Goal: Task Accomplishment & Management: Manage account settings

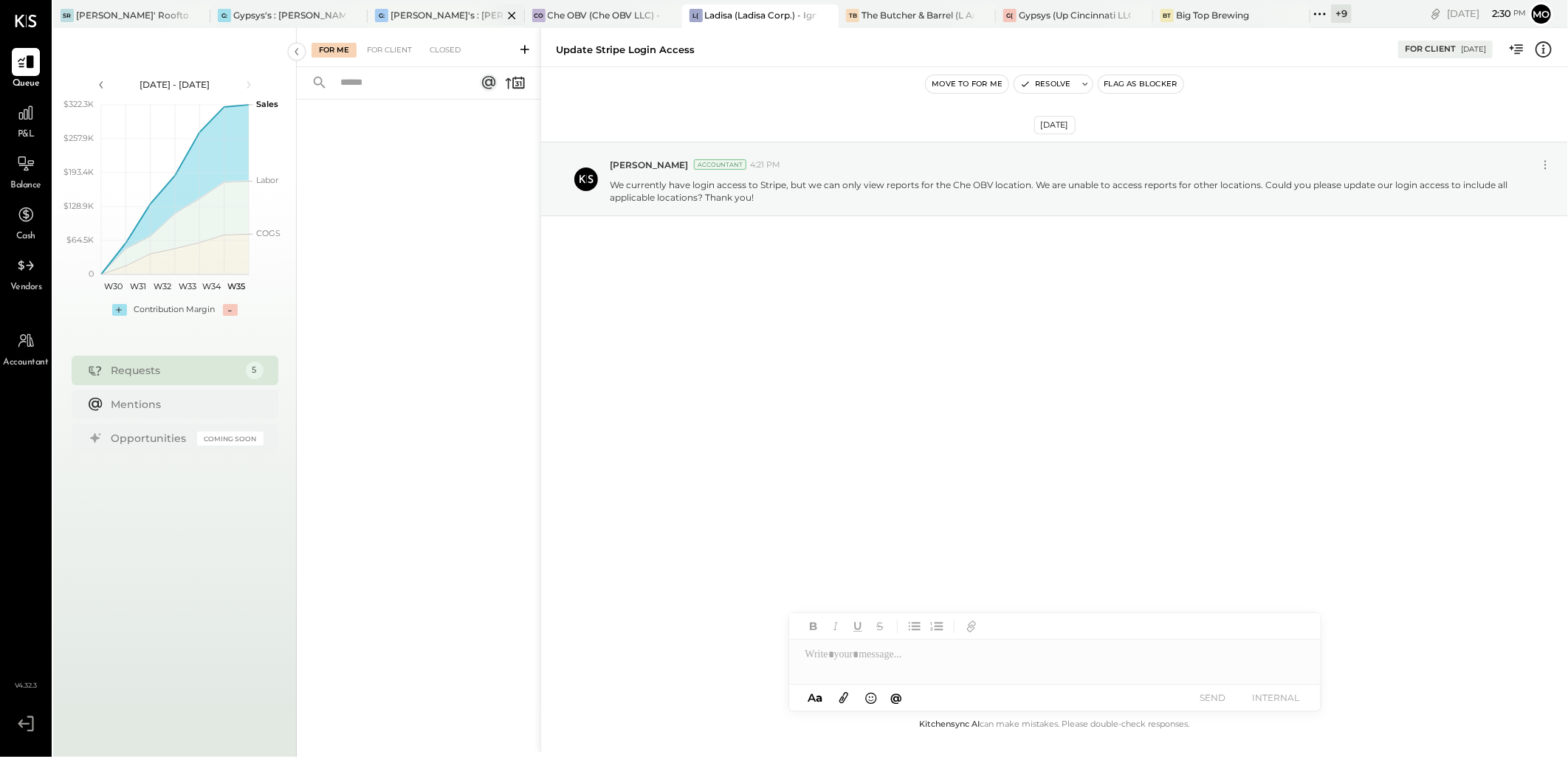
click at [402, 17] on div "[PERSON_NAME]'s : [PERSON_NAME]'s" at bounding box center [447, 15] width 112 height 13
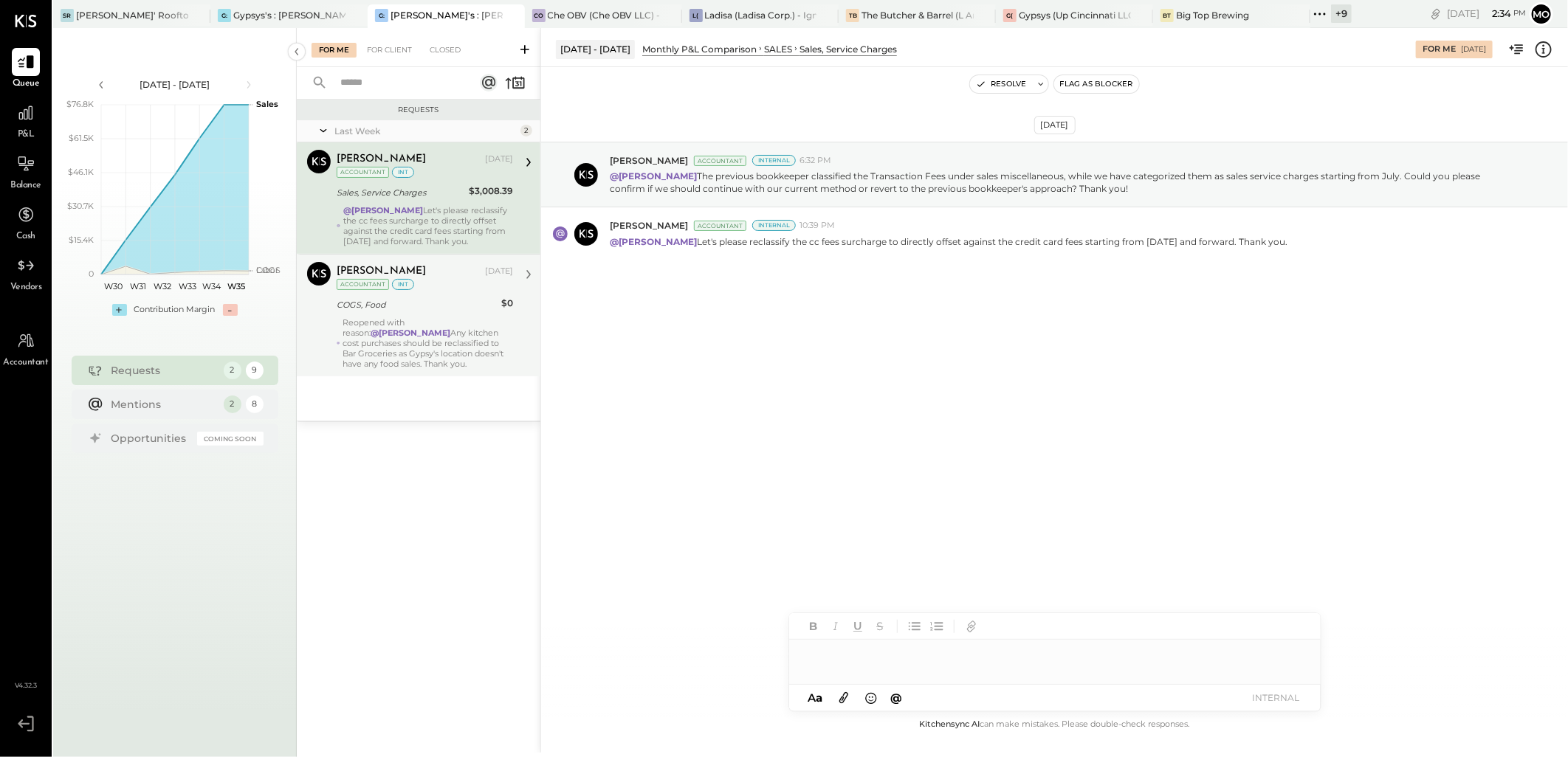
click at [412, 342] on div "Reopened with reason: @[PERSON_NAME] Any kitchen cost purchases should be recla…" at bounding box center [428, 343] width 169 height 51
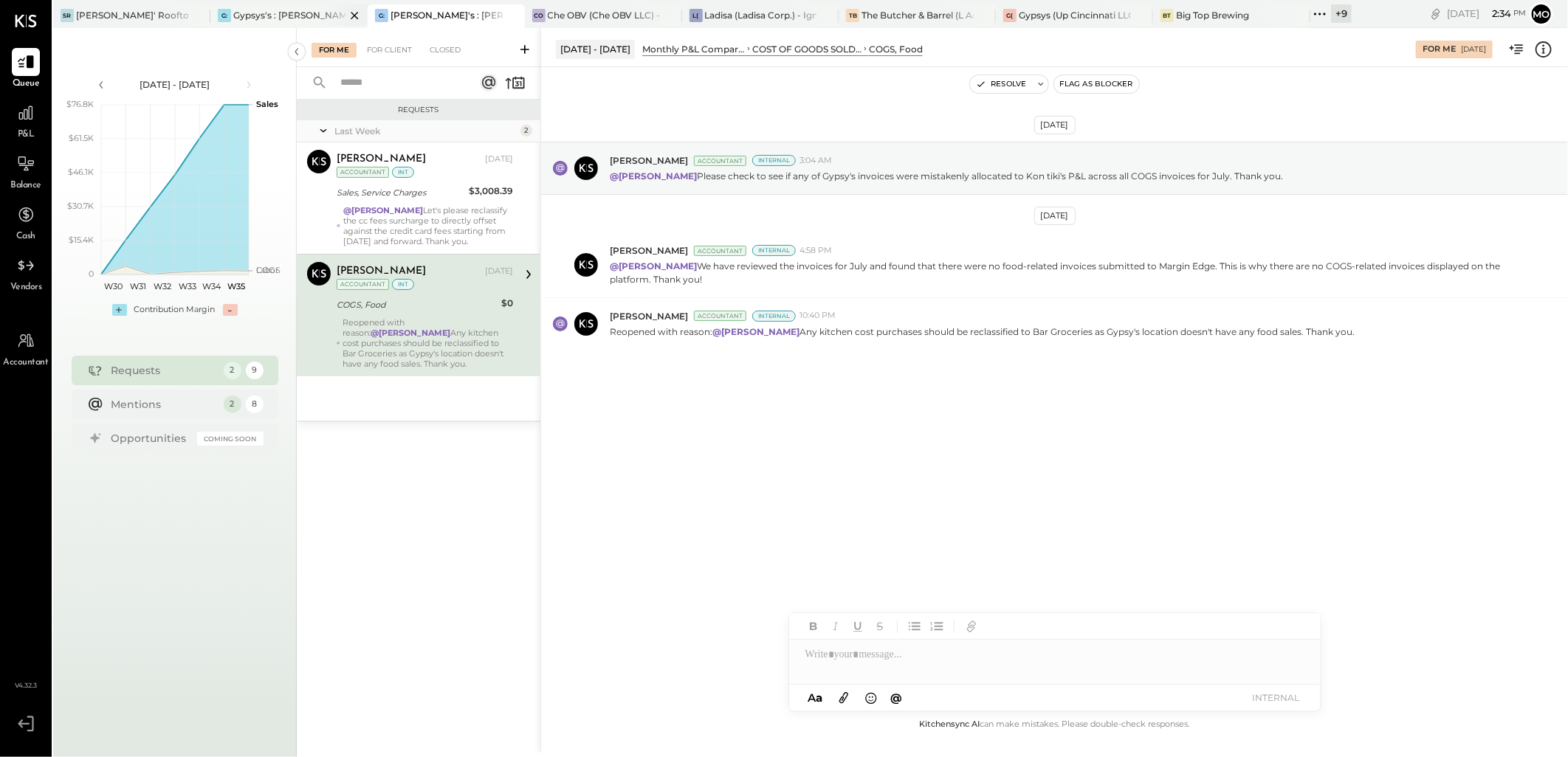
click at [287, 10] on div "Gypsys's : [PERSON_NAME] on the levee" at bounding box center [290, 15] width 112 height 13
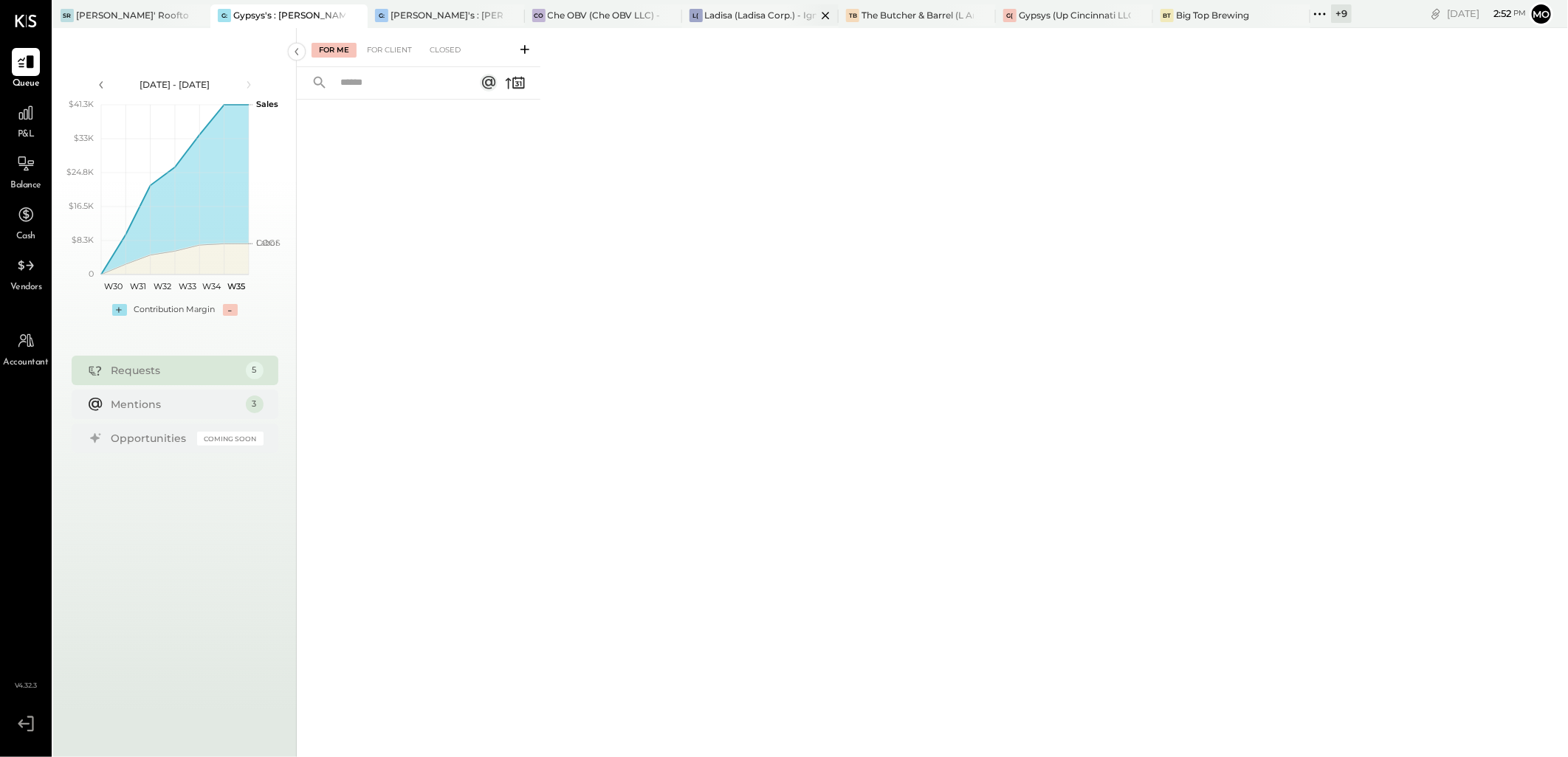
click at [770, 11] on div "Ladisa (Ladisa Corp.) - Ignite" at bounding box center [761, 15] width 112 height 13
click at [402, 49] on div "For Client" at bounding box center [389, 50] width 59 height 15
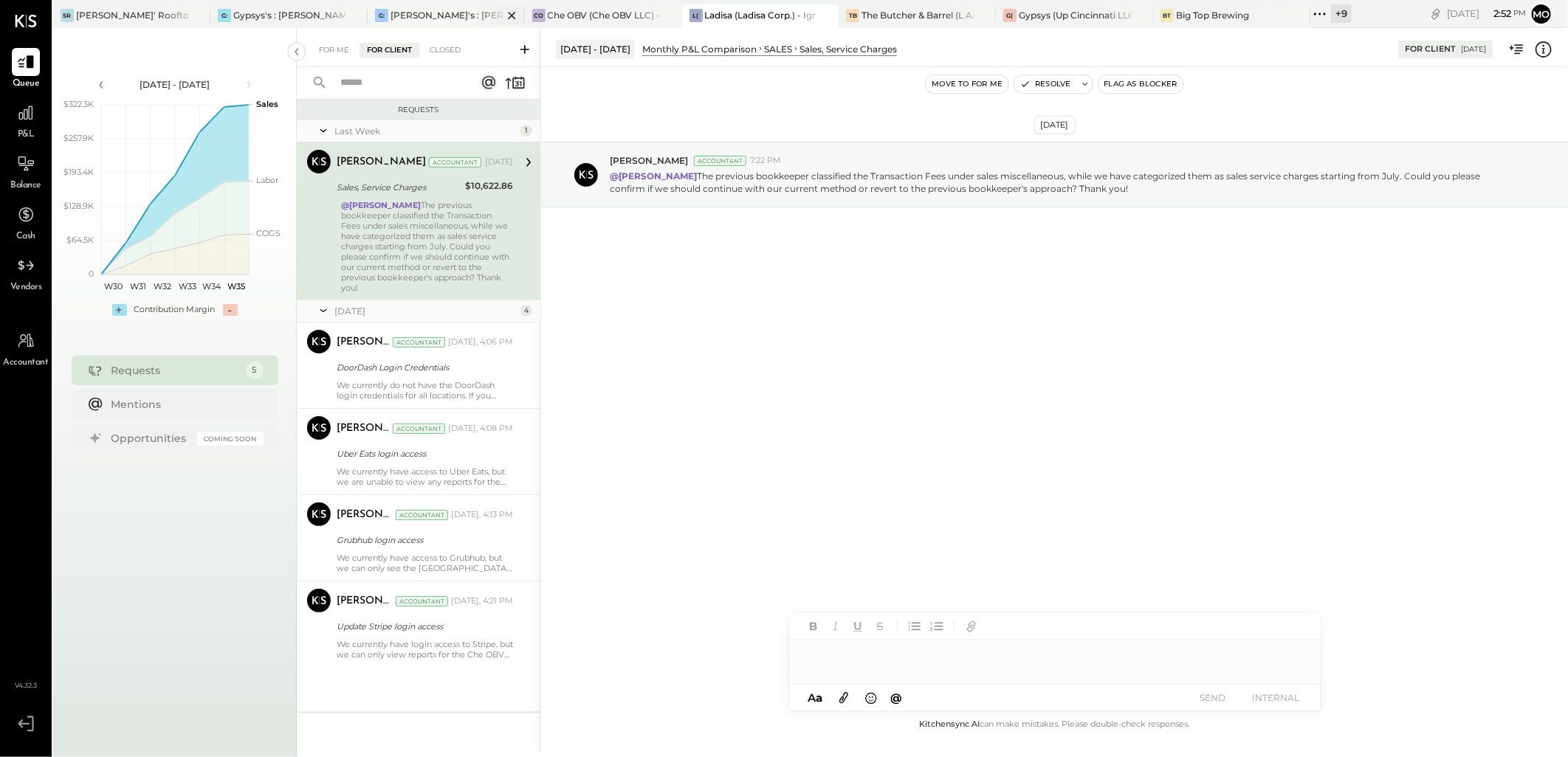
click at [434, 15] on div "[PERSON_NAME]'s : [PERSON_NAME]'s" at bounding box center [447, 15] width 112 height 13
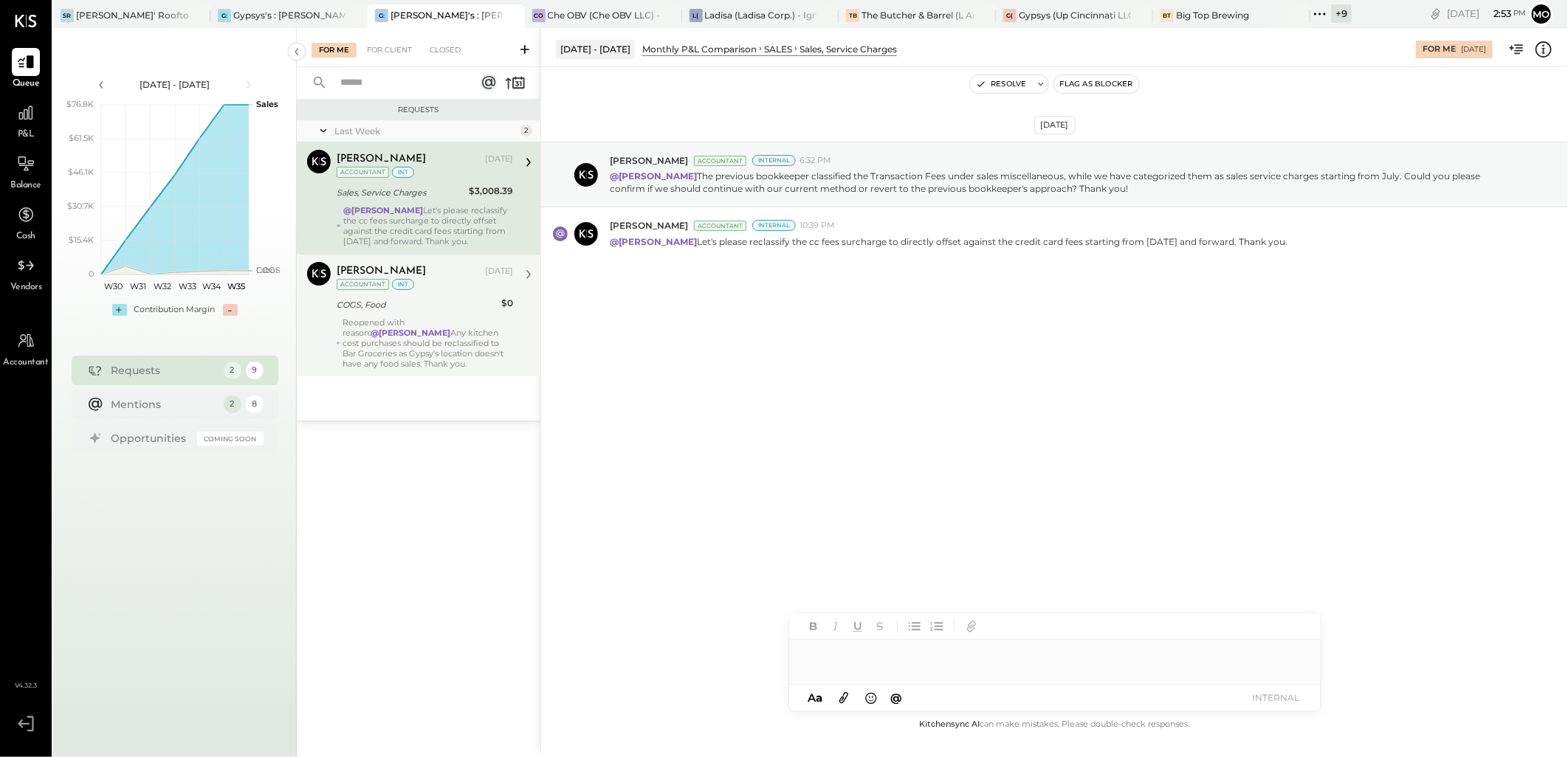
click at [481, 329] on div "Reopened with reason: @[PERSON_NAME] Any kitchen cost purchases should be recla…" at bounding box center [428, 343] width 169 height 51
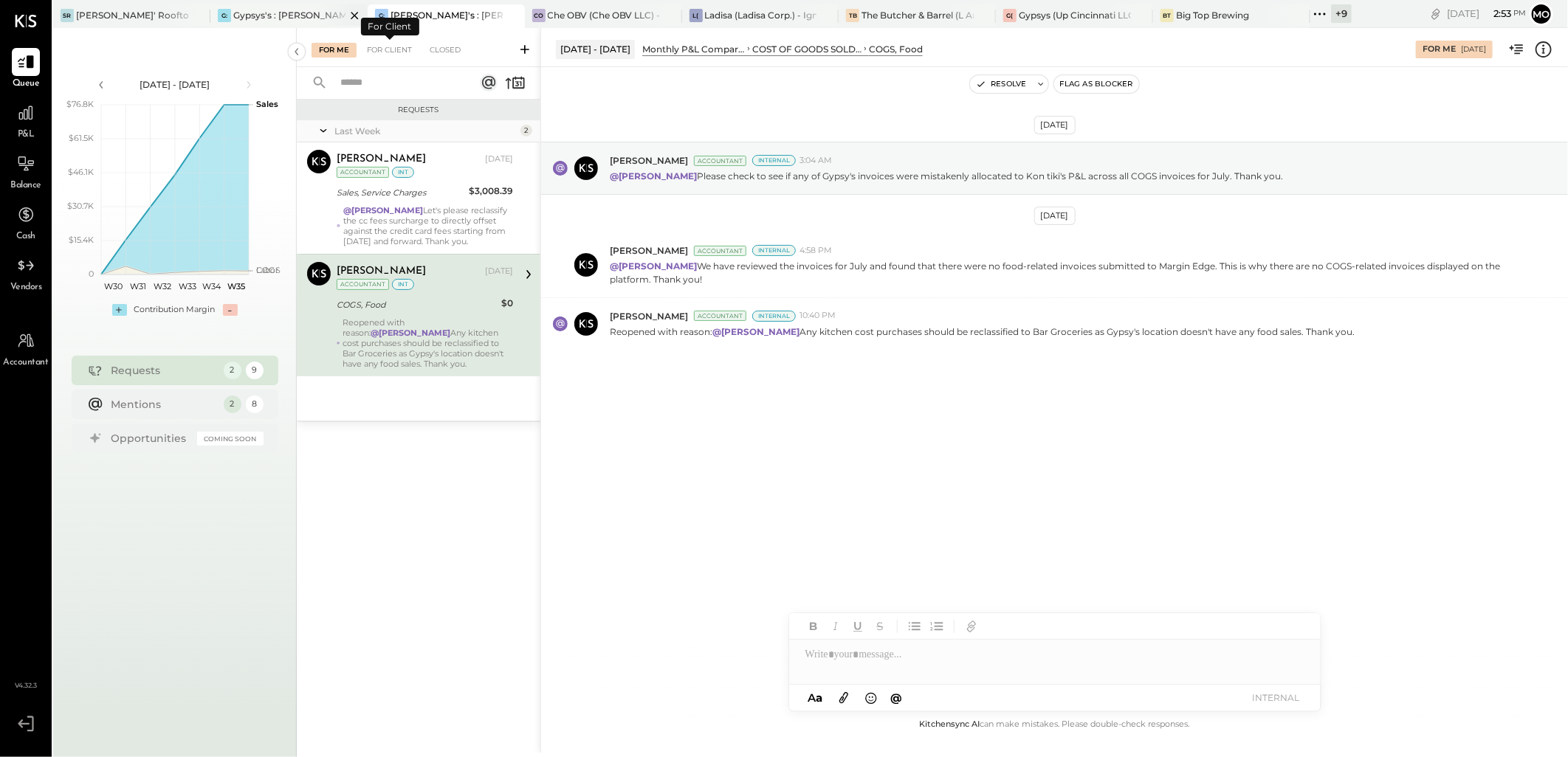
click at [307, 25] on div "G: [PERSON_NAME]'s : [PERSON_NAME] on the levee" at bounding box center [289, 17] width 158 height 24
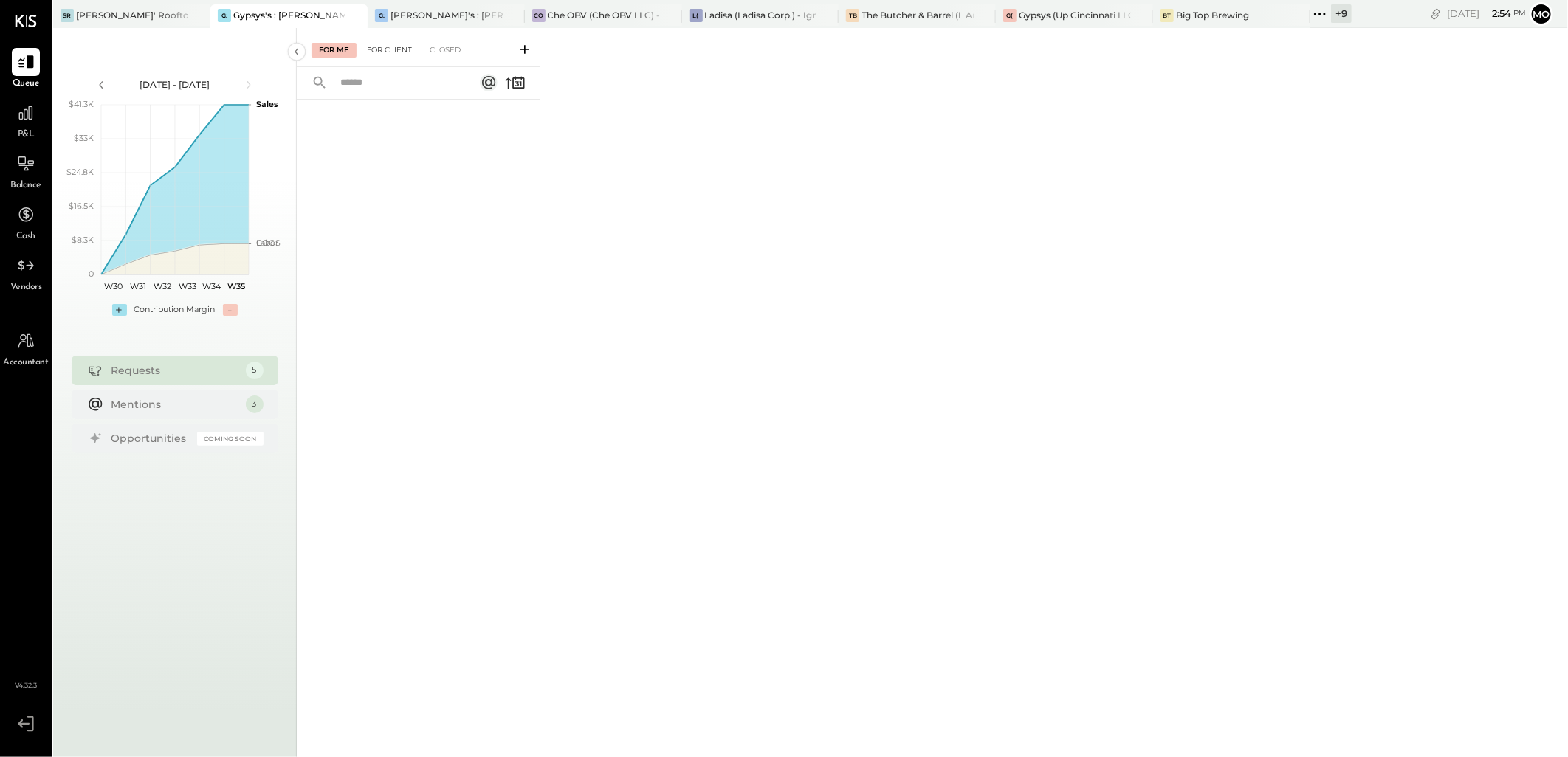
click at [391, 49] on div "For Client" at bounding box center [389, 50] width 59 height 15
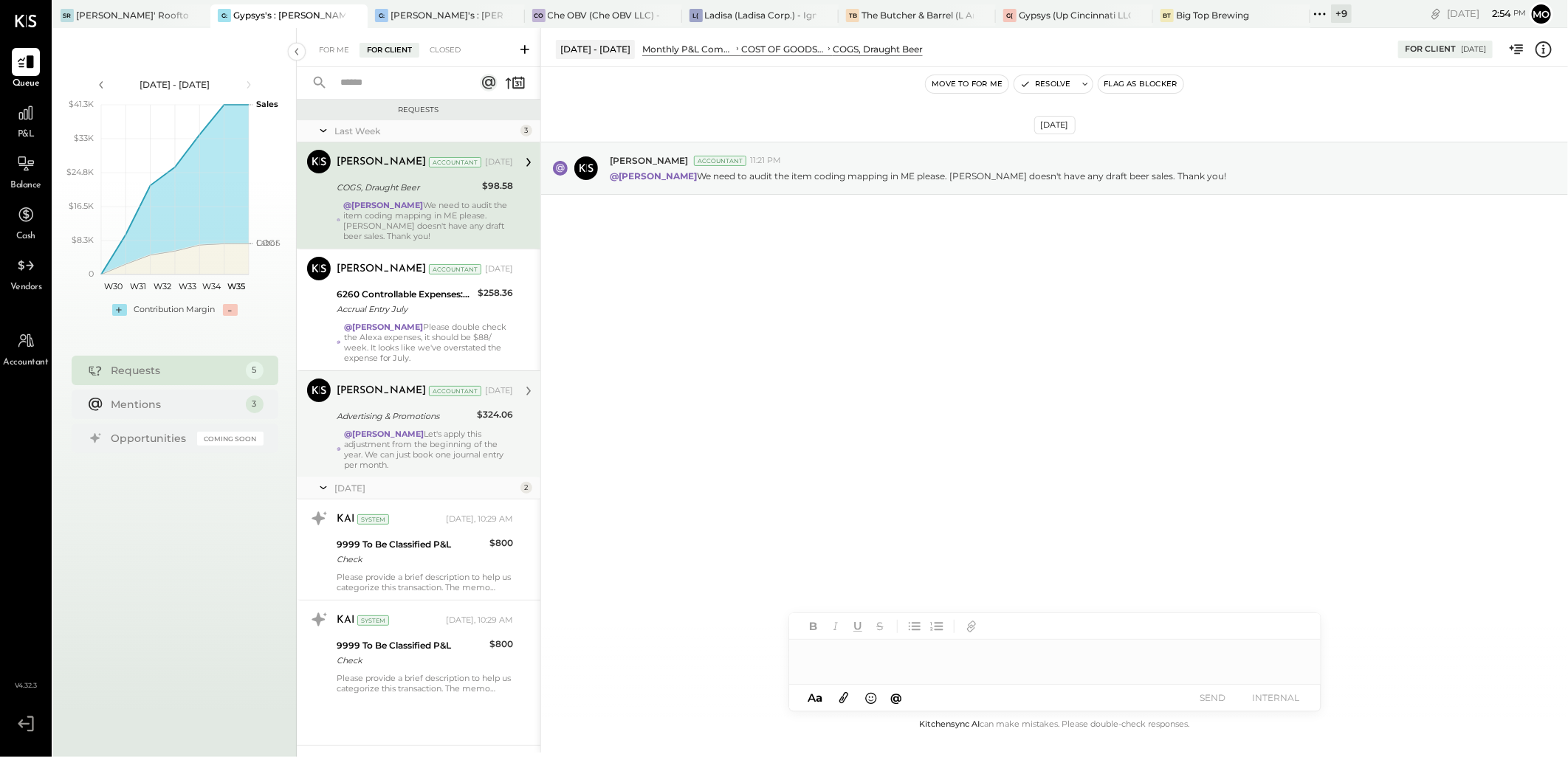
click at [436, 439] on div "@[PERSON_NAME] Let's apply this adjustment from the beginning of the year. We c…" at bounding box center [428, 449] width 169 height 41
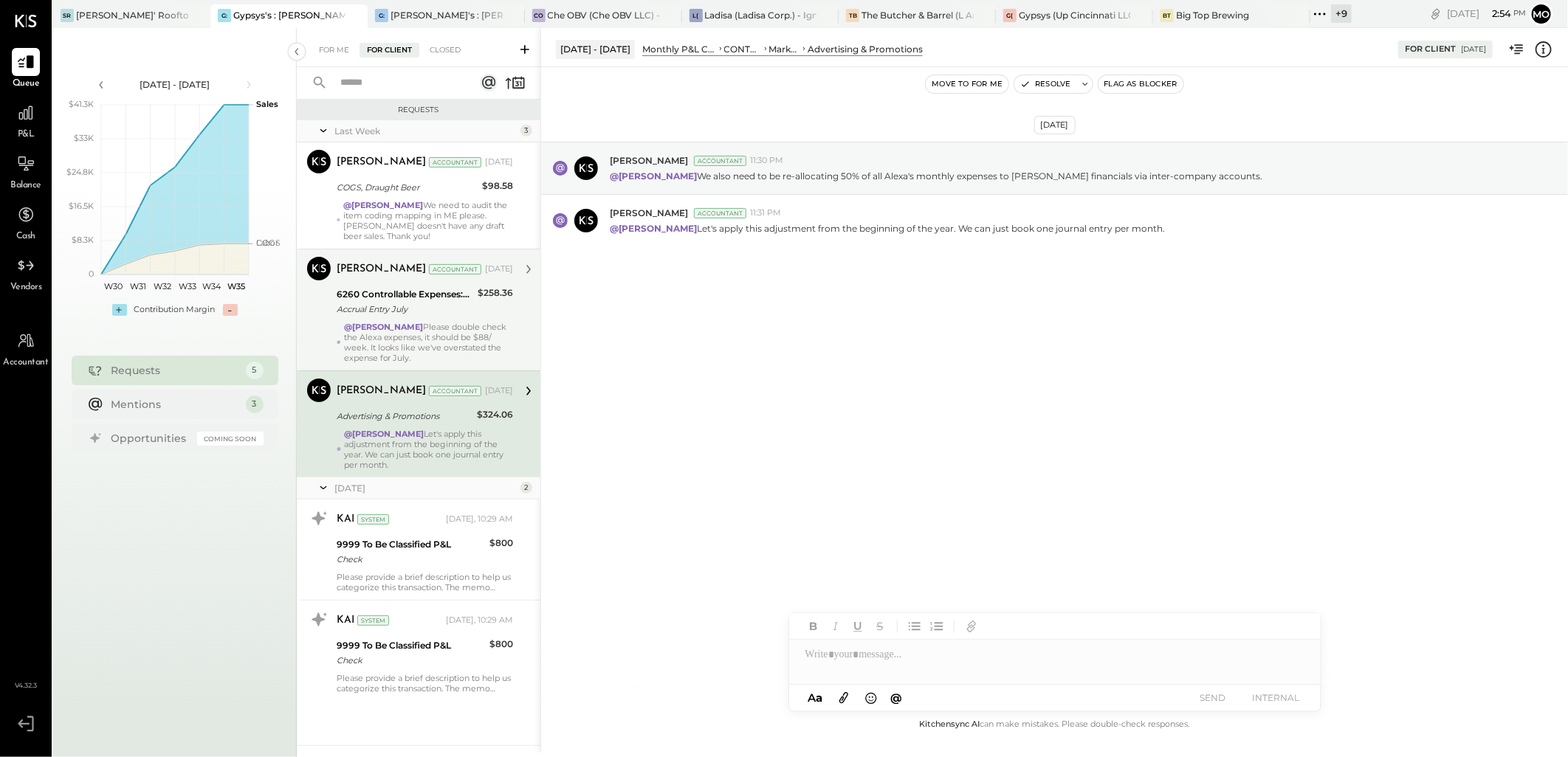
click at [367, 310] on div "Accrual Entry July" at bounding box center [405, 309] width 136 height 15
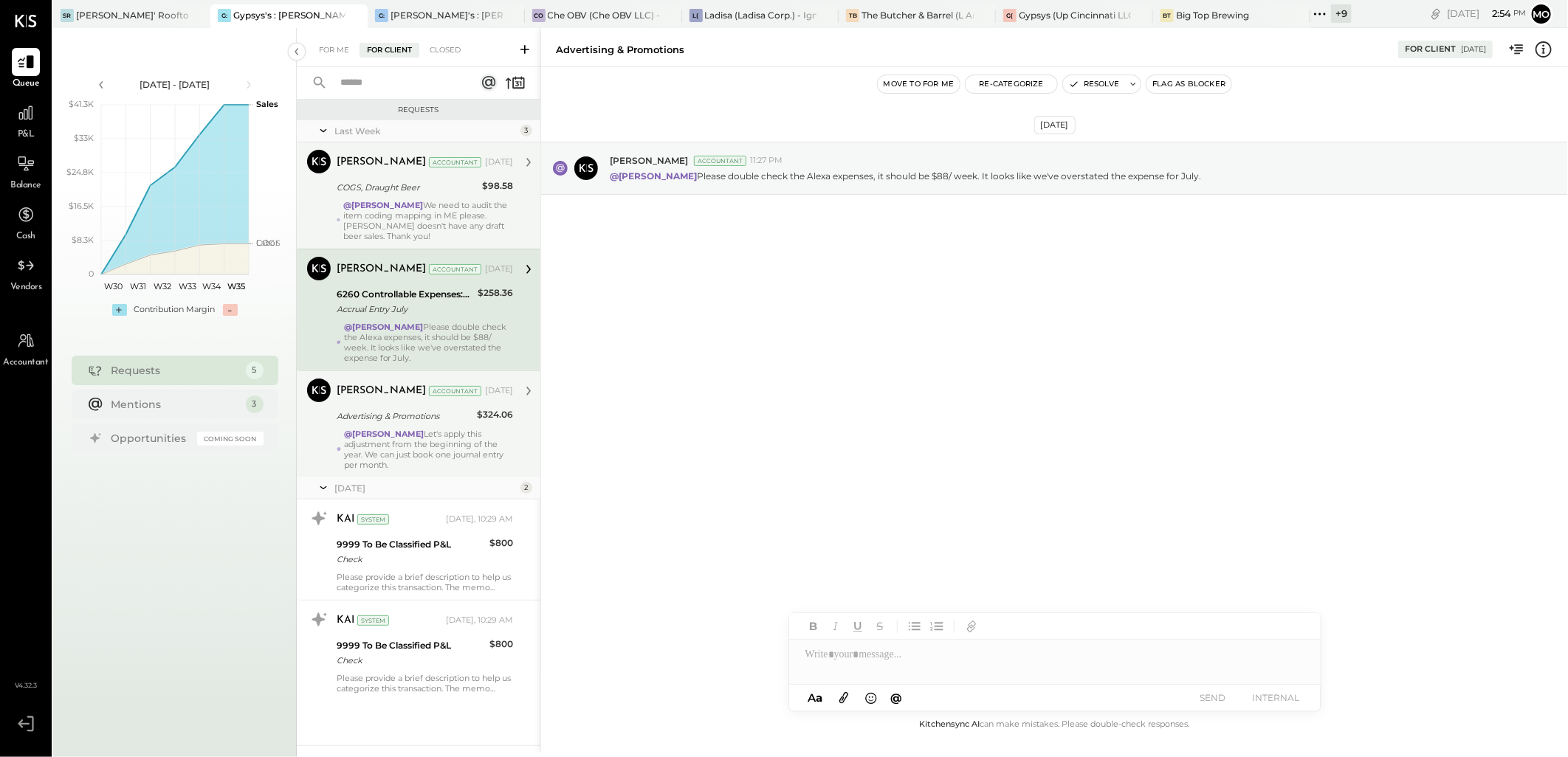
click at [395, 187] on div "COGS, Draught Beer" at bounding box center [407, 187] width 141 height 15
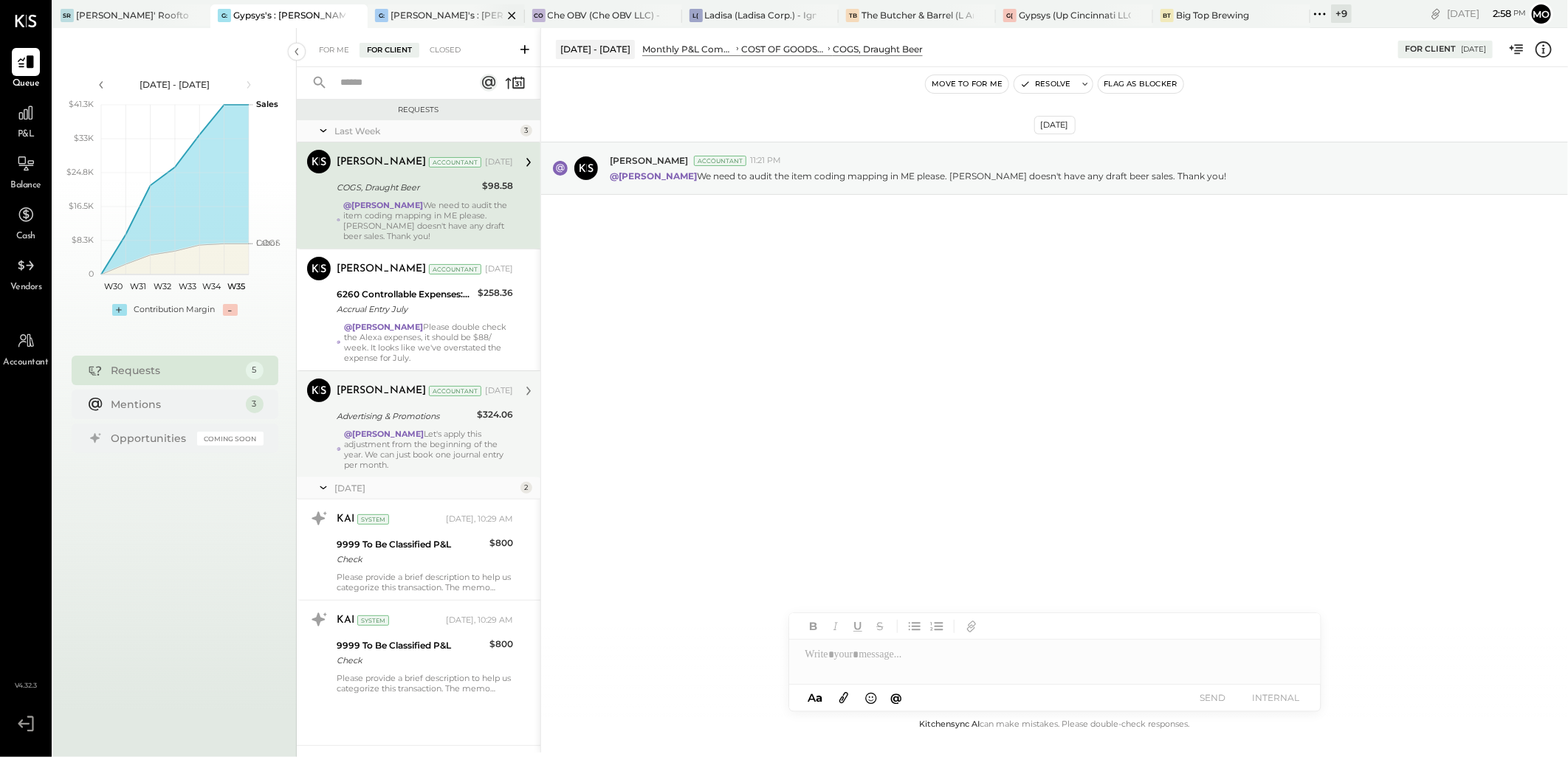
click at [398, 17] on div "[PERSON_NAME]'s : [PERSON_NAME]'s" at bounding box center [447, 15] width 112 height 13
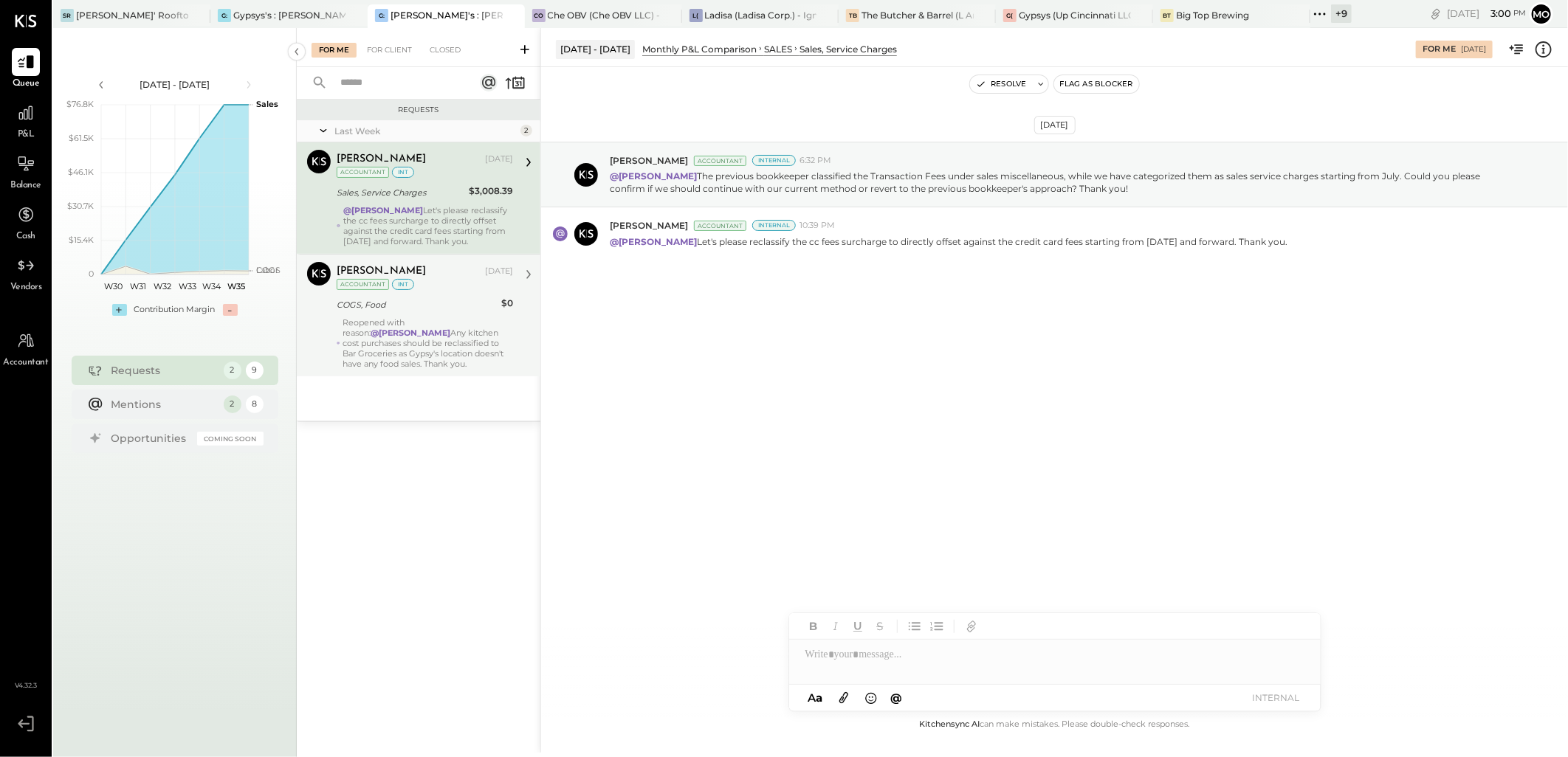
click at [465, 353] on div "Reopened with reason: @[PERSON_NAME] Any kitchen cost purchases should be recla…" at bounding box center [428, 343] width 169 height 51
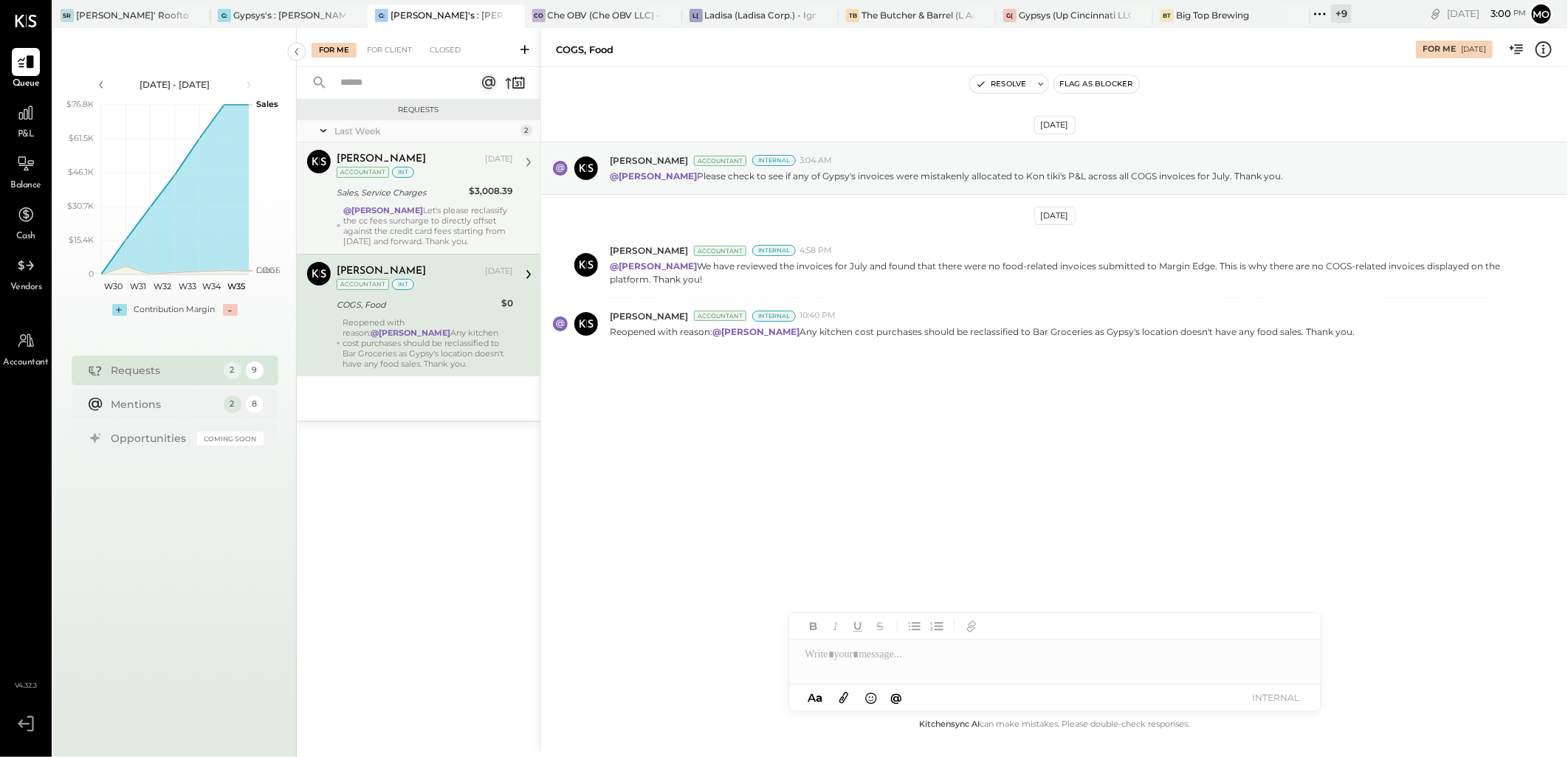
click at [423, 209] on strong "@[PERSON_NAME]" at bounding box center [382, 210] width 80 height 10
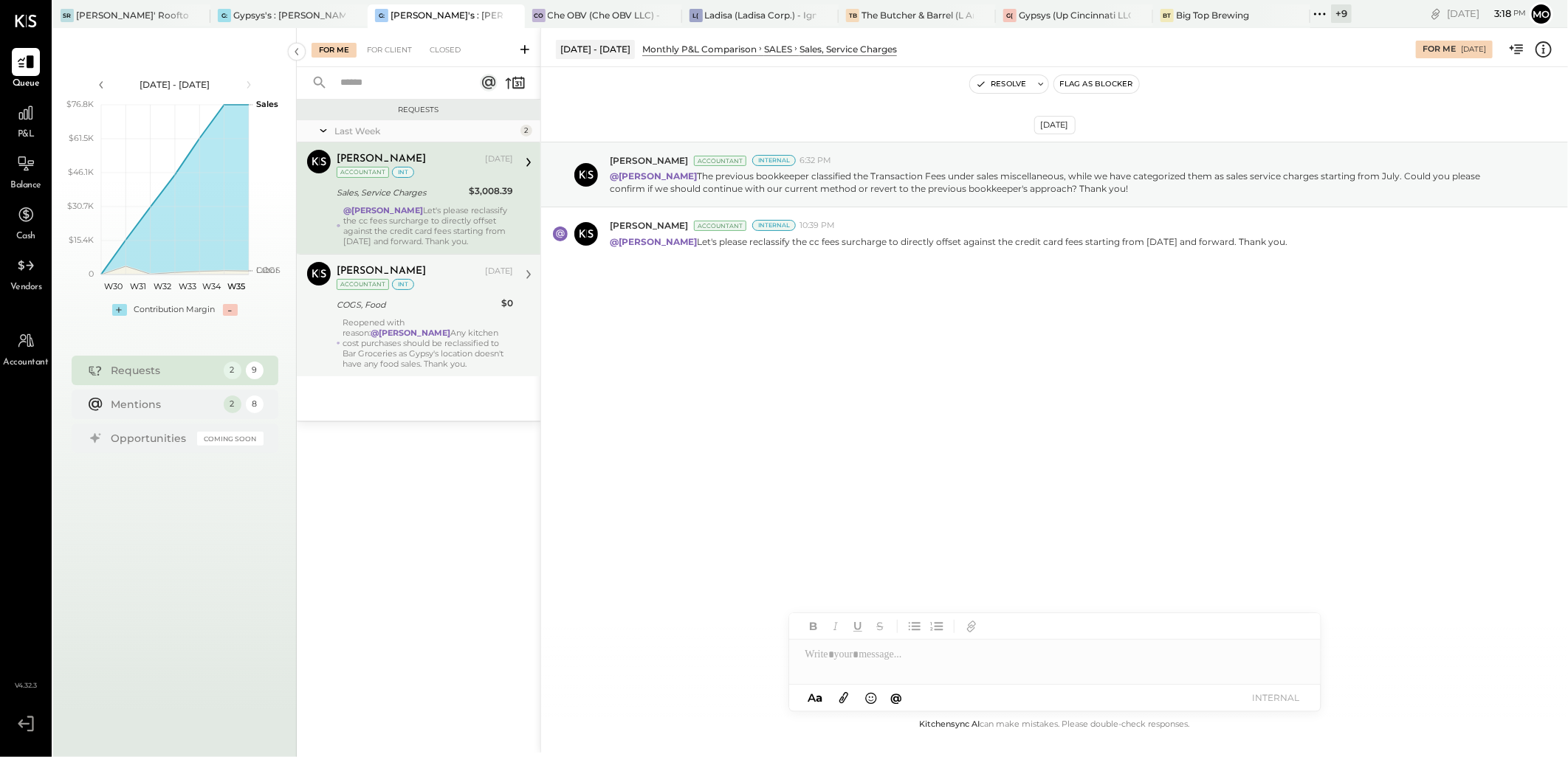
click at [405, 352] on div "Reopened with reason: @[PERSON_NAME] Any kitchen cost purchases should be recla…" at bounding box center [428, 343] width 169 height 51
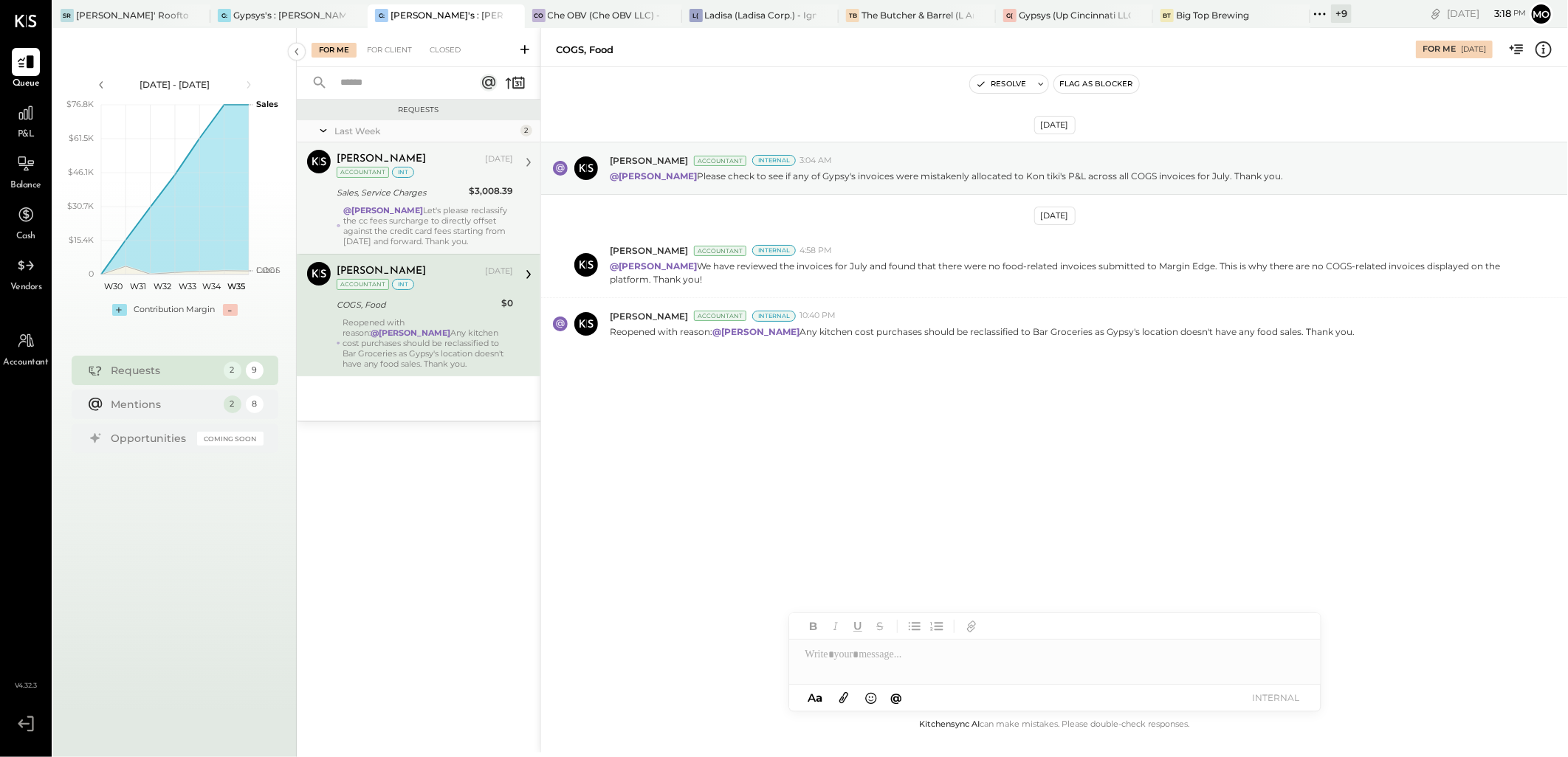
click at [399, 219] on div "@[PERSON_NAME] Let's please reclassify the cc fees surcharge to directly offset…" at bounding box center [428, 226] width 169 height 41
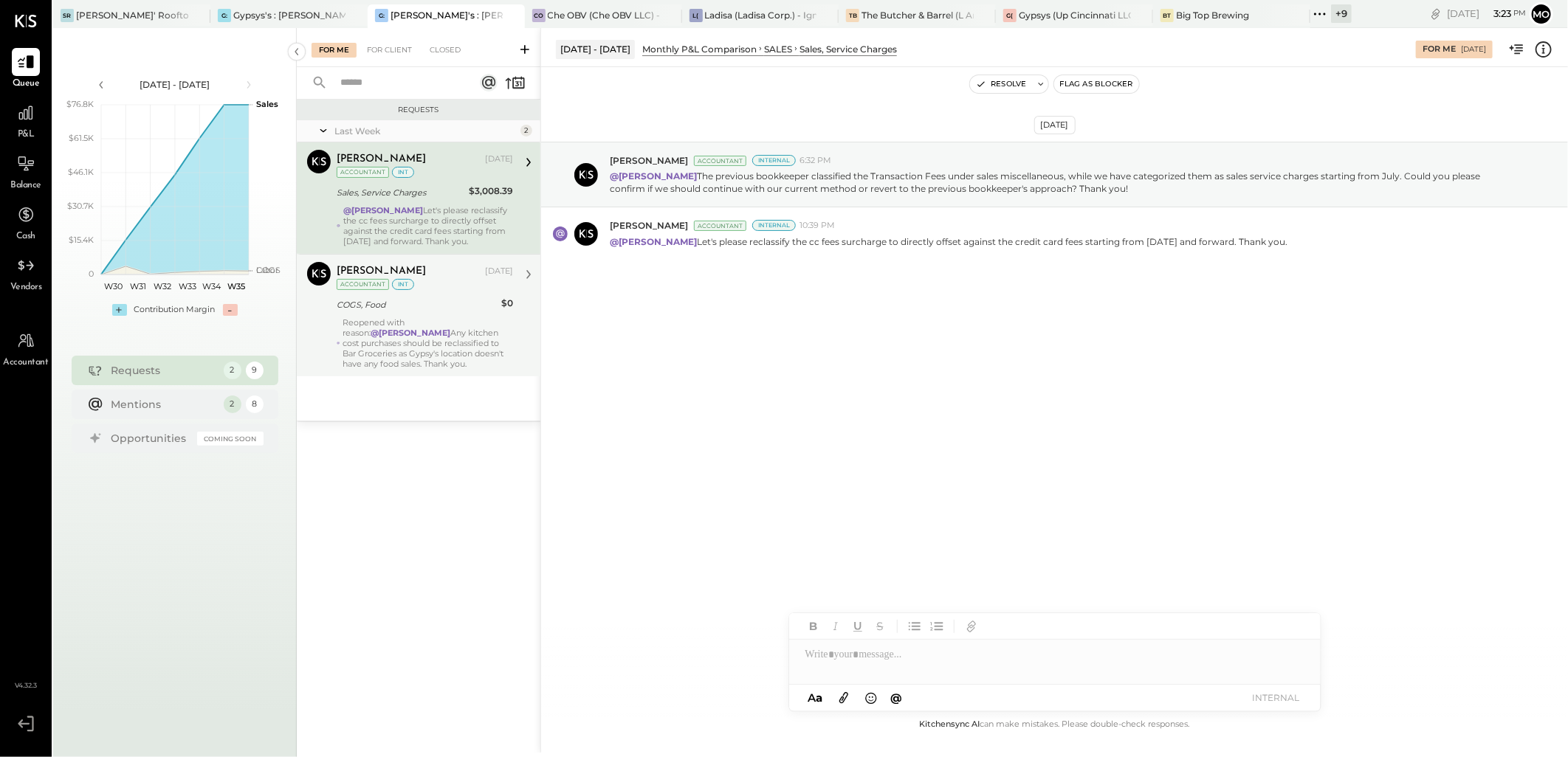
click at [423, 205] on strong "@[PERSON_NAME]" at bounding box center [382, 210] width 80 height 10
click at [1325, 16] on icon at bounding box center [1319, 14] width 19 height 19
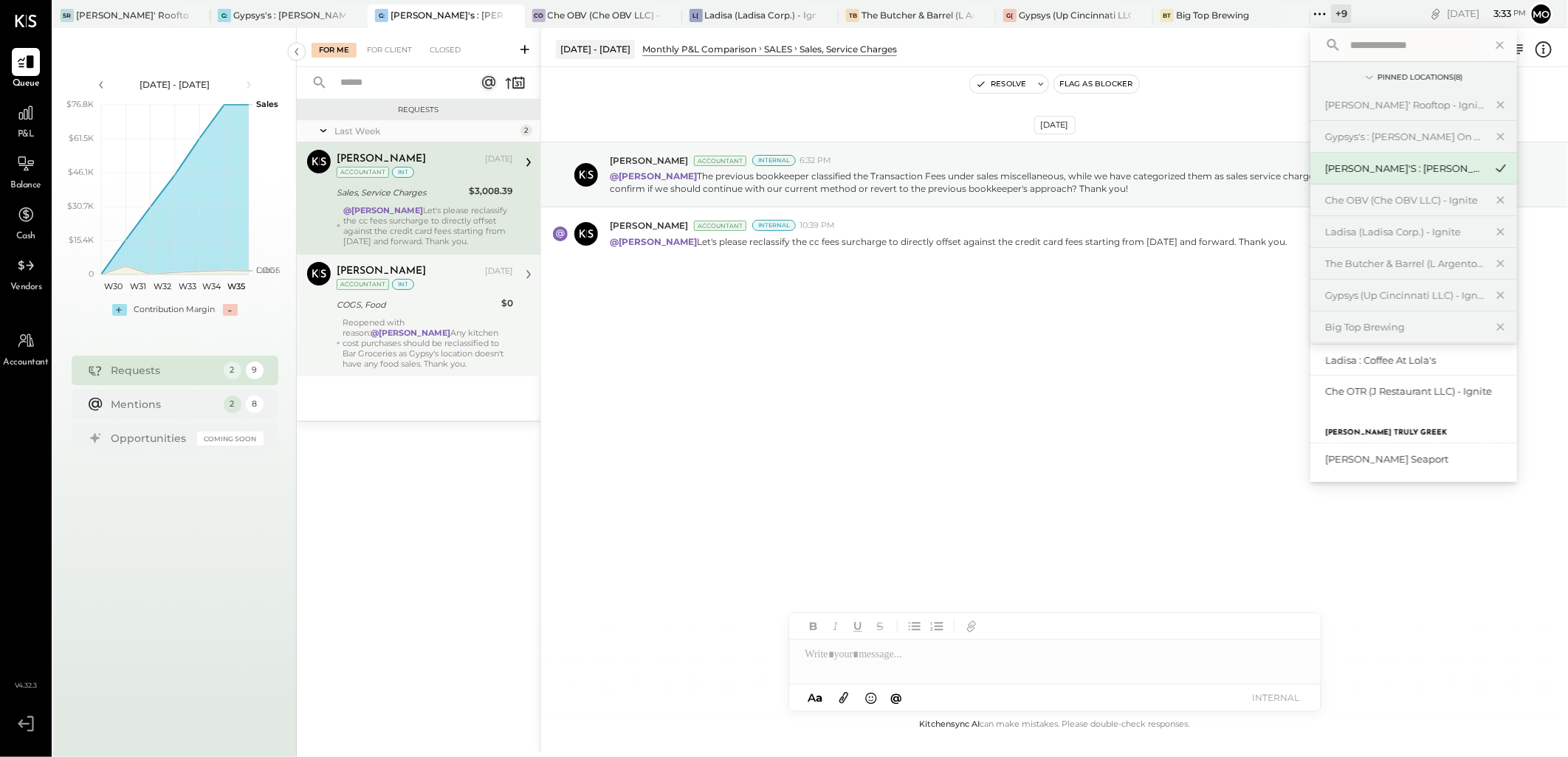
scroll to position [164, 0]
click at [1365, 393] on div "Che OTR (J Restaurant LLC) - Ignite" at bounding box center [1404, 387] width 159 height 14
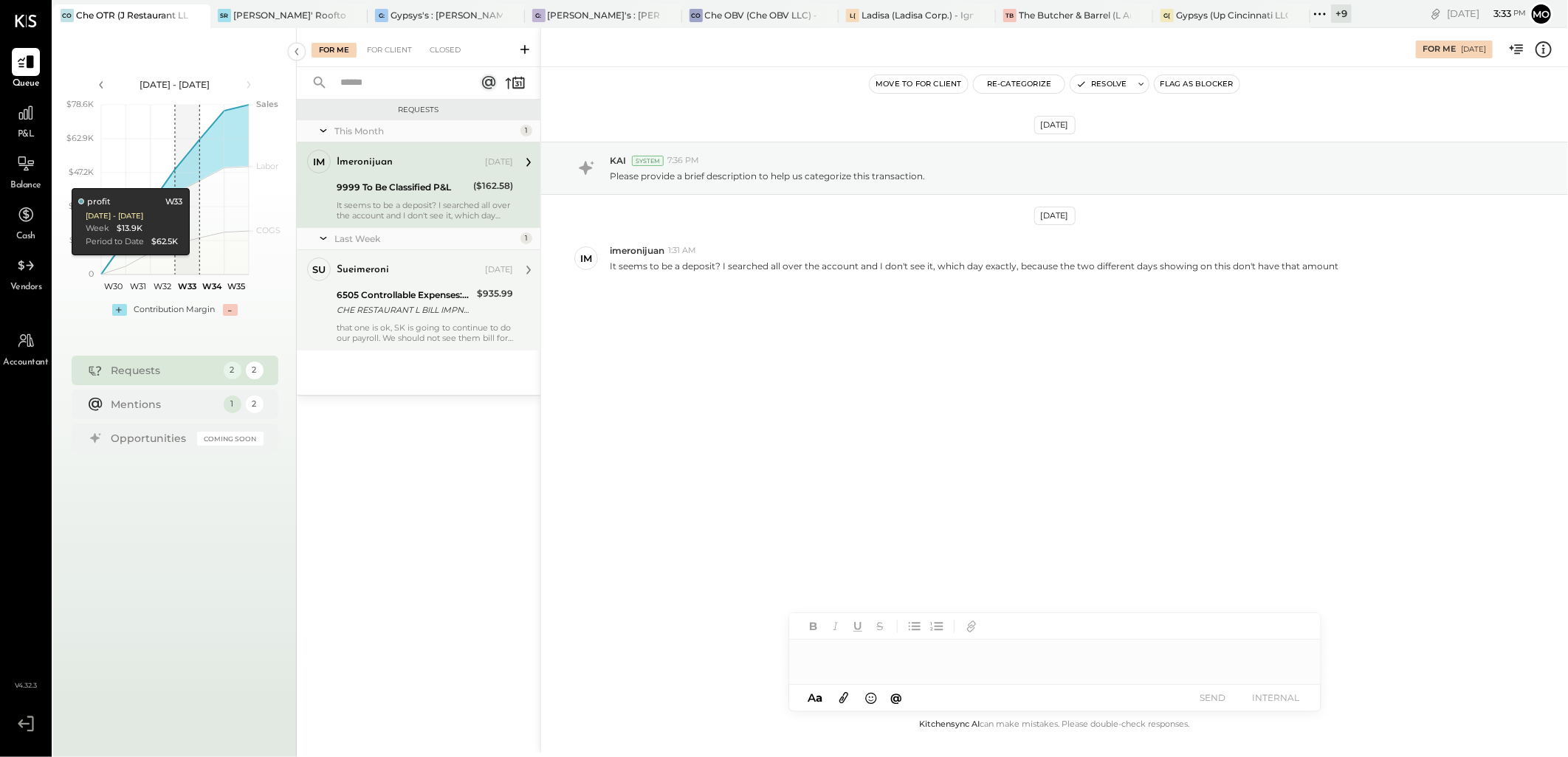
click at [452, 321] on div "sueimeroni [DATE] 6505 Controllable Expenses:General & Administrative Expenses:…" at bounding box center [424, 300] width 177 height 86
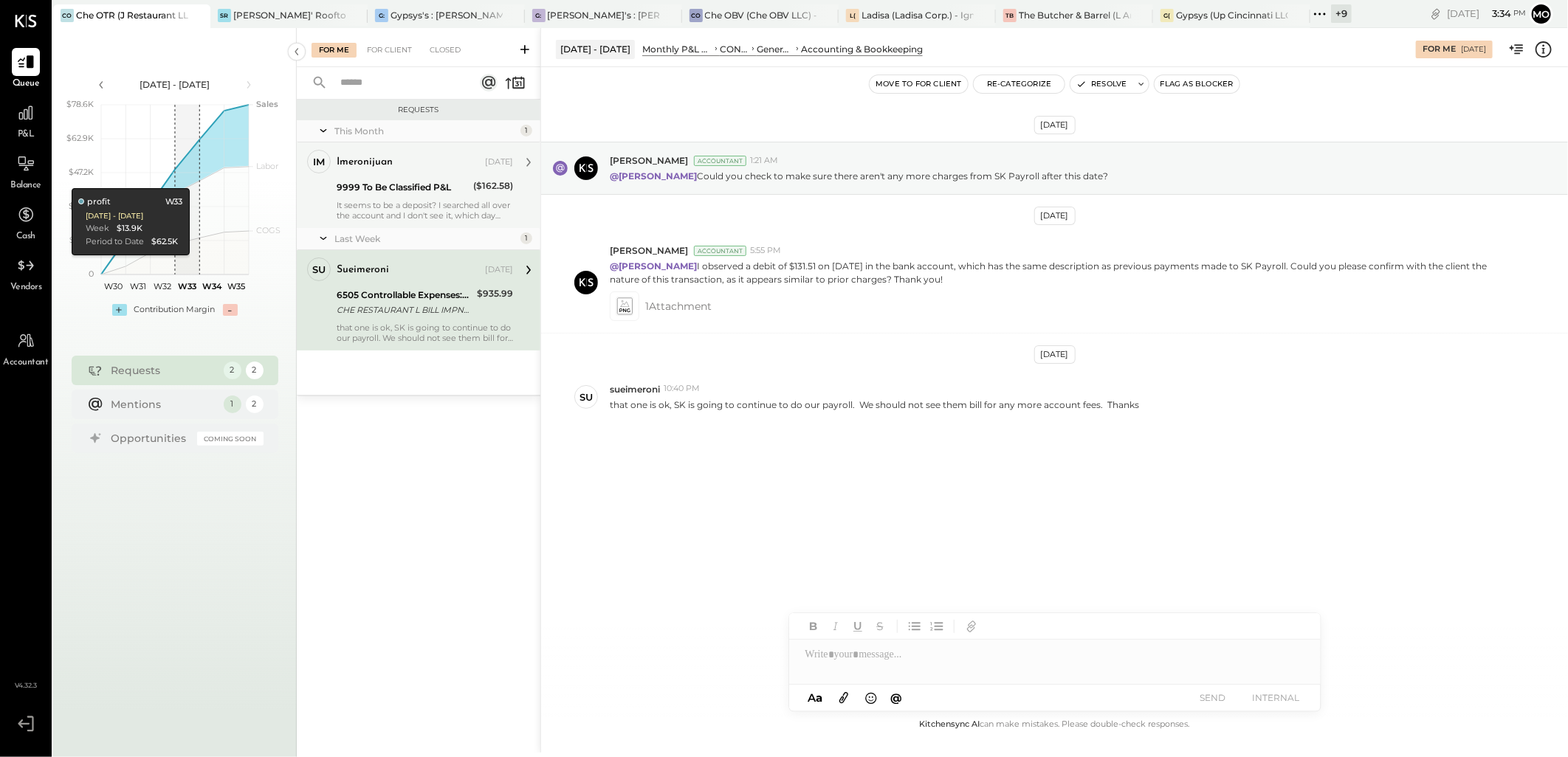
click at [447, 176] on div "imeronijuan [DATE] 9999 To Be Classified P&L ($162.58) It seems to be a deposit…" at bounding box center [424, 184] width 177 height 70
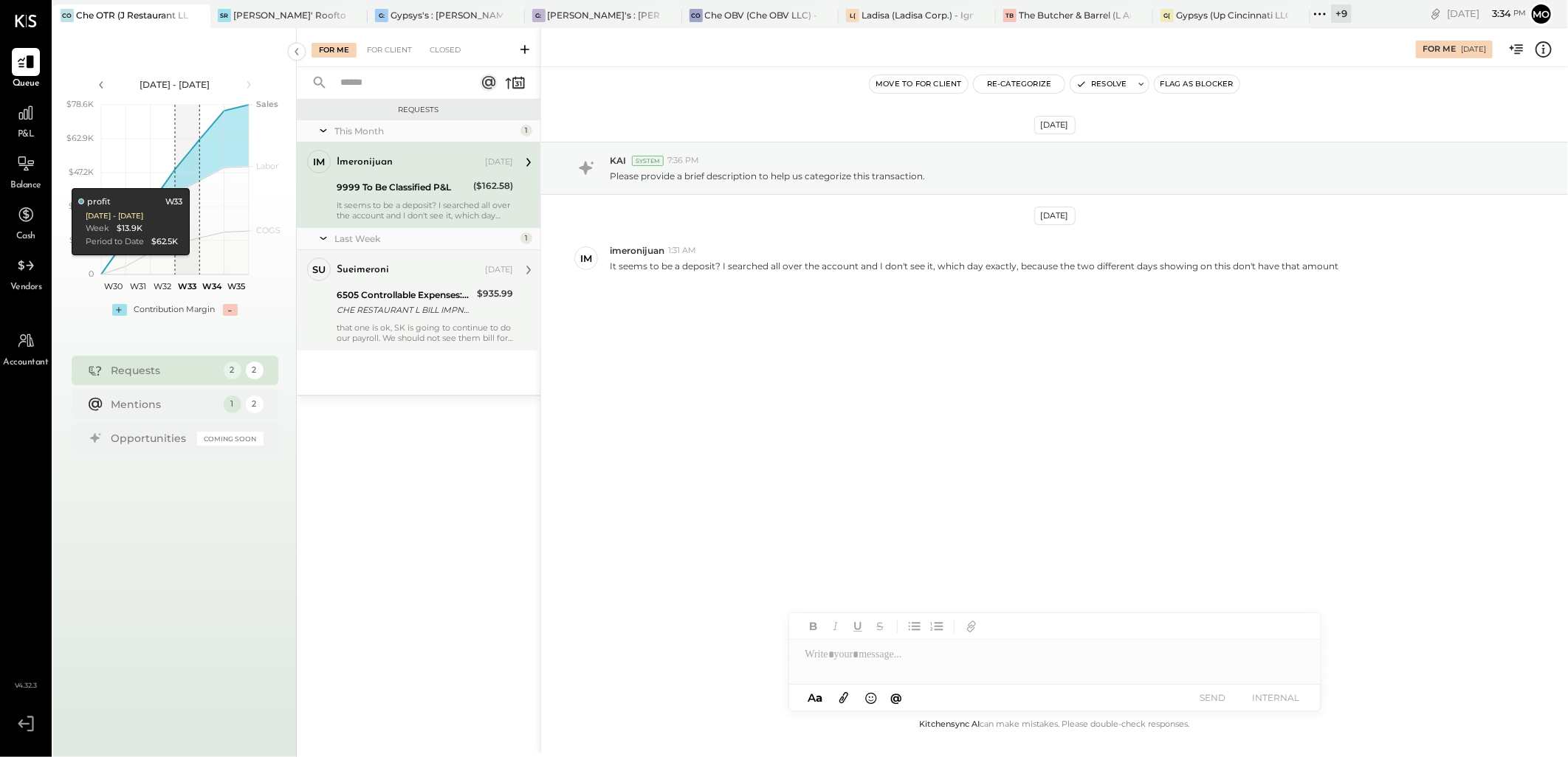
click at [421, 326] on div "that one is ok, SK is going to continue to do our payroll. We should not see th…" at bounding box center [424, 333] width 177 height 21
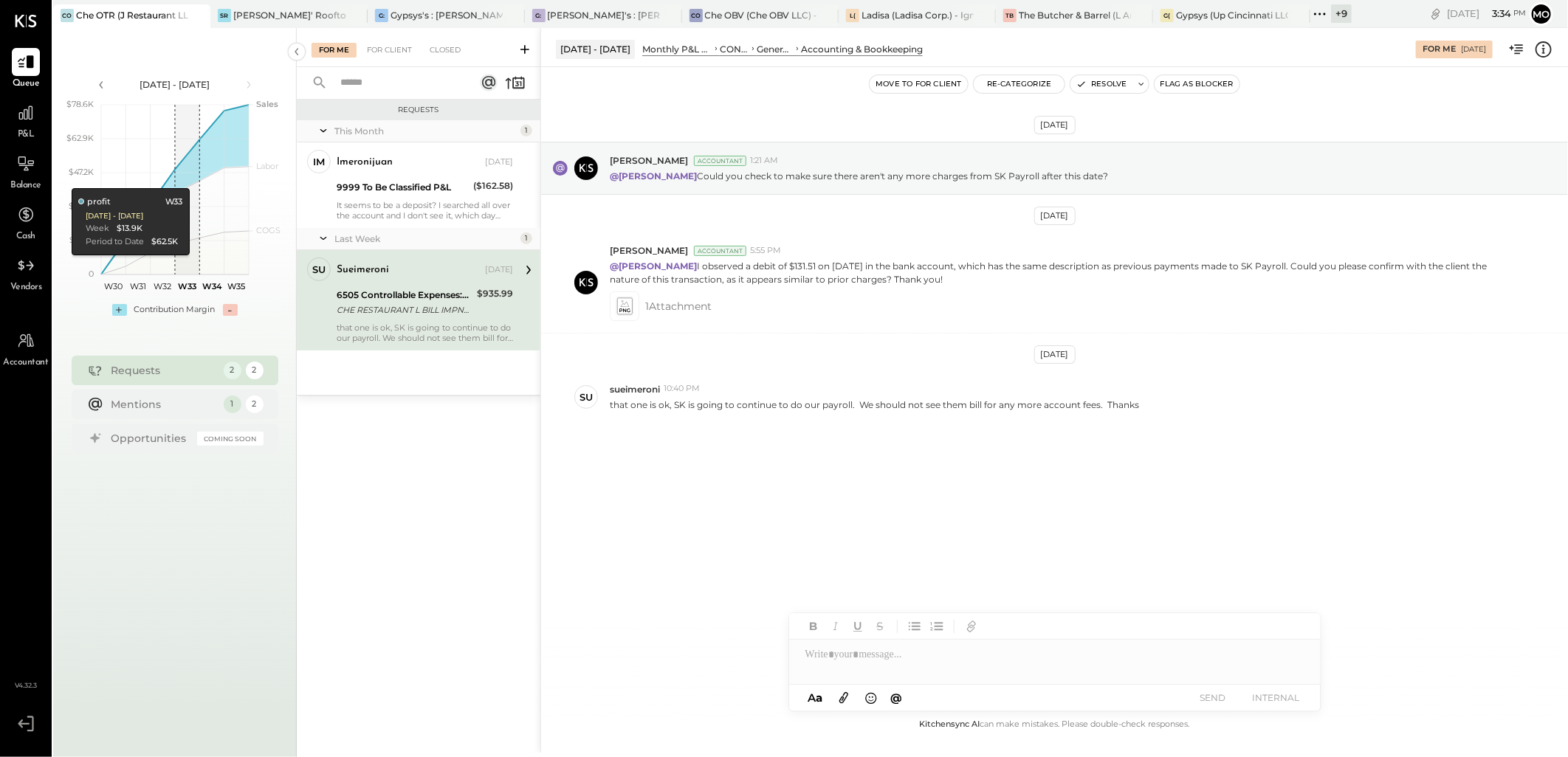
click at [840, 668] on div at bounding box center [1054, 654] width 531 height 29
drag, startPoint x: 1026, startPoint y: 657, endPoint x: 763, endPoint y: 673, distance: 263.5
click at [763, 673] on div "[DATE] - [DATE] Monthly P&L Comparison CONTROLLABLE EXPENSES General & Administ…" at bounding box center [1053, 390] width 1027 height 725
click at [1288, 658] on icon at bounding box center [1288, 656] width 10 height 10
click at [1292, 668] on icon at bounding box center [1289, 667] width 17 height 17
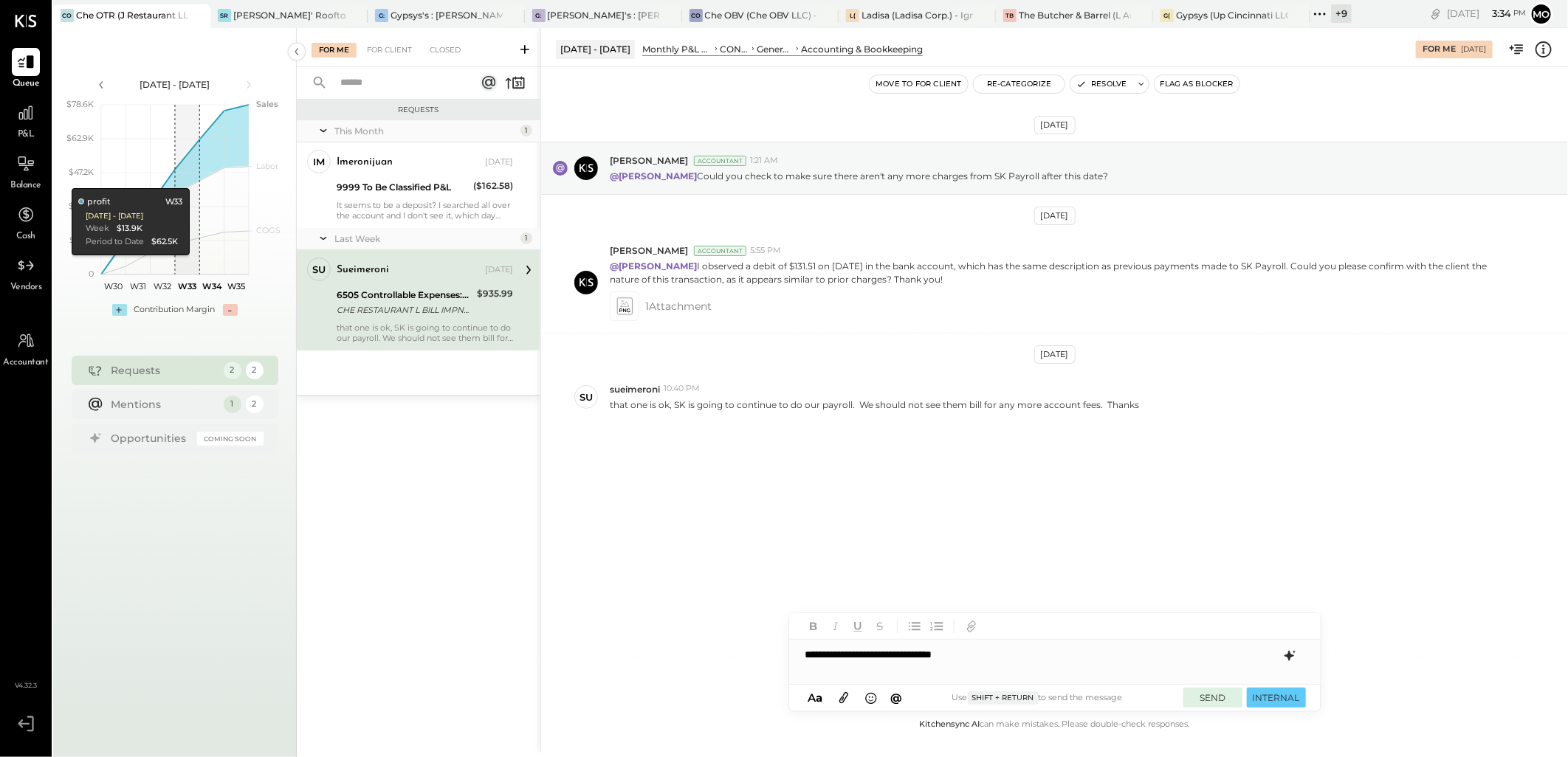
click at [1223, 699] on button "SEND" at bounding box center [1212, 698] width 59 height 20
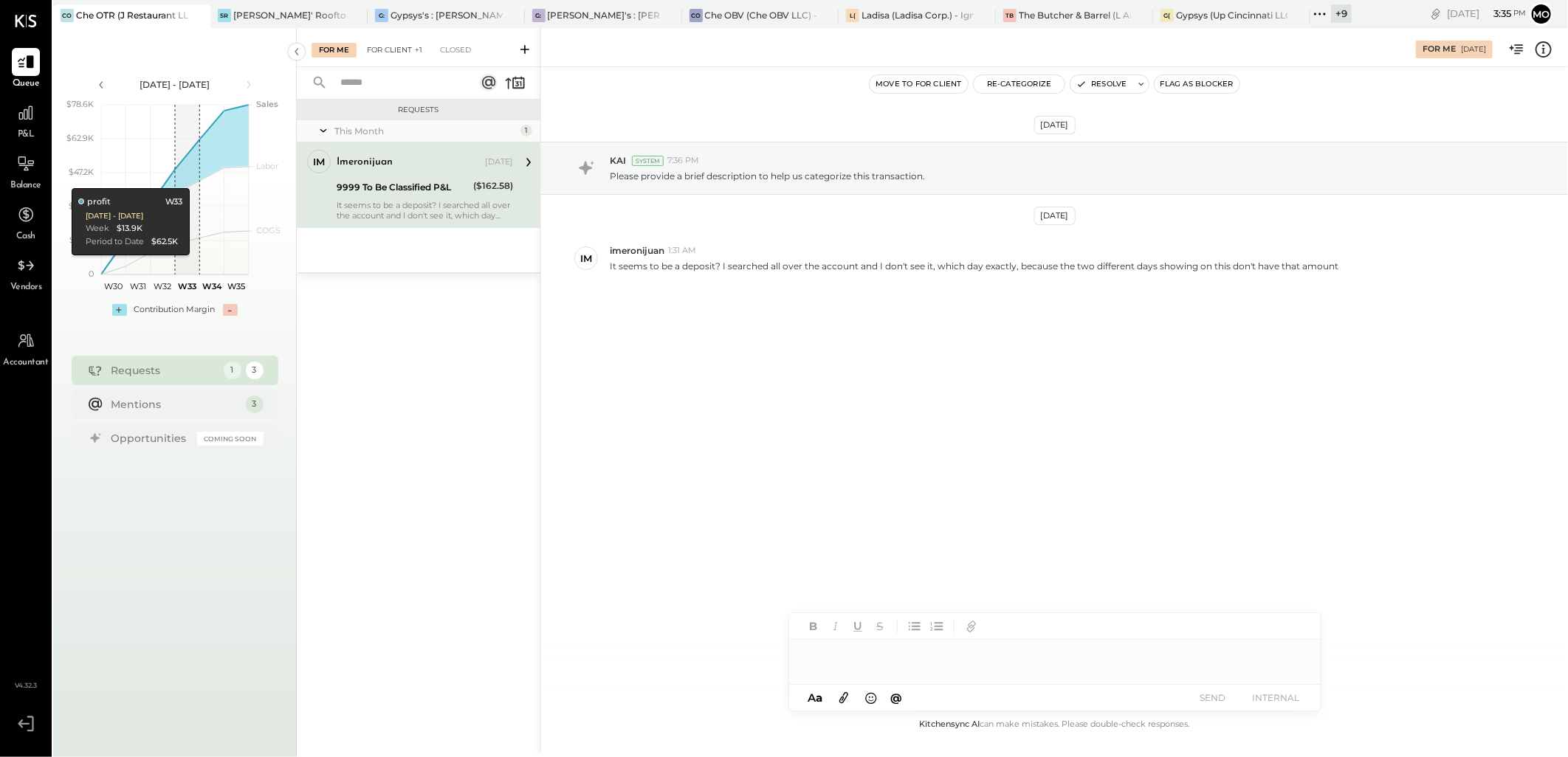
click at [406, 49] on div "For Client +1" at bounding box center [394, 50] width 70 height 15
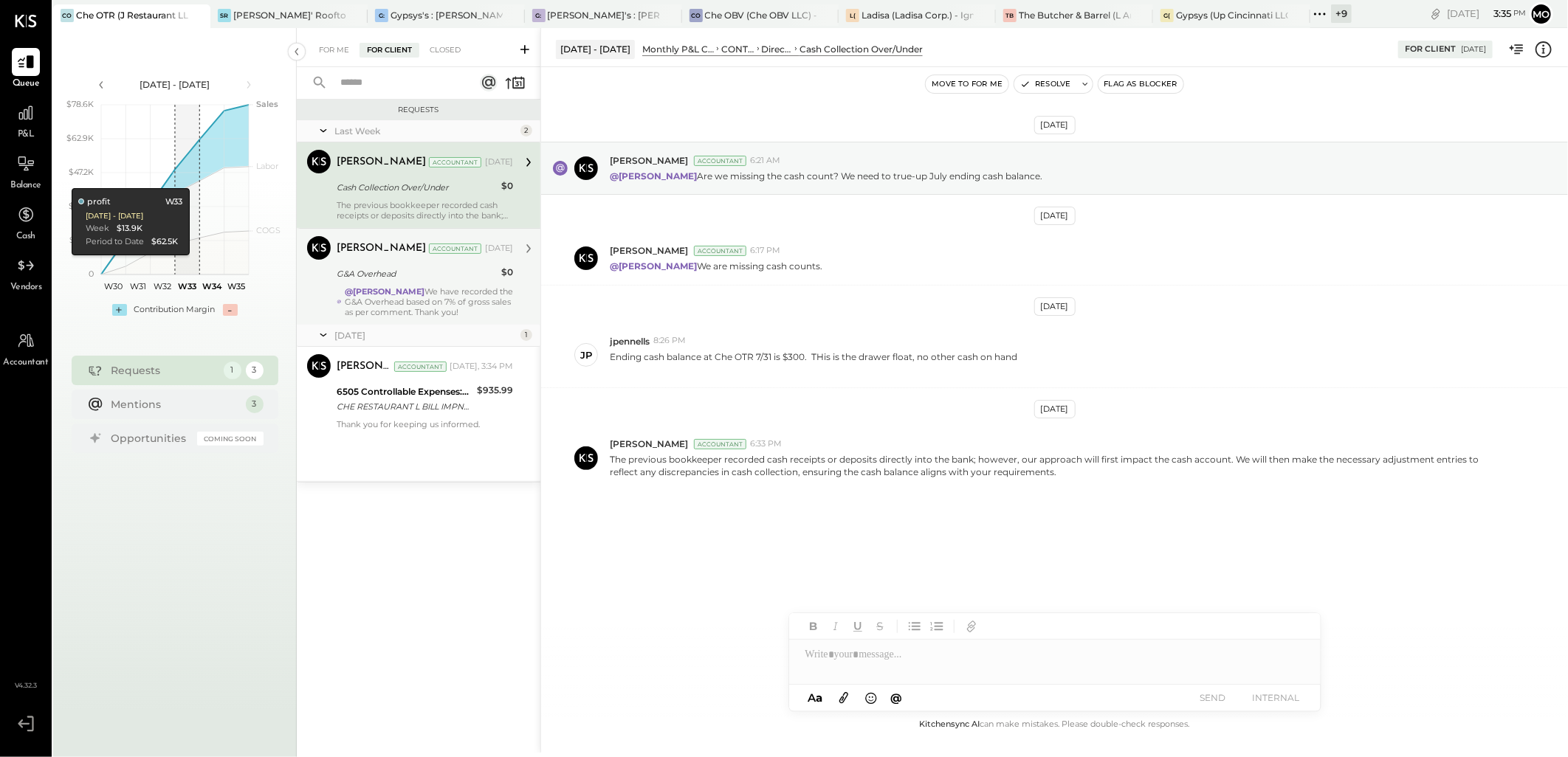
click at [402, 299] on div "@[PERSON_NAME] We have recorded the G&A Overhead based on 7% of gross sales as …" at bounding box center [428, 302] width 168 height 31
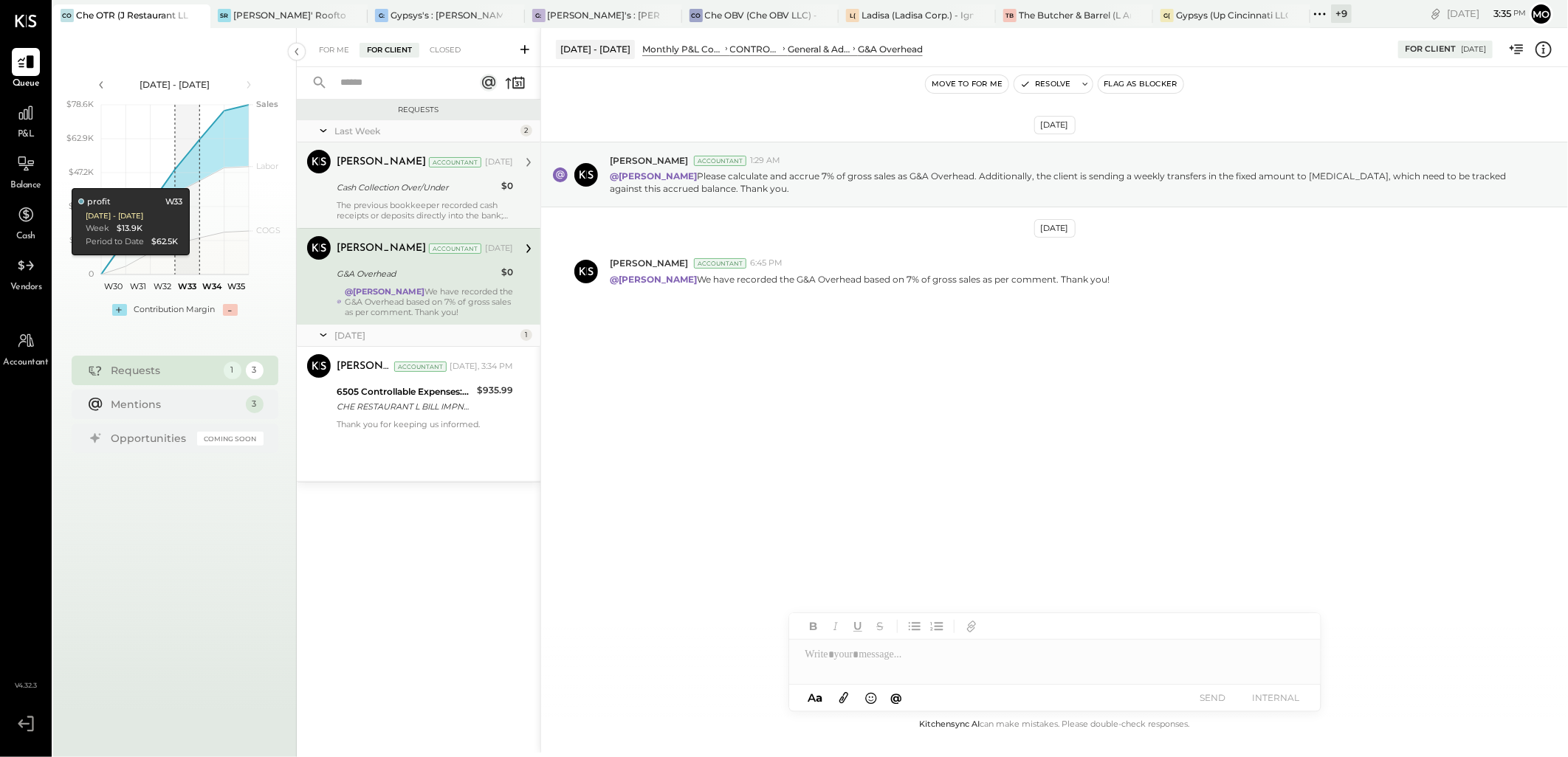
click at [402, 211] on div "The previous bookkeeper recorded cash receipts or deposits directly into the ba…" at bounding box center [424, 211] width 177 height 21
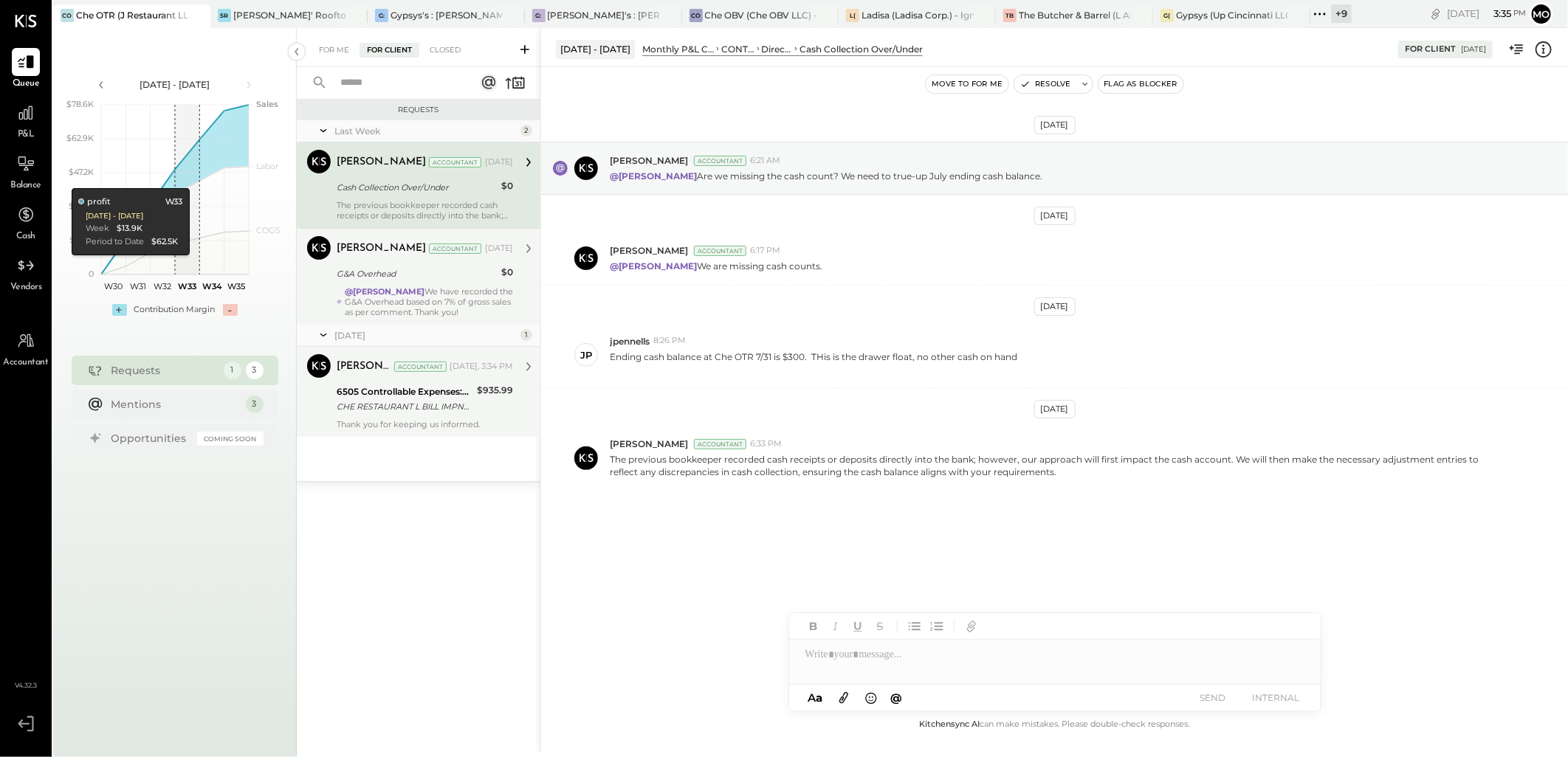
click at [444, 404] on div "CHE RESTAURANT L BILL IMPND 147-4441259 CHE RESTAURANT LLC 071725 [URL][DOMAIN_…" at bounding box center [404, 406] width 135 height 15
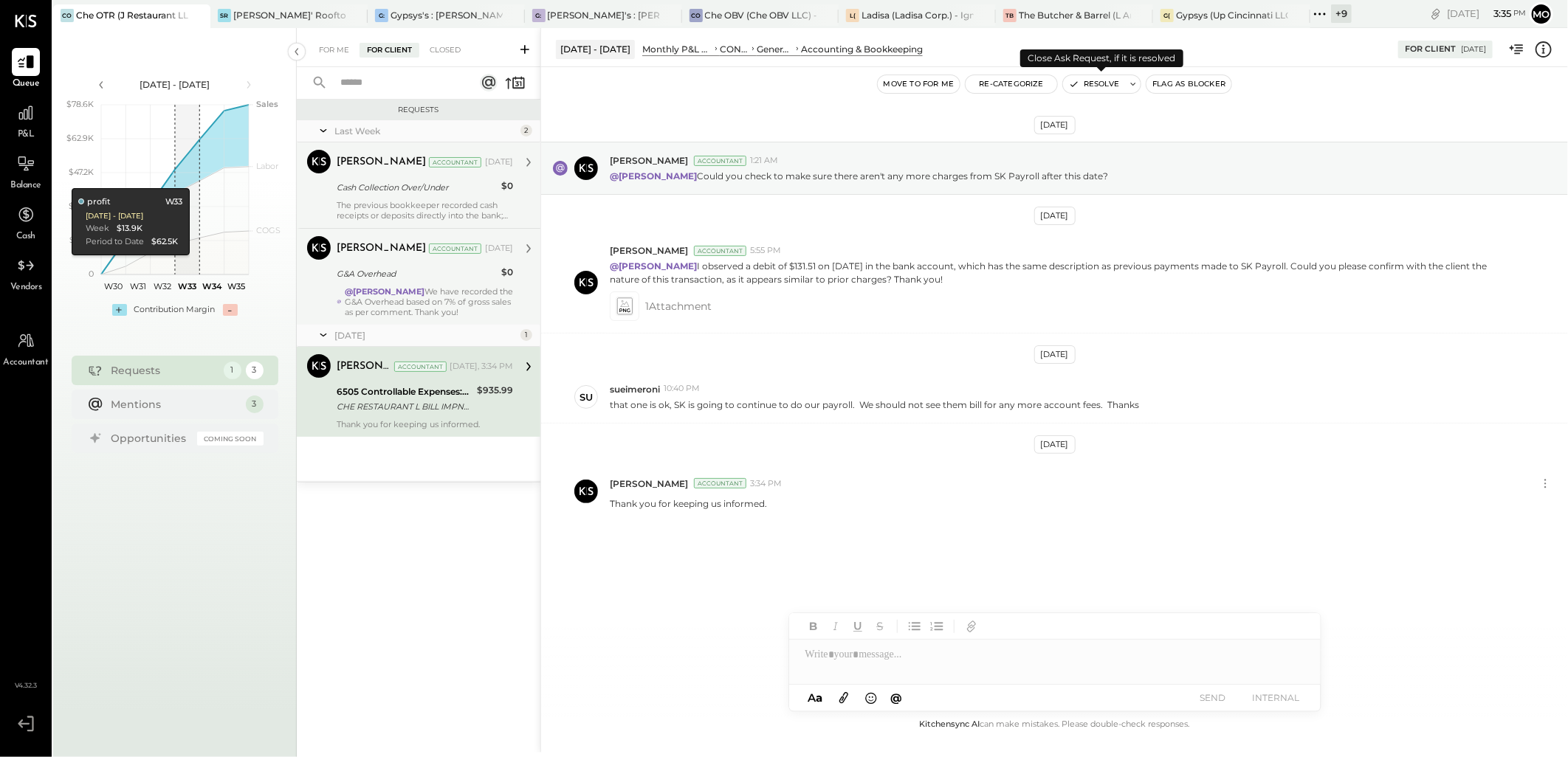
click at [1094, 90] on button "Resolve" at bounding box center [1094, 84] width 62 height 17
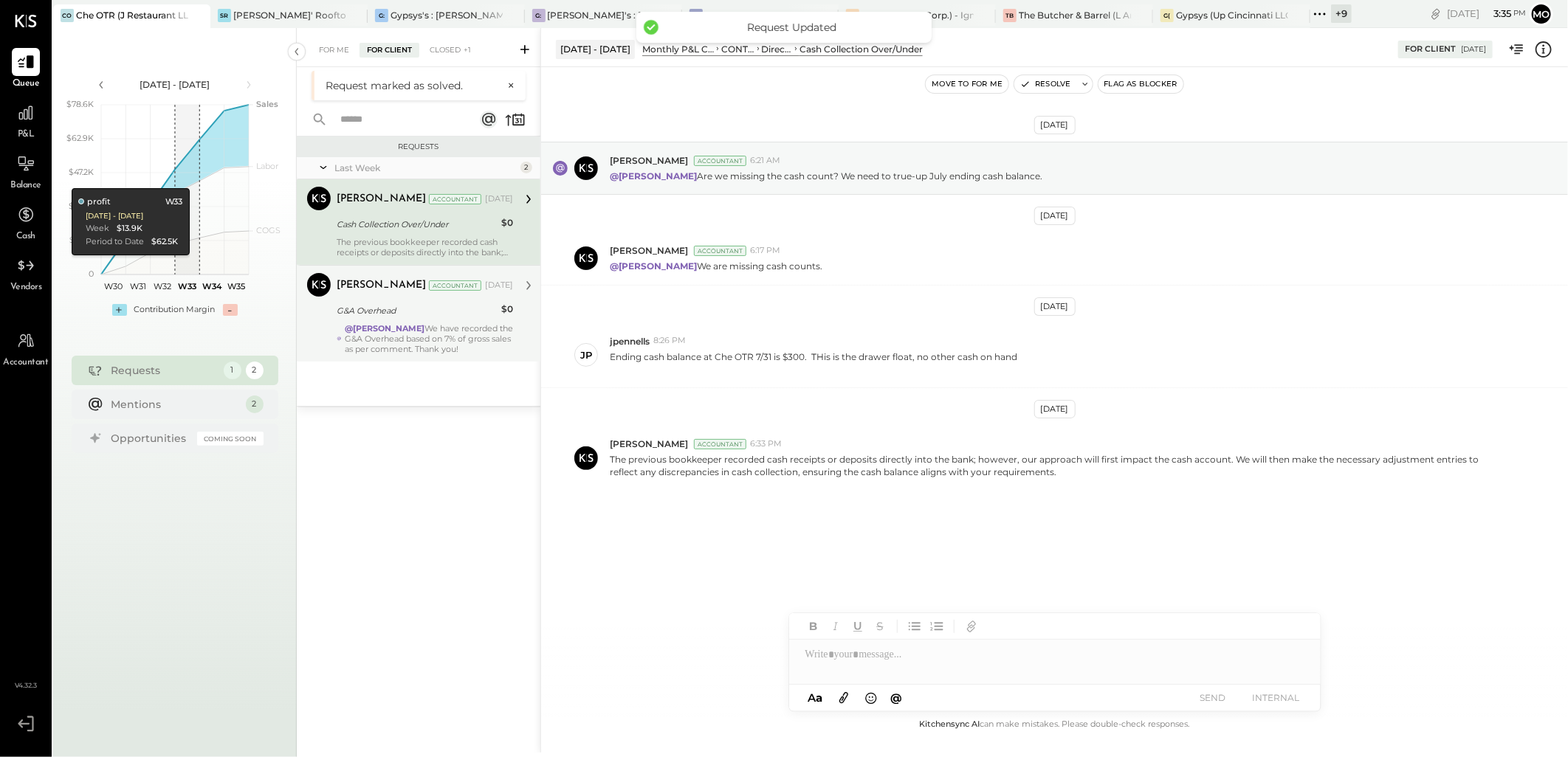
click at [431, 299] on div "Mohammadsalkin Ansari Accountant [DATE] G&A Overhead $0 @[PERSON_NAME] We have …" at bounding box center [424, 314] width 177 height 82
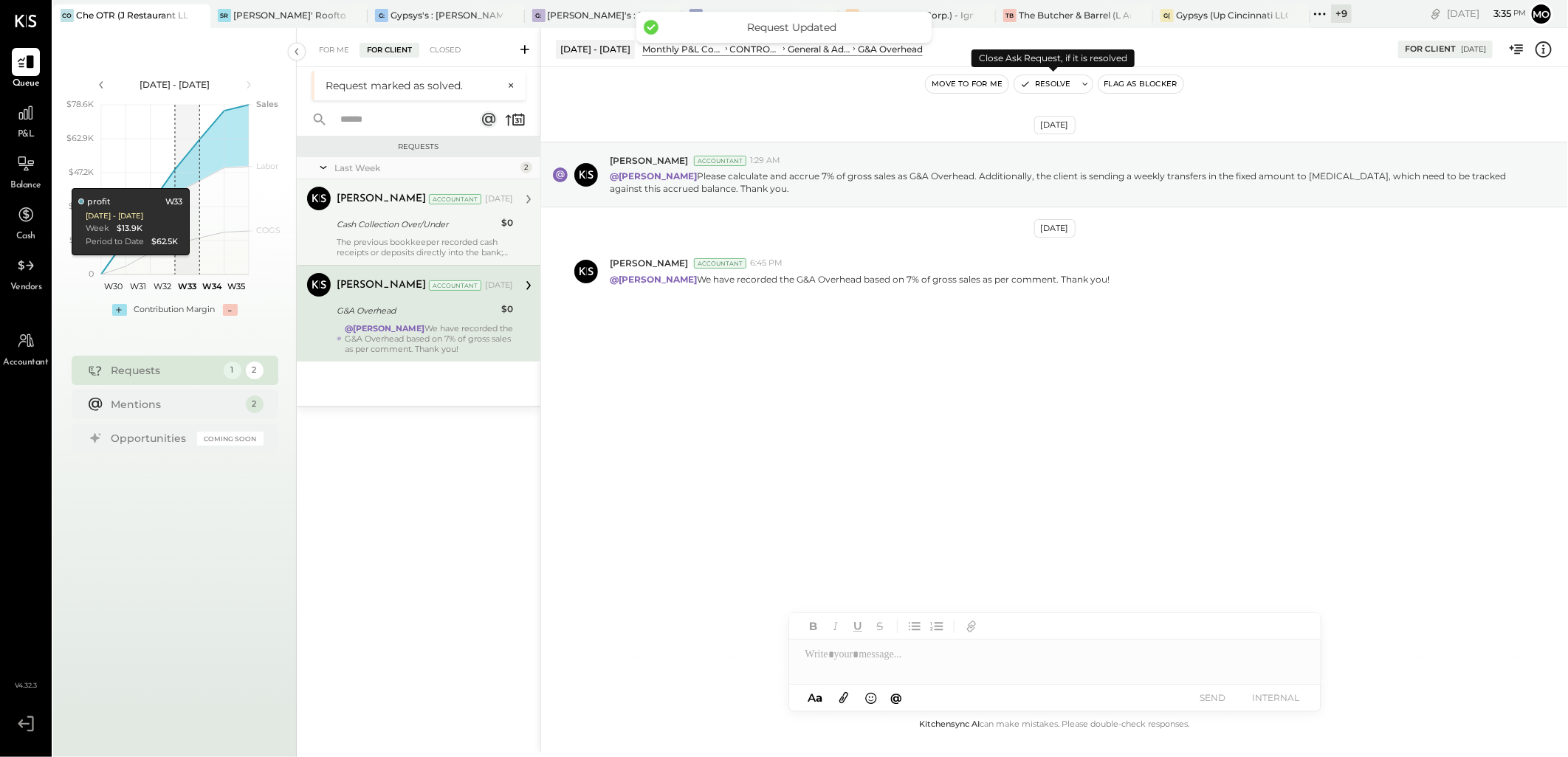
click at [1059, 83] on button "Resolve" at bounding box center [1045, 84] width 62 height 17
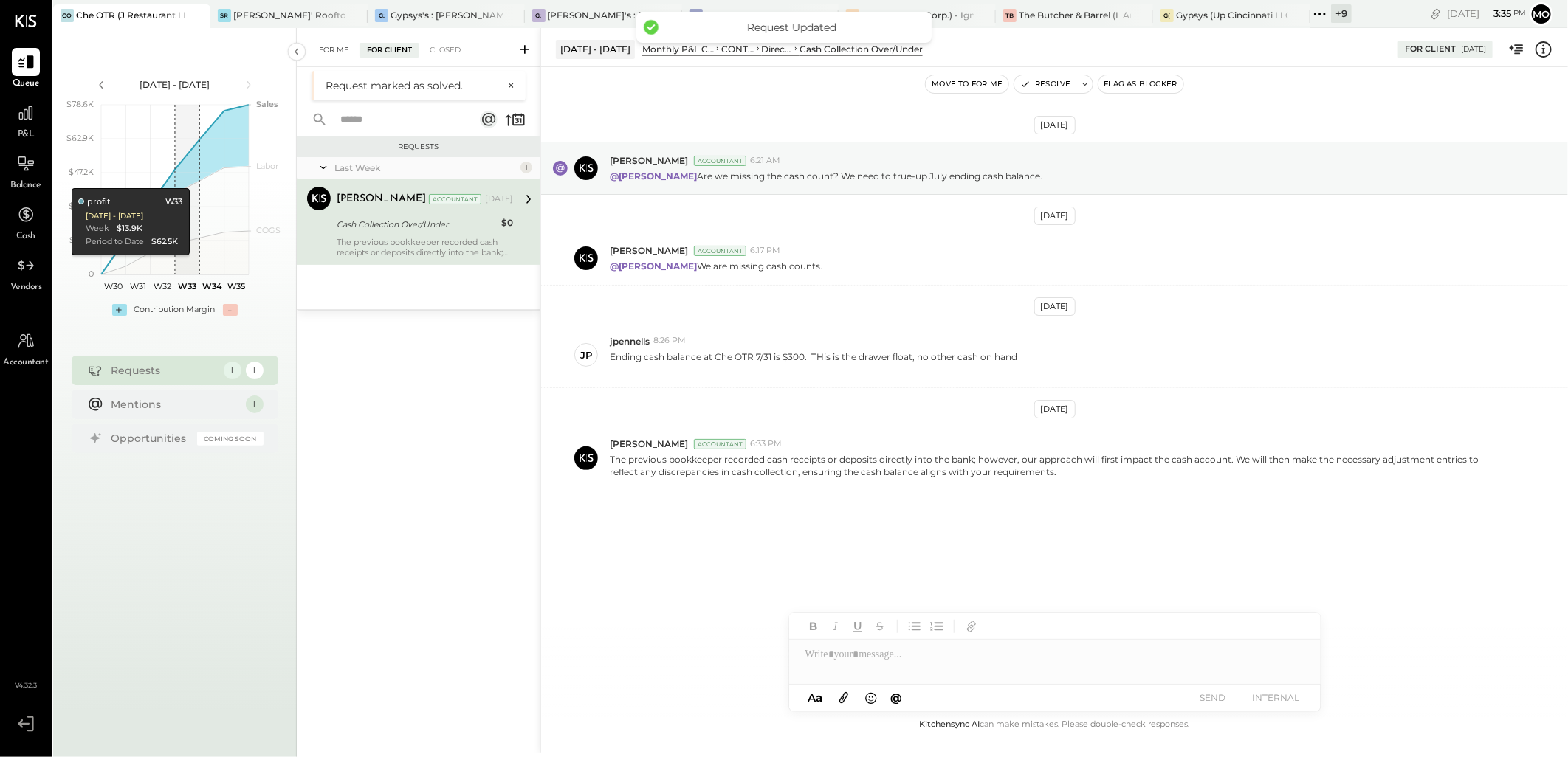
click at [348, 48] on div "For Me" at bounding box center [333, 50] width 45 height 15
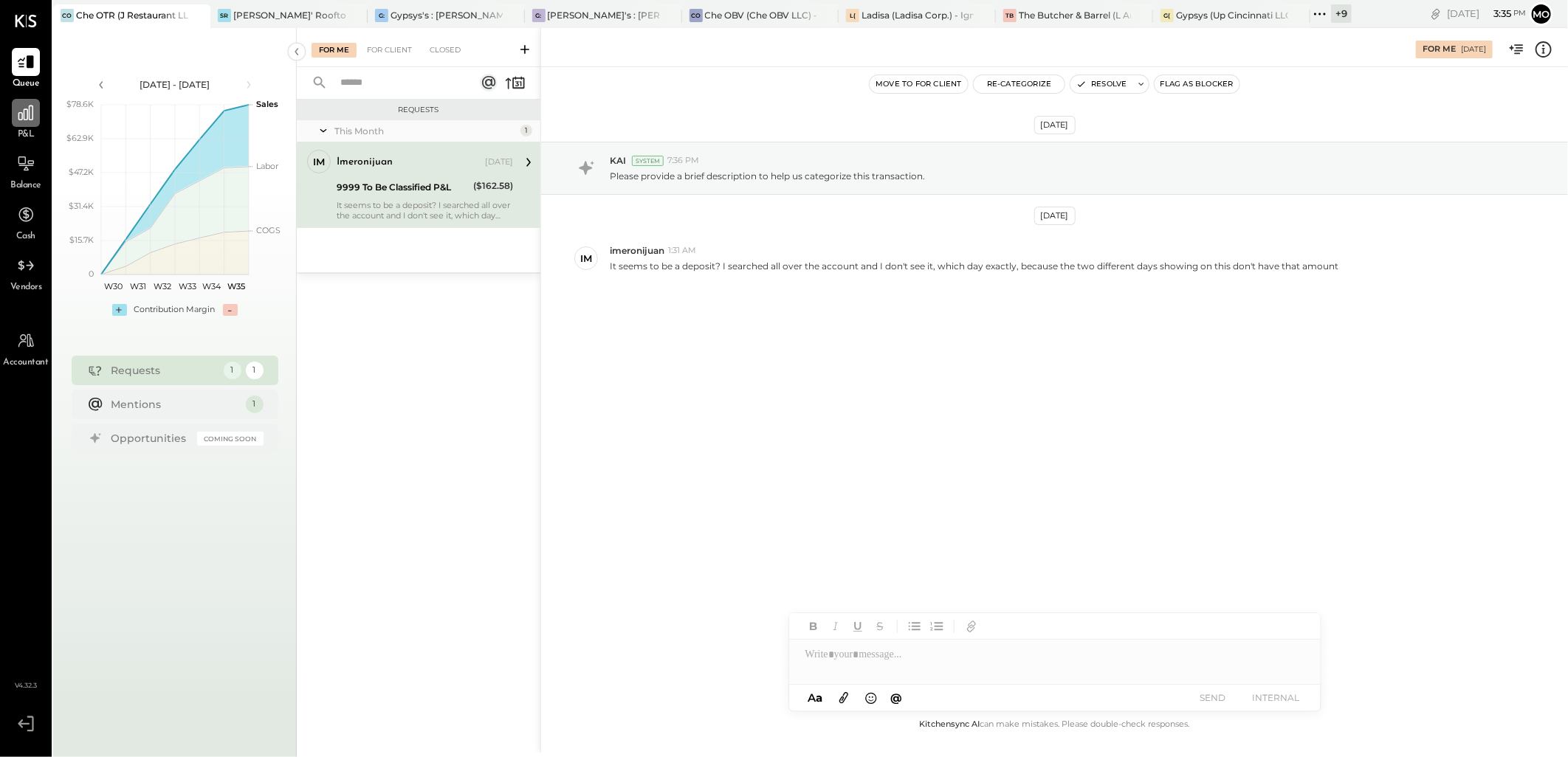
click at [27, 106] on icon at bounding box center [26, 112] width 19 height 19
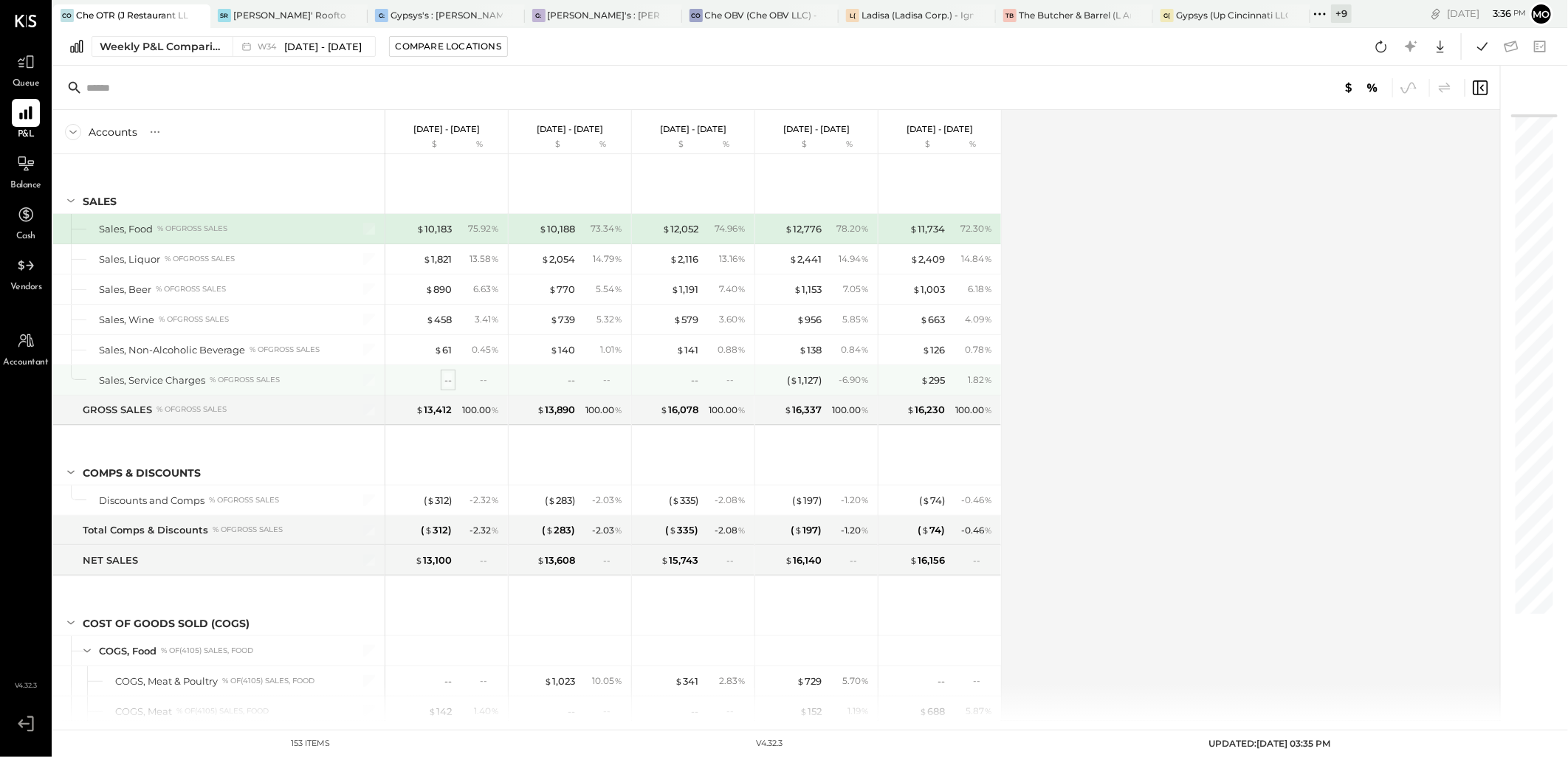
click at [447, 382] on div "--" at bounding box center [447, 381] width 7 height 14
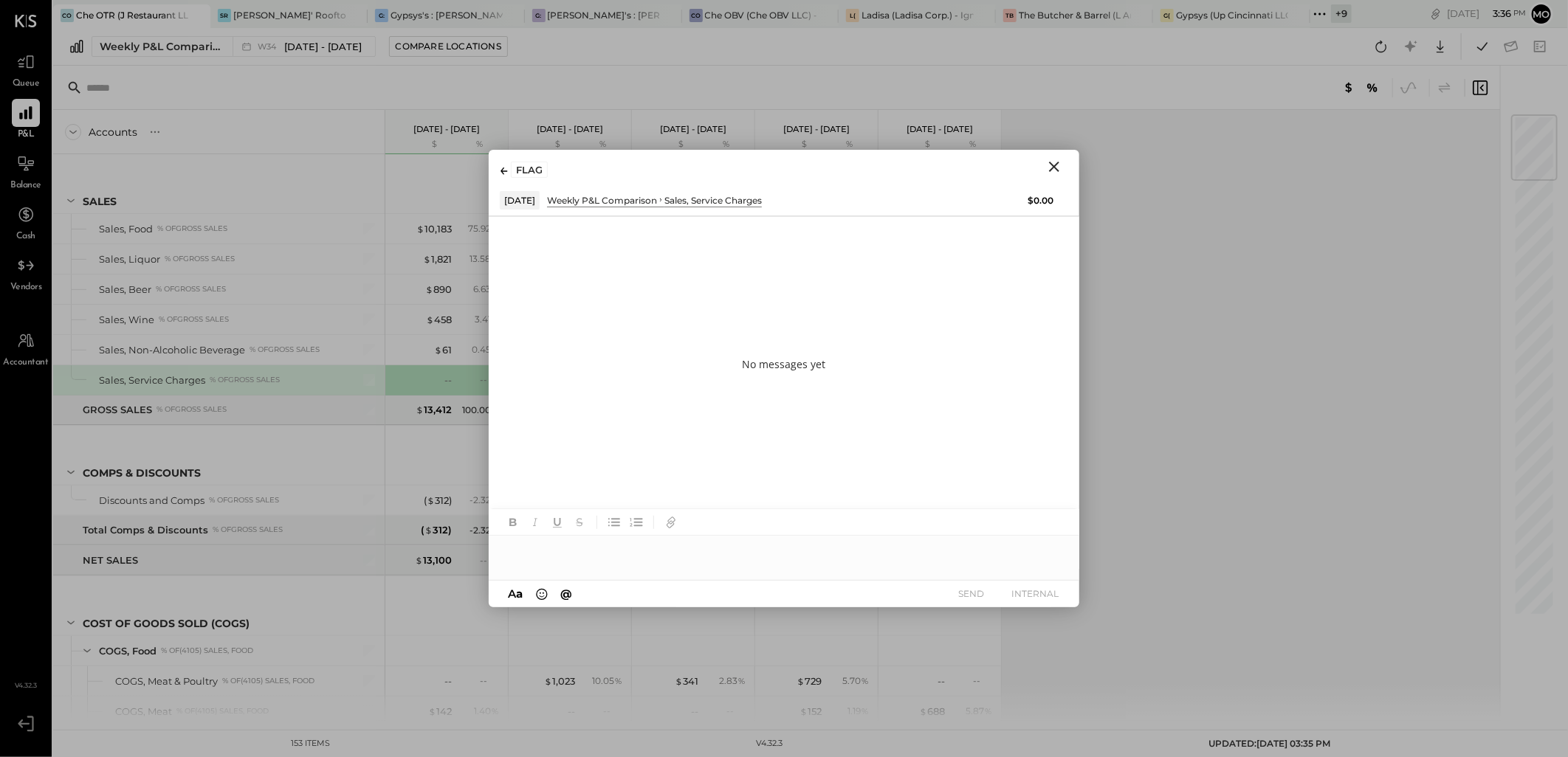
click at [1053, 163] on icon "Close" at bounding box center [1054, 166] width 17 height 17
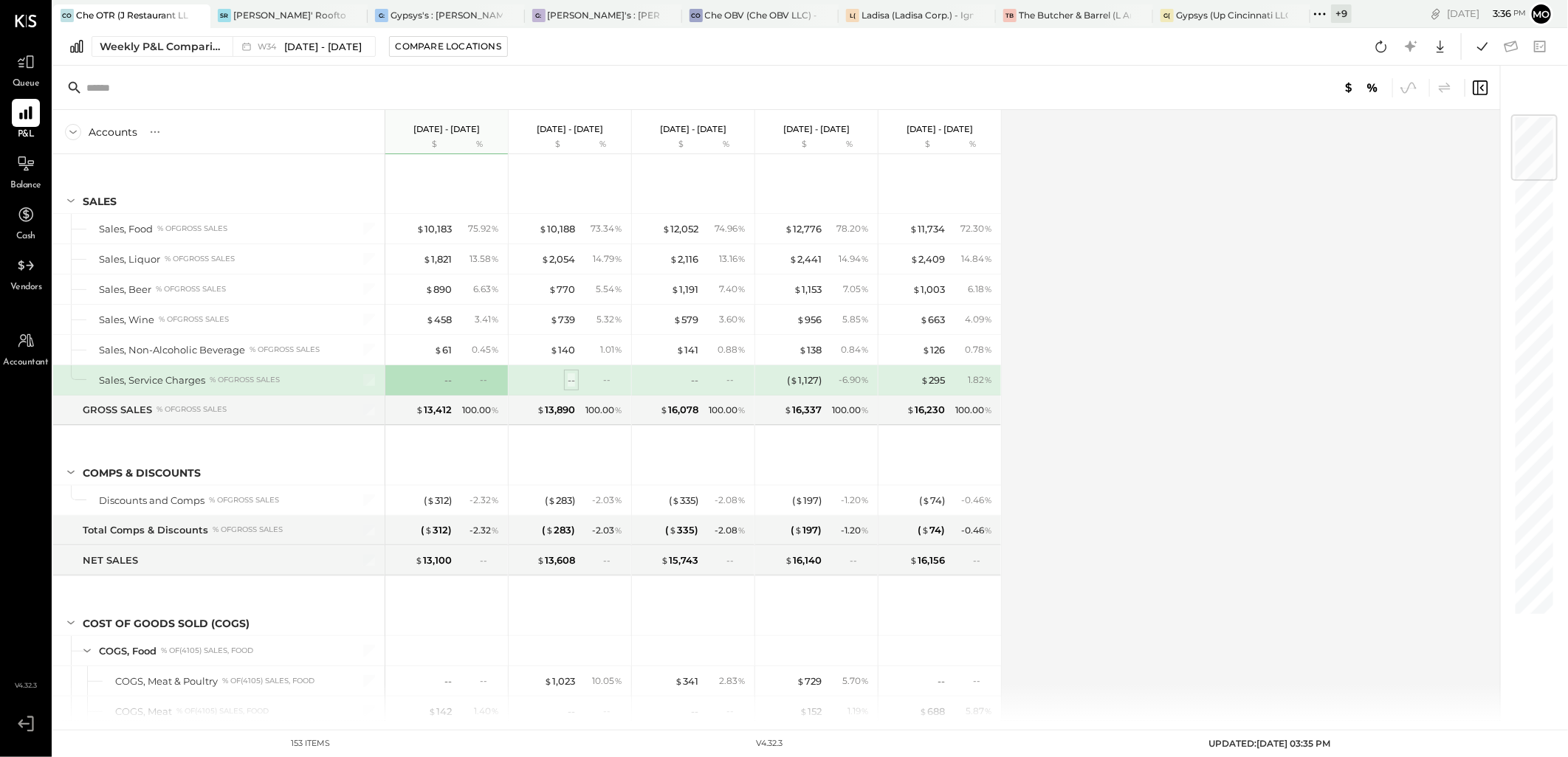
click at [572, 381] on div "--" at bounding box center [571, 381] width 7 height 14
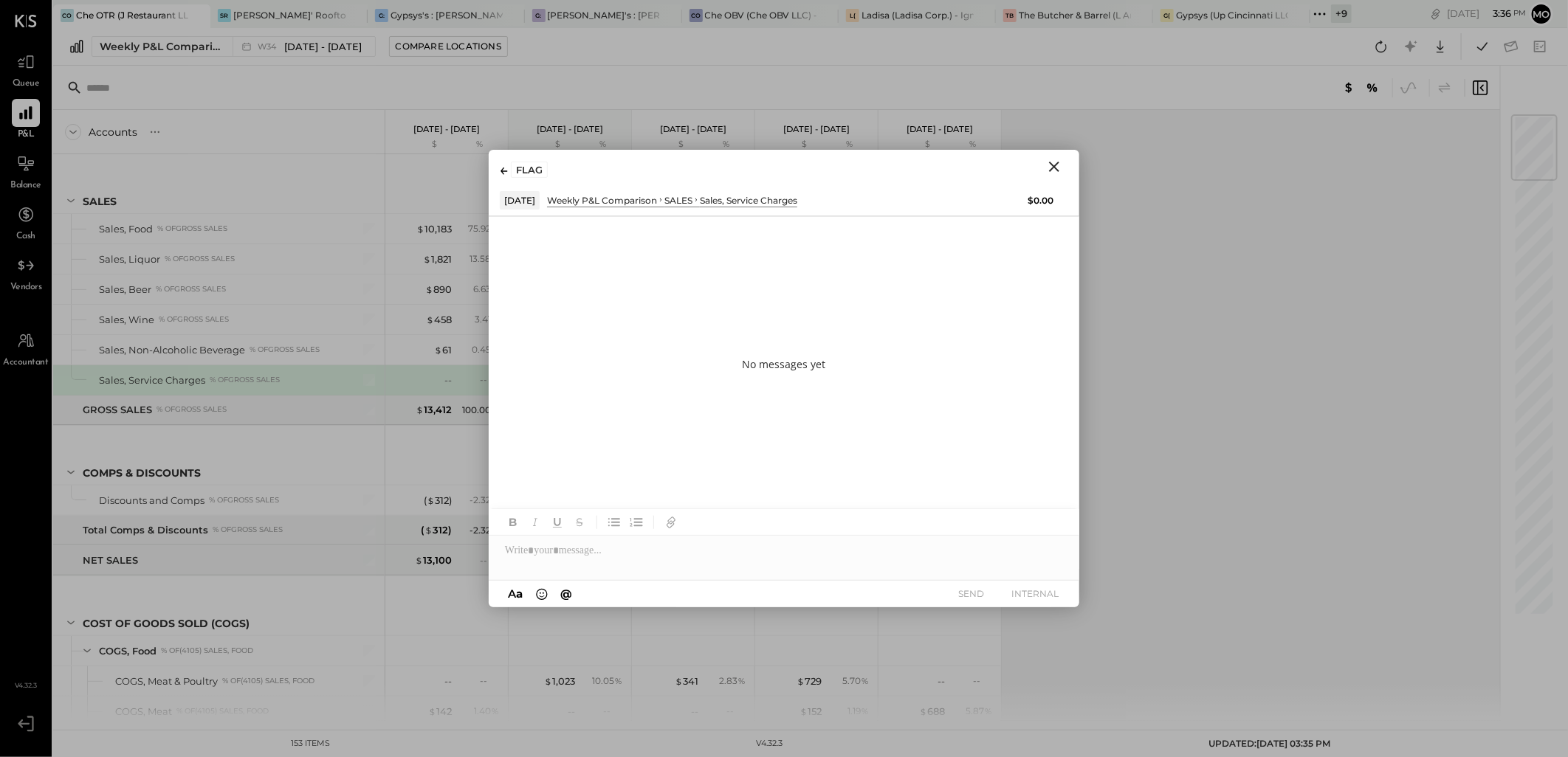
click at [1056, 164] on icon "Close" at bounding box center [1053, 166] width 10 height 10
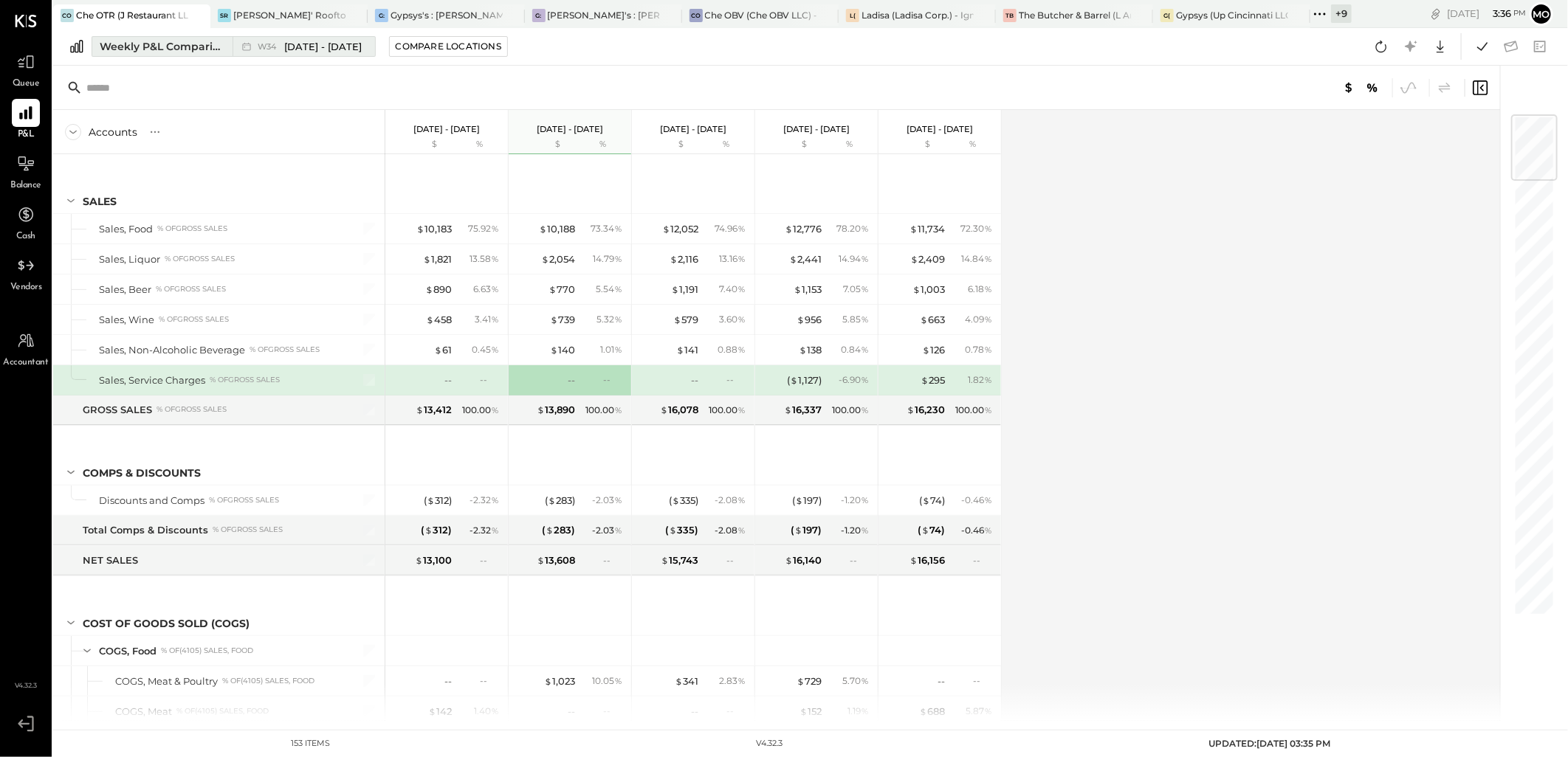
click at [126, 49] on div "Weekly P&L Comparison" at bounding box center [162, 46] width 124 height 15
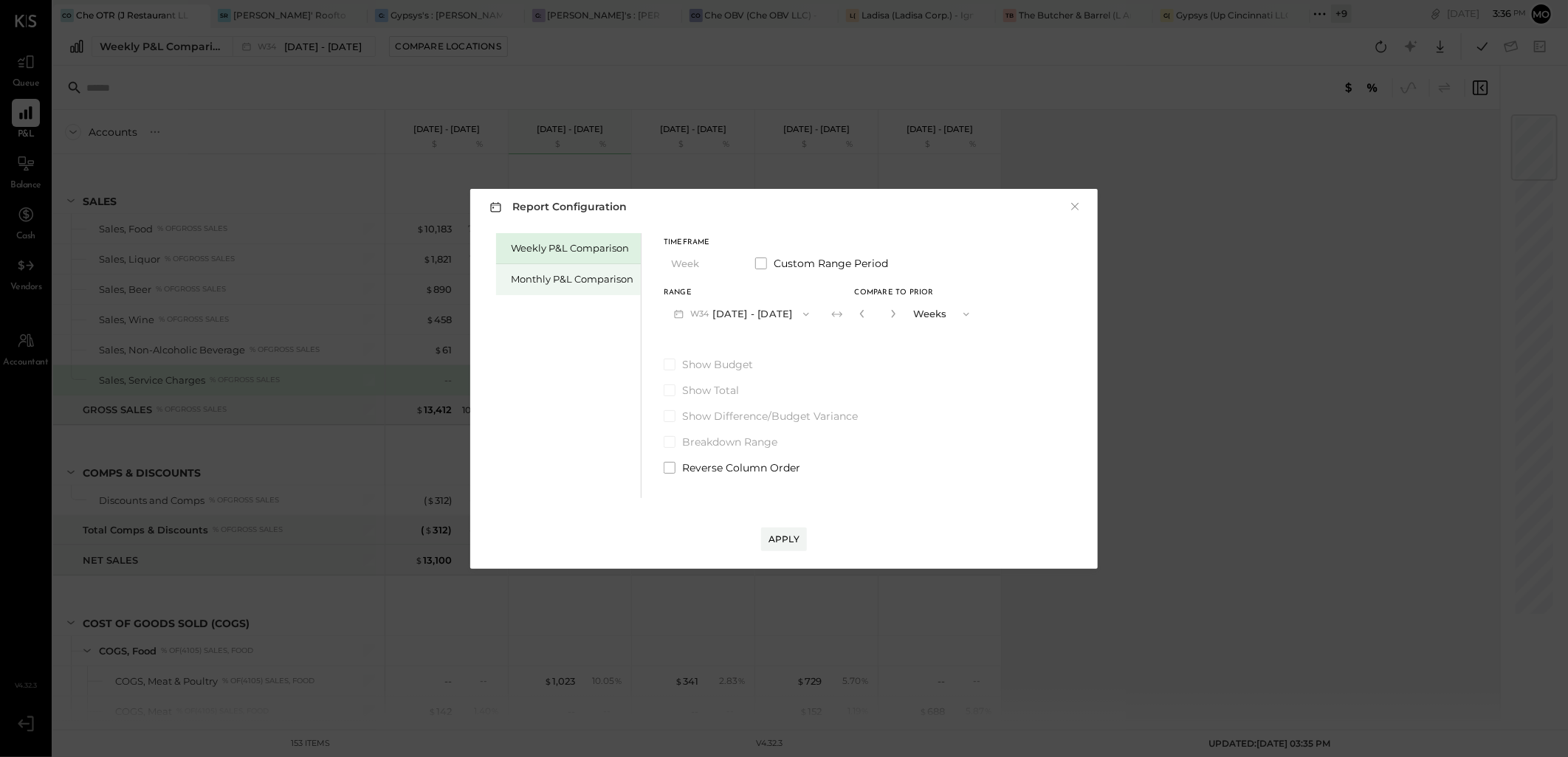
click at [550, 289] on div "Monthly P&L Comparison" at bounding box center [568, 280] width 145 height 31
click at [752, 303] on button "M08 [DATE] - [DATE]" at bounding box center [741, 314] width 156 height 27
drag, startPoint x: 736, startPoint y: 316, endPoint x: 836, endPoint y: 327, distance: 100.6
click at [736, 316] on span "[DATE] - [DATE]" at bounding box center [735, 316] width 70 height 13
click at [839, 318] on div "Compare" at bounding box center [860, 314] width 48 height 13
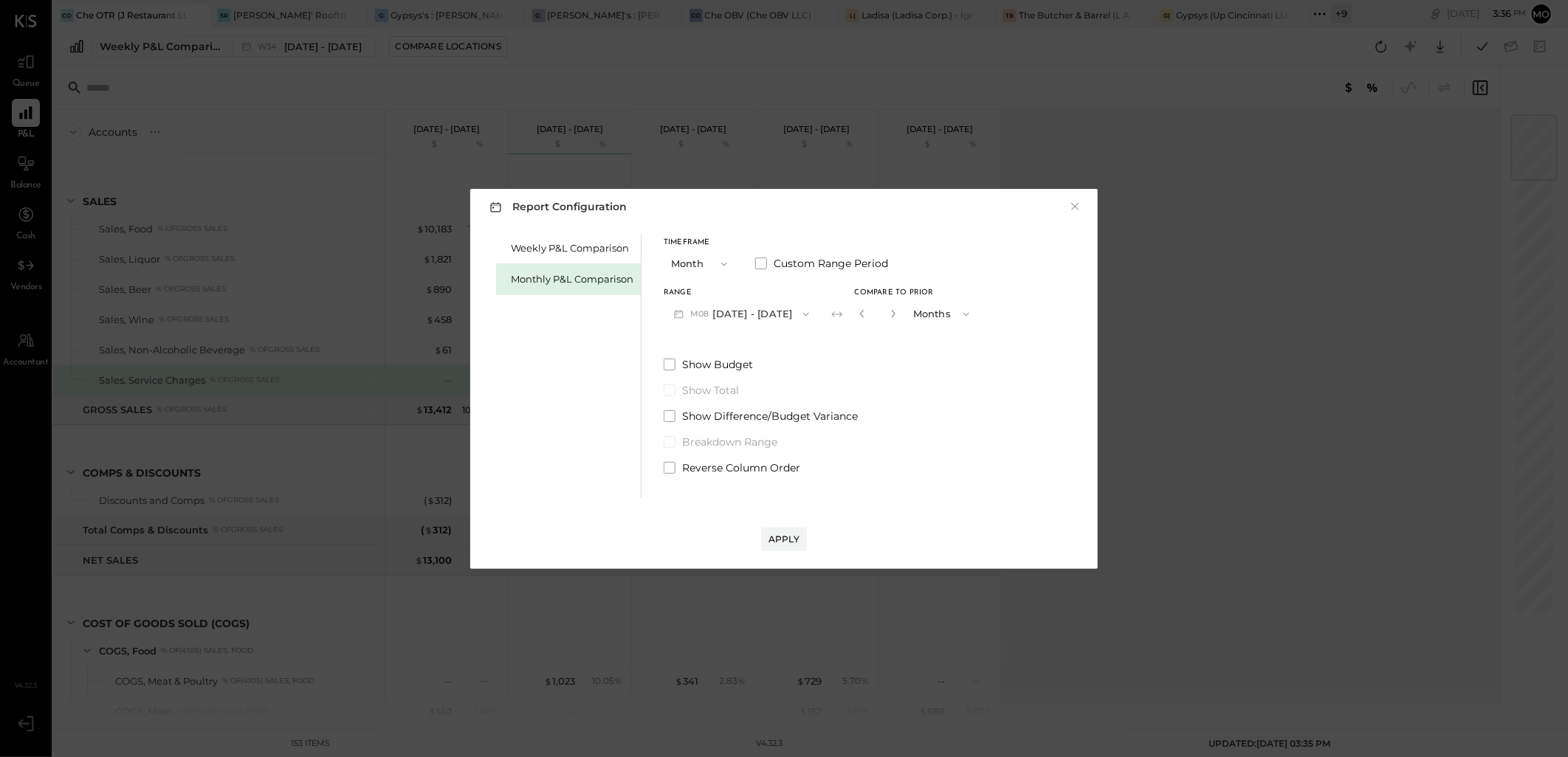
click at [887, 319] on button "button" at bounding box center [892, 314] width 12 height 17
type input "*"
click at [785, 534] on div "Apply" at bounding box center [783, 539] width 31 height 13
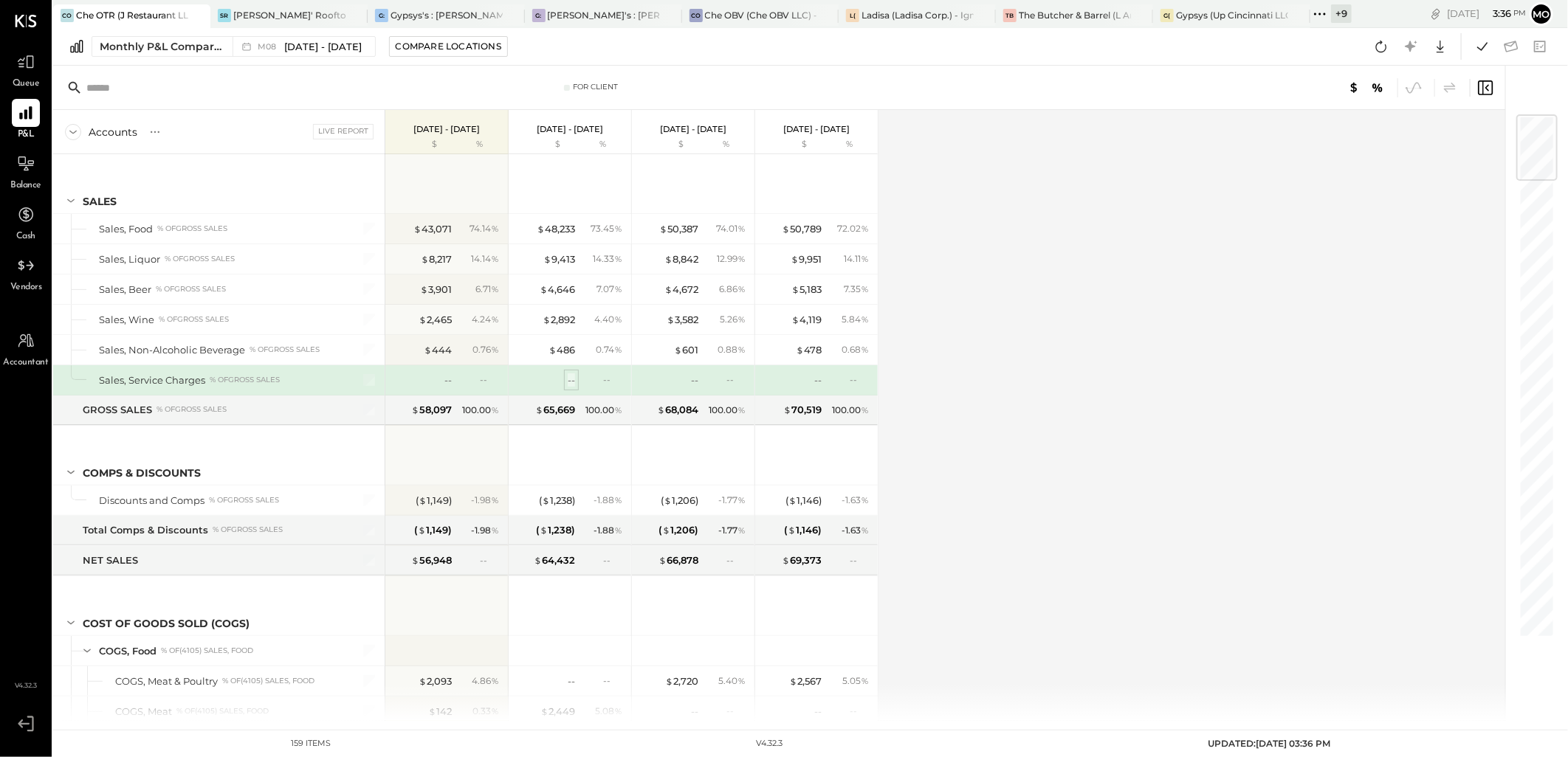
click at [573, 380] on div "--" at bounding box center [571, 381] width 7 height 14
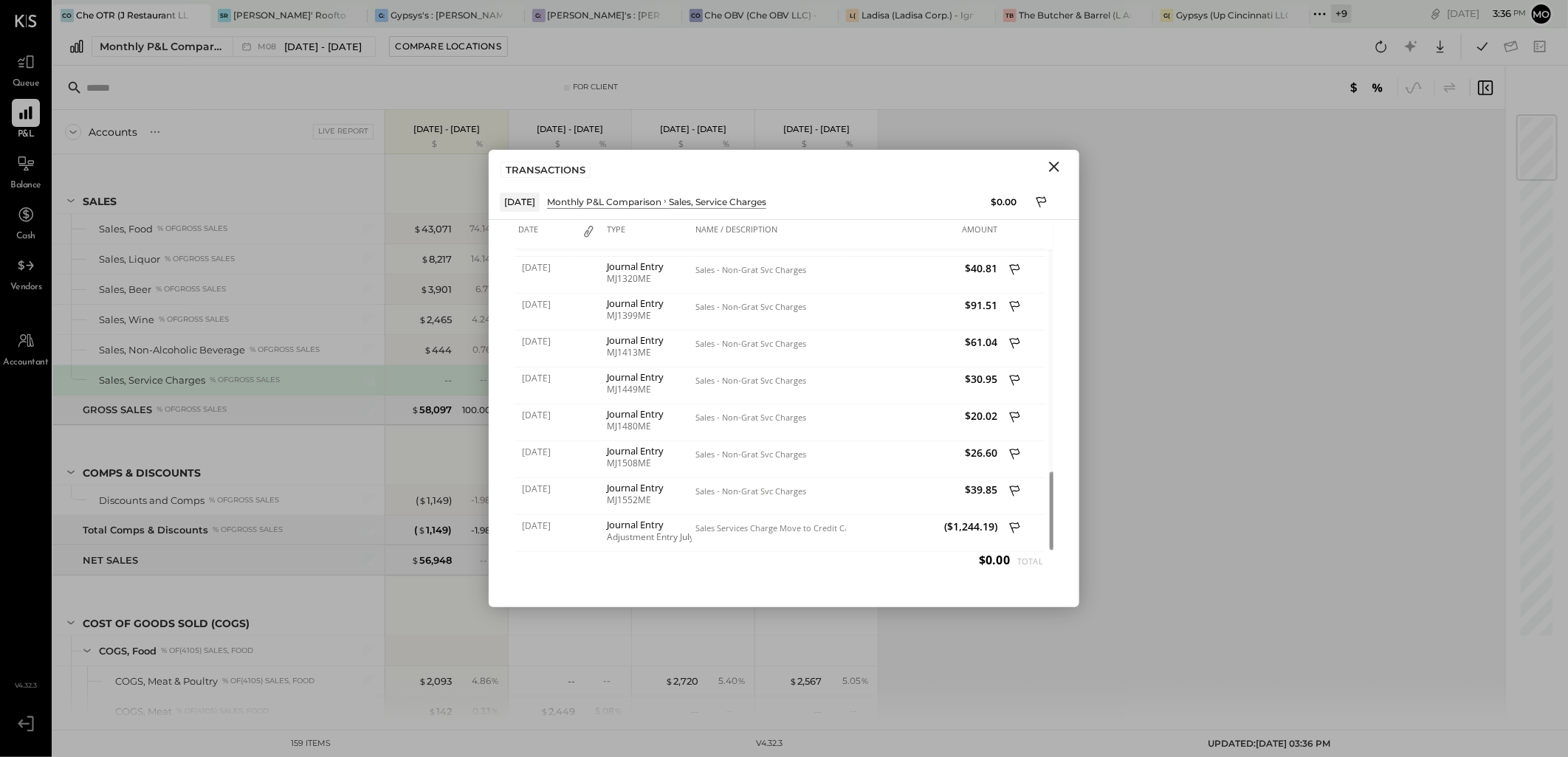
click at [1049, 167] on icon "Close" at bounding box center [1054, 166] width 17 height 17
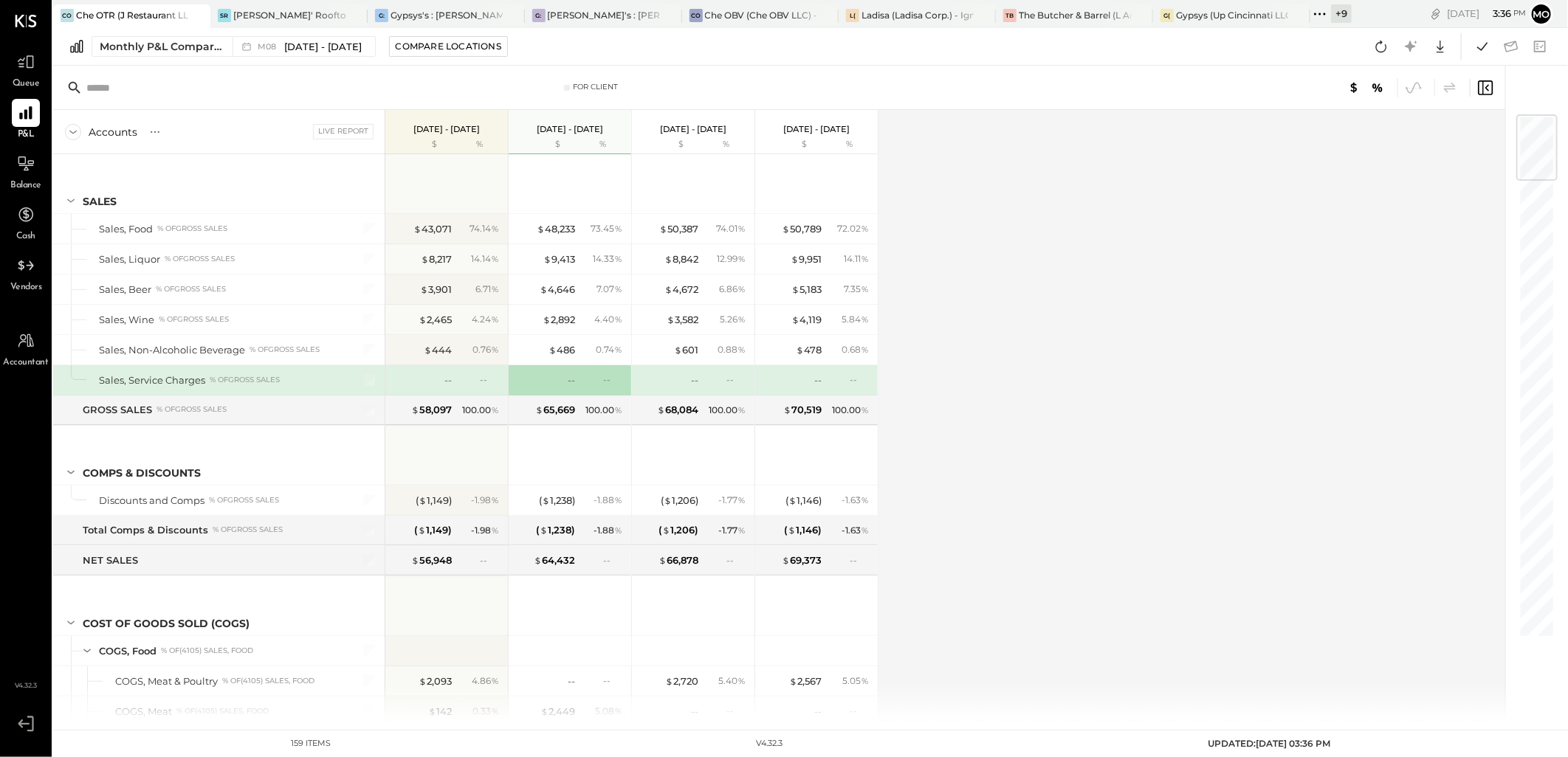
click at [455, 378] on div "--" at bounding box center [479, 380] width 48 height 13
click at [449, 378] on div "--" at bounding box center [447, 381] width 7 height 14
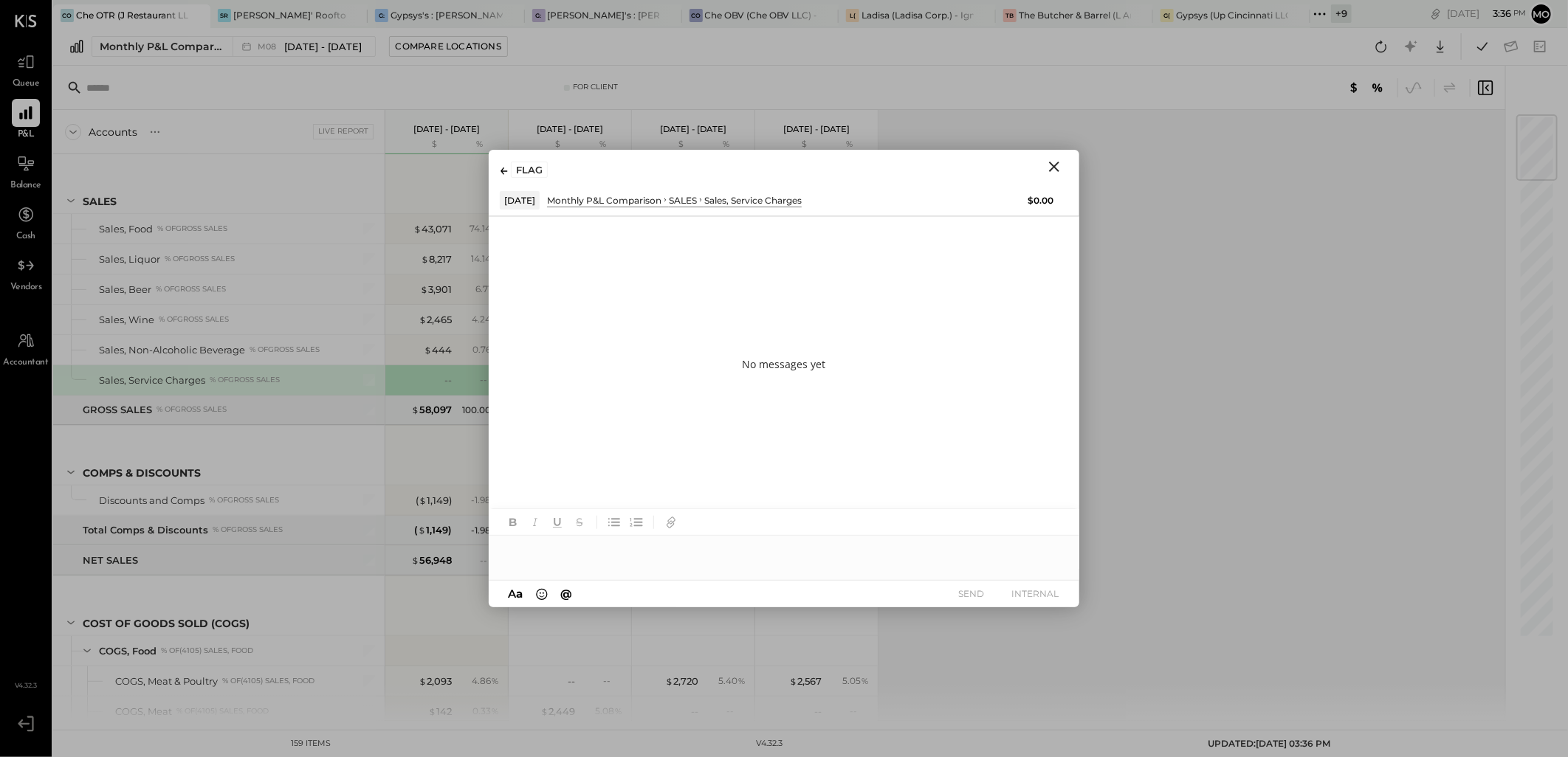
click at [1056, 167] on icon "Close" at bounding box center [1053, 166] width 10 height 10
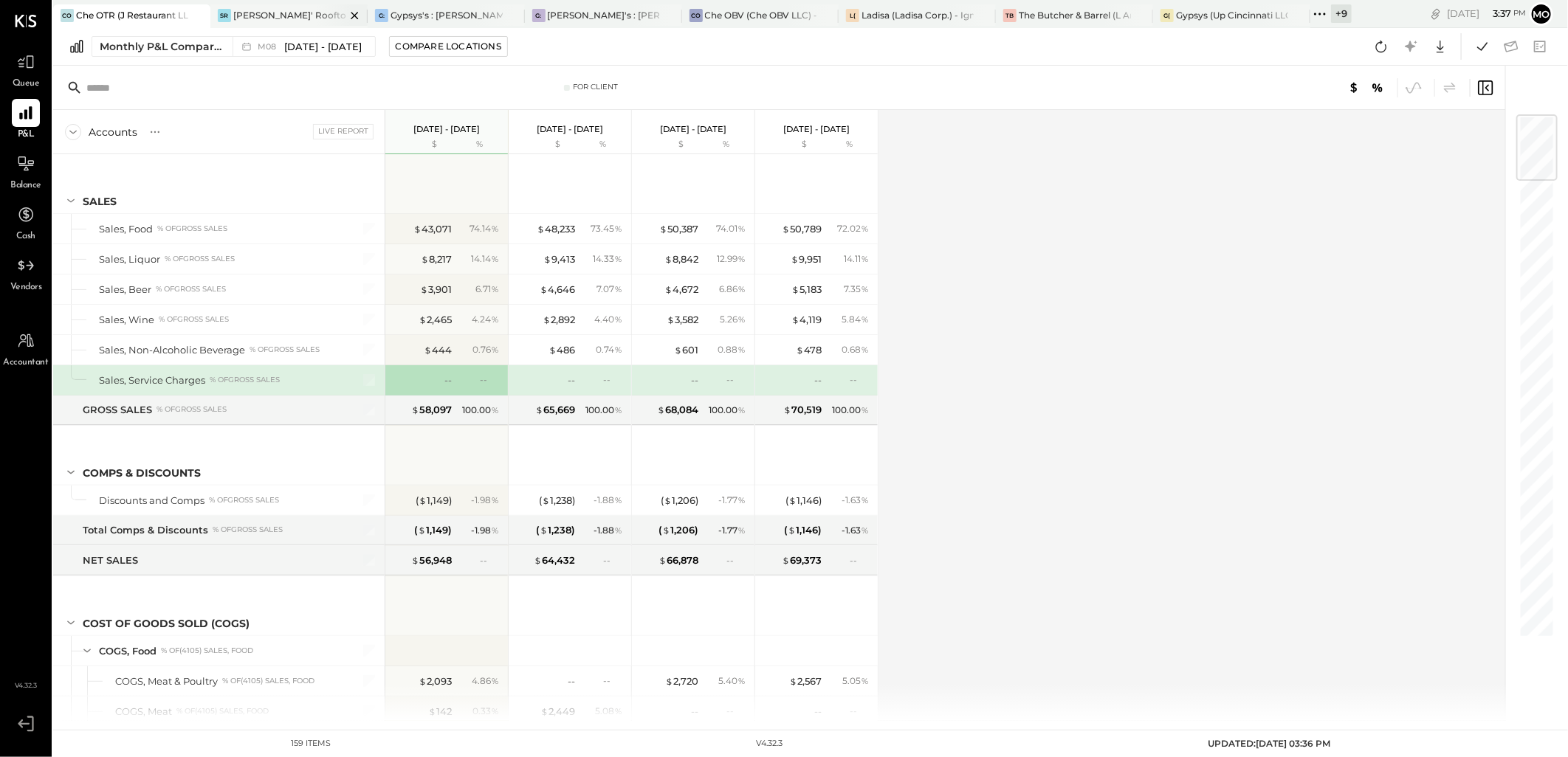
click at [259, 17] on div "[PERSON_NAME]' Rooftop - Ignite" at bounding box center [290, 15] width 112 height 13
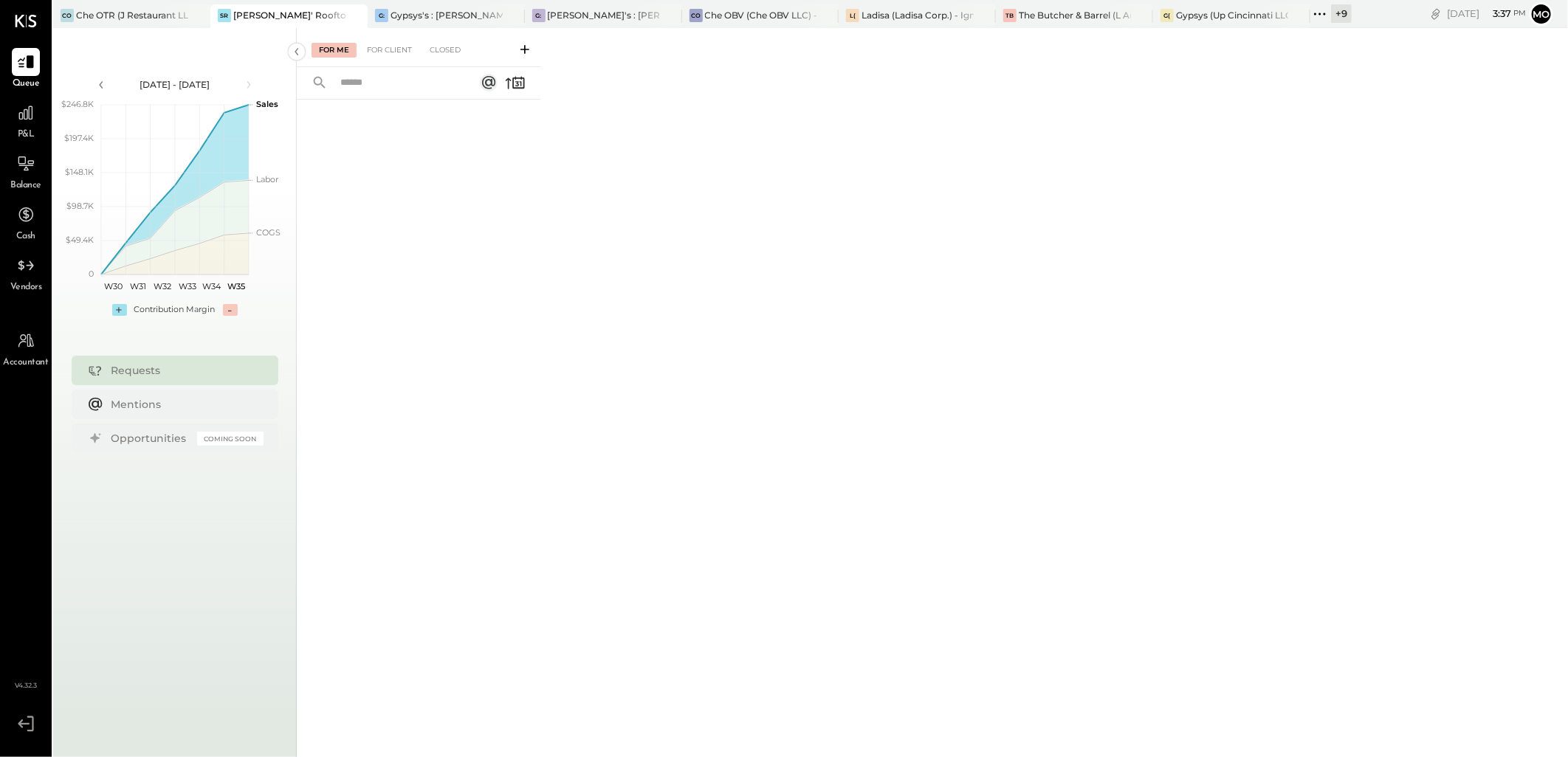
click at [743, 279] on div "For Me For Client Closed" at bounding box center [932, 390] width 1271 height 725
click at [98, 2] on div "CO Che OTR (J Restaurant LLC) - Ignite SR [PERSON_NAME]' Rooftop - Ignite G: Gy…" at bounding box center [702, 13] width 1298 height 28
click at [98, 6] on div "CO Che OTR (J Restaurant LLC) - Ignite" at bounding box center [131, 17] width 158 height 24
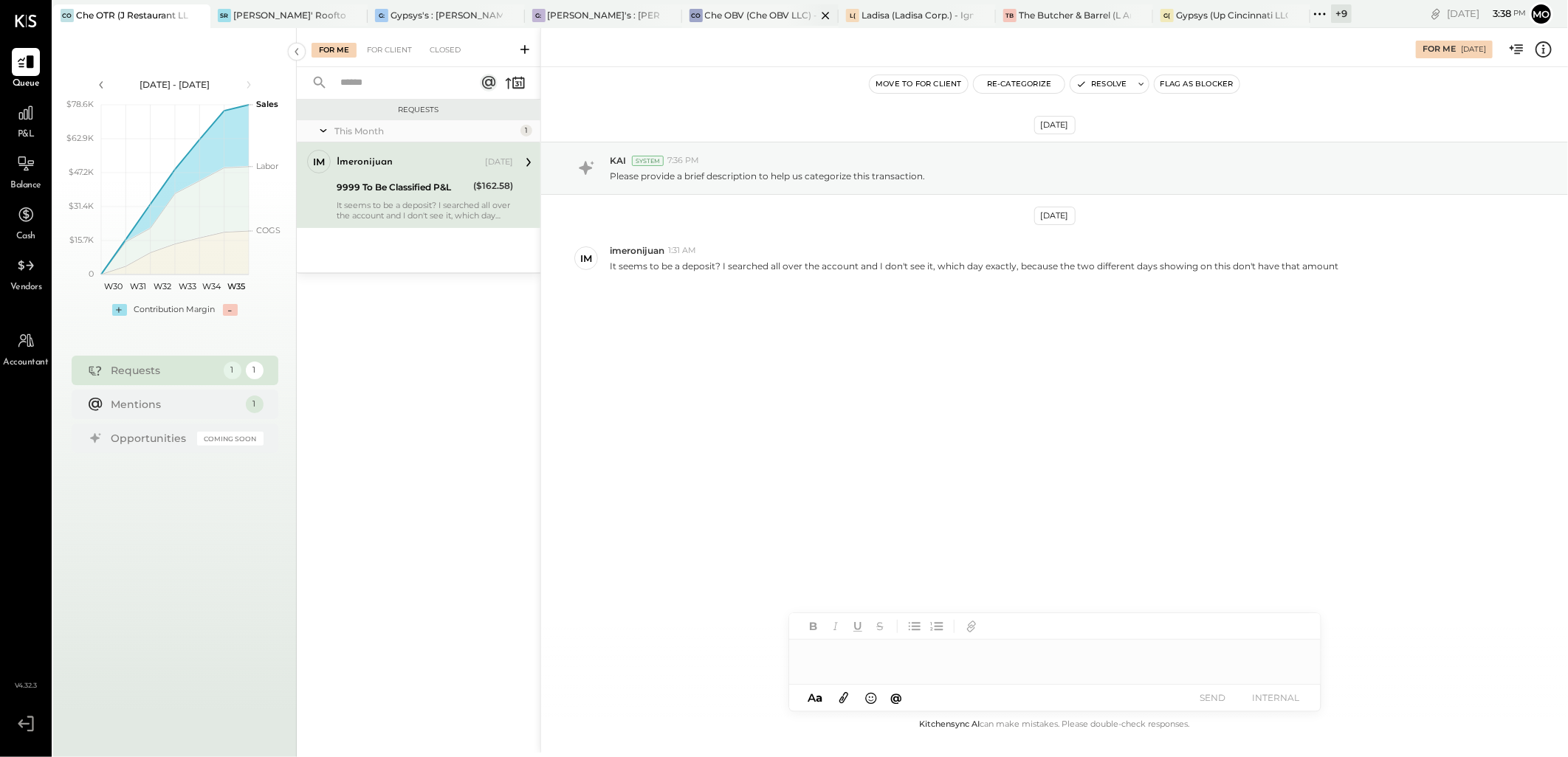
click at [763, 20] on div "Che OBV (Che OBV LLC) - Ignite" at bounding box center [761, 15] width 112 height 13
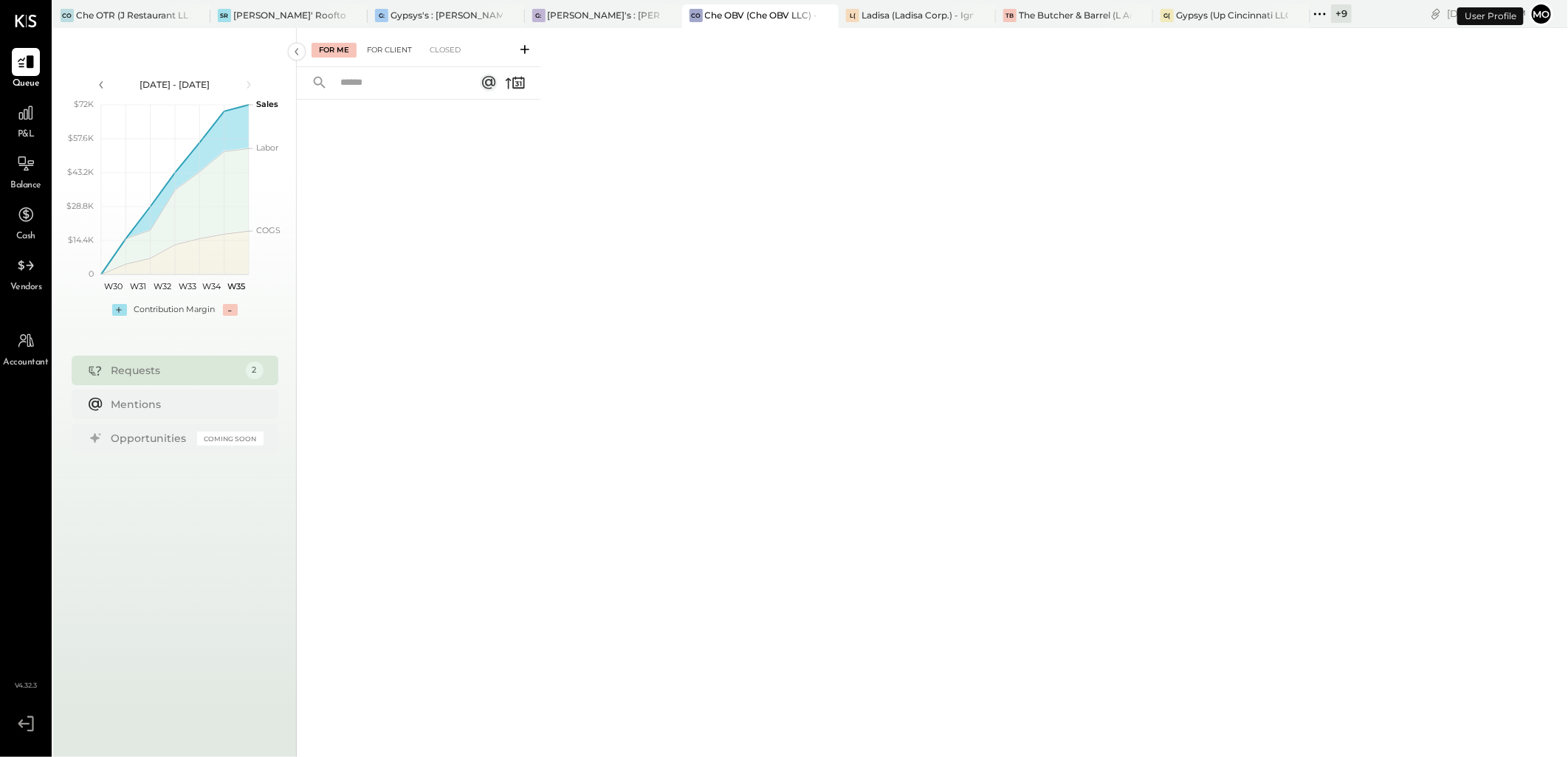
click at [373, 53] on div "For Client" at bounding box center [389, 50] width 59 height 15
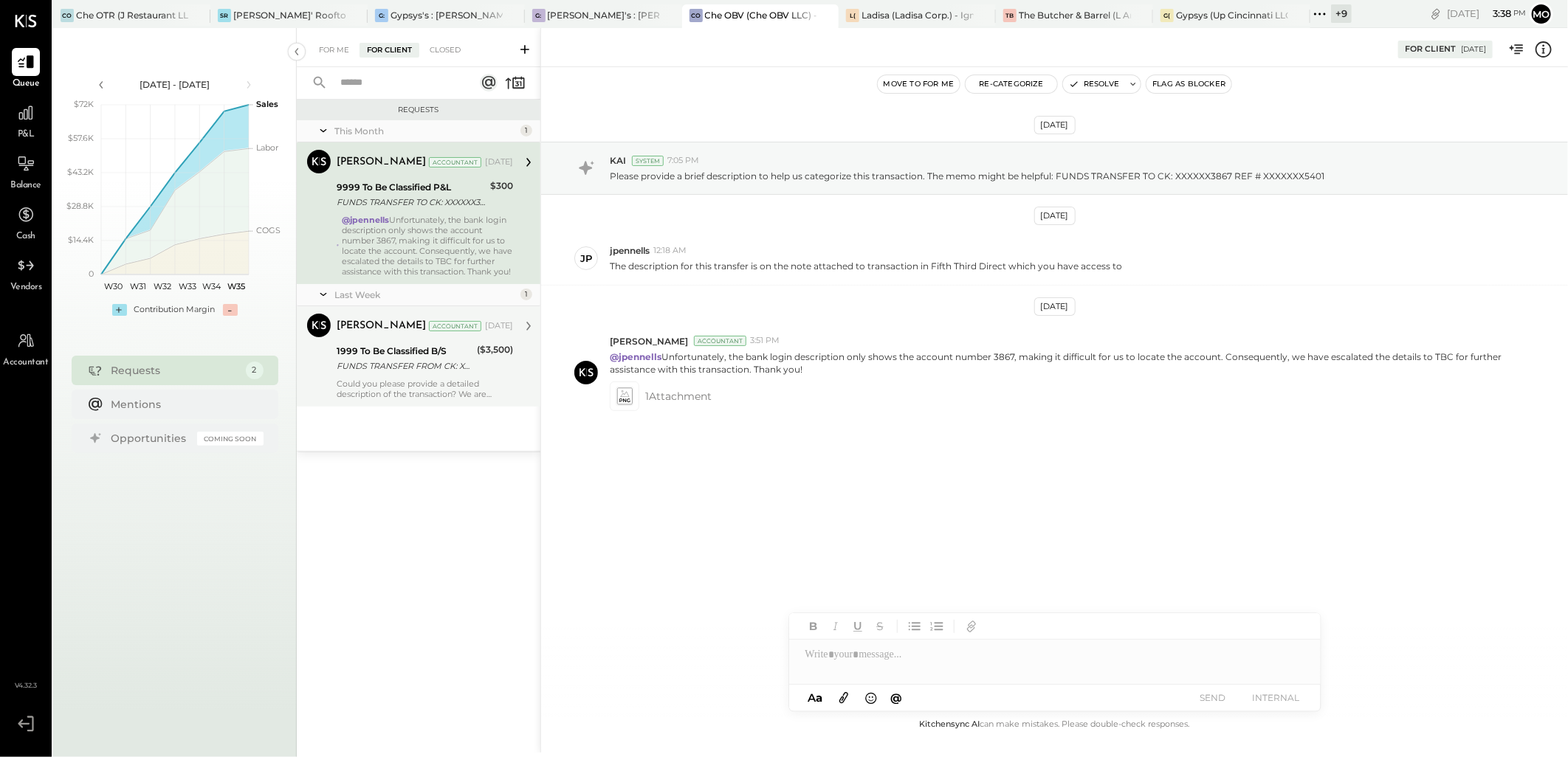
click at [404, 396] on div "Could you please provide a detailed description of the transaction? We are curr…" at bounding box center [424, 389] width 177 height 21
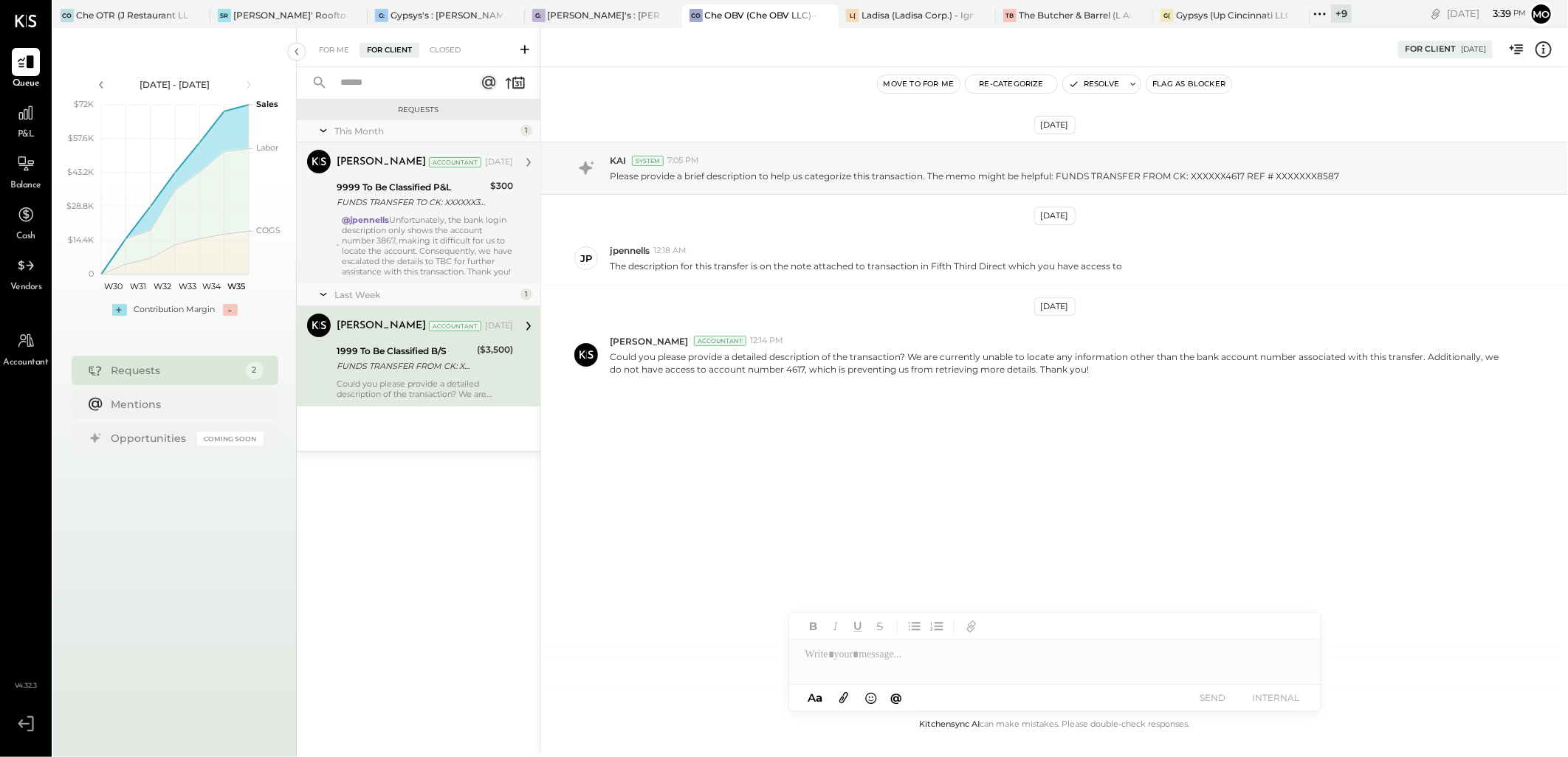
click at [432, 242] on div "@jpennells Unfortunately, the bank login description only shows the account num…" at bounding box center [428, 245] width 171 height 62
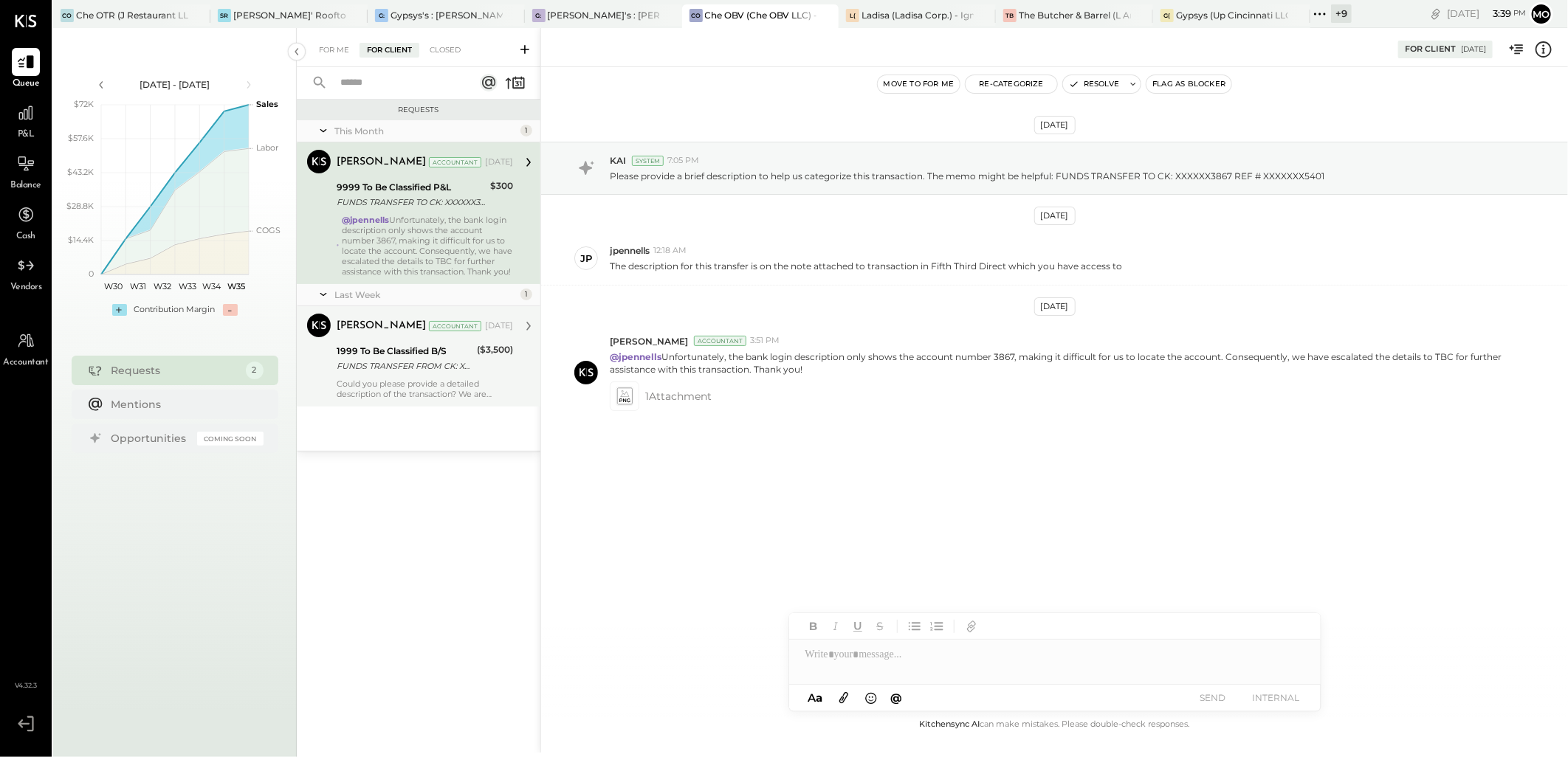
click at [347, 359] on div "1999 To Be Classified B/S" at bounding box center [404, 351] width 135 height 15
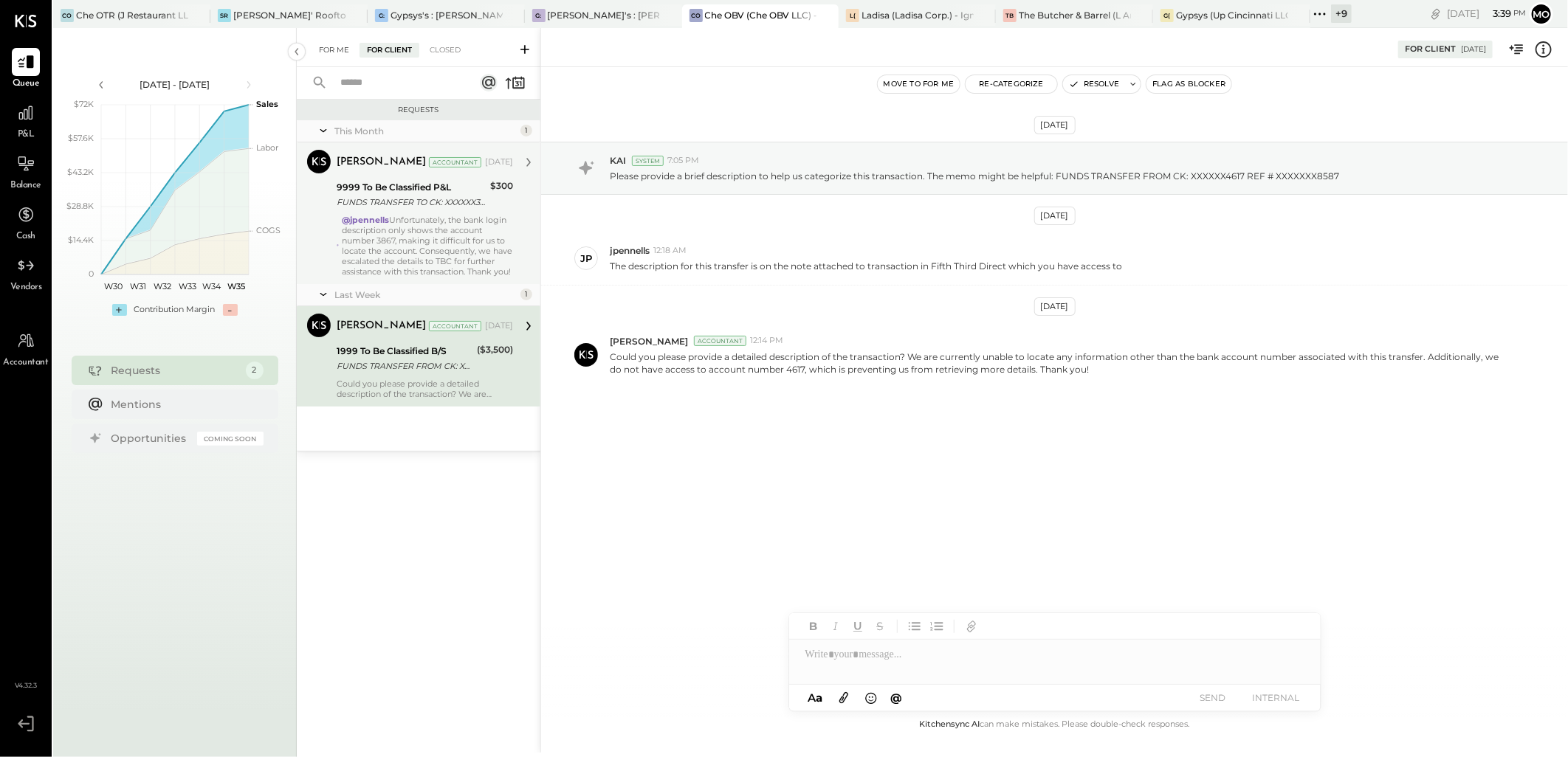
click at [341, 48] on div "For Me" at bounding box center [333, 50] width 45 height 15
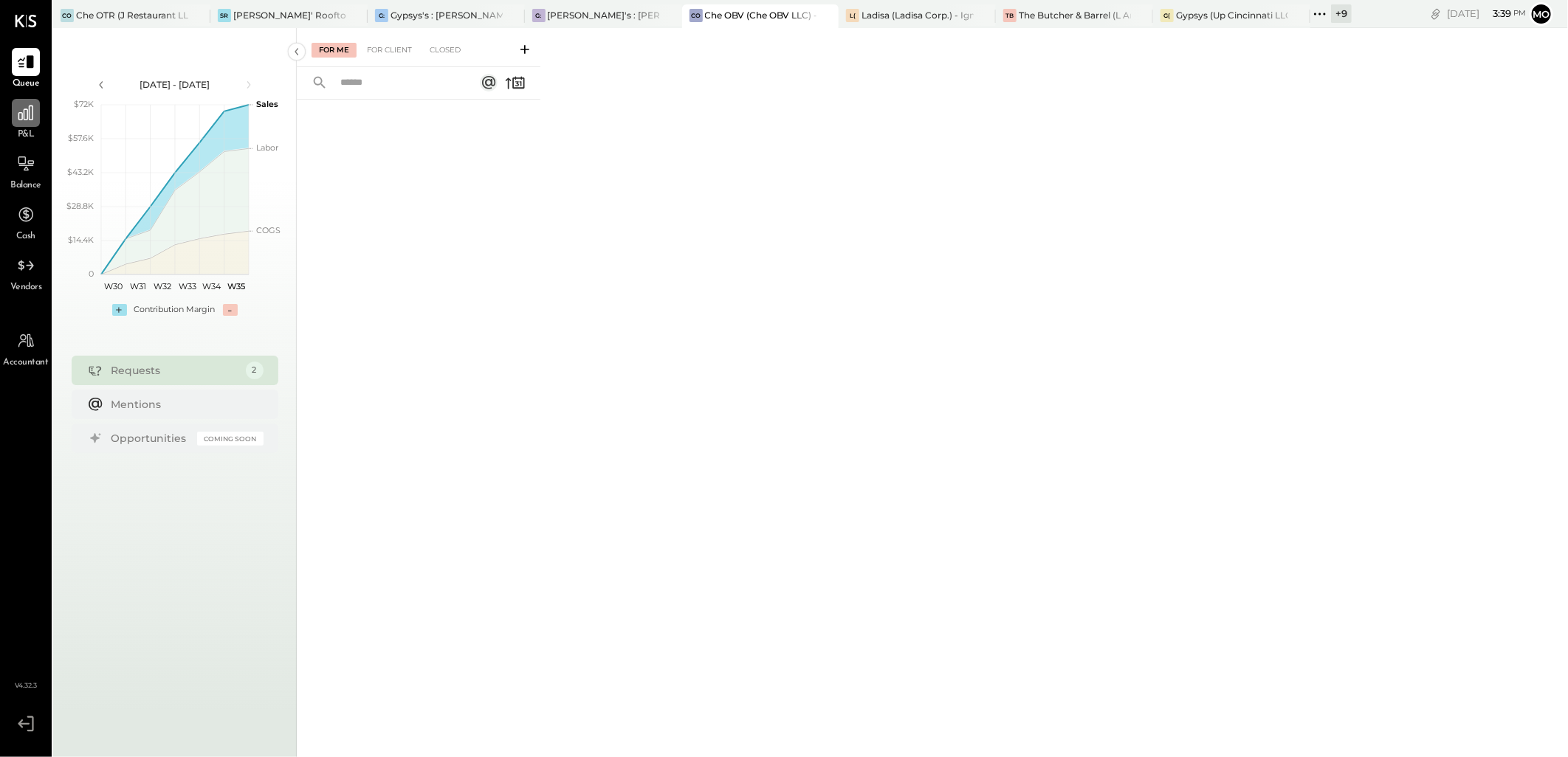
click at [28, 120] on icon at bounding box center [26, 112] width 19 height 19
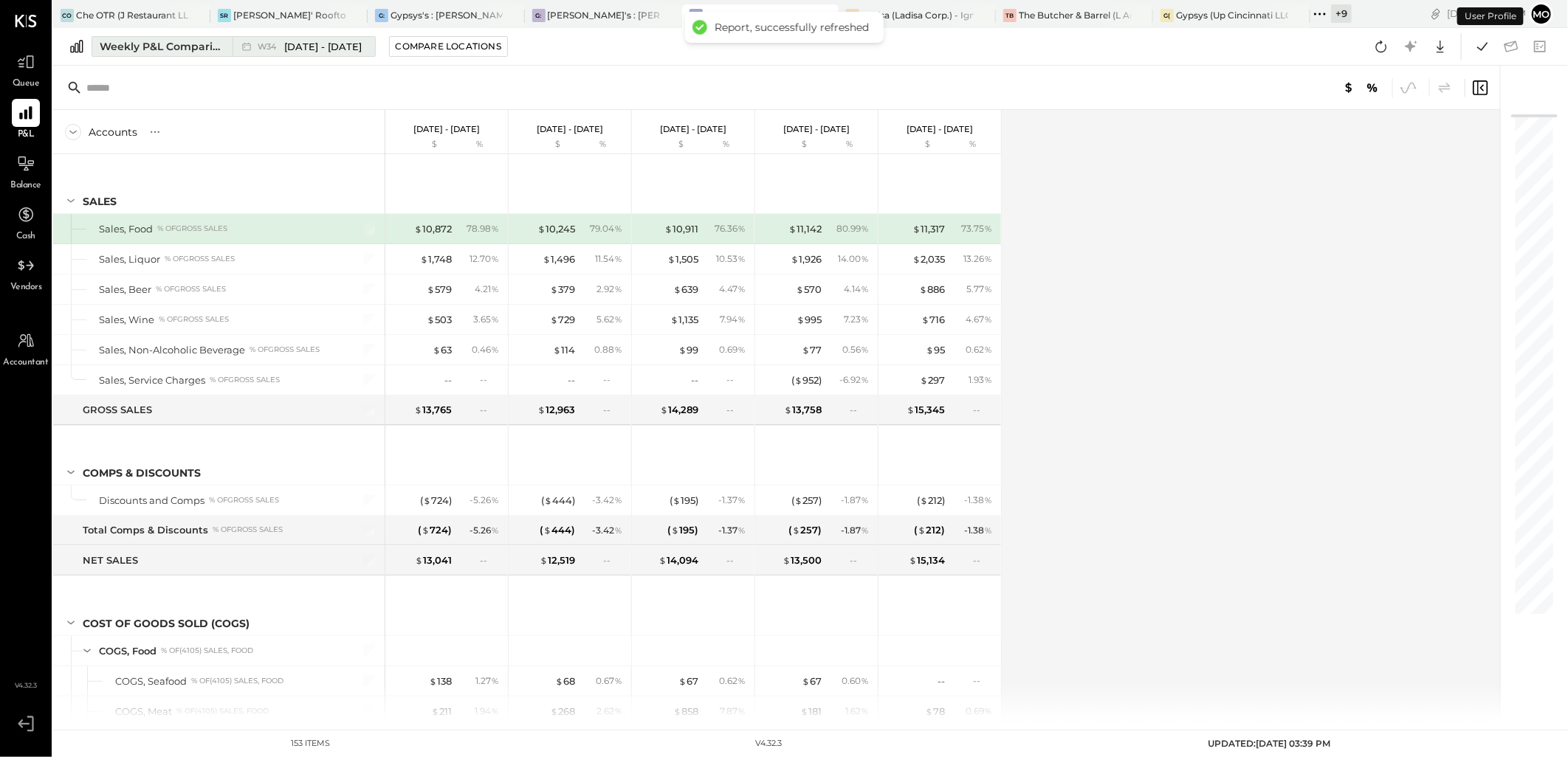
click at [127, 48] on div "Weekly P&L Comparison" at bounding box center [162, 46] width 124 height 15
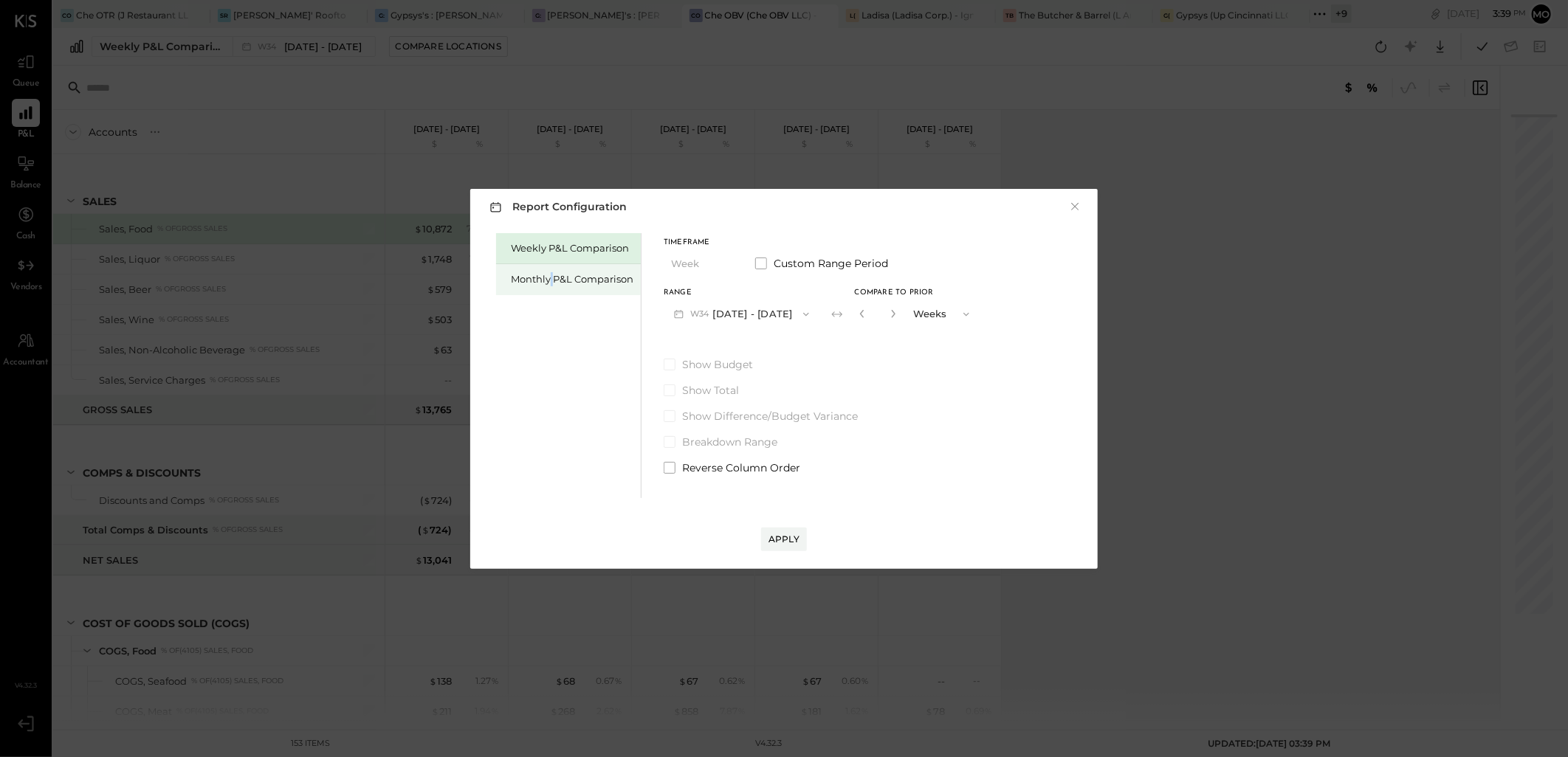
click at [551, 280] on div "Monthly P&L Comparison" at bounding box center [572, 280] width 123 height 14
click at [836, 313] on div "Compare" at bounding box center [860, 314] width 48 height 13
click at [887, 306] on button "button" at bounding box center [892, 314] width 12 height 17
drag, startPoint x: 886, startPoint y: 305, endPoint x: 876, endPoint y: 425, distance: 120.4
click at [887, 306] on button "button" at bounding box center [892, 314] width 12 height 17
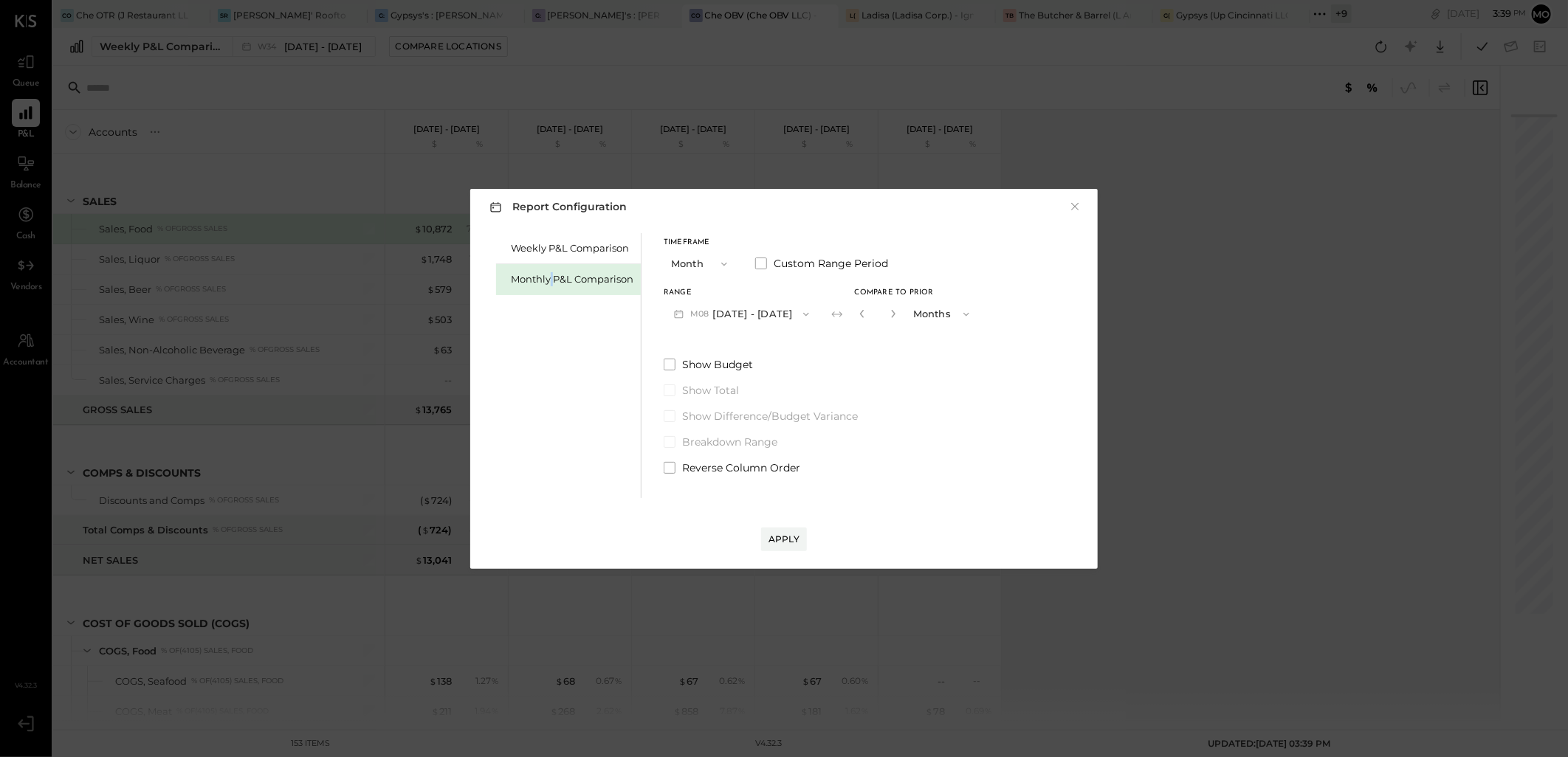
type input "*"
click at [771, 548] on button "Apply" at bounding box center [784, 539] width 46 height 24
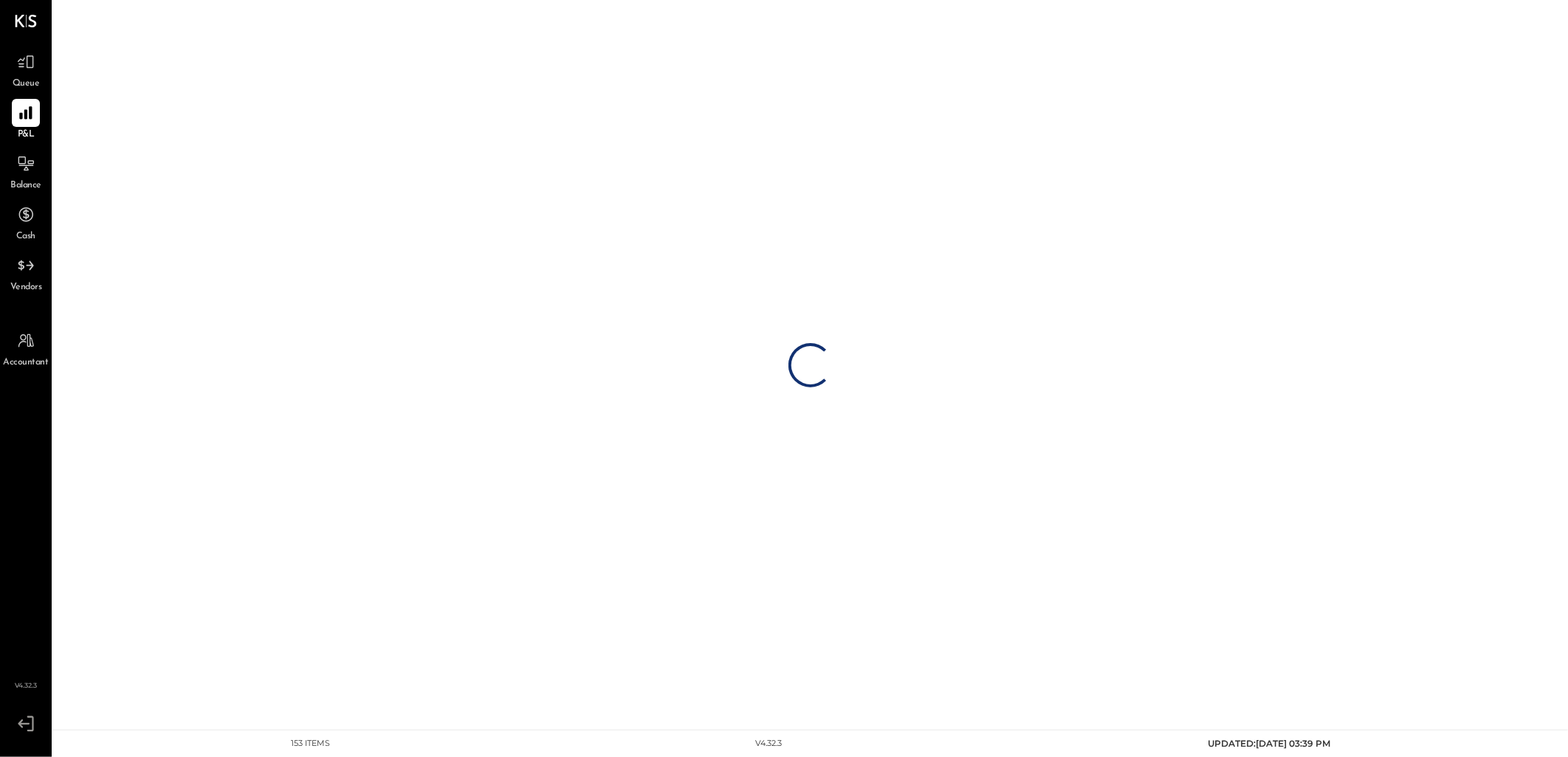
click at [771, 541] on div "Loading…" at bounding box center [810, 365] width 1514 height 730
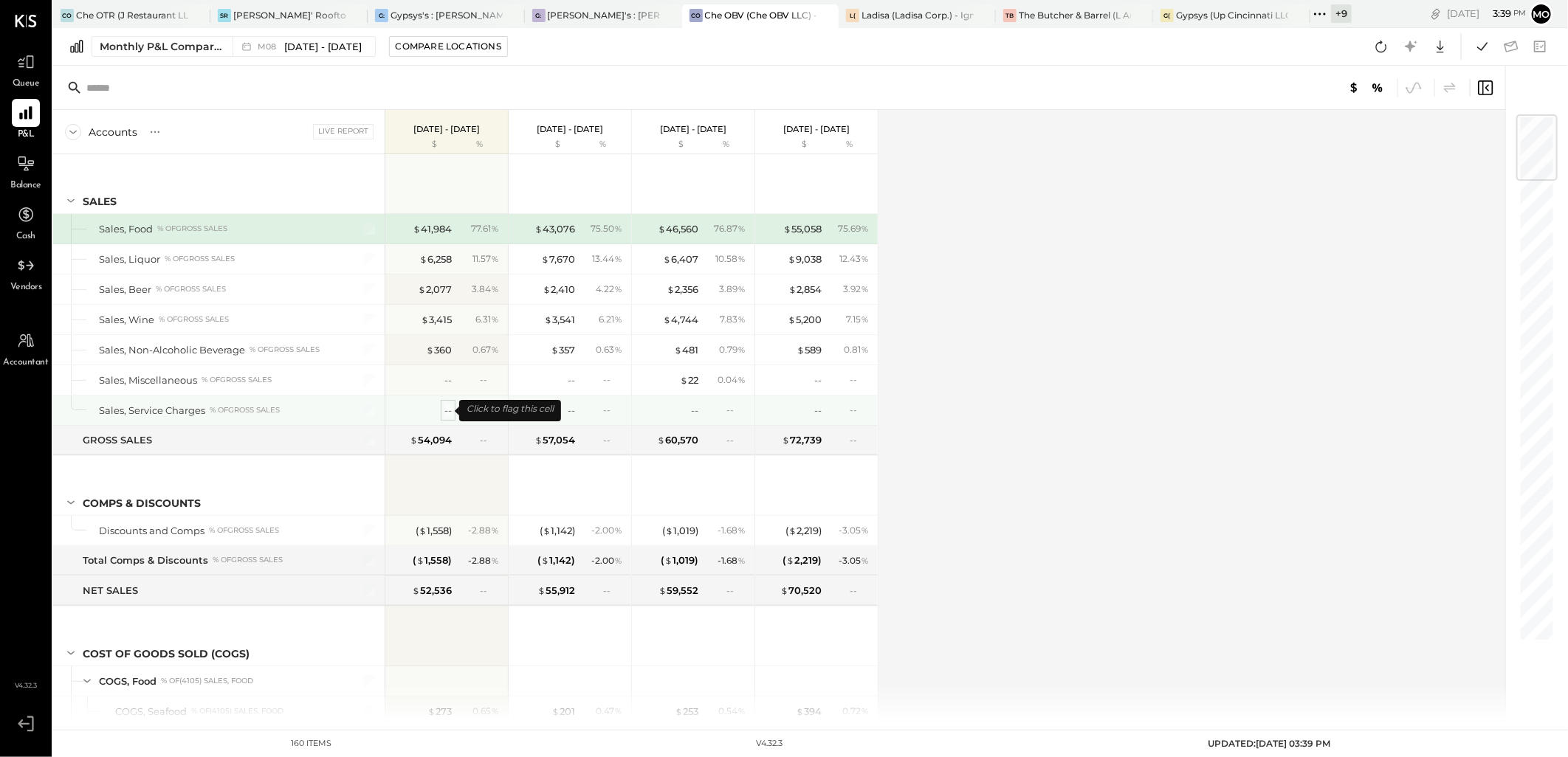
click at [445, 413] on div "--" at bounding box center [447, 411] width 7 height 14
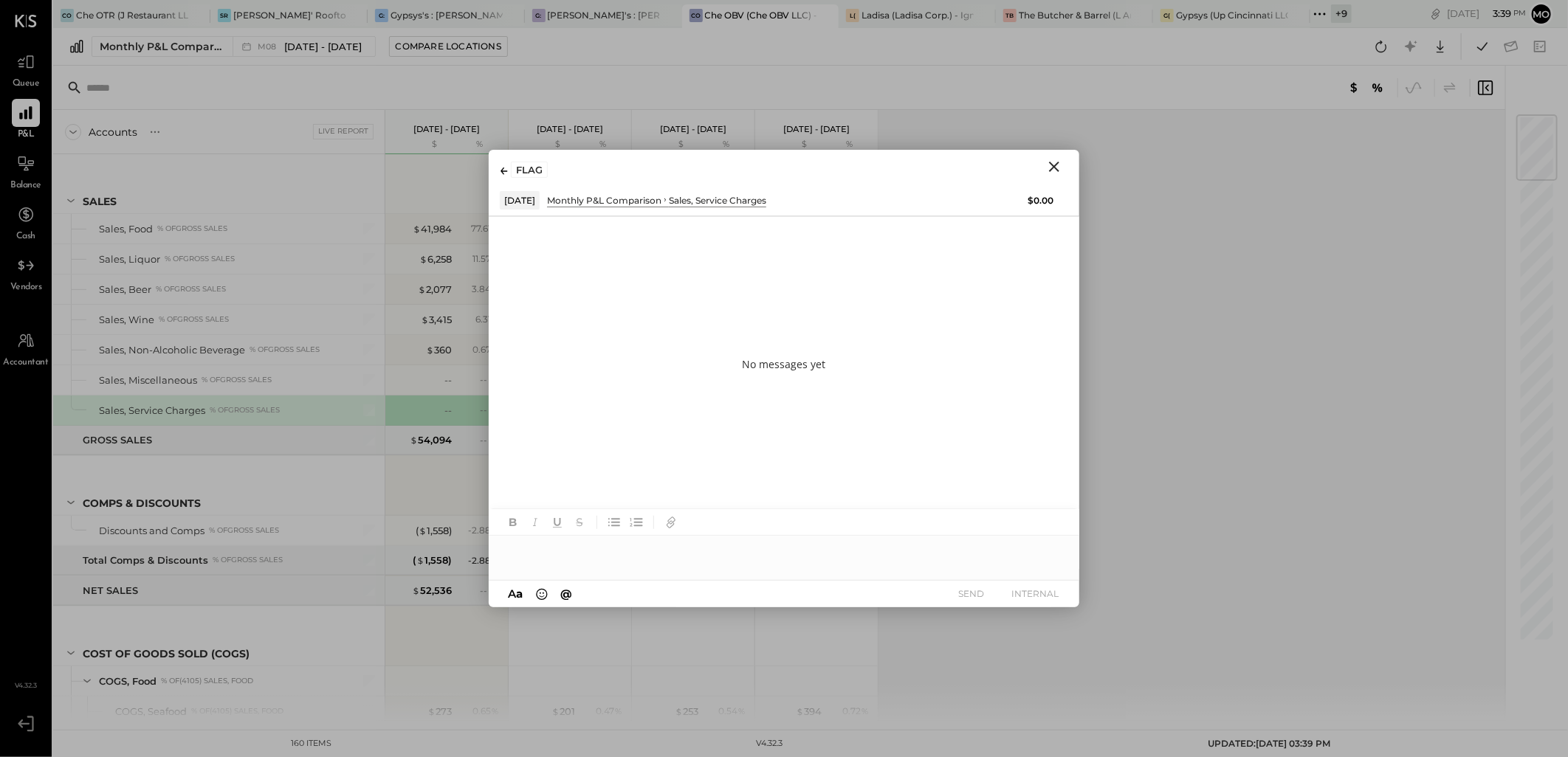
click at [1054, 168] on icon "Close" at bounding box center [1054, 166] width 17 height 17
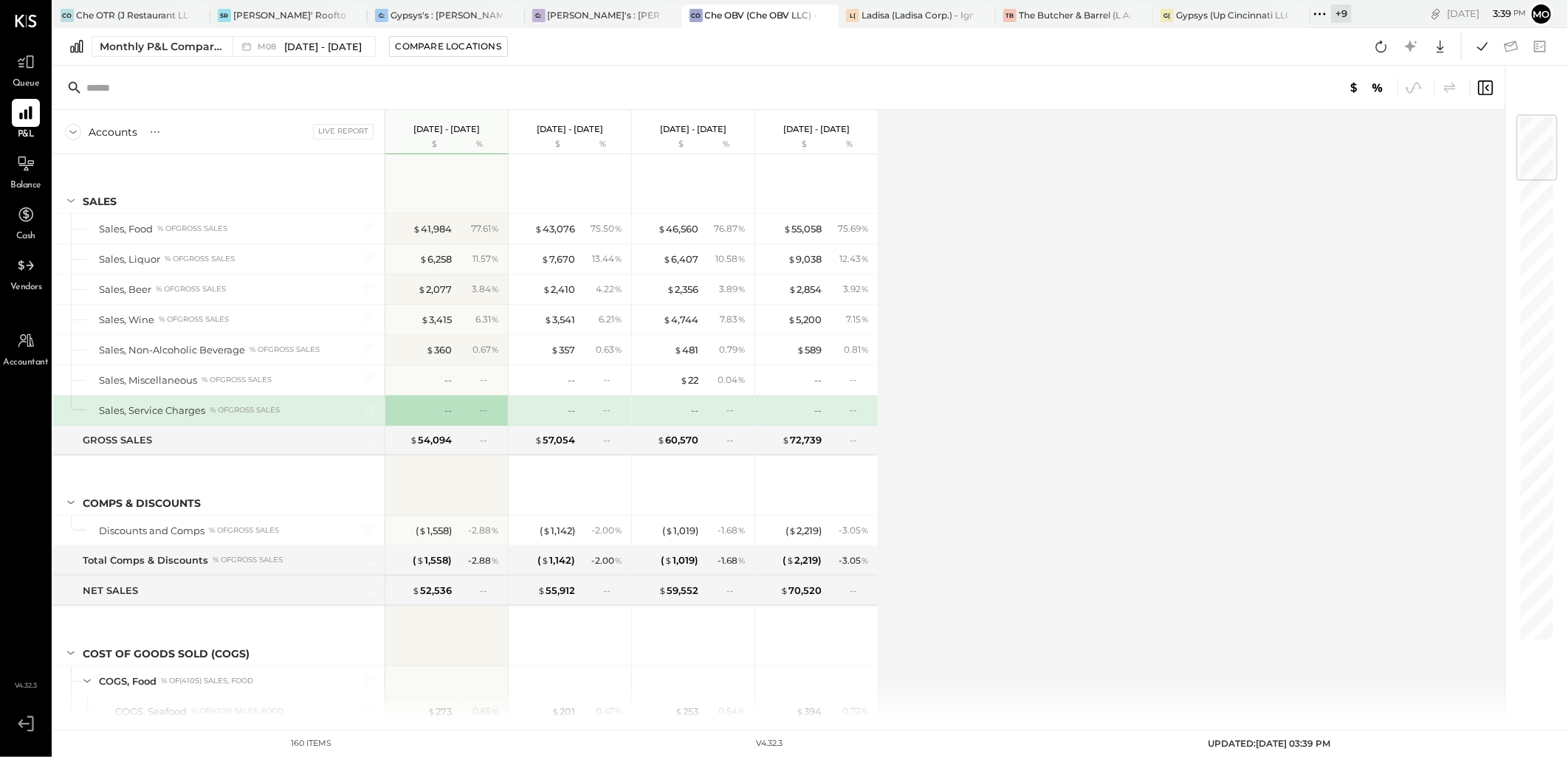
click at [579, 410] on div "--" at bounding box center [603, 410] width 48 height 13
click at [574, 410] on div "--" at bounding box center [571, 411] width 7 height 14
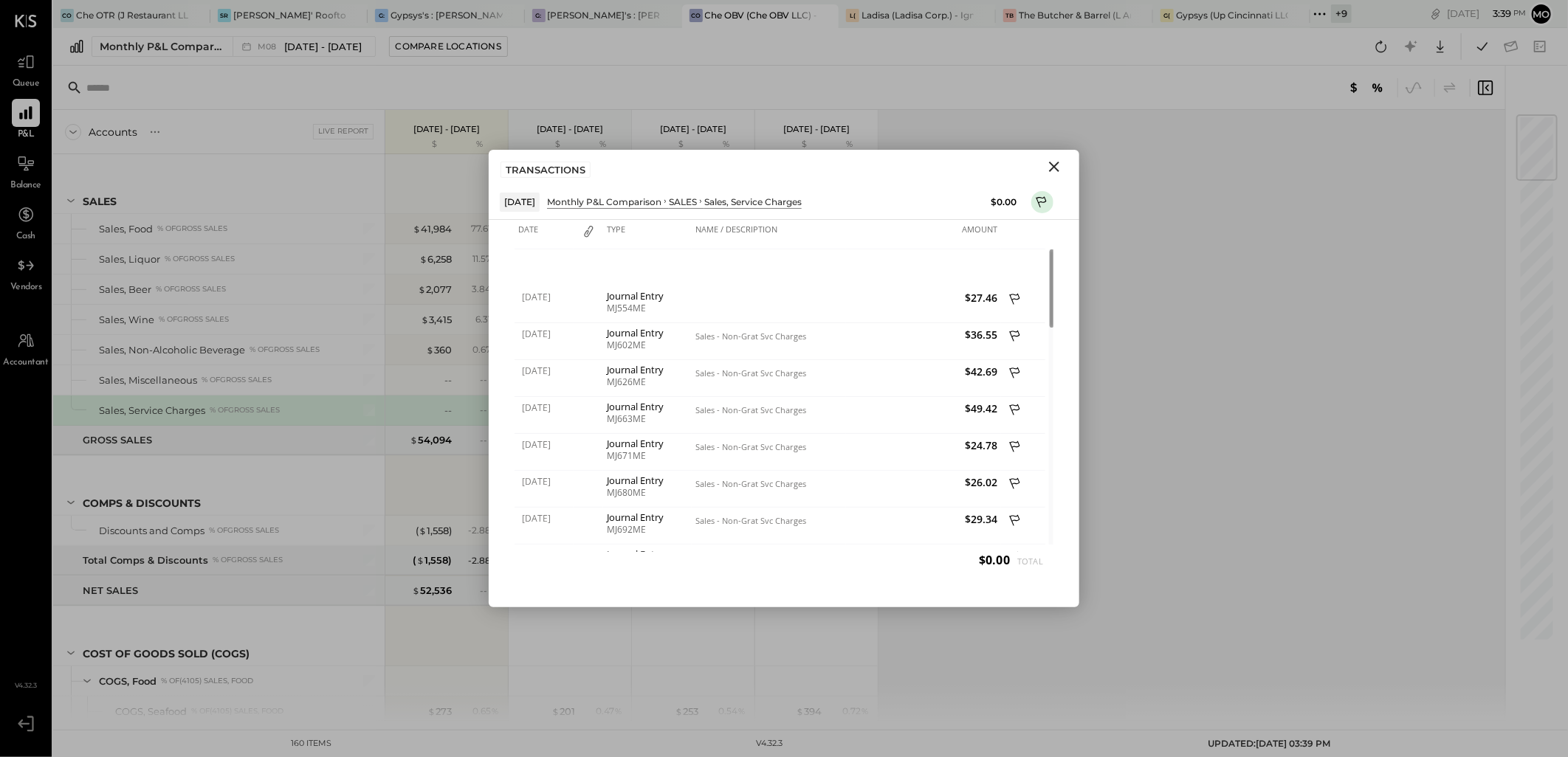
click at [1056, 172] on icon "Close" at bounding box center [1054, 166] width 17 height 17
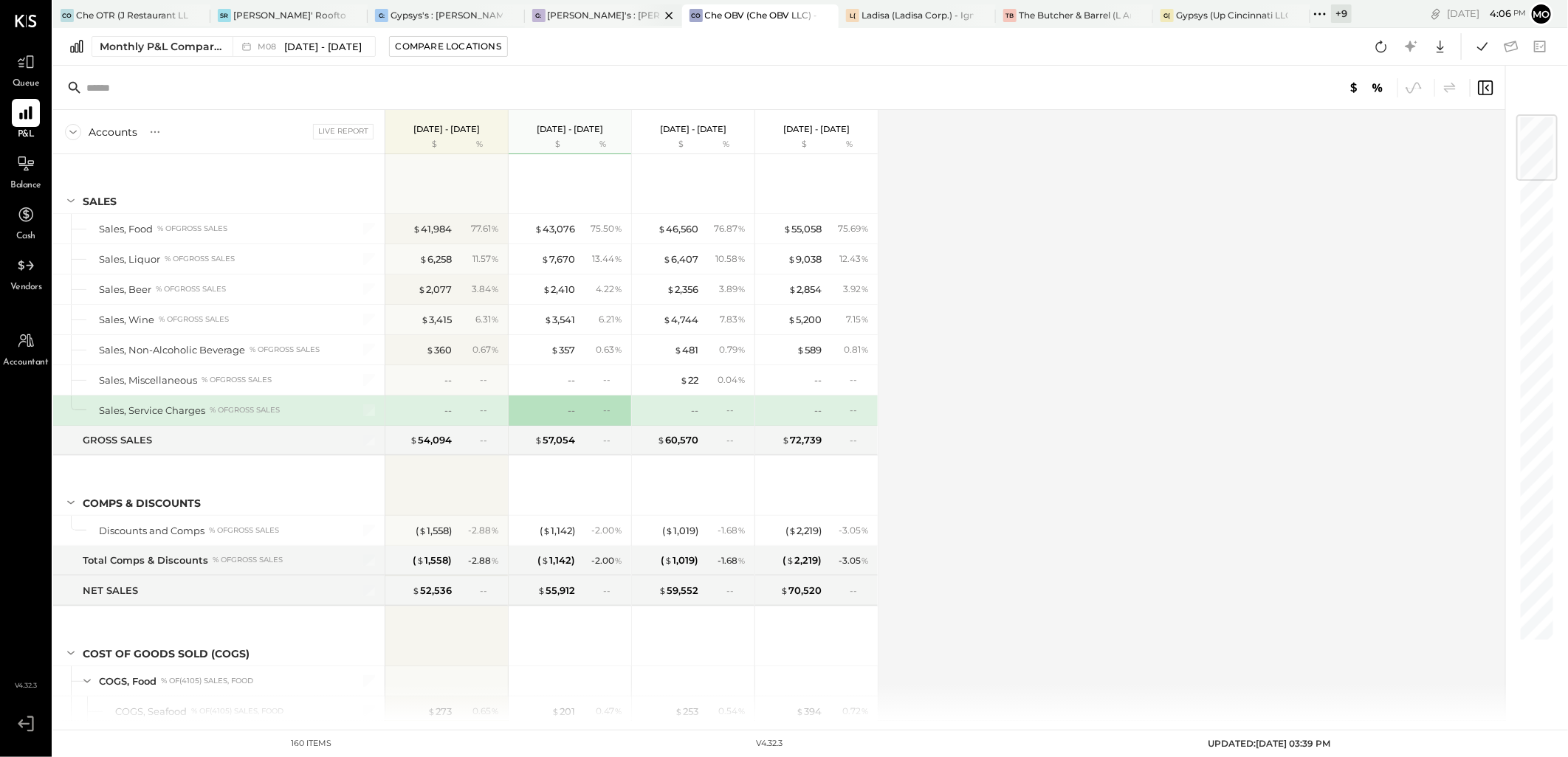
click at [594, 21] on div "[PERSON_NAME]'s : [PERSON_NAME]'s" at bounding box center [604, 15] width 112 height 13
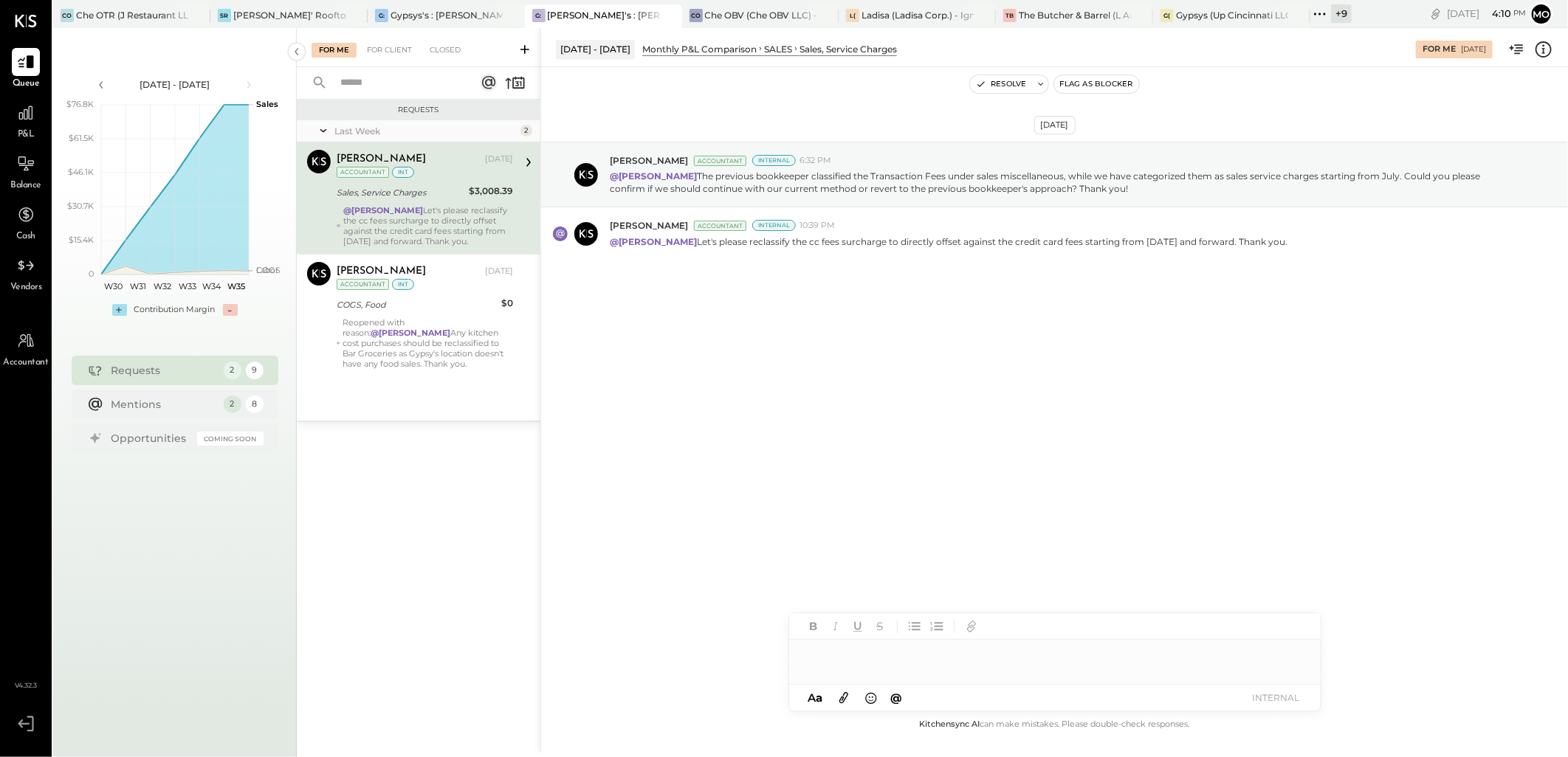
click at [418, 214] on strong "@[PERSON_NAME]" at bounding box center [382, 210] width 80 height 10
click at [896, 662] on div at bounding box center [1054, 654] width 531 height 29
type input "****"
click at [923, 626] on span "[PERSON_NAME]" at bounding box center [931, 623] width 116 height 14
click at [1261, 698] on button "INTERNAL" at bounding box center [1276, 698] width 59 height 20
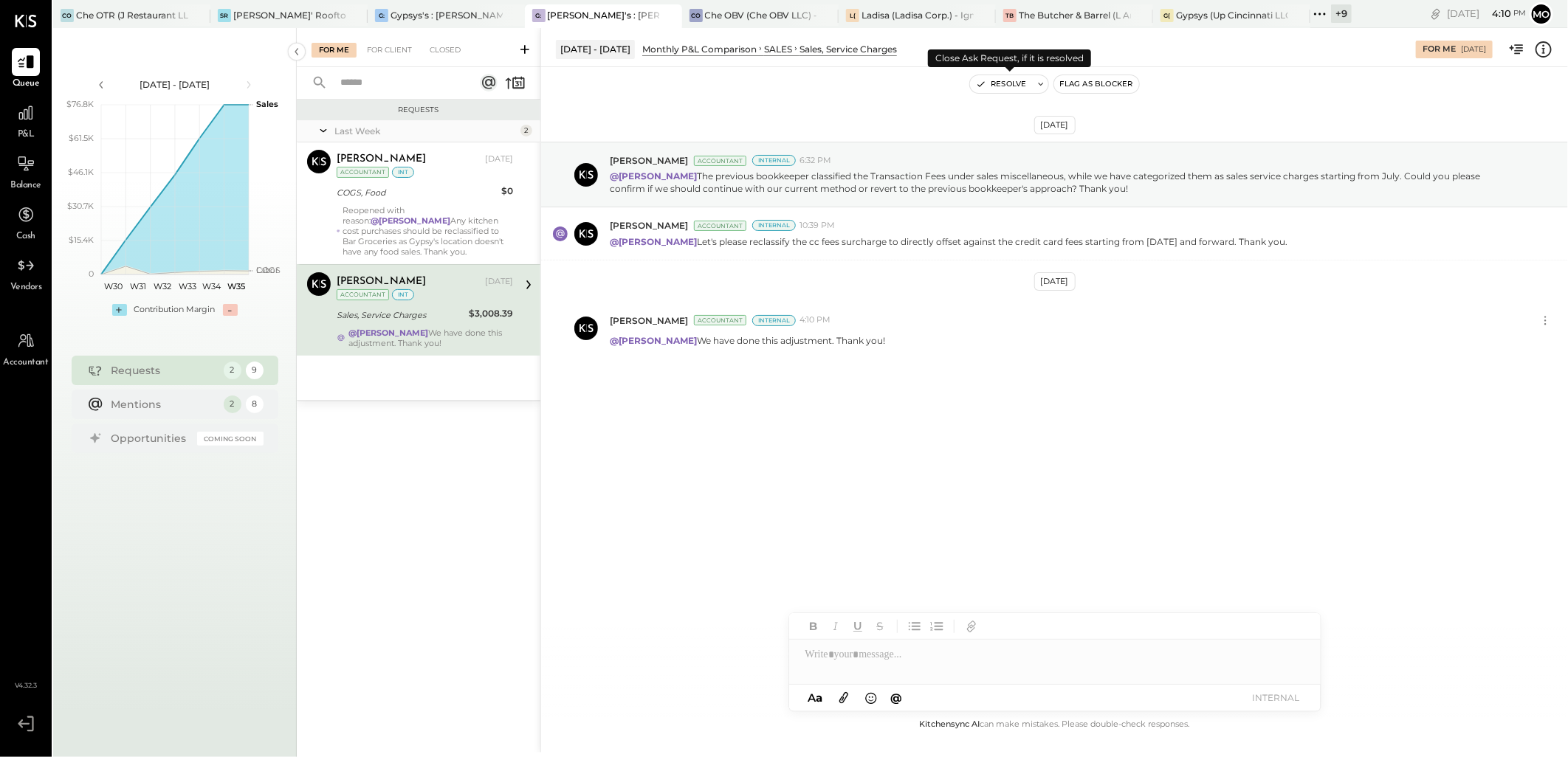
click at [1012, 87] on button "Resolve" at bounding box center [1001, 84] width 62 height 17
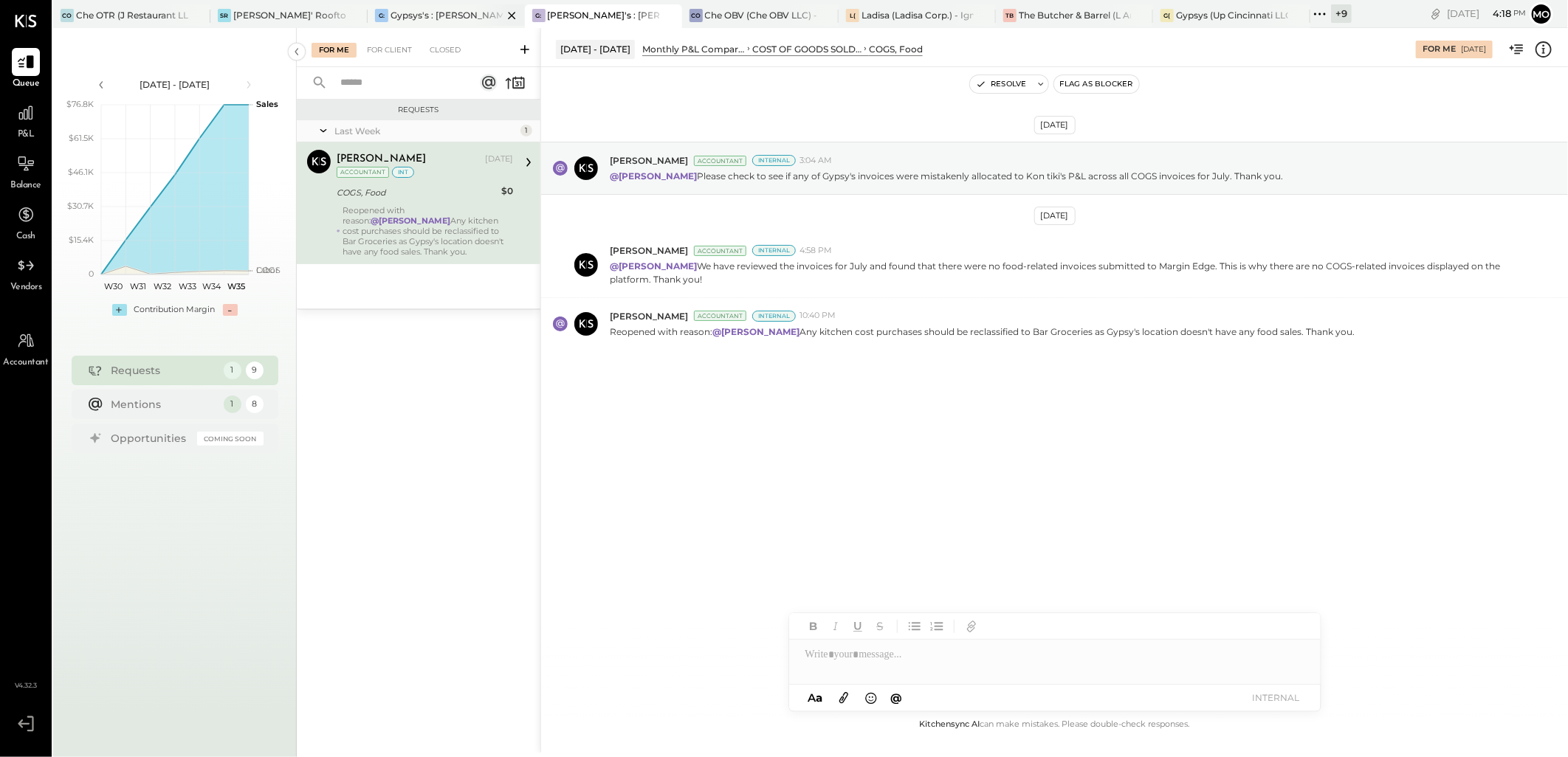
click at [407, 7] on div "G: [PERSON_NAME]'s : [PERSON_NAME] on the levee" at bounding box center [446, 17] width 158 height 24
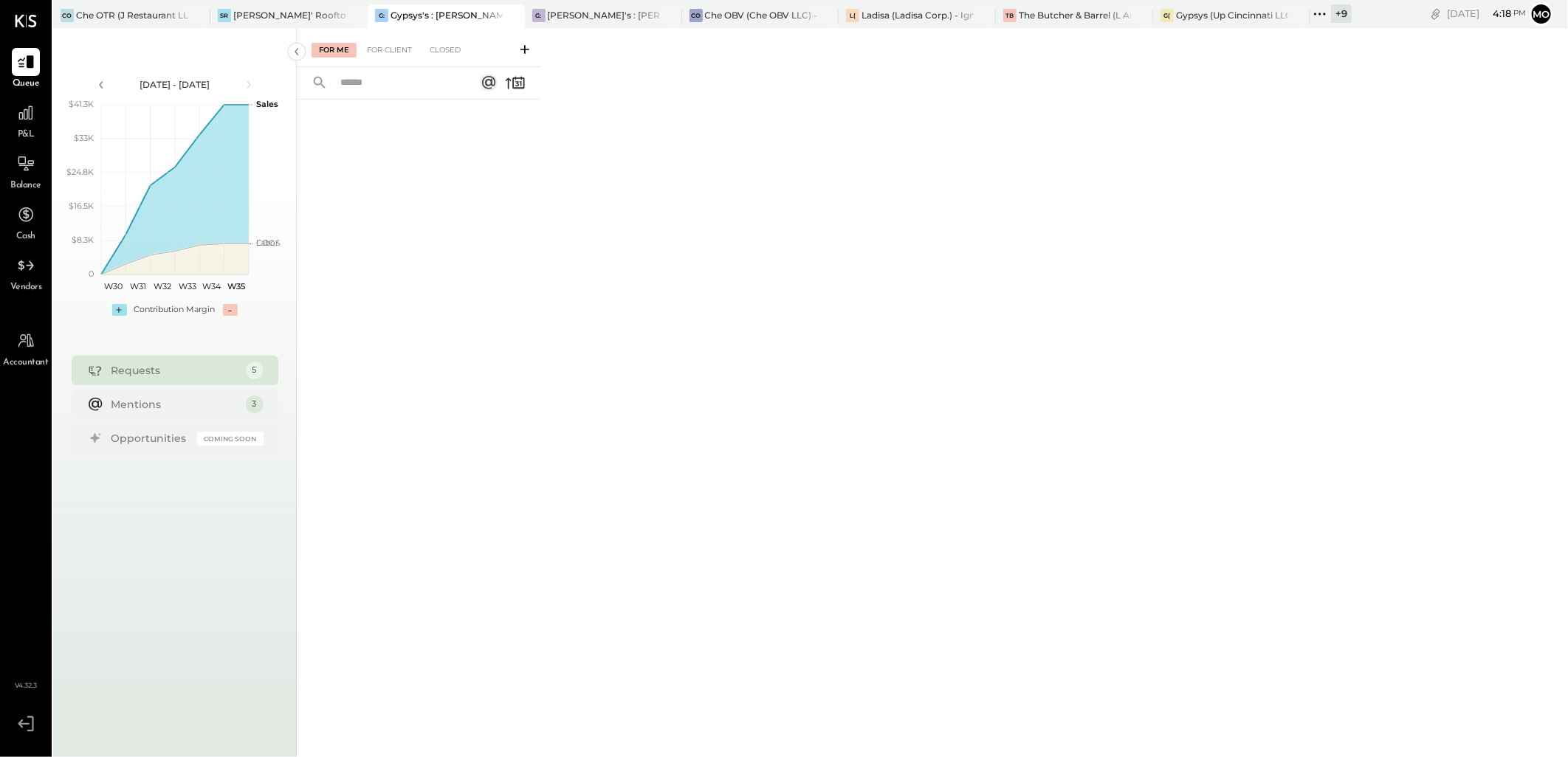
click at [389, 59] on div "For Me For Client Closed" at bounding box center [419, 47] width 244 height 39
click at [381, 52] on div "For Client" at bounding box center [389, 50] width 59 height 15
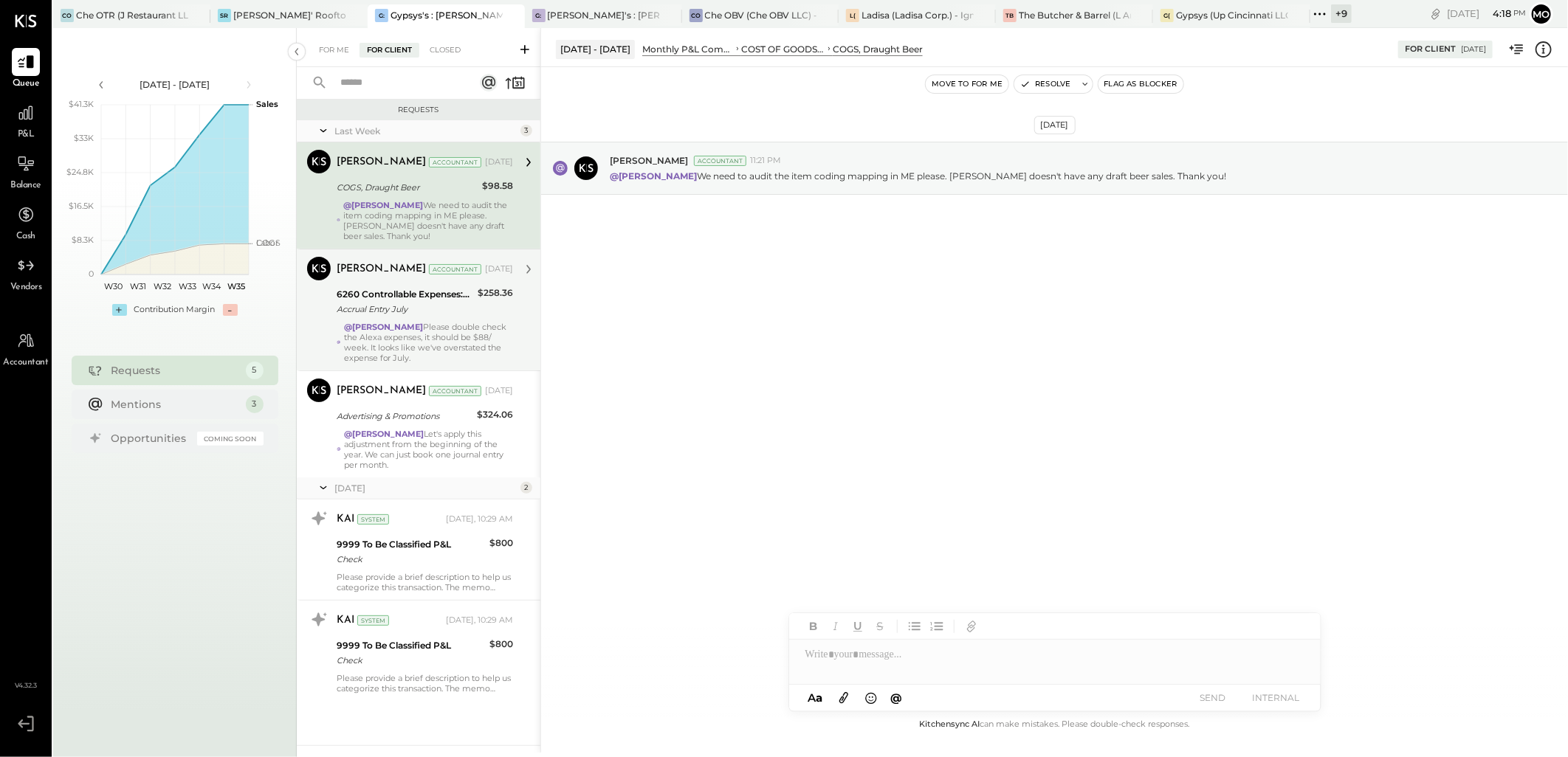
click at [424, 325] on strong "@[PERSON_NAME]" at bounding box center [383, 326] width 80 height 10
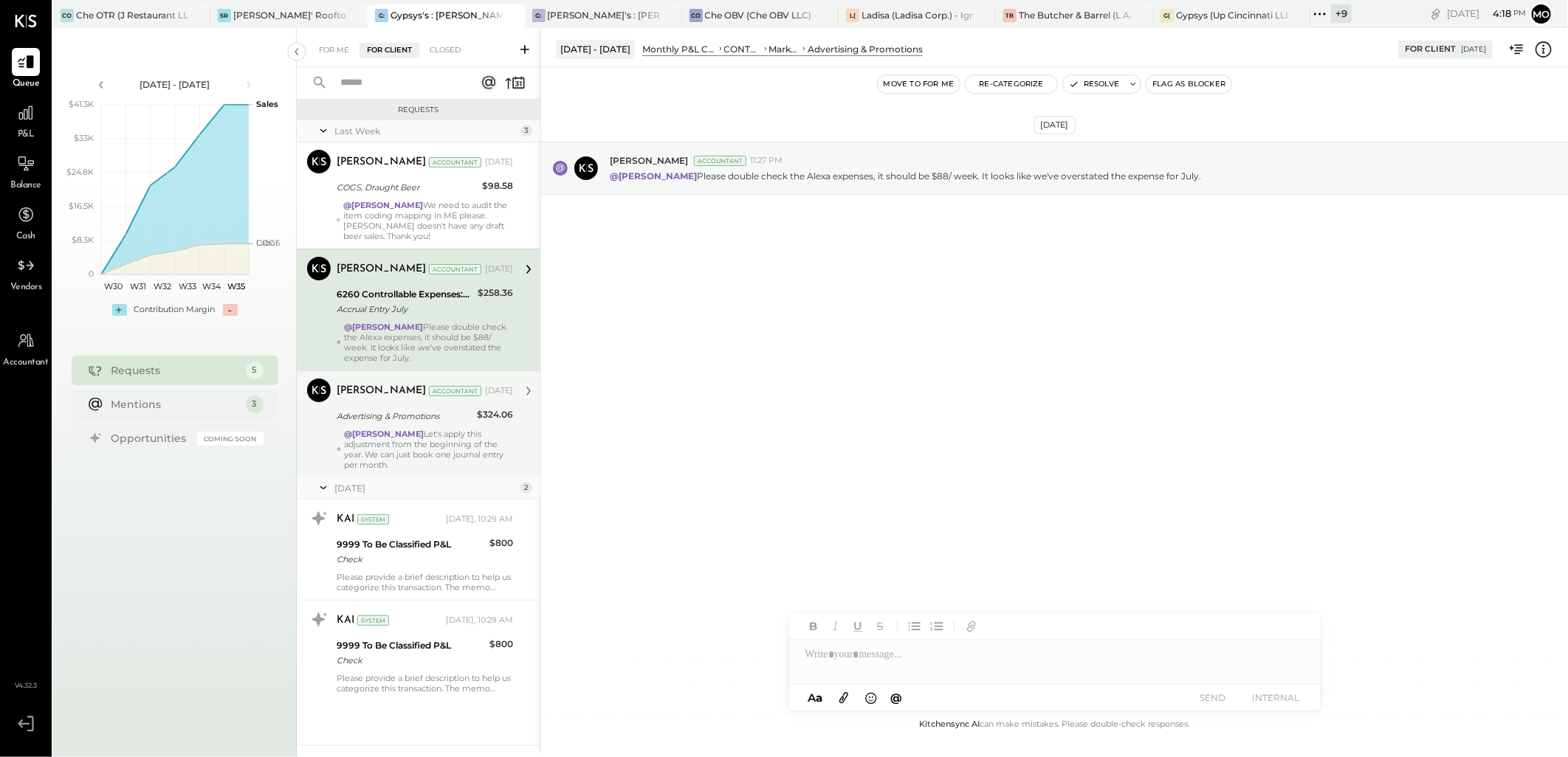
click at [417, 443] on div "@[PERSON_NAME] Let's apply this adjustment from the beginning of the year. We c…" at bounding box center [428, 449] width 169 height 41
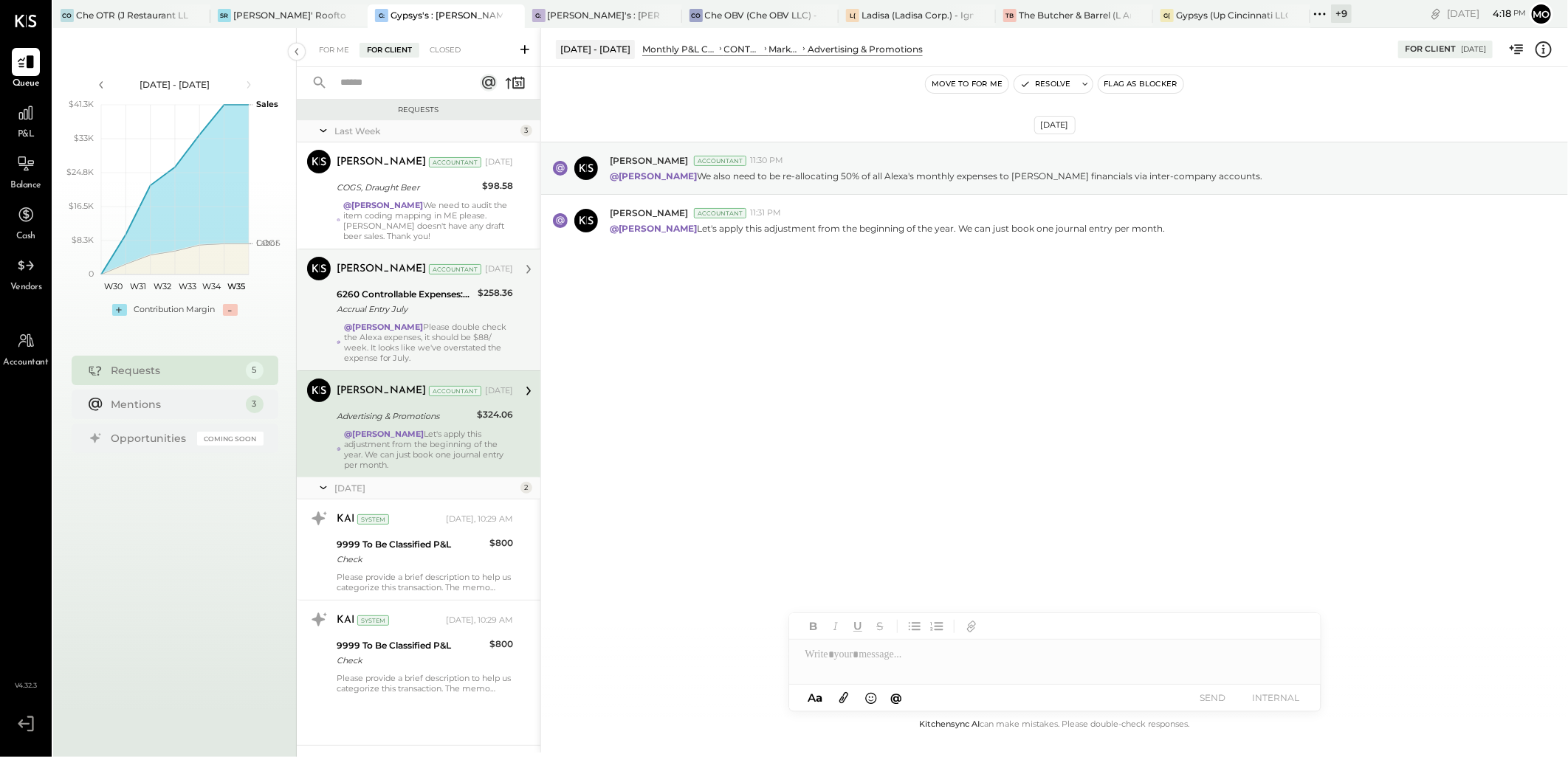
click at [428, 340] on div "@[PERSON_NAME] Please double check the Alexa expenses, it should be $88/ week. …" at bounding box center [428, 342] width 169 height 41
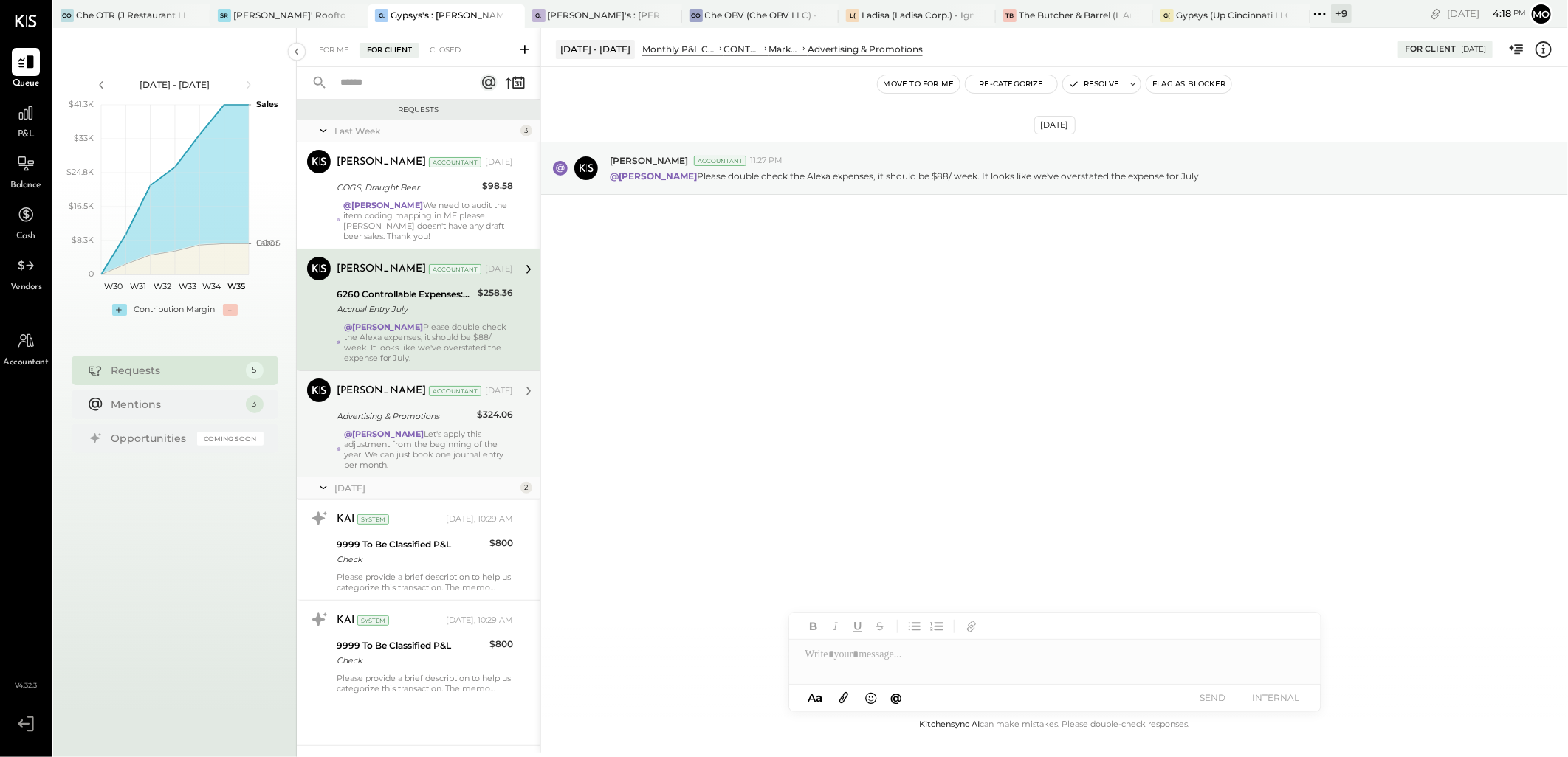
click at [485, 448] on div "@[PERSON_NAME] Let's apply this adjustment from the beginning of the year. We c…" at bounding box center [428, 449] width 169 height 41
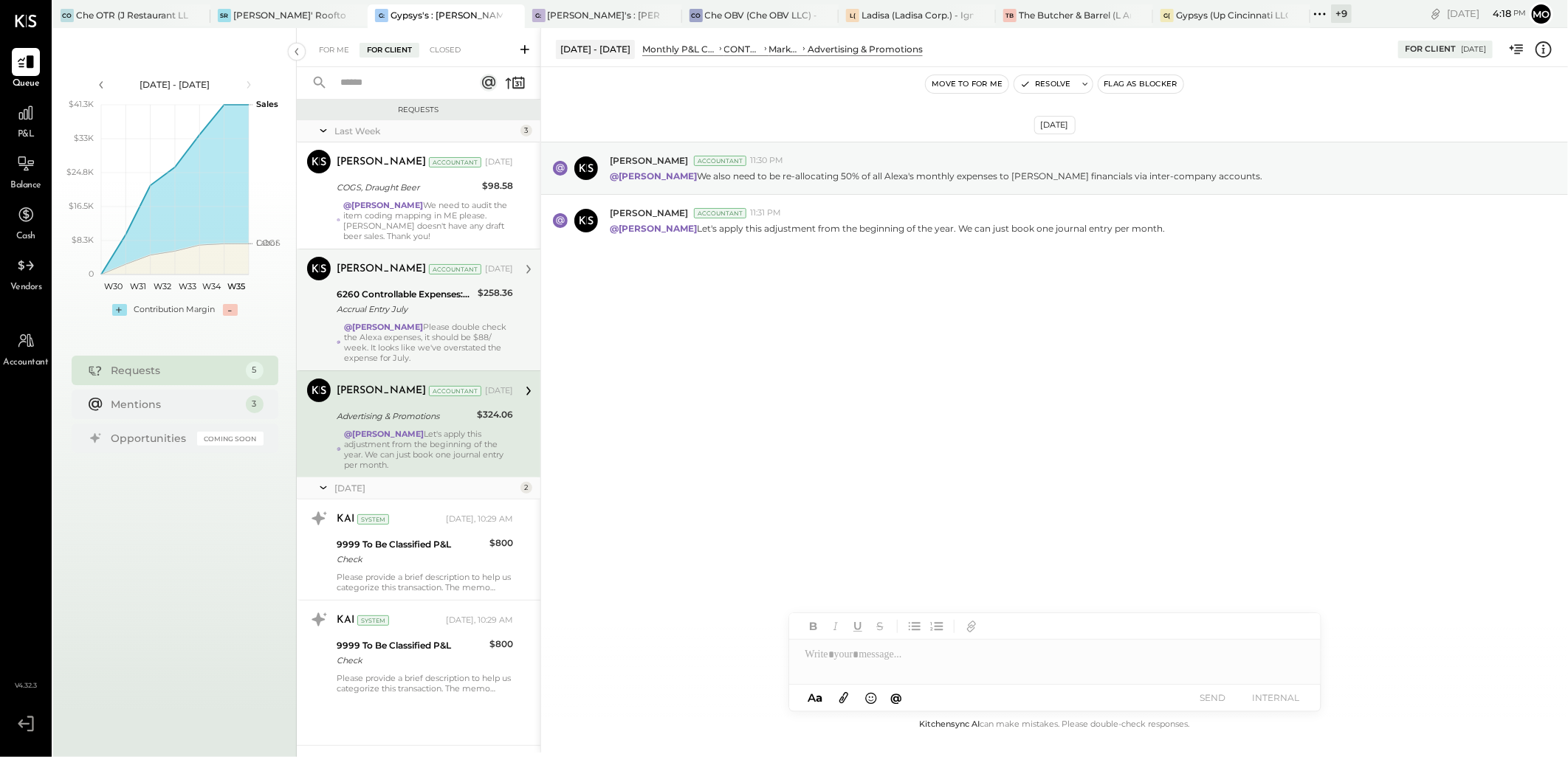
click at [489, 344] on div "@[PERSON_NAME] Please double check the Alexa expenses, it should be $88/ week. …" at bounding box center [428, 342] width 169 height 41
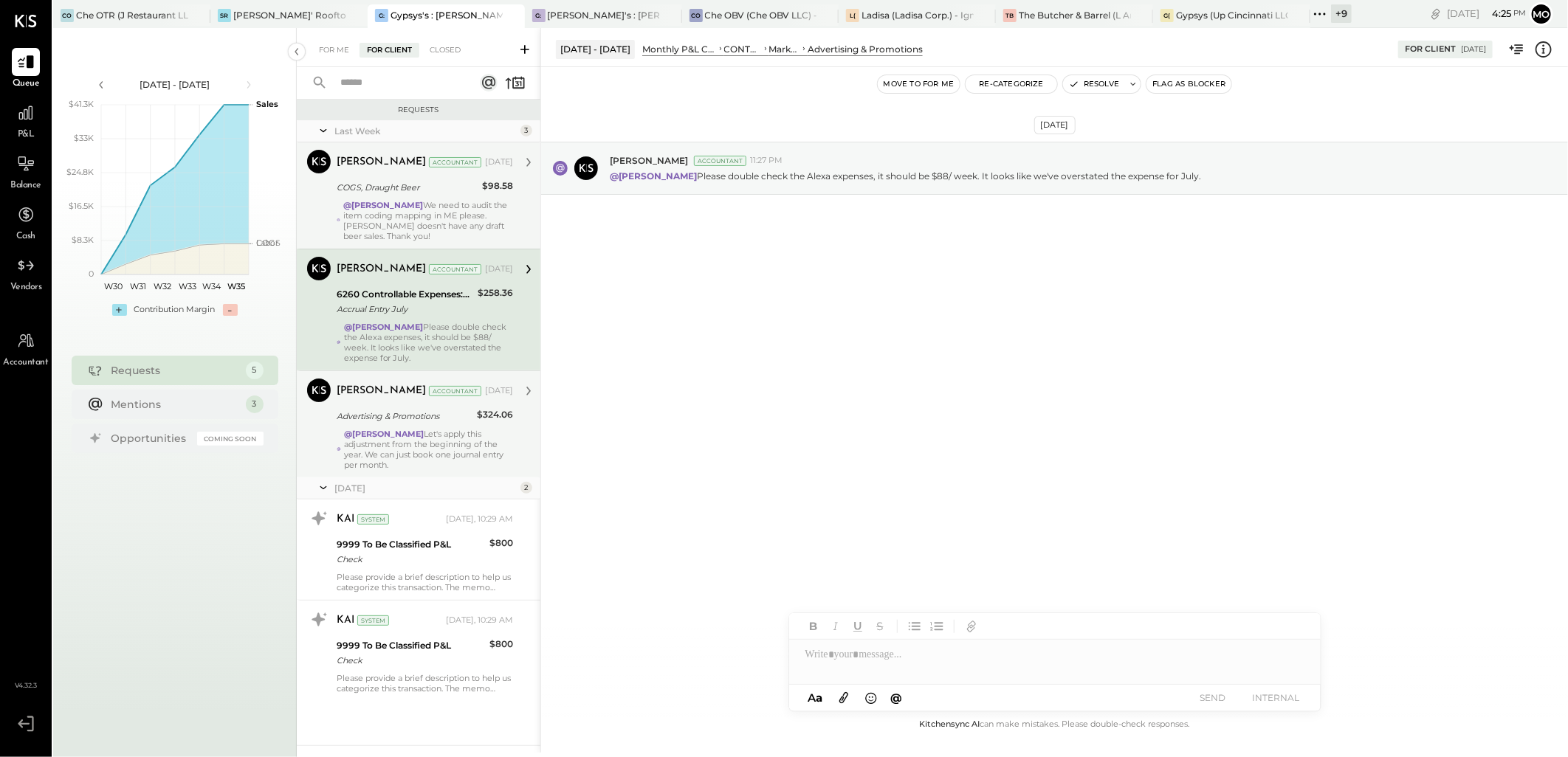
click at [474, 212] on div "@[PERSON_NAME] We need to audit the item coding mapping in ME please. [PERSON_N…" at bounding box center [428, 221] width 169 height 41
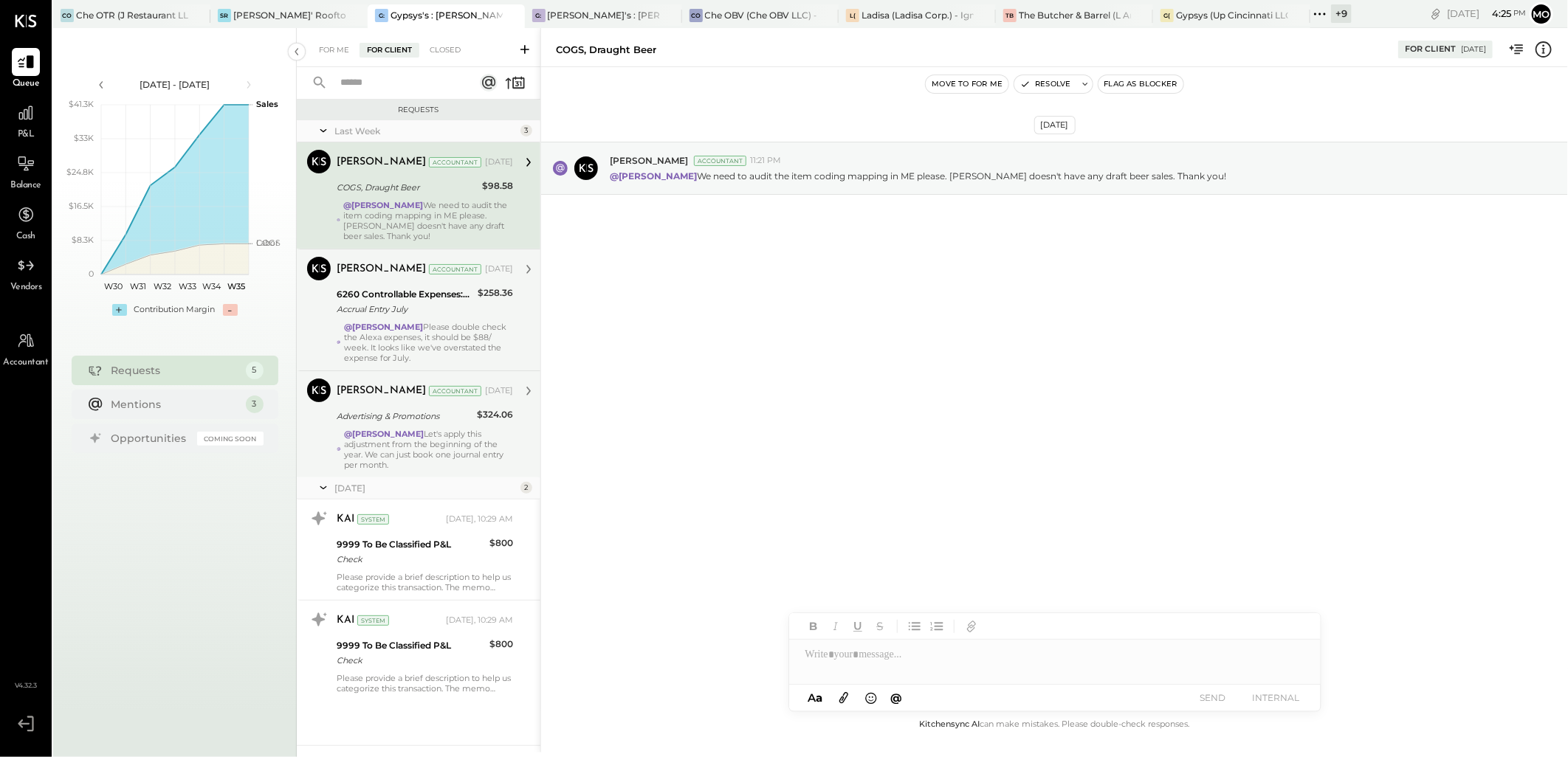
click at [440, 306] on div "Accrual Entry July" at bounding box center [405, 309] width 136 height 15
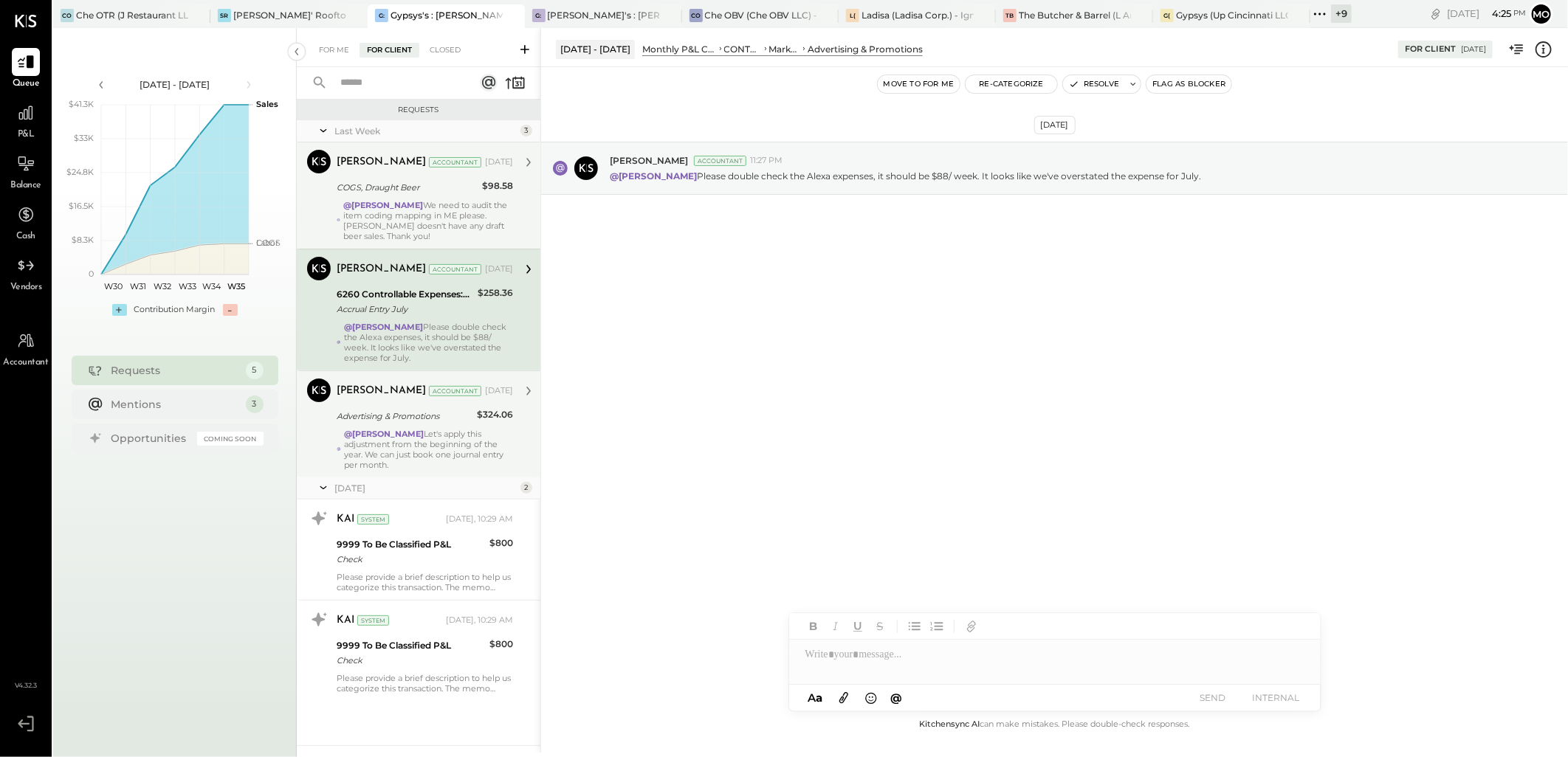
click at [434, 409] on div "Advertising & Promotions" at bounding box center [404, 416] width 135 height 15
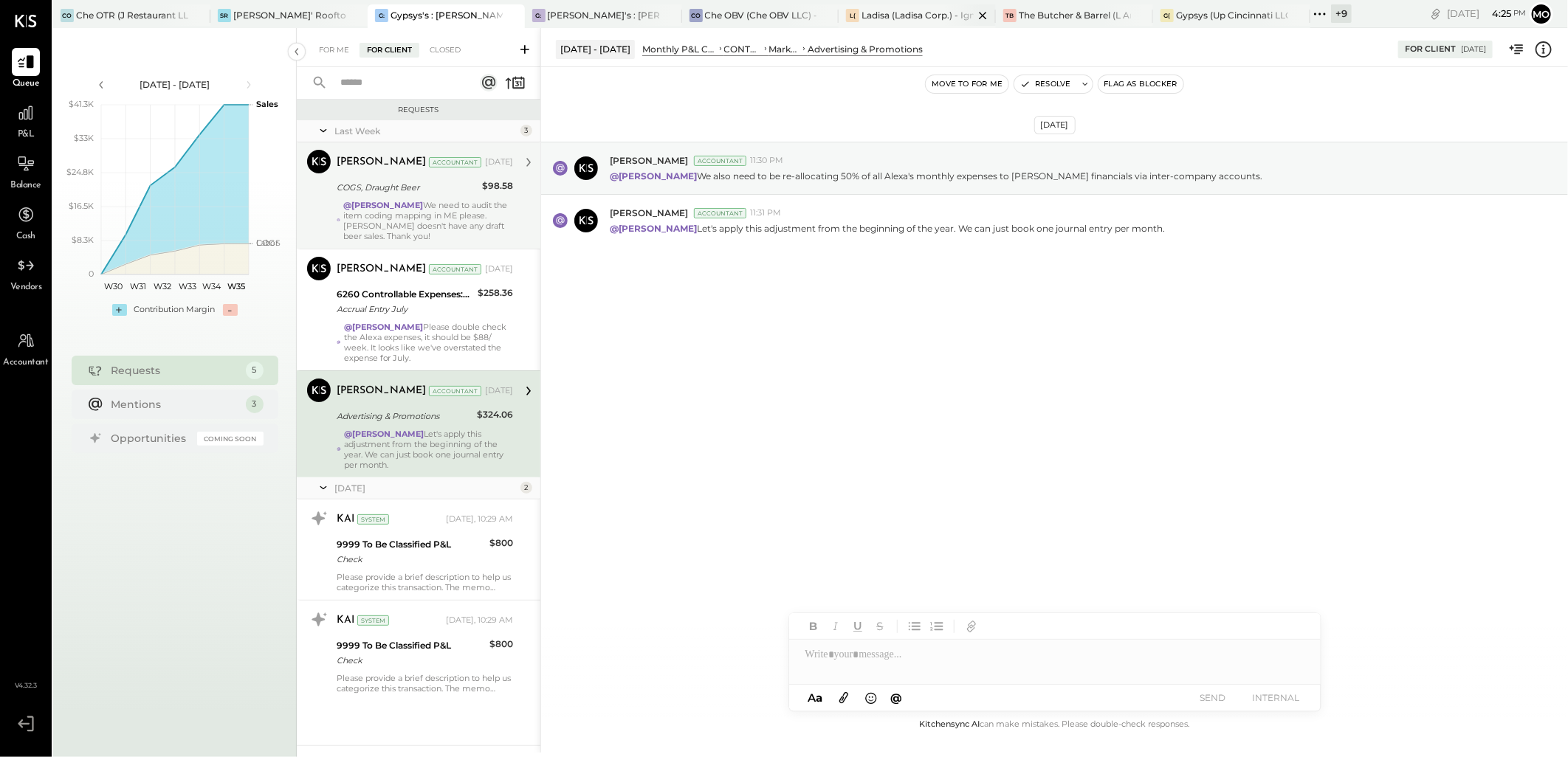
click at [904, 15] on div "Ladisa (Ladisa Corp.) - Ignite" at bounding box center [918, 15] width 112 height 13
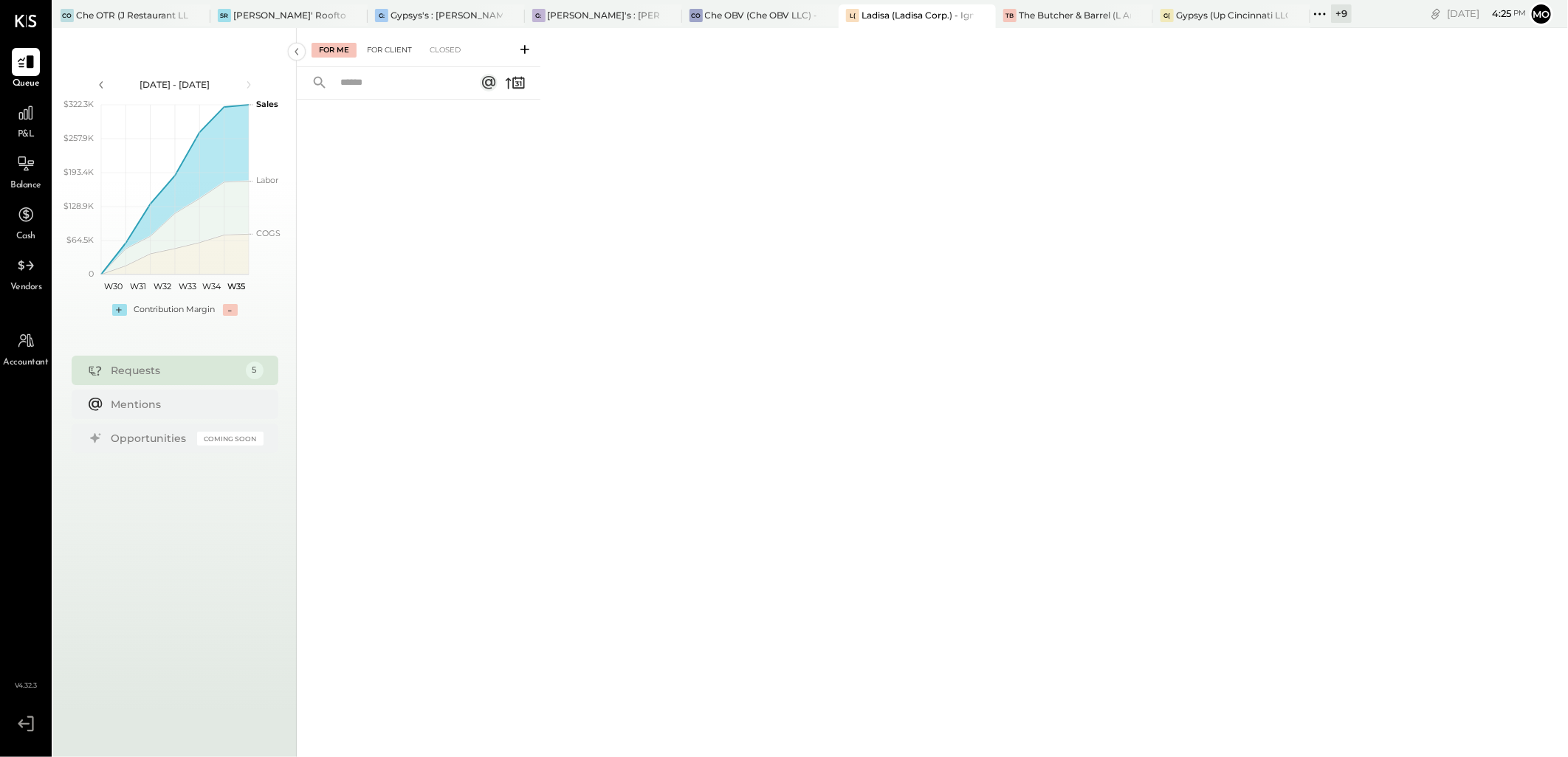
click at [380, 48] on div "For Client" at bounding box center [389, 50] width 59 height 15
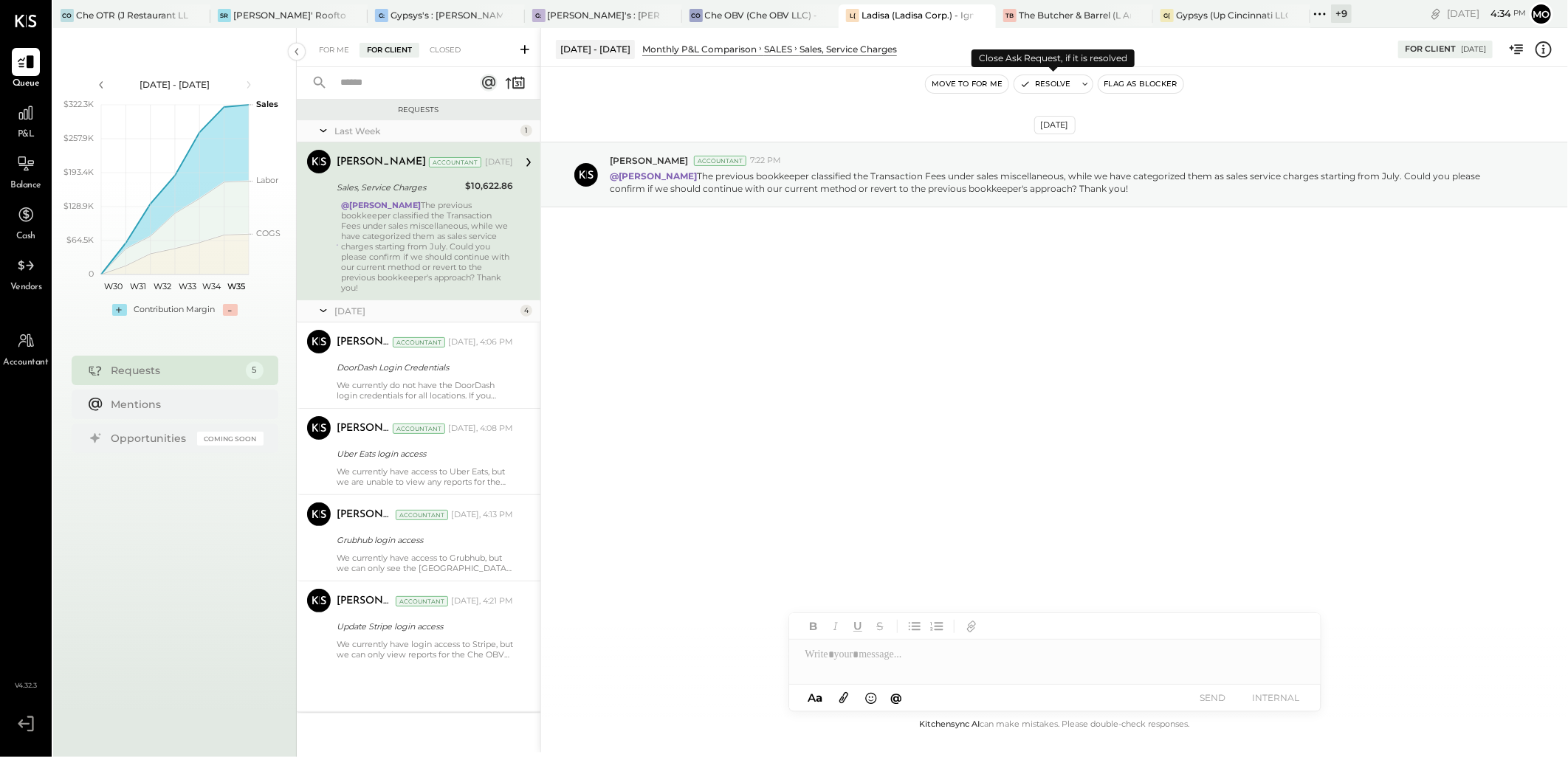
click at [1026, 82] on icon "button" at bounding box center [1025, 84] width 10 height 10
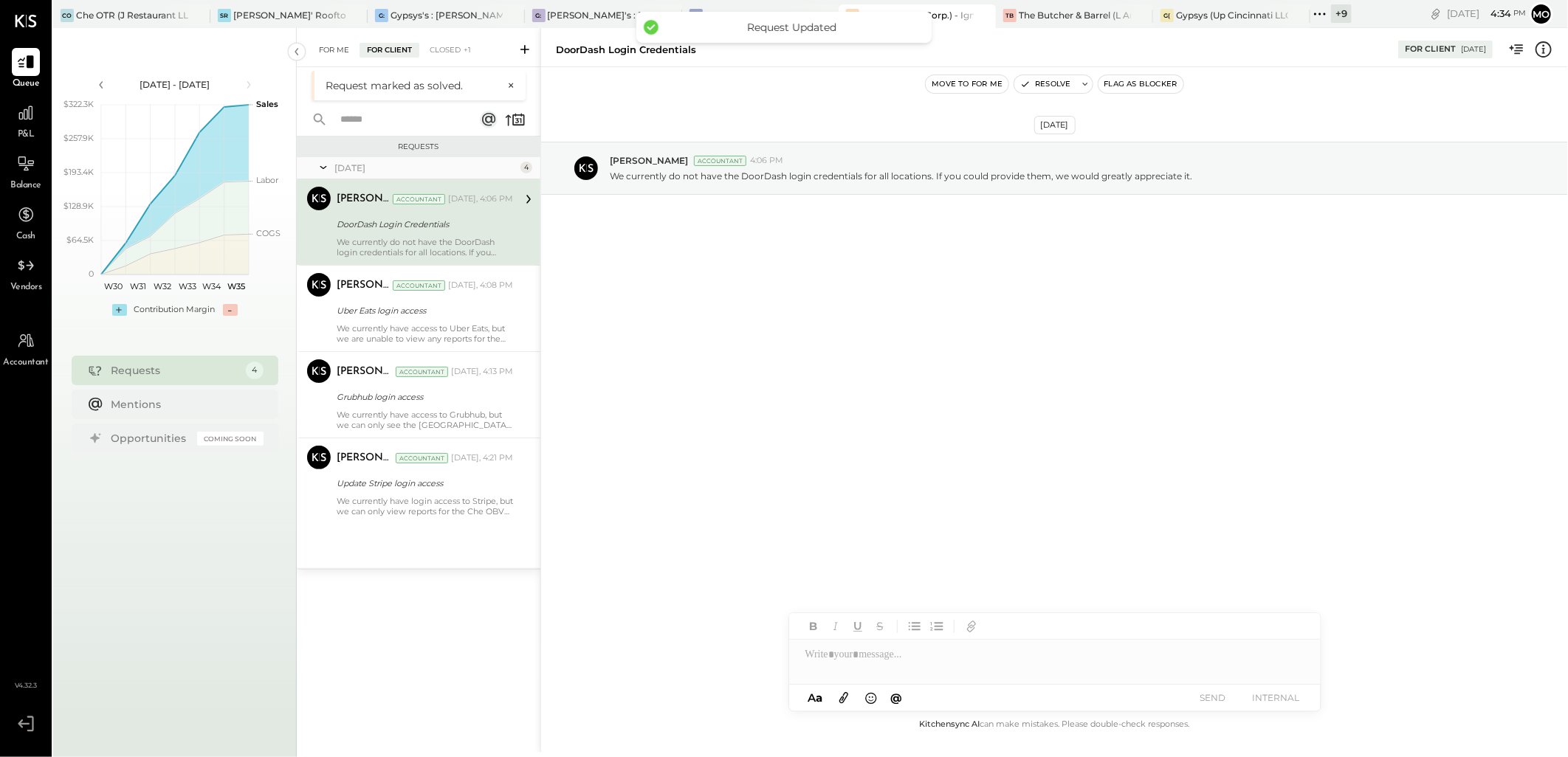
click at [334, 49] on div "For Me" at bounding box center [333, 50] width 45 height 15
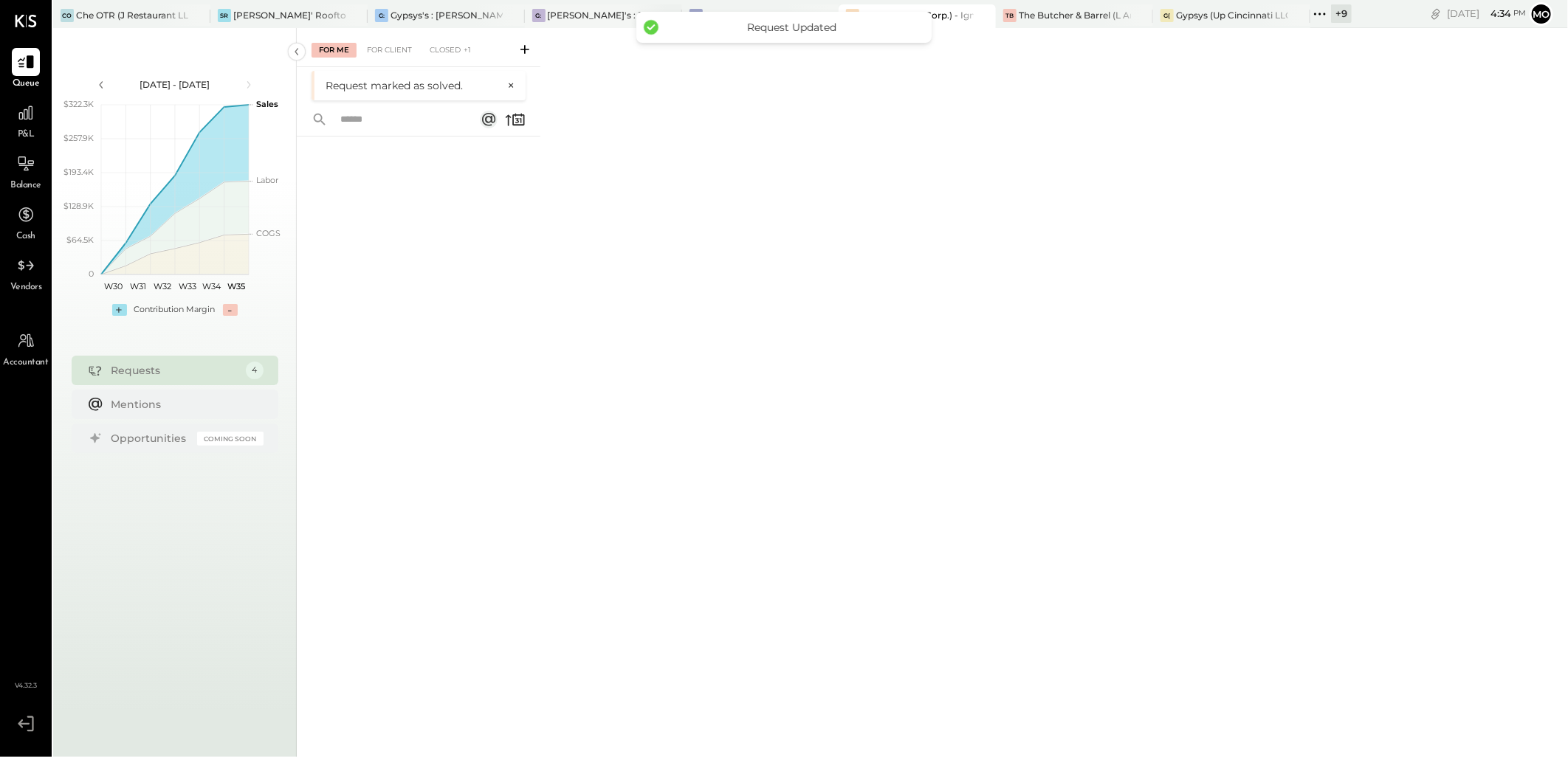
click at [544, 13] on div "G:" at bounding box center [539, 15] width 13 height 13
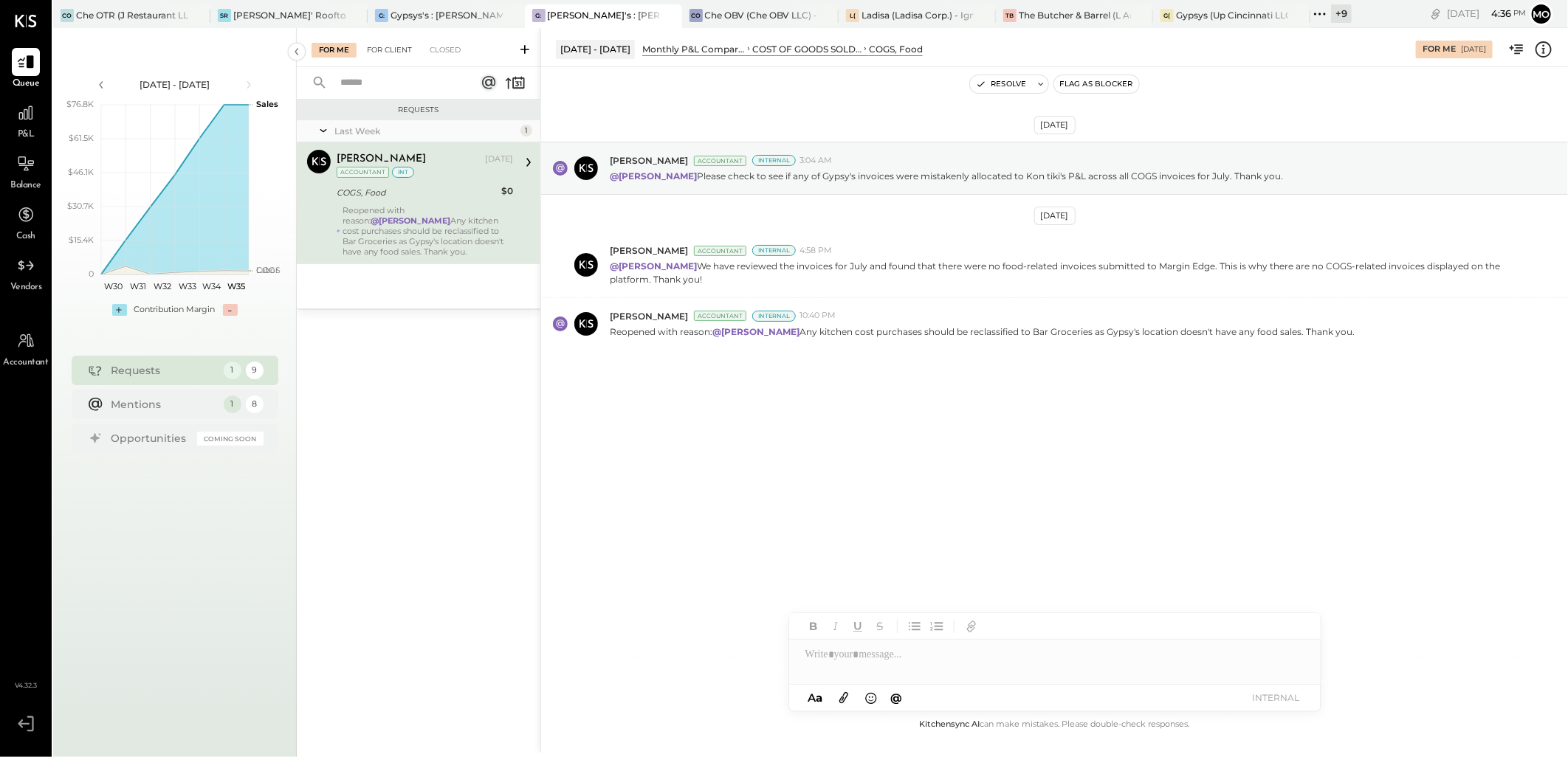
click at [395, 55] on div "For Client" at bounding box center [389, 50] width 59 height 15
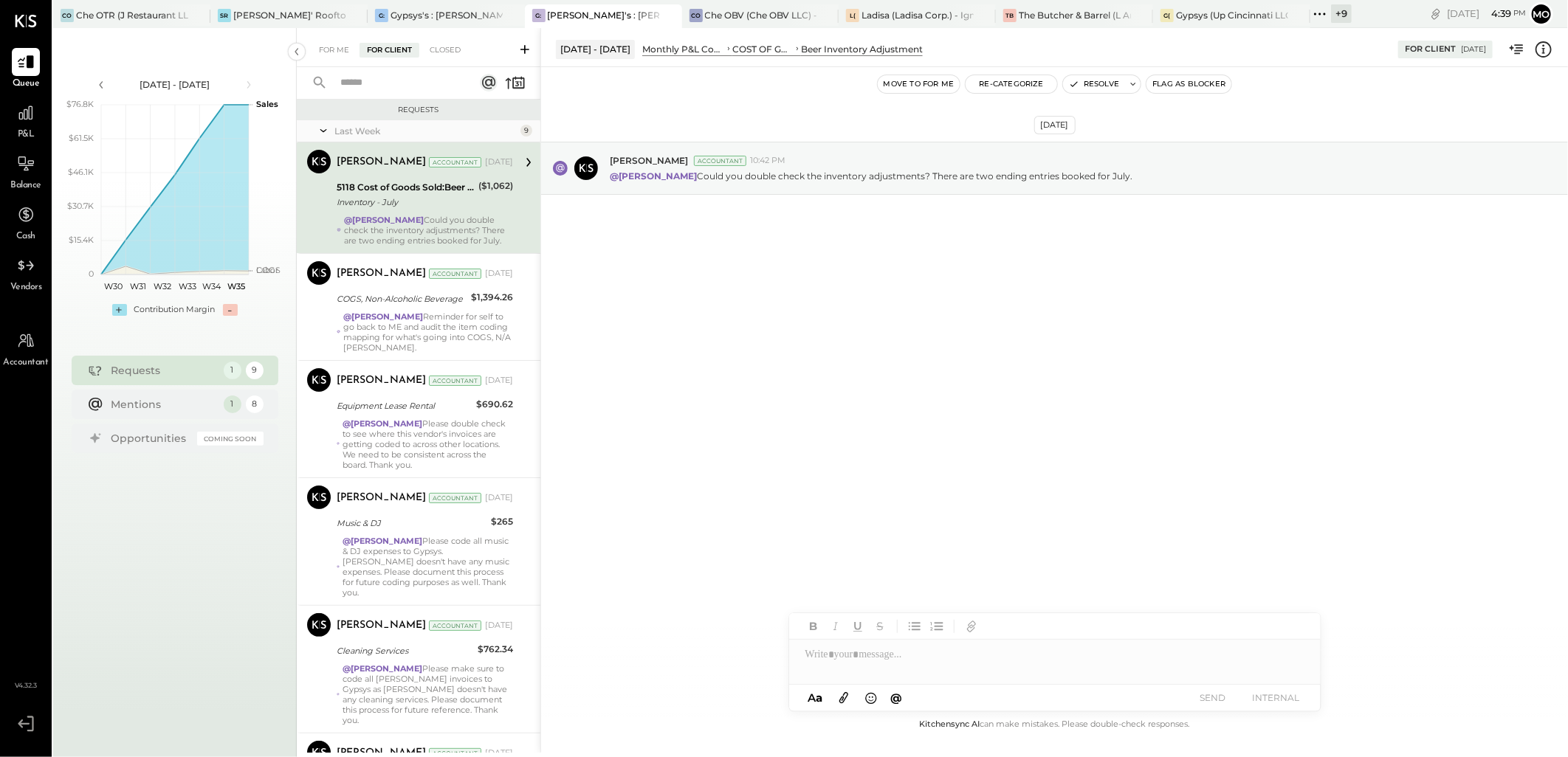
drag, startPoint x: 402, startPoint y: 226, endPoint x: 629, endPoint y: 462, distance: 327.5
click at [402, 226] on div "@[PERSON_NAME] Could you double check the inventory adjustments? There are two …" at bounding box center [428, 230] width 169 height 31
click at [824, 655] on div at bounding box center [1054, 654] width 531 height 29
type input "****"
click at [908, 621] on span "[PERSON_NAME]" at bounding box center [931, 623] width 116 height 14
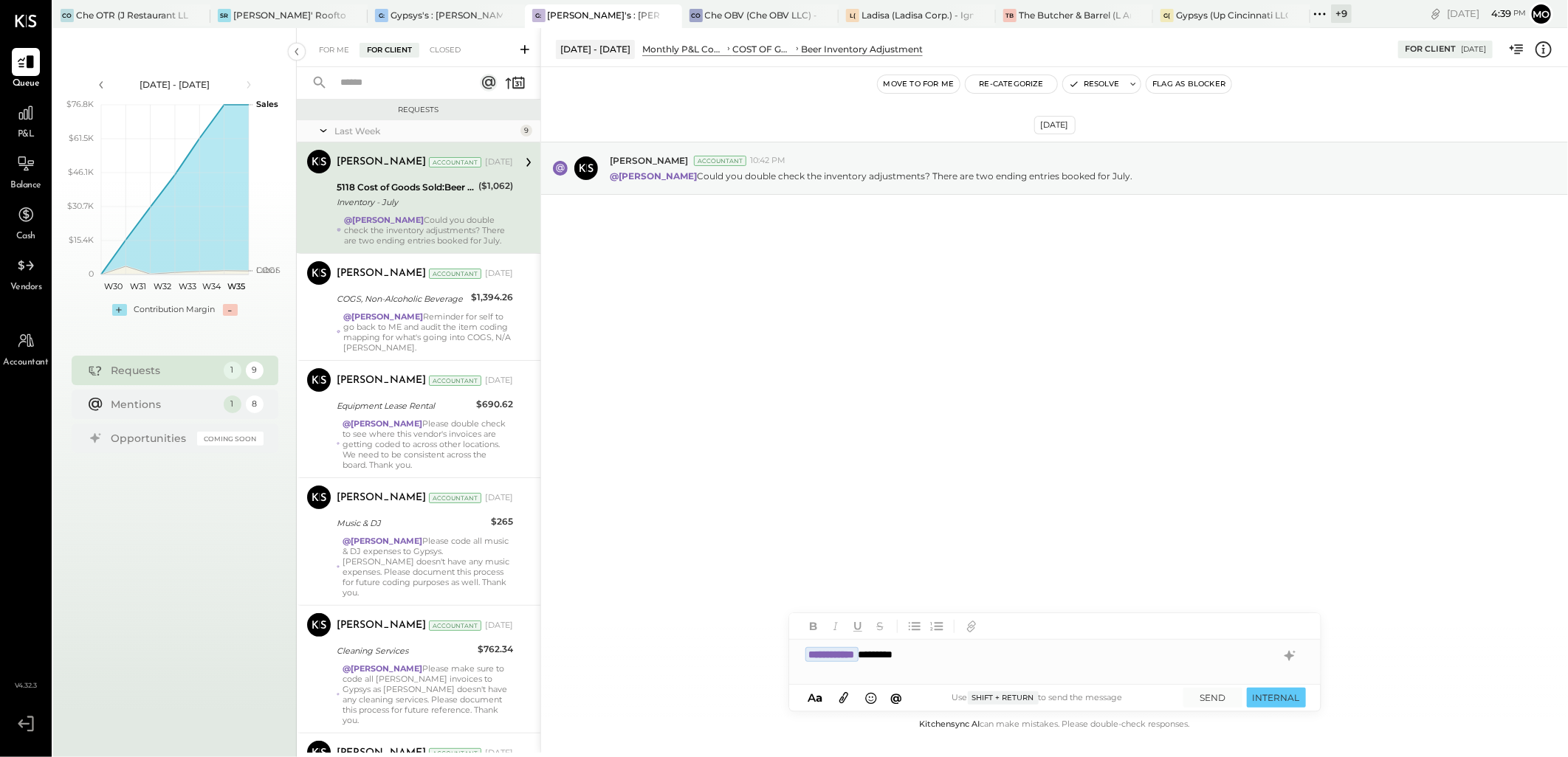
click at [972, 637] on div at bounding box center [1054, 627] width 531 height 27
click at [965, 660] on div "**********" at bounding box center [1054, 654] width 531 height 29
click at [1201, 695] on button "SEND" at bounding box center [1212, 698] width 59 height 20
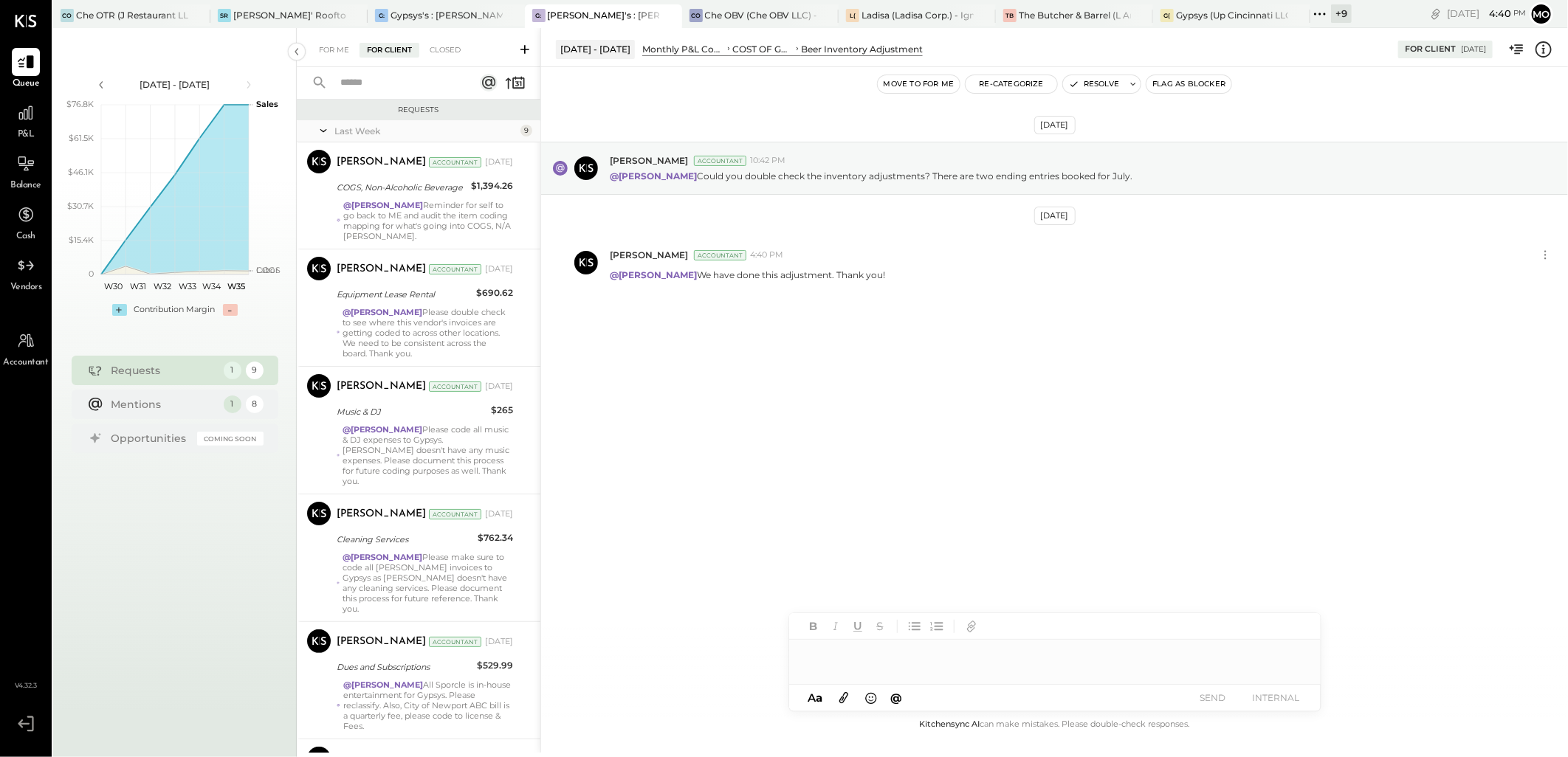
scroll to position [462, 0]
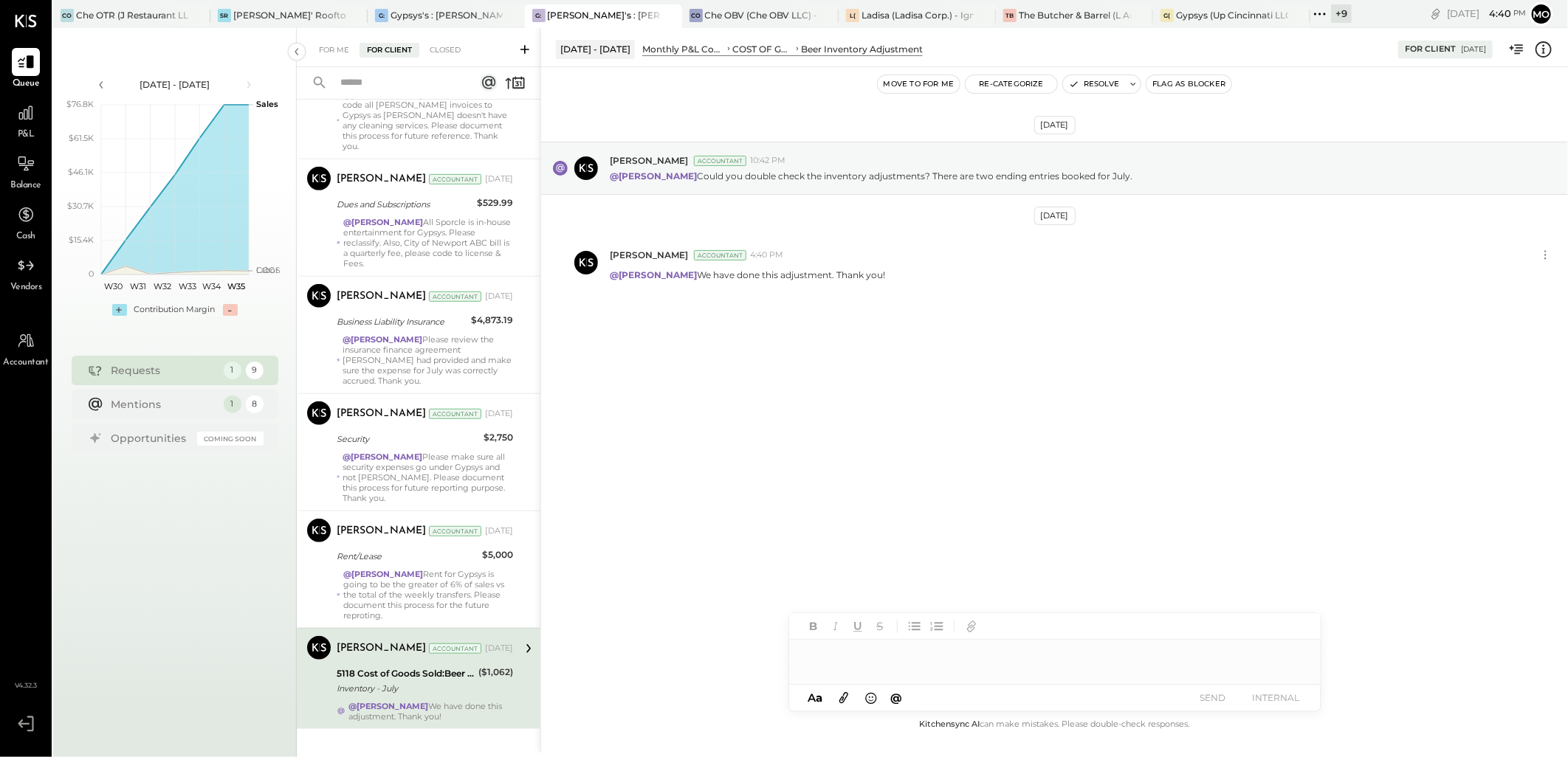
click at [481, 217] on div "@Mohammadsalkin Ansari All Sporcle is in-house entertainment for Gypsys. Please…" at bounding box center [428, 242] width 169 height 51
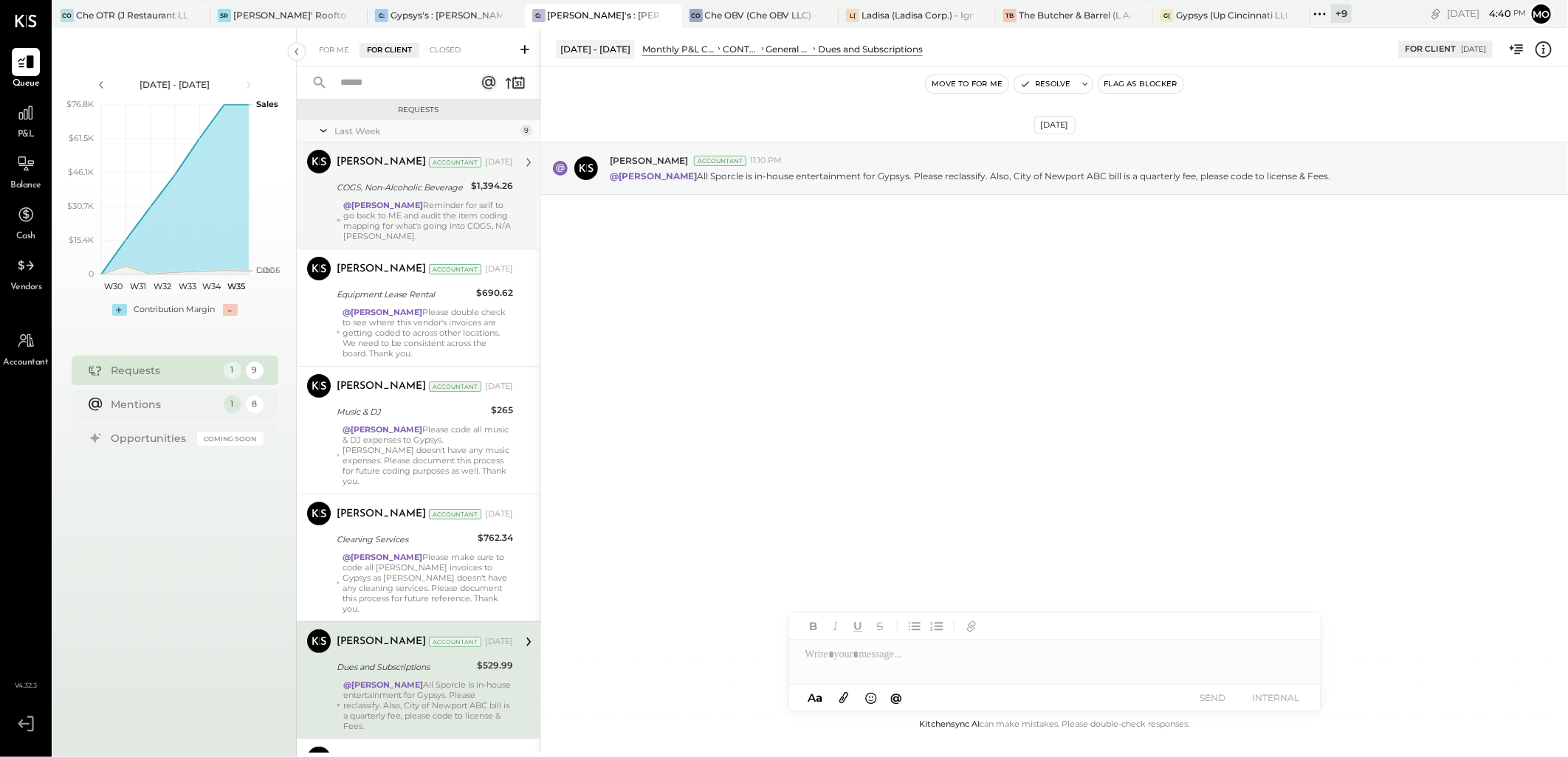
click at [448, 218] on div "@[PERSON_NAME] Reminder for self to go back to ME and audit the item coding map…" at bounding box center [428, 221] width 169 height 41
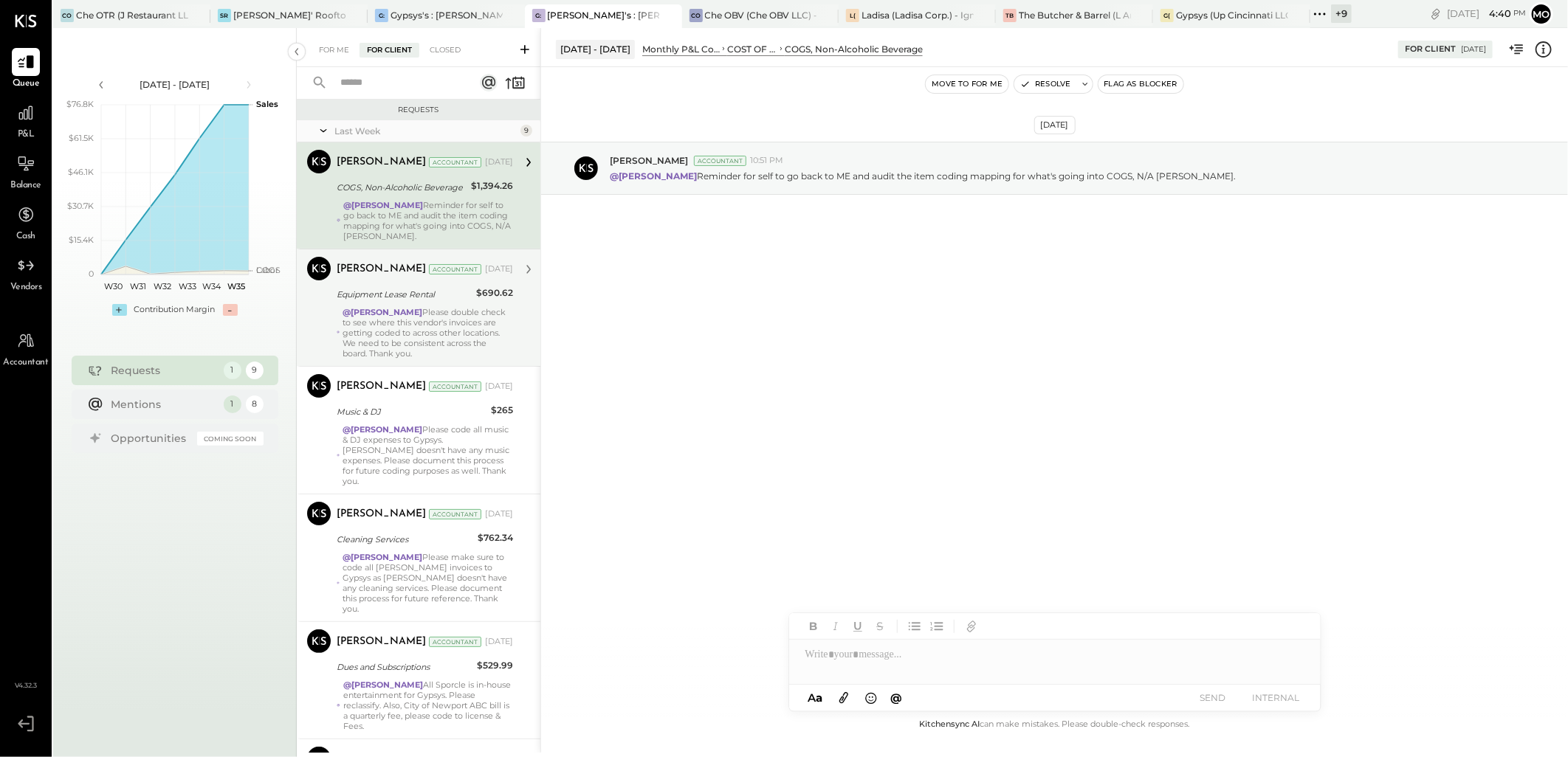
click at [452, 291] on div "Equipment Lease Rental" at bounding box center [404, 295] width 135 height 15
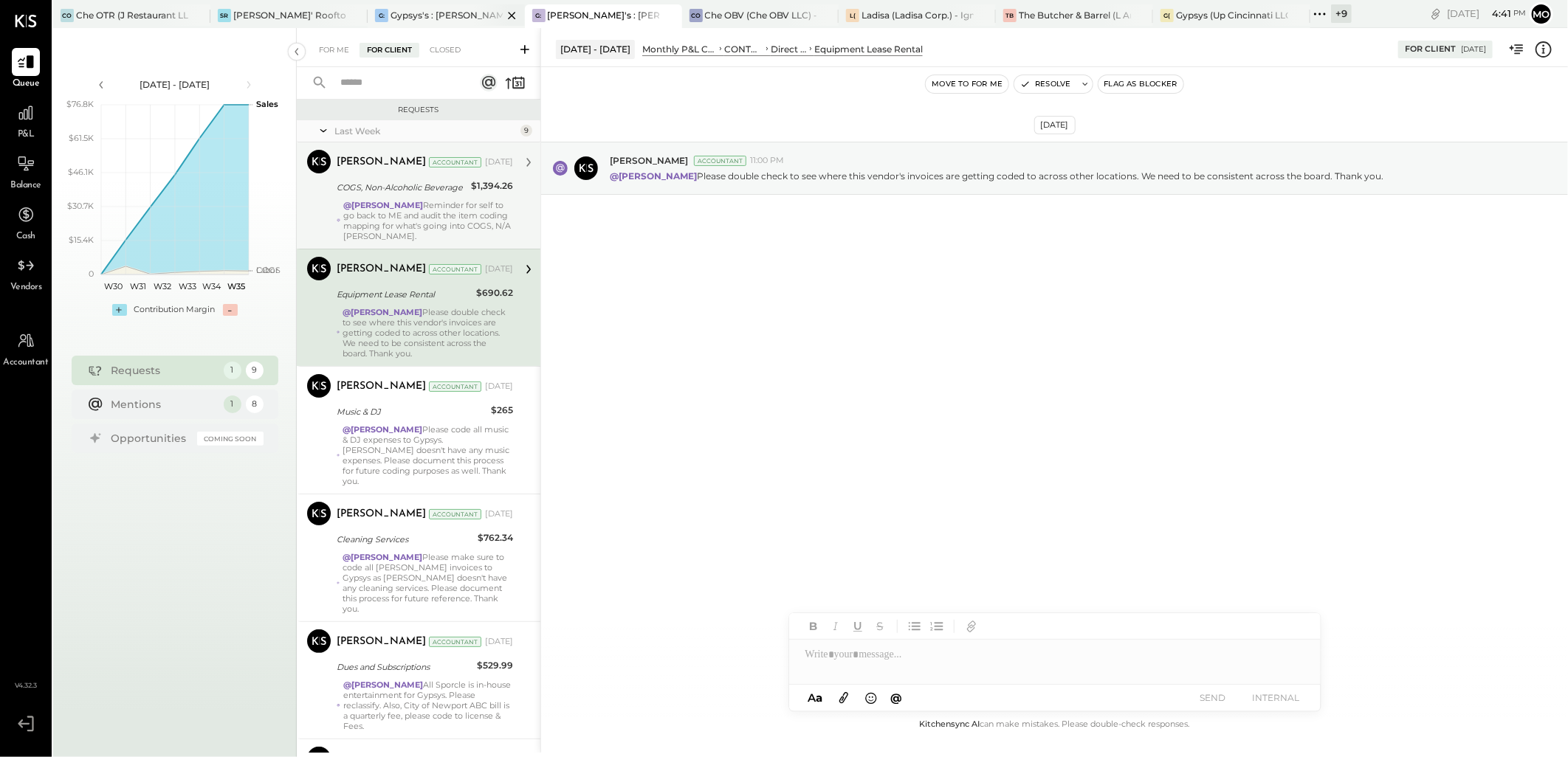
click at [436, 17] on div "Gypsys's : [PERSON_NAME] on the levee" at bounding box center [447, 15] width 112 height 13
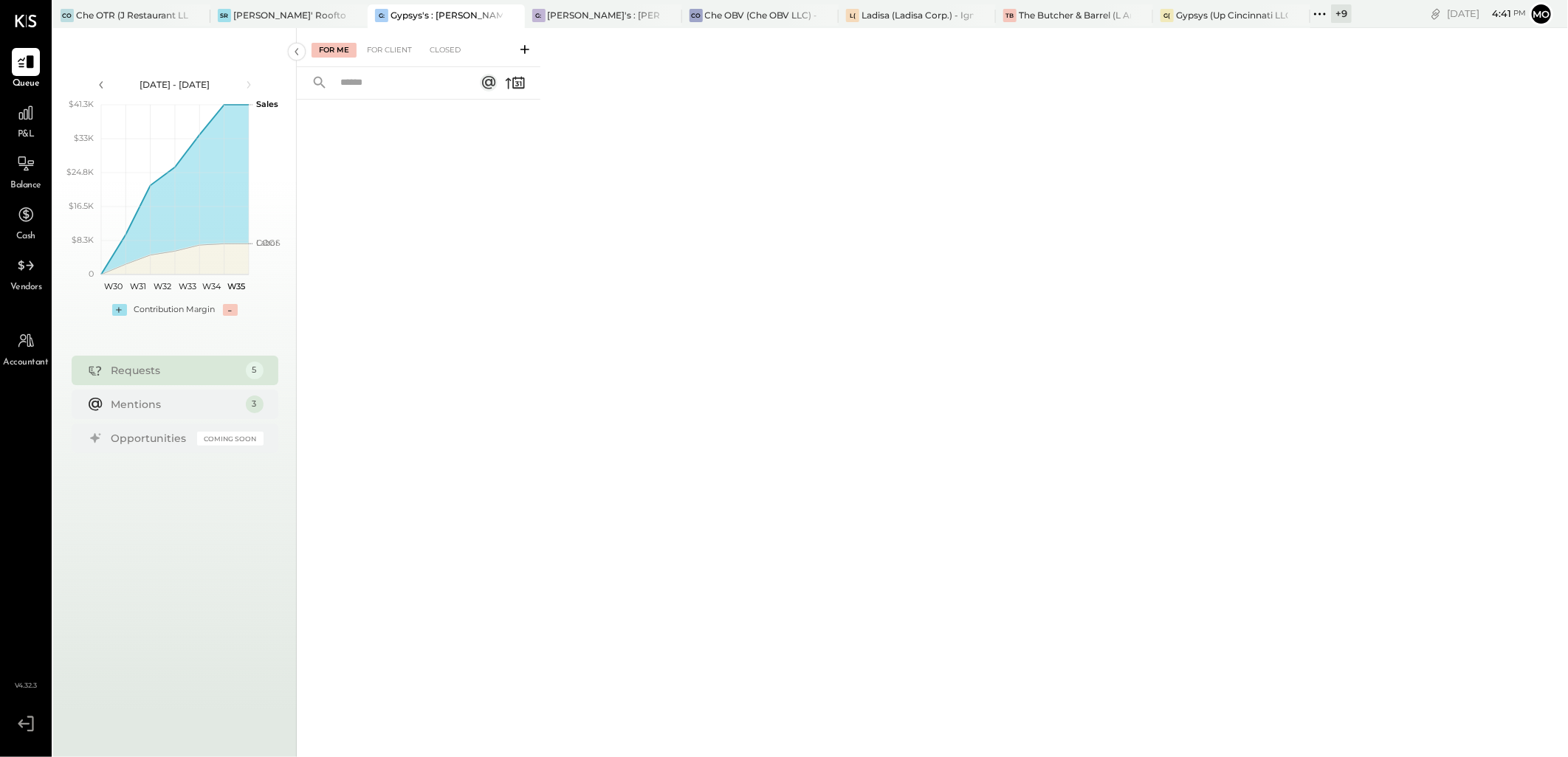
click at [392, 58] on div "For Me For Client Closed" at bounding box center [419, 47] width 244 height 39
click at [386, 52] on div "For Client" at bounding box center [389, 50] width 59 height 15
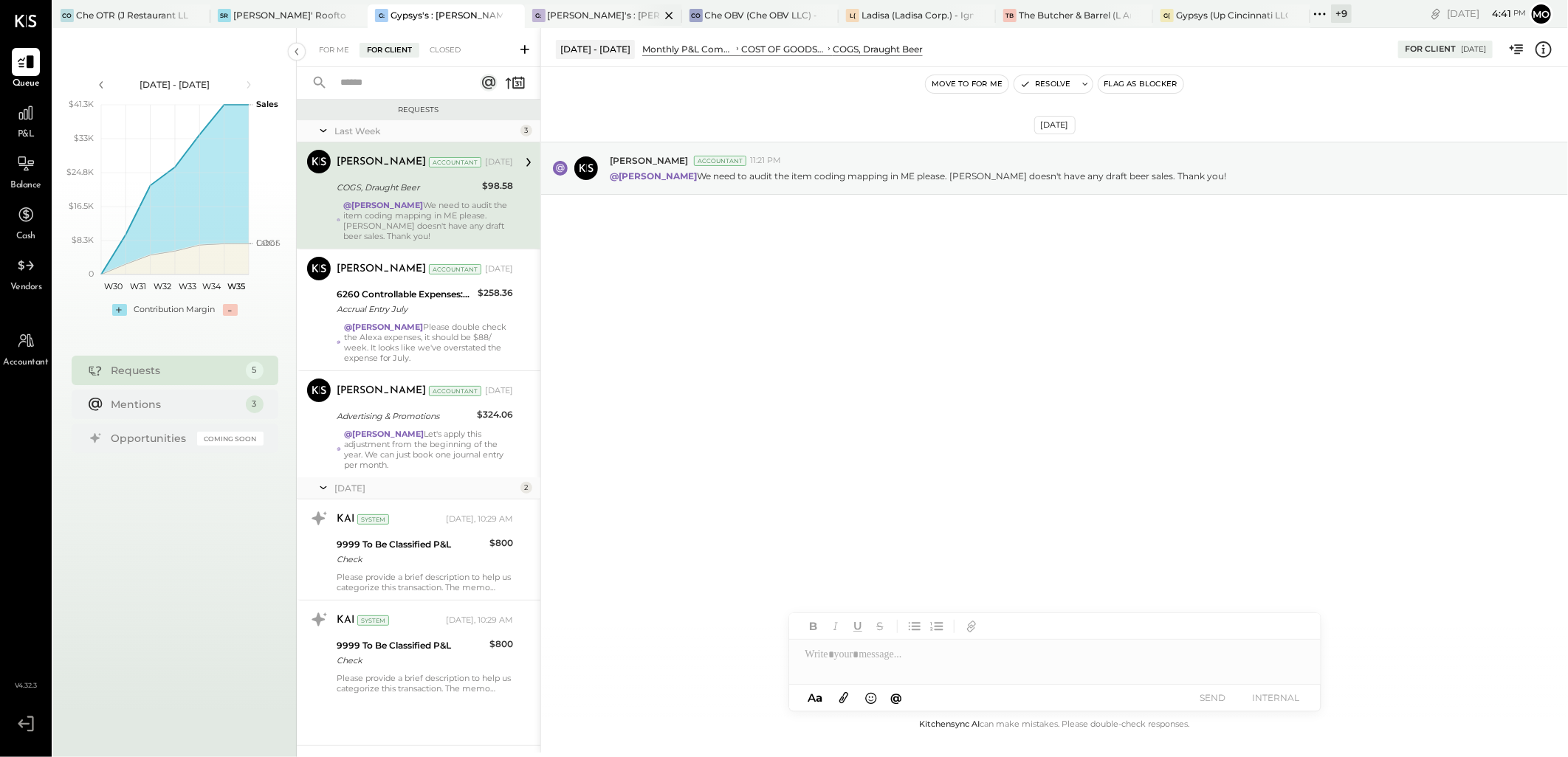
click at [594, 13] on div "[PERSON_NAME]'s : [PERSON_NAME]'s" at bounding box center [604, 15] width 112 height 13
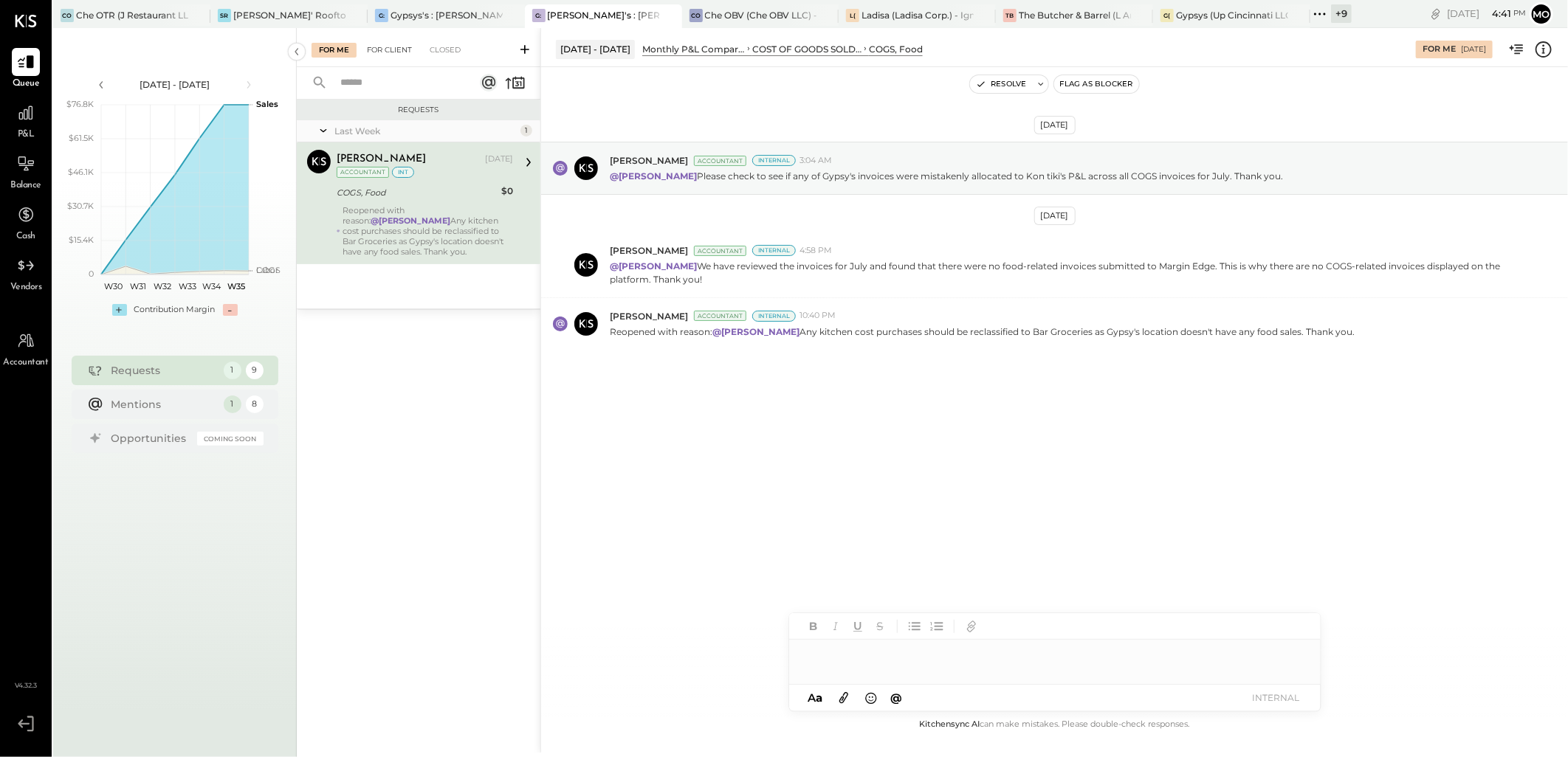
click at [393, 53] on div "For Client" at bounding box center [389, 50] width 59 height 15
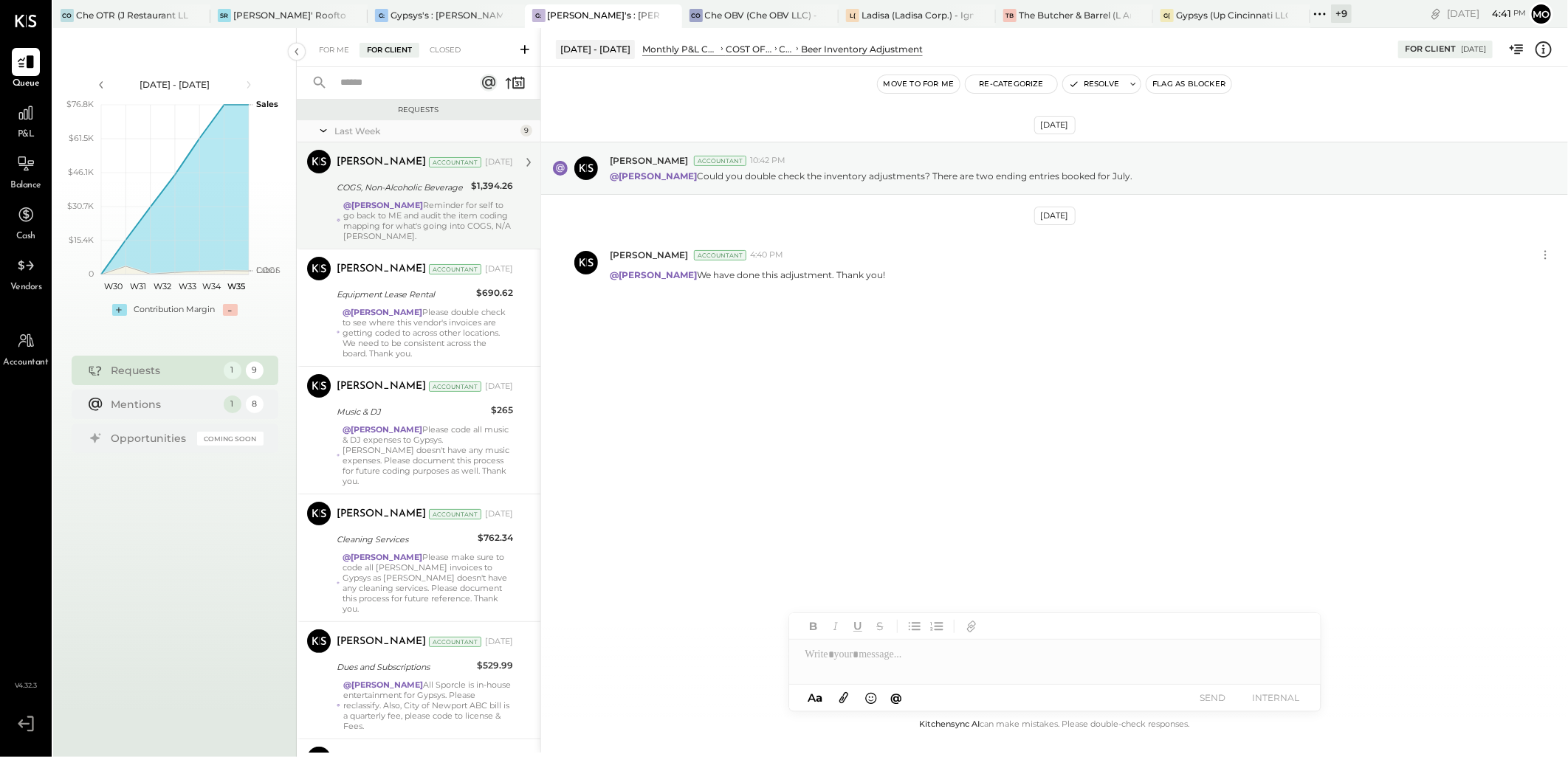
click at [421, 204] on div "@[PERSON_NAME] Reminder for self to go back to ME and audit the item coding map…" at bounding box center [428, 221] width 169 height 41
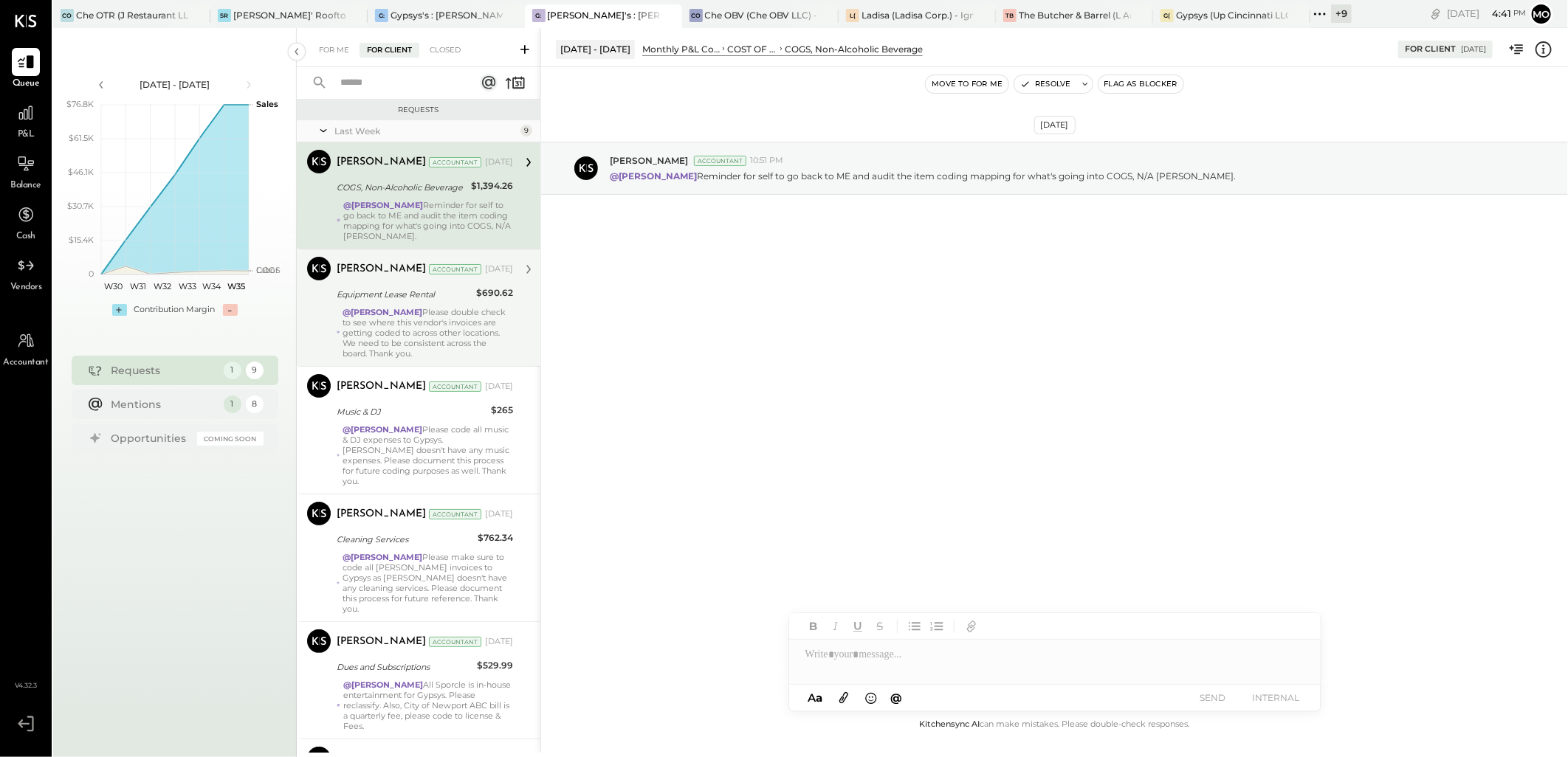
click at [428, 320] on div "@Mohammadsalkin Ansari Please double check to see where this vendor's invoices …" at bounding box center [427, 333] width 170 height 51
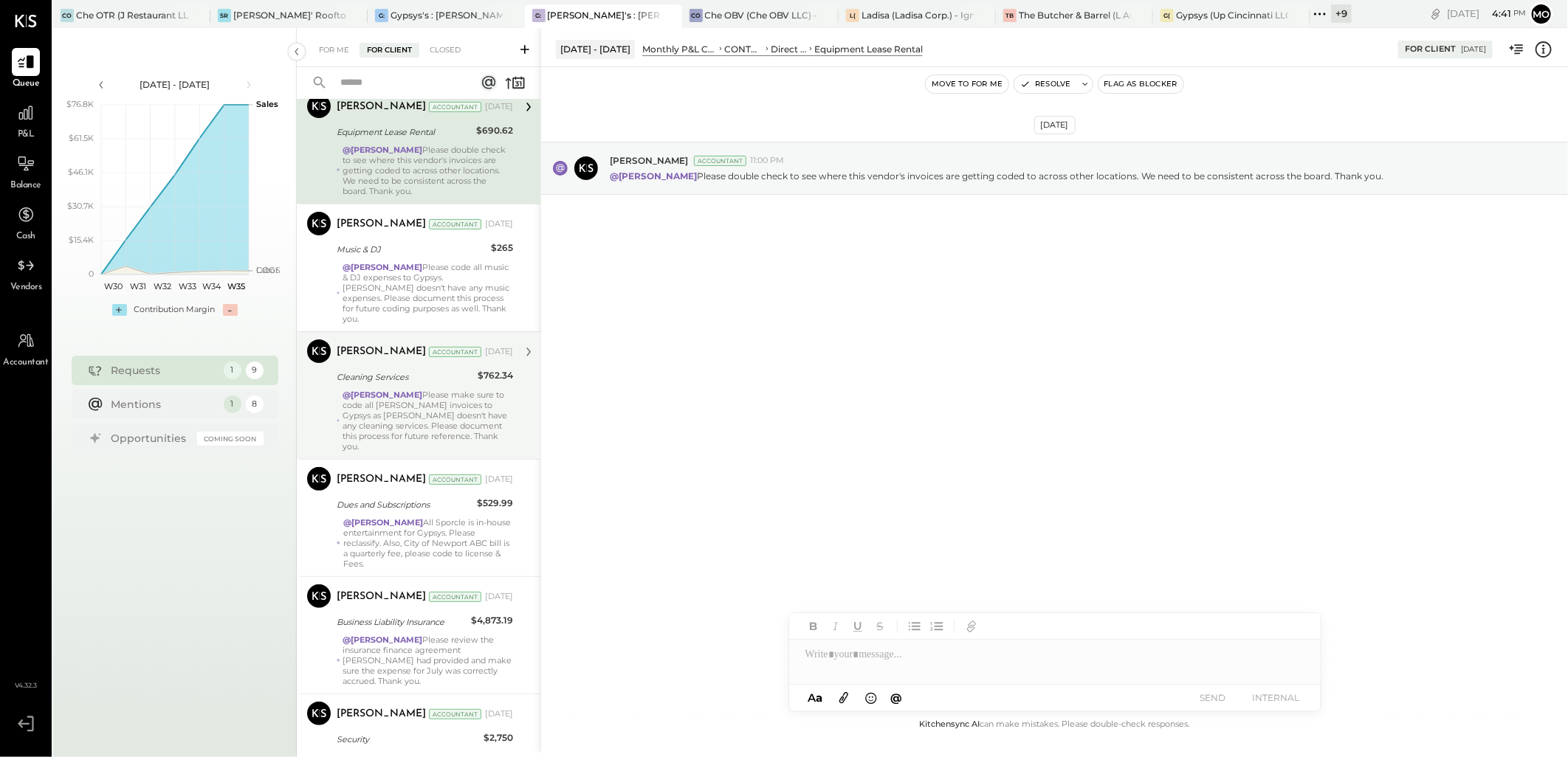
scroll to position [164, 0]
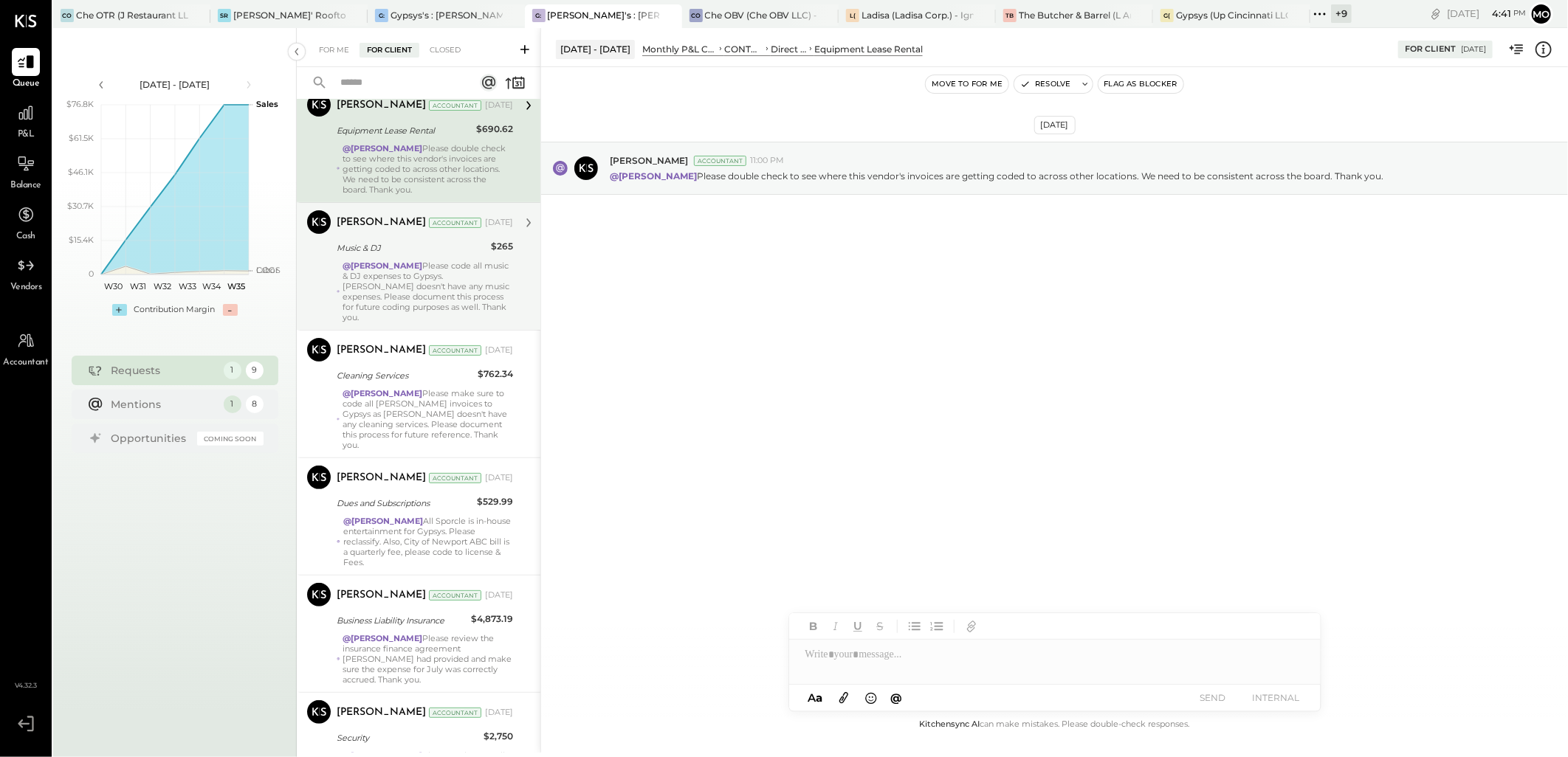
click at [404, 248] on div "Music & DJ" at bounding box center [411, 248] width 150 height 15
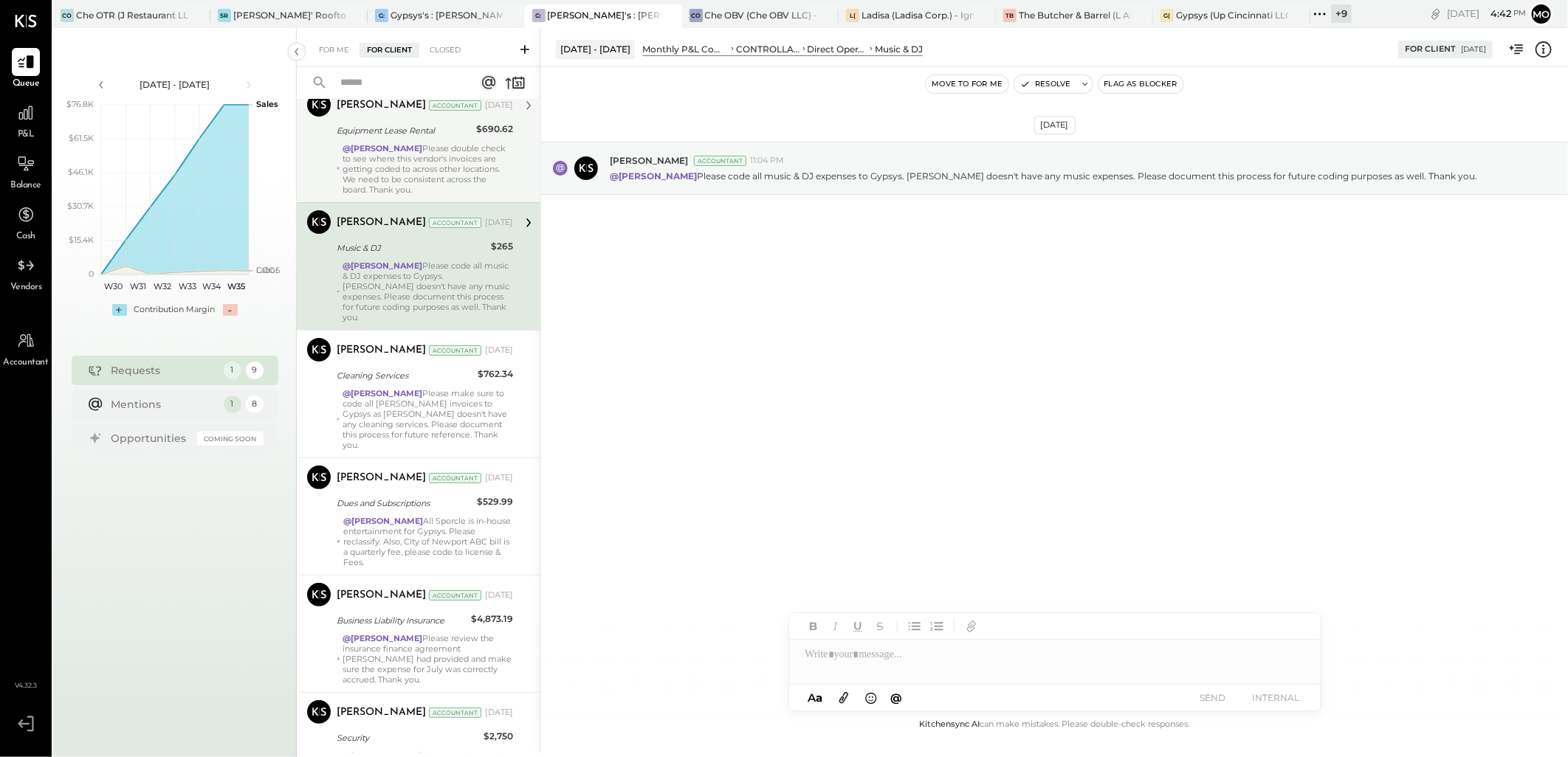
click at [443, 284] on div "@[PERSON_NAME] Please code all music & DJ expenses to Gypsys. [PERSON_NAME] doe…" at bounding box center [427, 291] width 170 height 62
click at [828, 669] on div at bounding box center [1054, 654] width 531 height 29
click at [927, 623] on span "[PERSON_NAME]" at bounding box center [931, 623] width 116 height 14
click at [1212, 702] on button "SEND" at bounding box center [1212, 698] width 59 height 20
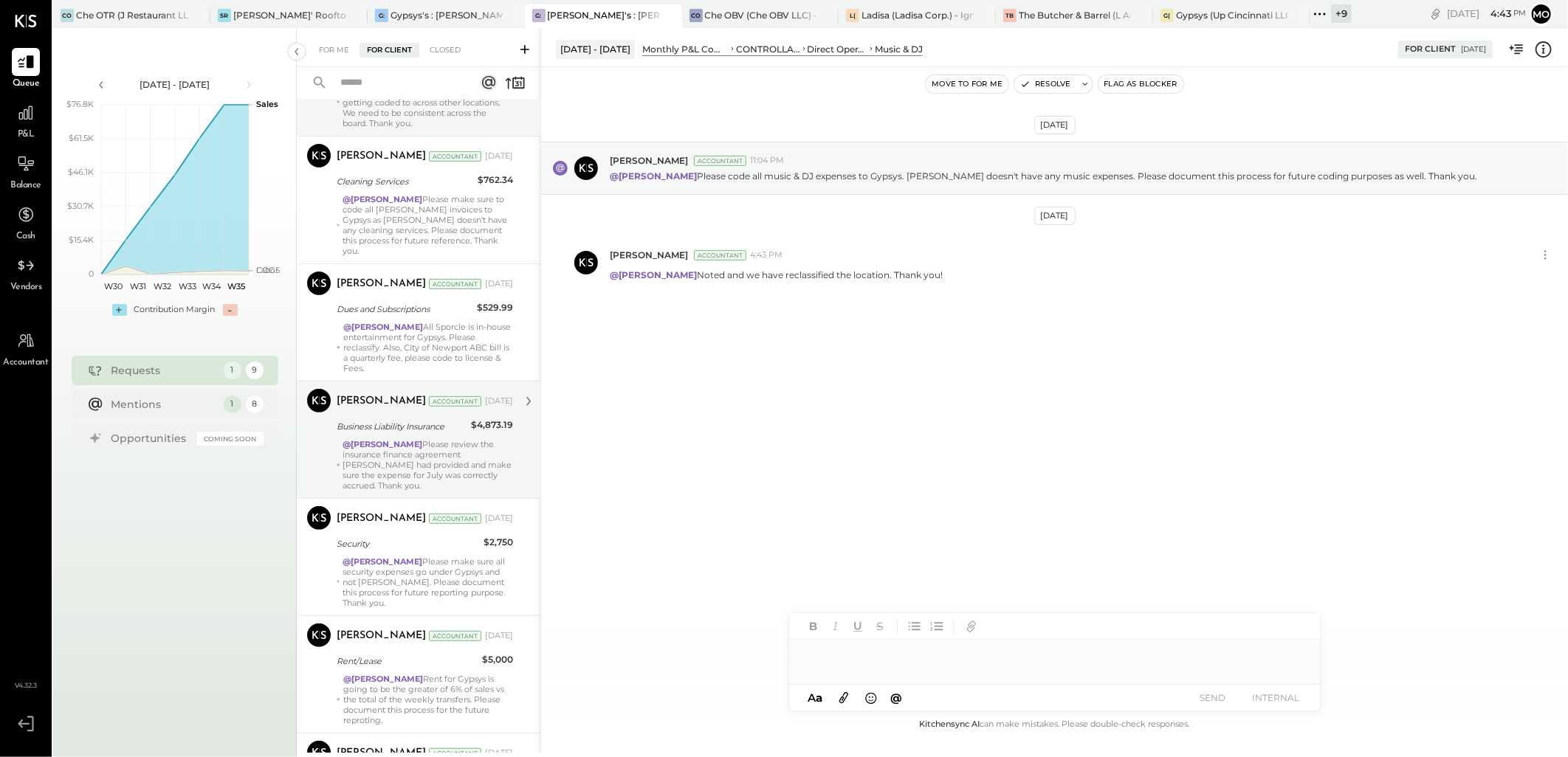
scroll to position [432, 0]
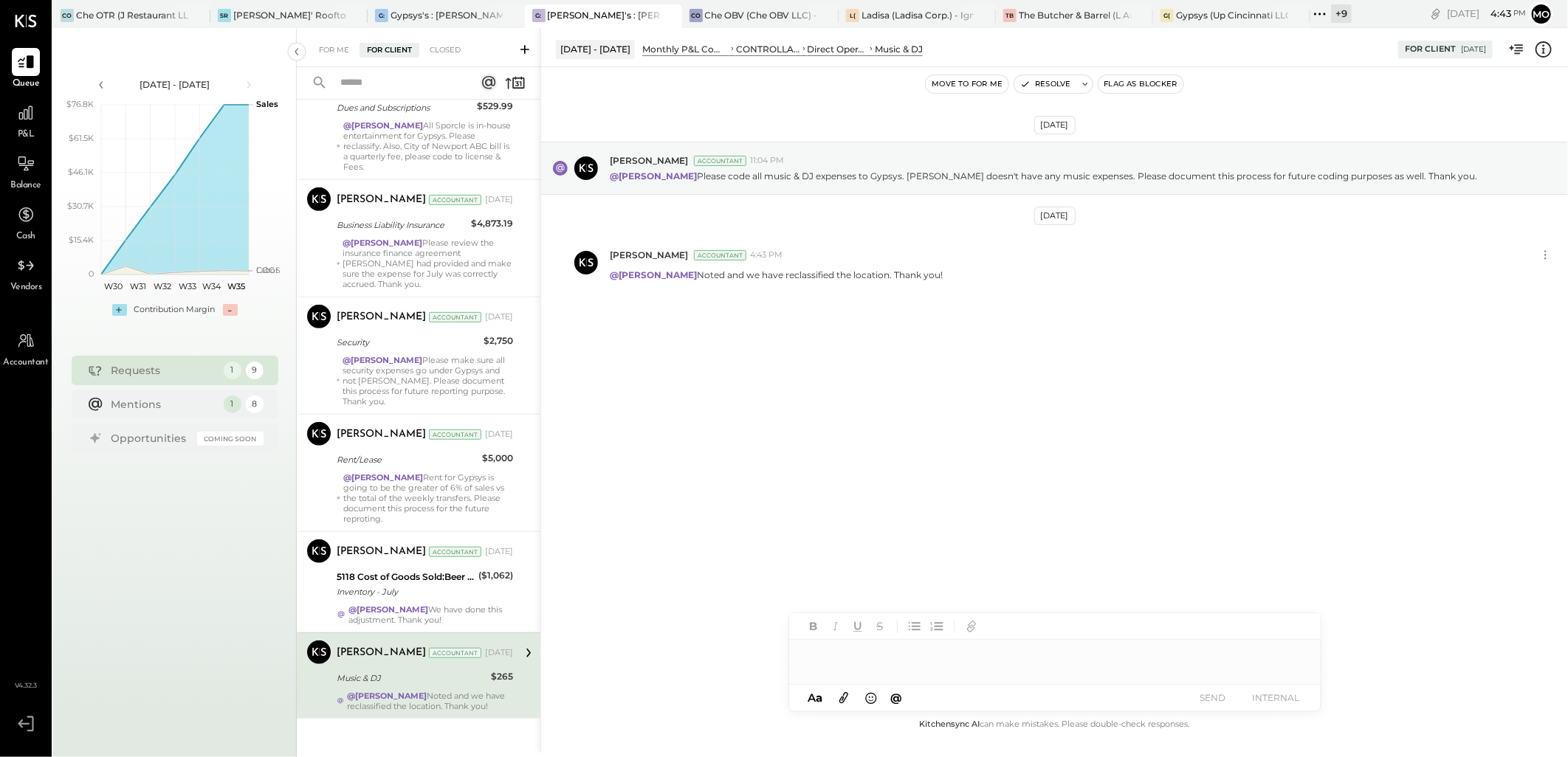
drag, startPoint x: 409, startPoint y: 676, endPoint x: 434, endPoint y: 669, distance: 26.0
click at [409, 676] on div "Music & DJ" at bounding box center [411, 678] width 150 height 17
click at [1041, 84] on button "Resolve" at bounding box center [1045, 84] width 62 height 17
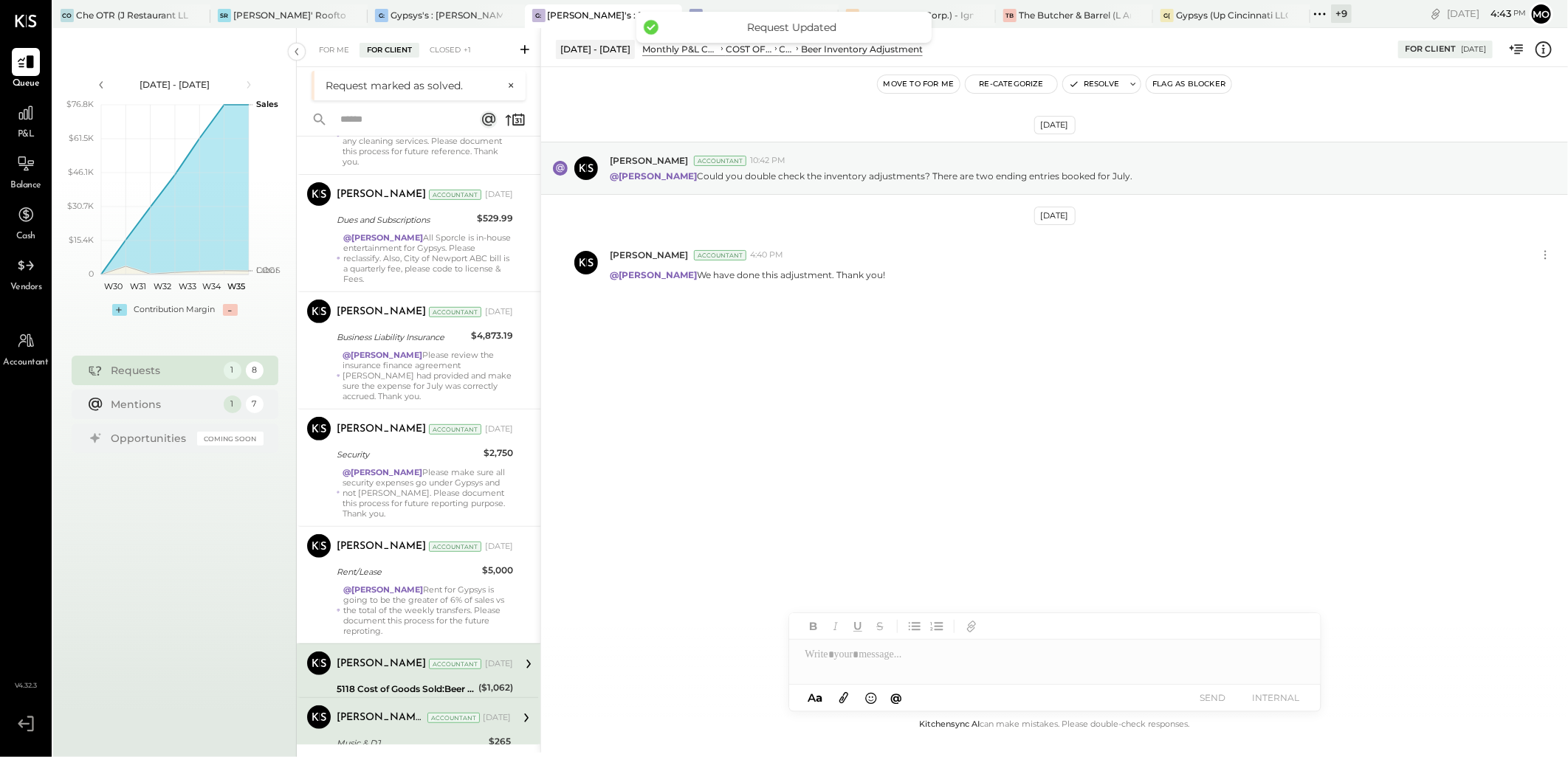
scroll to position [345, 0]
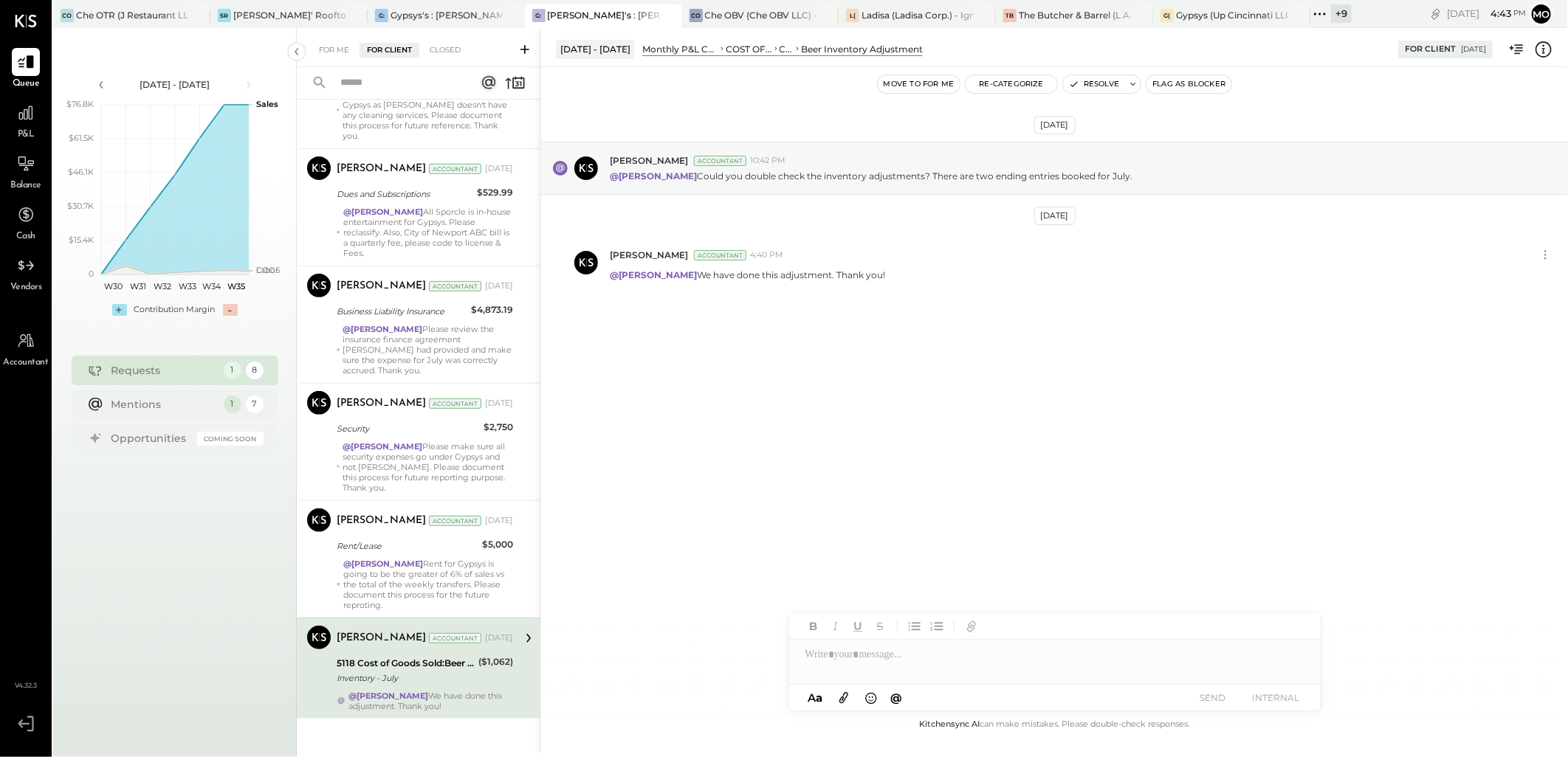
click at [428, 671] on div "Inventory - July" at bounding box center [405, 678] width 137 height 15
click at [1089, 86] on button "Resolve" at bounding box center [1094, 84] width 62 height 17
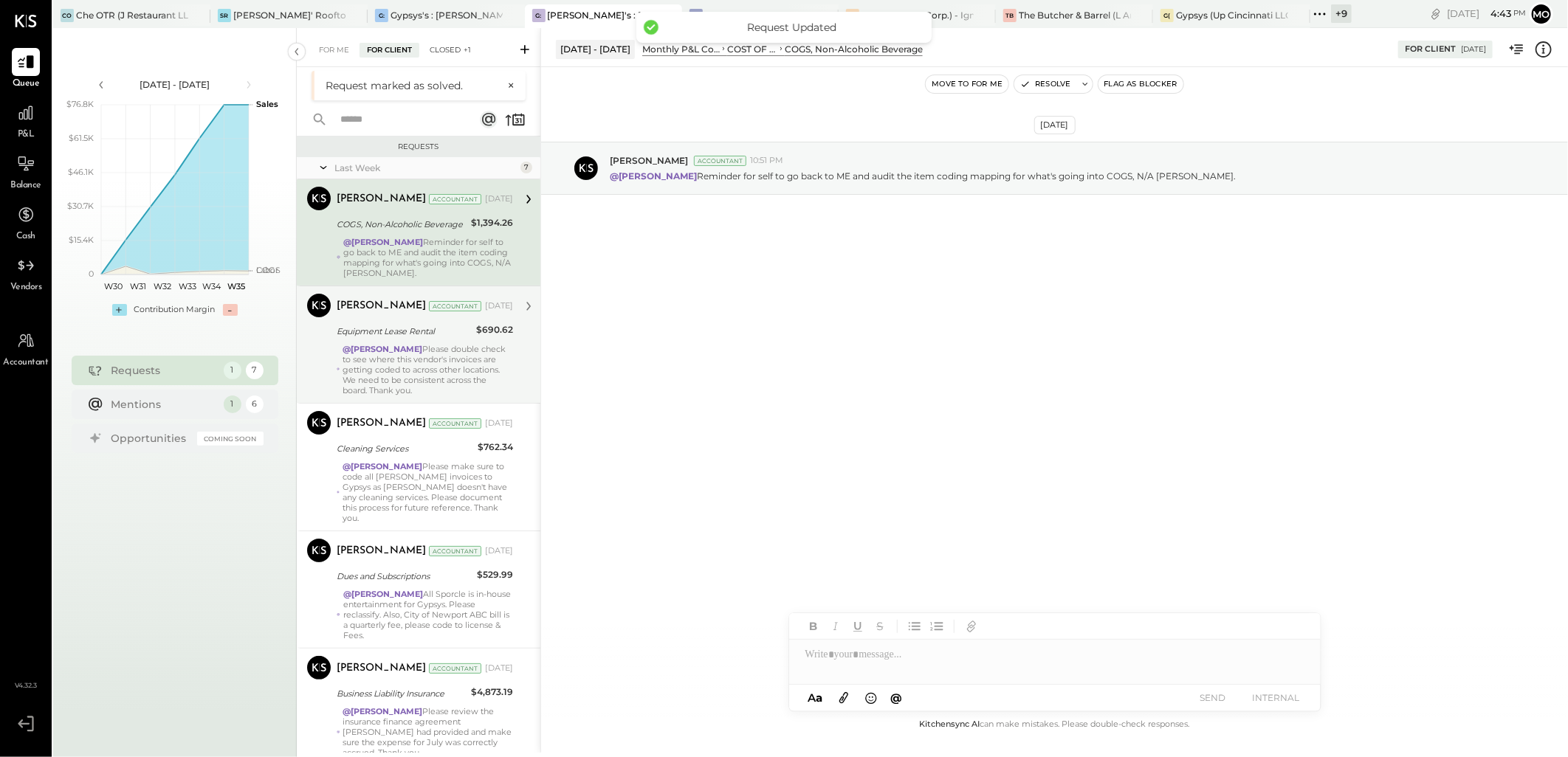
click at [444, 49] on div "Closed +1" at bounding box center [450, 50] width 56 height 15
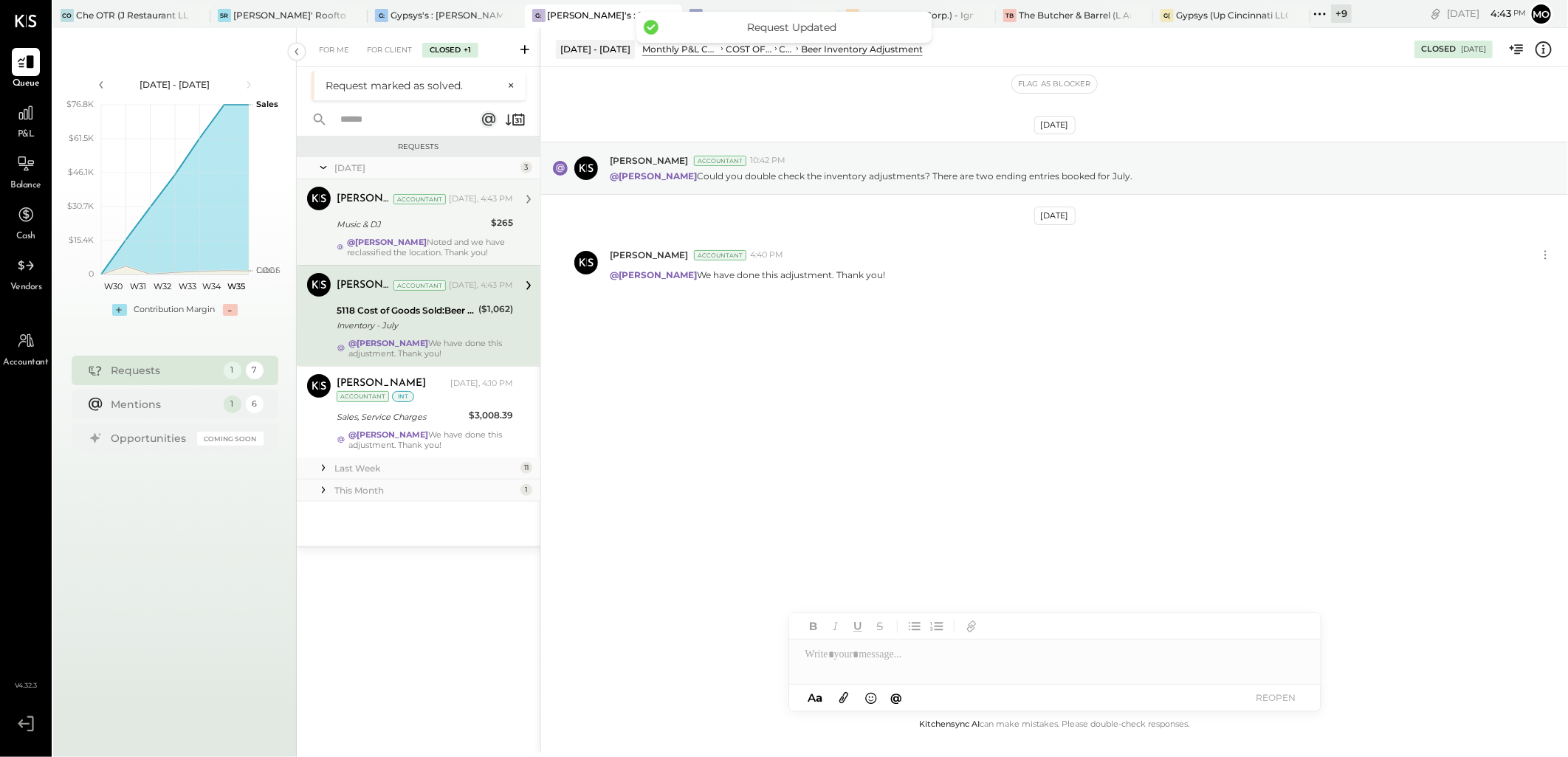
click at [405, 229] on div "Music & DJ" at bounding box center [411, 224] width 150 height 15
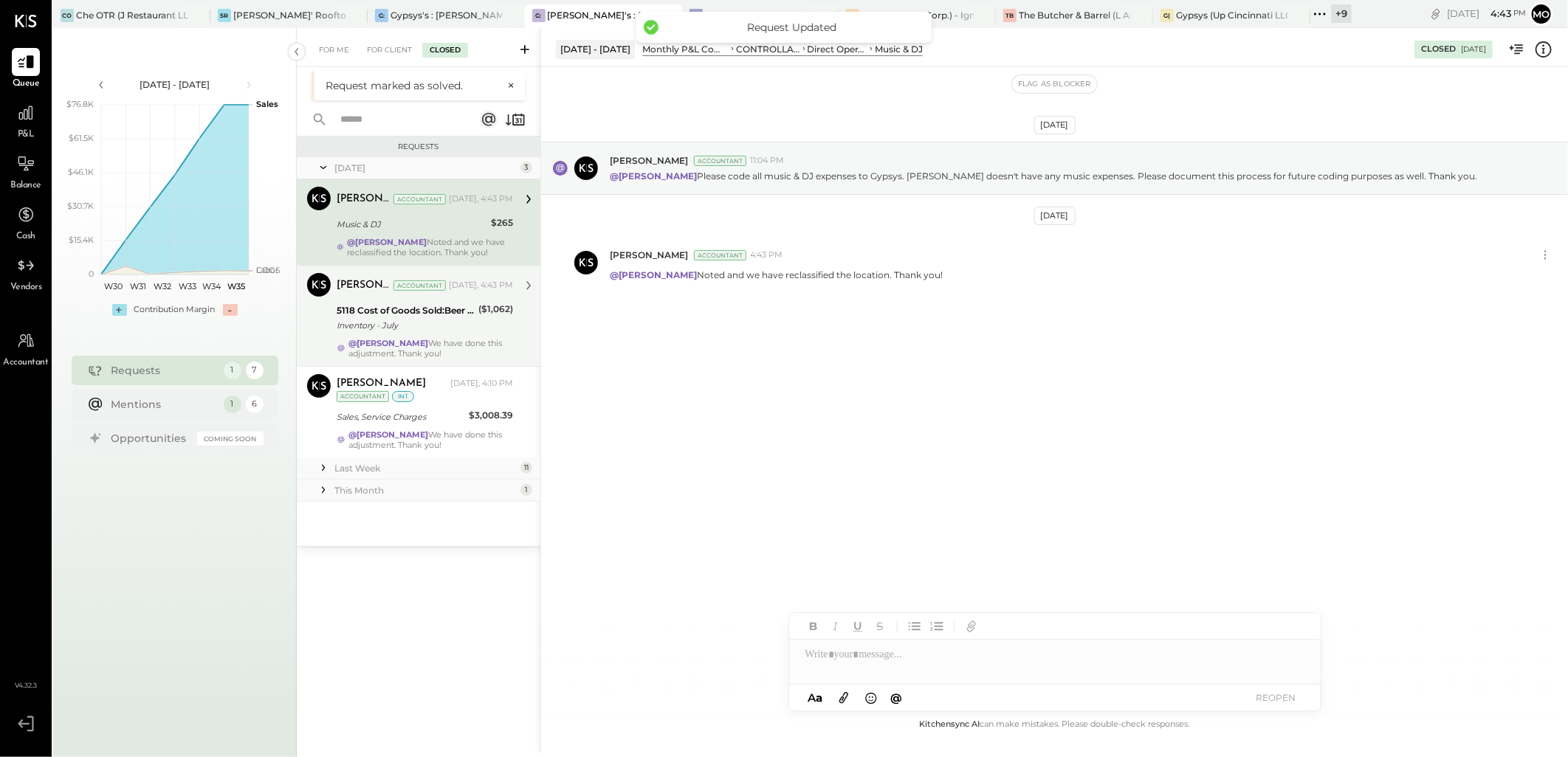
click at [411, 336] on div "Mohammadsalkin Ansari Accountant [DATE], 4:43 PM 5118 Cost of Goods Sold:Beer I…" at bounding box center [424, 316] width 177 height 86
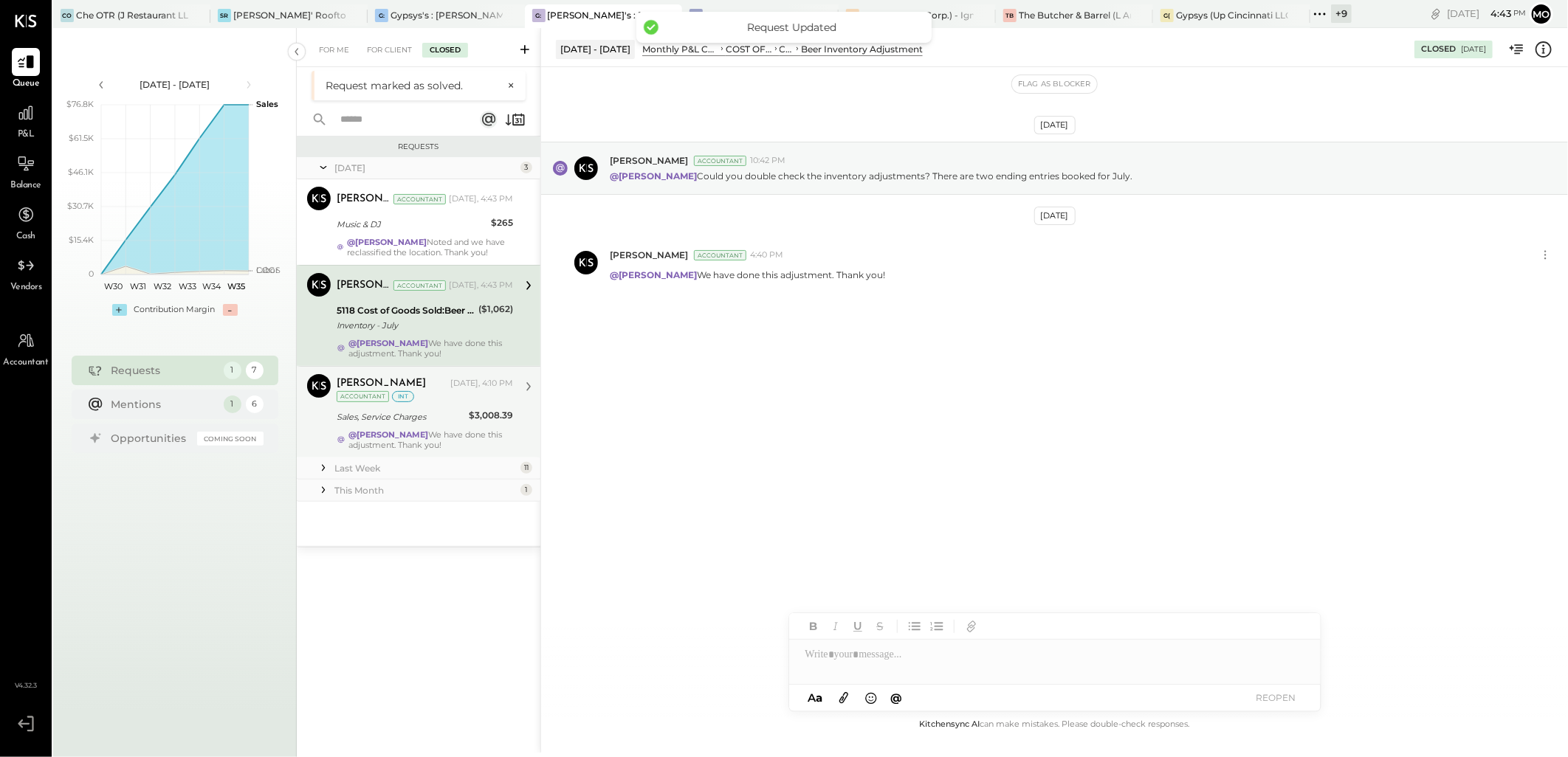
click at [426, 426] on div "[PERSON_NAME] [DATE], 4:10 PM Accountant int Sales, Service Charges $3,008.39 @…" at bounding box center [424, 413] width 177 height 76
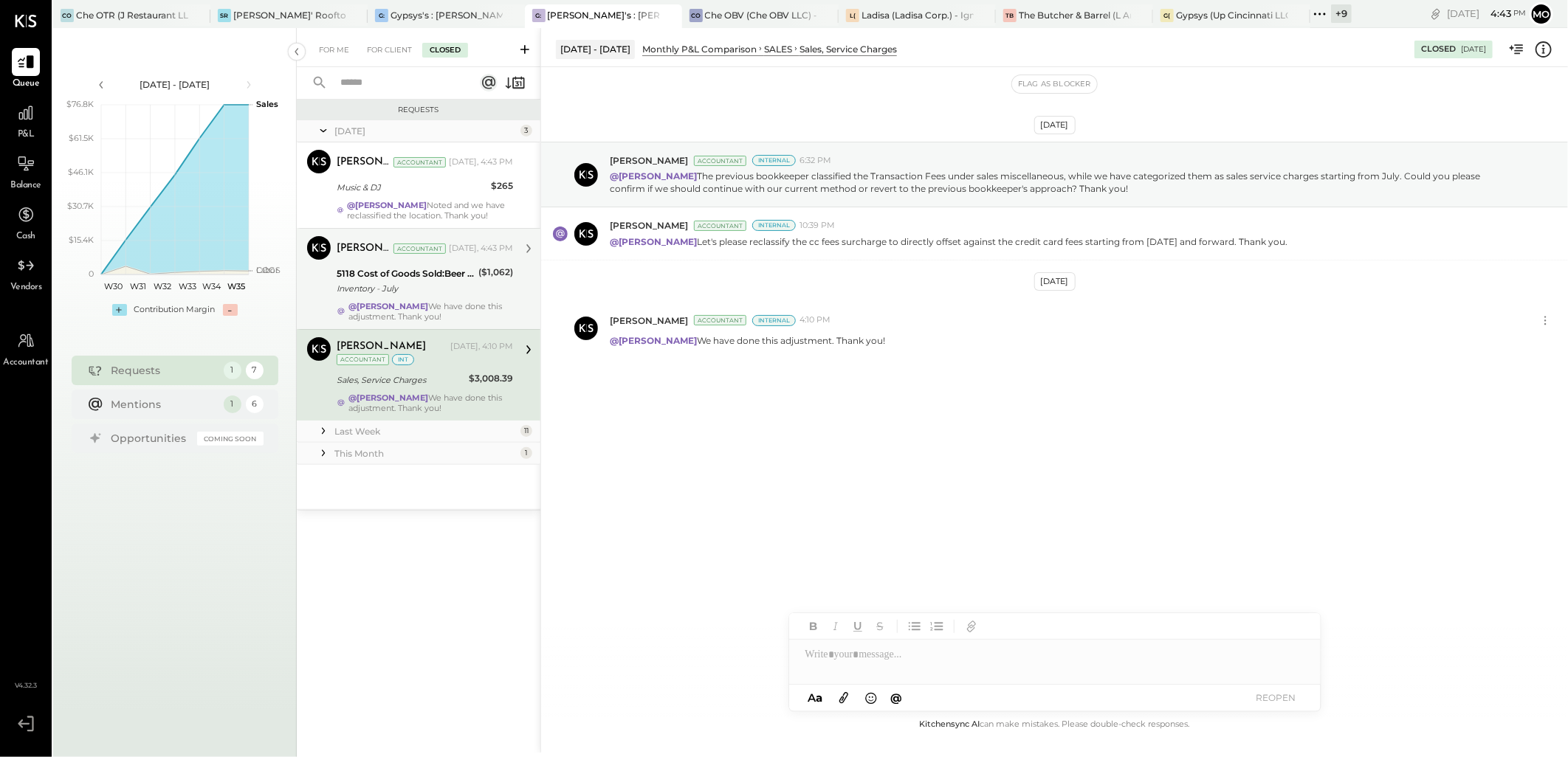
click at [404, 307] on strong "@[PERSON_NAME]" at bounding box center [388, 306] width 80 height 10
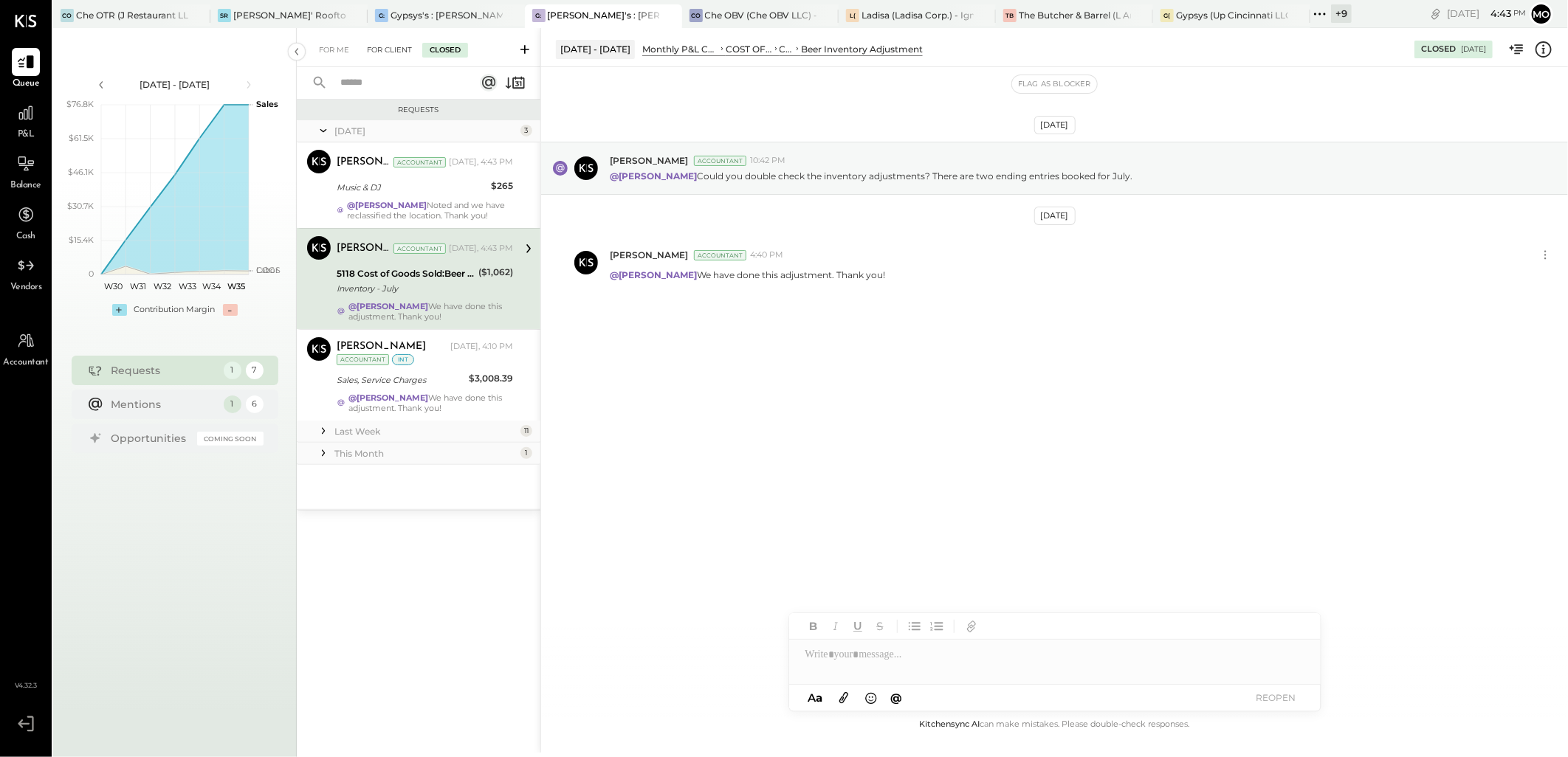
click at [388, 50] on div "For Client" at bounding box center [389, 50] width 59 height 15
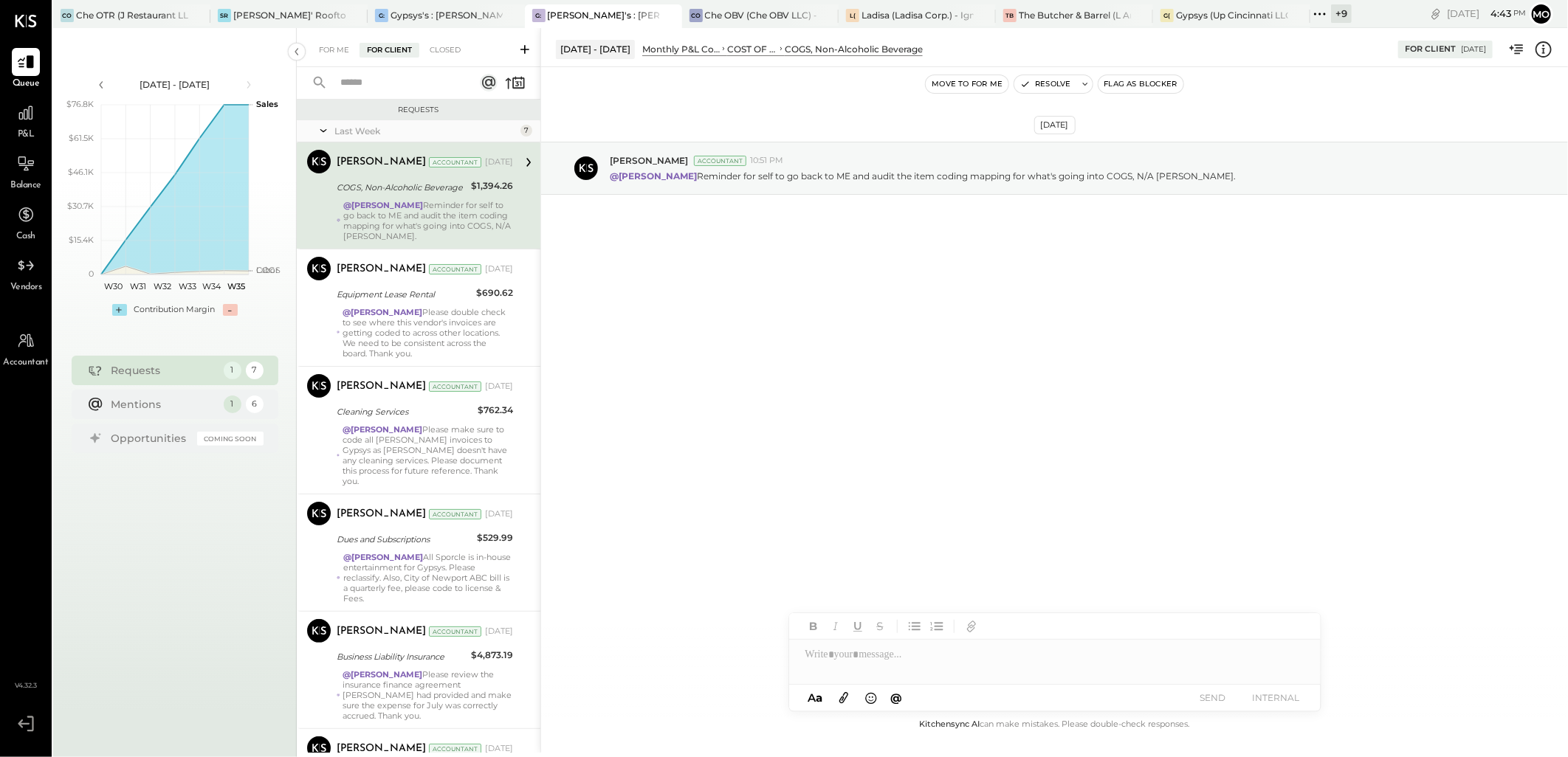
click at [410, 223] on div "@[PERSON_NAME] Reminder for self to go back to ME and audit the item coding map…" at bounding box center [428, 221] width 169 height 41
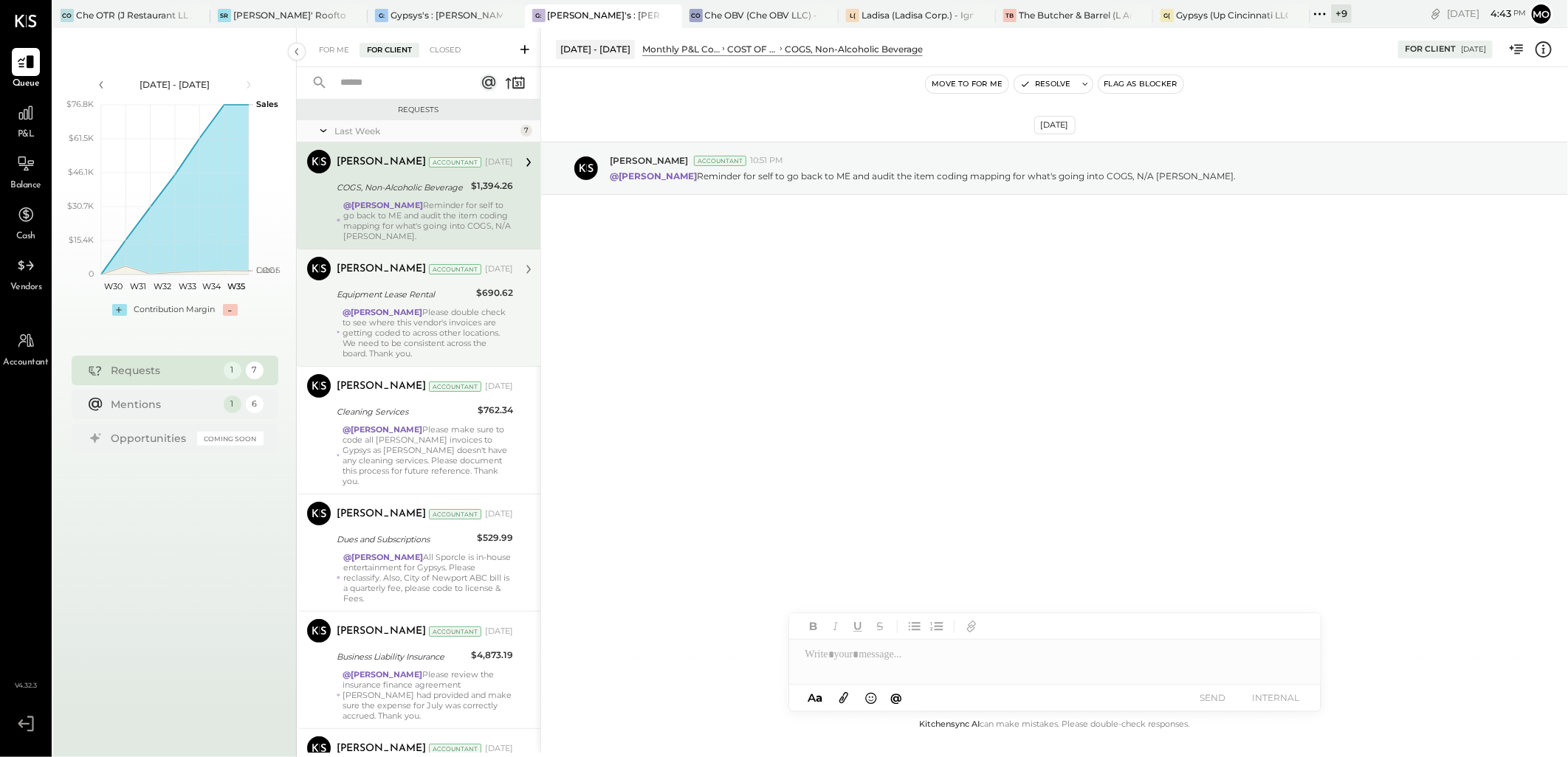
click at [423, 335] on div "@Mohammadsalkin Ansari Please double check to see where this vendor's invoices …" at bounding box center [427, 333] width 170 height 51
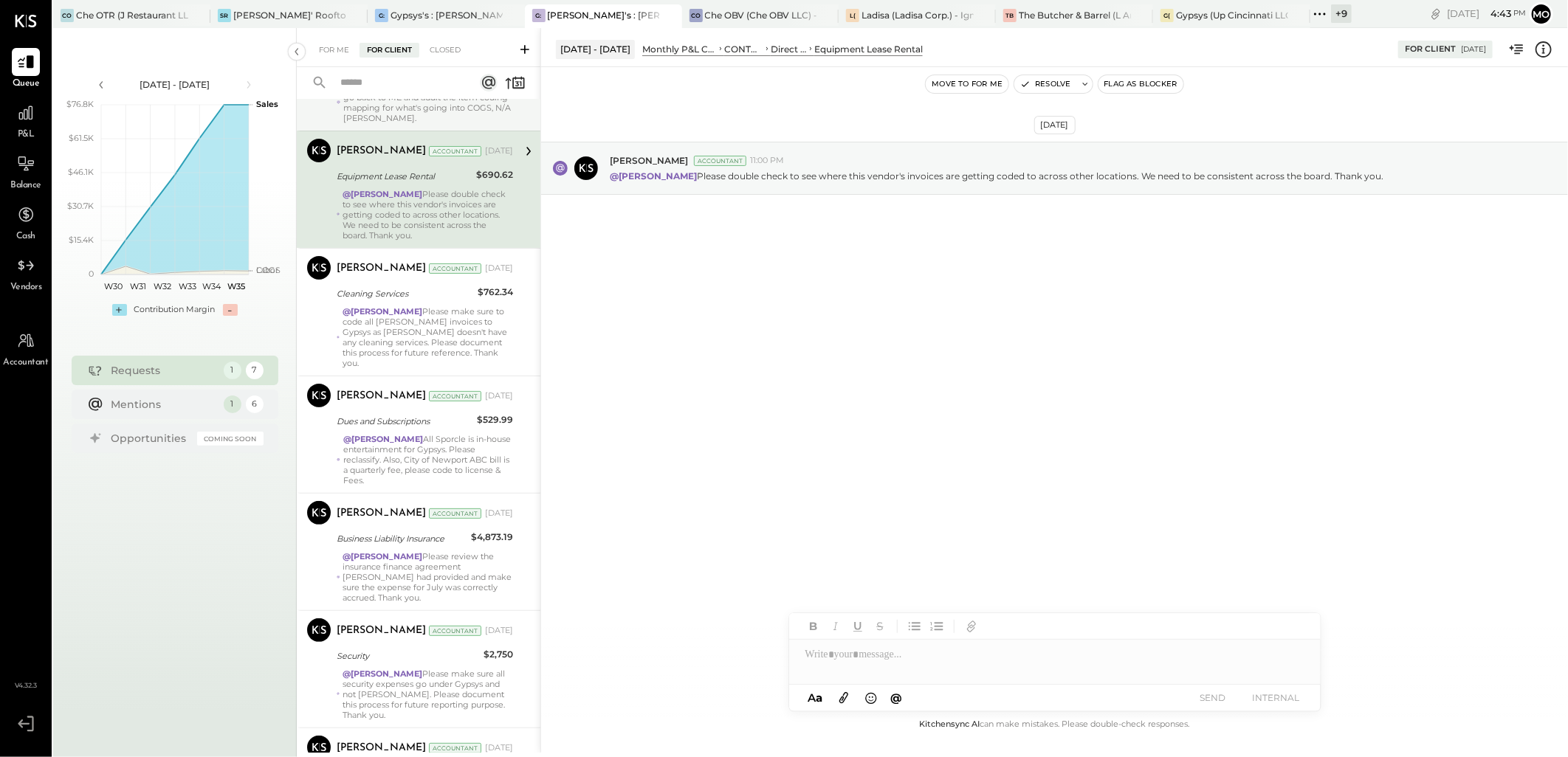
scroll to position [244, 0]
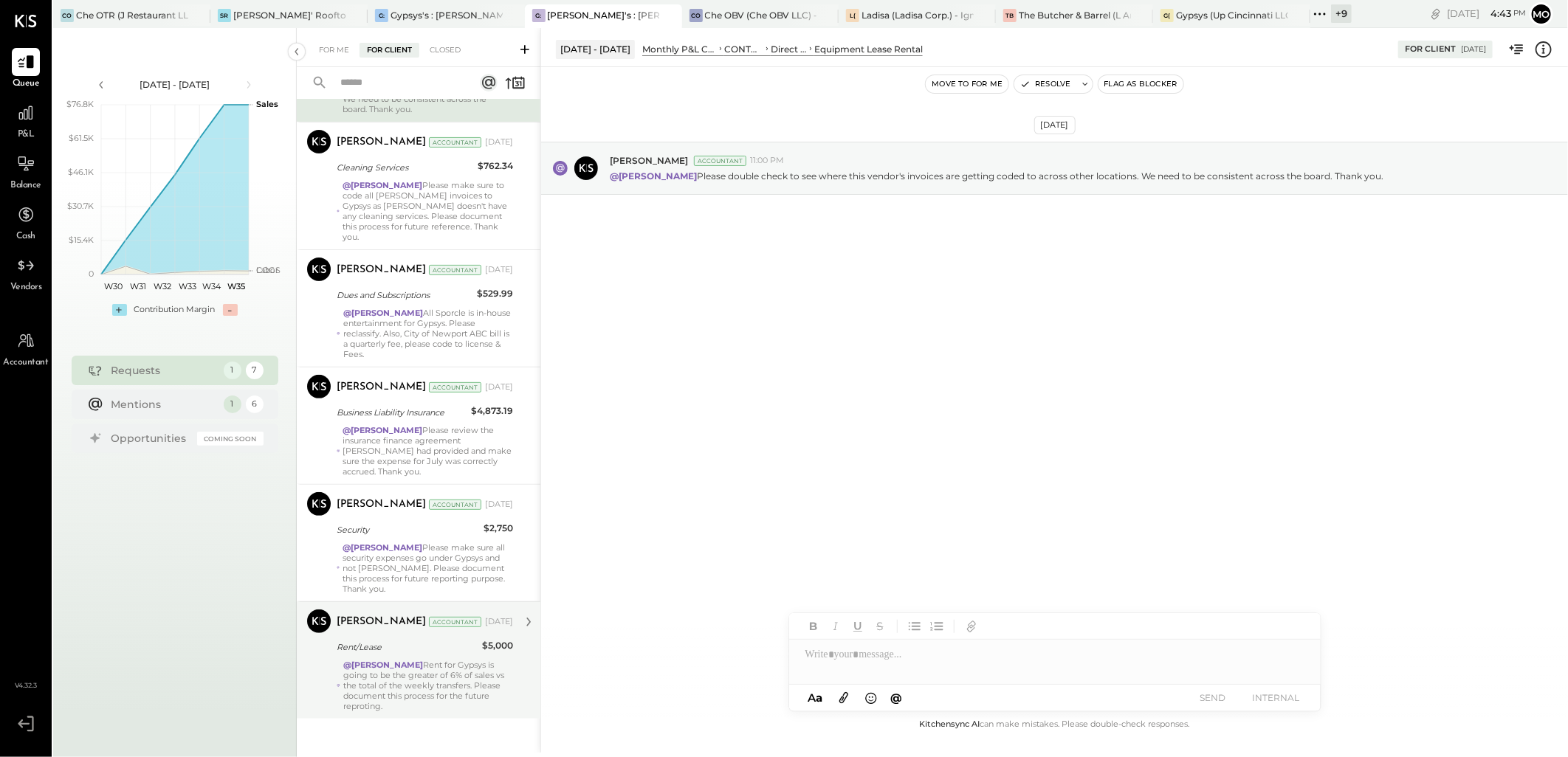
click at [432, 661] on div "@Mohammadsalkin [PERSON_NAME] for Gypsys is going to be the greater of 6% of sa…" at bounding box center [428, 685] width 169 height 51
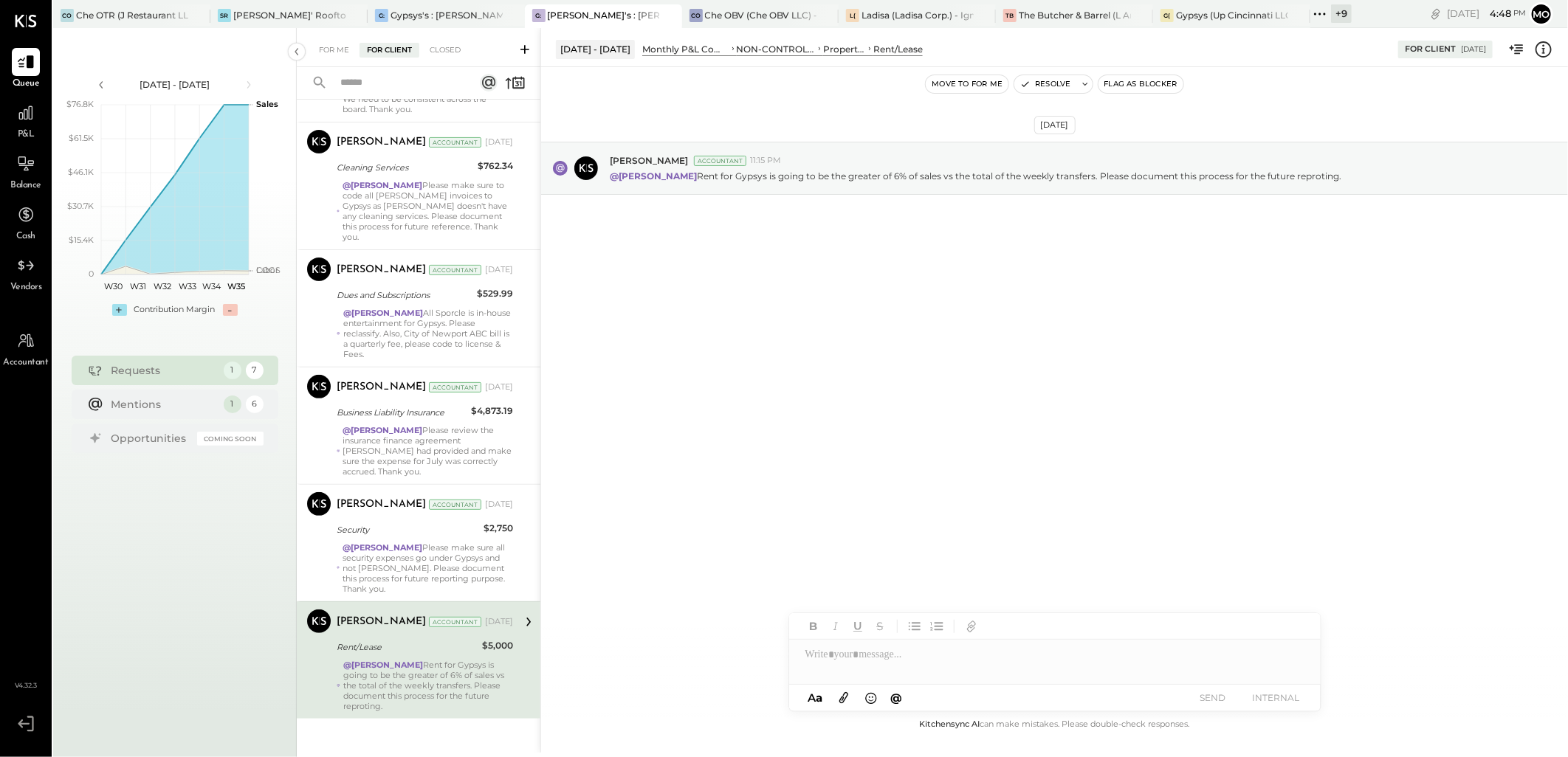
click at [419, 674] on div "@Mohammadsalkin [PERSON_NAME] for Gypsys is going to be the greater of 6% of sa…" at bounding box center [428, 685] width 169 height 51
click at [837, 652] on div at bounding box center [1054, 654] width 531 height 29
drag, startPoint x: 901, startPoint y: 622, endPoint x: 928, endPoint y: 622, distance: 27.0
click at [902, 622] on span "[PERSON_NAME]" at bounding box center [931, 623] width 116 height 14
click at [1227, 701] on button "SEND" at bounding box center [1212, 698] width 59 height 20
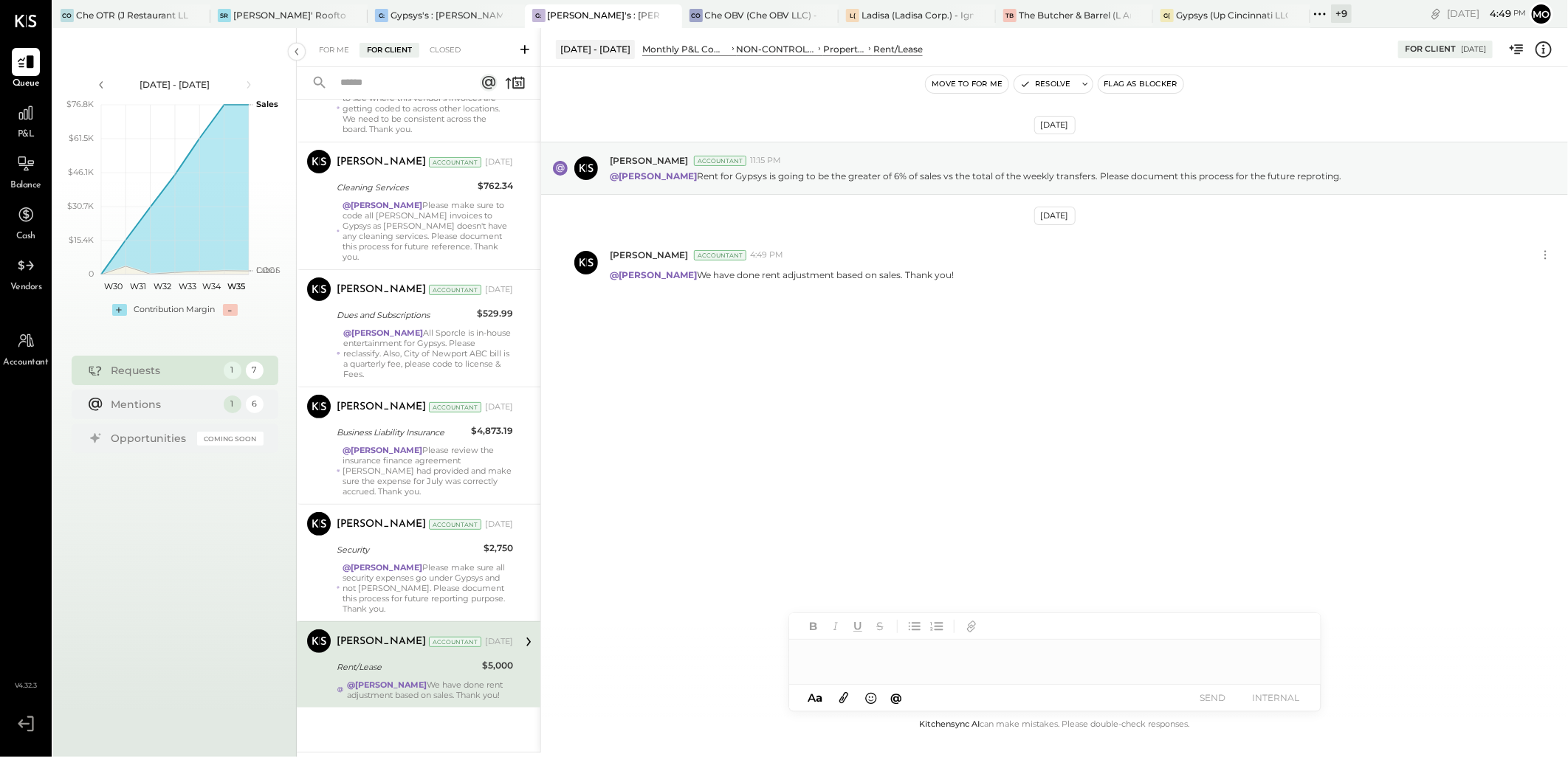
scroll to position [214, 0]
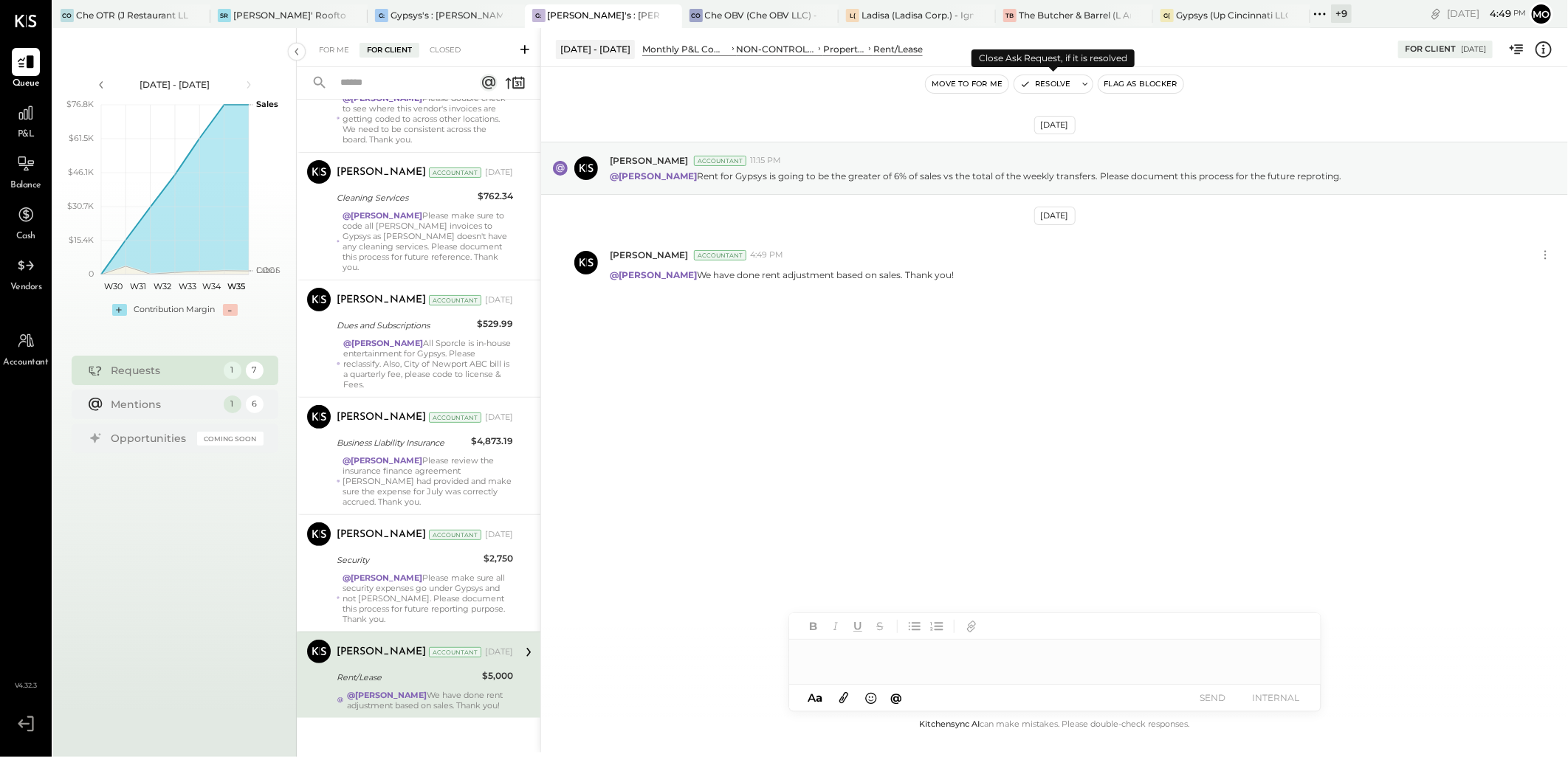
click at [1051, 85] on button "Resolve" at bounding box center [1045, 84] width 62 height 17
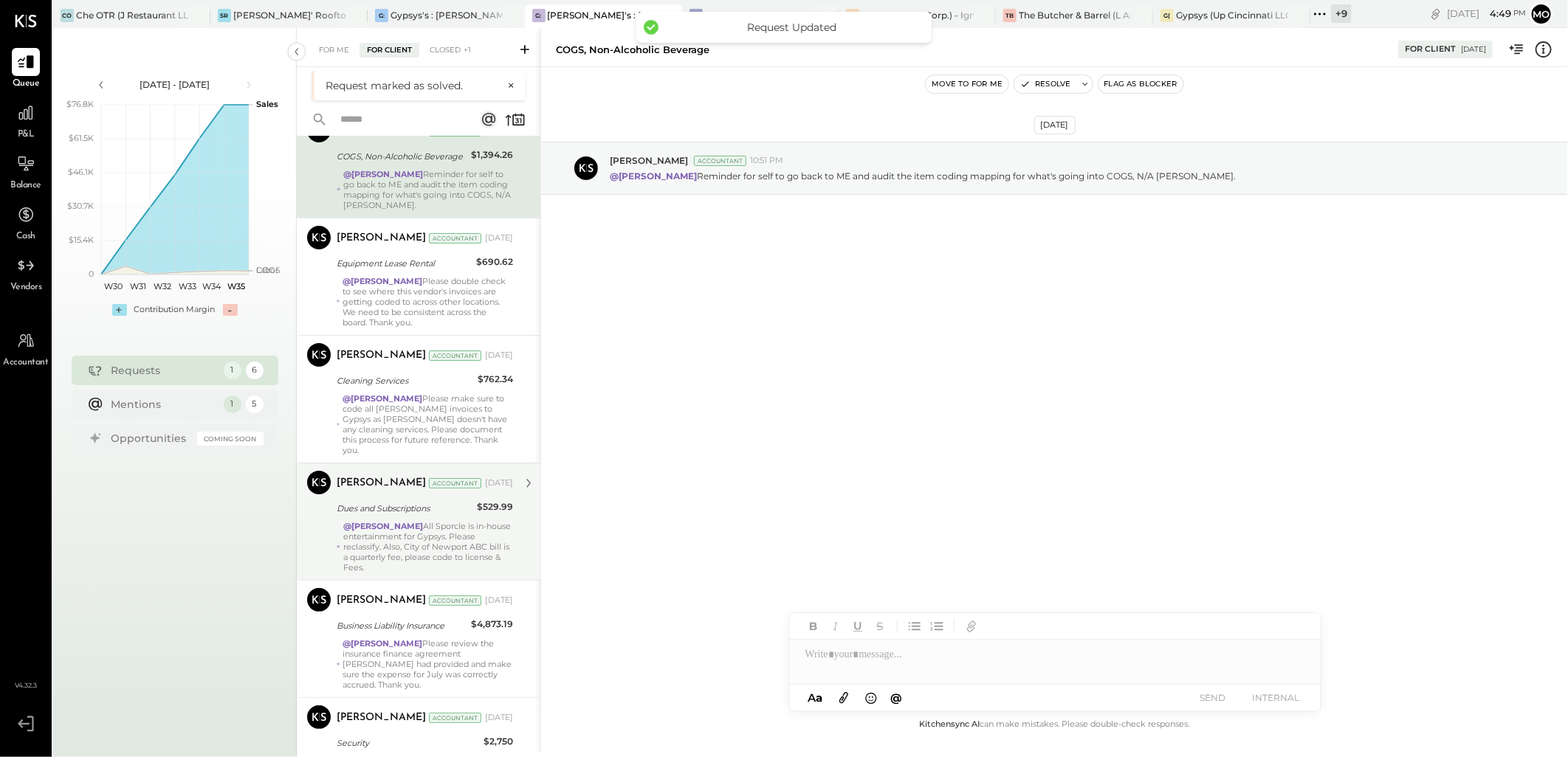
scroll to position [127, 0]
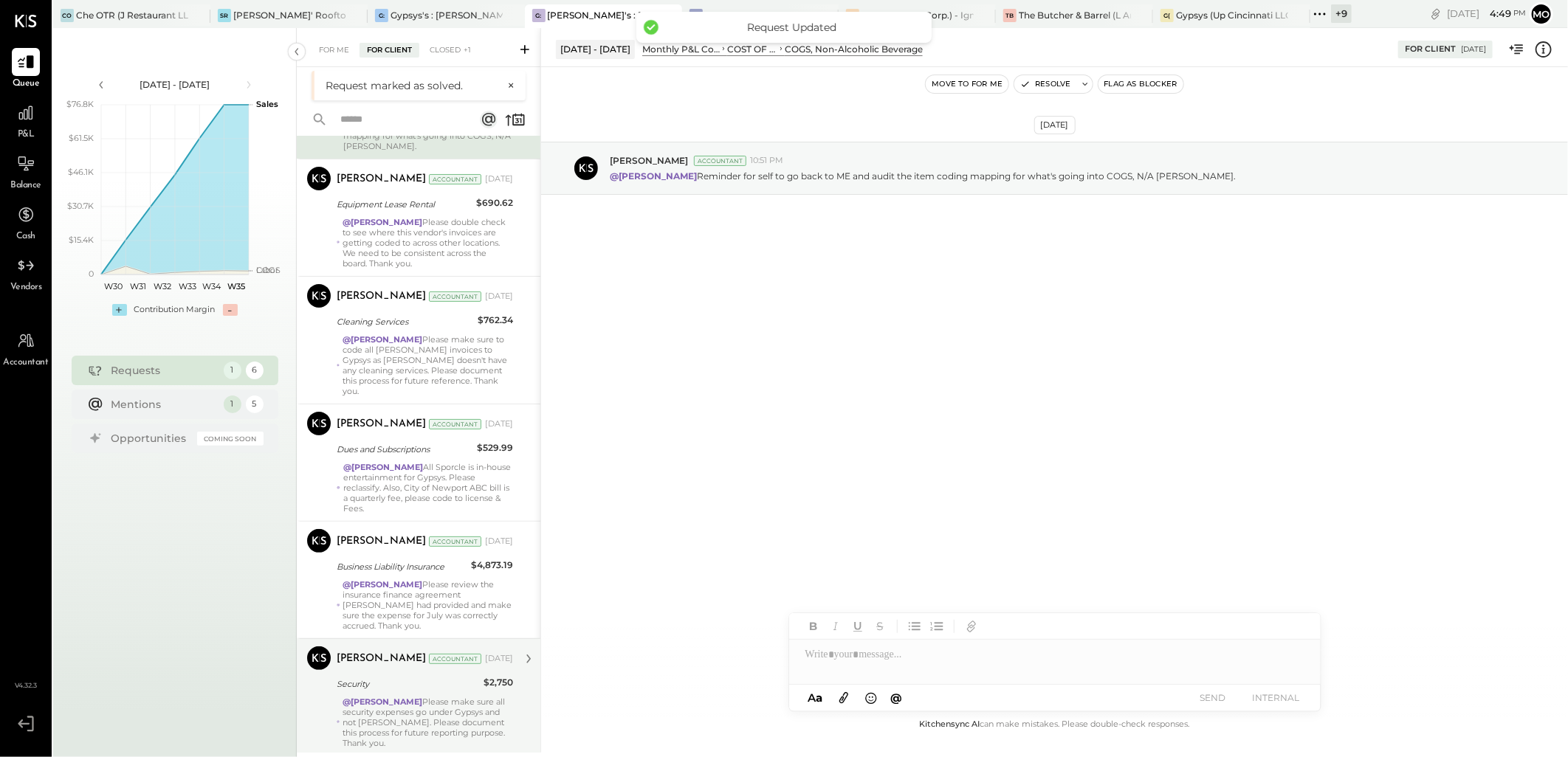
click at [452, 707] on div "@[PERSON_NAME] Please make sure all security expenses go under Gypsys and not […" at bounding box center [427, 722] width 170 height 51
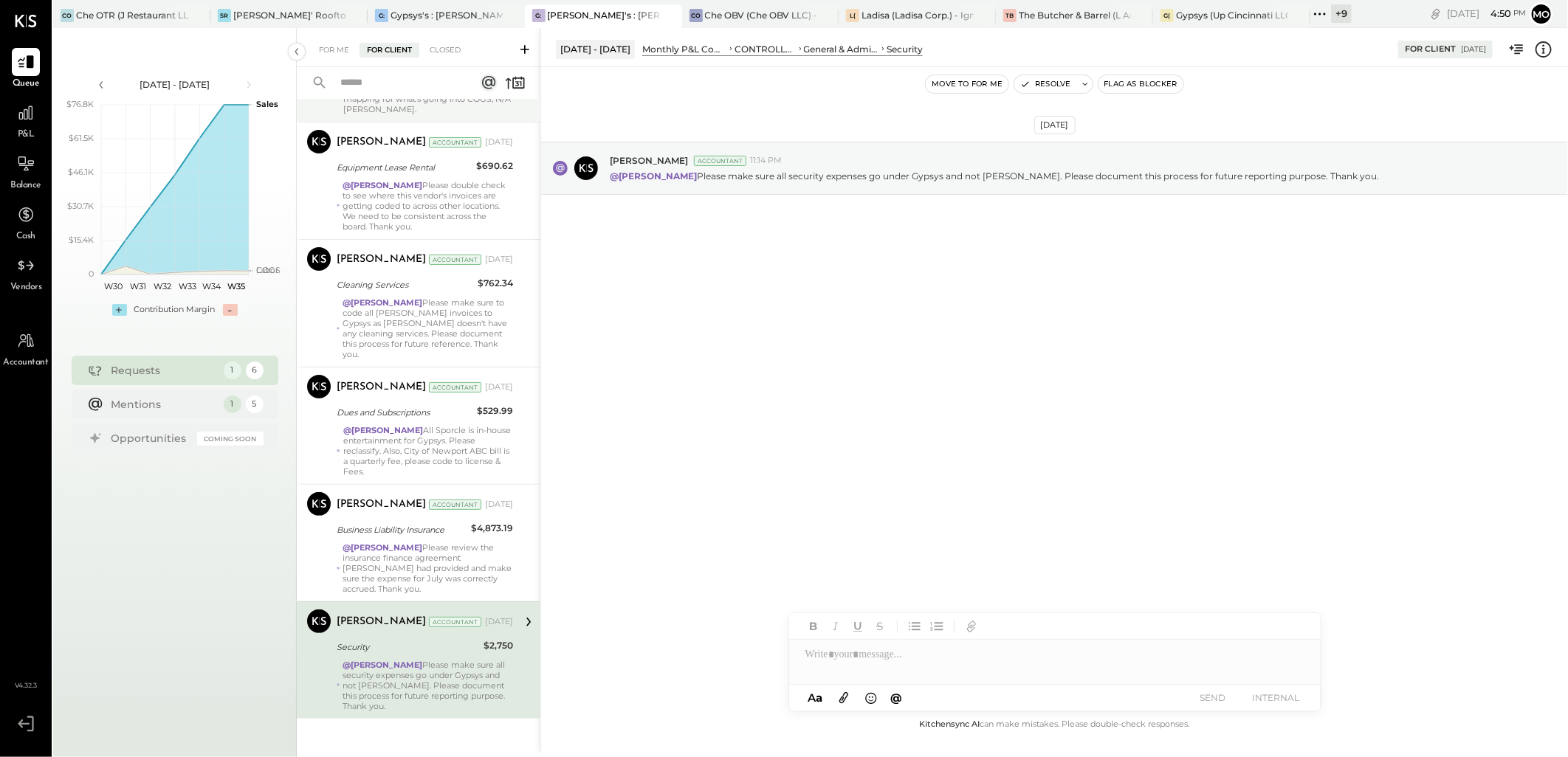
click at [861, 647] on div at bounding box center [1054, 654] width 531 height 29
click at [870, 611] on div "JS [PERSON_NAME]" at bounding box center [910, 622] width 169 height 29
click at [1198, 702] on button "SEND" at bounding box center [1212, 698] width 59 height 20
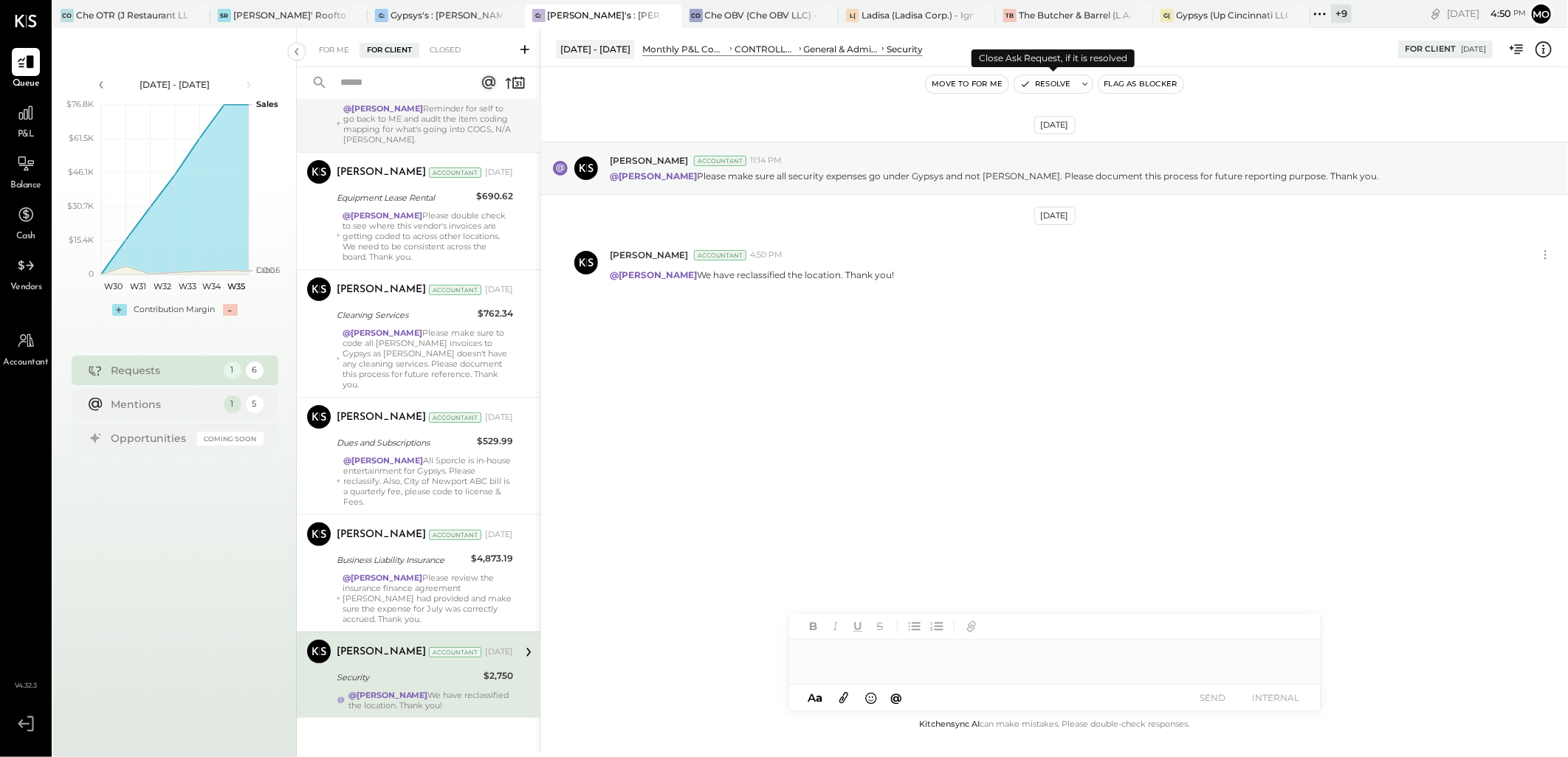
click at [1037, 82] on button "Resolve" at bounding box center [1045, 84] width 62 height 17
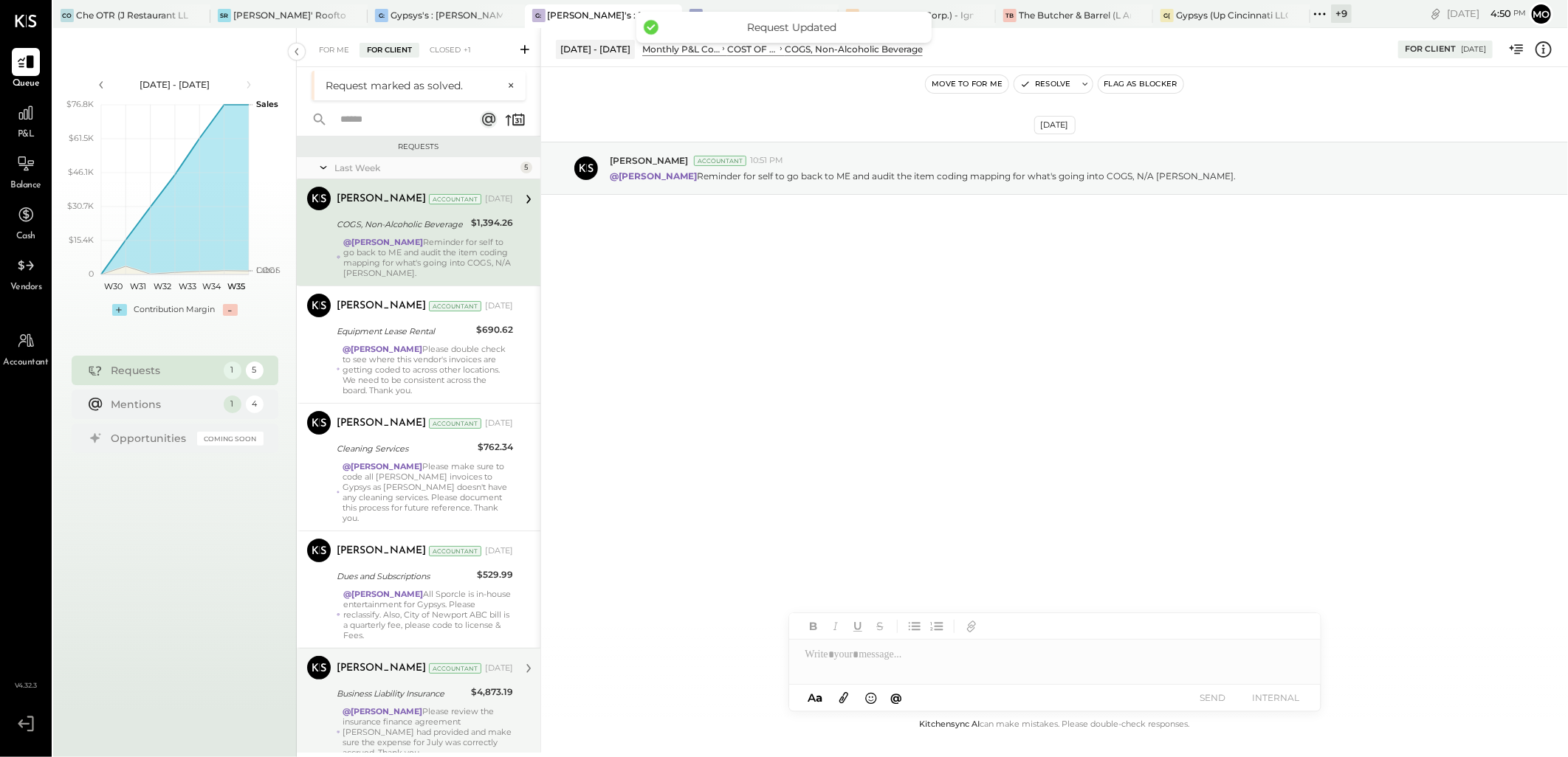
click at [462, 687] on div "Business Liability Insurance" at bounding box center [402, 694] width 130 height 15
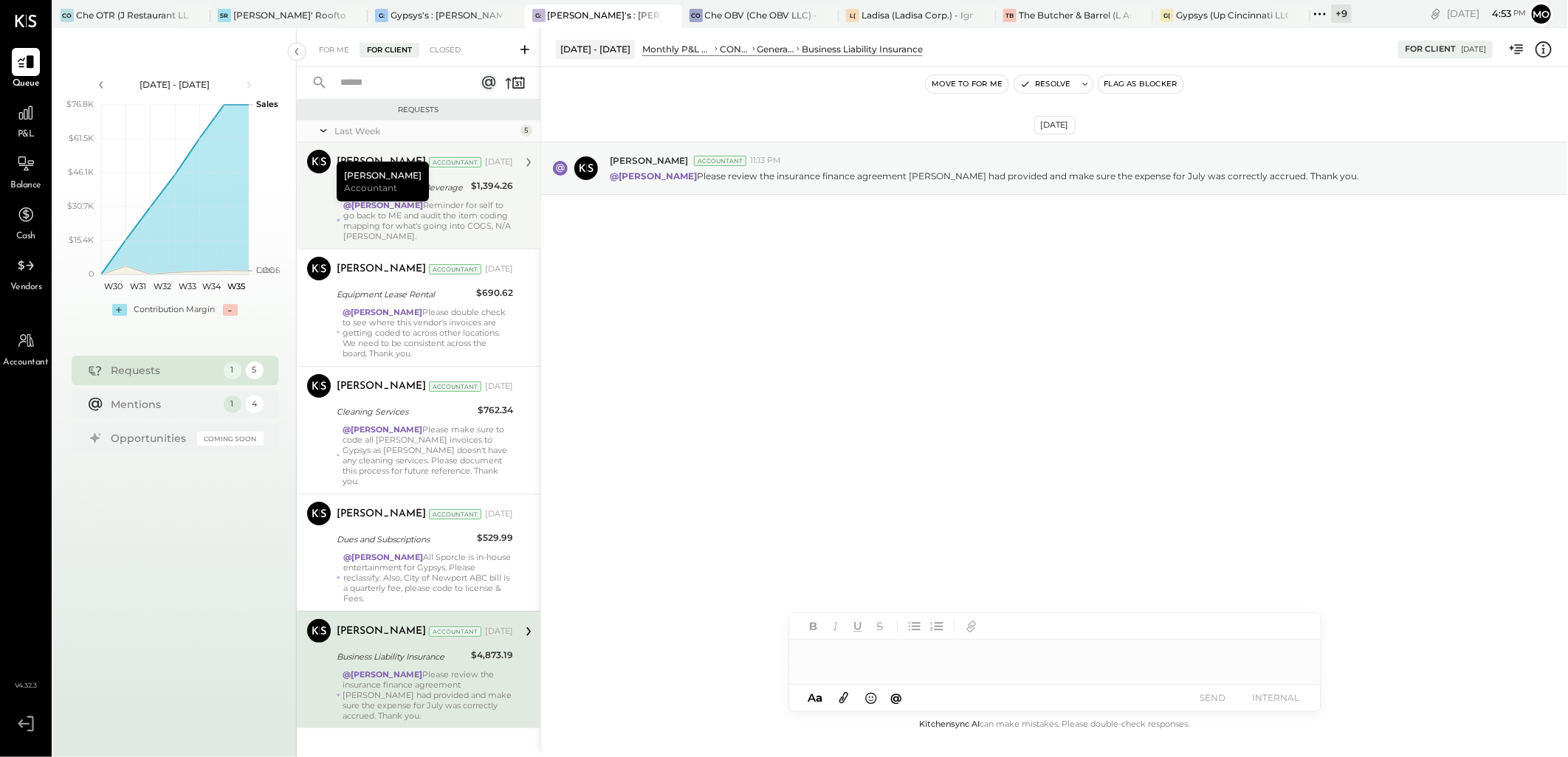
click at [854, 655] on div at bounding box center [1054, 654] width 531 height 29
click at [908, 626] on span "[PERSON_NAME]" at bounding box center [931, 623] width 116 height 14
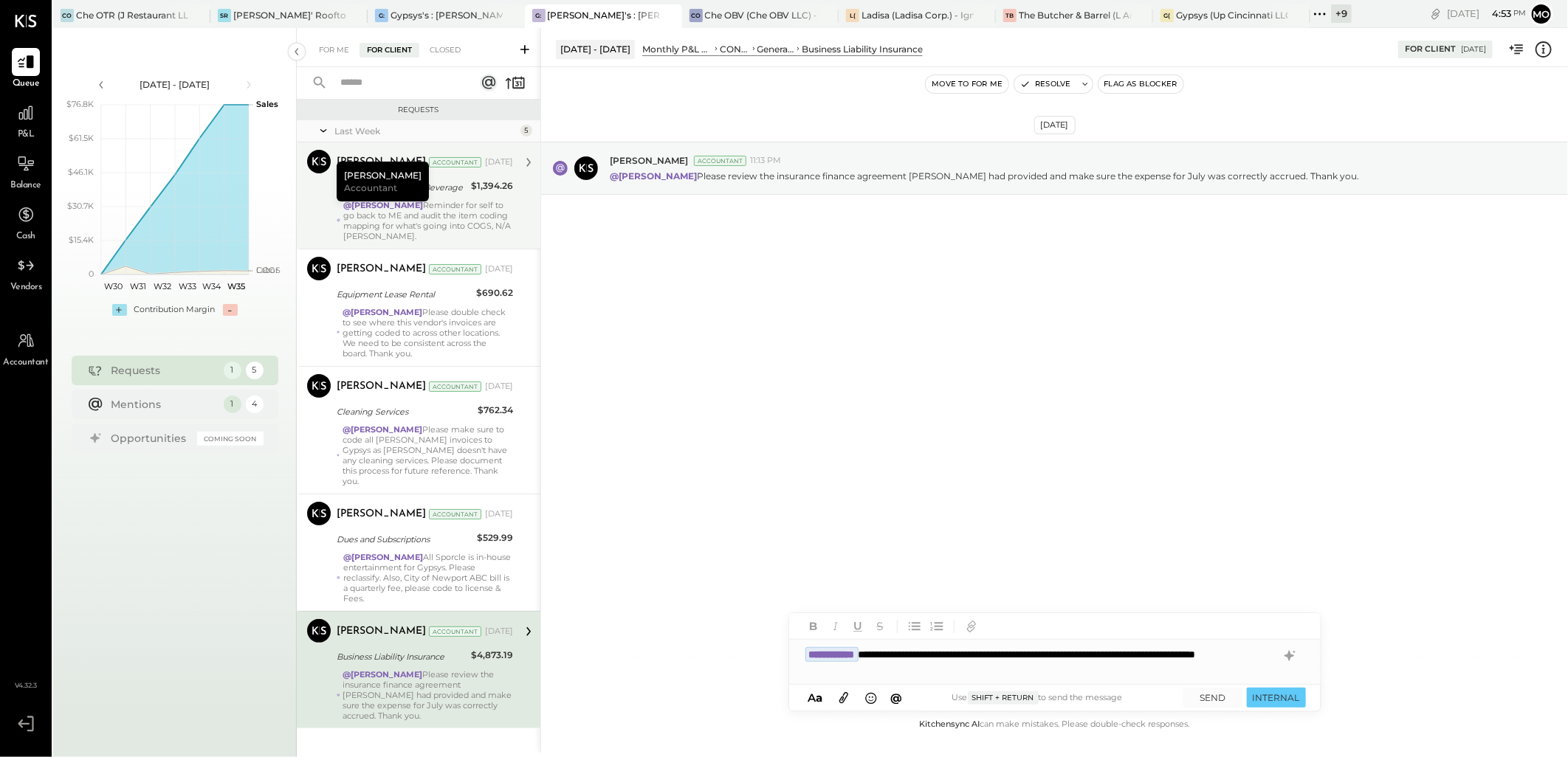
click at [845, 690] on icon at bounding box center [843, 697] width 17 height 17
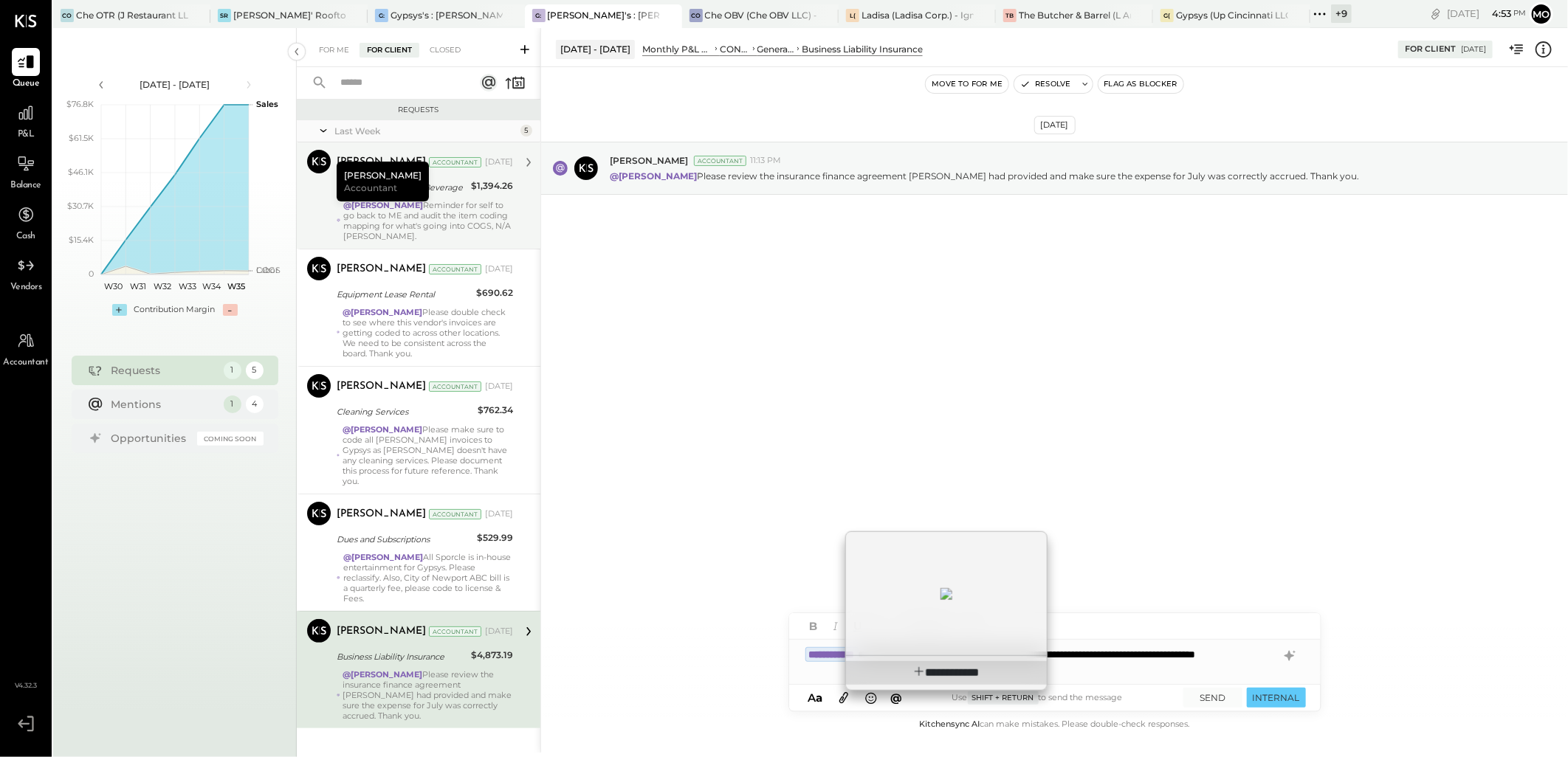
click at [962, 675] on span "**********" at bounding box center [957, 673] width 45 height 11
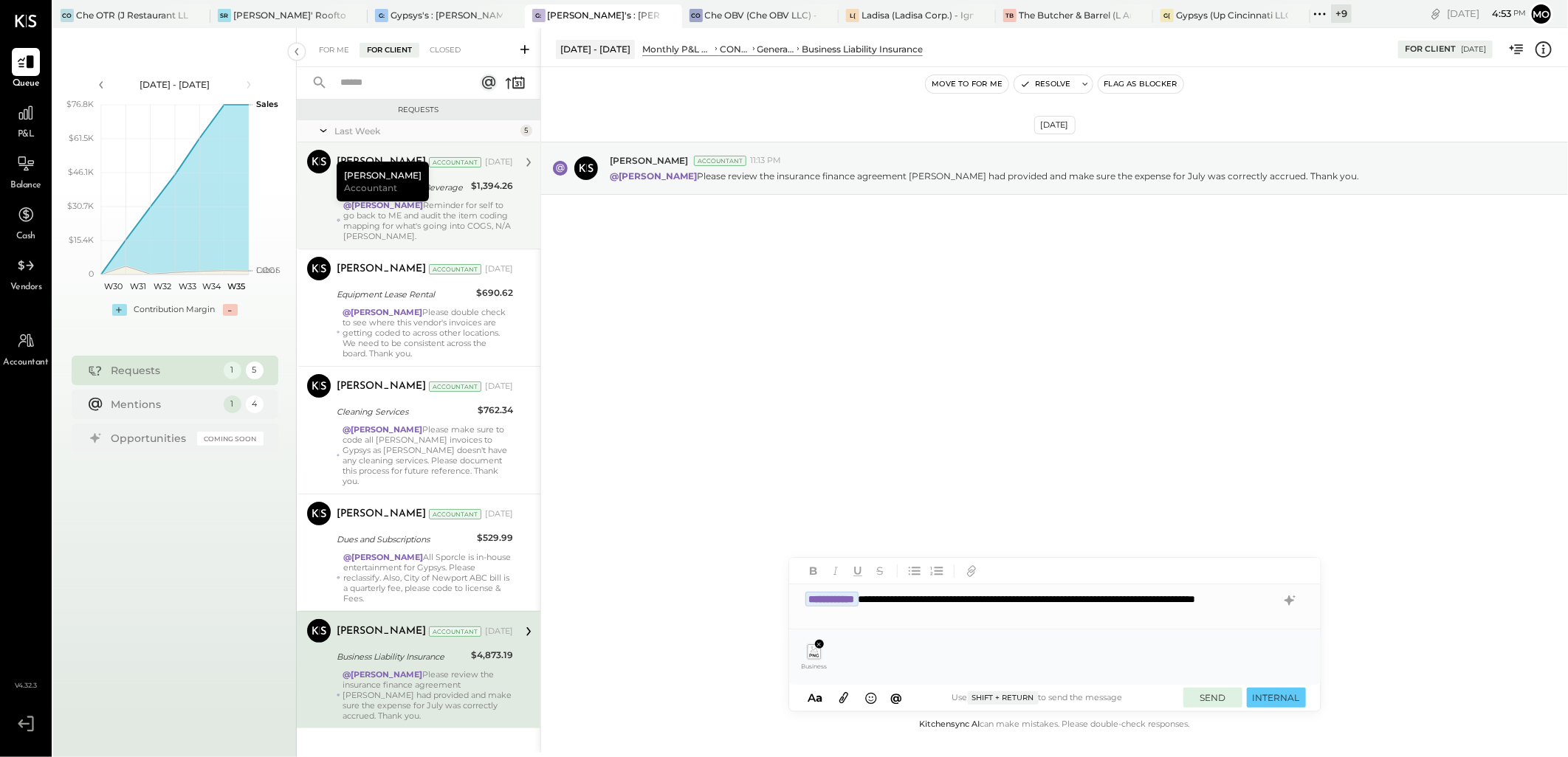
click at [1205, 698] on button "SEND" at bounding box center [1212, 698] width 59 height 20
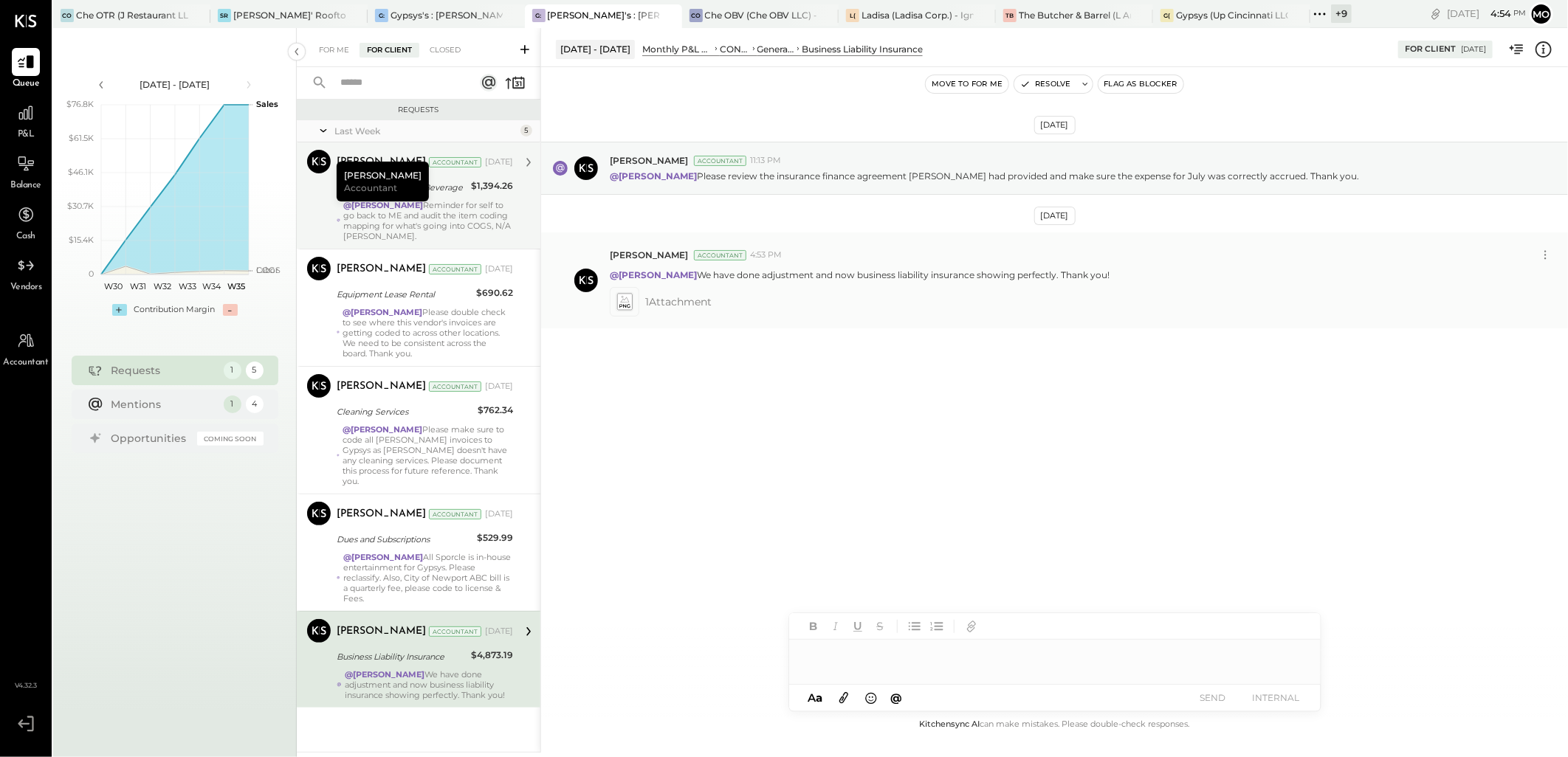
click at [628, 309] on icon at bounding box center [624, 302] width 16 height 17
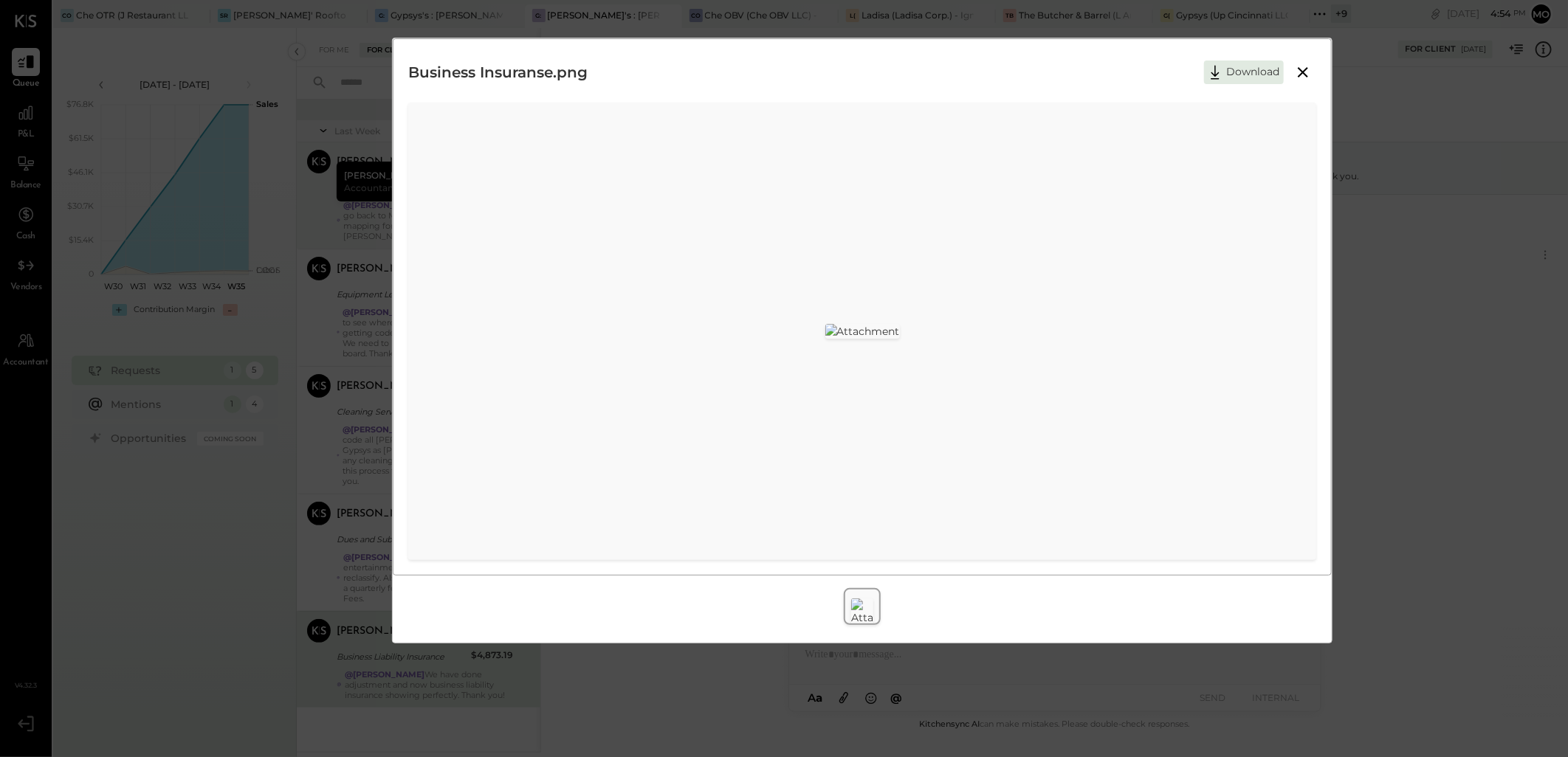
click at [1297, 82] on icon at bounding box center [1303, 72] width 17 height 17
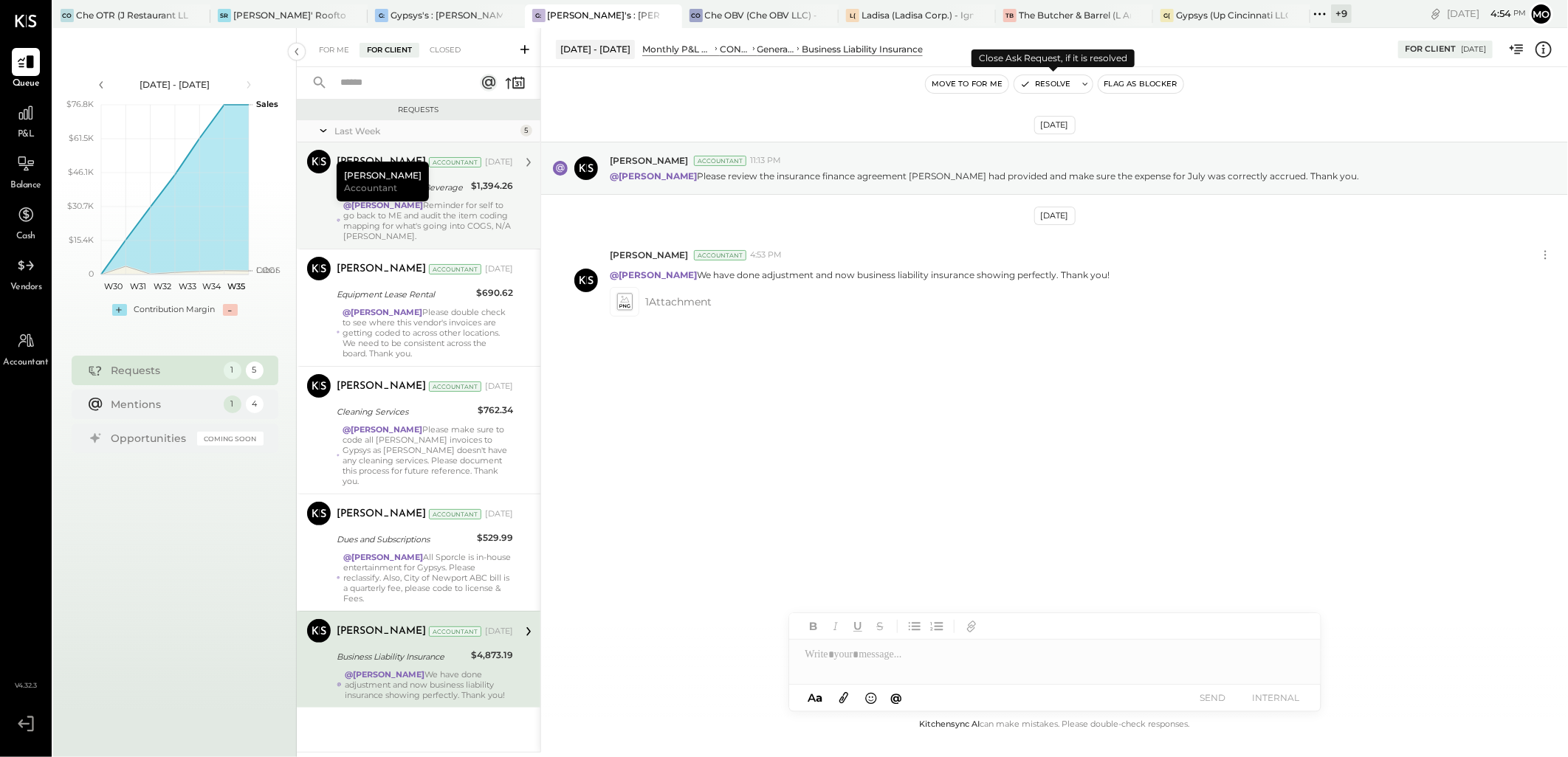
click at [1037, 83] on button "Resolve" at bounding box center [1045, 84] width 62 height 17
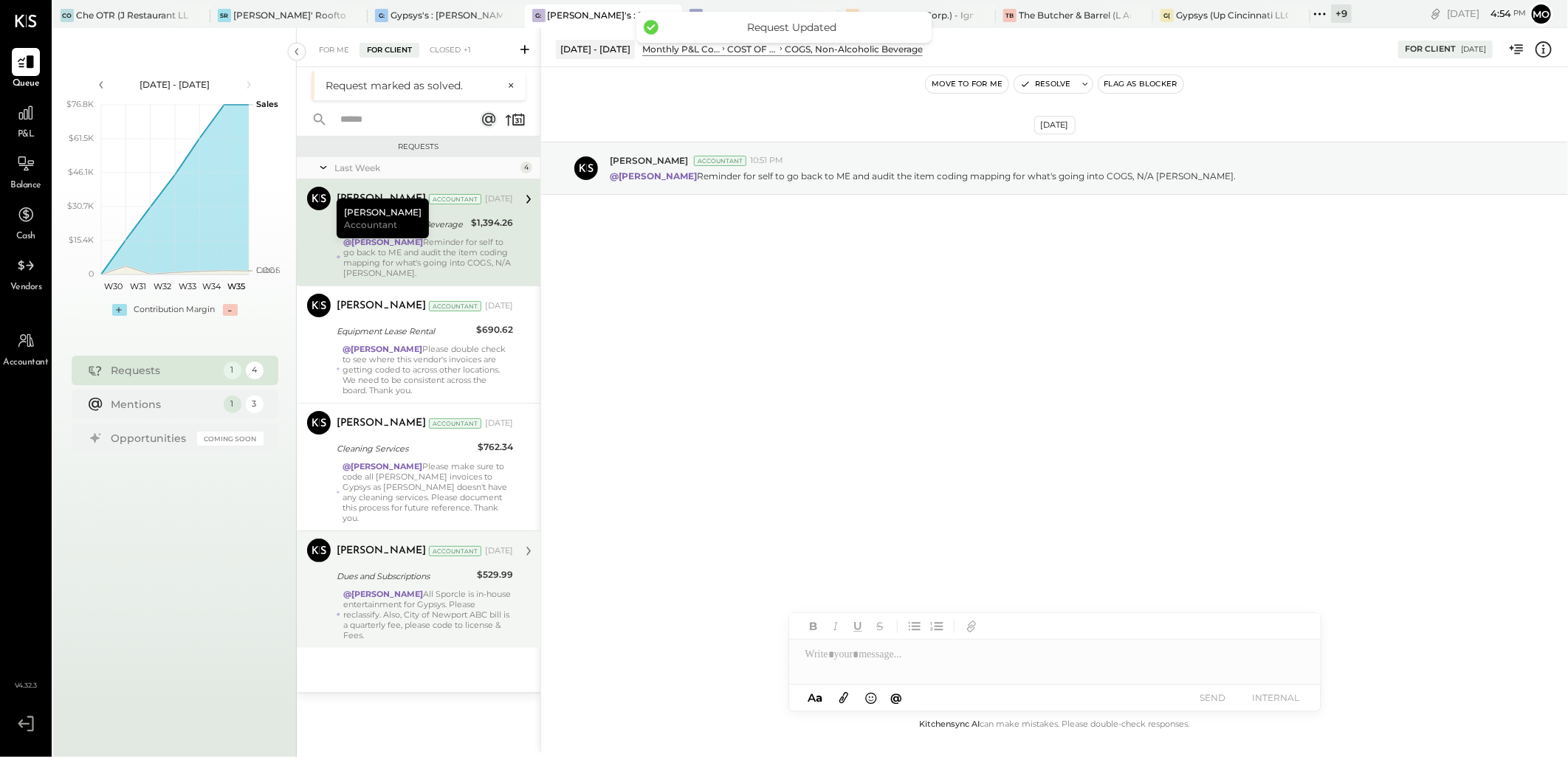
click at [493, 570] on div "$529.99" at bounding box center [495, 575] width 36 height 15
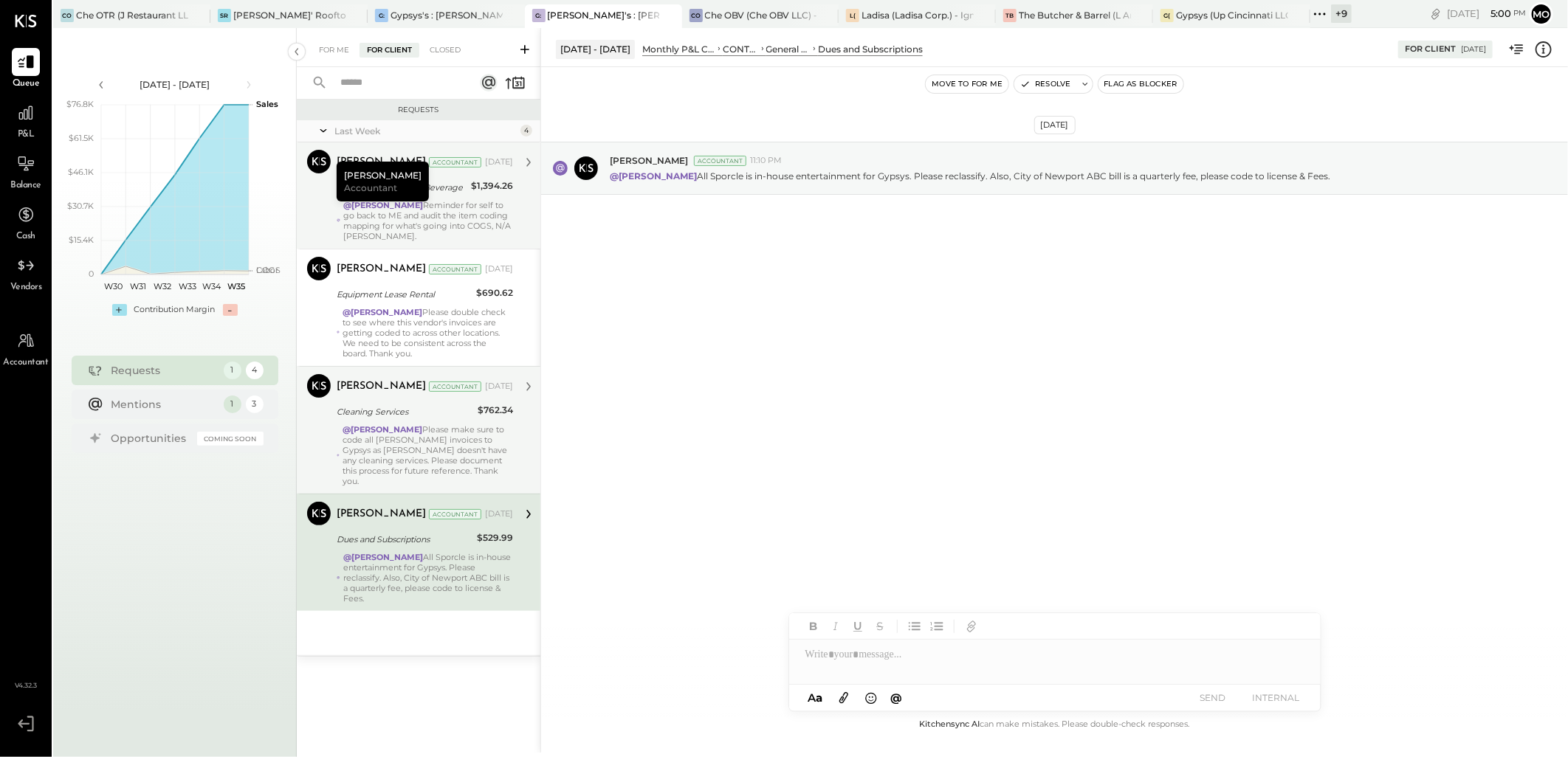
click at [422, 451] on div "@[PERSON_NAME] Please make sure to code all [PERSON_NAME] invoices to Gypsys as…" at bounding box center [427, 455] width 170 height 62
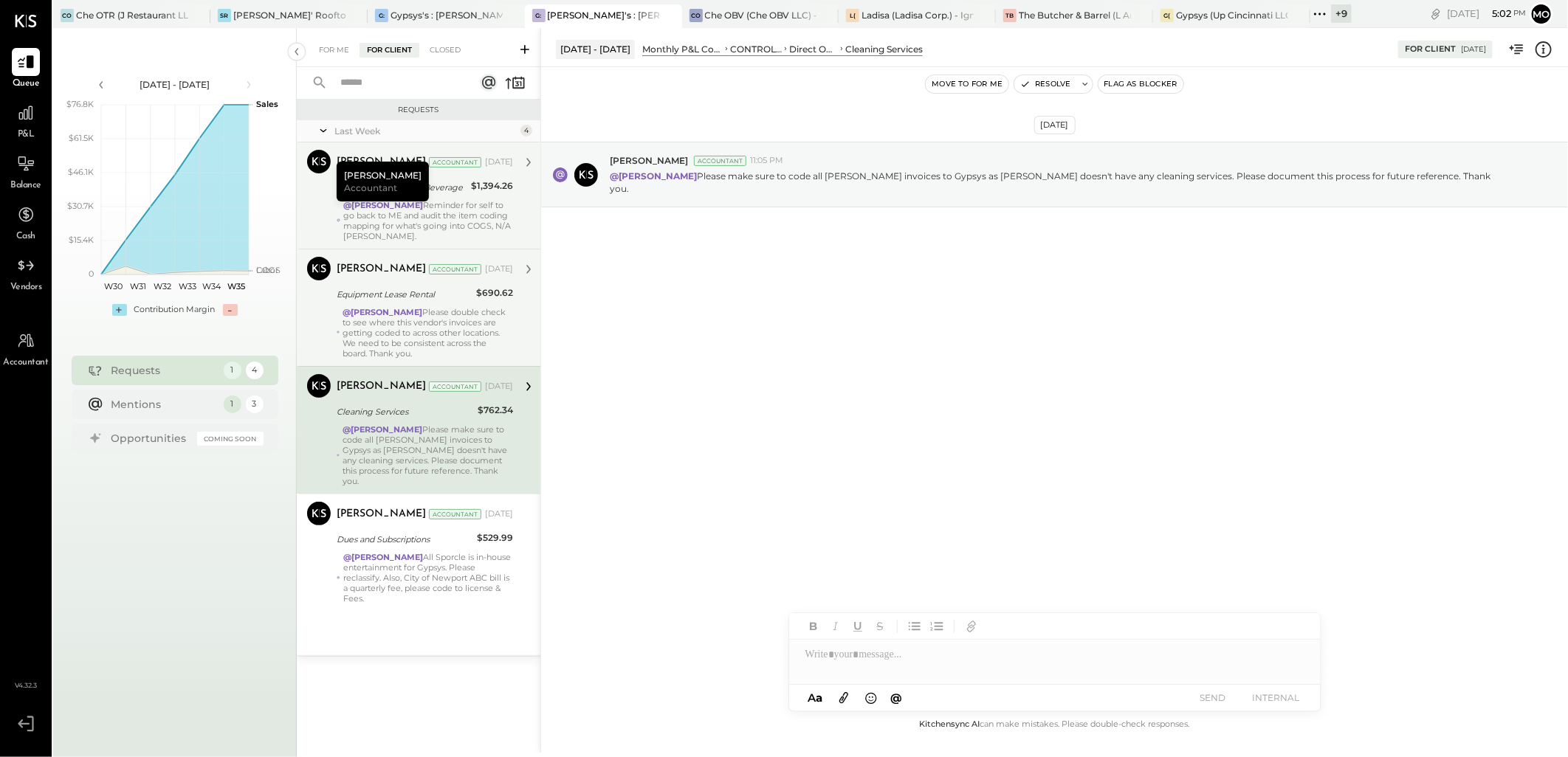
click at [443, 345] on div "@Mohammadsalkin Ansari Please double check to see where this vendor's invoices …" at bounding box center [427, 333] width 170 height 51
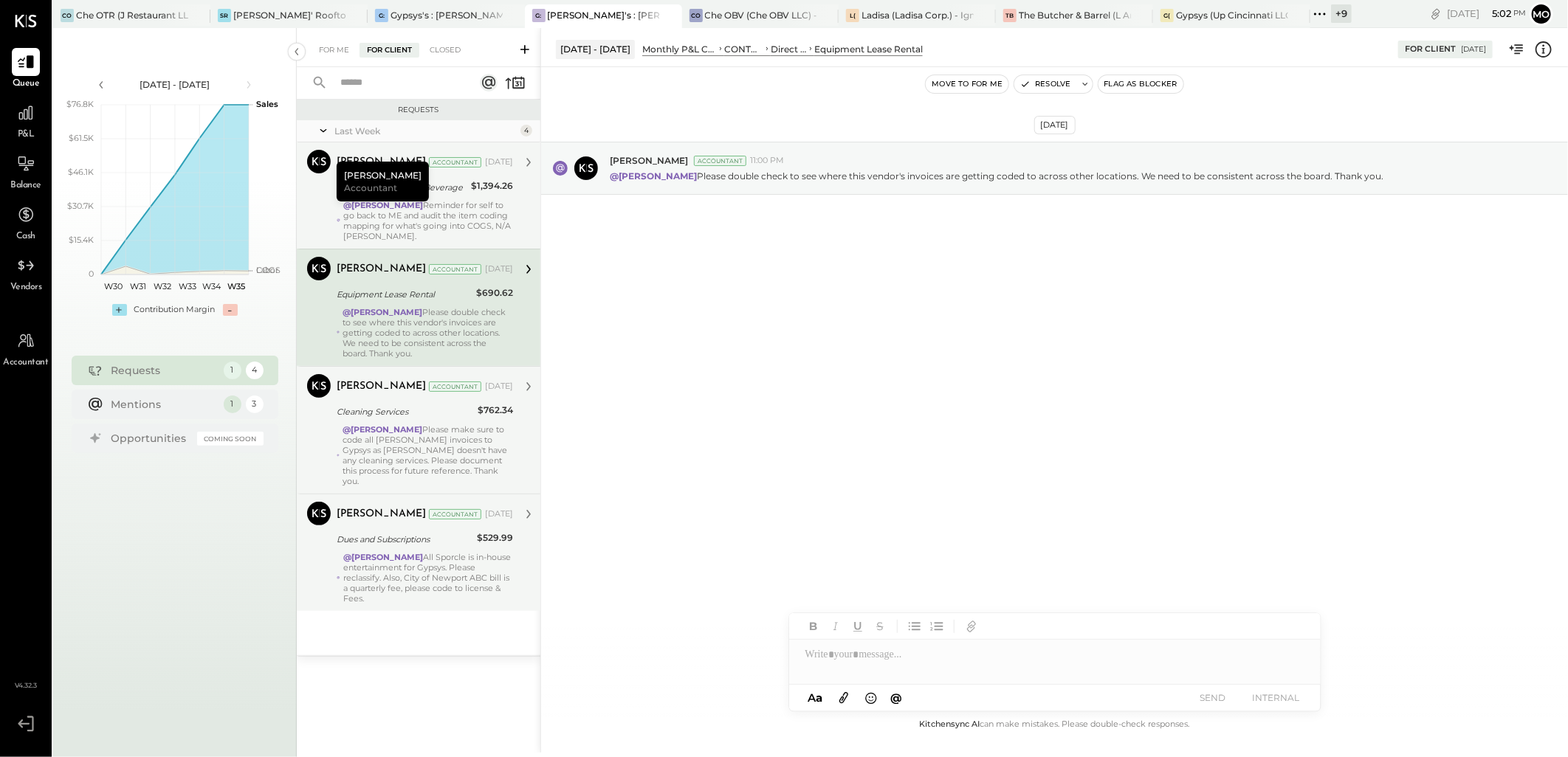
click at [415, 569] on div "@Mohammadsalkin Ansari All Sporcle is in-house entertainment for Gypsys. Please…" at bounding box center [428, 577] width 169 height 51
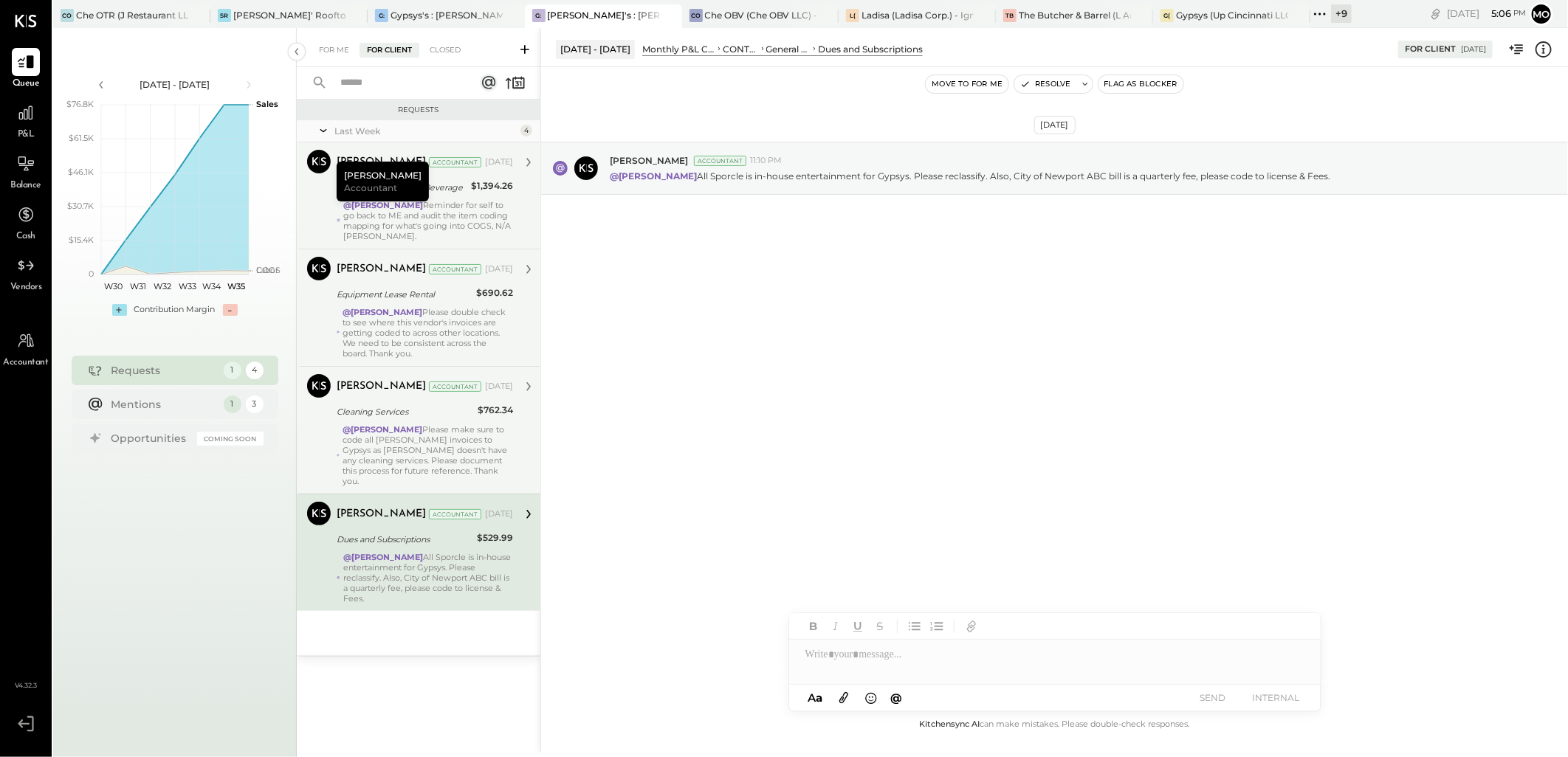
drag, startPoint x: 717, startPoint y: 528, endPoint x: 947, endPoint y: 451, distance: 242.5
click at [717, 528] on div "[DATE] [PERSON_NAME] Accountant 11:10 PM @[PERSON_NAME] All Sporcle is in-house…" at bounding box center [1054, 391] width 1026 height 649
click at [1375, 253] on div "[DATE] [PERSON_NAME] Accountant 11:10 PM @[PERSON_NAME] All Sporcle is in-house…" at bounding box center [1054, 204] width 1026 height 201
drag, startPoint x: 815, startPoint y: 657, endPoint x: 1030, endPoint y: 657, distance: 215.0
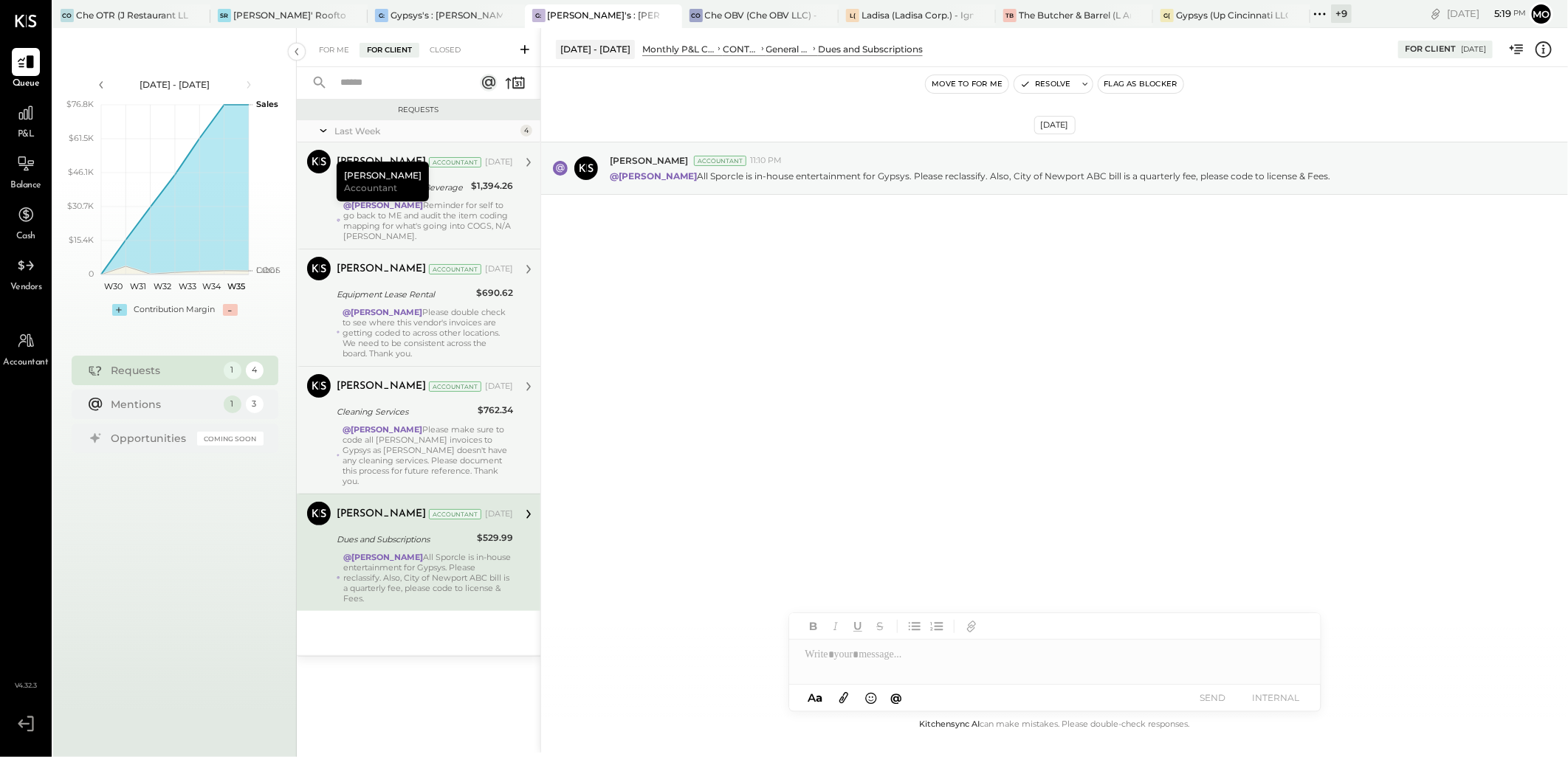
click at [815, 657] on div at bounding box center [1054, 662] width 531 height 44
click at [931, 618] on span "[PERSON_NAME]" at bounding box center [931, 623] width 116 height 14
click at [1221, 694] on button "SEND" at bounding box center [1212, 698] width 59 height 20
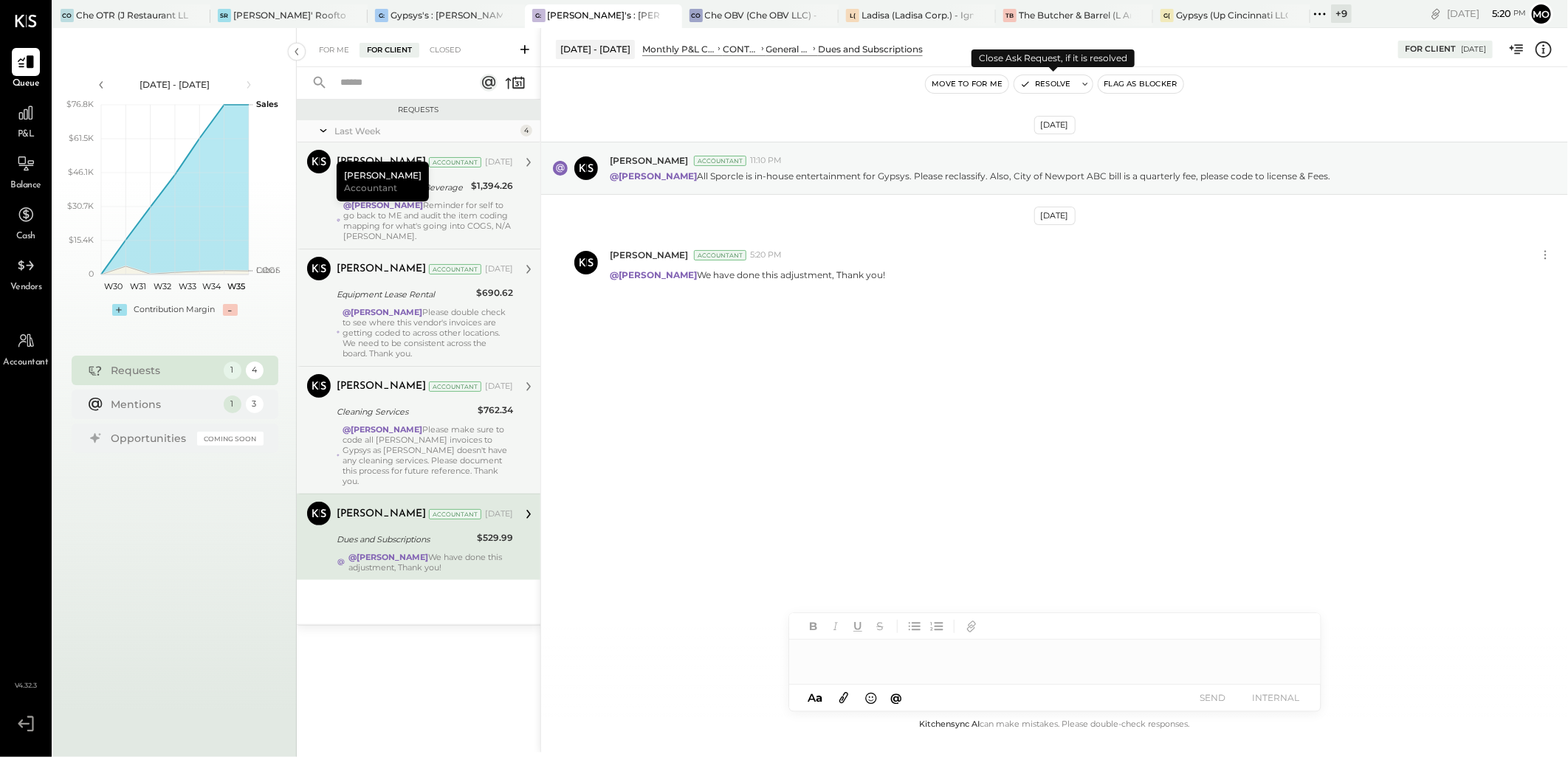
click at [1049, 86] on button "Resolve" at bounding box center [1045, 84] width 62 height 17
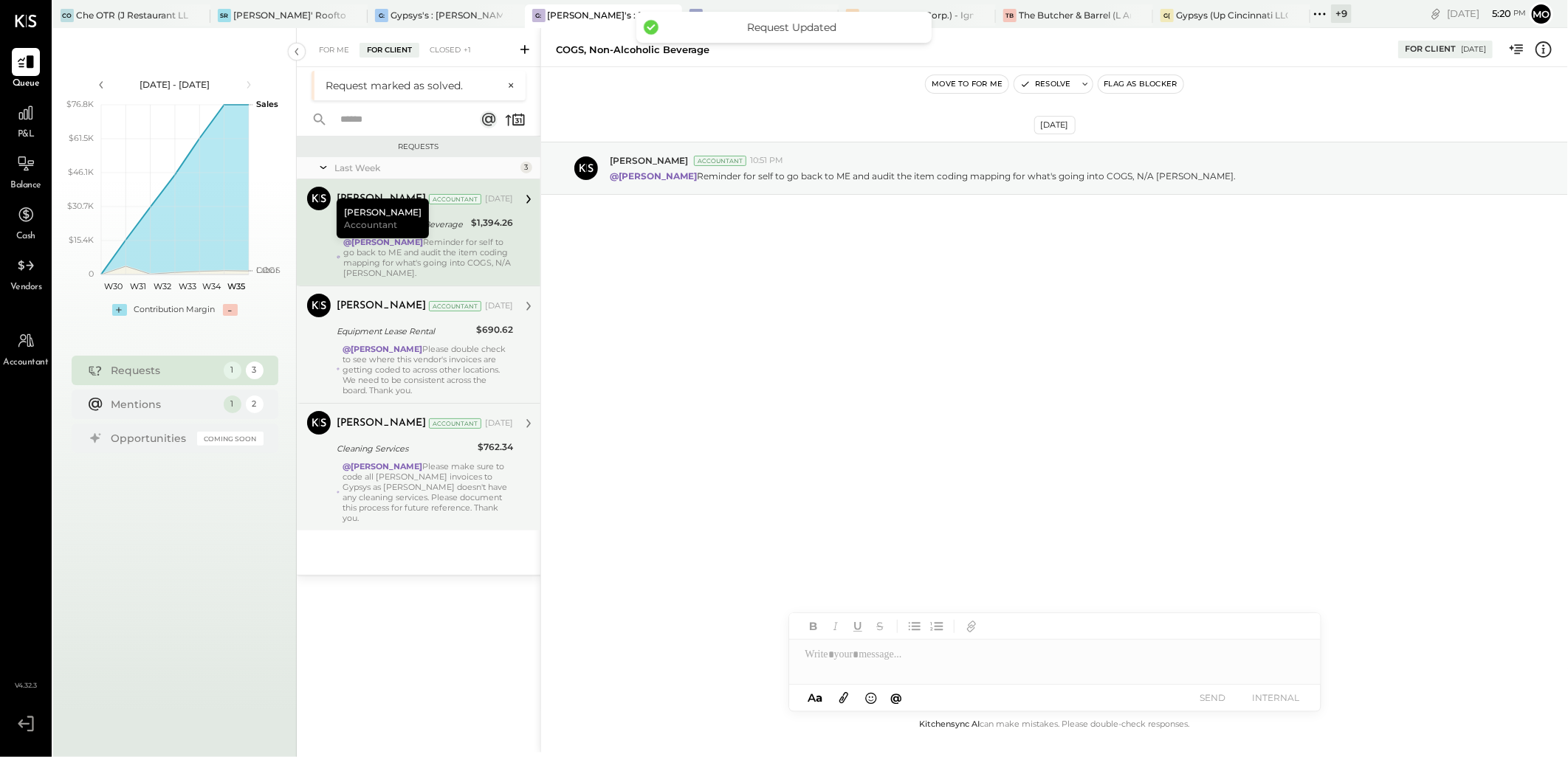
click at [455, 459] on div "[PERSON_NAME] Accountant [DATE] Cleaning Services $762.34 @[PERSON_NAME] Please…" at bounding box center [424, 467] width 177 height 112
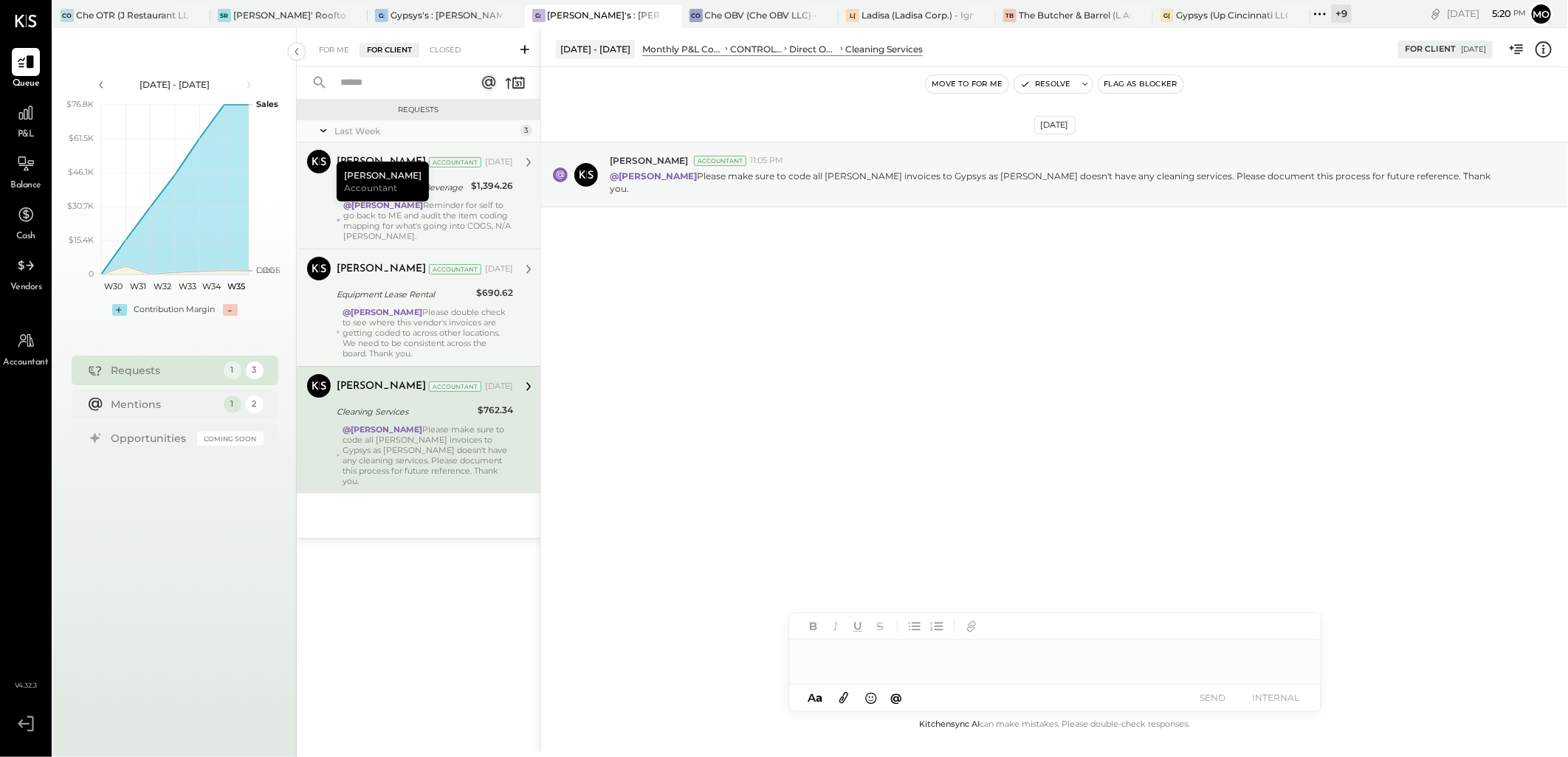
click at [852, 655] on div at bounding box center [1054, 654] width 531 height 29
click at [904, 633] on div "JS [PERSON_NAME]" at bounding box center [910, 622] width 169 height 29
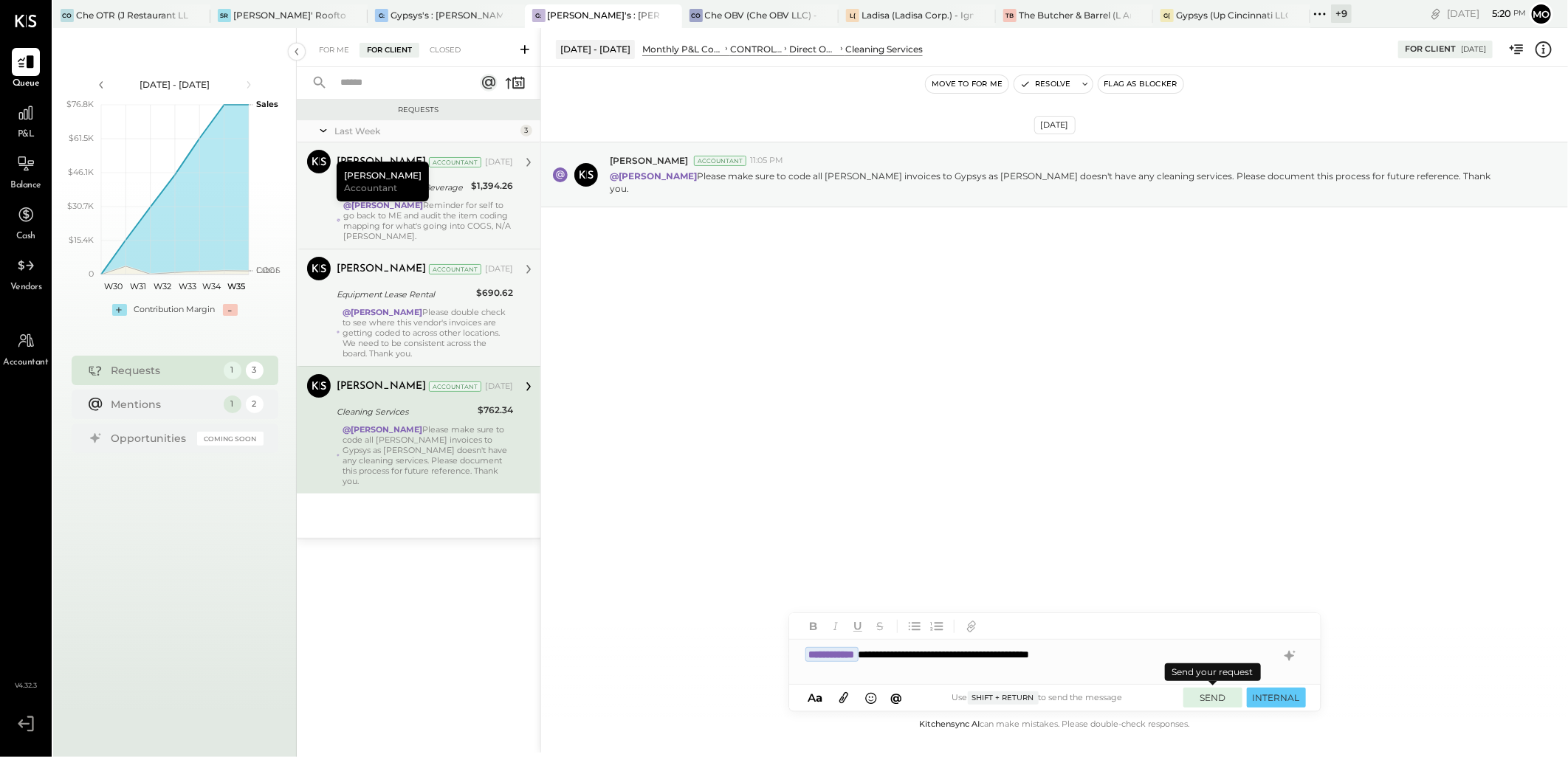
click at [1206, 699] on button "SEND" at bounding box center [1212, 698] width 59 height 20
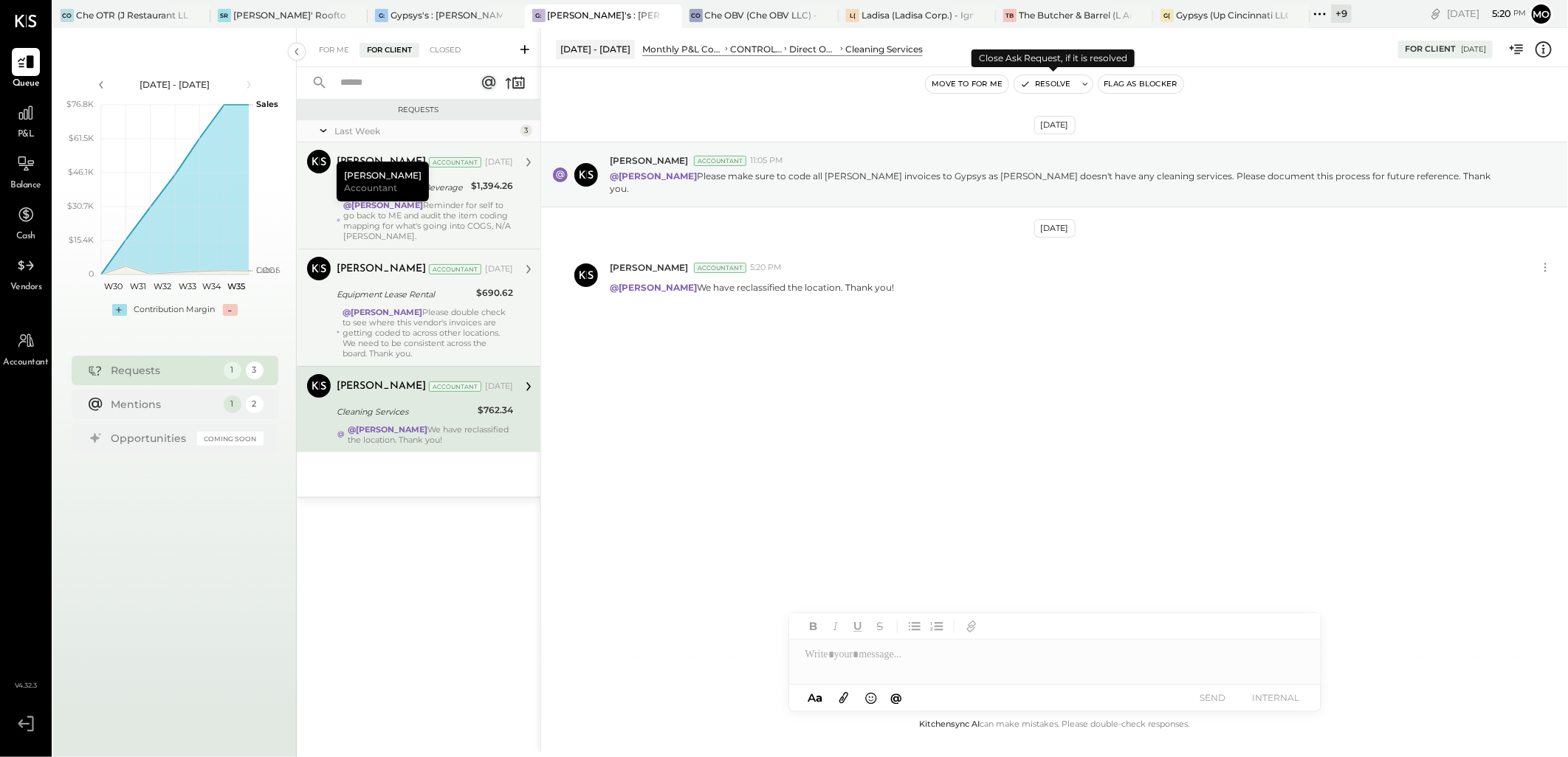
click at [1050, 86] on button "Resolve" at bounding box center [1045, 84] width 62 height 17
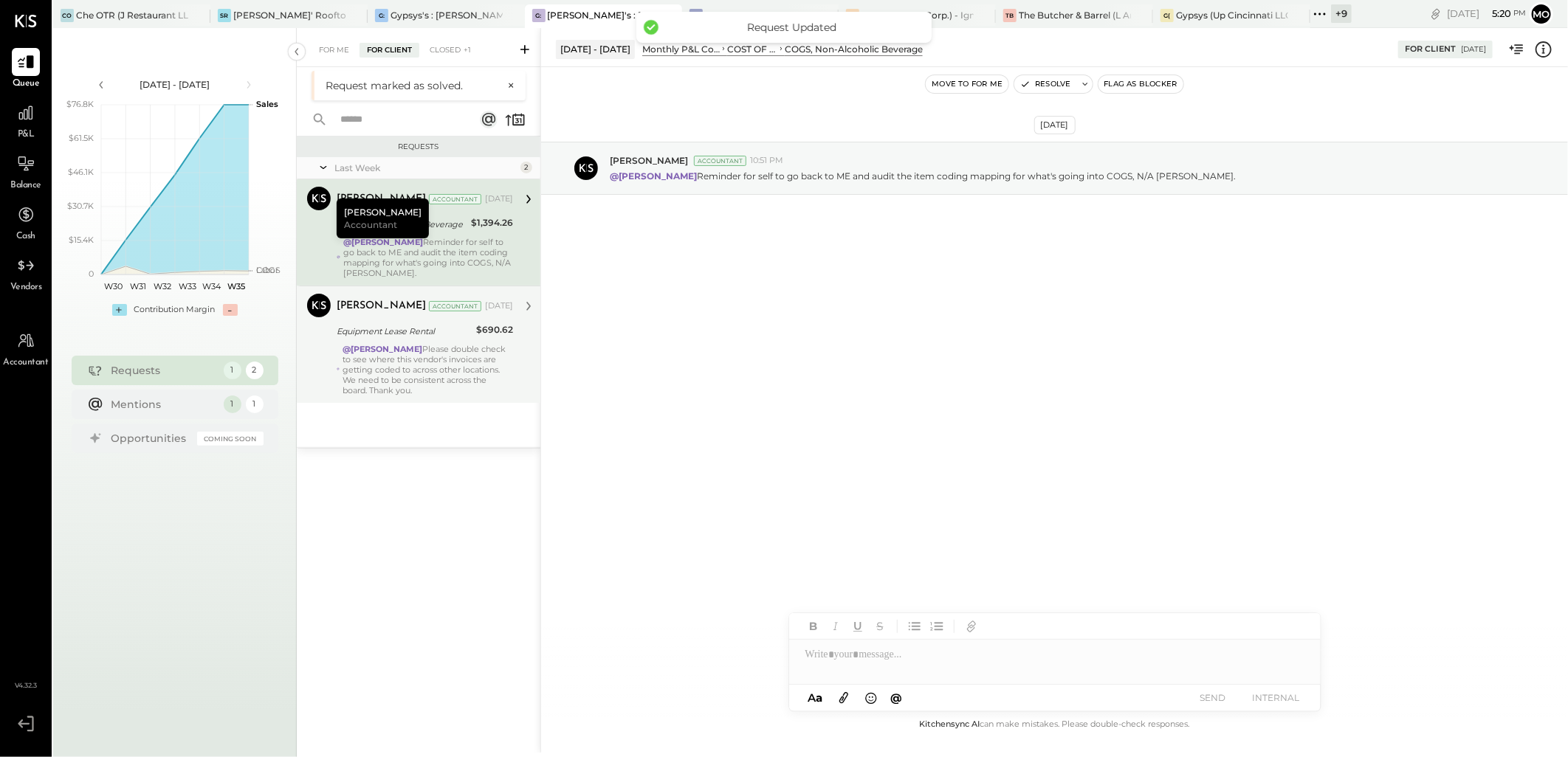
click at [415, 357] on div "@Mohammadsalkin Ansari Please double check to see where this vendor's invoices …" at bounding box center [427, 369] width 170 height 51
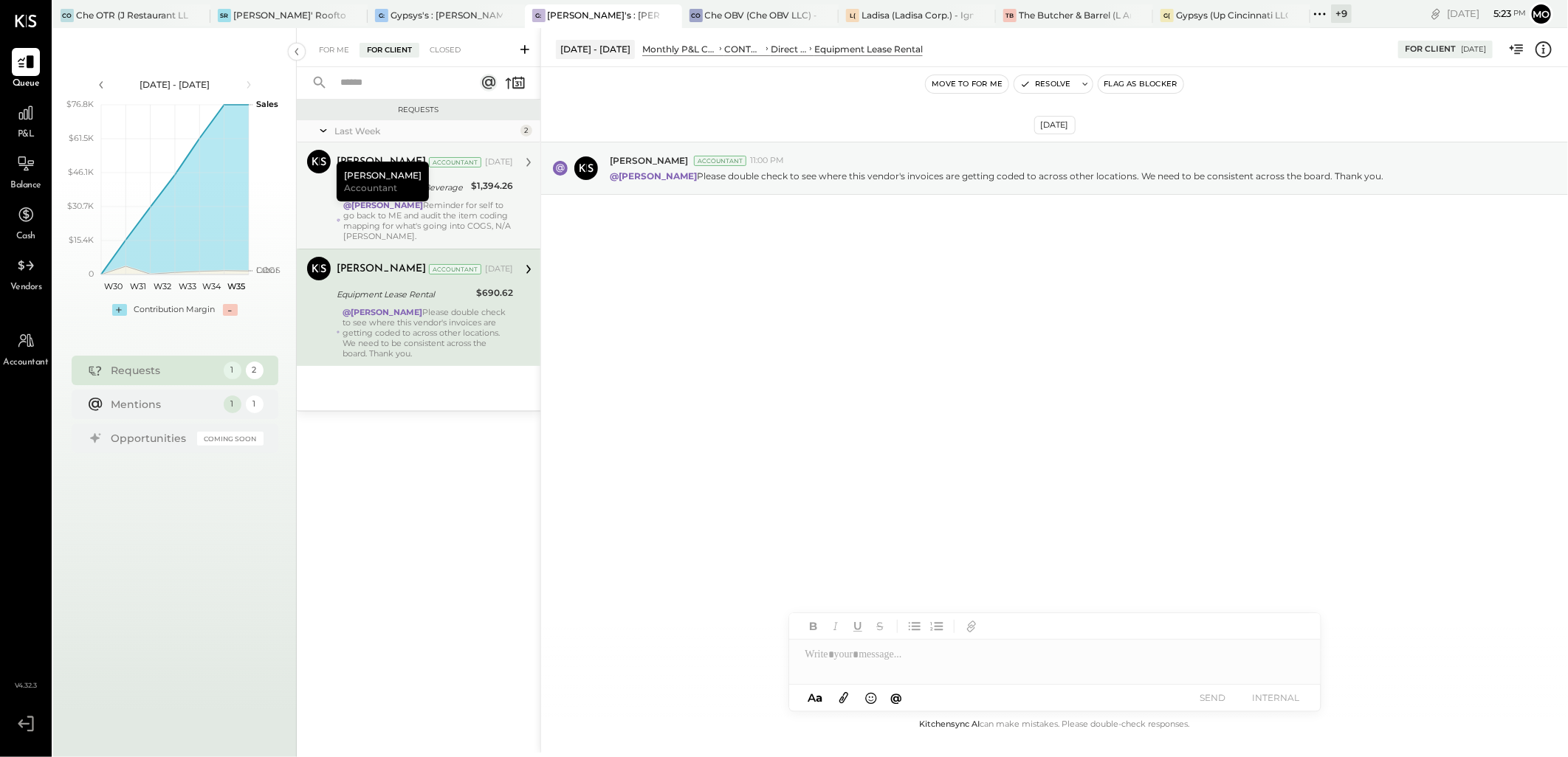
click at [416, 315] on strong "@[PERSON_NAME]" at bounding box center [382, 312] width 80 height 10
click at [840, 661] on div at bounding box center [1054, 654] width 531 height 29
click at [878, 631] on div "JS [PERSON_NAME]" at bounding box center [910, 622] width 169 height 29
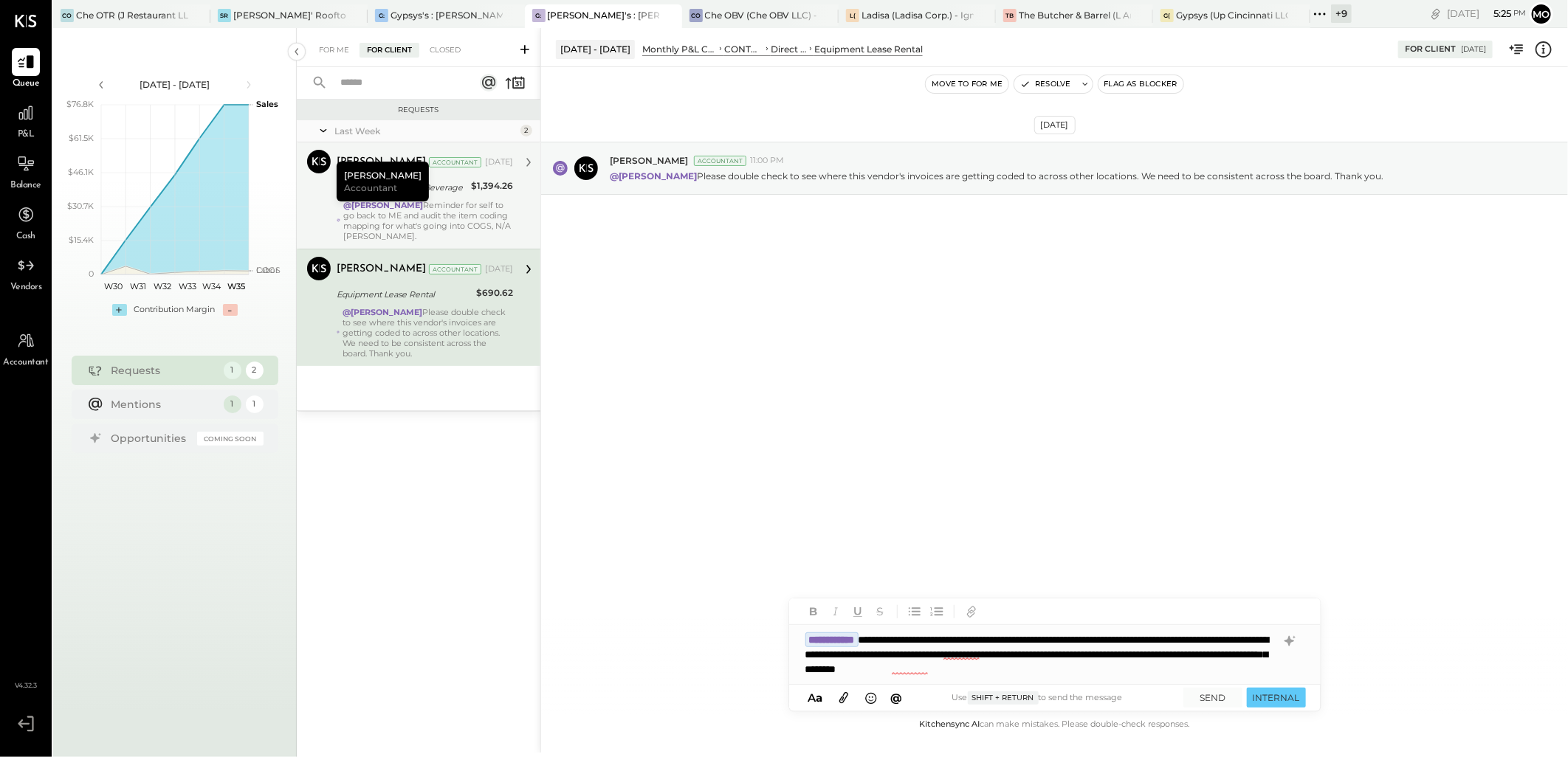
click at [840, 698] on icon at bounding box center [843, 697] width 17 height 17
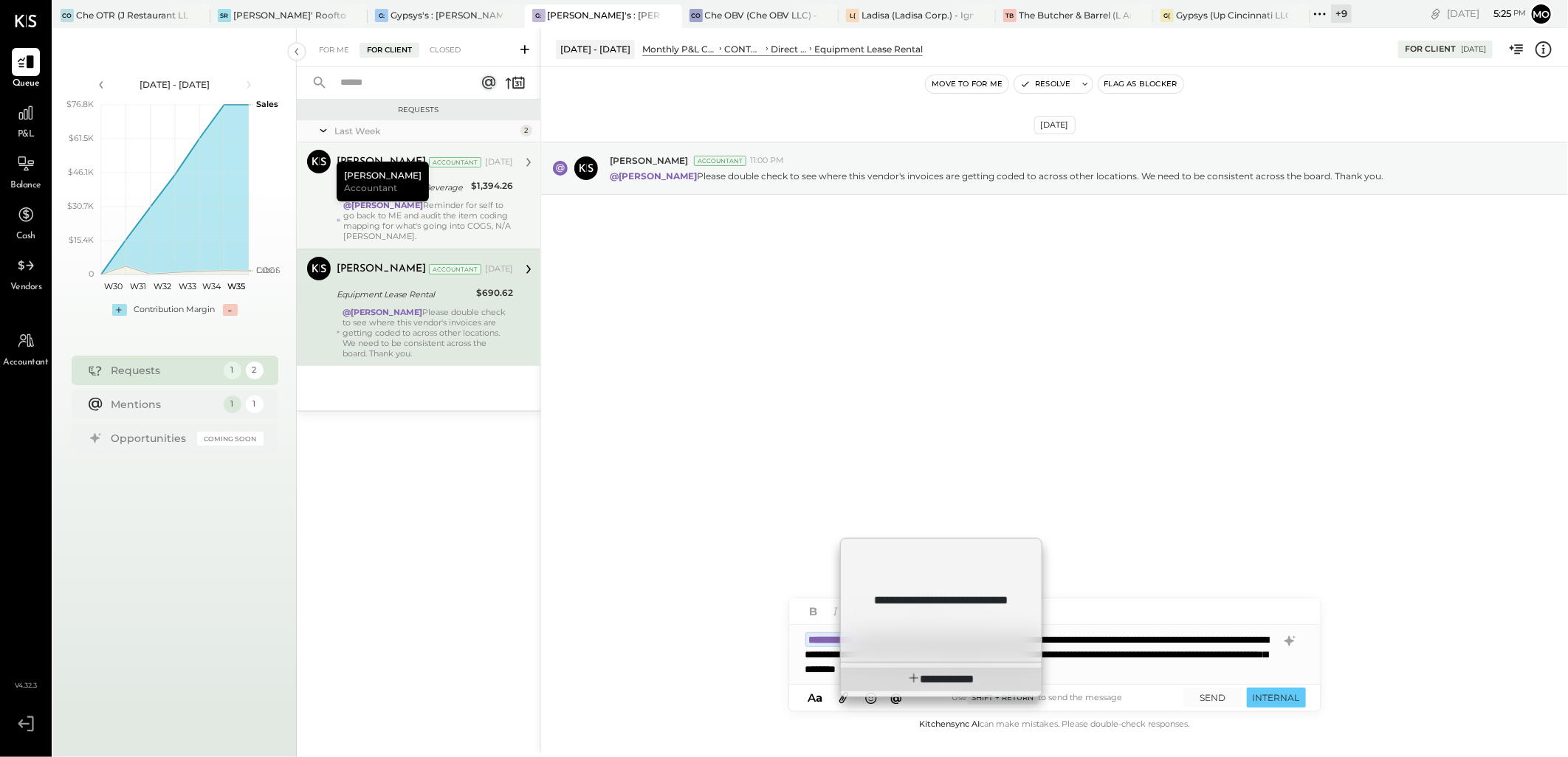
click at [897, 675] on div "**********" at bounding box center [942, 679] width 201 height 24
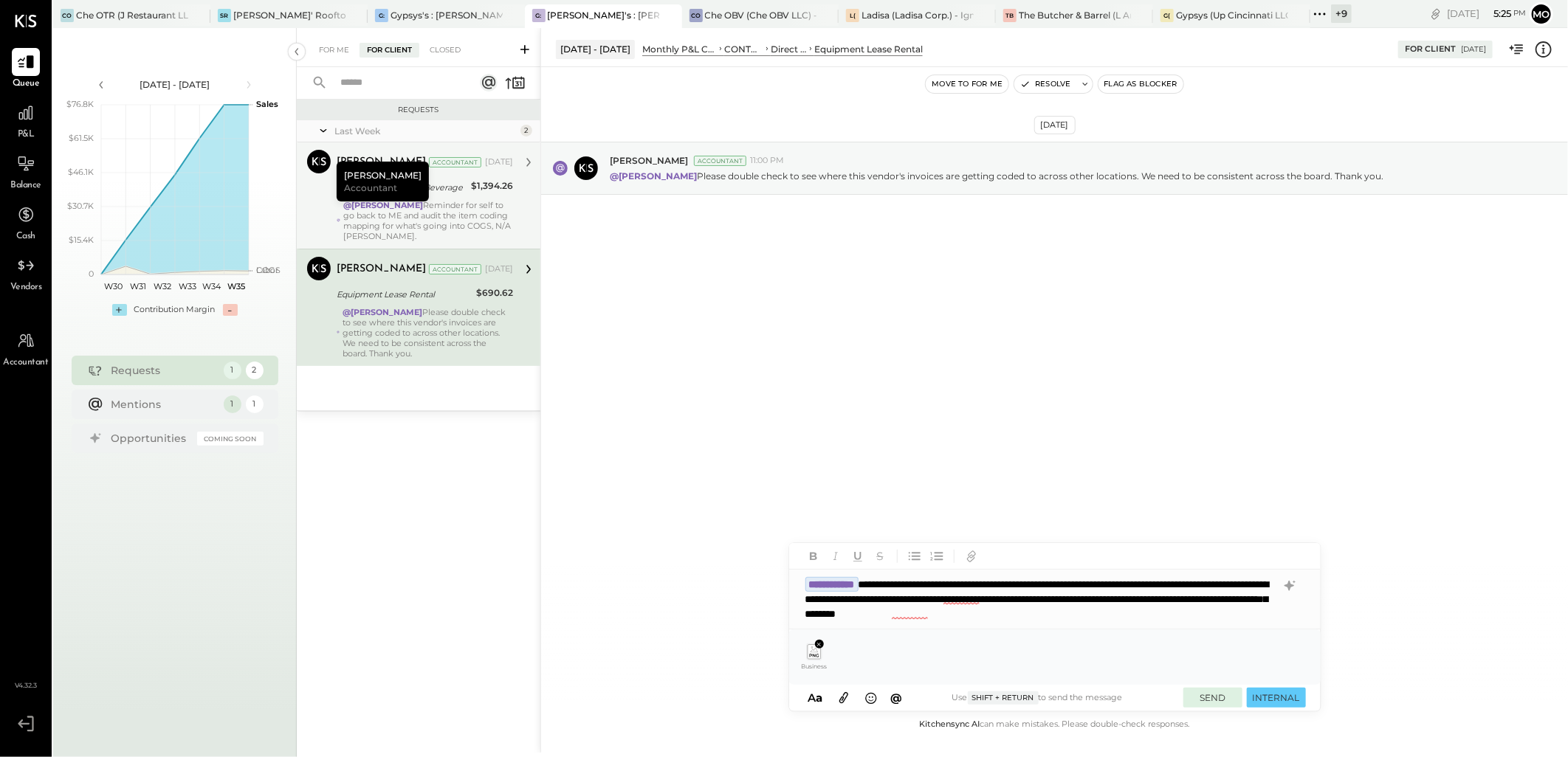
click at [1212, 696] on button "SEND" at bounding box center [1212, 698] width 59 height 20
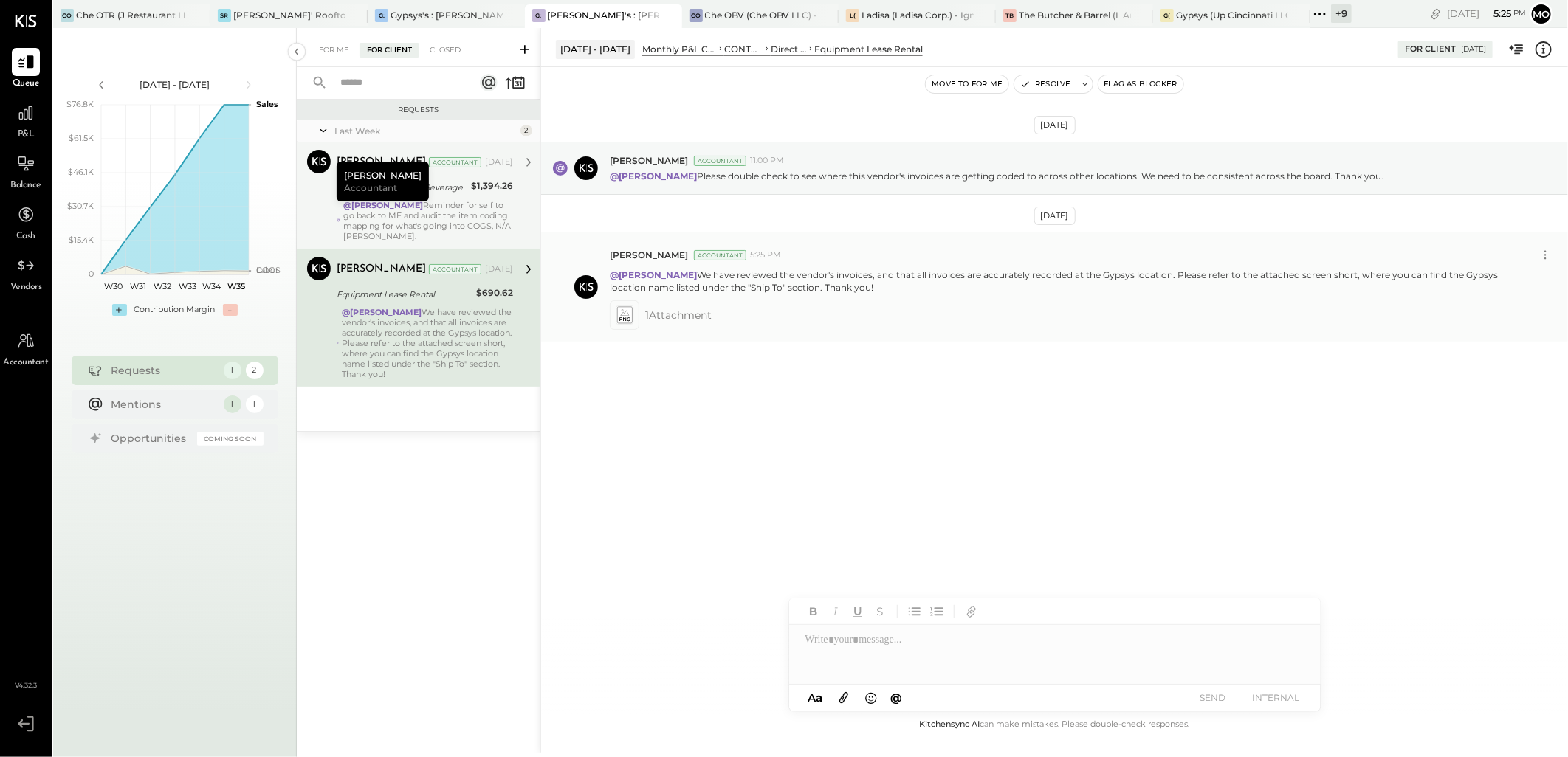
click at [632, 315] on icon at bounding box center [624, 315] width 15 height 17
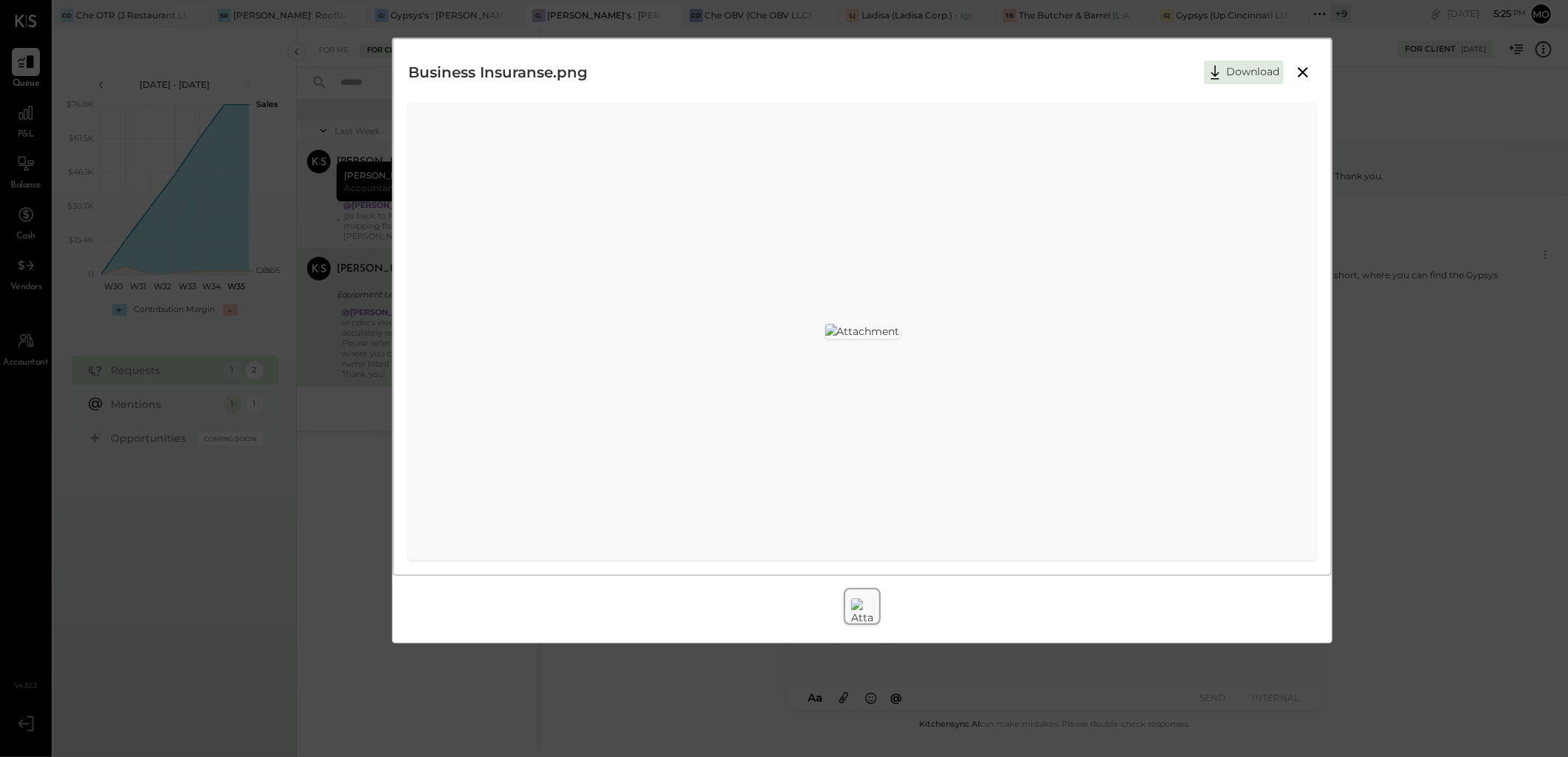
click at [1302, 74] on icon at bounding box center [1302, 72] width 10 height 10
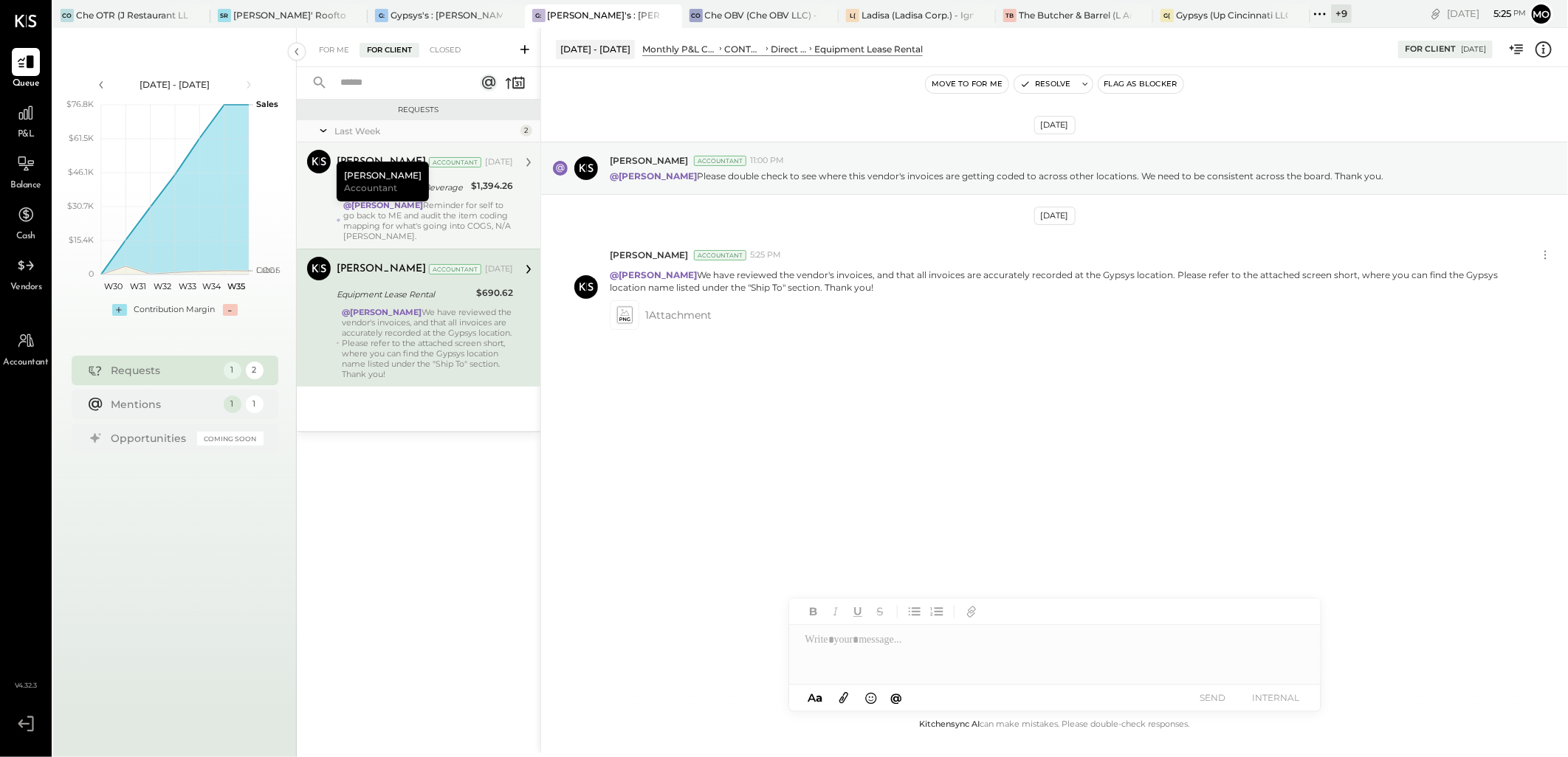
click at [840, 698] on icon at bounding box center [843, 697] width 17 height 17
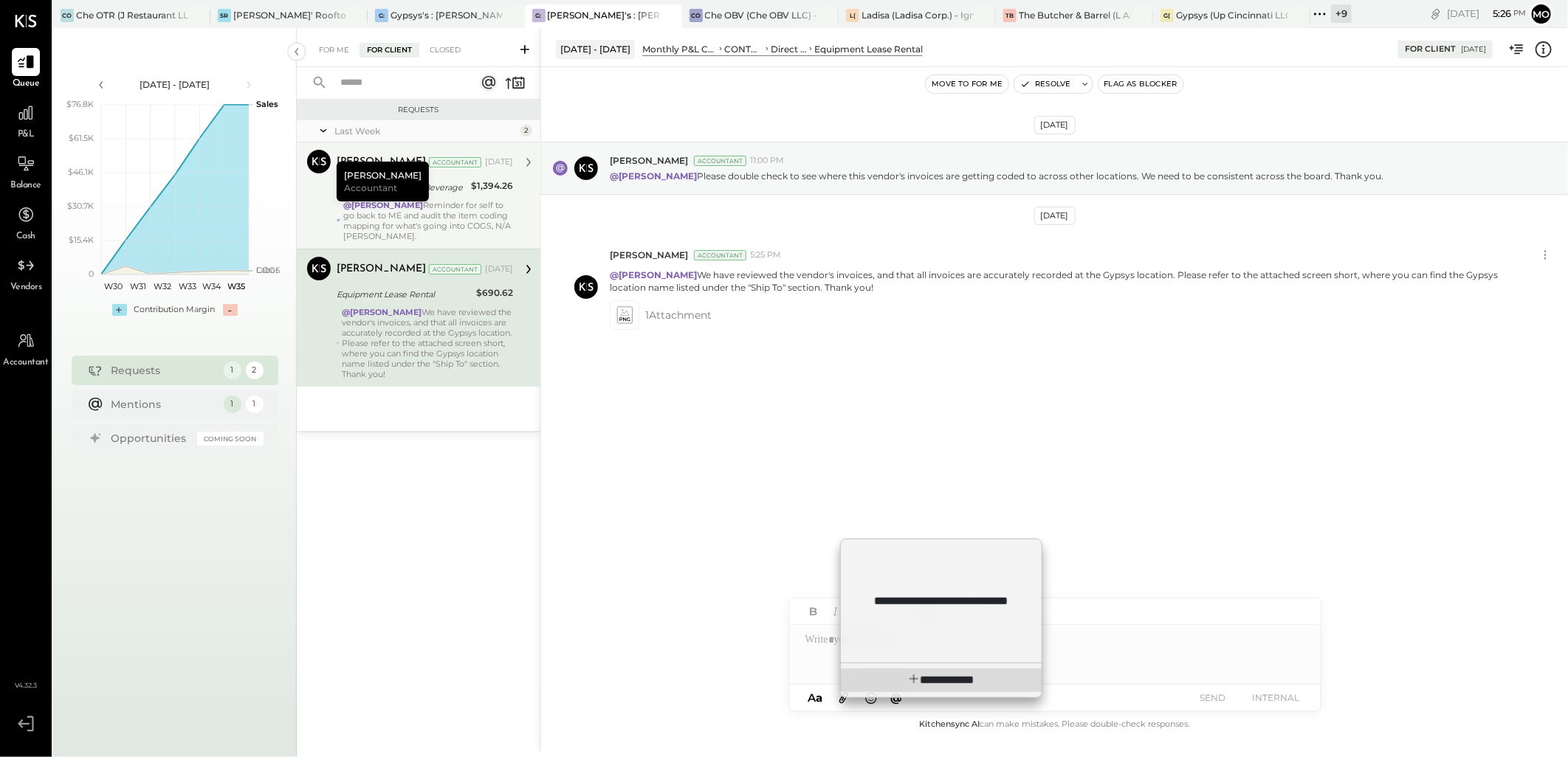
click at [929, 682] on span "**********" at bounding box center [951, 680] width 45 height 11
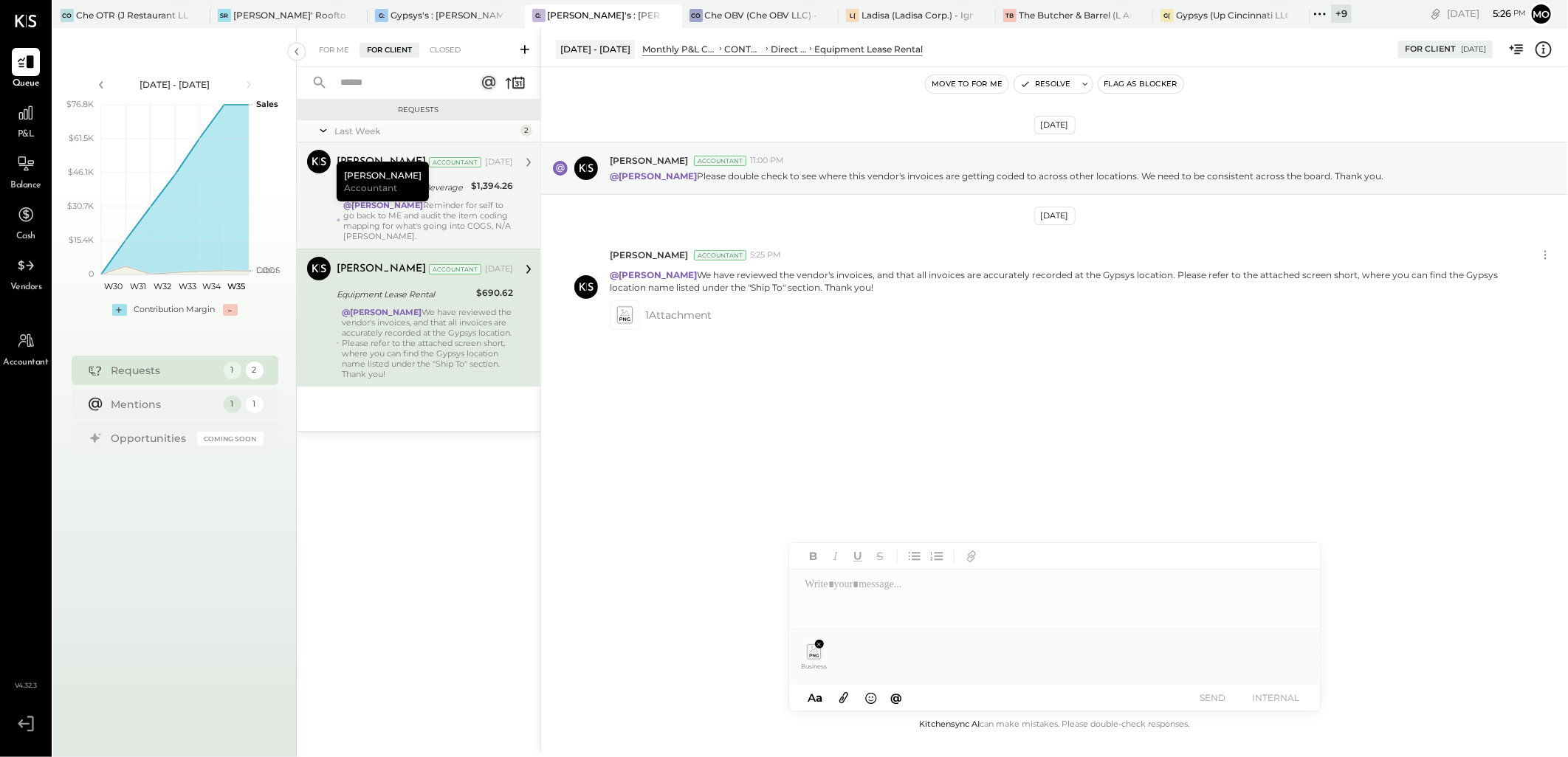
click at [853, 598] on div at bounding box center [1054, 599] width 531 height 59
click at [823, 588] on div at bounding box center [1054, 599] width 531 height 59
click at [453, 50] on div "Closed" at bounding box center [445, 50] width 46 height 15
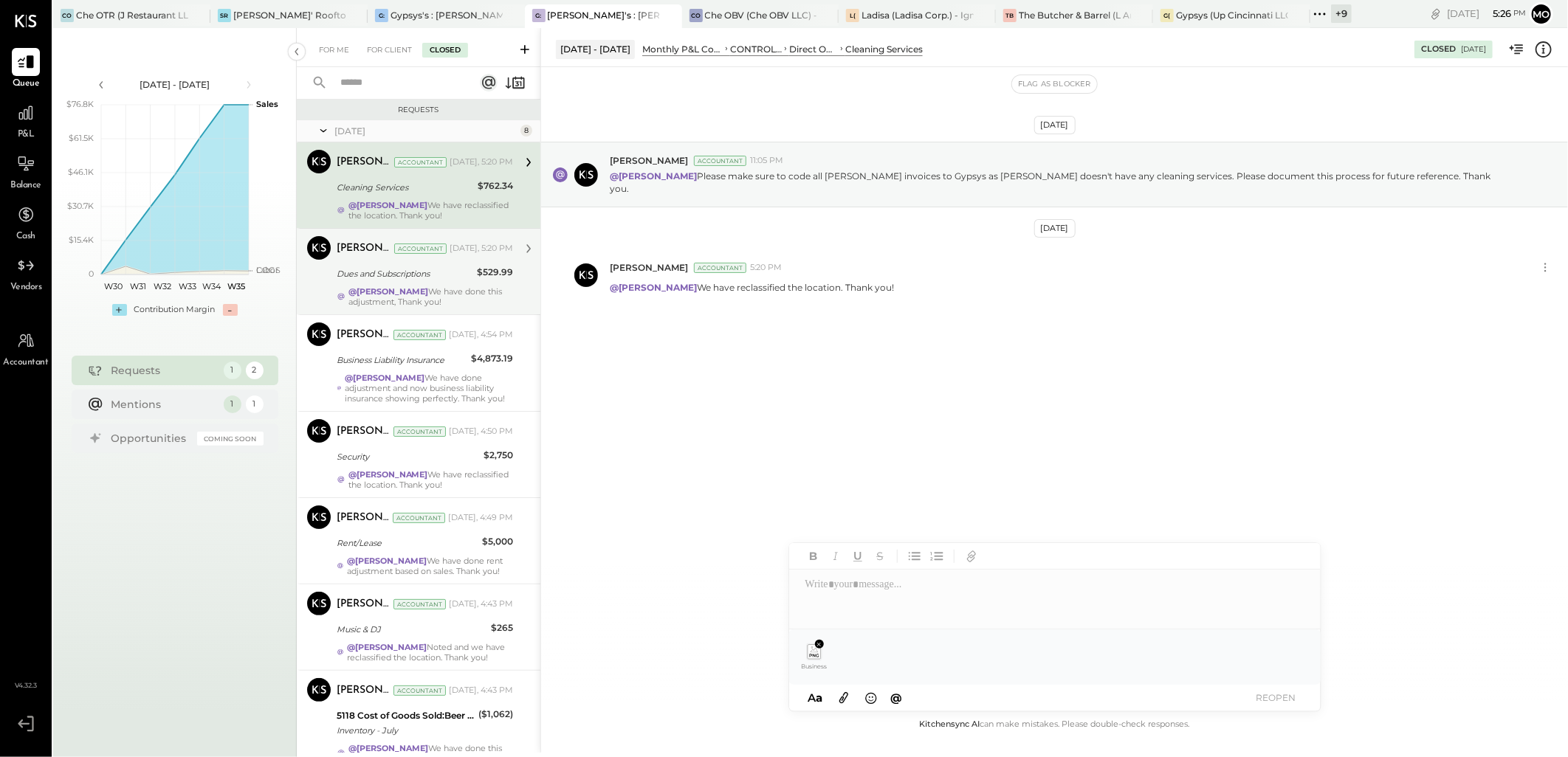
click at [402, 296] on div "@[PERSON_NAME] We have done this adjustment, Thank you!" at bounding box center [431, 297] width 165 height 21
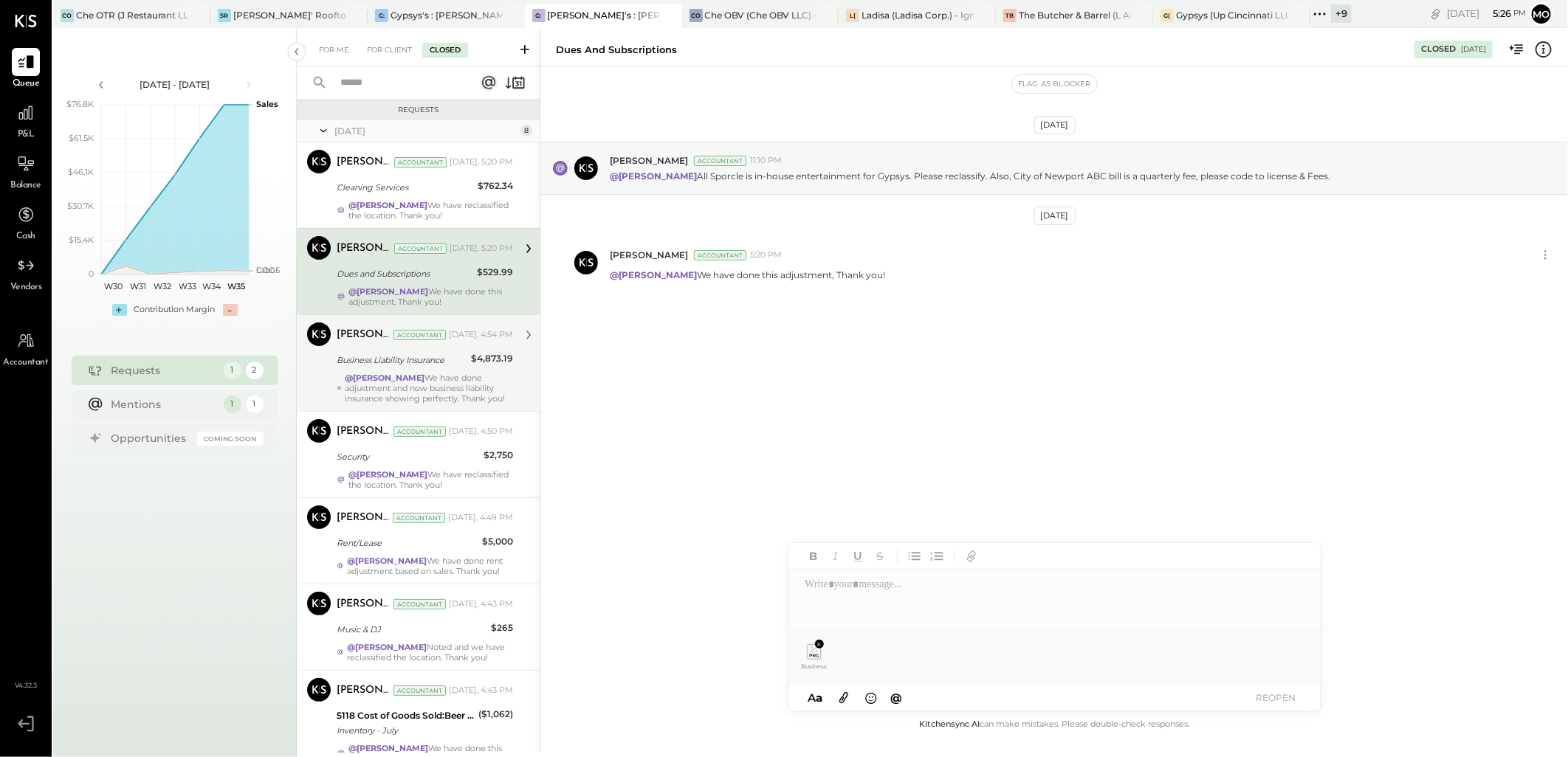
click at [424, 375] on div "@[PERSON_NAME] We have done adjustment and now business liability insurance sho…" at bounding box center [428, 388] width 168 height 31
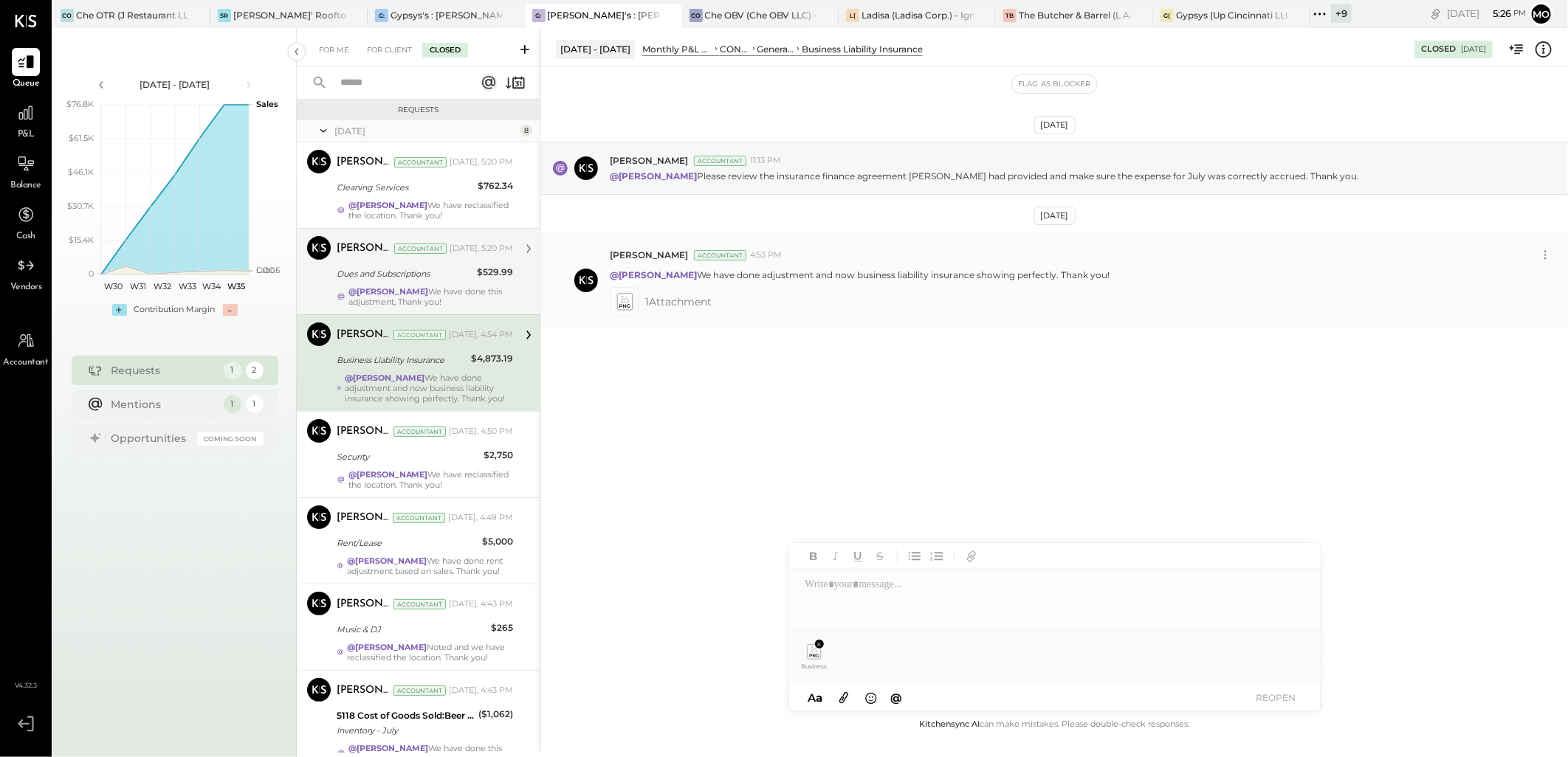
click at [628, 304] on icon at bounding box center [624, 302] width 16 height 17
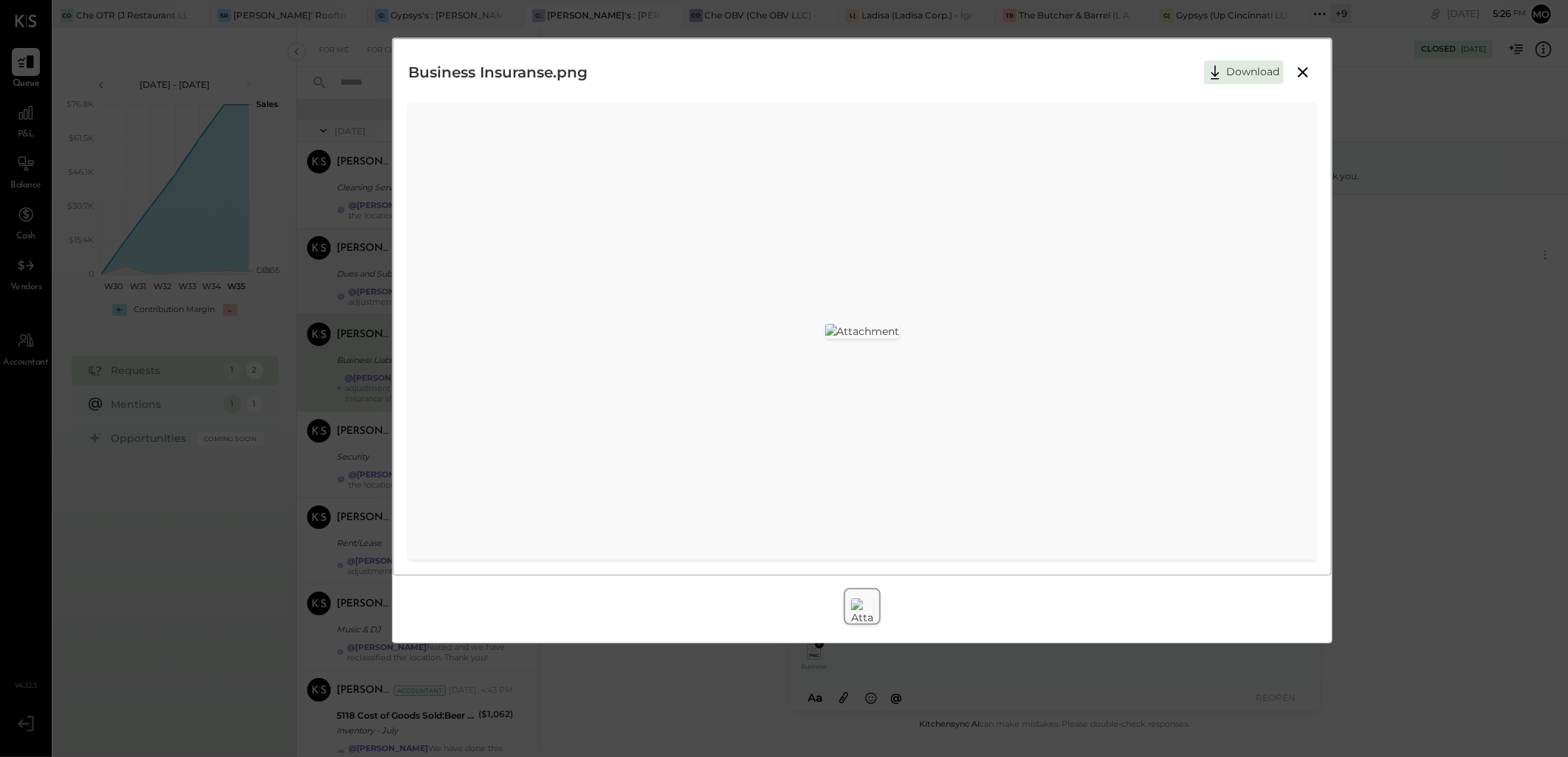
click at [1305, 71] on icon at bounding box center [1303, 72] width 17 height 17
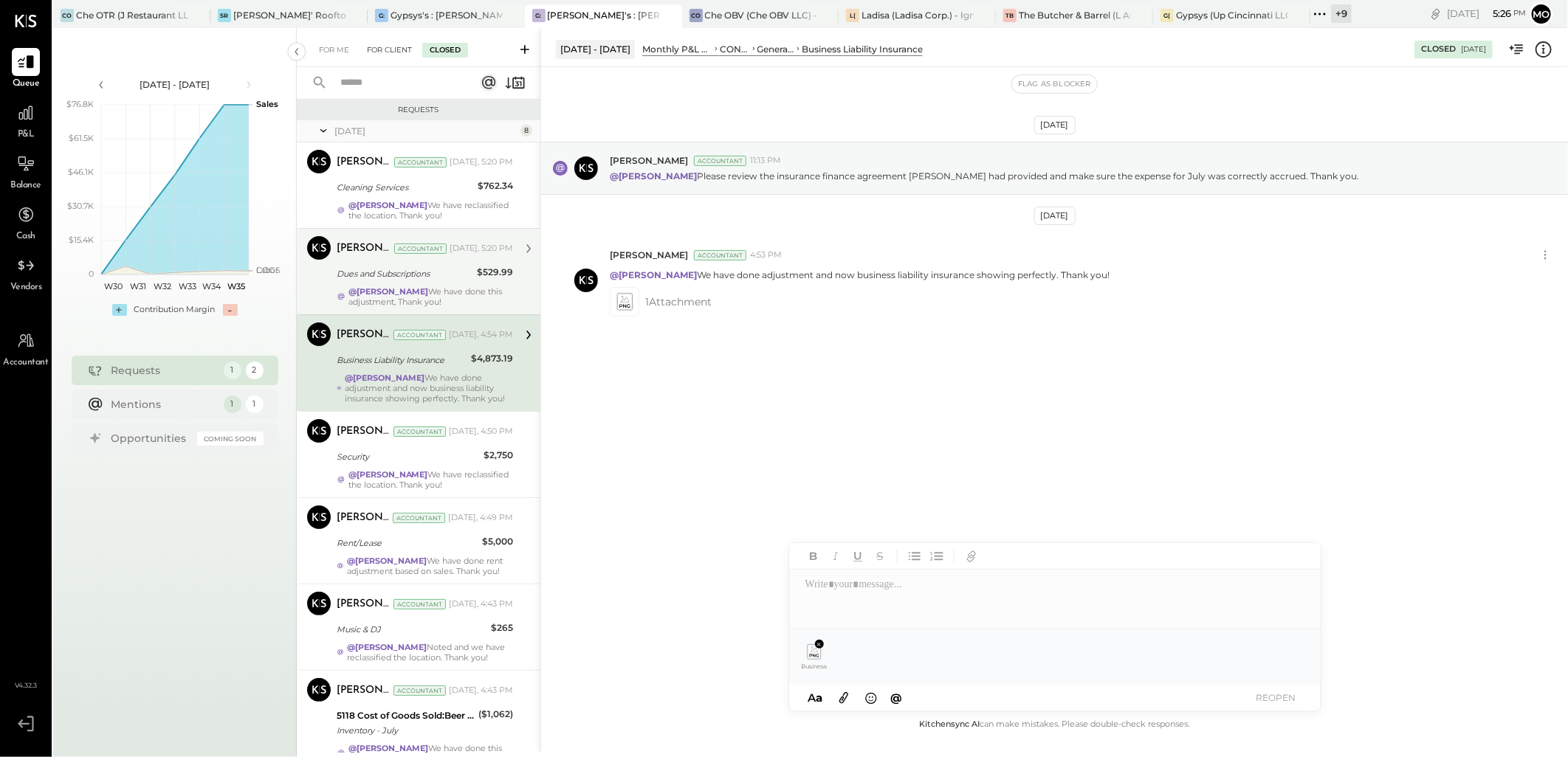
click at [374, 52] on div "For Client" at bounding box center [389, 50] width 59 height 15
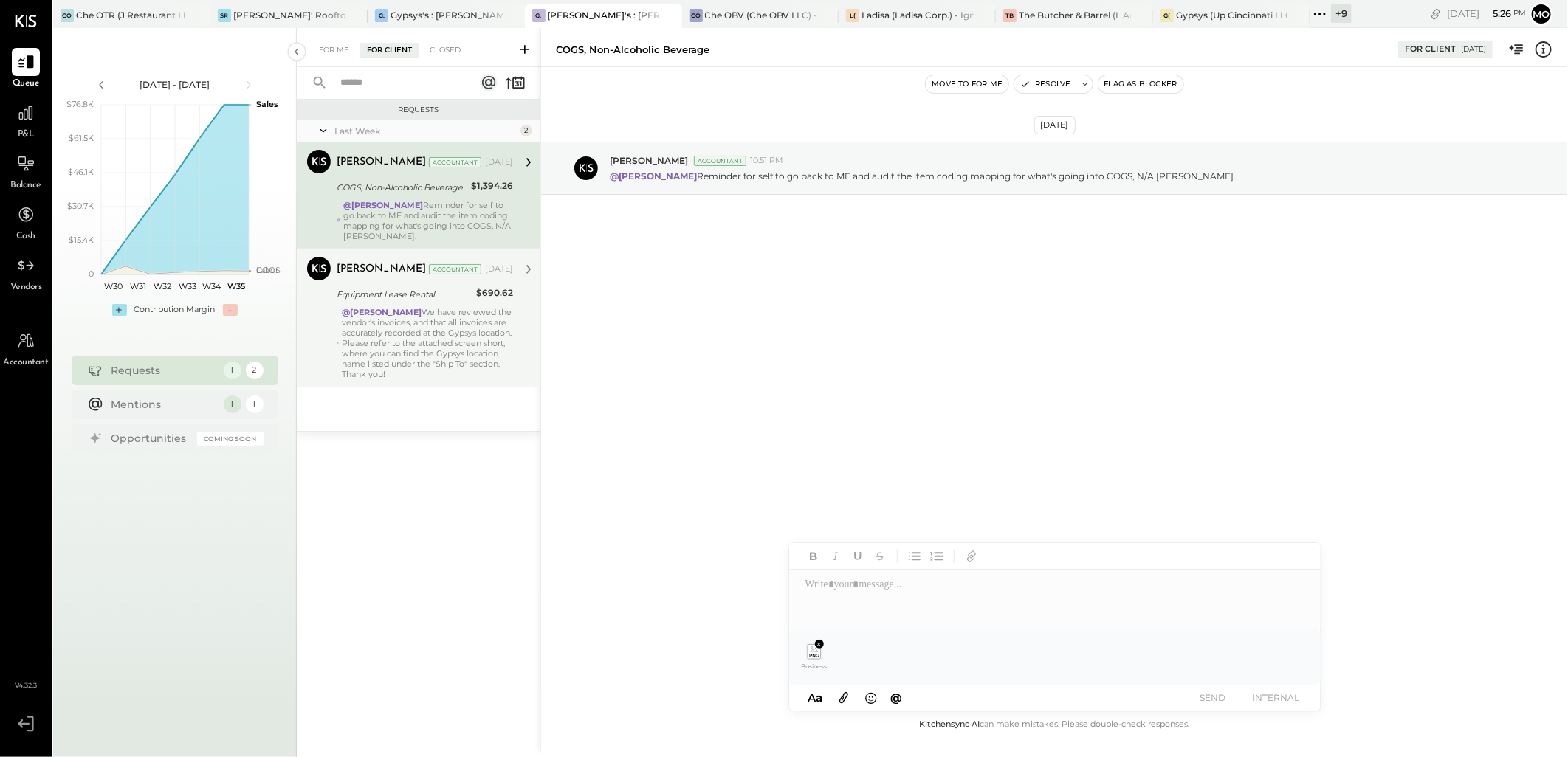
click at [424, 355] on div "@[PERSON_NAME] We have reviewed the vendor's invoices, and that all invoices ar…" at bounding box center [428, 343] width 171 height 72
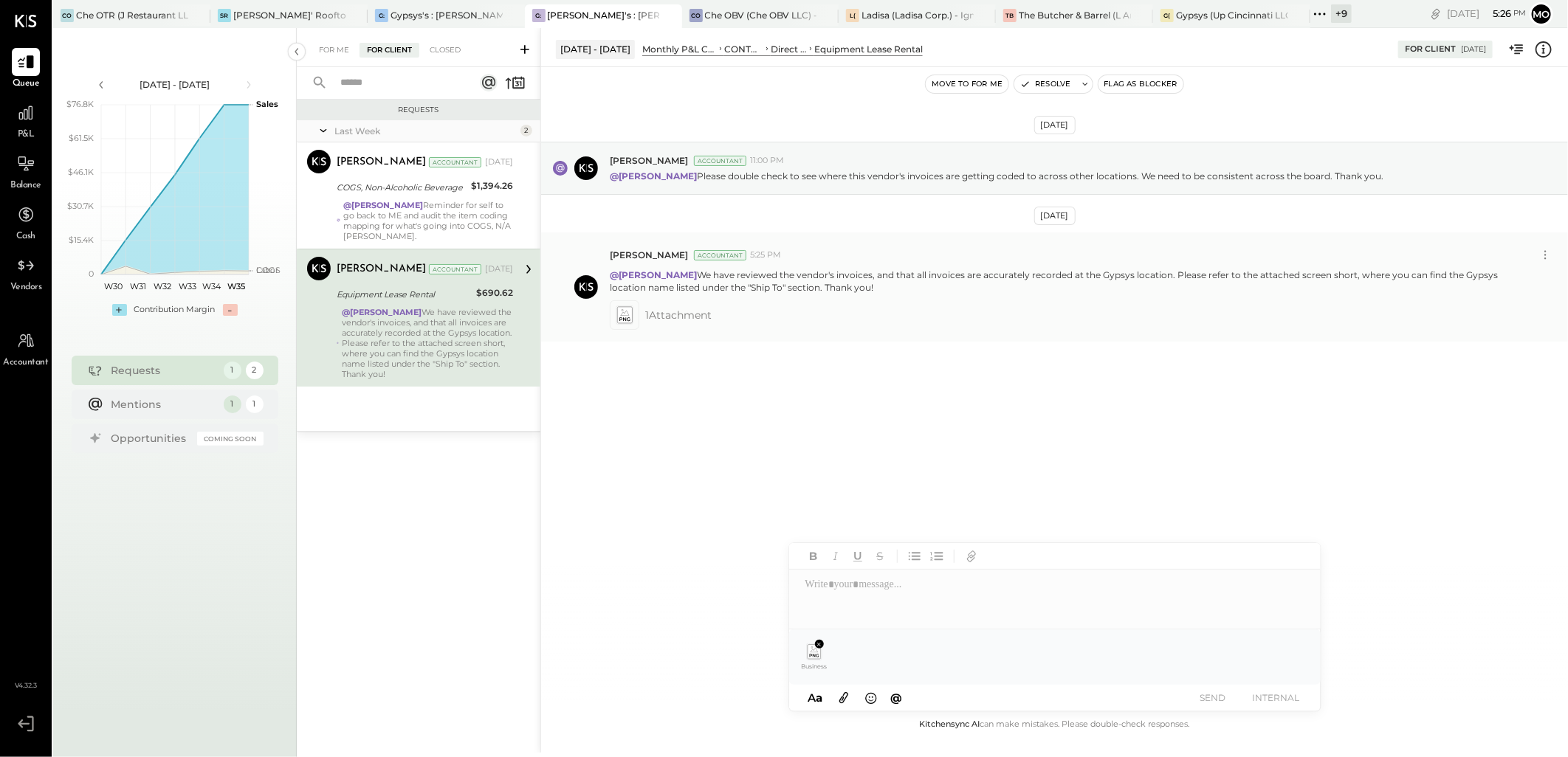
click at [649, 320] on span "1 Attachment" at bounding box center [679, 314] width 67 height 29
click at [626, 314] on icon at bounding box center [624, 314] width 16 height 17
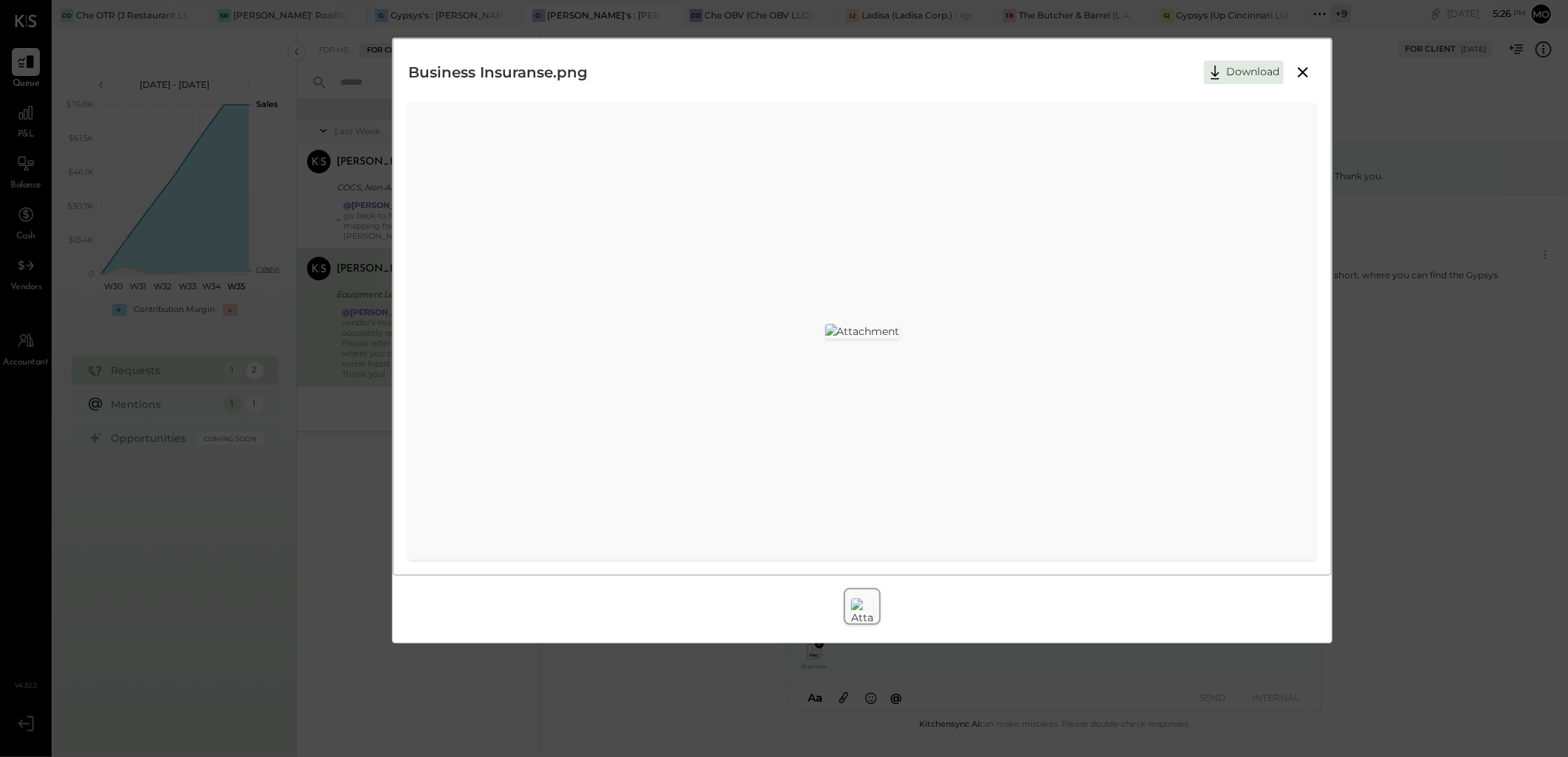
click at [1308, 71] on icon at bounding box center [1303, 72] width 17 height 17
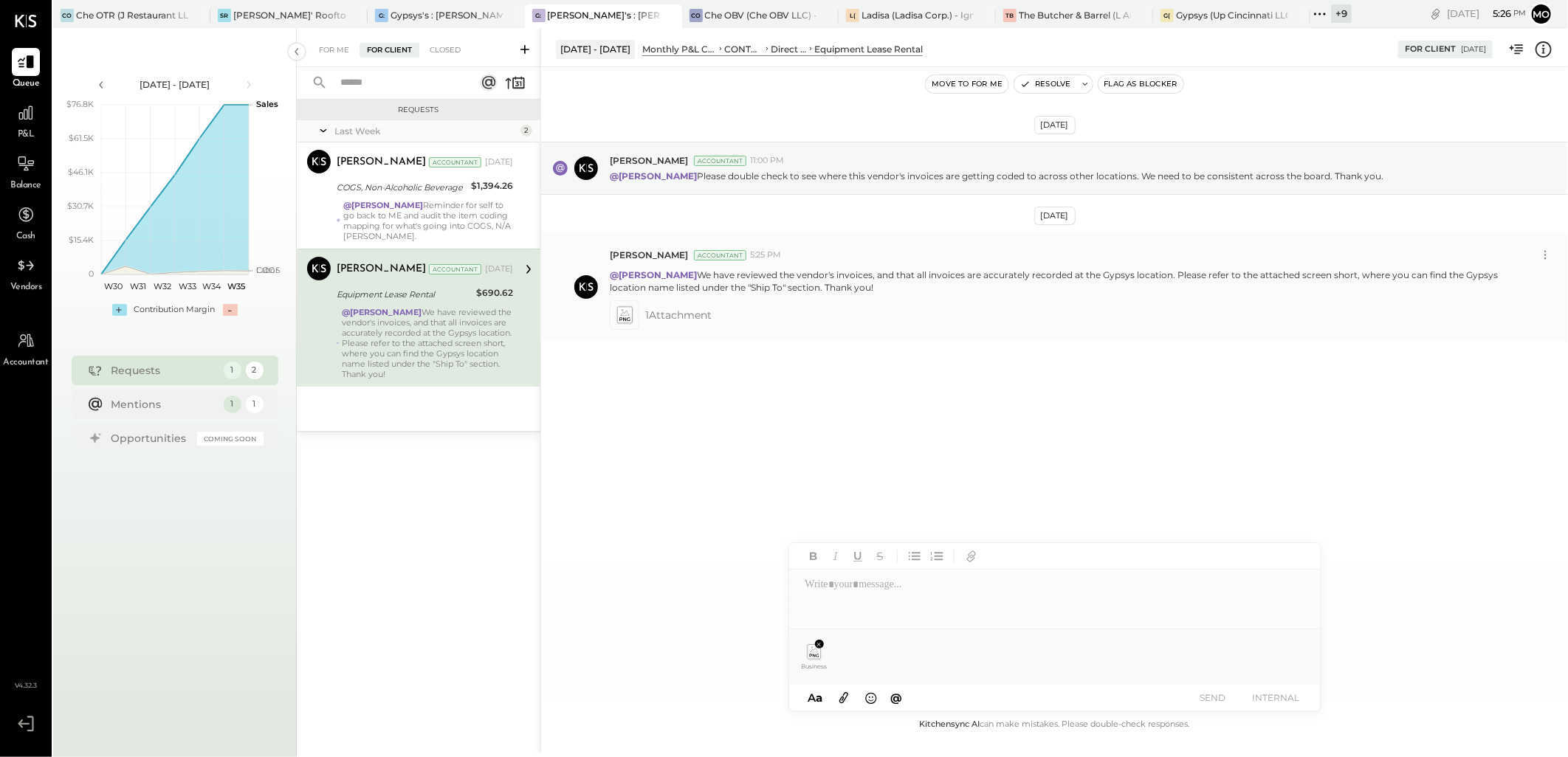
drag, startPoint x: 894, startPoint y: 315, endPoint x: 733, endPoint y: 299, distance: 161.8
click at [733, 299] on div "[PERSON_NAME] Ansari Accountant 5:25 PM @[PERSON_NAME] We have reviewed the ven…" at bounding box center [1083, 286] width 946 height 85
drag, startPoint x: 679, startPoint y: 276, endPoint x: 893, endPoint y: 305, distance: 216.0
click at [893, 305] on div "[PERSON_NAME] Ansari Accountant 5:25 PM @[PERSON_NAME] We have reviewed the ven…" at bounding box center [1083, 286] width 946 height 85
click at [755, 356] on div "[DATE] [PERSON_NAME] Accountant 11:00 PM @[PERSON_NAME] Please double check to …" at bounding box center [1054, 278] width 1026 height 348
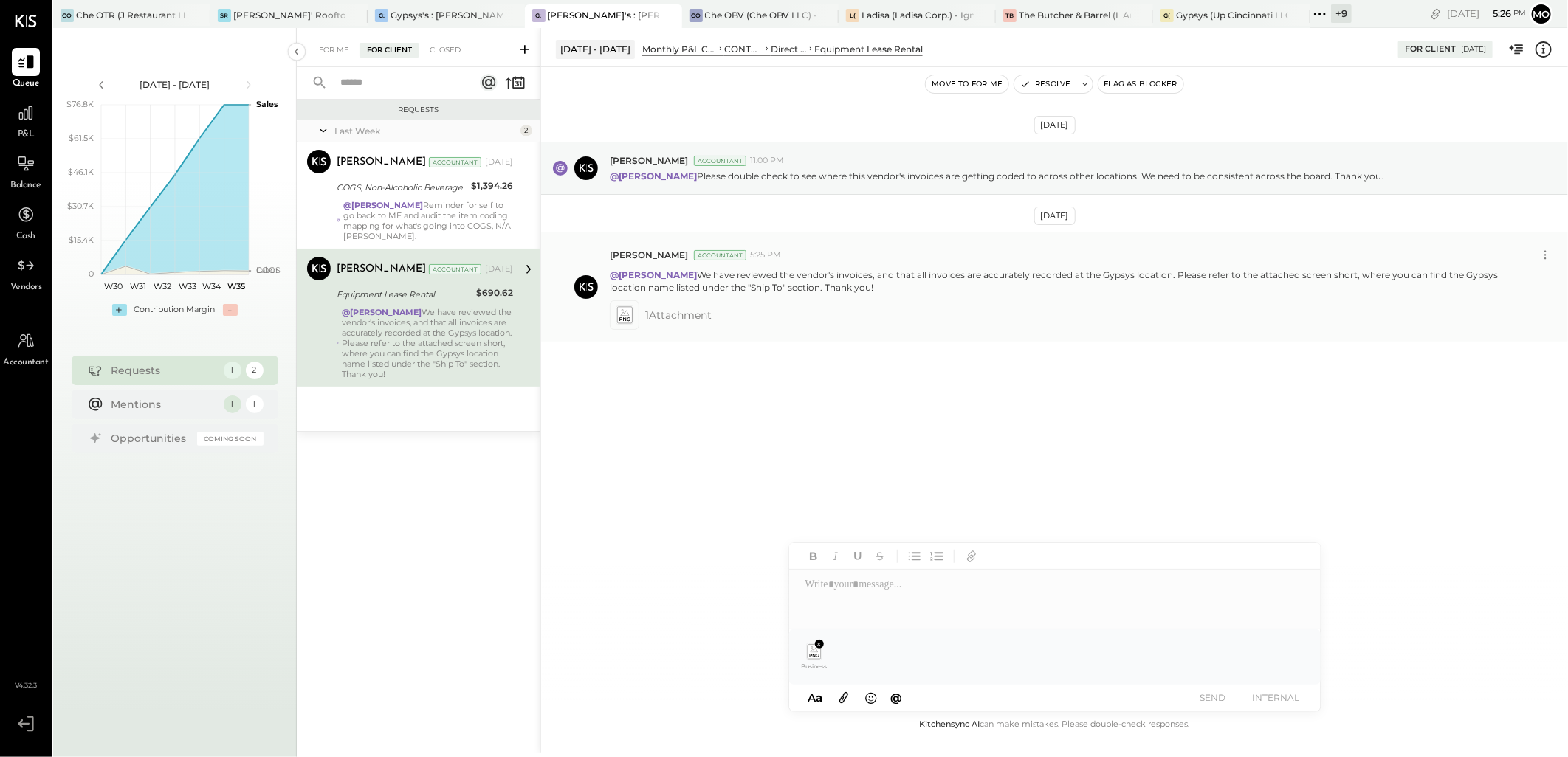
drag, startPoint x: 677, startPoint y: 274, endPoint x: 892, endPoint y: 287, distance: 215.4
click at [892, 287] on p "@[PERSON_NAME] We have reviewed the vendor's invoices, and that all invoices ar…" at bounding box center [1059, 281] width 899 height 25
click at [820, 642] on icon at bounding box center [819, 645] width 6 height 6
copy p "We have reviewed the vendor's invoices, and that all invoices are accurately re…"
drag, startPoint x: 1360, startPoint y: 299, endPoint x: 1543, endPoint y: 254, distance: 188.5
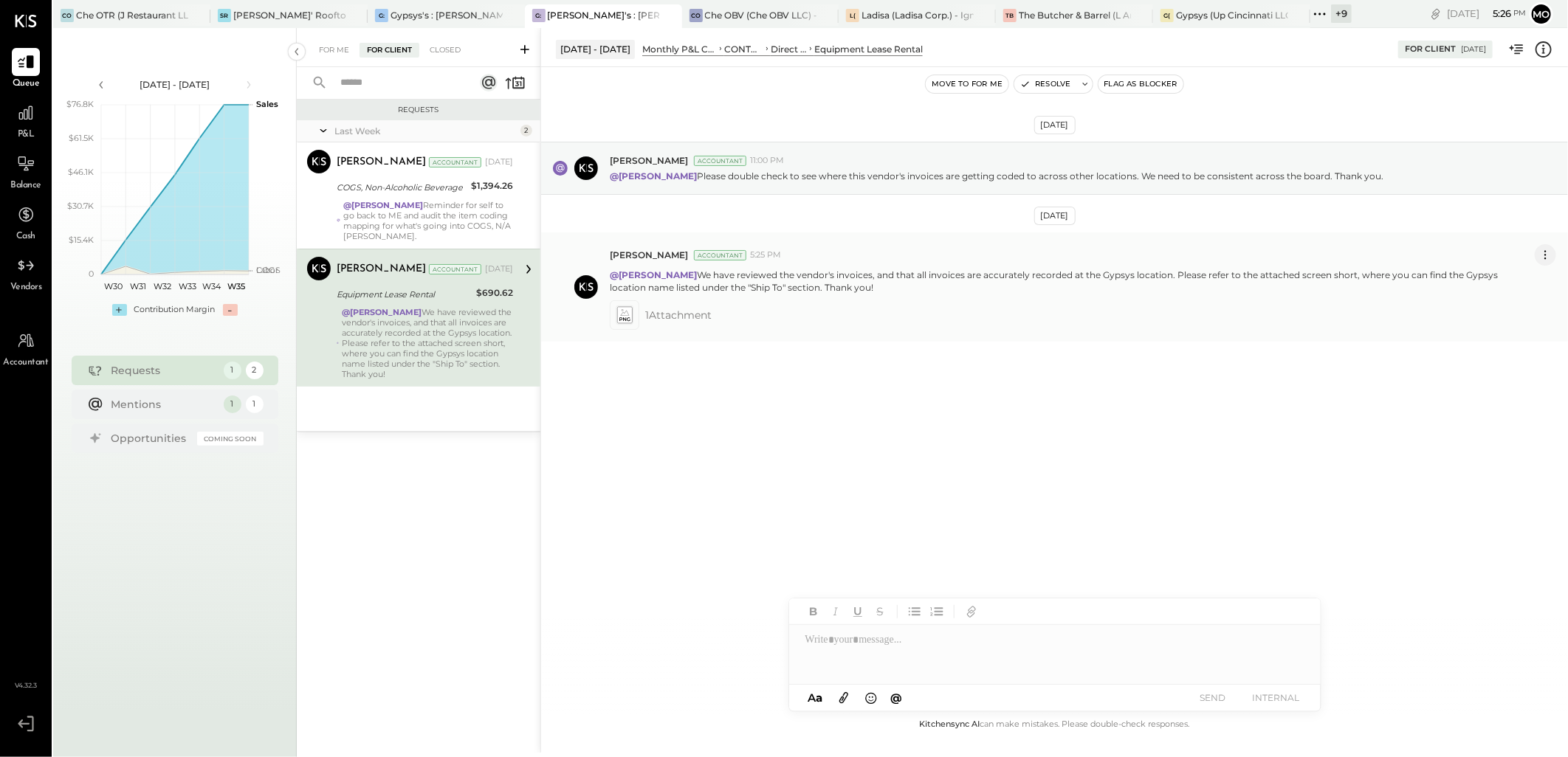
click at [1543, 254] on icon at bounding box center [1545, 255] width 16 height 16
click at [1514, 305] on button "Delete Message..." at bounding box center [1506, 304] width 100 height 25
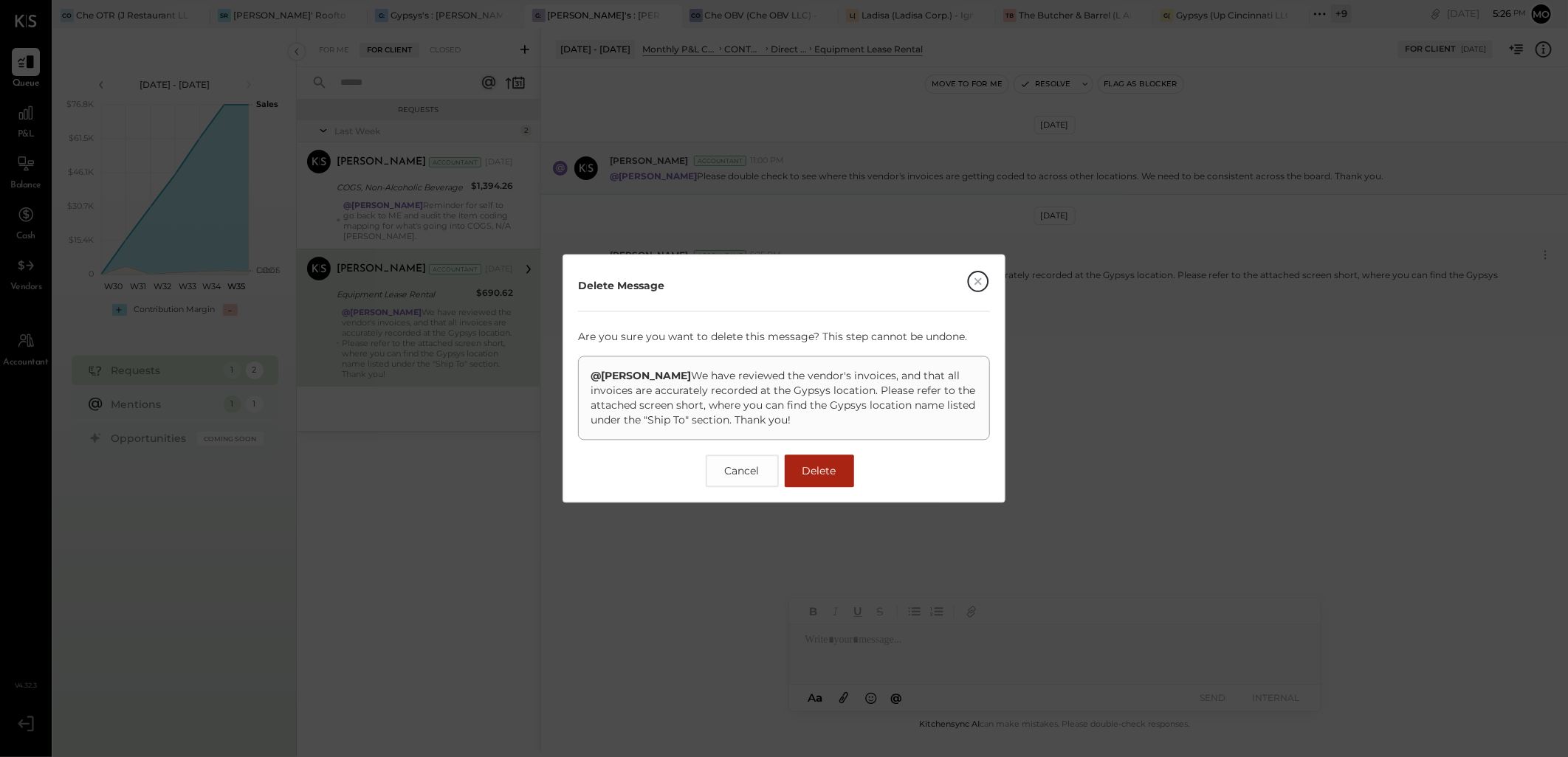
click at [810, 470] on span "Delete" at bounding box center [819, 471] width 34 height 13
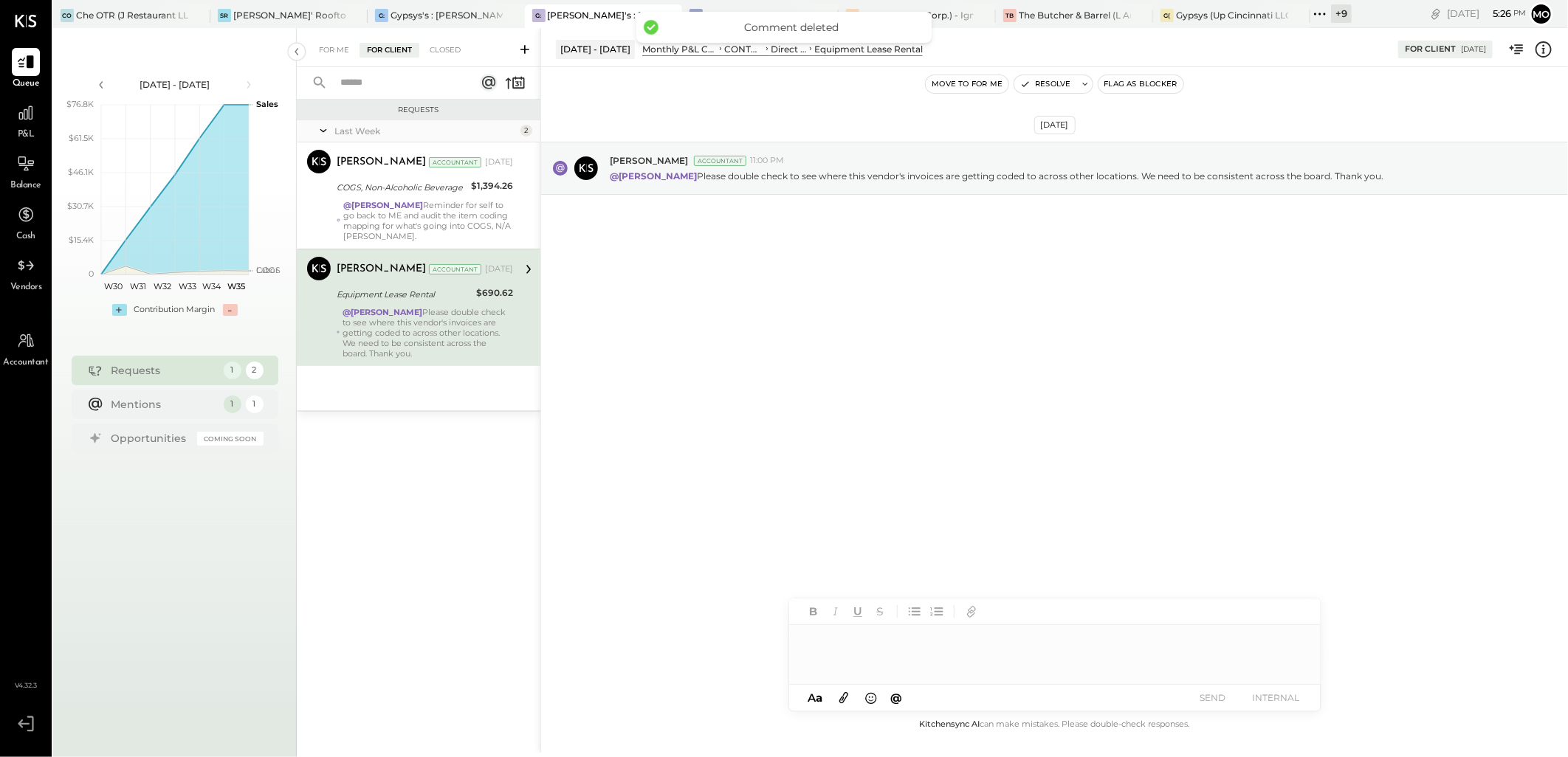
click at [854, 647] on div at bounding box center [1054, 654] width 531 height 59
click at [841, 698] on icon at bounding box center [843, 697] width 17 height 17
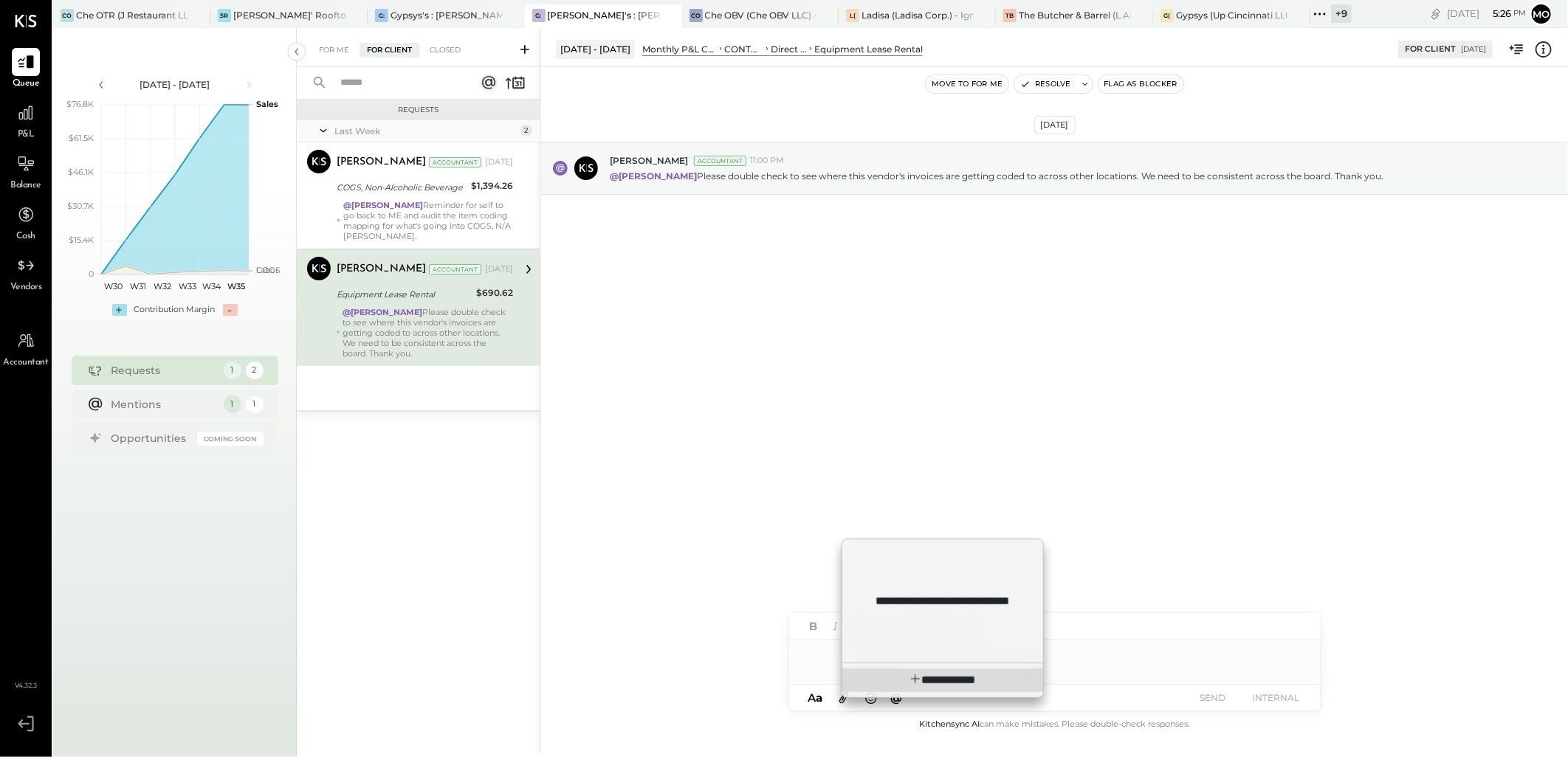
click at [931, 679] on span "**********" at bounding box center [953, 680] width 45 height 11
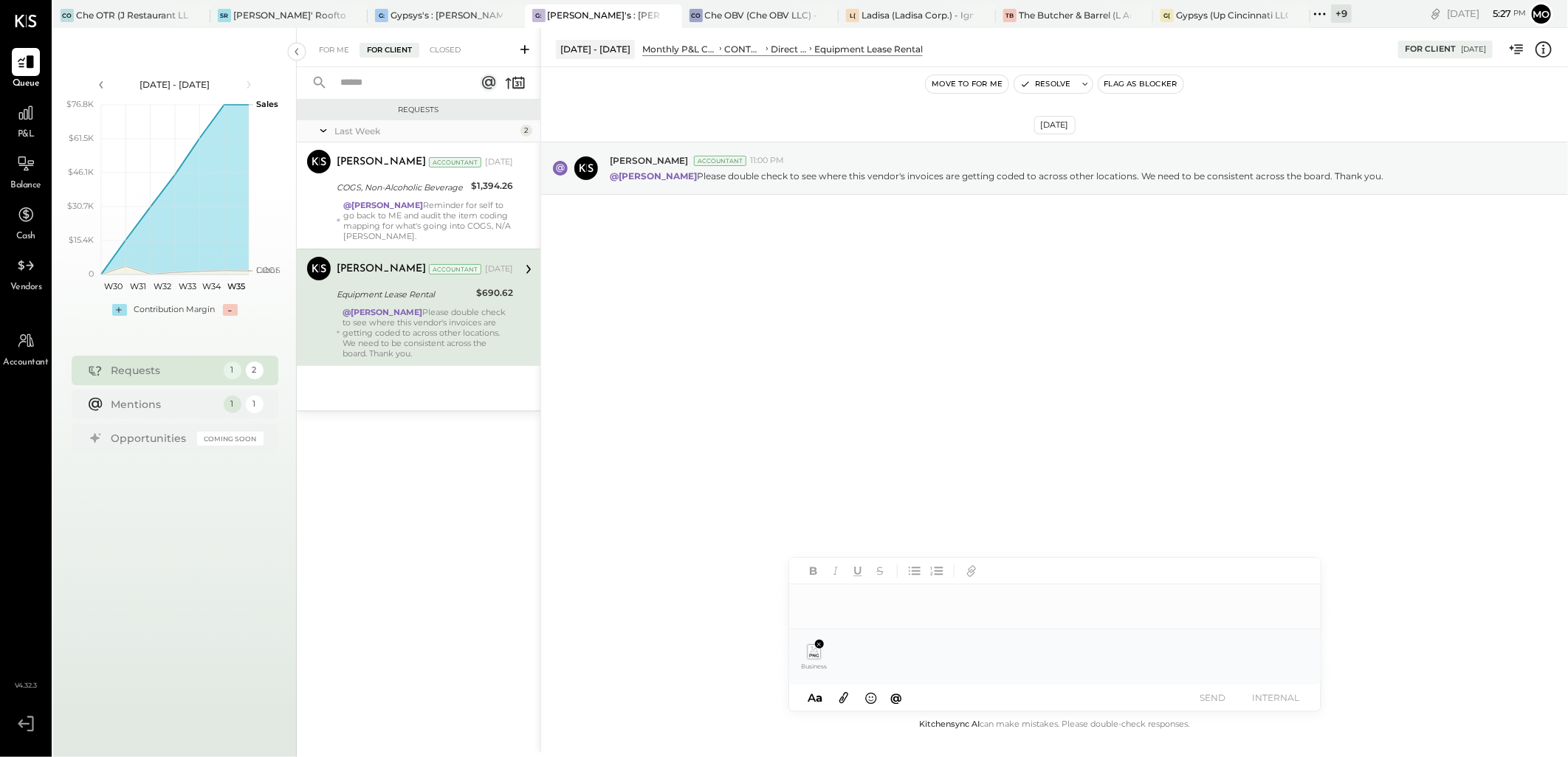
click at [828, 614] on div at bounding box center [1054, 599] width 531 height 29
click at [1211, 706] on button "SEND" at bounding box center [1212, 698] width 59 height 20
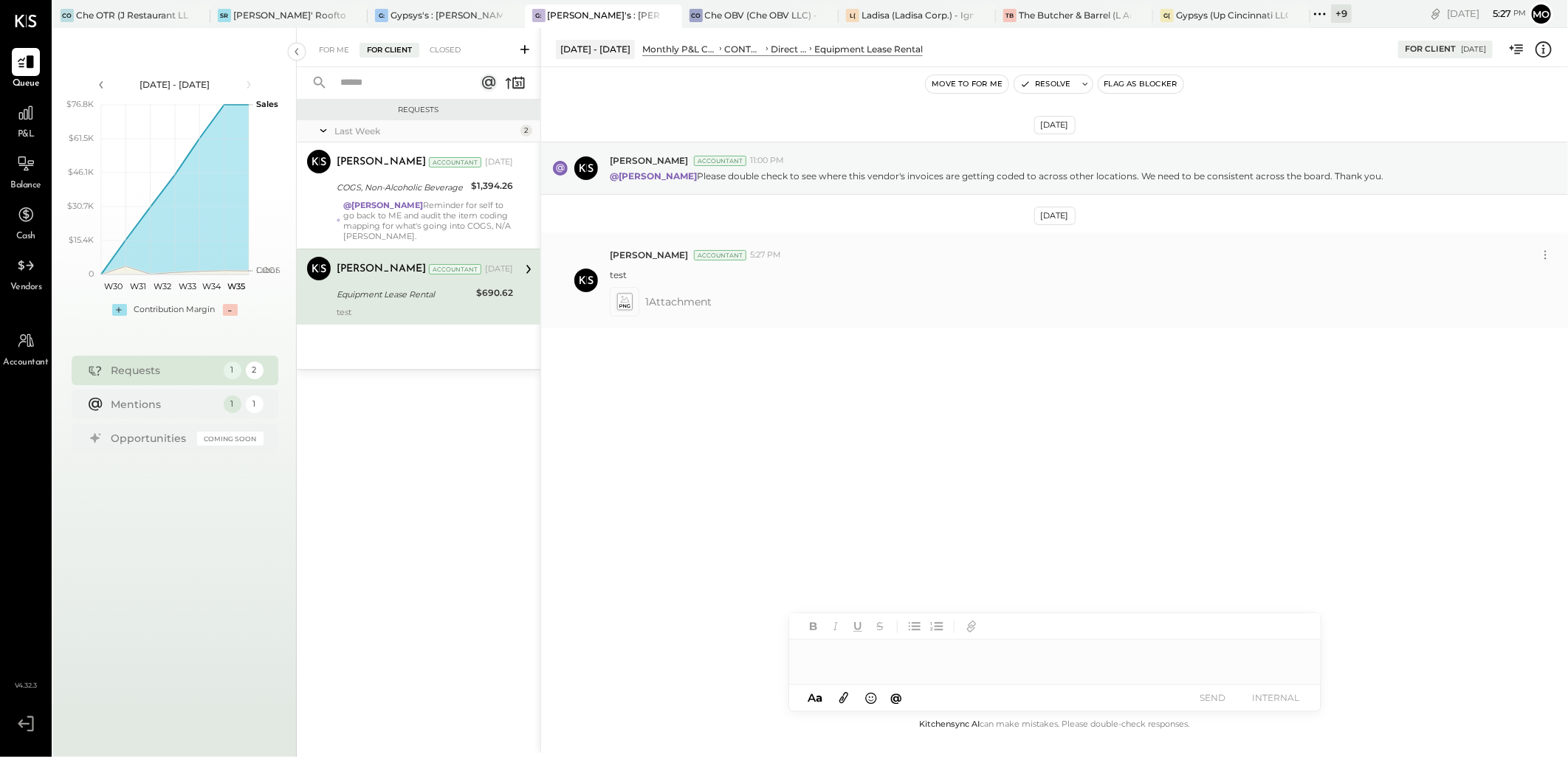
click at [632, 300] on icon at bounding box center [624, 302] width 15 height 17
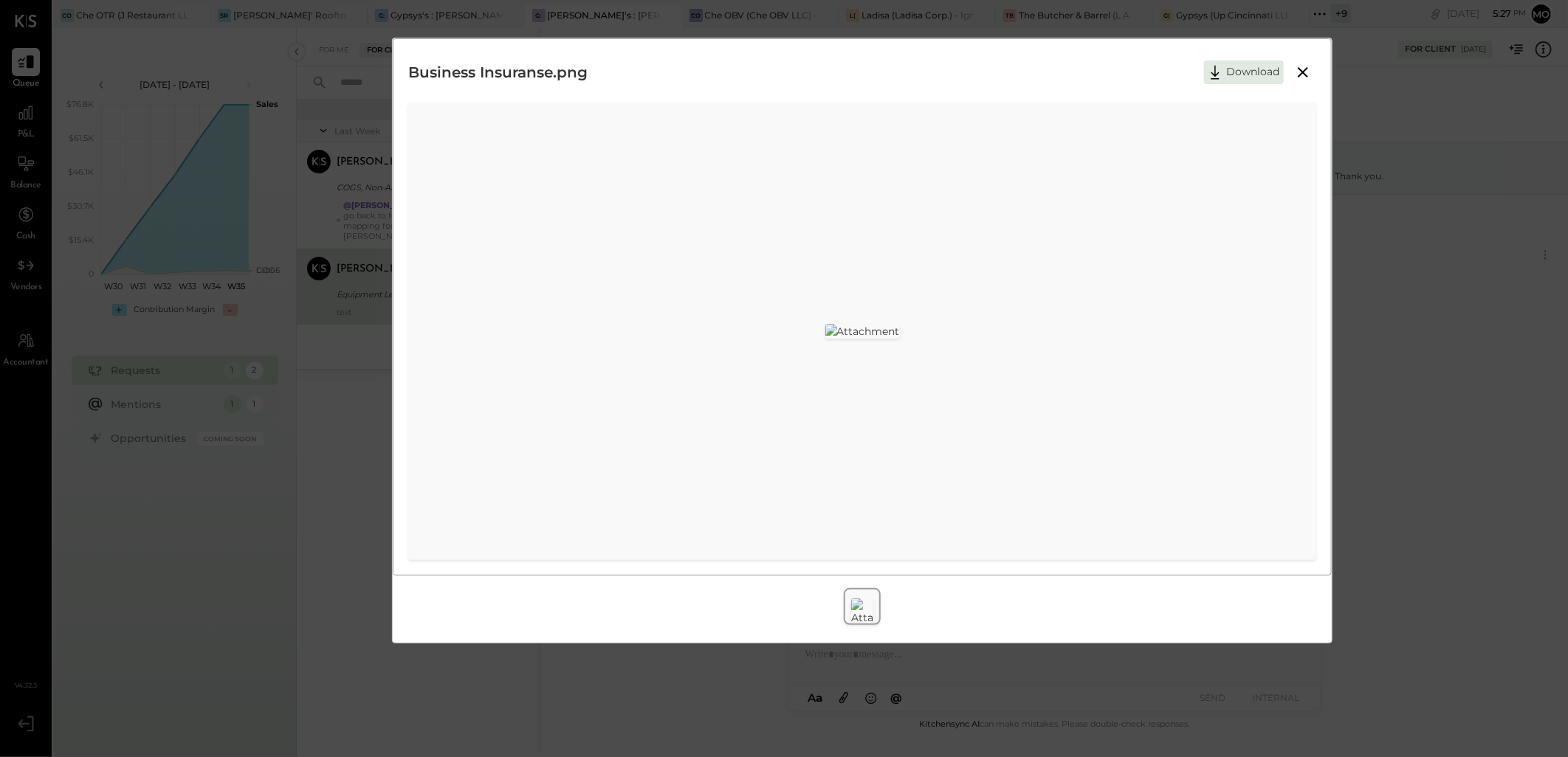
click at [1302, 72] on icon at bounding box center [1302, 72] width 10 height 10
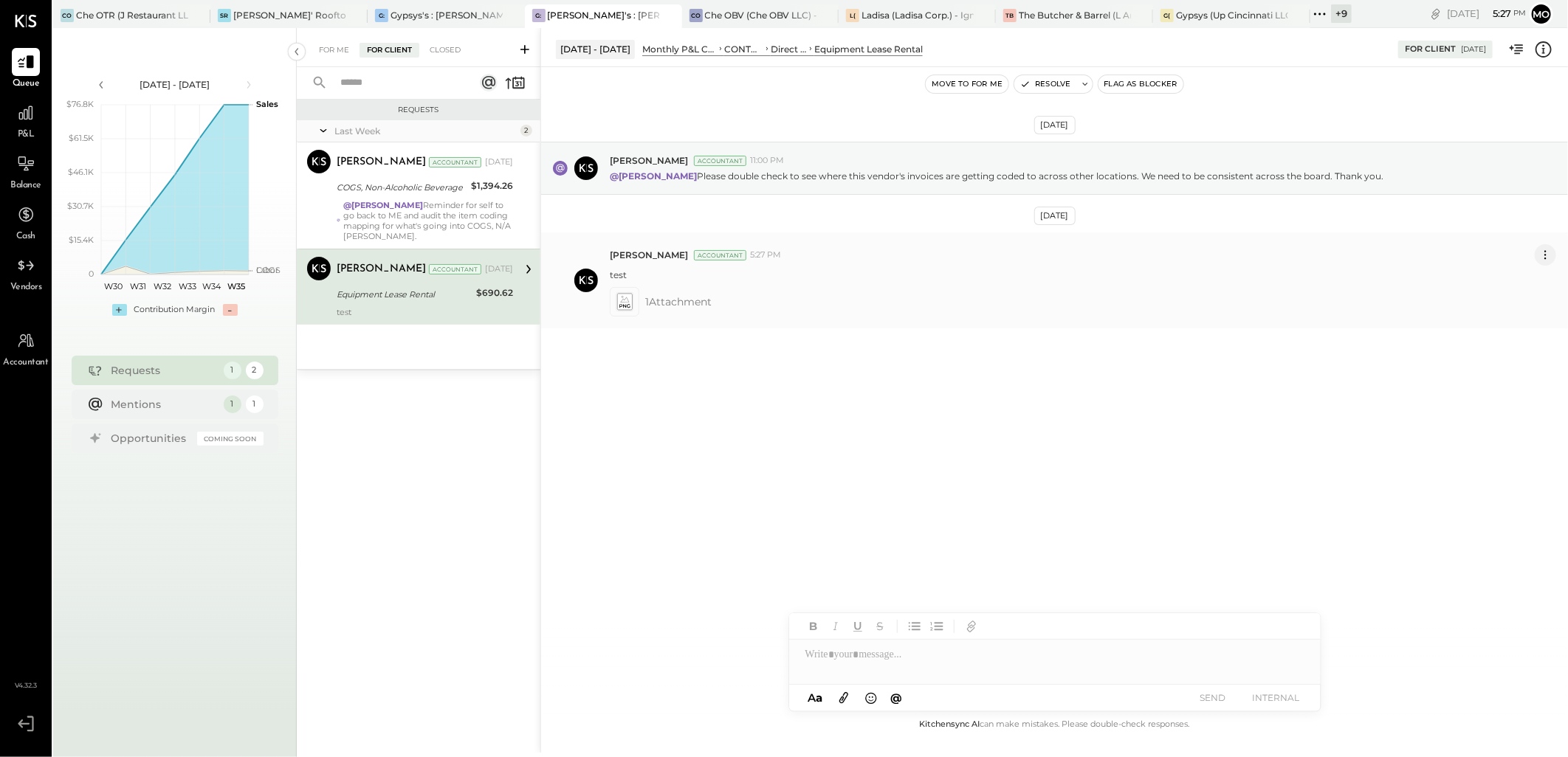
click at [1543, 262] on icon at bounding box center [1545, 255] width 16 height 16
click at [1500, 310] on button "Delete Message..." at bounding box center [1506, 304] width 100 height 25
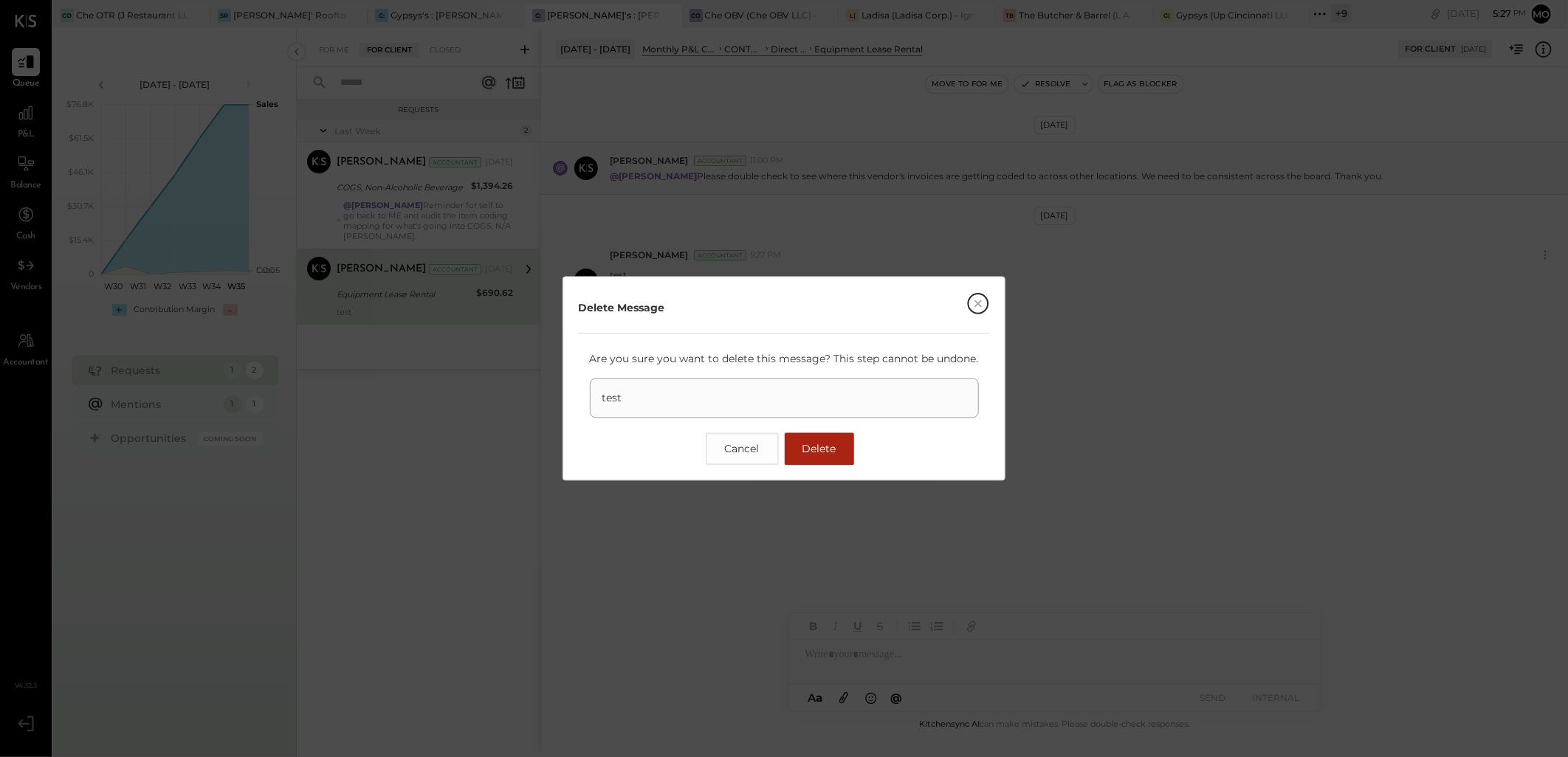
click at [793, 441] on button "Delete" at bounding box center [820, 449] width 70 height 32
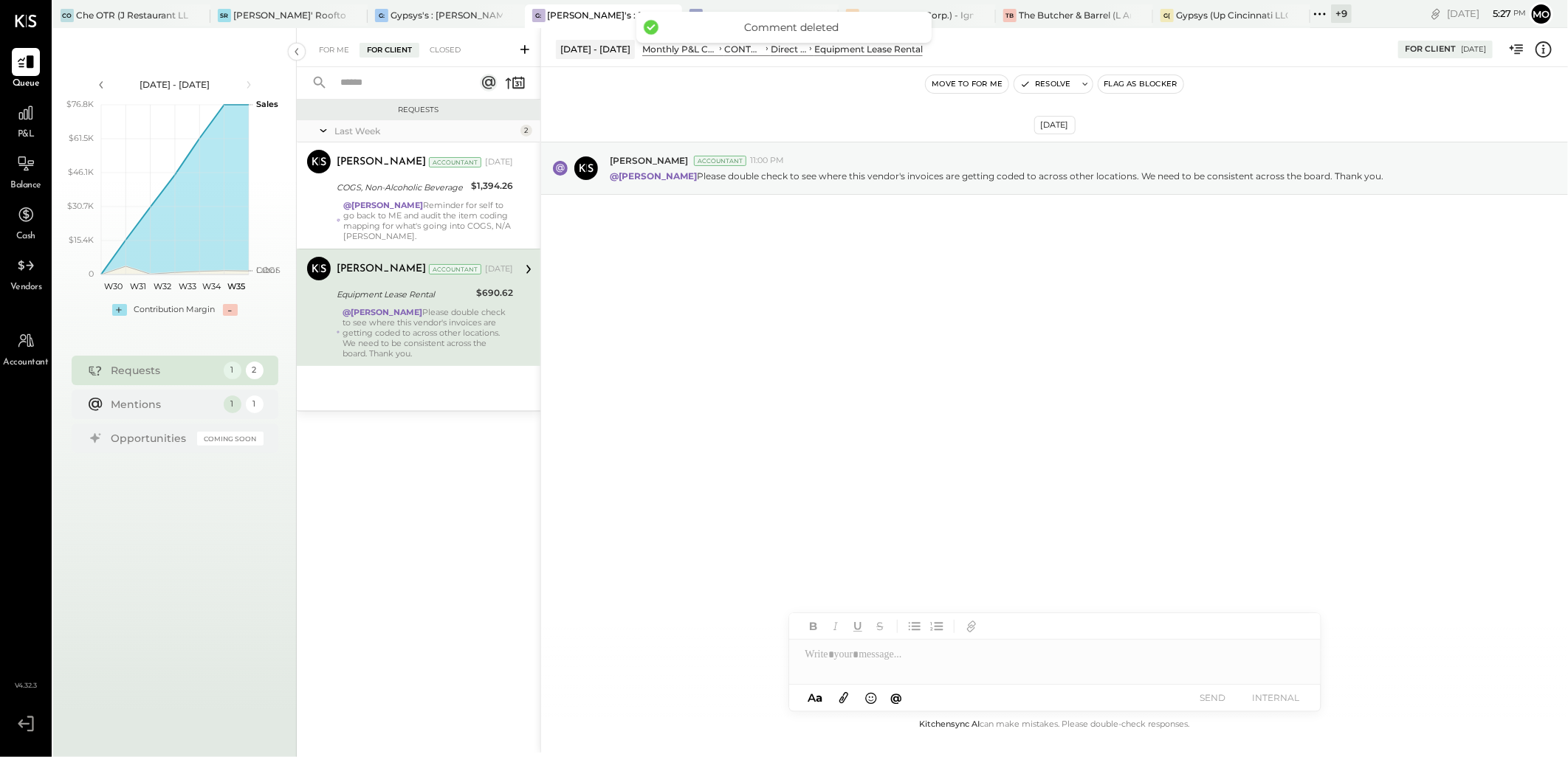
click at [857, 660] on div at bounding box center [1054, 654] width 531 height 29
type input "**"
click at [941, 618] on div "JS [PERSON_NAME]" at bounding box center [910, 608] width 169 height 29
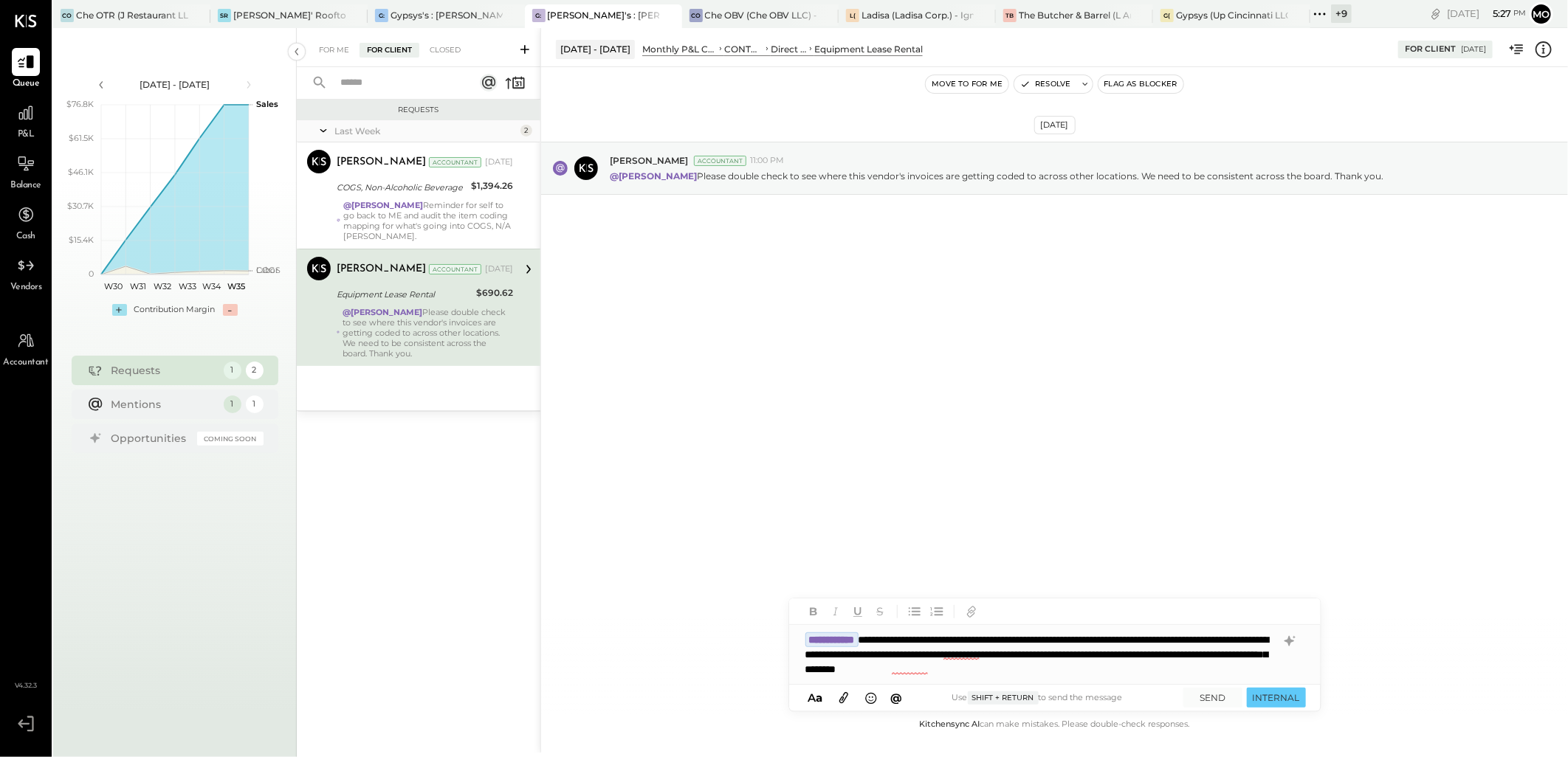
click at [845, 700] on icon at bounding box center [843, 698] width 9 height 11
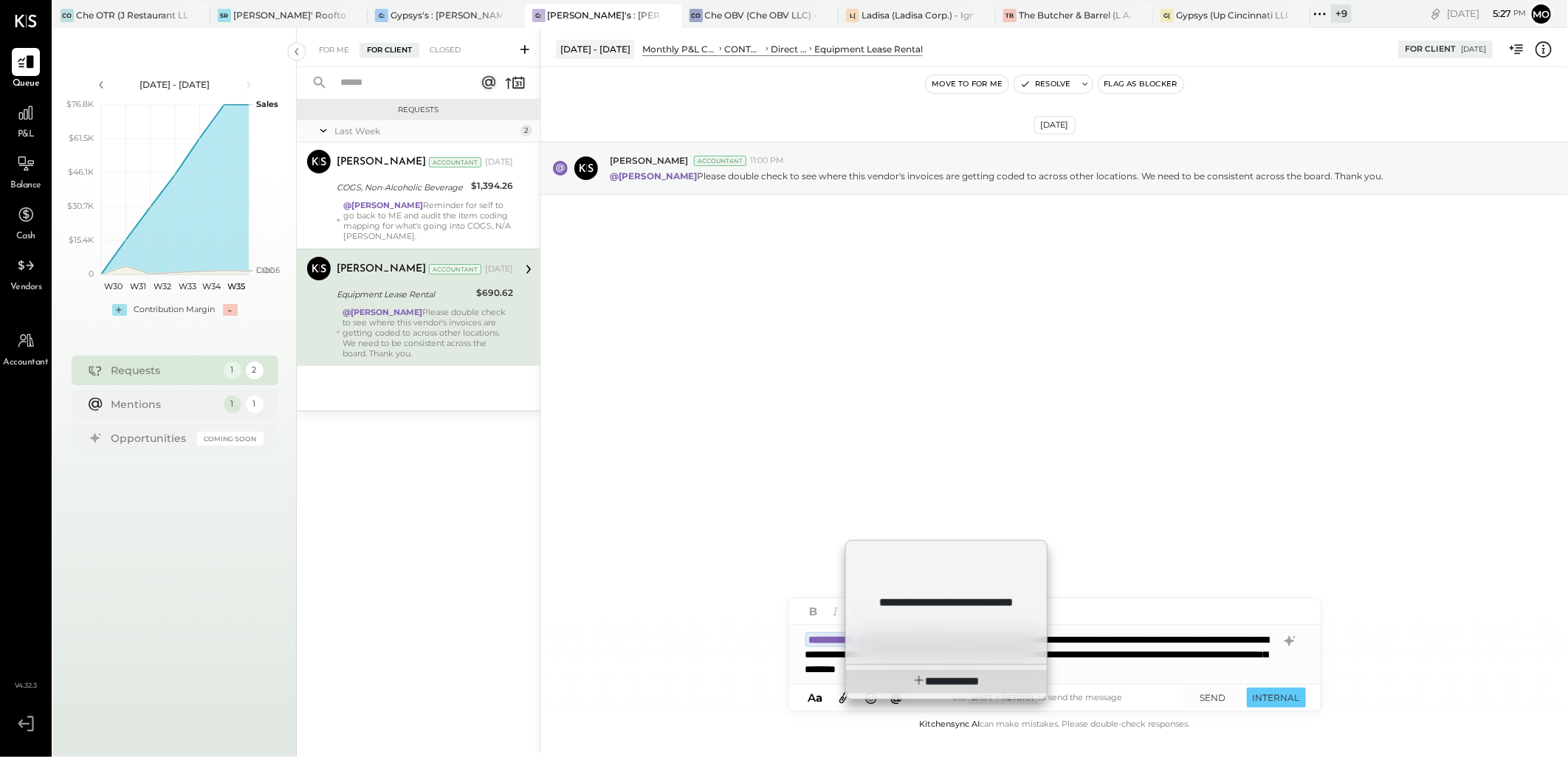
click at [920, 676] on span "**********" at bounding box center [946, 682] width 67 height 11
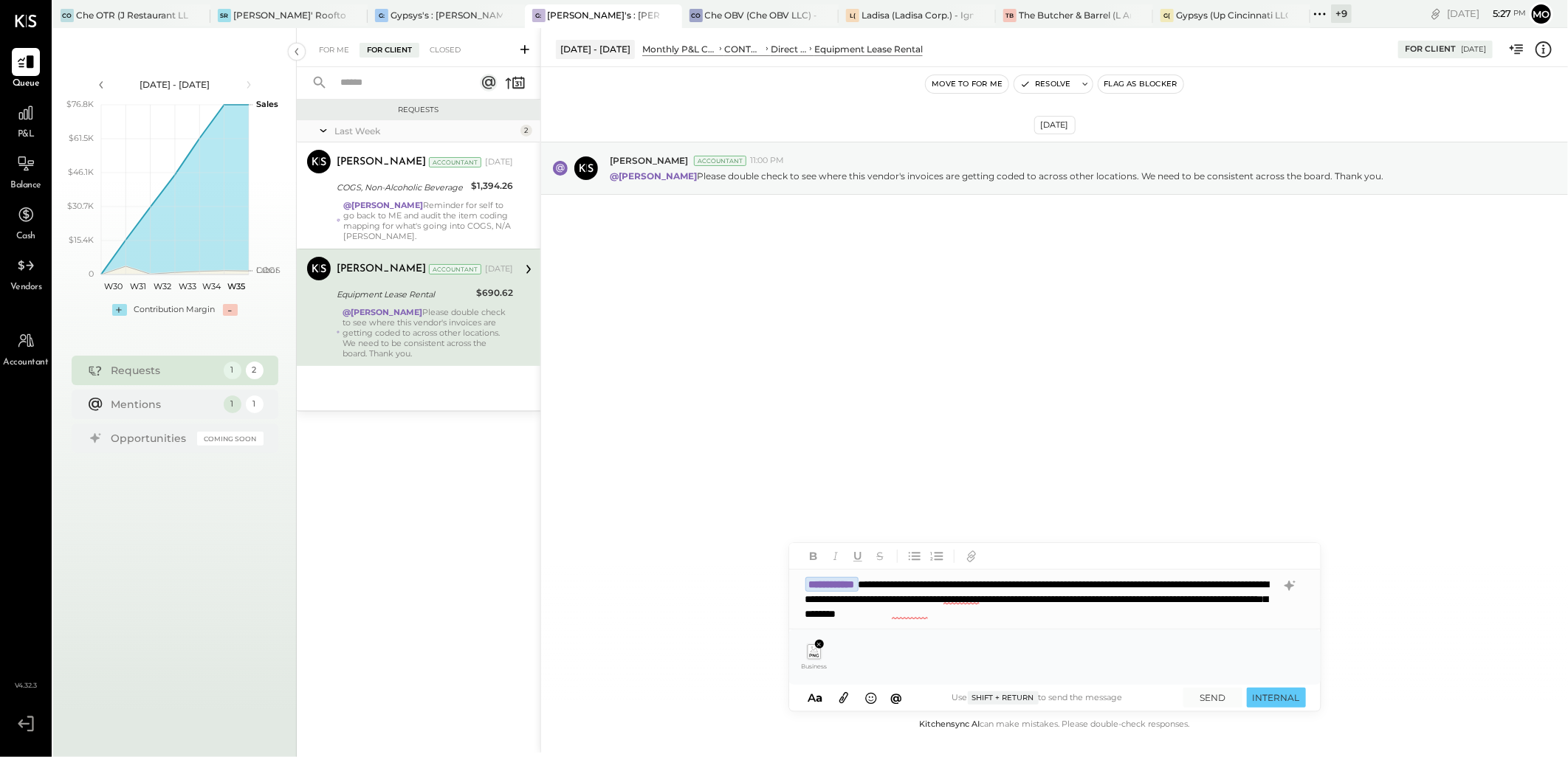
click at [818, 646] on icon at bounding box center [819, 645] width 4 height 4
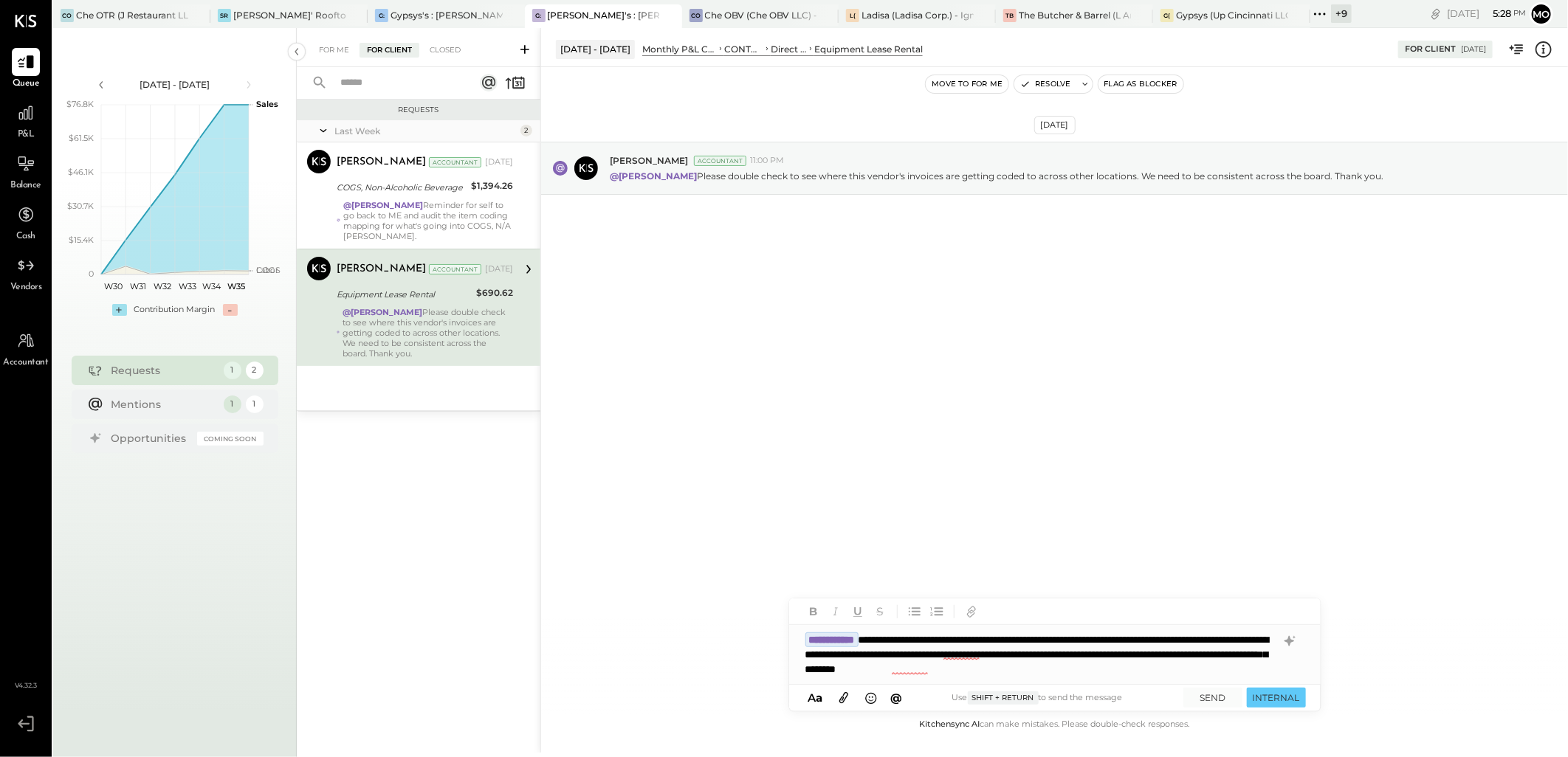
click at [841, 698] on icon at bounding box center [843, 697] width 17 height 17
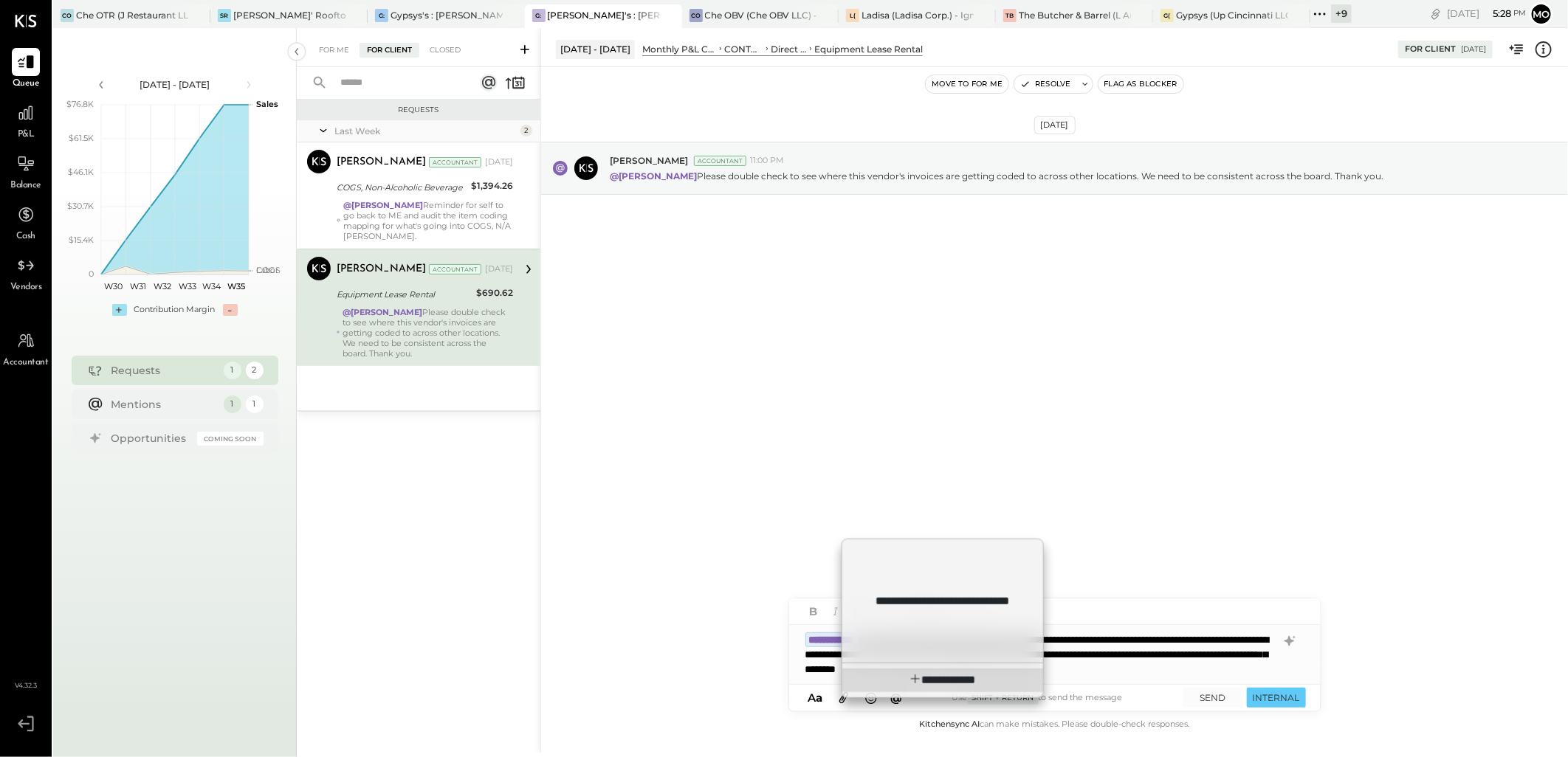
click at [931, 683] on span "**********" at bounding box center [953, 680] width 45 height 11
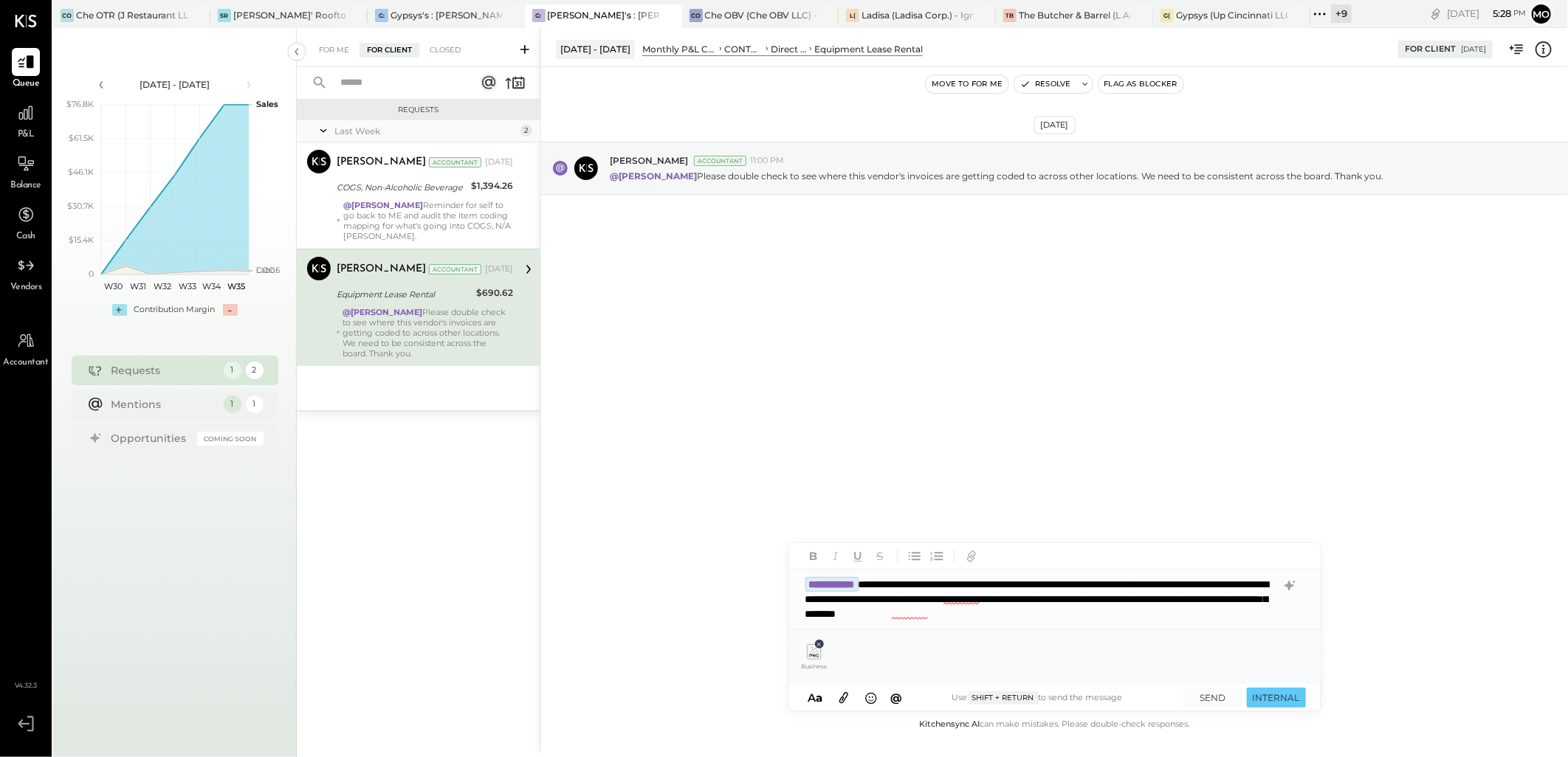
click at [817, 645] on icon at bounding box center [819, 645] width 6 height 6
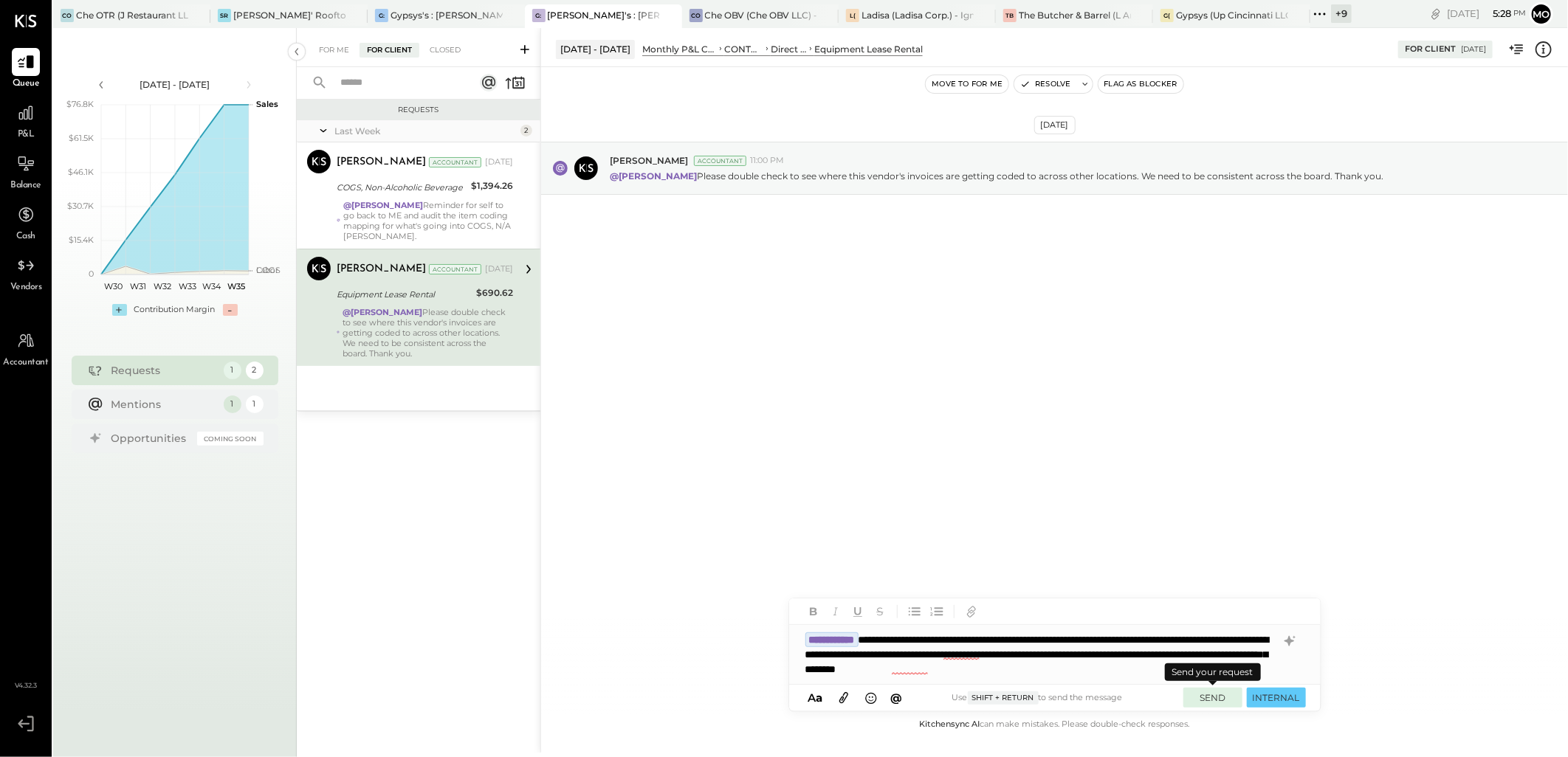
click at [1212, 698] on button "SEND" at bounding box center [1212, 698] width 59 height 20
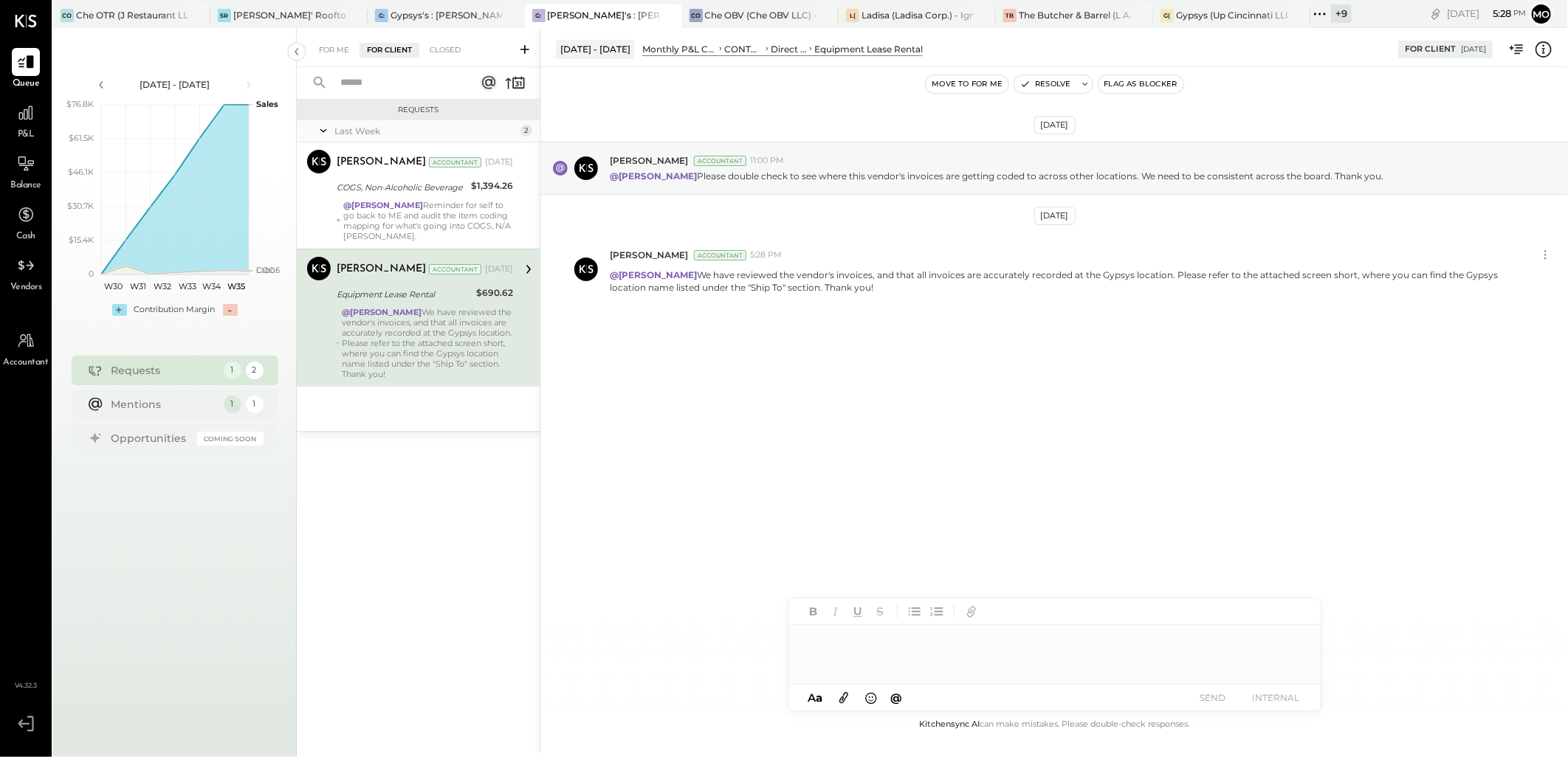
click at [849, 699] on icon at bounding box center [843, 697] width 17 height 17
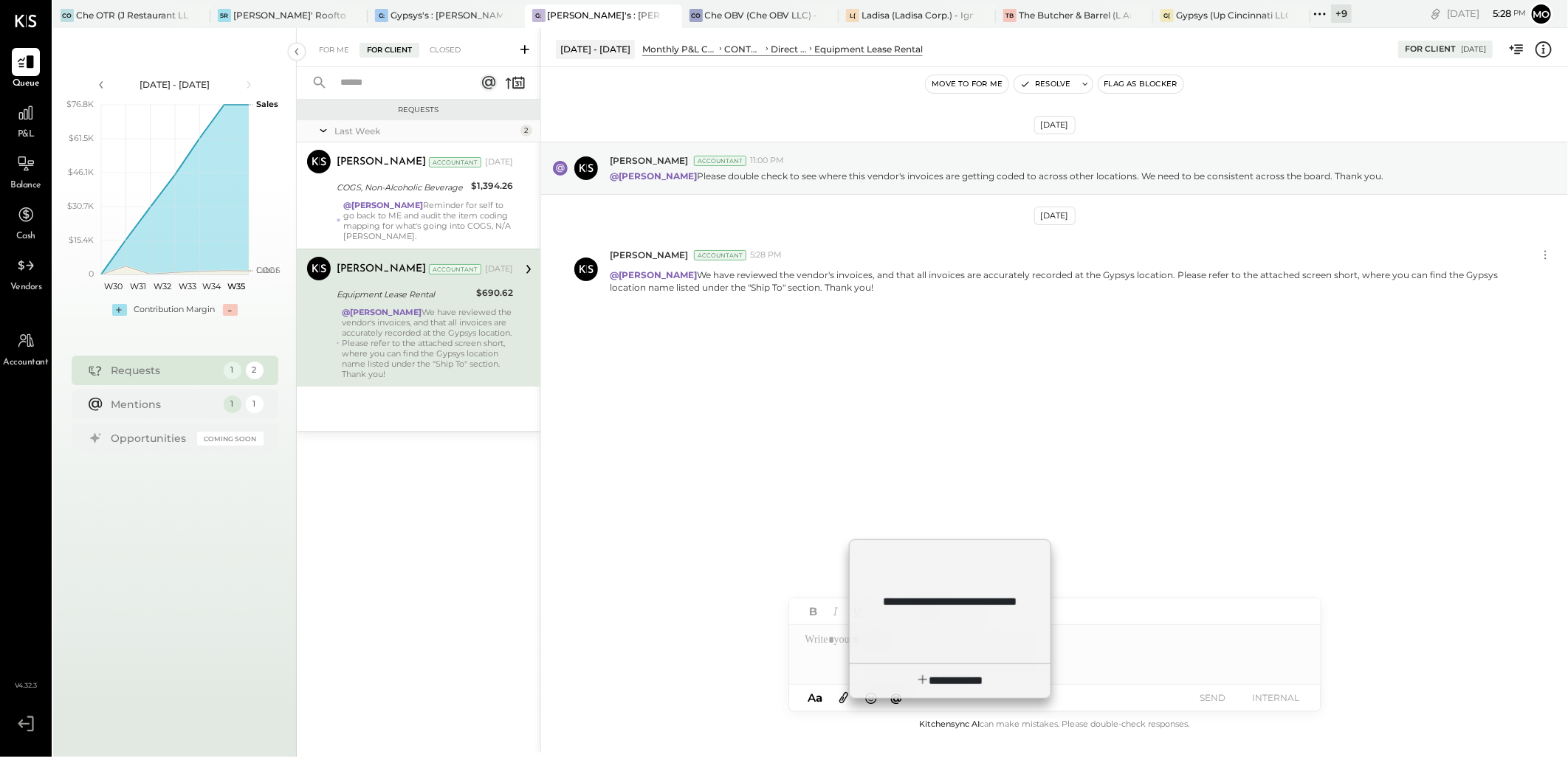
click at [865, 443] on div "[DATE] [PERSON_NAME] Accountant 11:00 PM @[PERSON_NAME] Please double check to …" at bounding box center [1054, 391] width 1026 height 649
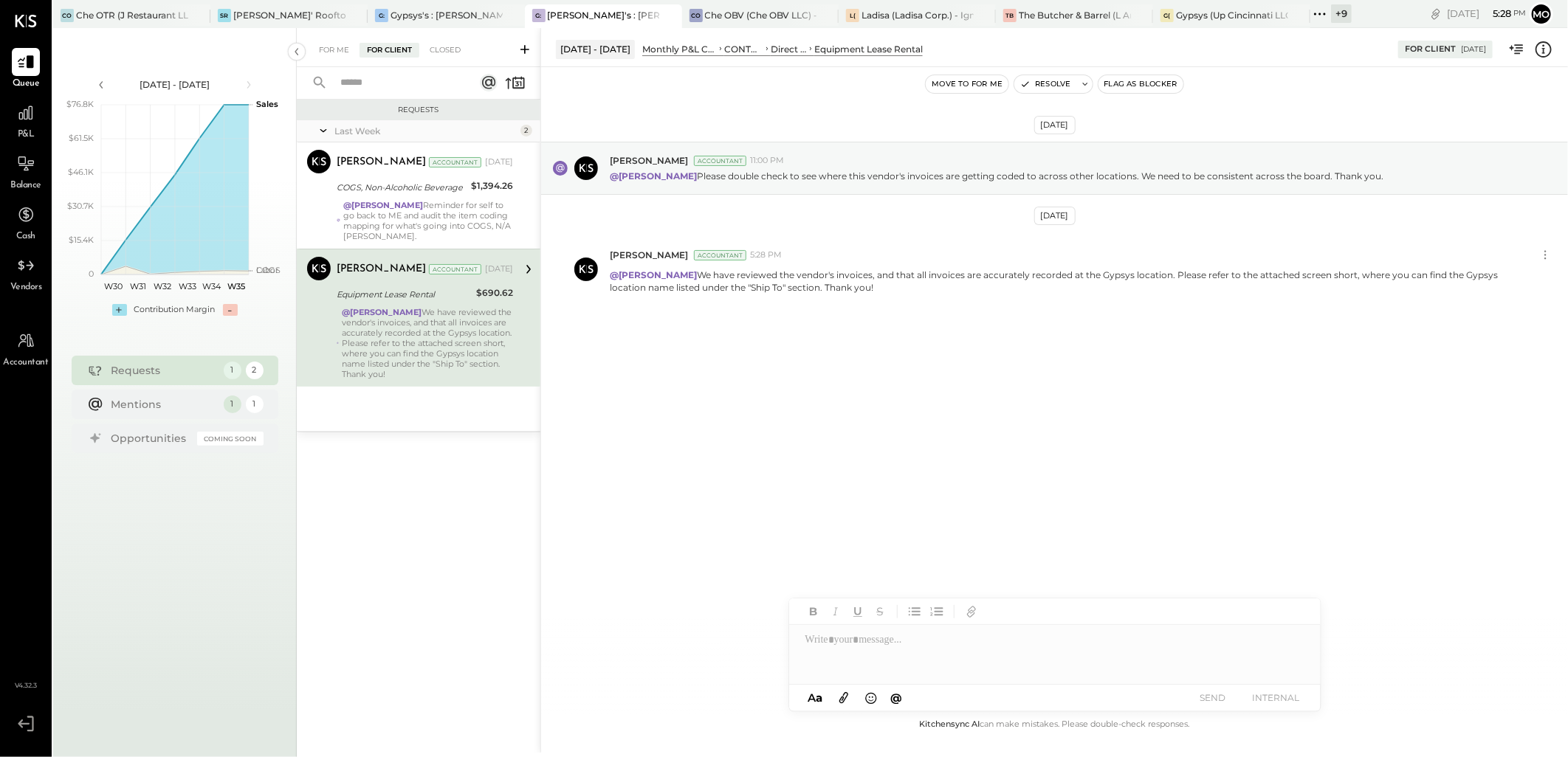
click at [845, 694] on icon at bounding box center [843, 698] width 9 height 11
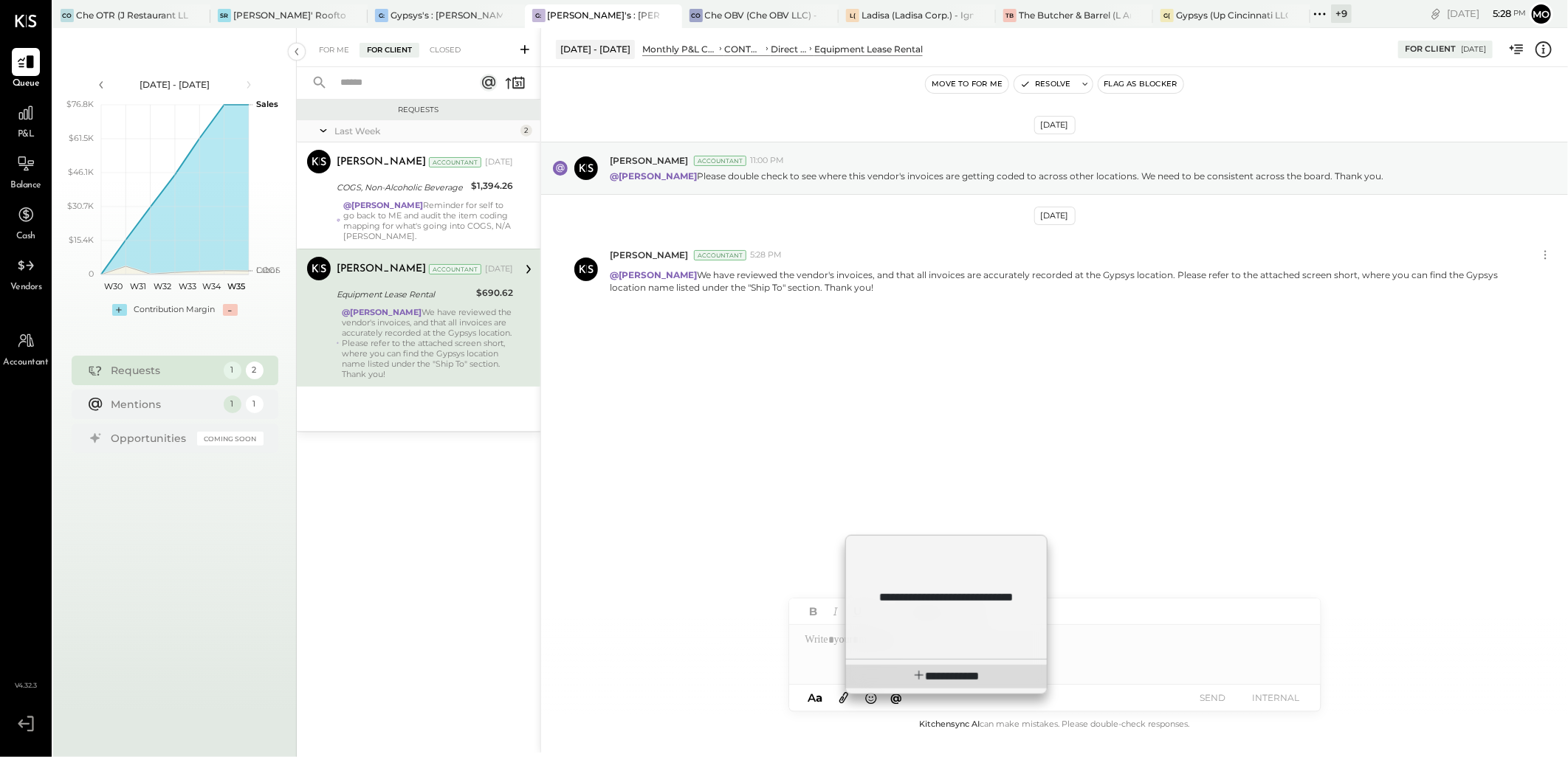
click at [936, 675] on span "**********" at bounding box center [957, 676] width 45 height 11
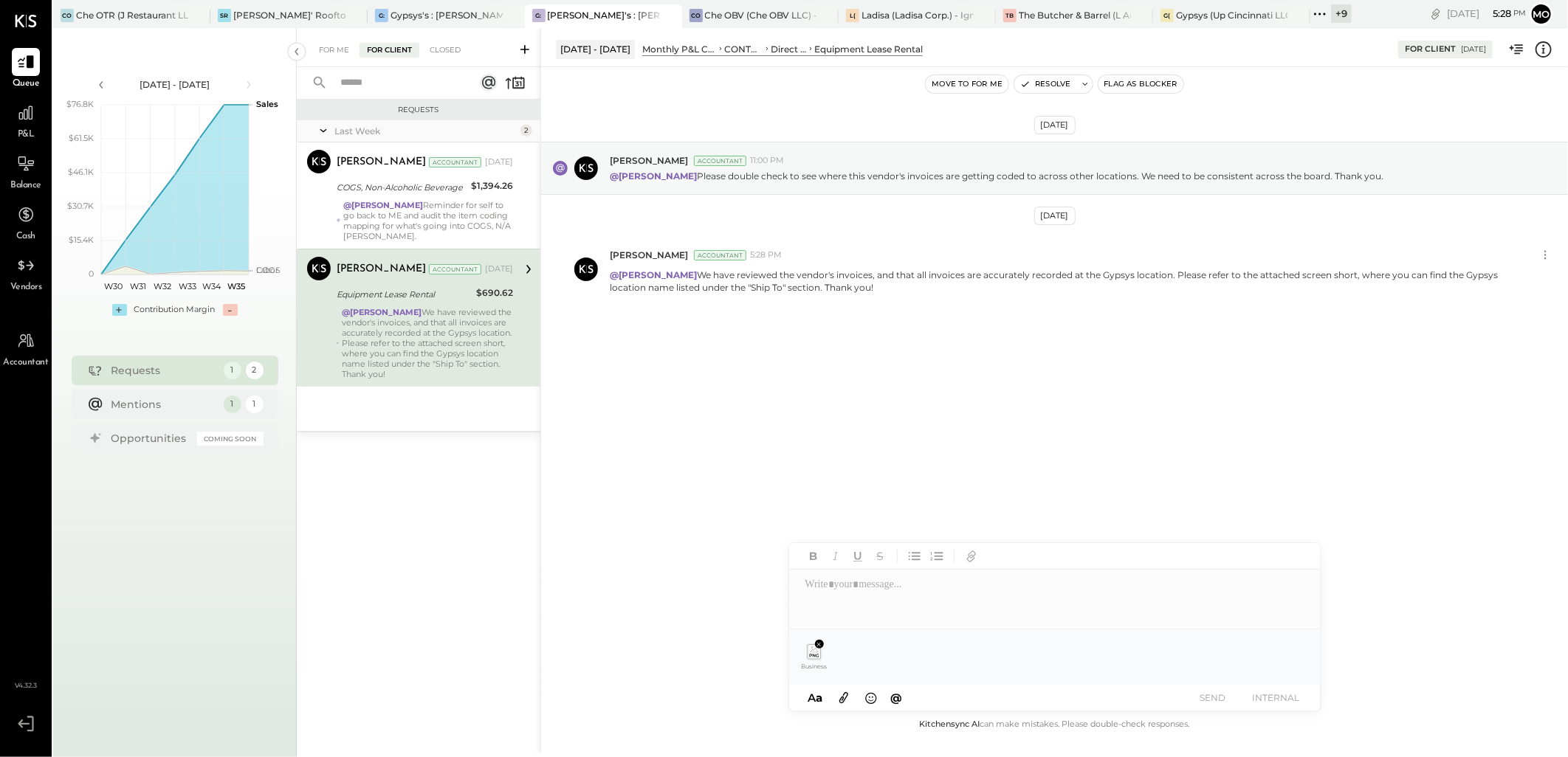
click at [809, 657] on icon at bounding box center [814, 652] width 13 height 14
click at [809, 658] on icon at bounding box center [814, 652] width 13 height 14
drag, startPoint x: 809, startPoint y: 658, endPoint x: 814, endPoint y: 665, distance: 8.6
click at [814, 665] on span "Business Insuranse.png" at bounding box center [814, 666] width 33 height 7
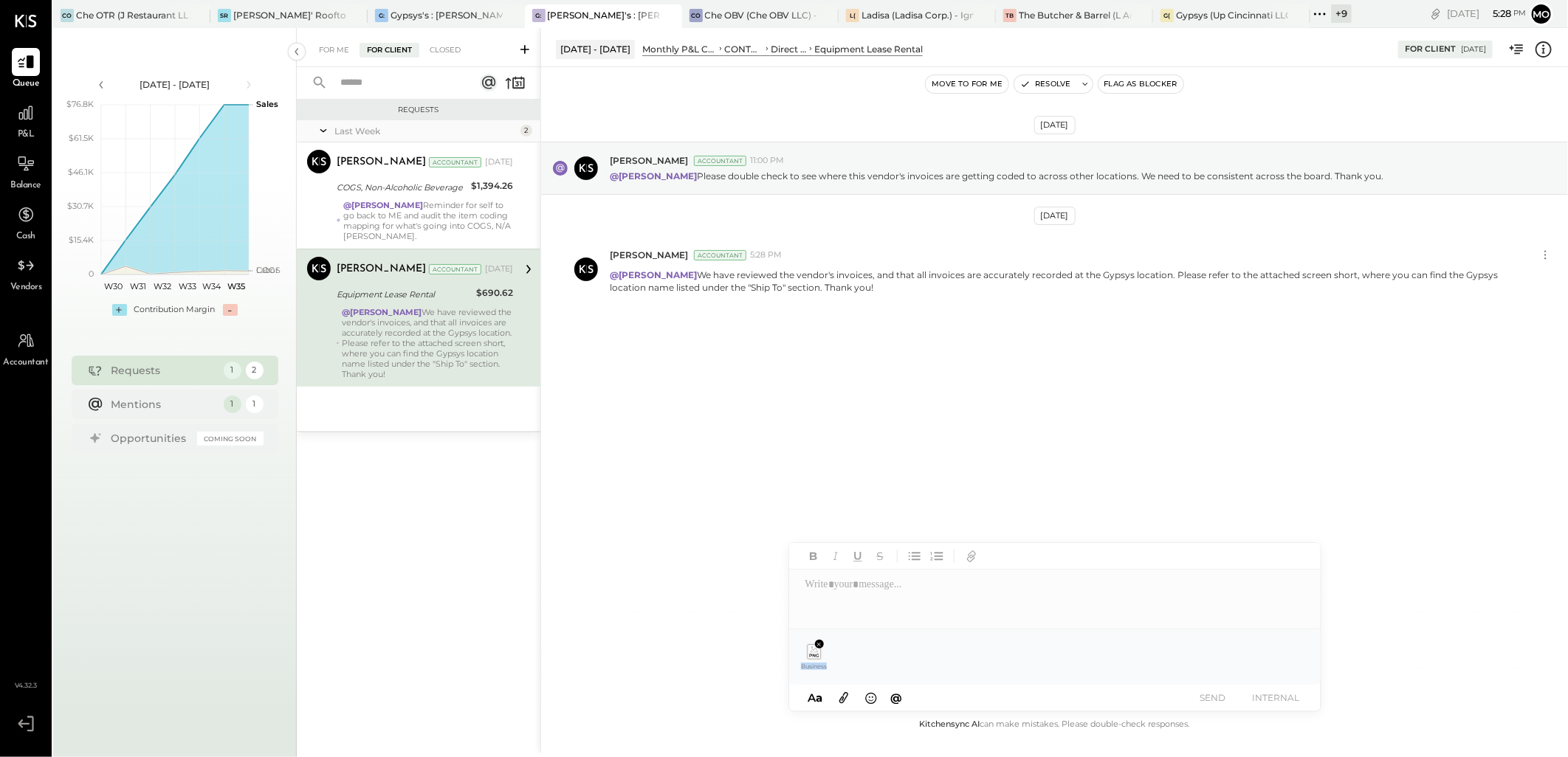
click at [814, 665] on span "Business Insuranse.png" at bounding box center [814, 666] width 33 height 7
drag, startPoint x: 814, startPoint y: 665, endPoint x: 821, endPoint y: 644, distance: 22.1
click at [820, 645] on icon at bounding box center [819, 645] width 4 height 4
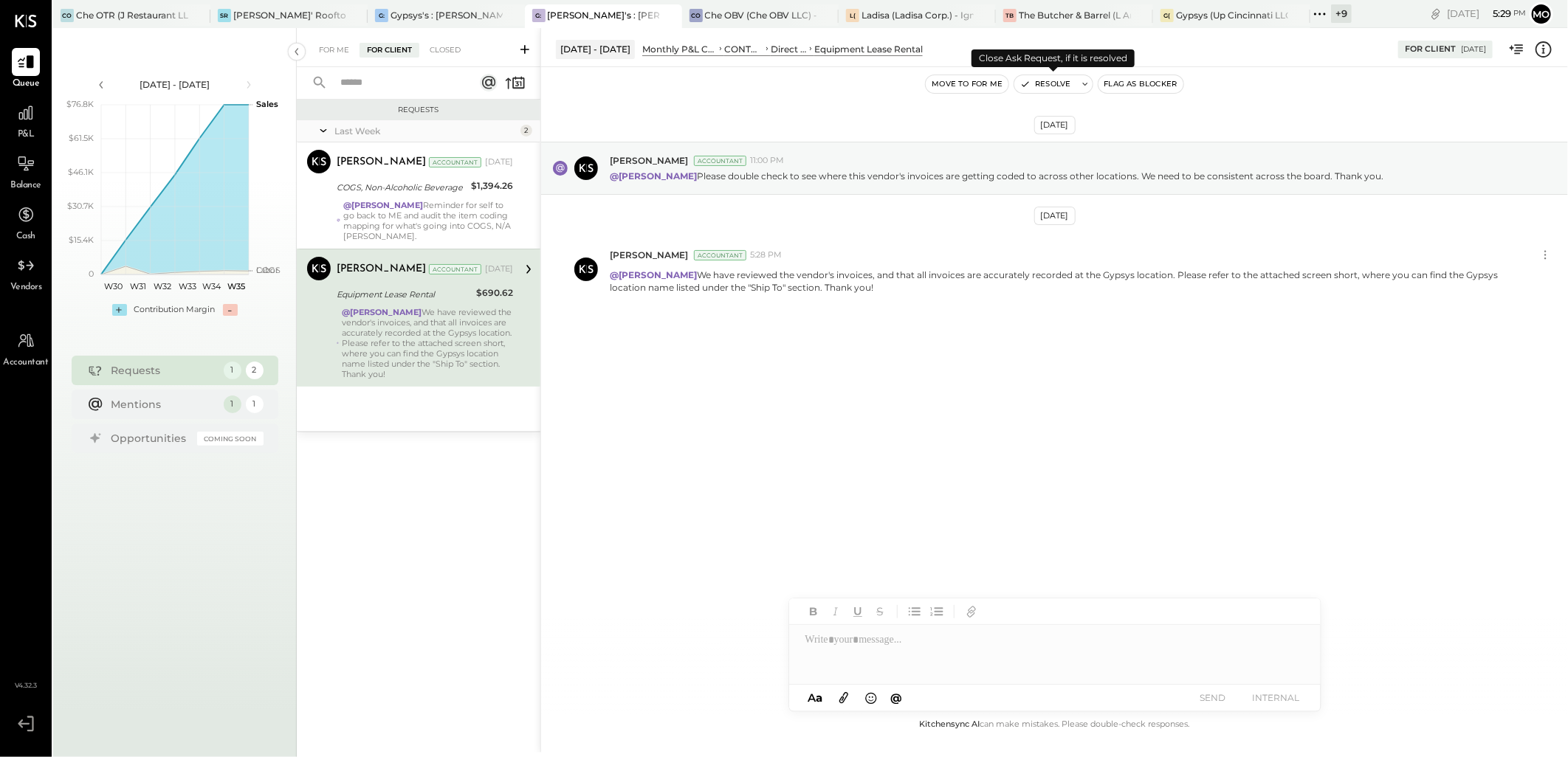
click at [1049, 78] on button "Resolve" at bounding box center [1045, 84] width 62 height 17
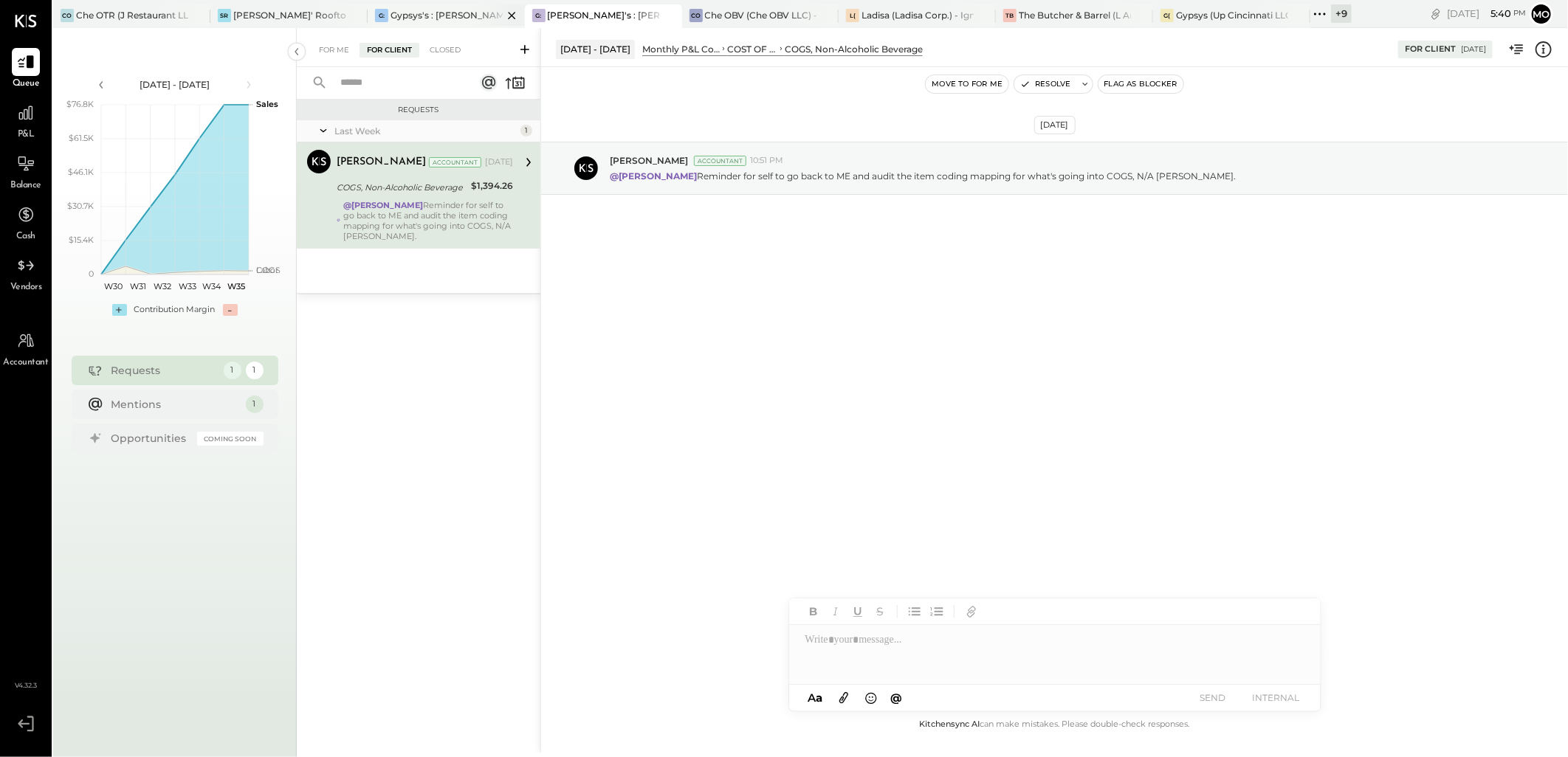
click at [416, 17] on div "Gypsys's : [PERSON_NAME] on the levee" at bounding box center [447, 15] width 112 height 13
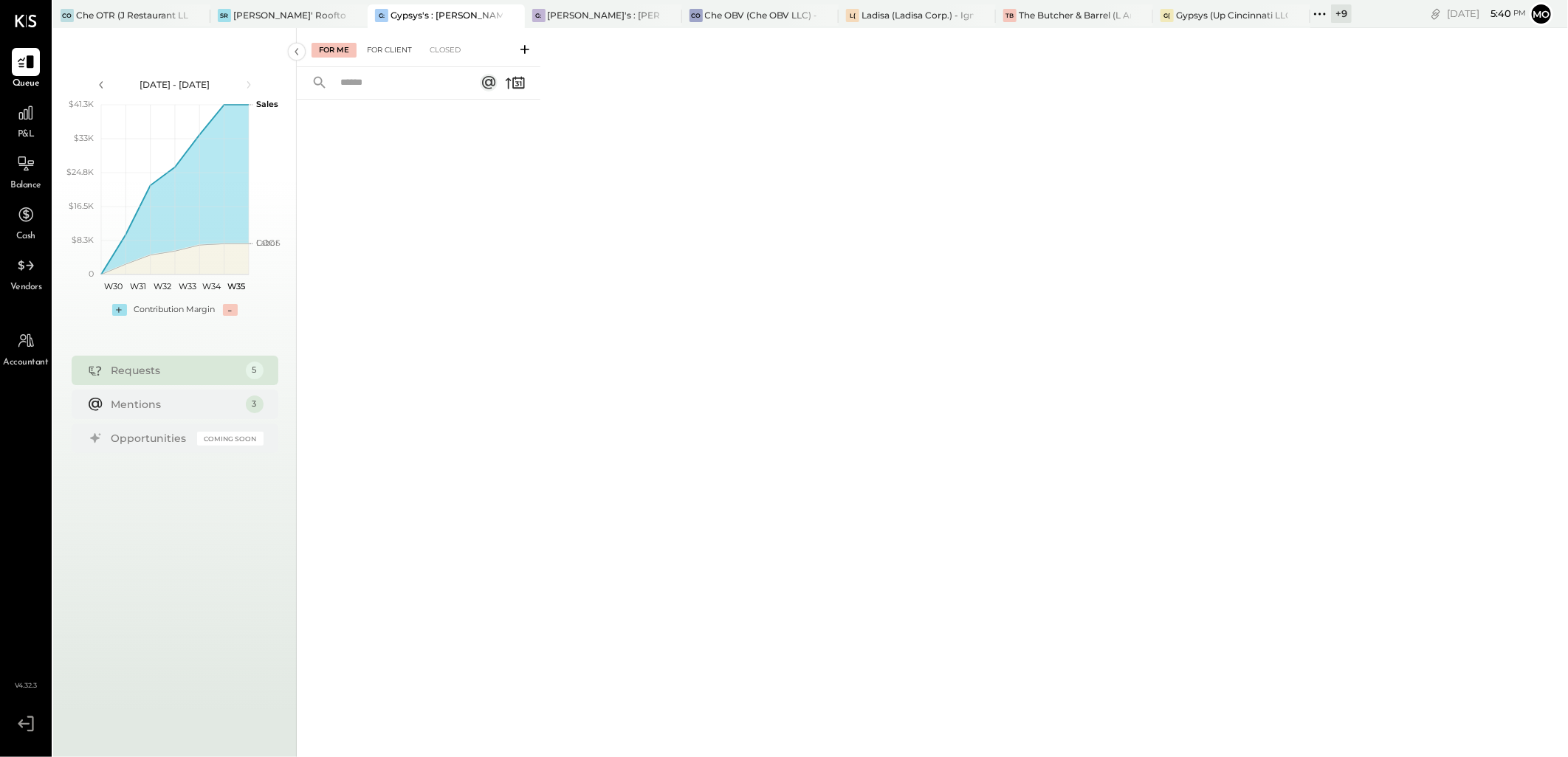
click at [386, 48] on div "For Client" at bounding box center [389, 50] width 59 height 15
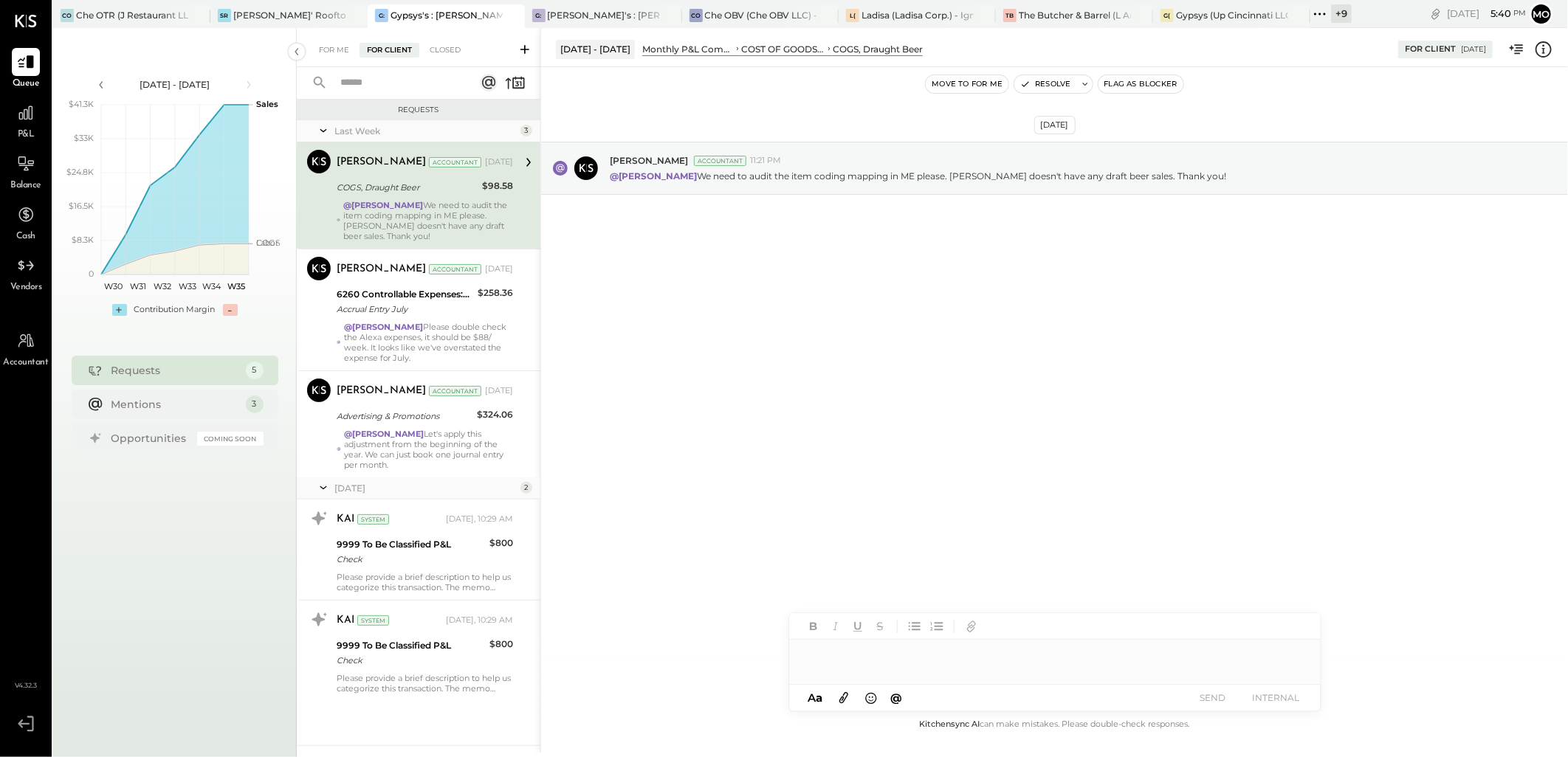
click at [436, 481] on div "[DATE] 2" at bounding box center [419, 489] width 244 height 22
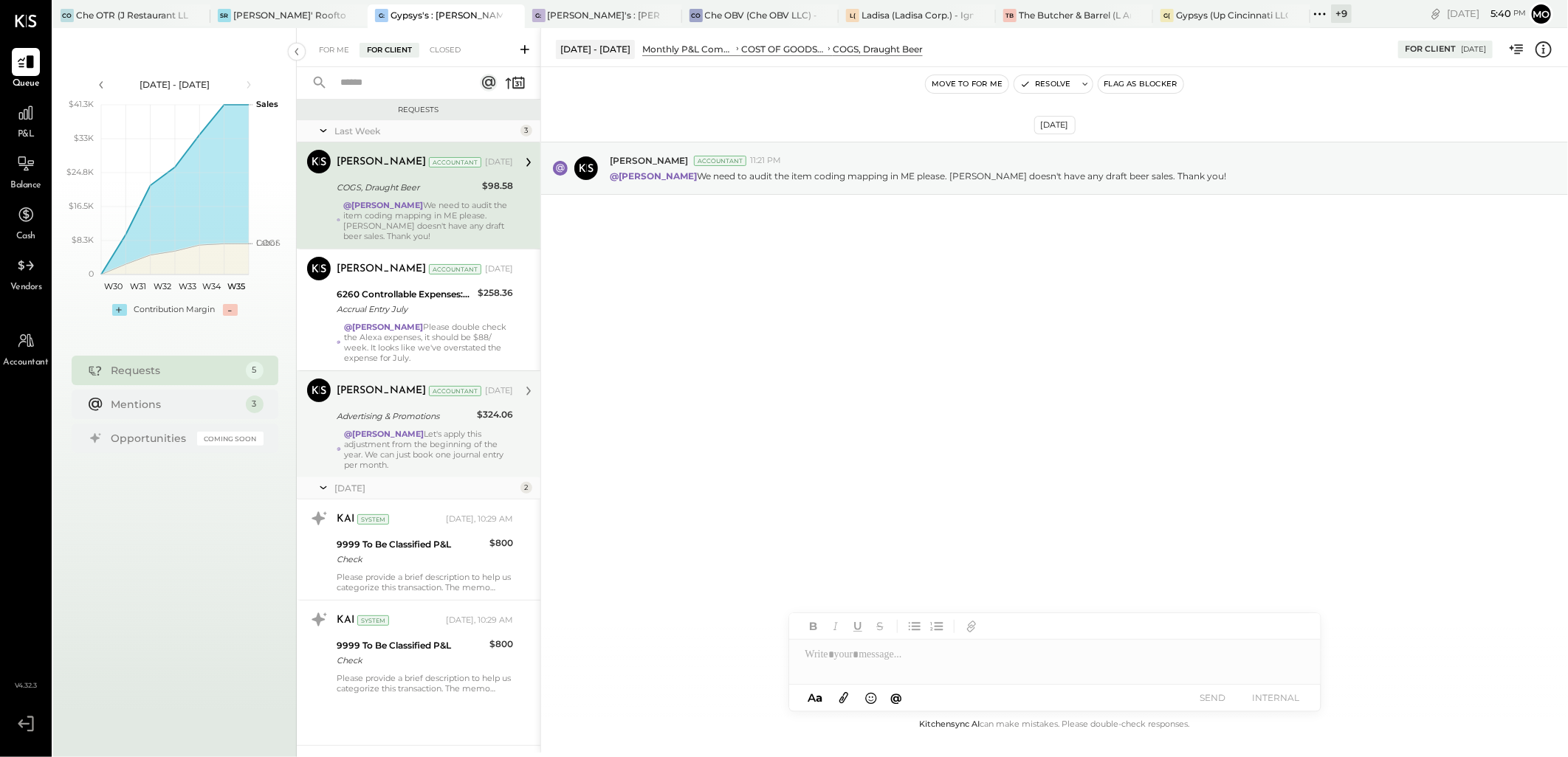
click at [403, 421] on div "Advertising & Promotions" at bounding box center [404, 416] width 135 height 15
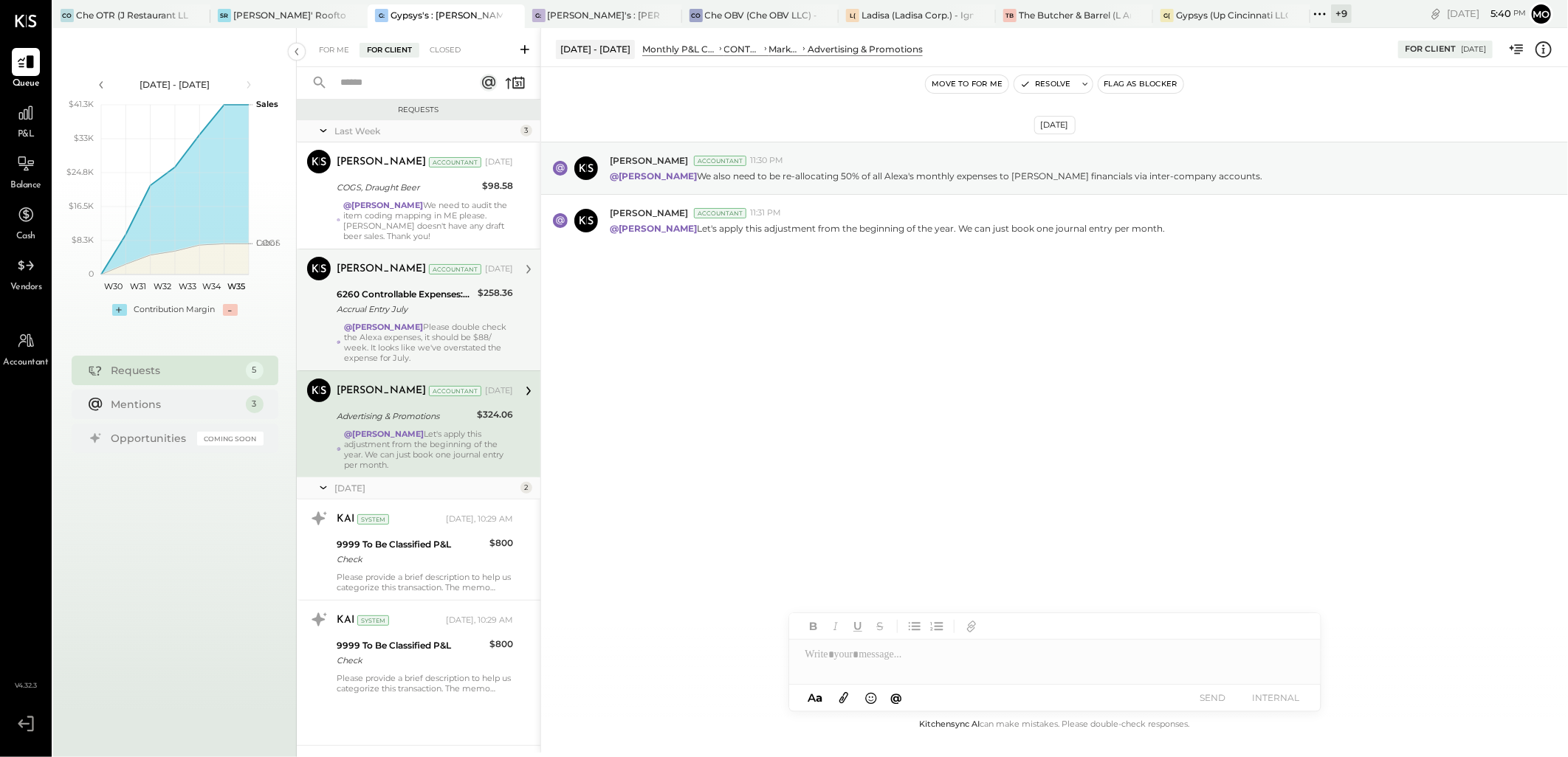
click at [473, 342] on div "@[PERSON_NAME] Please double check the Alexa expenses, it should be $88/ week. …" at bounding box center [428, 342] width 169 height 41
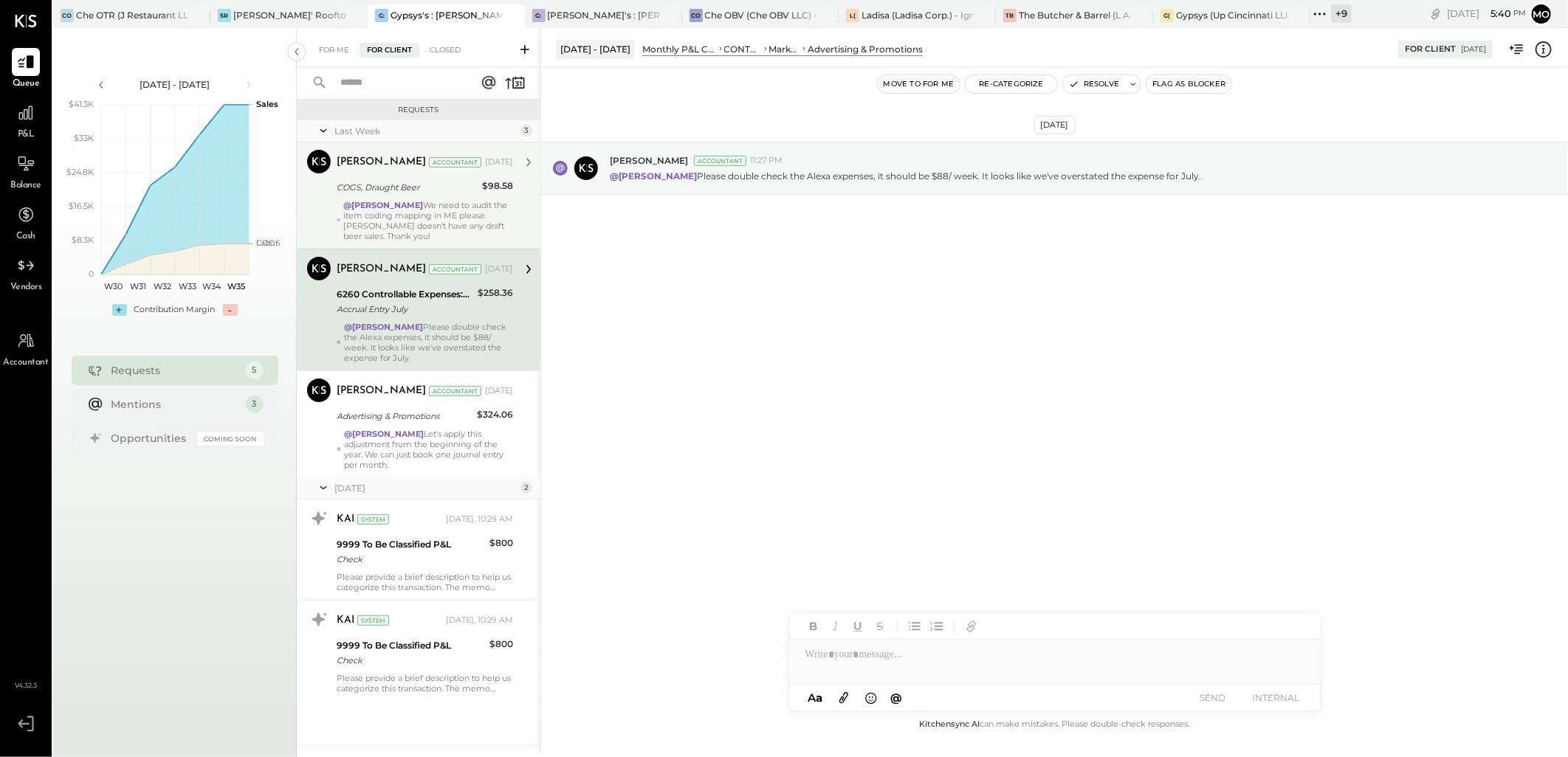
click at [467, 207] on div "@[PERSON_NAME] We need to audit the item coding mapping in ME please. [PERSON_N…" at bounding box center [428, 221] width 169 height 41
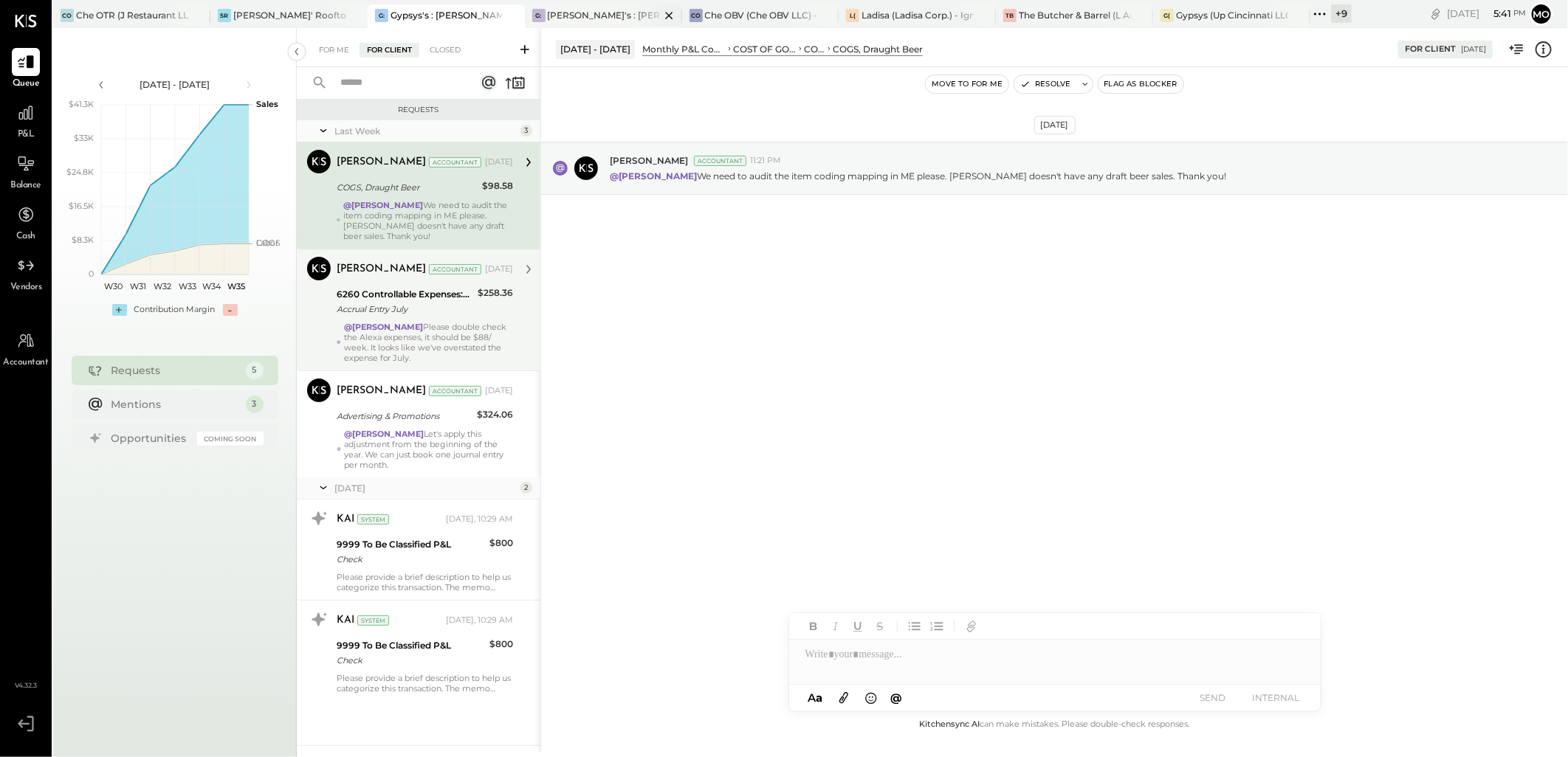
click at [569, 16] on div "[PERSON_NAME]'s : [PERSON_NAME]'s" at bounding box center [604, 15] width 112 height 13
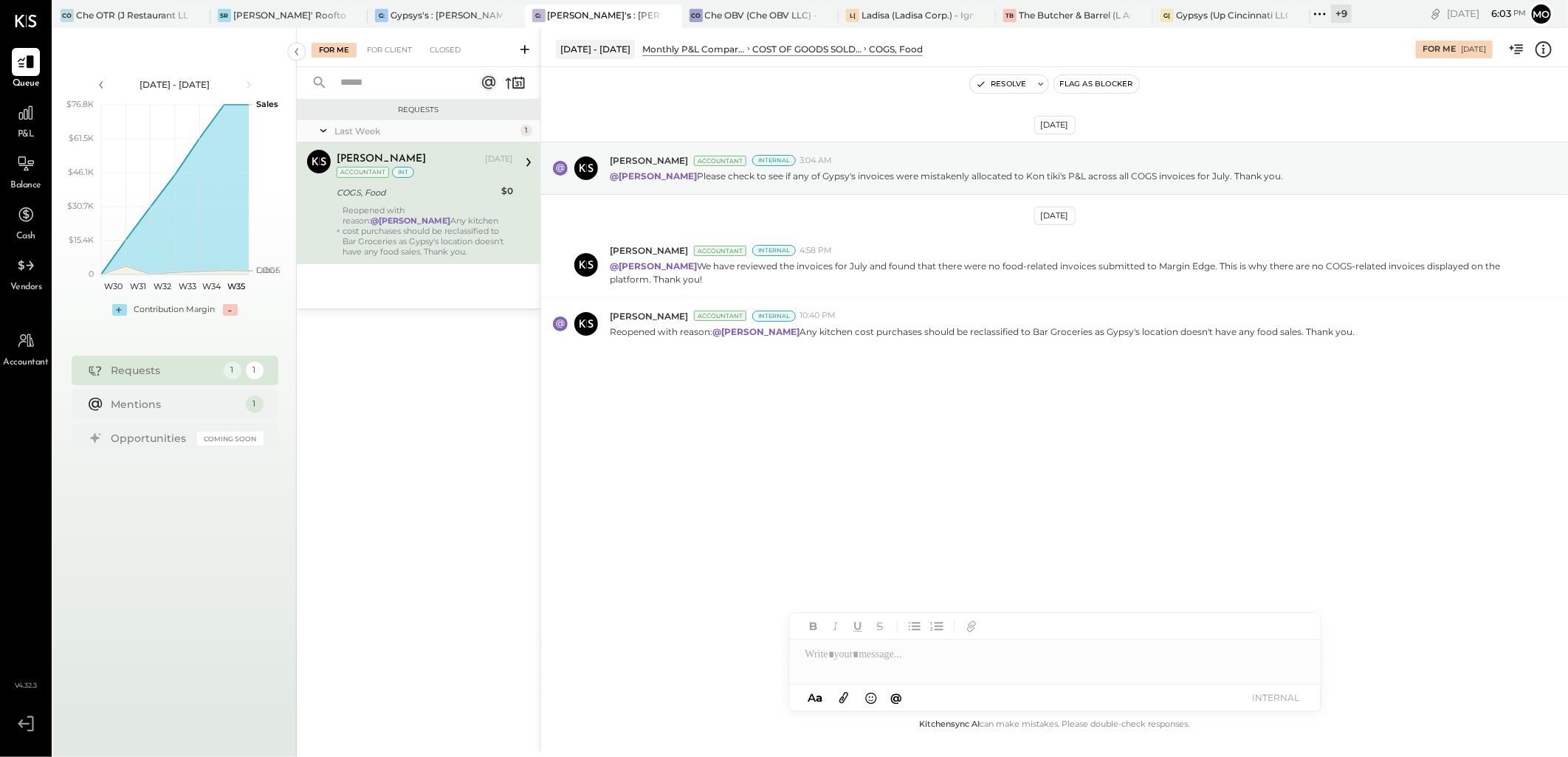
drag, startPoint x: 391, startPoint y: 52, endPoint x: 459, endPoint y: 133, distance: 105.8
click at [391, 52] on div "For Client" at bounding box center [389, 50] width 59 height 15
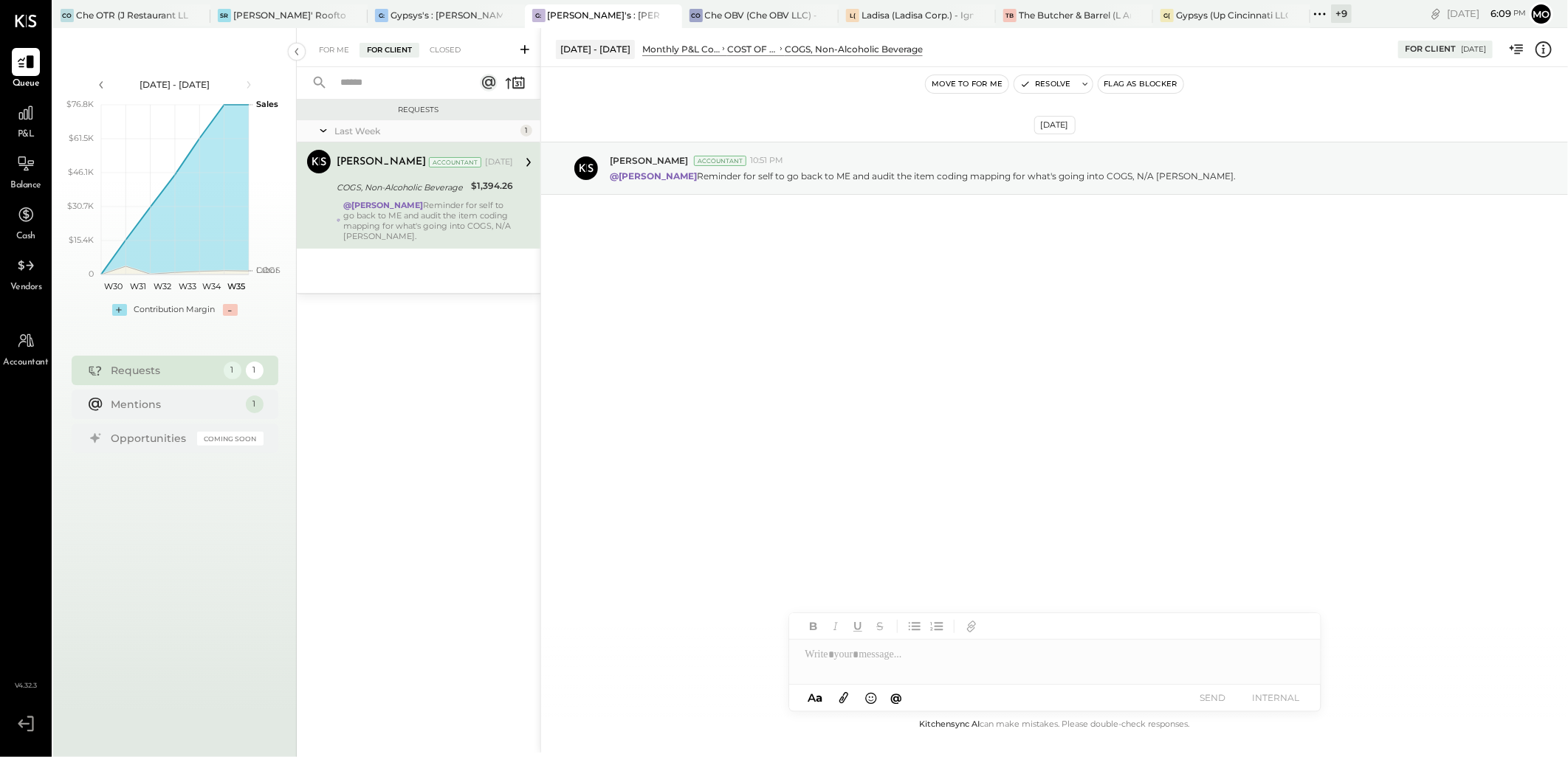
click at [823, 668] on div at bounding box center [1054, 654] width 531 height 29
type input "****"
drag, startPoint x: 885, startPoint y: 624, endPoint x: 1164, endPoint y: 534, distance: 293.2
click at [888, 624] on span "[PERSON_NAME]" at bounding box center [931, 623] width 116 height 14
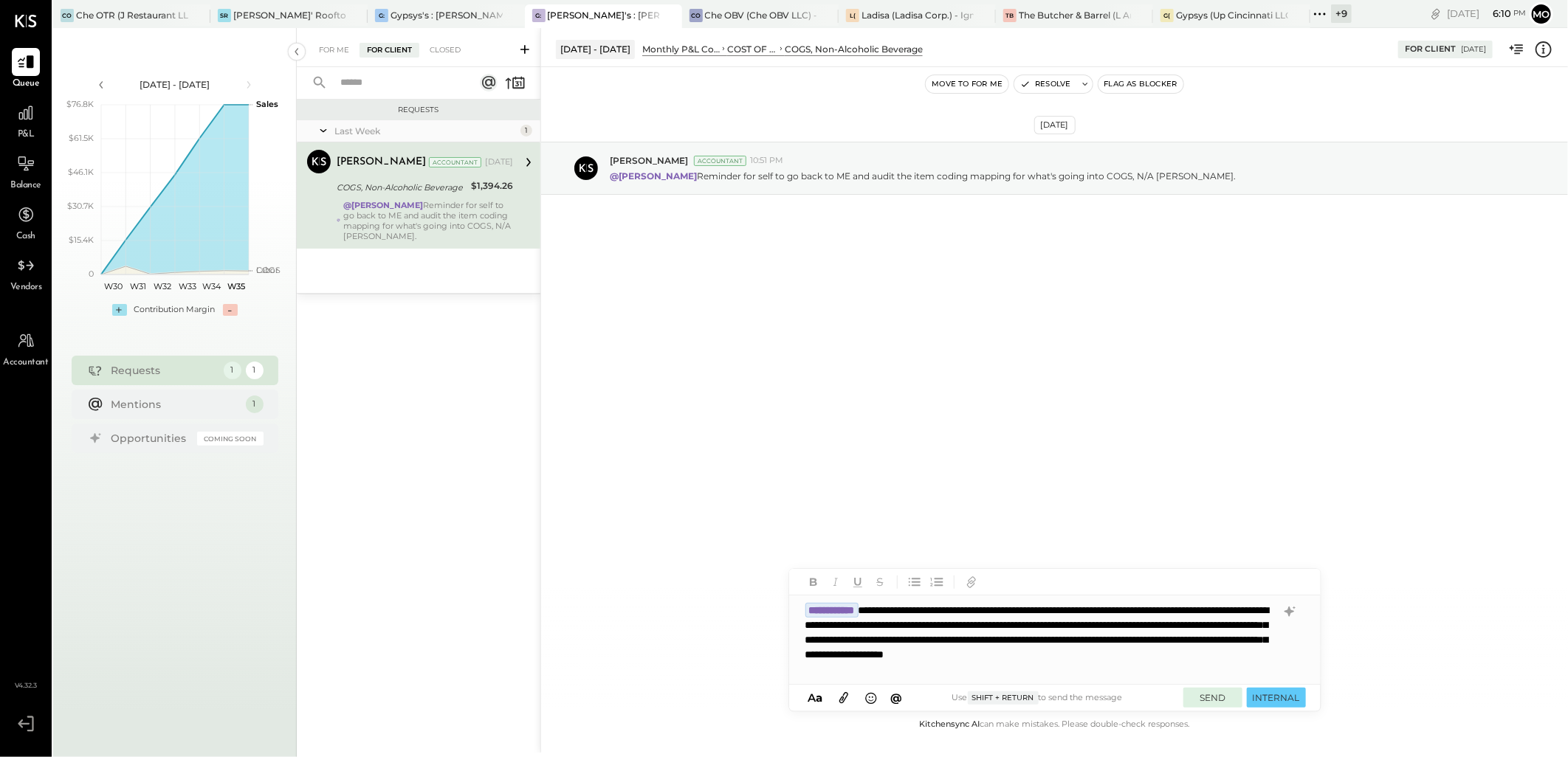
click at [1209, 701] on button "SEND" at bounding box center [1212, 698] width 59 height 20
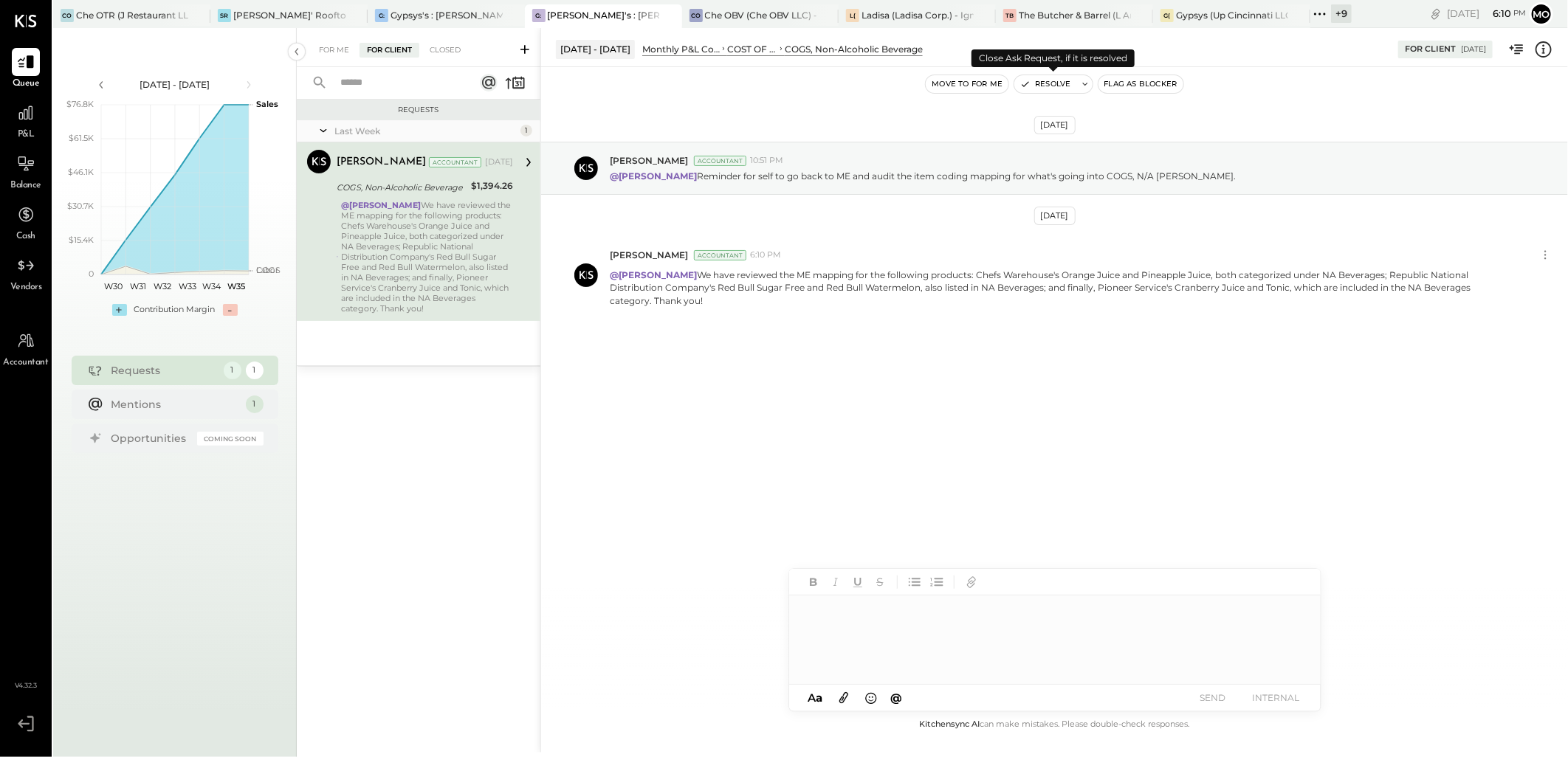
click at [1045, 85] on button "Resolve" at bounding box center [1045, 84] width 62 height 17
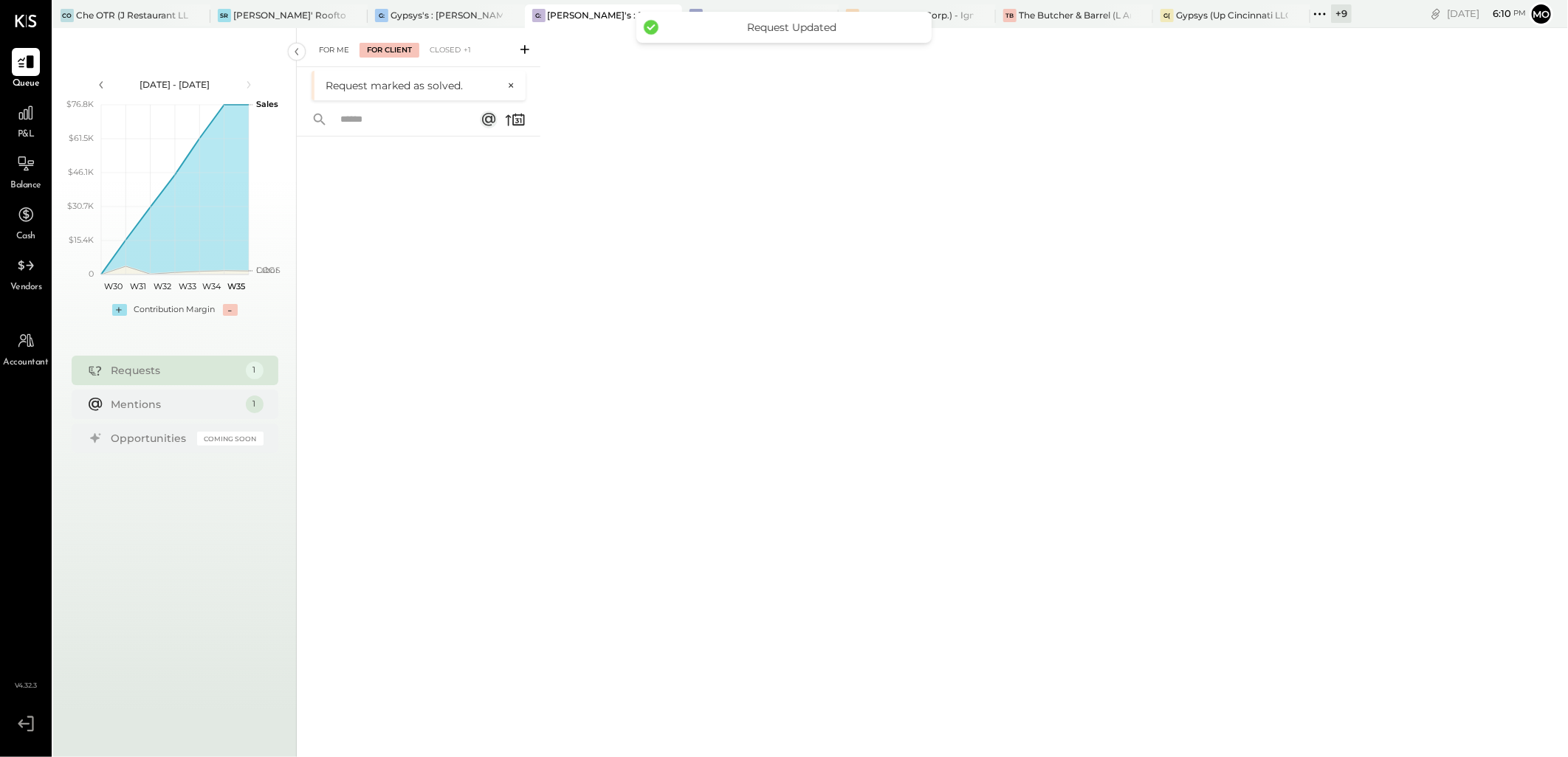
click at [335, 49] on div "For Me" at bounding box center [333, 50] width 45 height 15
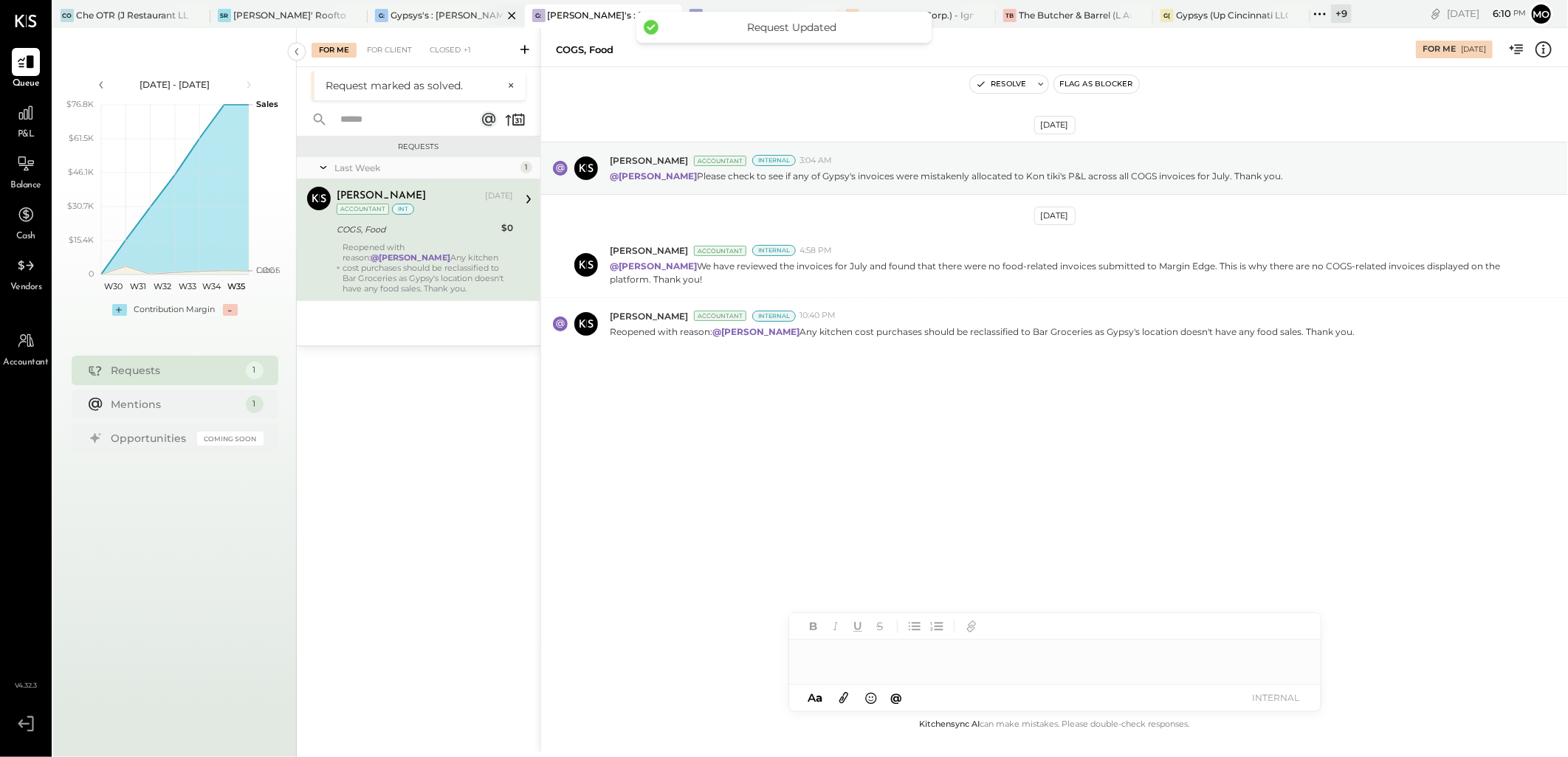
click at [454, 17] on div "Gypsys's : [PERSON_NAME] on the levee" at bounding box center [447, 15] width 112 height 13
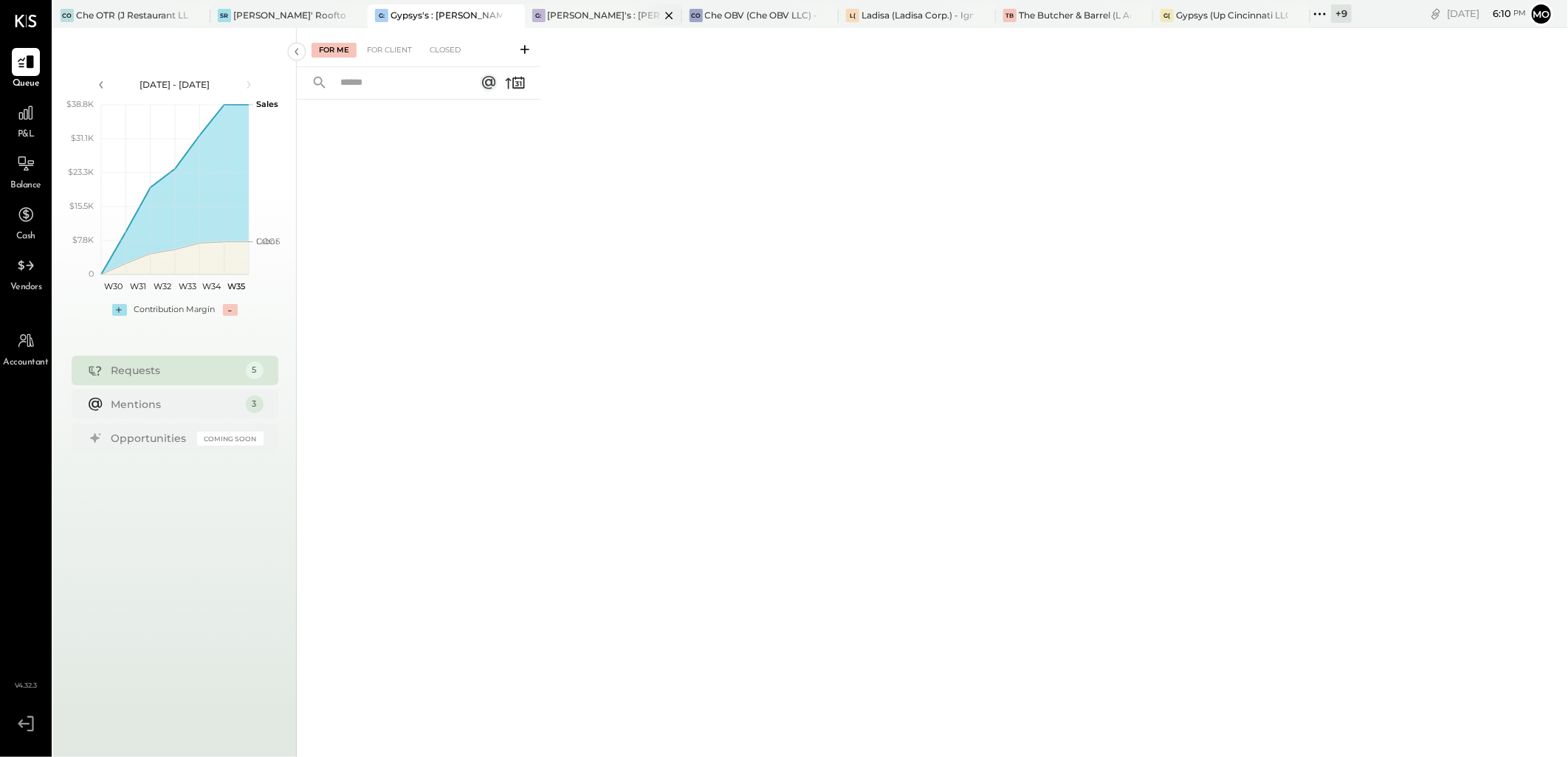
click at [558, 23] on div "G: [PERSON_NAME]'s : [PERSON_NAME]'s" at bounding box center [603, 17] width 158 height 24
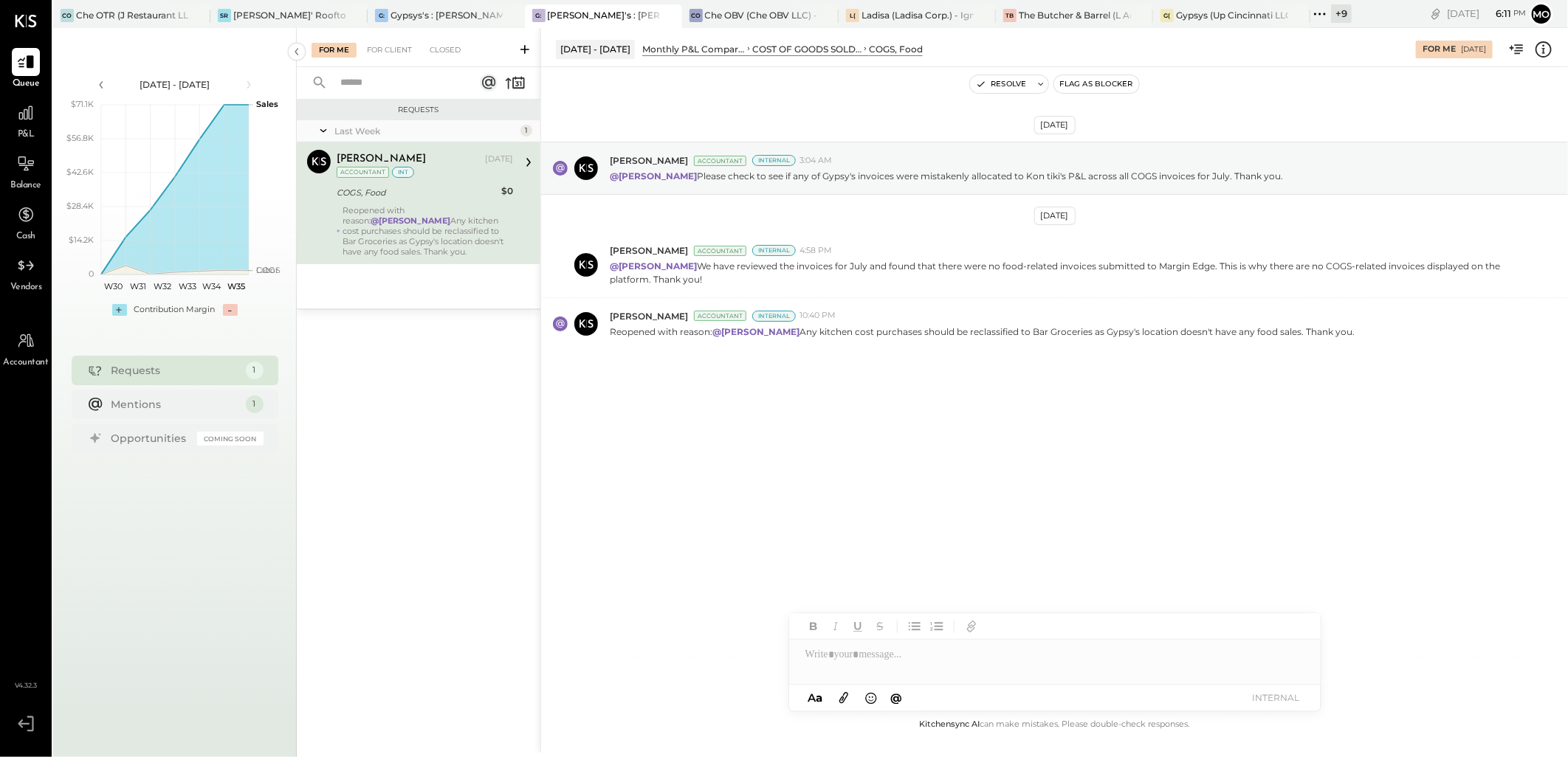
drag, startPoint x: 839, startPoint y: 330, endPoint x: 1362, endPoint y: 394, distance: 526.9
click at [1408, 365] on div "[DATE] [PERSON_NAME] Accountant Internal 3:04 AM @[PERSON_NAME] Please check to…" at bounding box center [1054, 282] width 1026 height 356
copy p "Any kitchen cost purchases should be reclassified to Bar Groceries as Gypsy's l…"
click at [837, 662] on div at bounding box center [1054, 654] width 531 height 29
type input "****"
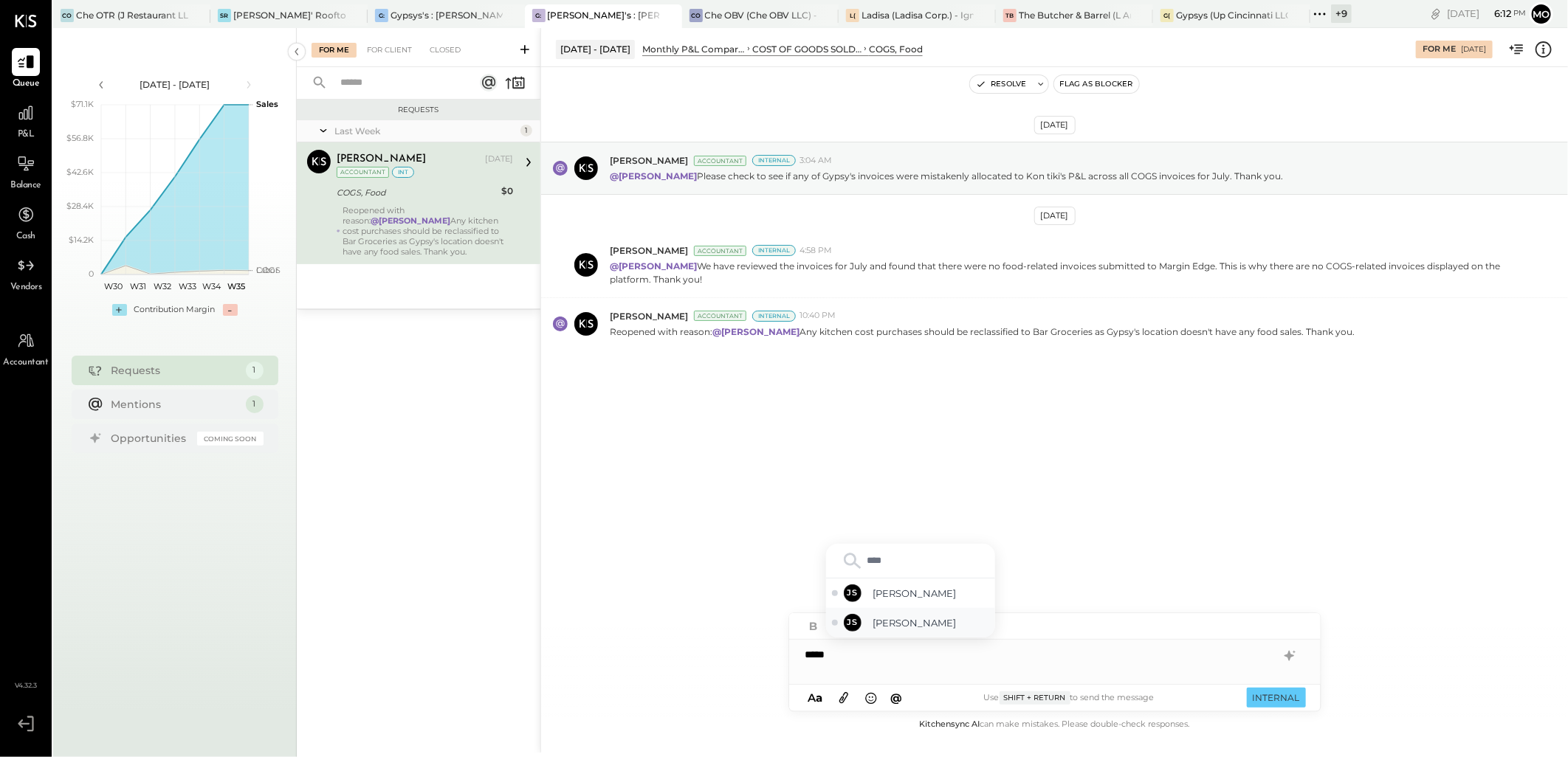
click at [906, 637] on div "JS [PERSON_NAME]" at bounding box center [910, 622] width 169 height 29
click at [1015, 658] on div "**********" at bounding box center [1054, 654] width 531 height 29
click at [1261, 698] on button "INTERNAL" at bounding box center [1276, 698] width 59 height 20
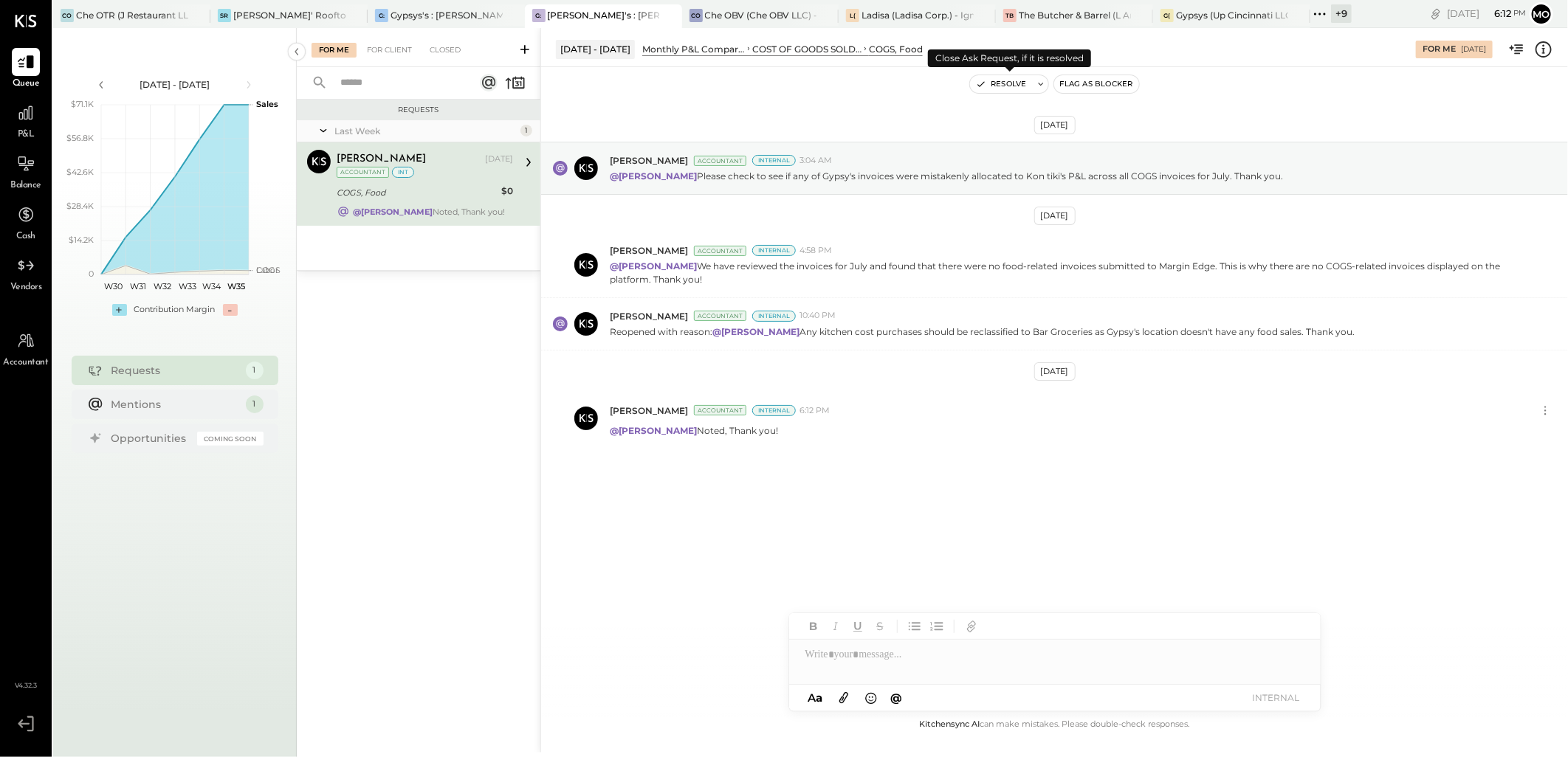
click at [994, 82] on button "Resolve" at bounding box center [1001, 84] width 62 height 17
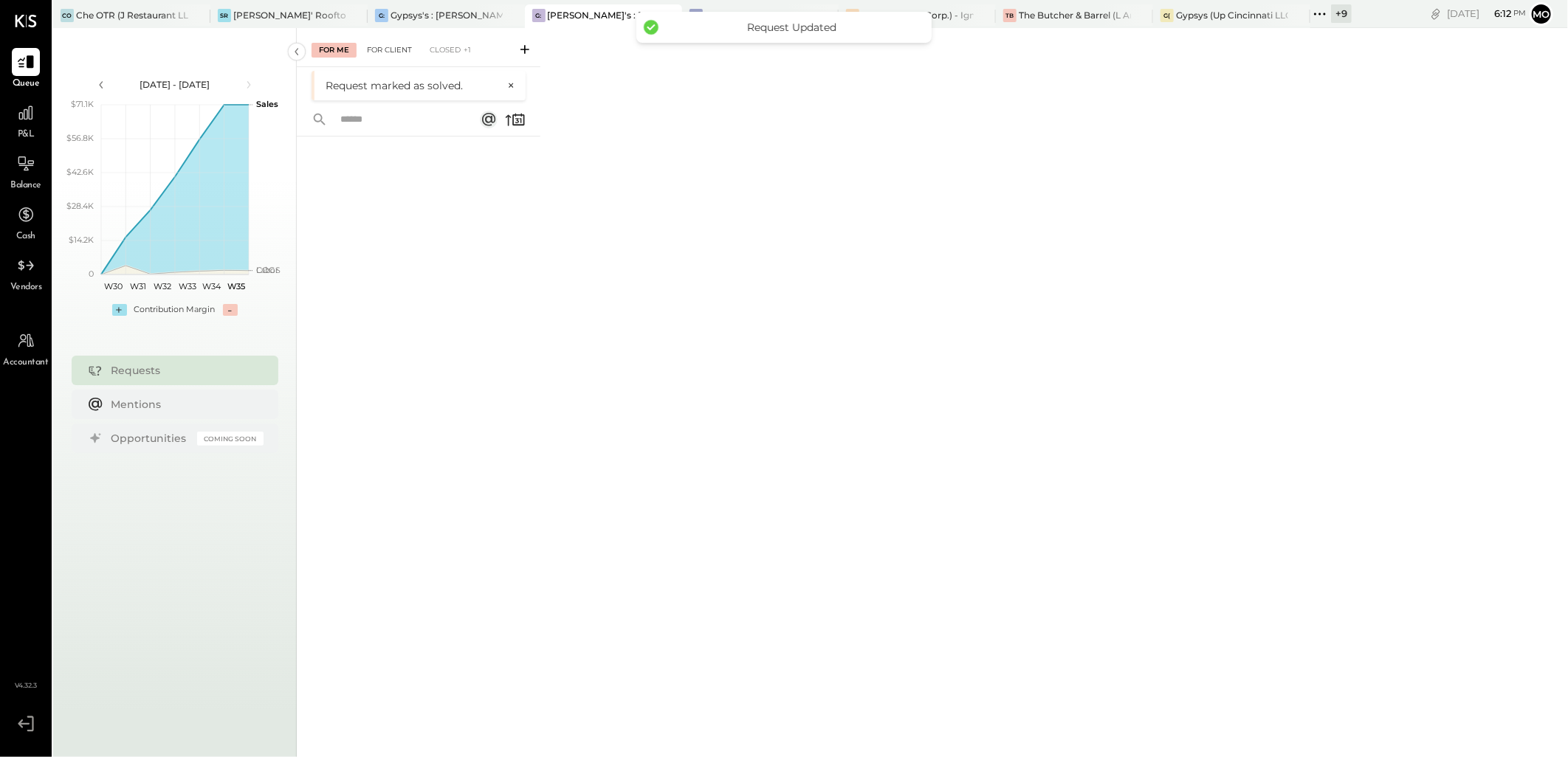
click at [381, 56] on div "For Client" at bounding box center [389, 50] width 59 height 15
click at [427, 10] on div "Gypsys's : [PERSON_NAME] on the levee" at bounding box center [447, 15] width 112 height 13
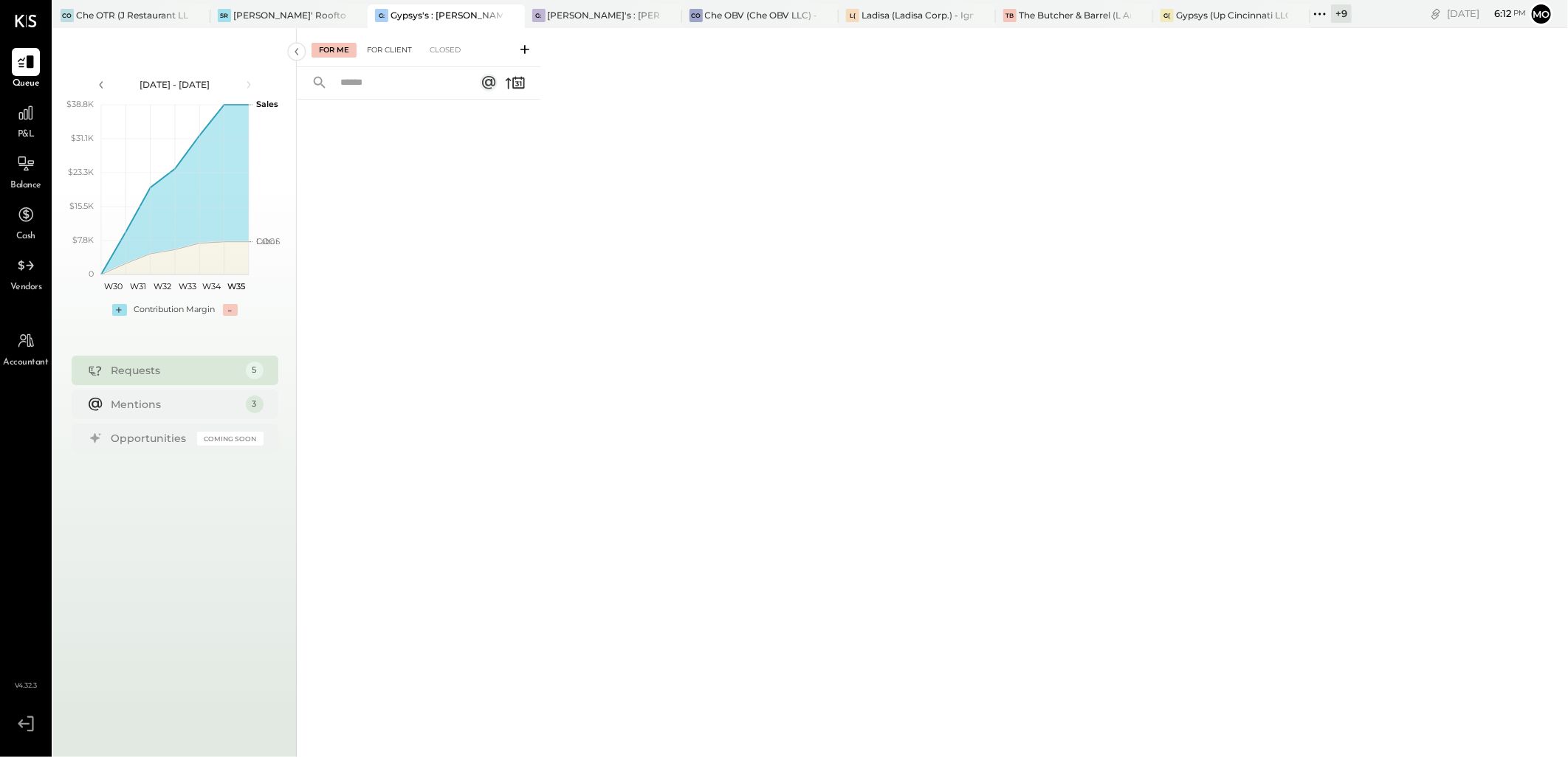
click at [416, 52] on div "For Client" at bounding box center [389, 50] width 59 height 15
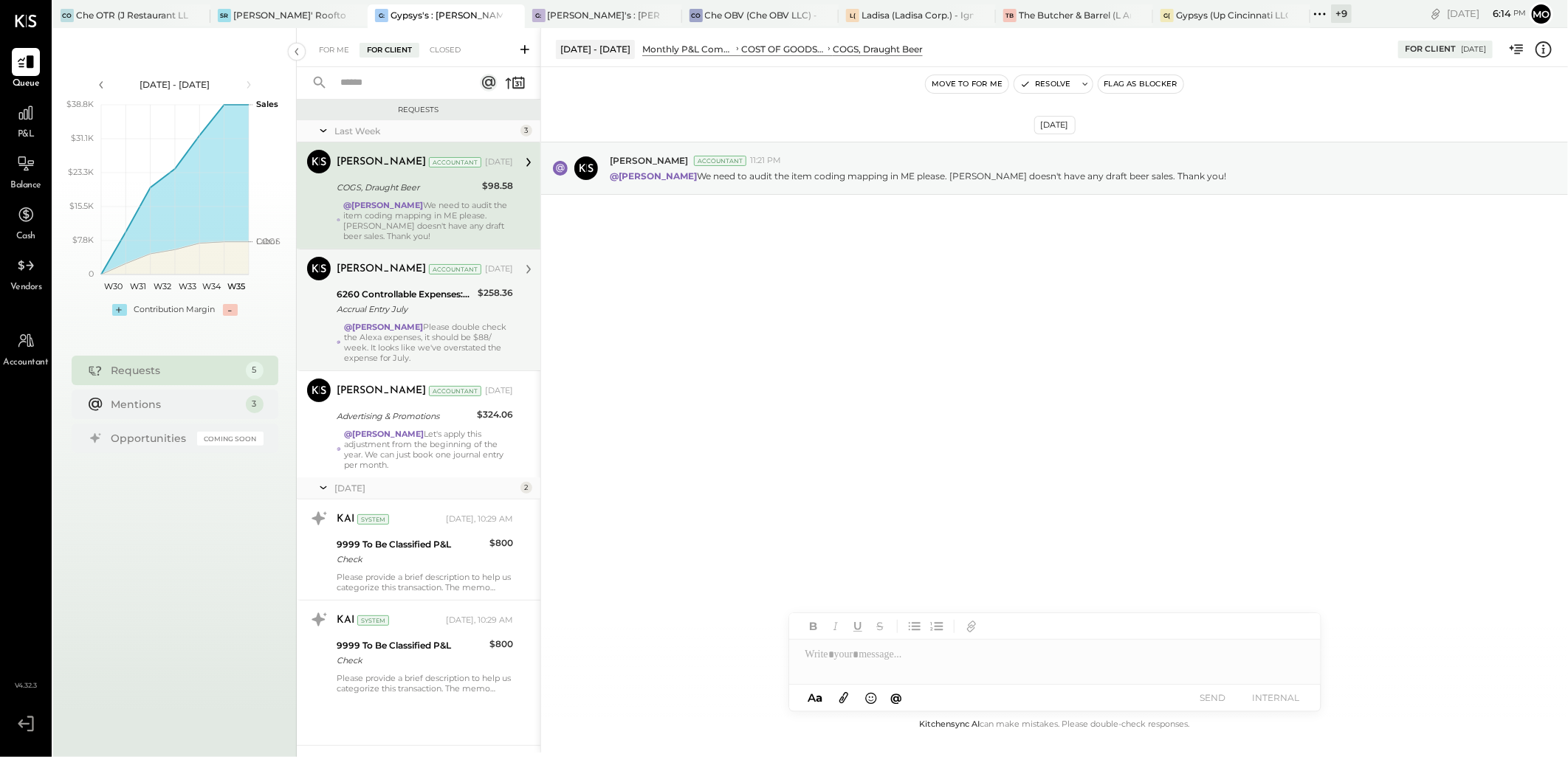
click at [462, 327] on div "@[PERSON_NAME] Please double check the Alexa expenses, it should be $88/ week. …" at bounding box center [428, 342] width 169 height 41
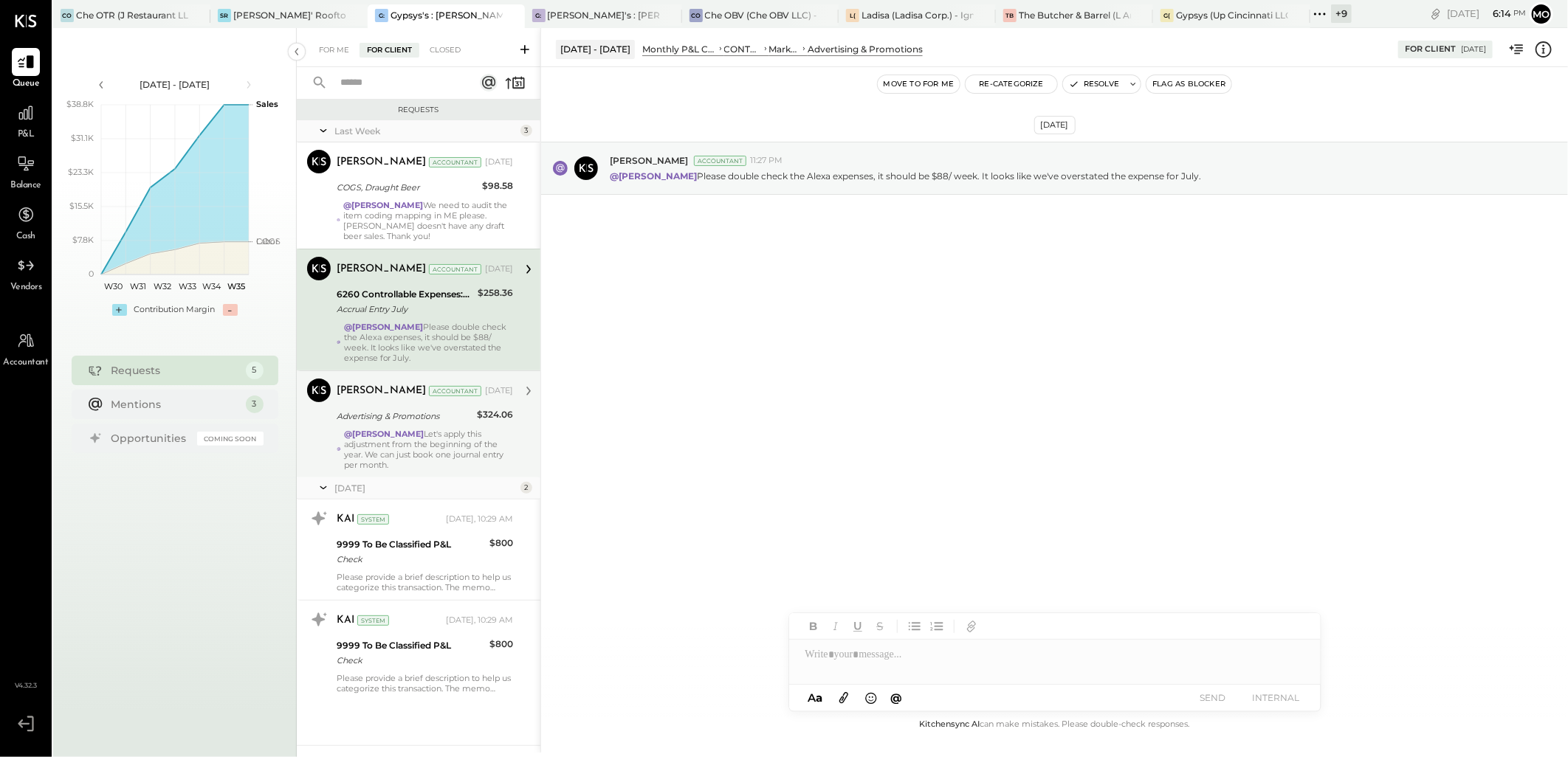
click at [440, 419] on div "Advertising & Promotions" at bounding box center [404, 416] width 135 height 15
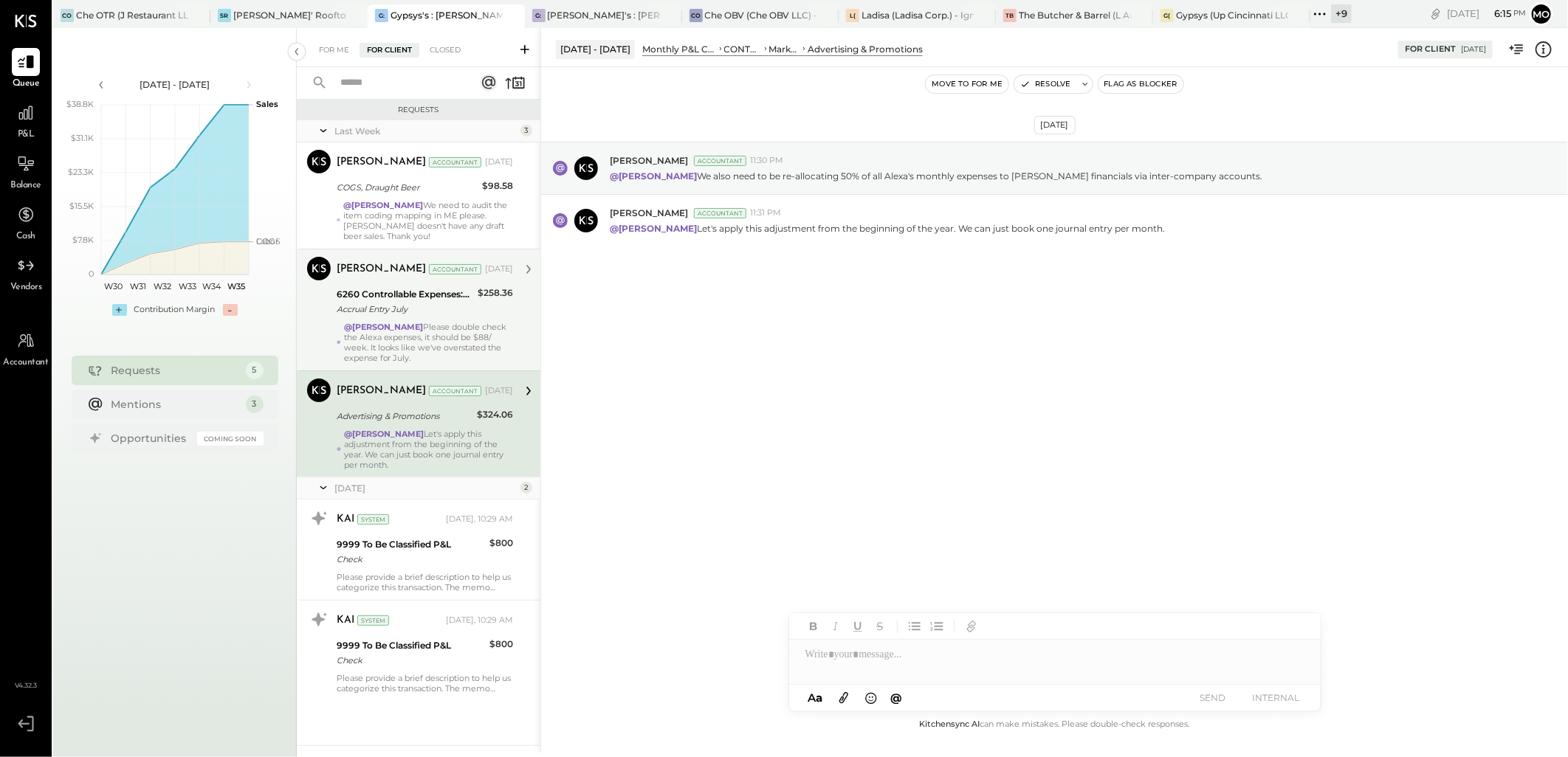
click at [508, 334] on div "@[PERSON_NAME] Please double check the Alexa expenses, it should be $88/ week. …" at bounding box center [428, 342] width 169 height 41
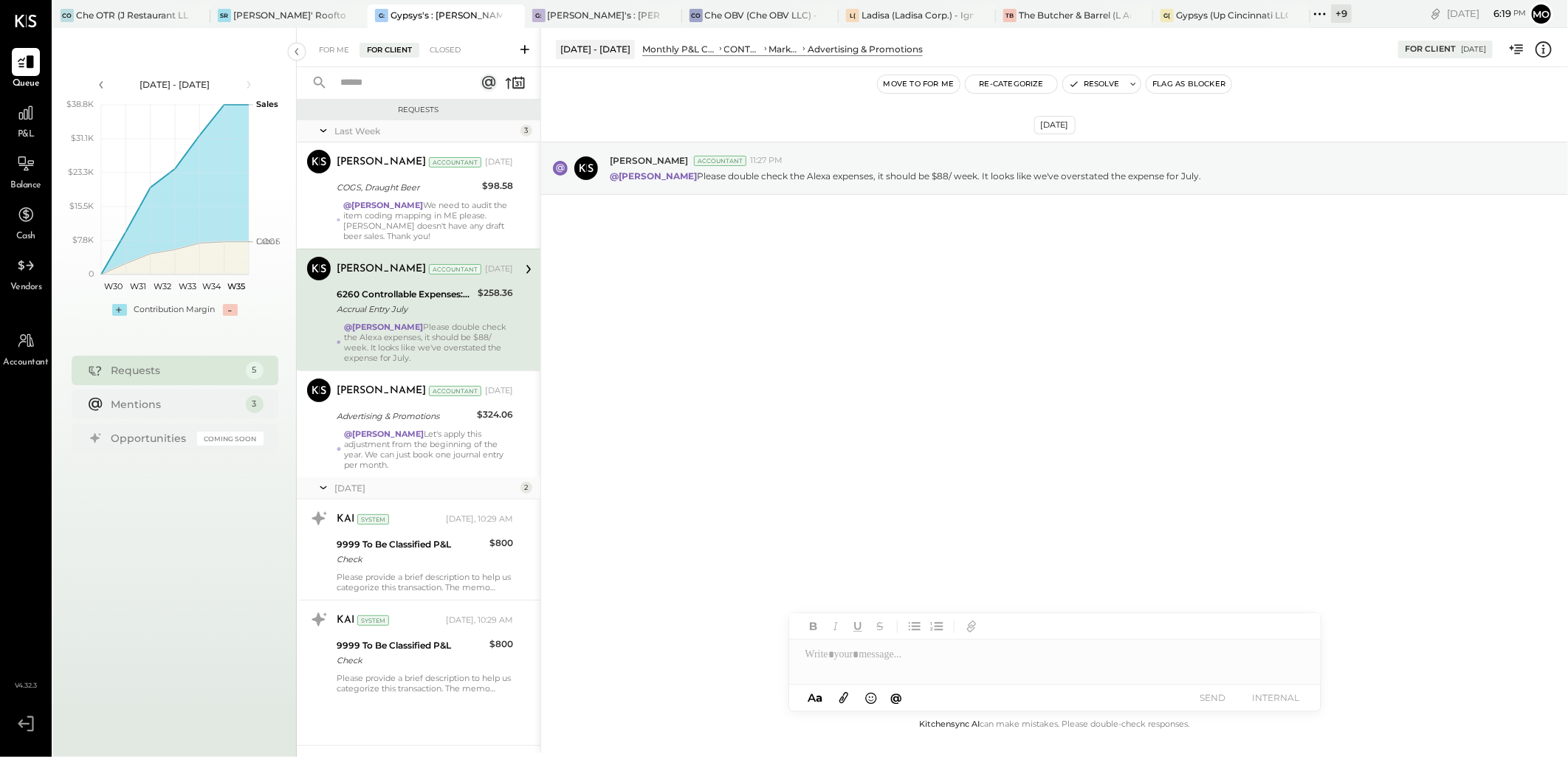
click at [840, 648] on div at bounding box center [1054, 654] width 531 height 29
drag, startPoint x: 894, startPoint y: 624, endPoint x: 1028, endPoint y: 657, distance: 138.0
click at [899, 624] on span "[PERSON_NAME]" at bounding box center [931, 623] width 116 height 14
click at [1222, 700] on button "SEND" at bounding box center [1212, 698] width 59 height 20
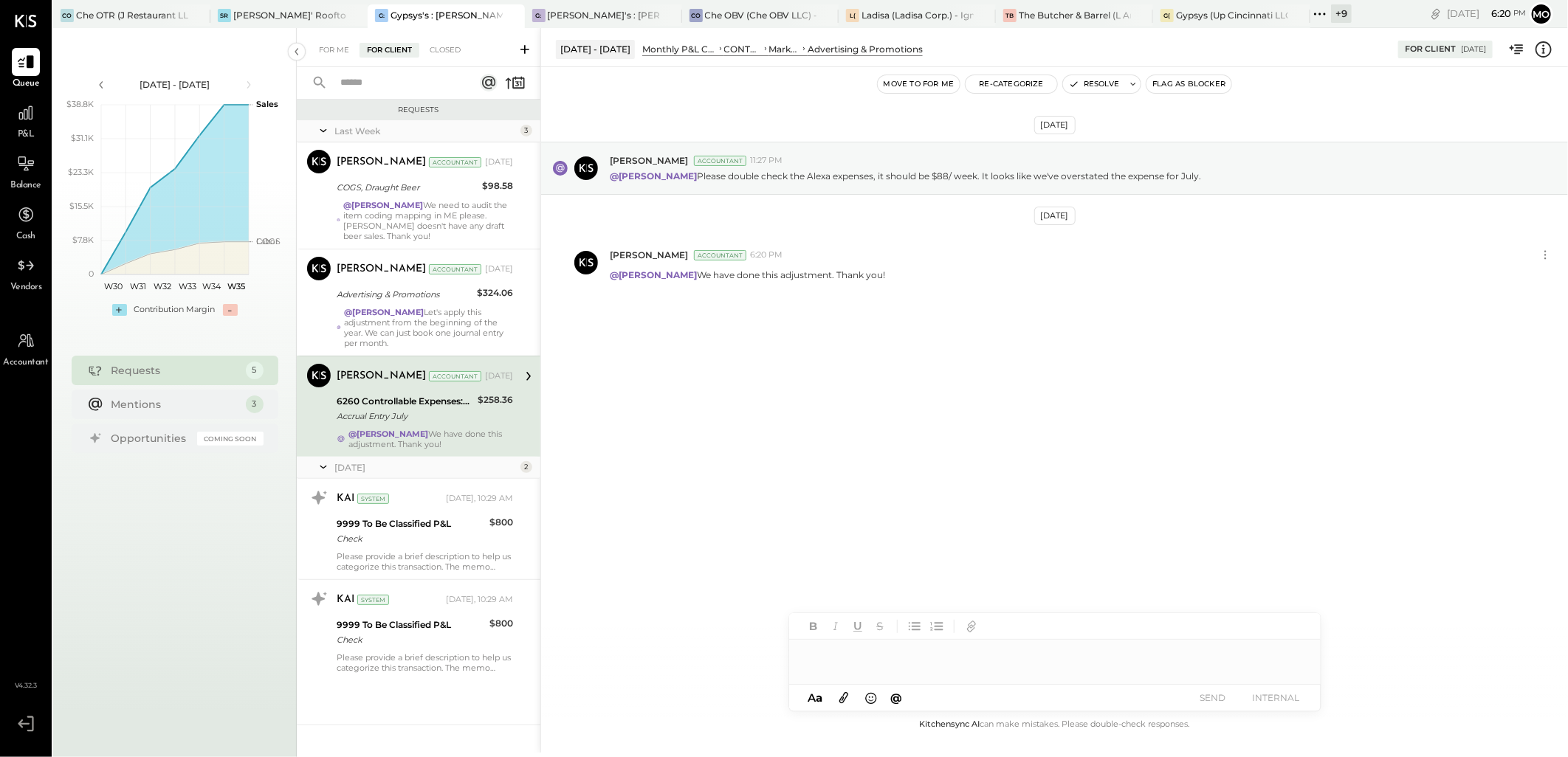
click at [465, 420] on div "Accrual Entry July" at bounding box center [405, 416] width 136 height 15
click at [1087, 83] on button "Resolve" at bounding box center [1094, 84] width 62 height 17
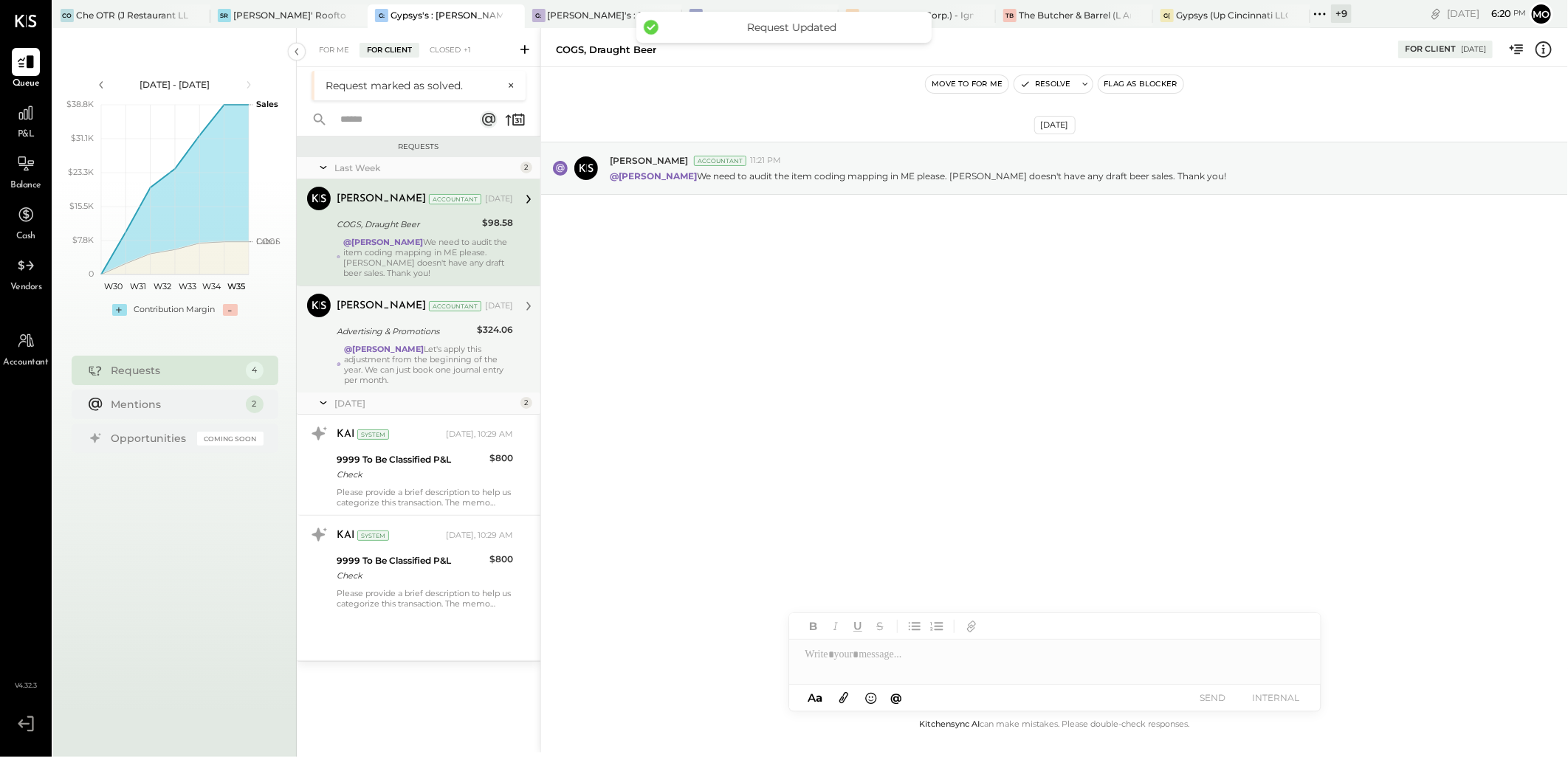
click at [527, 360] on div "[PERSON_NAME] Accountant [PERSON_NAME] Accountant [DATE] Advertising & Promotio…" at bounding box center [419, 339] width 244 height 107
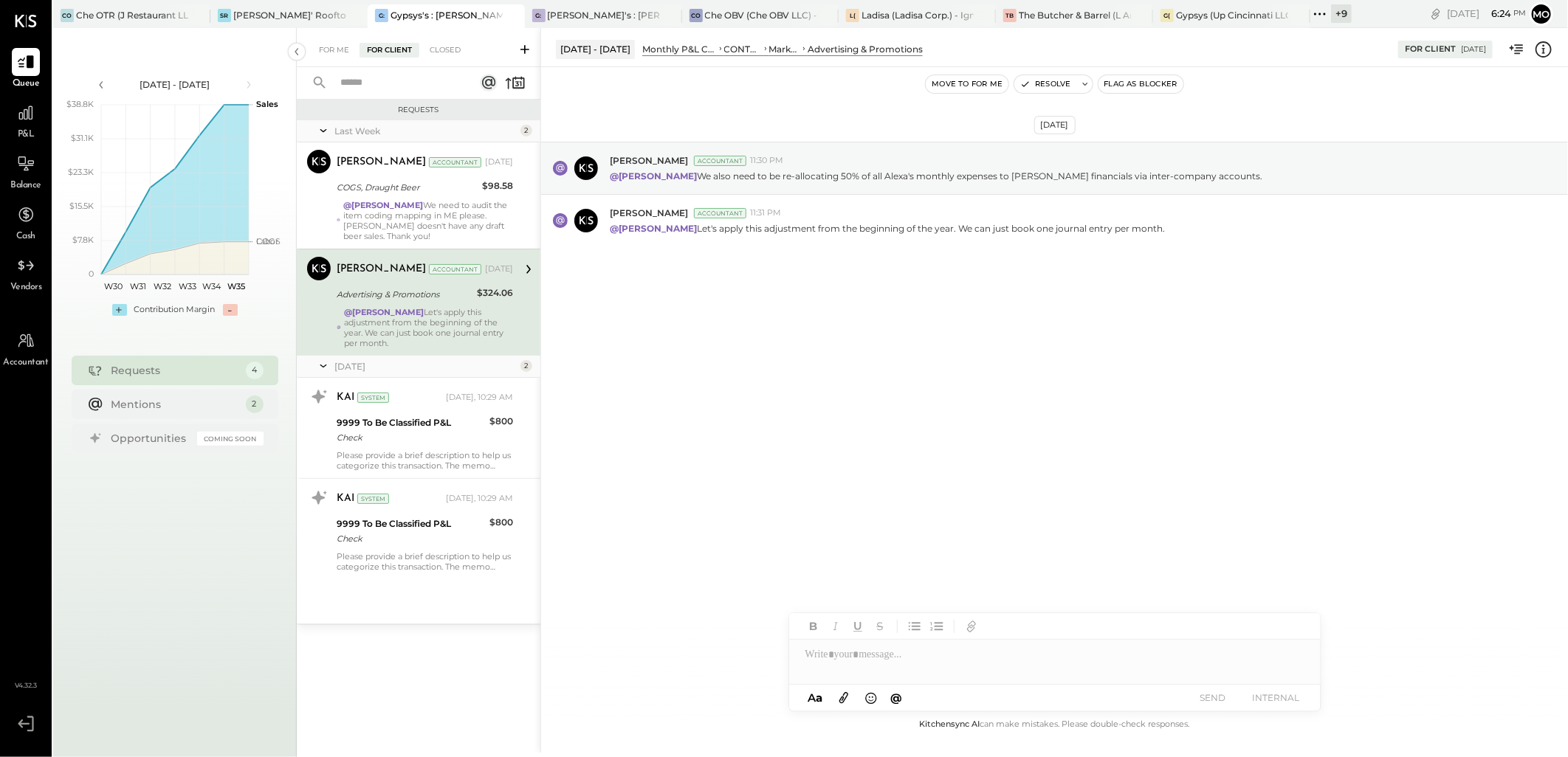
click at [744, 384] on div "[DATE] [PERSON_NAME] Accountant 11:30 PM @[PERSON_NAME] We also need to be re-a…" at bounding box center [1054, 391] width 1026 height 649
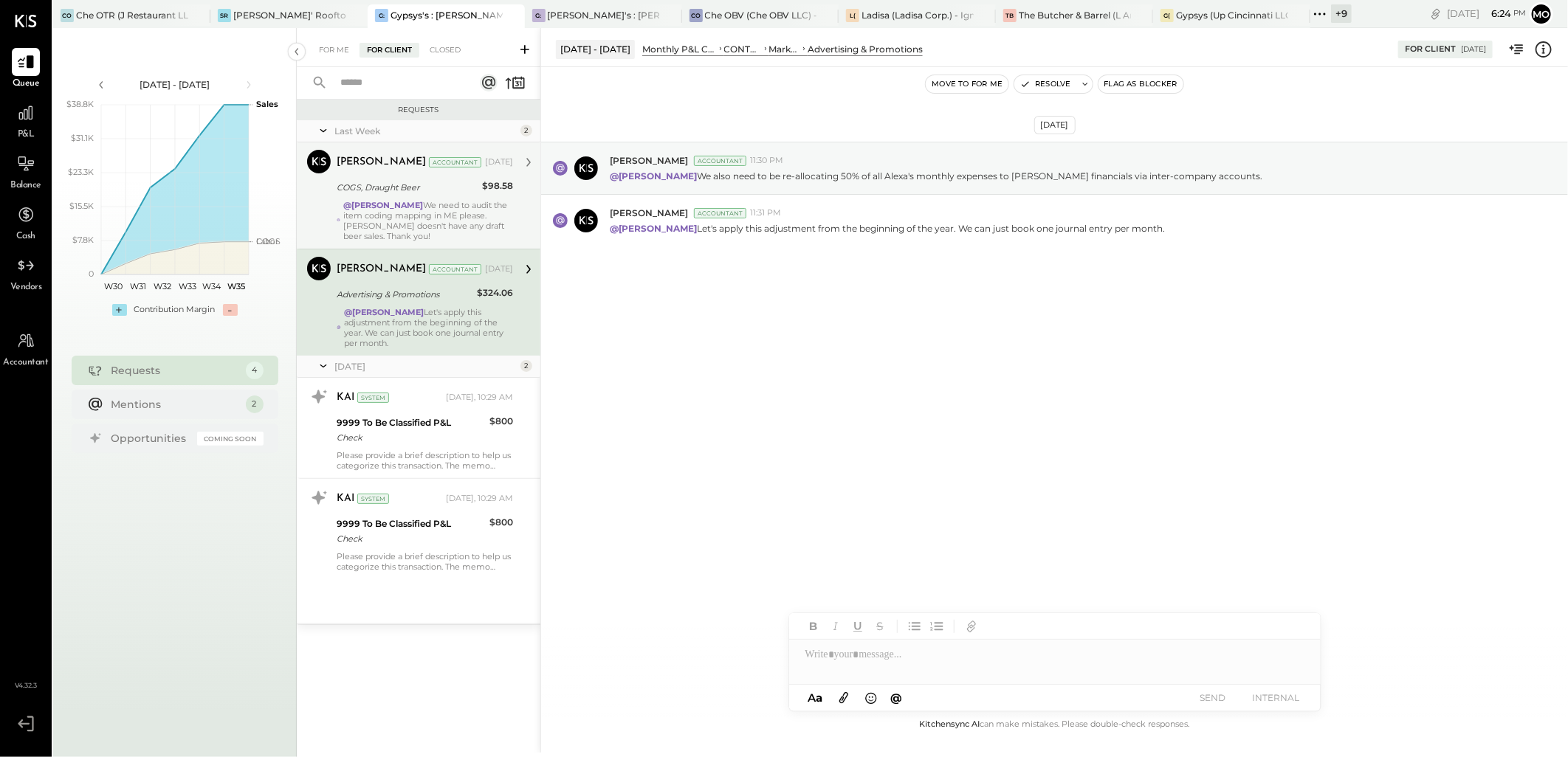
click at [407, 211] on div "@[PERSON_NAME] We need to audit the item coding mapping in ME please. [PERSON_N…" at bounding box center [428, 221] width 169 height 41
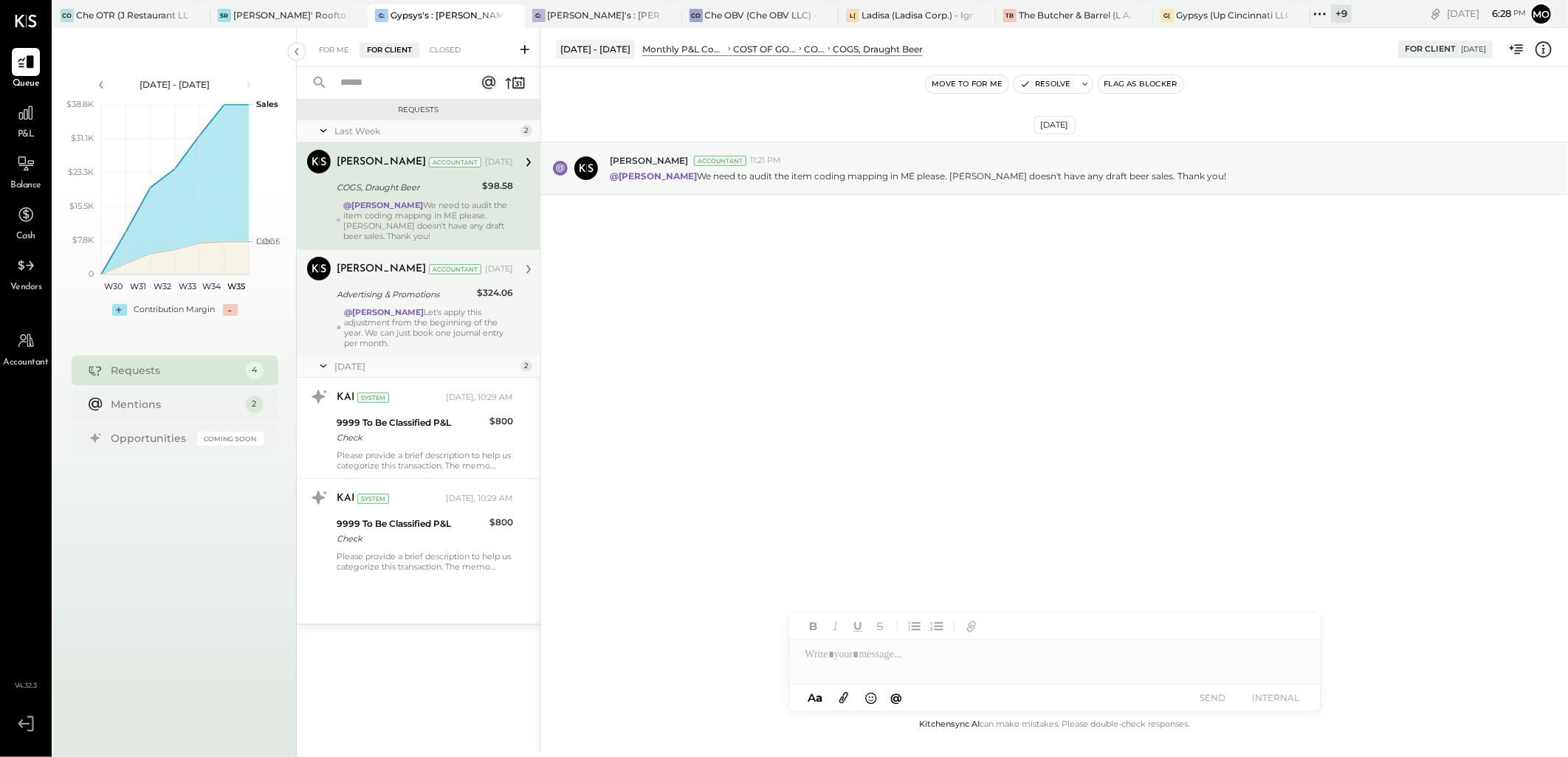
click at [473, 293] on div "Advertising & Promotions $324.06" at bounding box center [424, 295] width 177 height 17
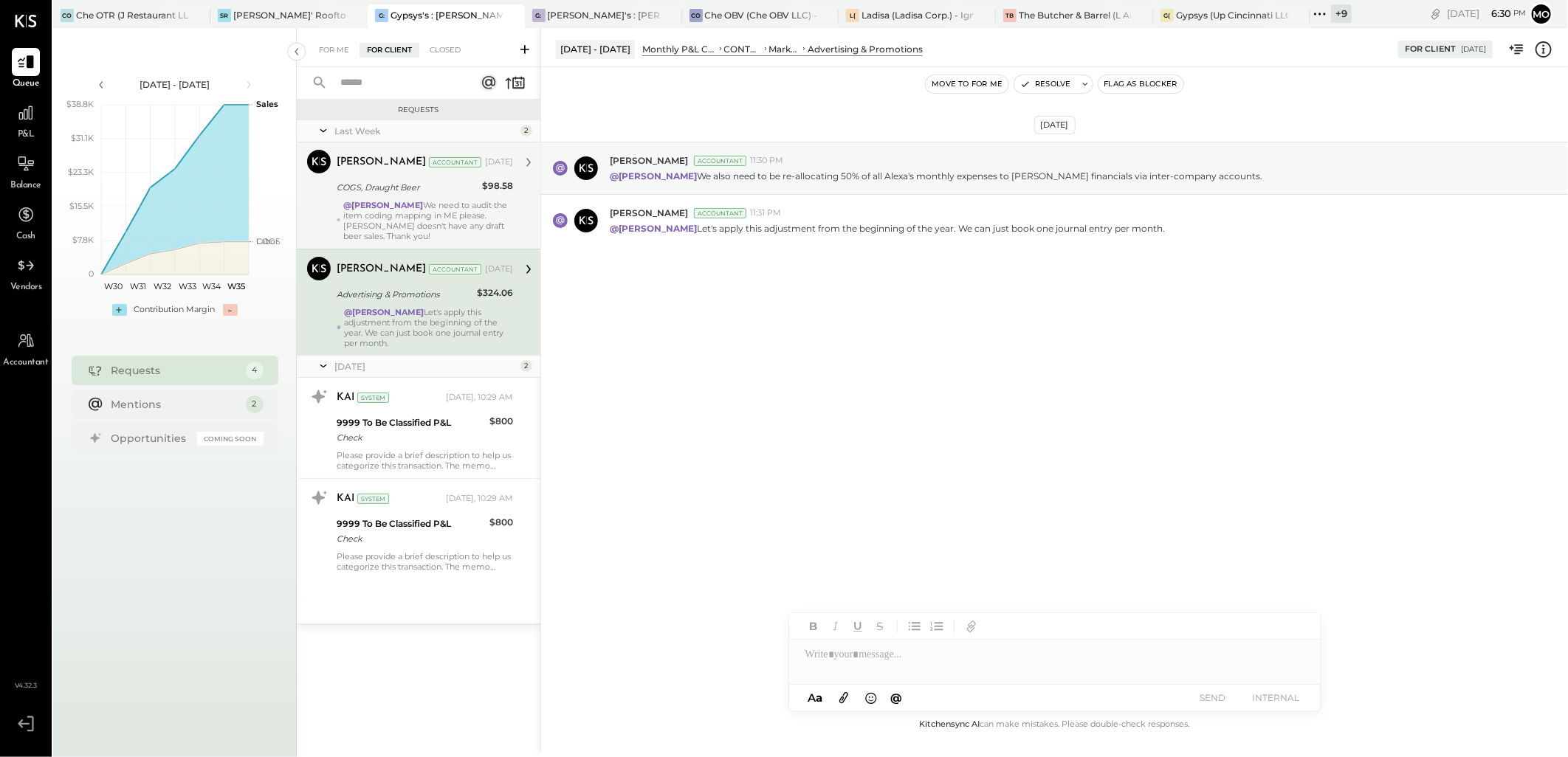
click at [416, 201] on strong "@[PERSON_NAME]" at bounding box center [382, 205] width 80 height 10
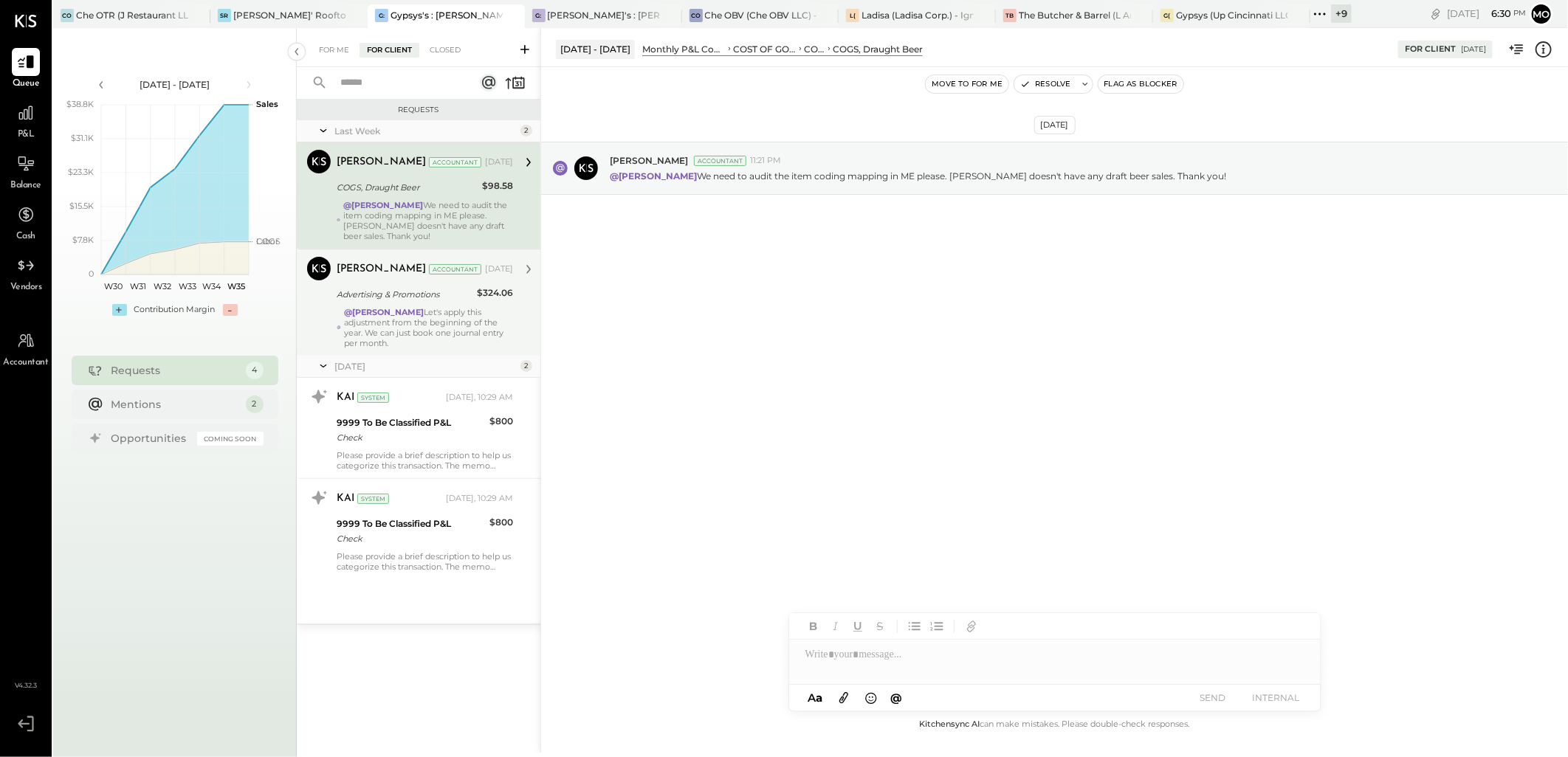
click at [436, 323] on div "@[PERSON_NAME] Let's apply this adjustment from the beginning of the year. We c…" at bounding box center [428, 328] width 169 height 41
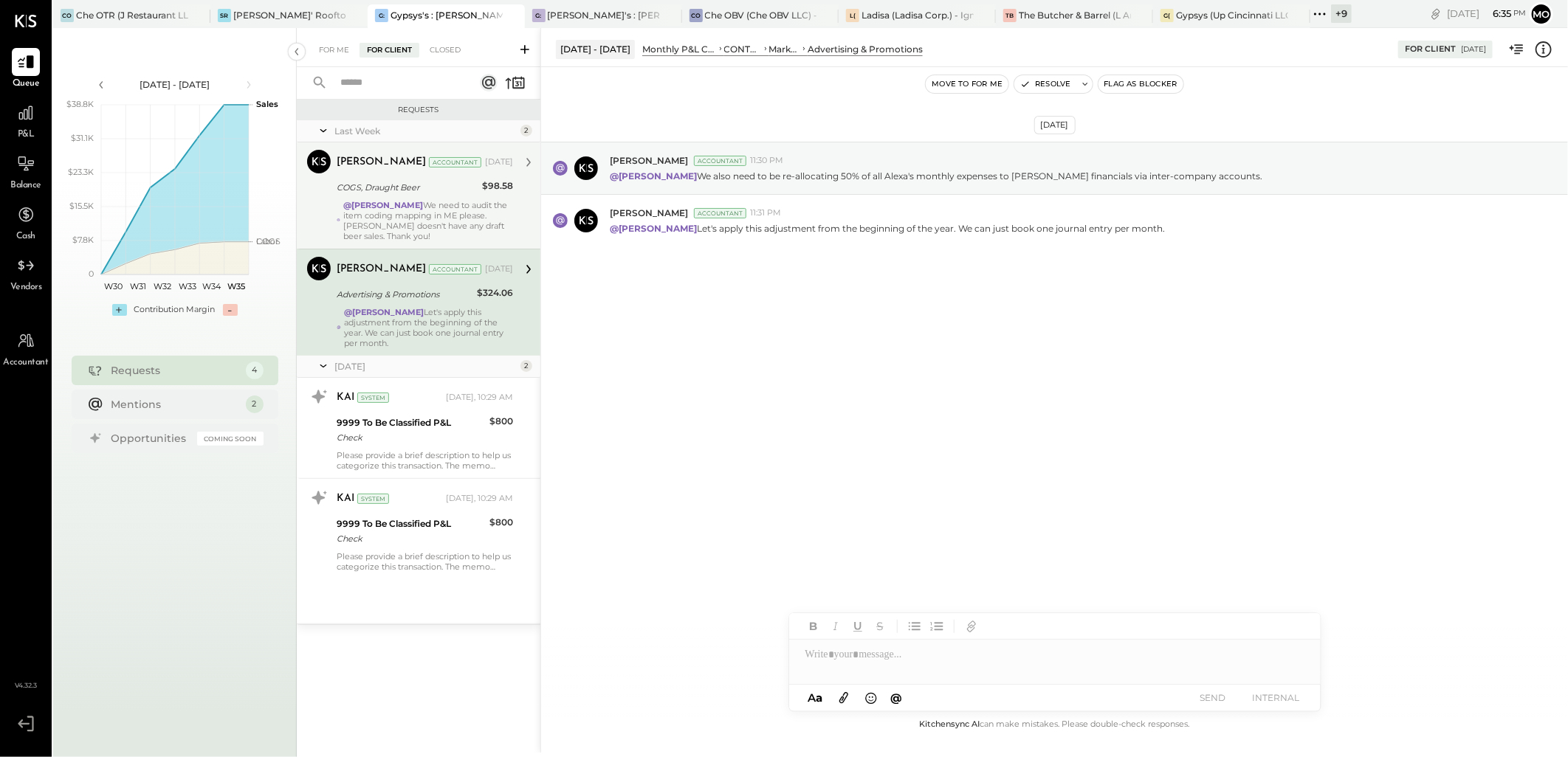
click at [832, 366] on div "[DATE] [PERSON_NAME] Accountant 11:30 PM @[PERSON_NAME] We also need to be re-a…" at bounding box center [1054, 391] width 1026 height 649
drag, startPoint x: 766, startPoint y: 417, endPoint x: 1041, endPoint y: 242, distance: 326.0
click at [766, 417] on div "[DATE] [PERSON_NAME] Accountant 11:30 PM @[PERSON_NAME] We also need to be re-a…" at bounding box center [1054, 391] width 1026 height 649
click at [841, 665] on div at bounding box center [1054, 654] width 531 height 29
drag, startPoint x: 895, startPoint y: 625, endPoint x: 1100, endPoint y: 700, distance: 218.3
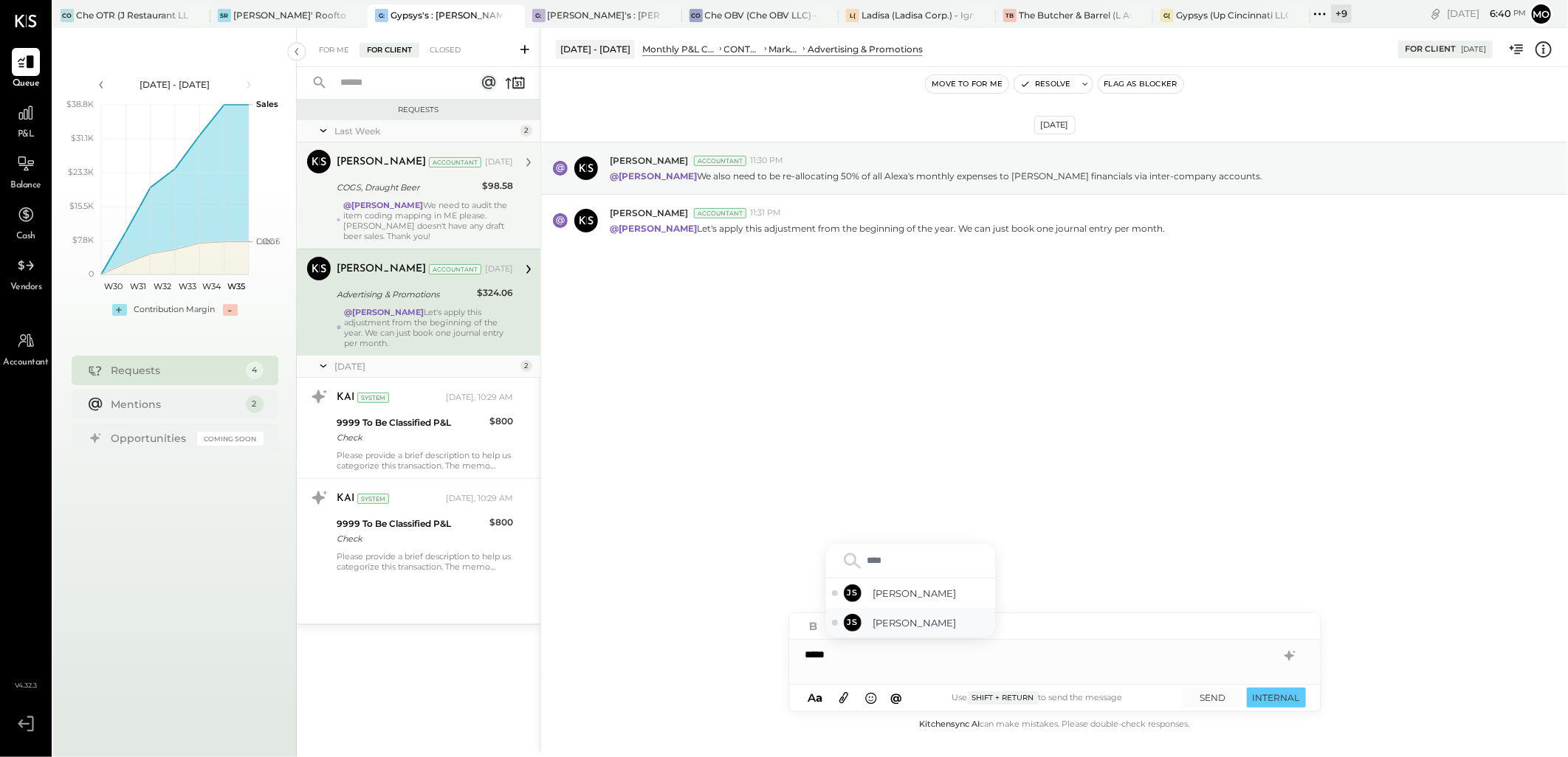
click at [896, 625] on span "[PERSON_NAME]" at bounding box center [931, 623] width 116 height 14
click at [1200, 694] on button "SEND" at bounding box center [1212, 698] width 59 height 20
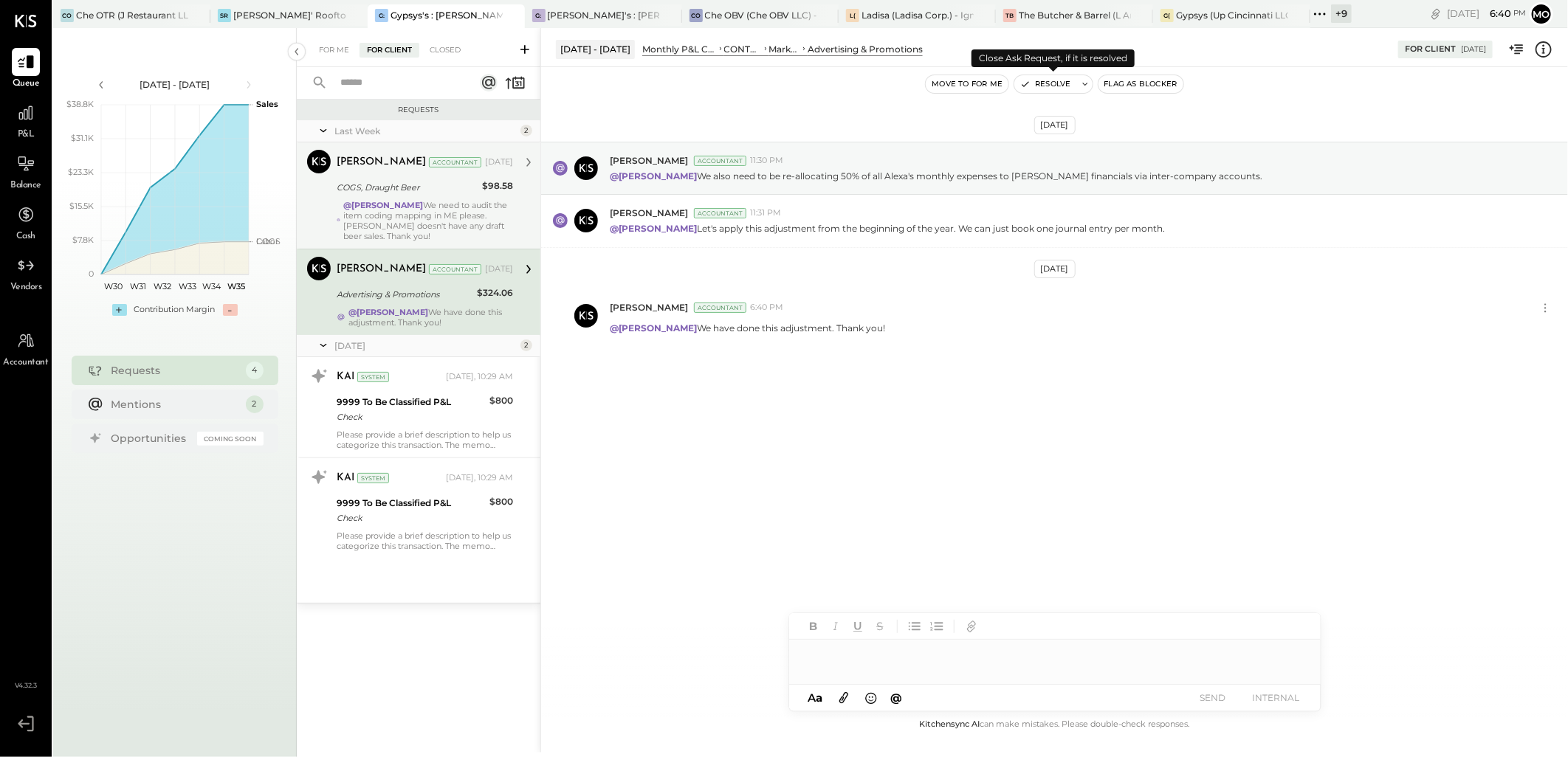
click at [1041, 87] on button "Resolve" at bounding box center [1045, 84] width 62 height 17
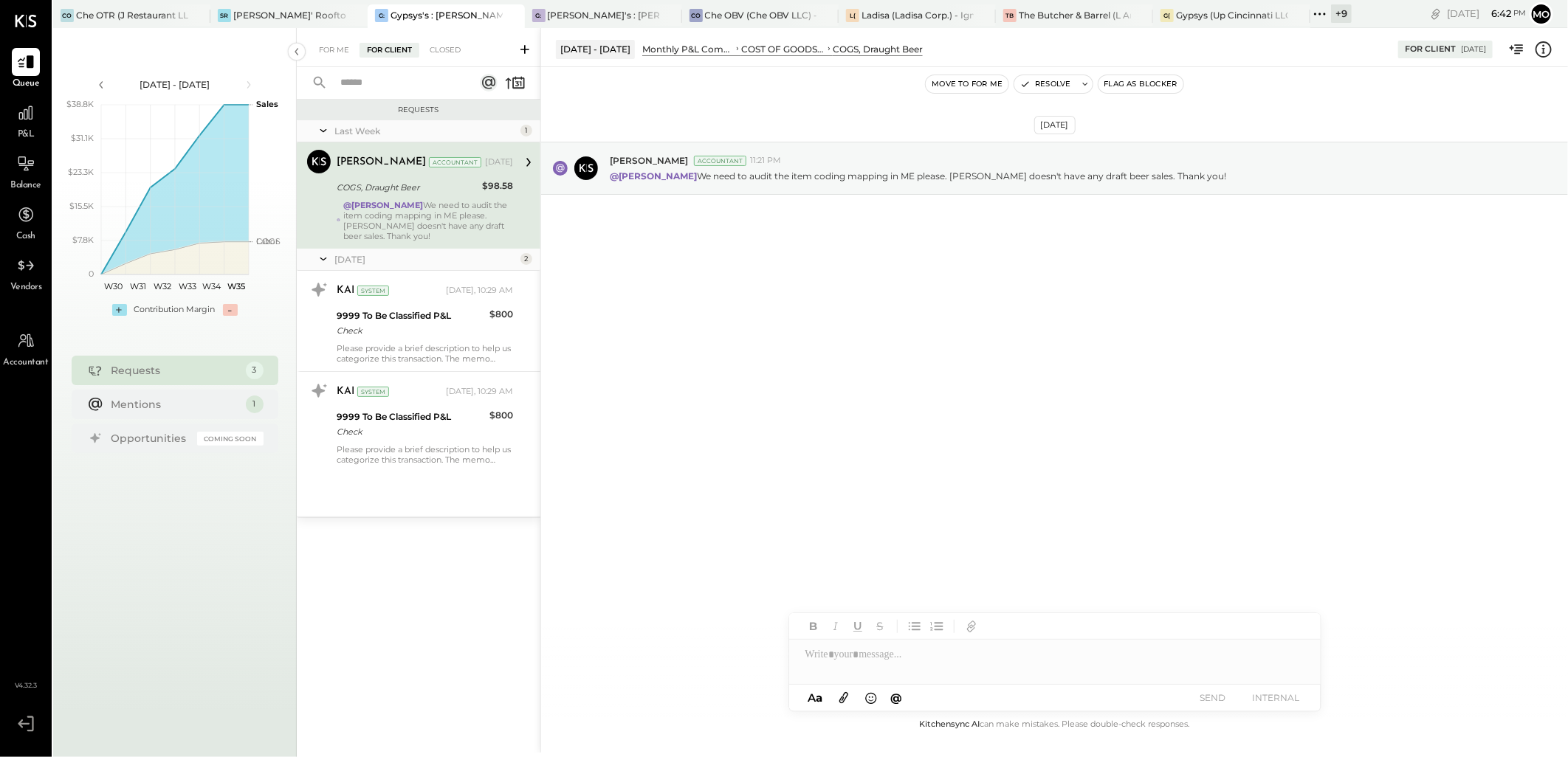
click at [857, 666] on div at bounding box center [1054, 654] width 531 height 29
type input "****"
click at [911, 625] on span "[PERSON_NAME]" at bounding box center [931, 623] width 116 height 14
click at [1227, 702] on button "SEND" at bounding box center [1212, 698] width 59 height 20
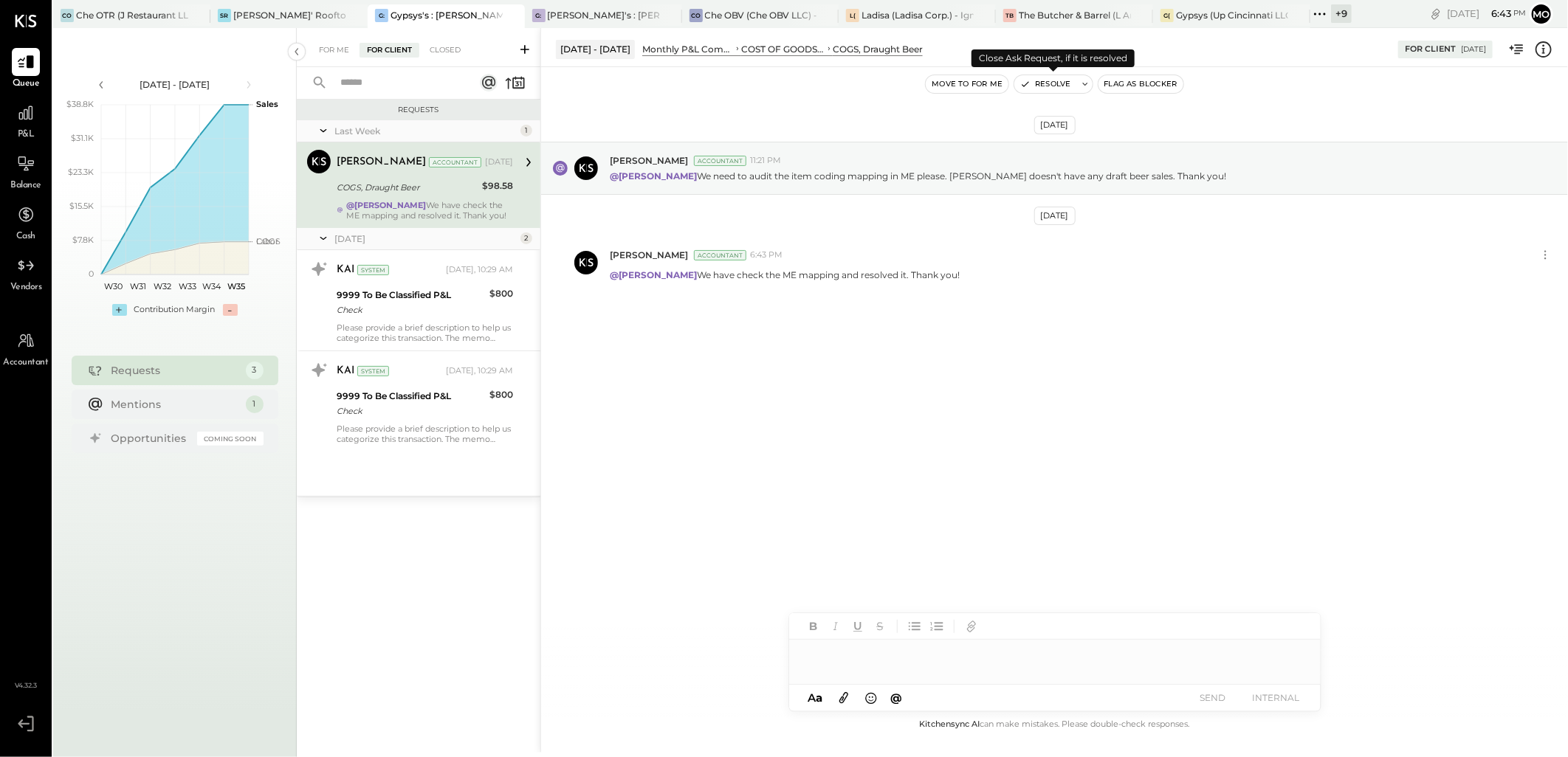
click at [1059, 82] on button "Resolve" at bounding box center [1045, 84] width 62 height 17
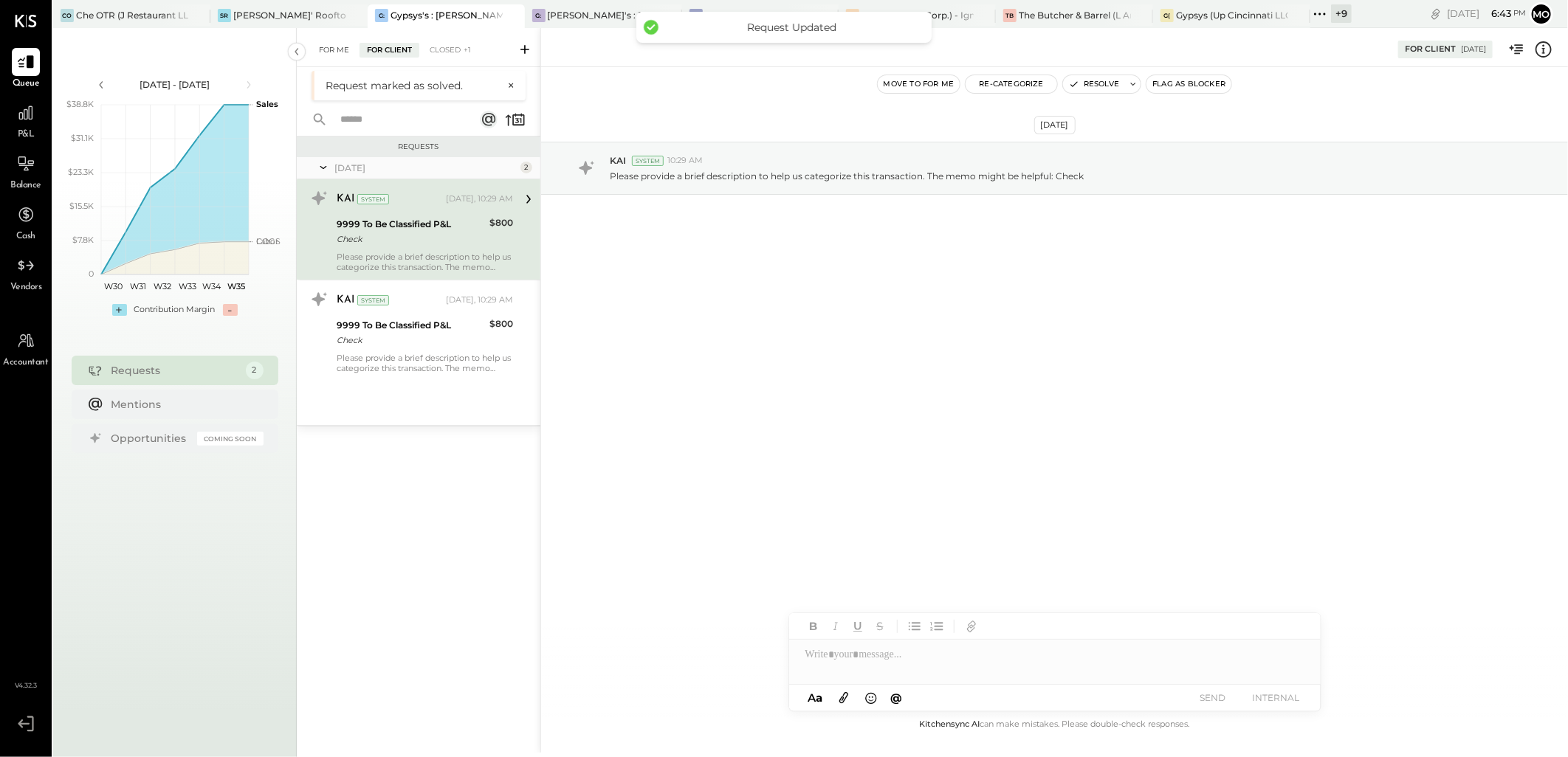
click at [333, 50] on div "For Me" at bounding box center [333, 50] width 45 height 15
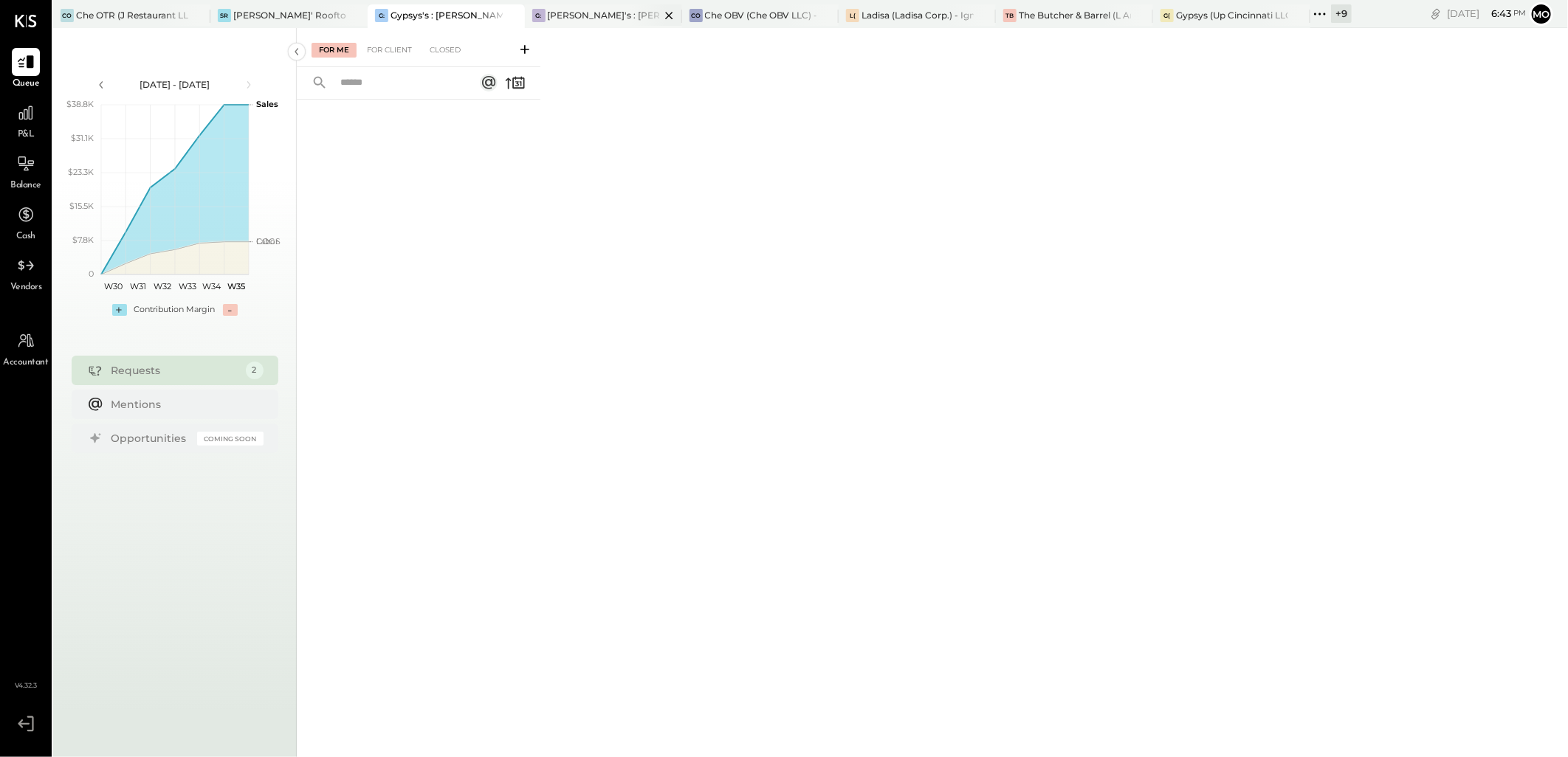
click at [561, 19] on div "[PERSON_NAME]'s : [PERSON_NAME]'s" at bounding box center [604, 15] width 112 height 13
click at [386, 49] on div "For Client" at bounding box center [389, 50] width 59 height 15
click at [447, 44] on div "Closed" at bounding box center [445, 50] width 46 height 15
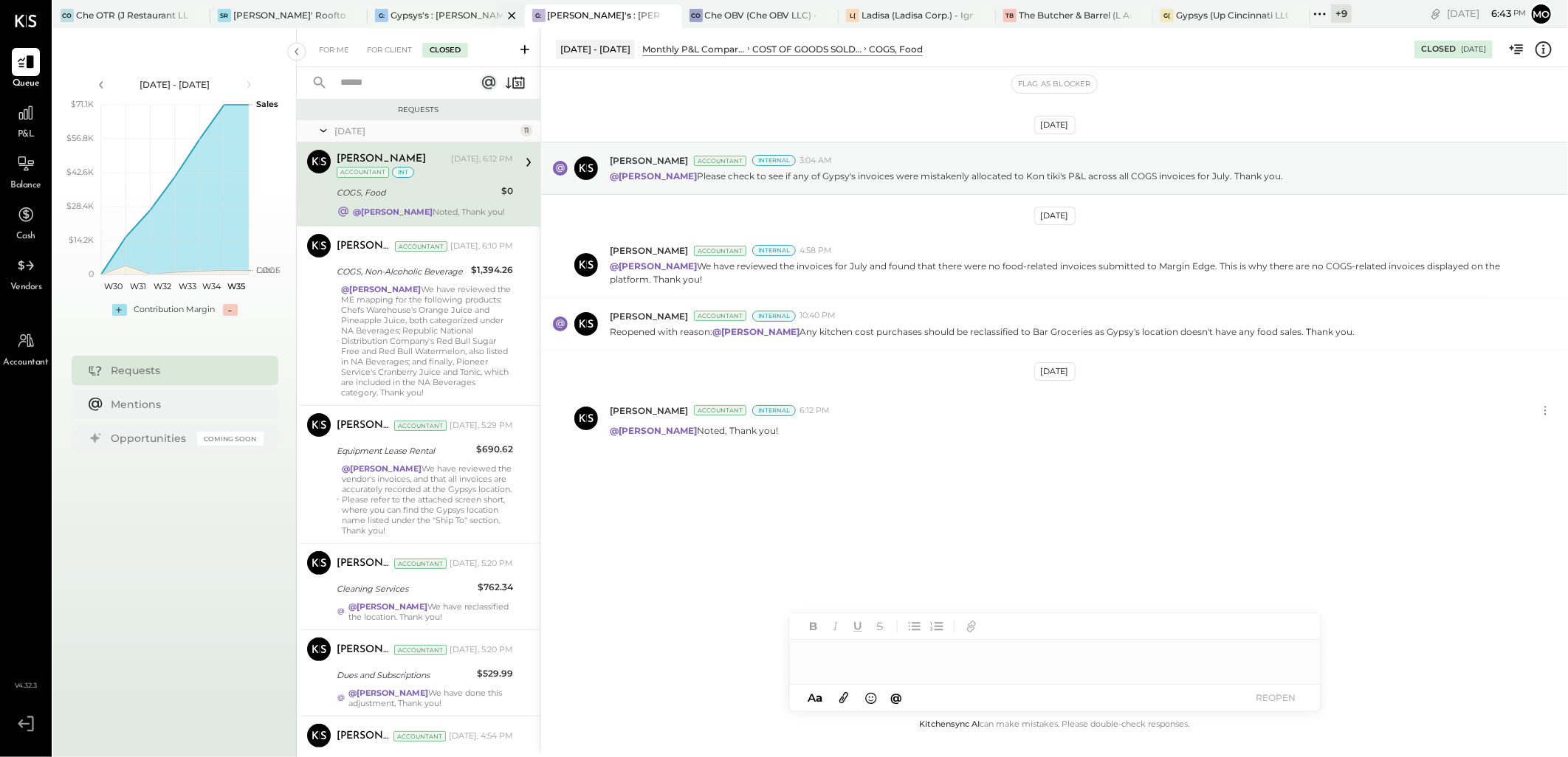
click at [421, 9] on div "Gypsys's : [PERSON_NAME] on the levee" at bounding box center [447, 15] width 112 height 13
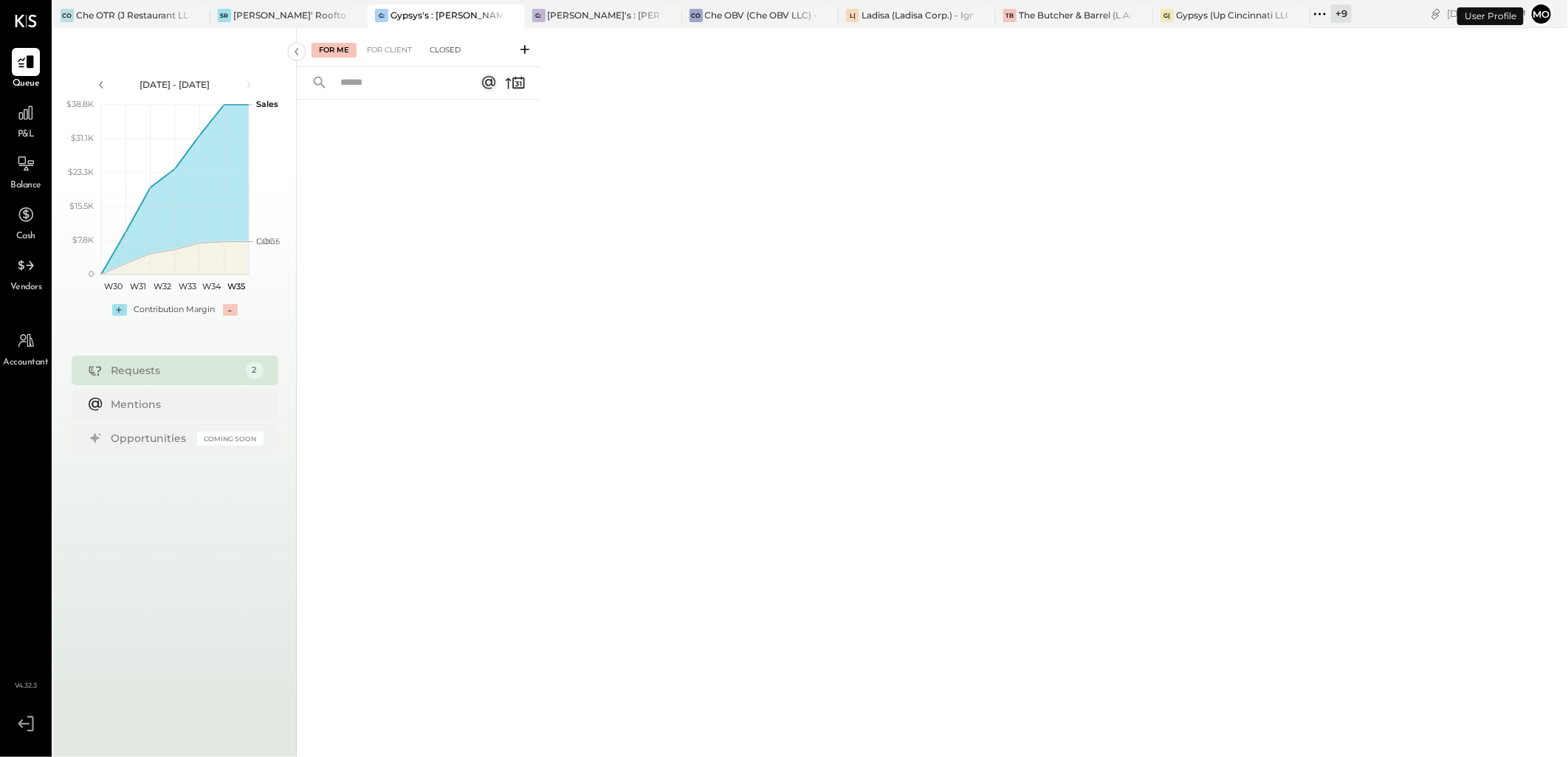
click at [428, 40] on div "For Me For Client Closed" at bounding box center [419, 47] width 244 height 39
click at [445, 49] on div "Closed" at bounding box center [445, 50] width 46 height 15
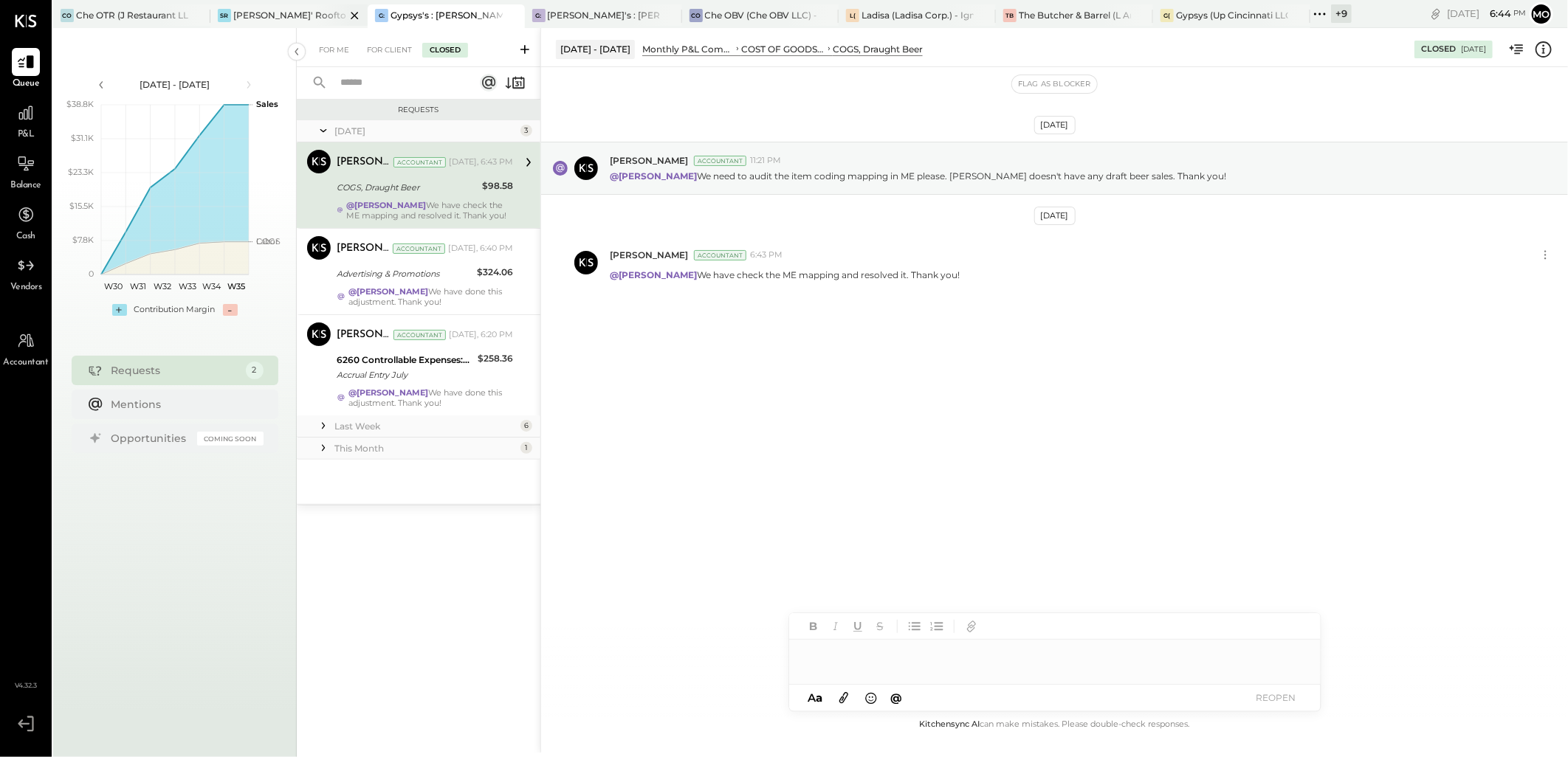
click at [229, 13] on div "SR" at bounding box center [224, 15] width 13 height 13
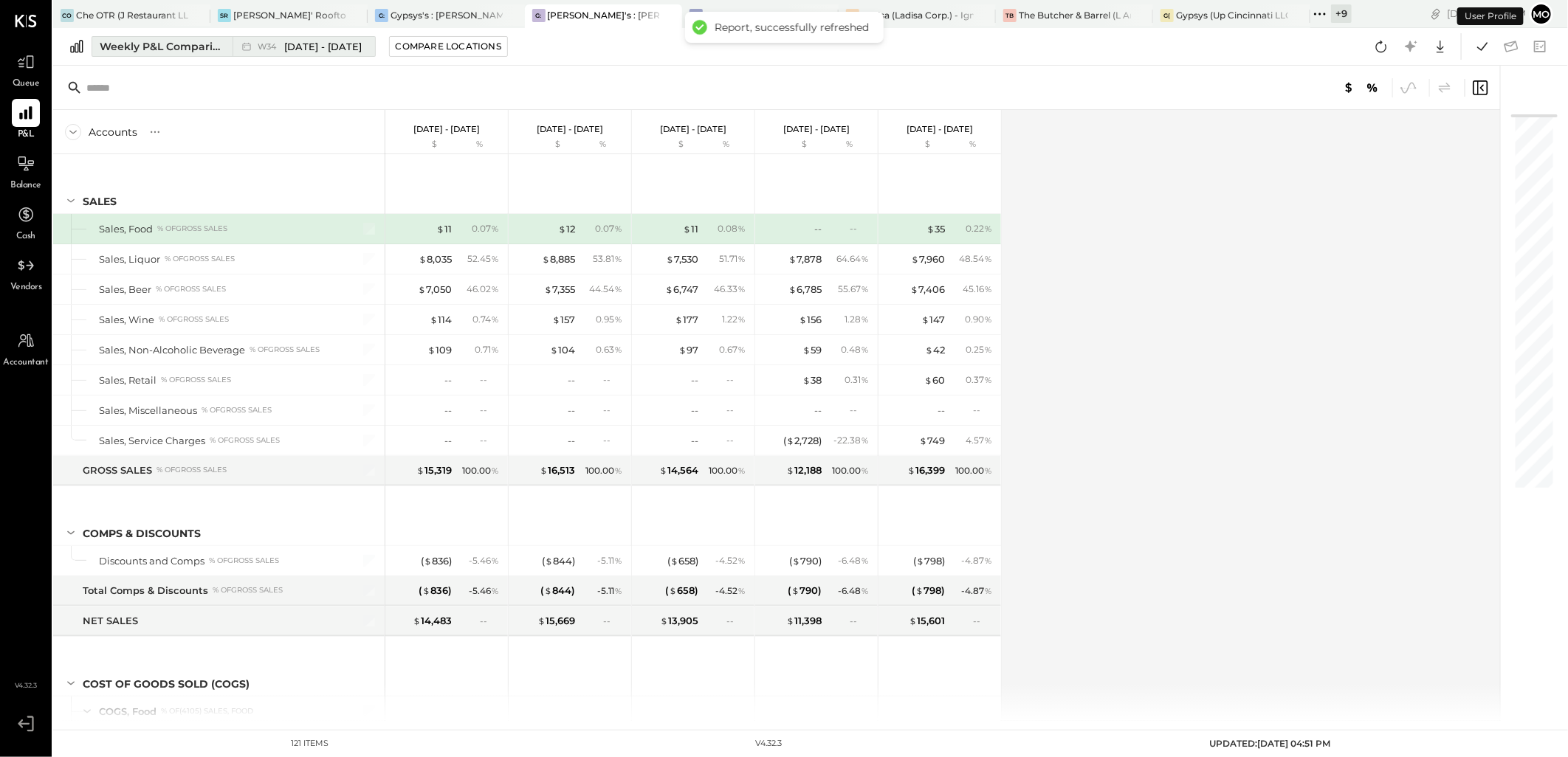
click at [208, 40] on div "Weekly P&L Comparison" at bounding box center [162, 46] width 124 height 15
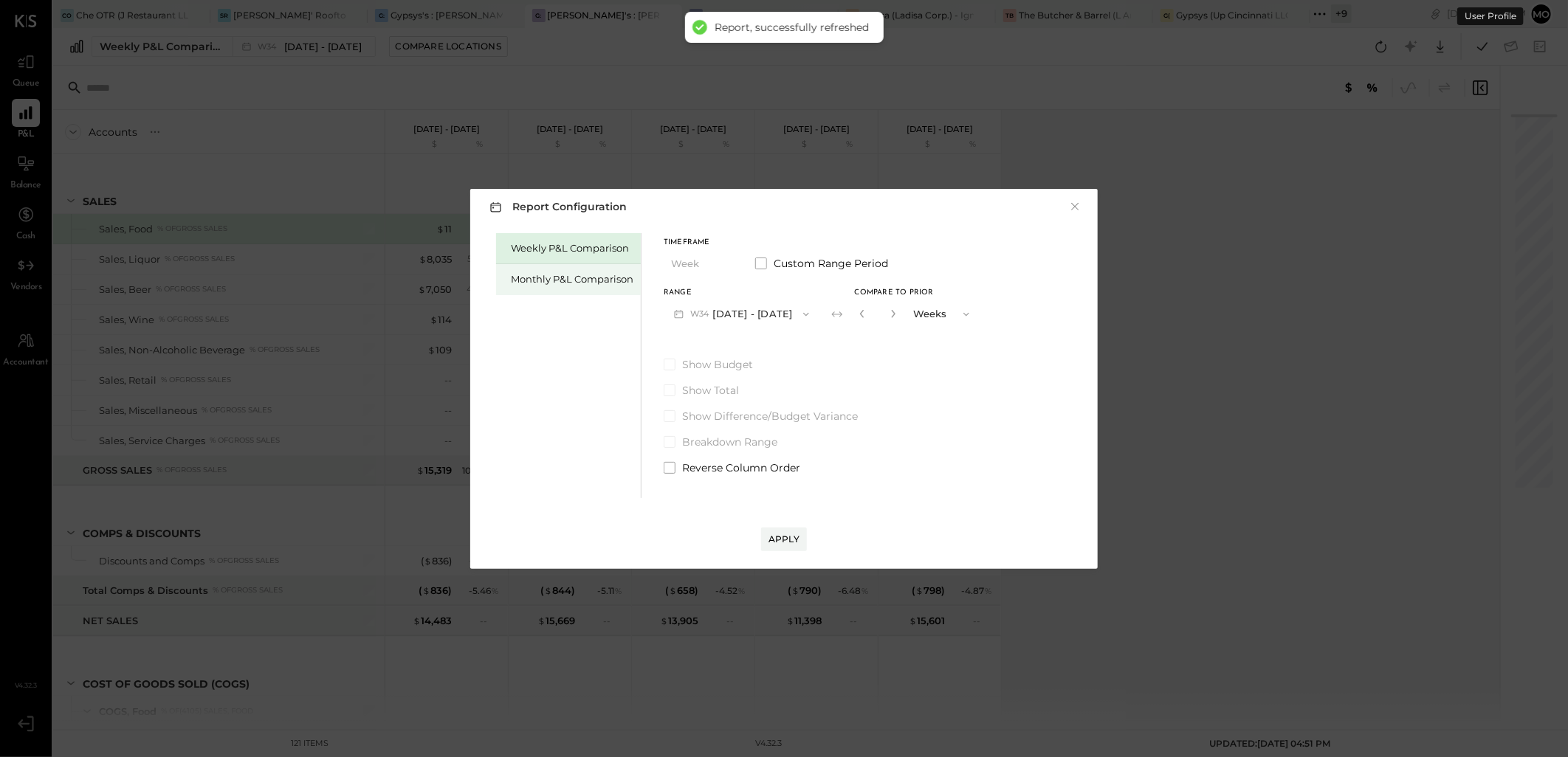
click at [538, 276] on div "Monthly P&L Comparison" at bounding box center [572, 280] width 123 height 14
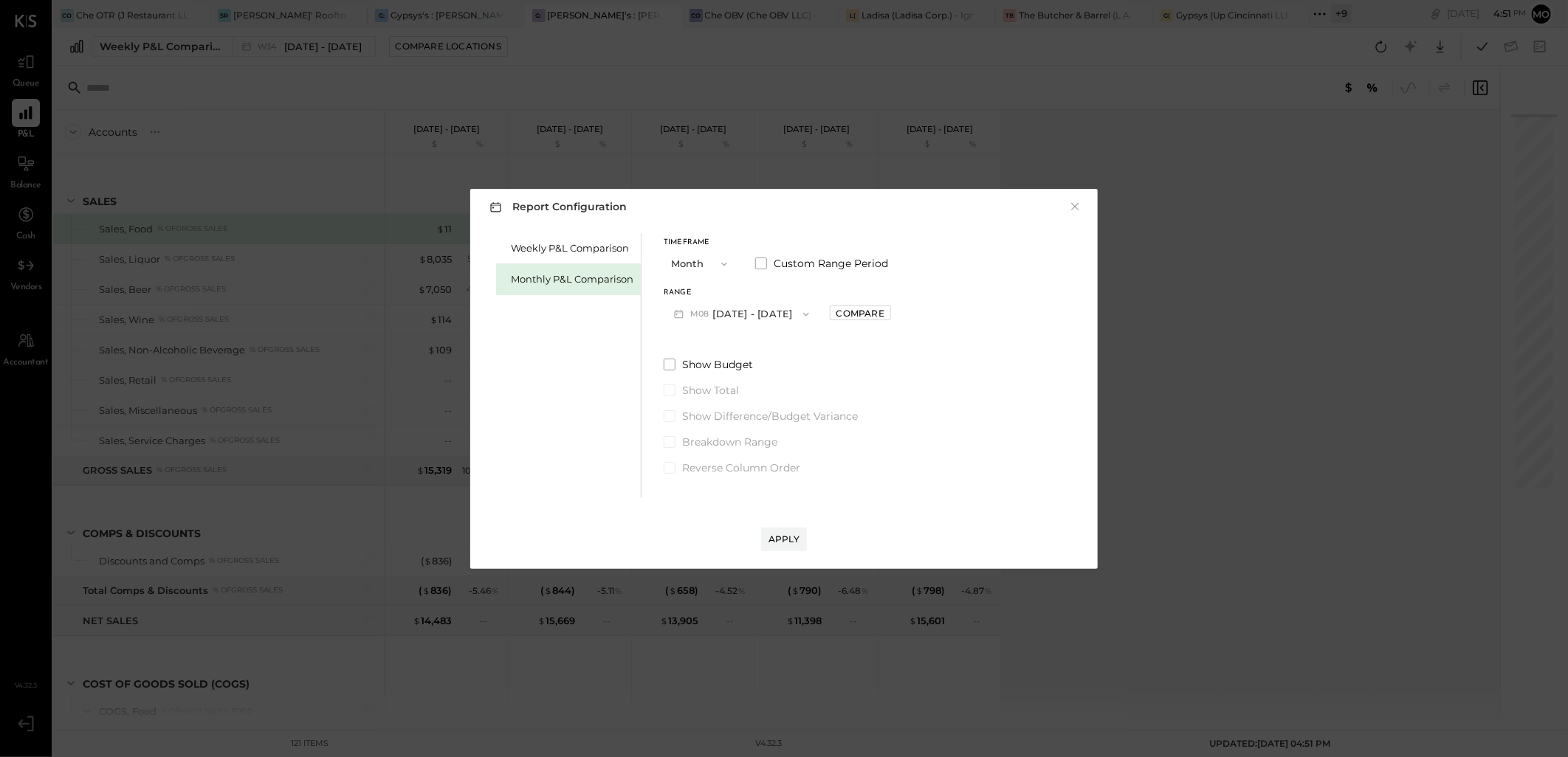
click at [756, 310] on button "M08 [DATE] - [DATE]" at bounding box center [741, 314] width 156 height 27
click at [736, 345] on span "[DATE] - [DATE]" at bounding box center [735, 347] width 70 height 13
click at [856, 310] on div "Compare" at bounding box center [860, 314] width 48 height 13
click at [889, 314] on icon "button" at bounding box center [892, 314] width 9 height 9
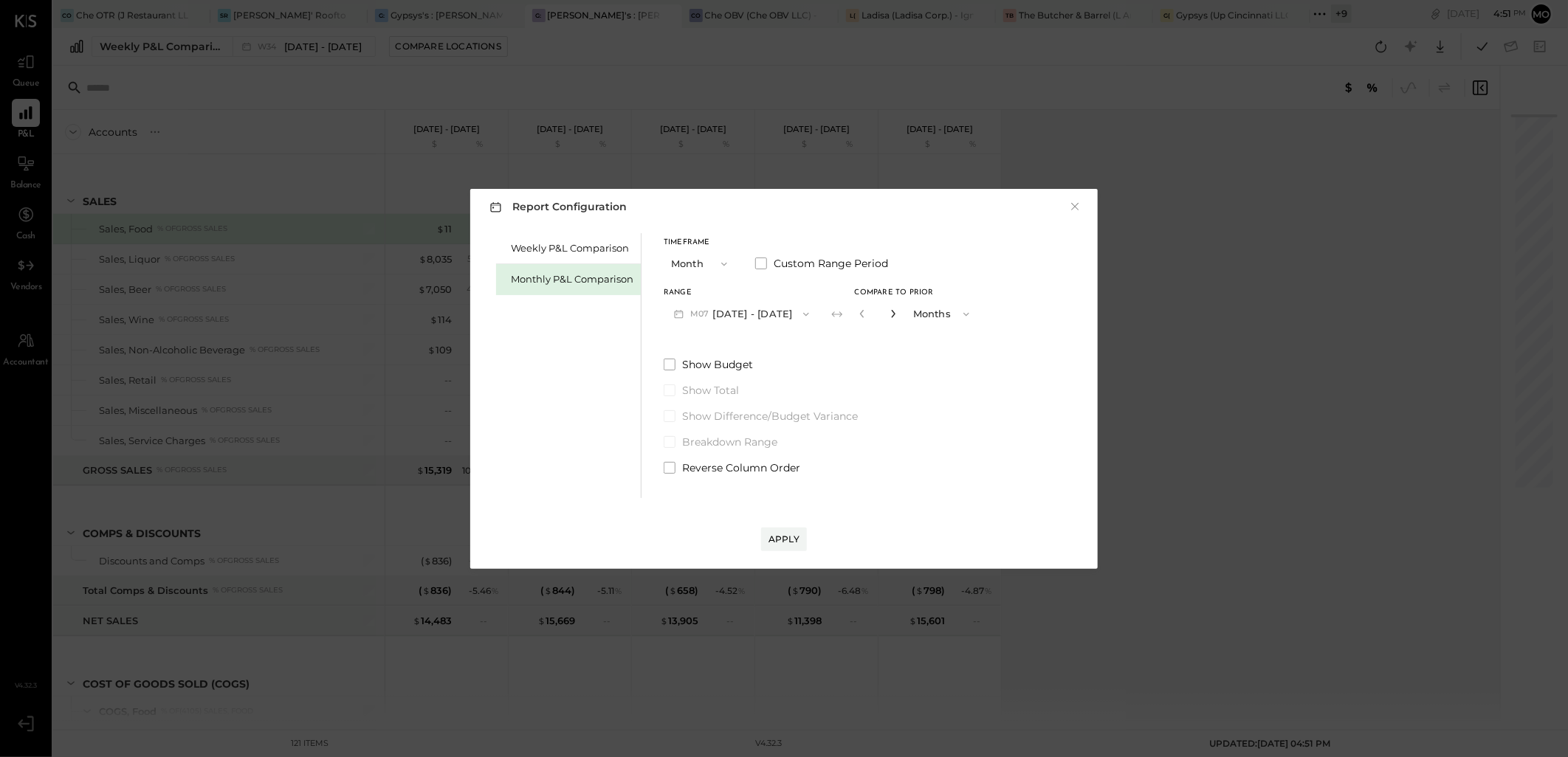
type input "*"
click at [783, 532] on button "Apply" at bounding box center [784, 539] width 46 height 24
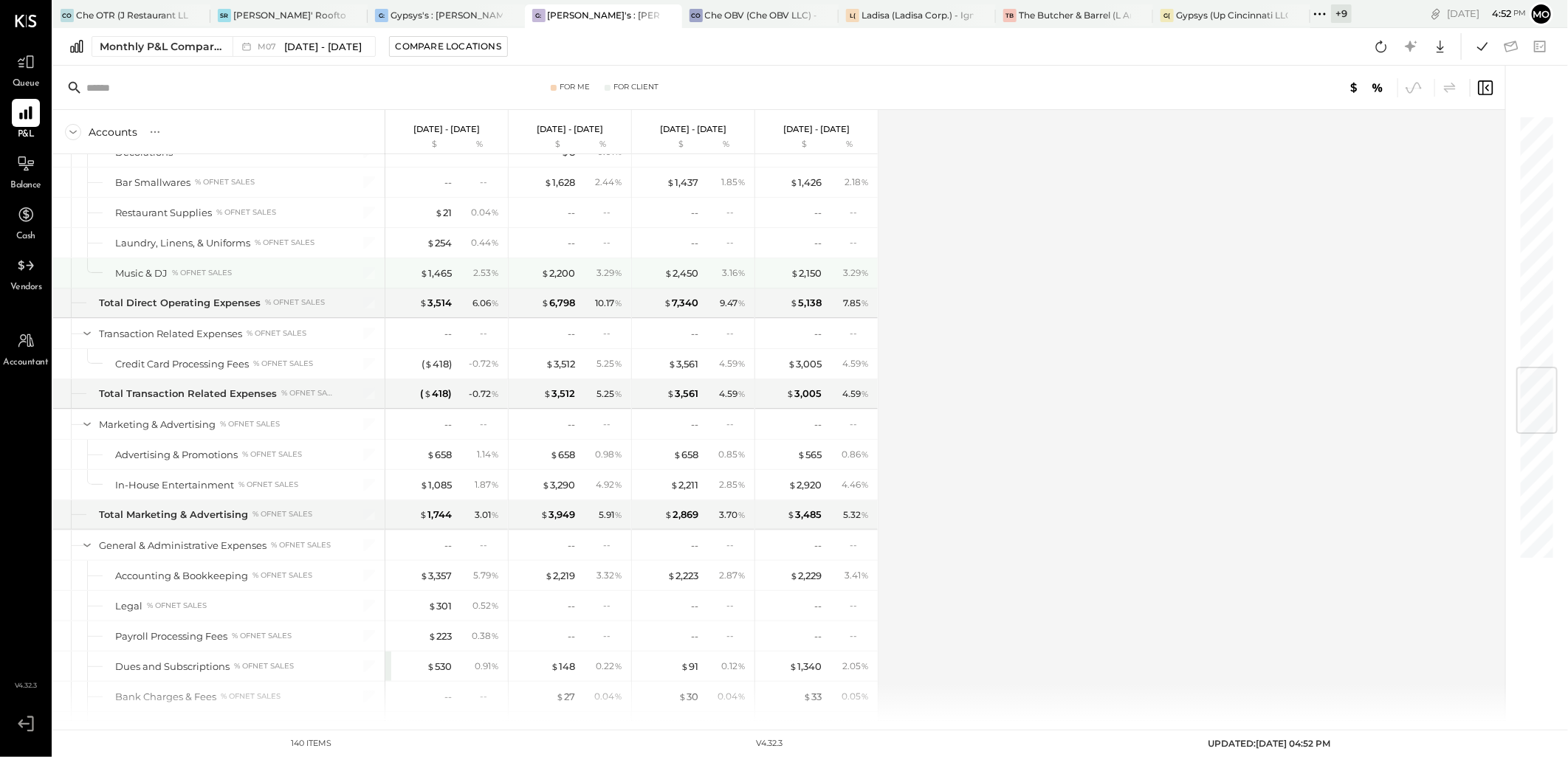
scroll to position [2542, 0]
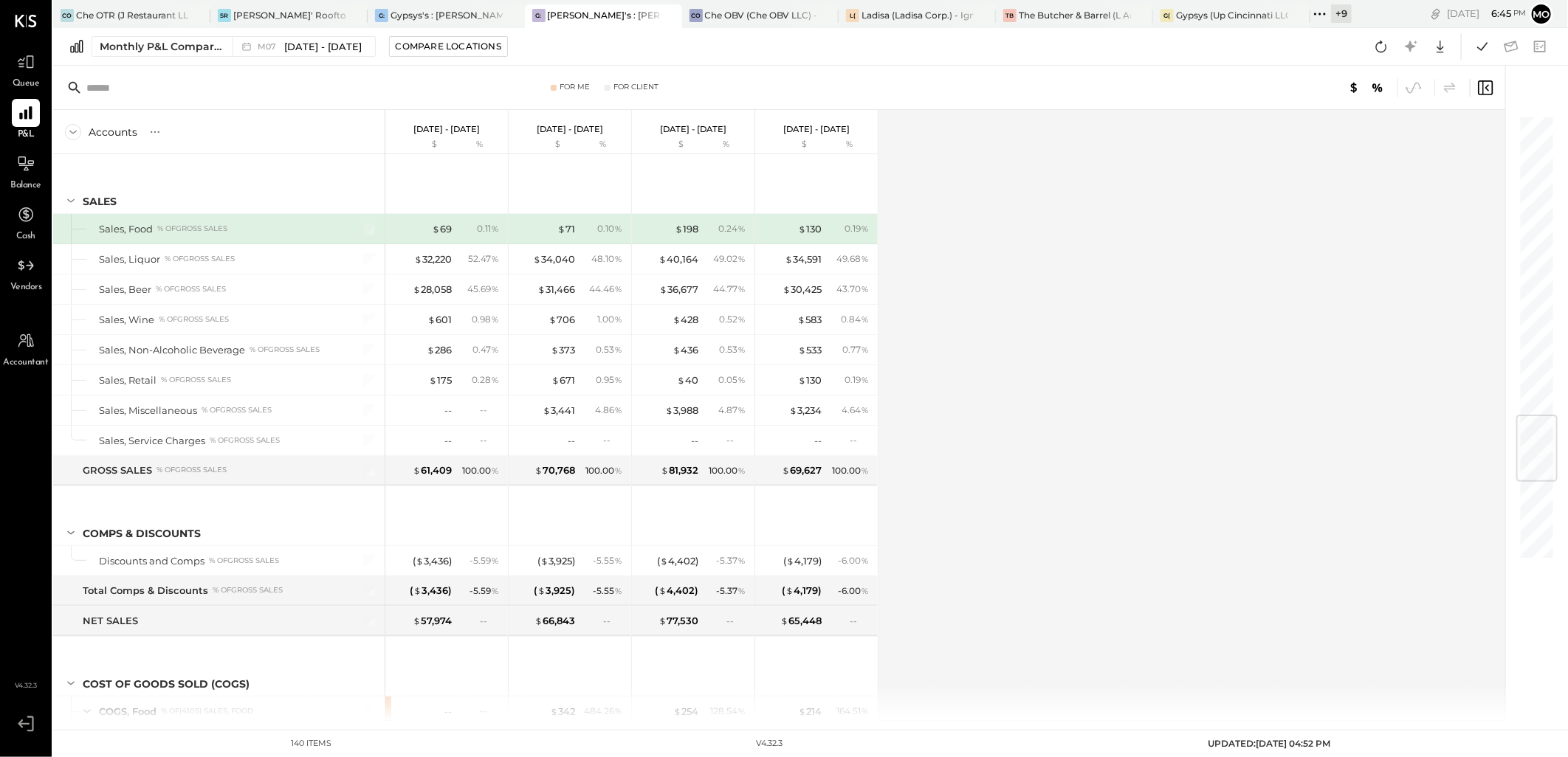
scroll to position [2542, 0]
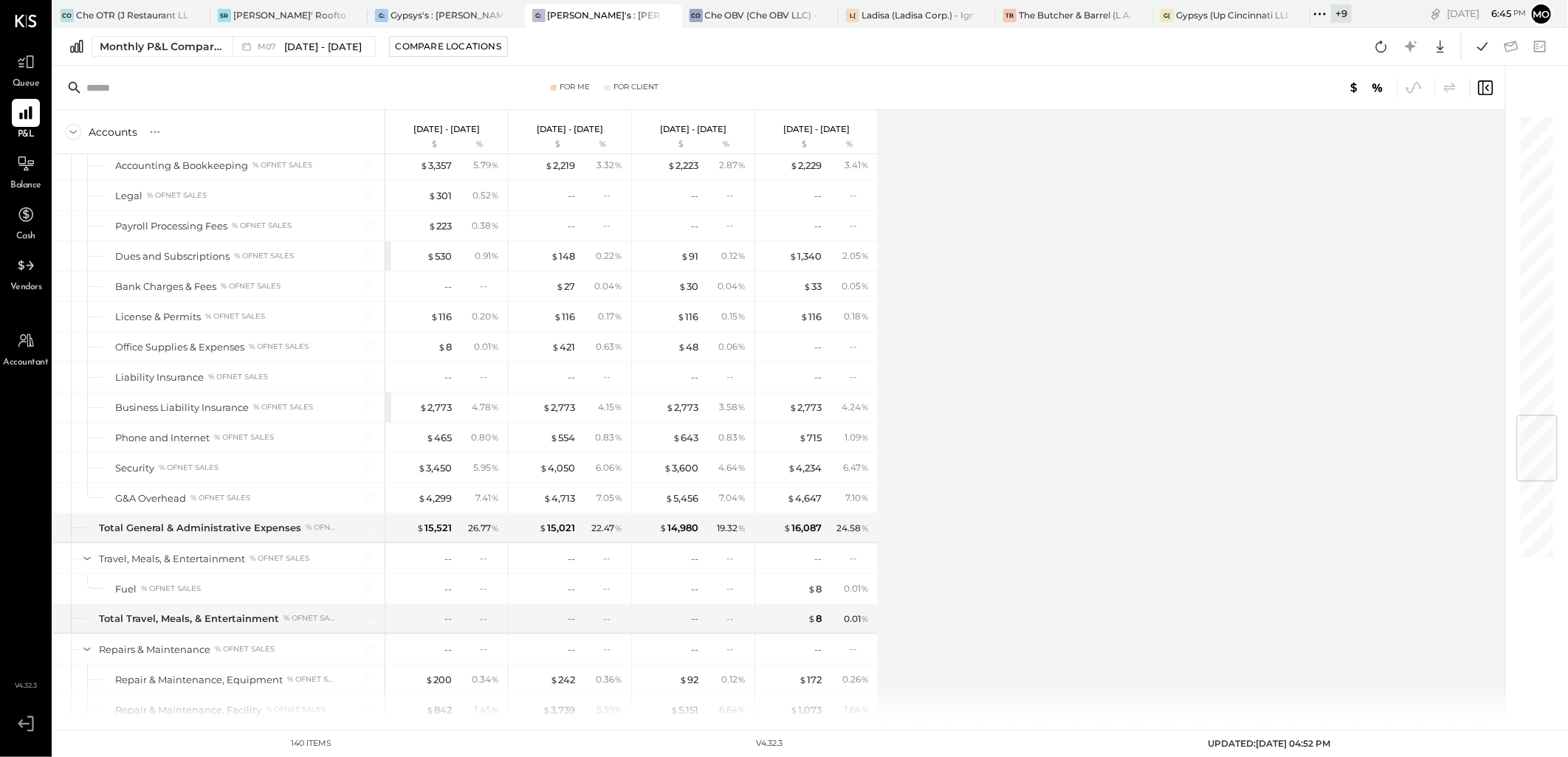
click at [1327, 13] on icon at bounding box center [1319, 14] width 19 height 19
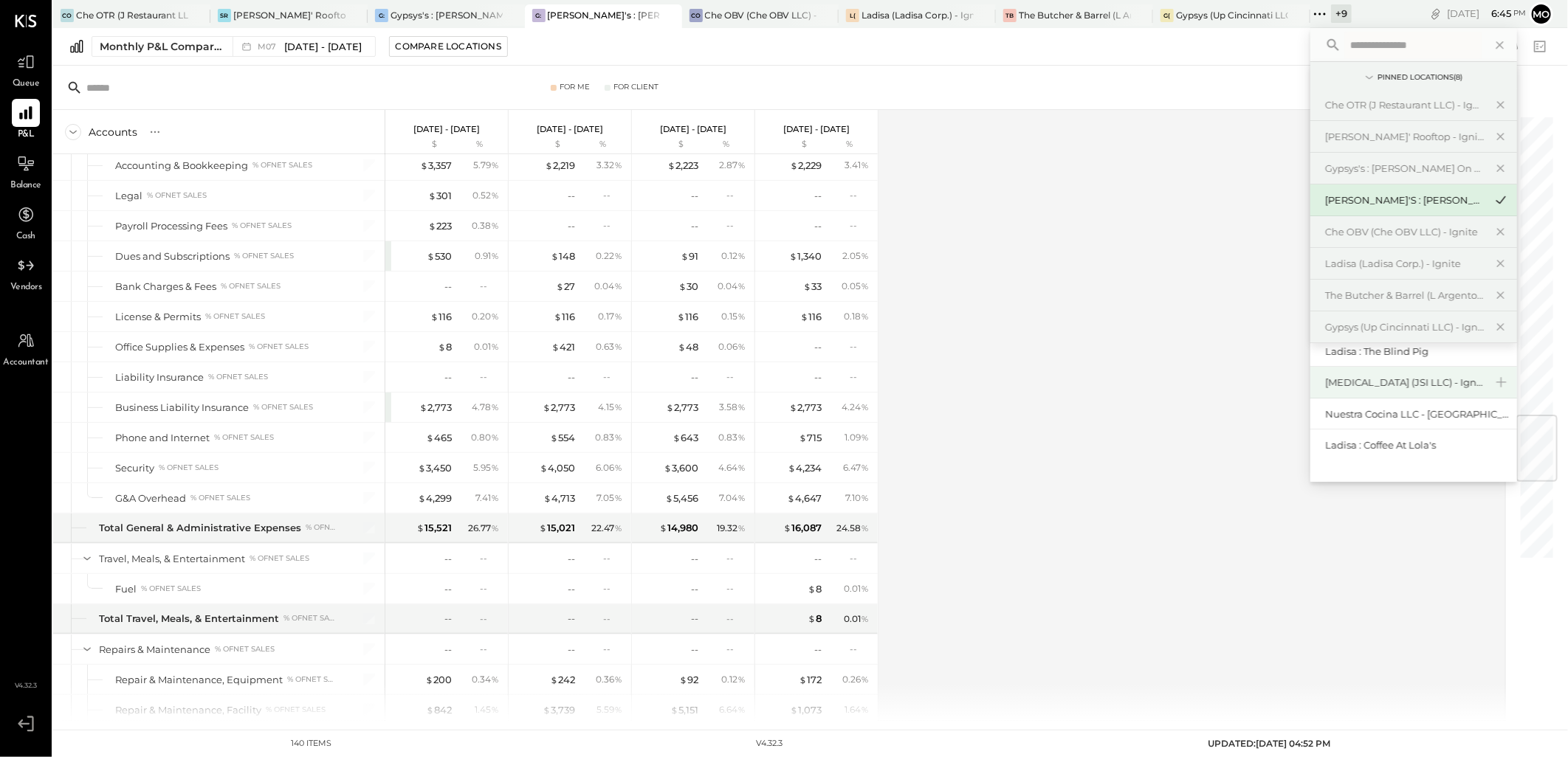
scroll to position [82, 0]
click at [1416, 407] on div "Nuestra Cocina LLC - [GEOGRAPHIC_DATA]" at bounding box center [1404, 408] width 159 height 14
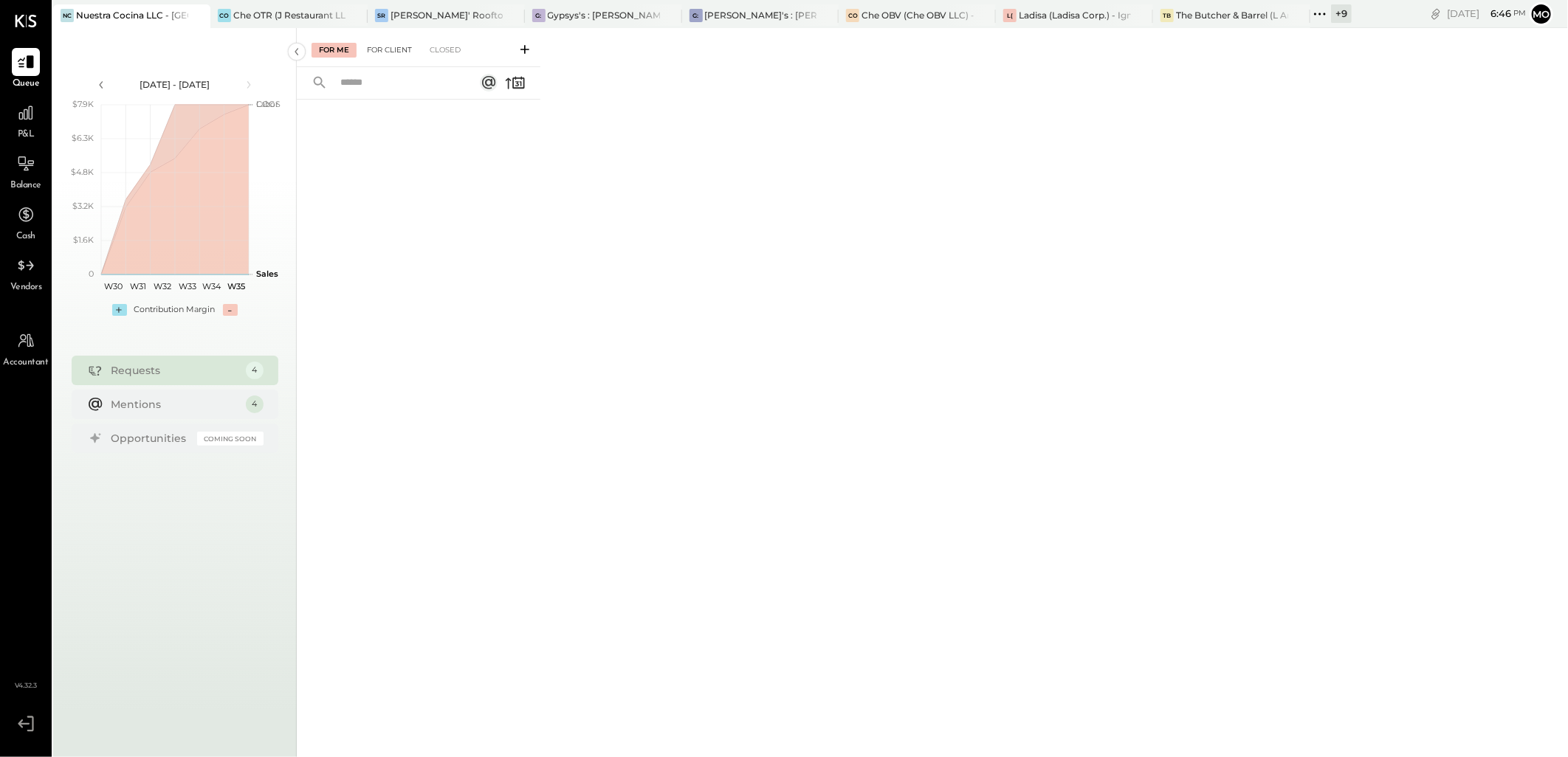
click at [400, 46] on div "For Client" at bounding box center [389, 50] width 59 height 15
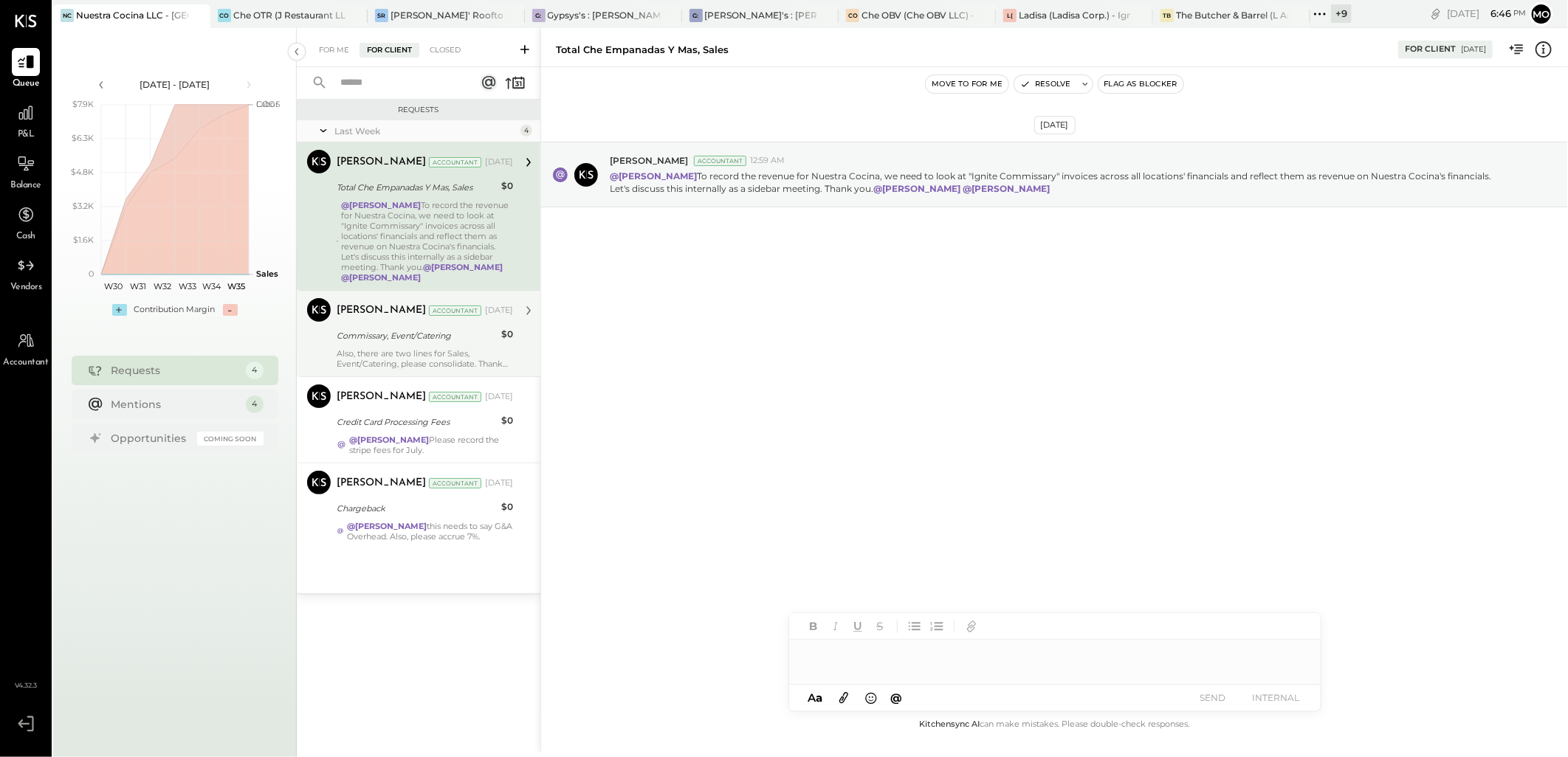
click at [440, 352] on div "Also, there are two lines for Sales, Event/Catering, please consolidate. Thank …" at bounding box center [424, 359] width 177 height 21
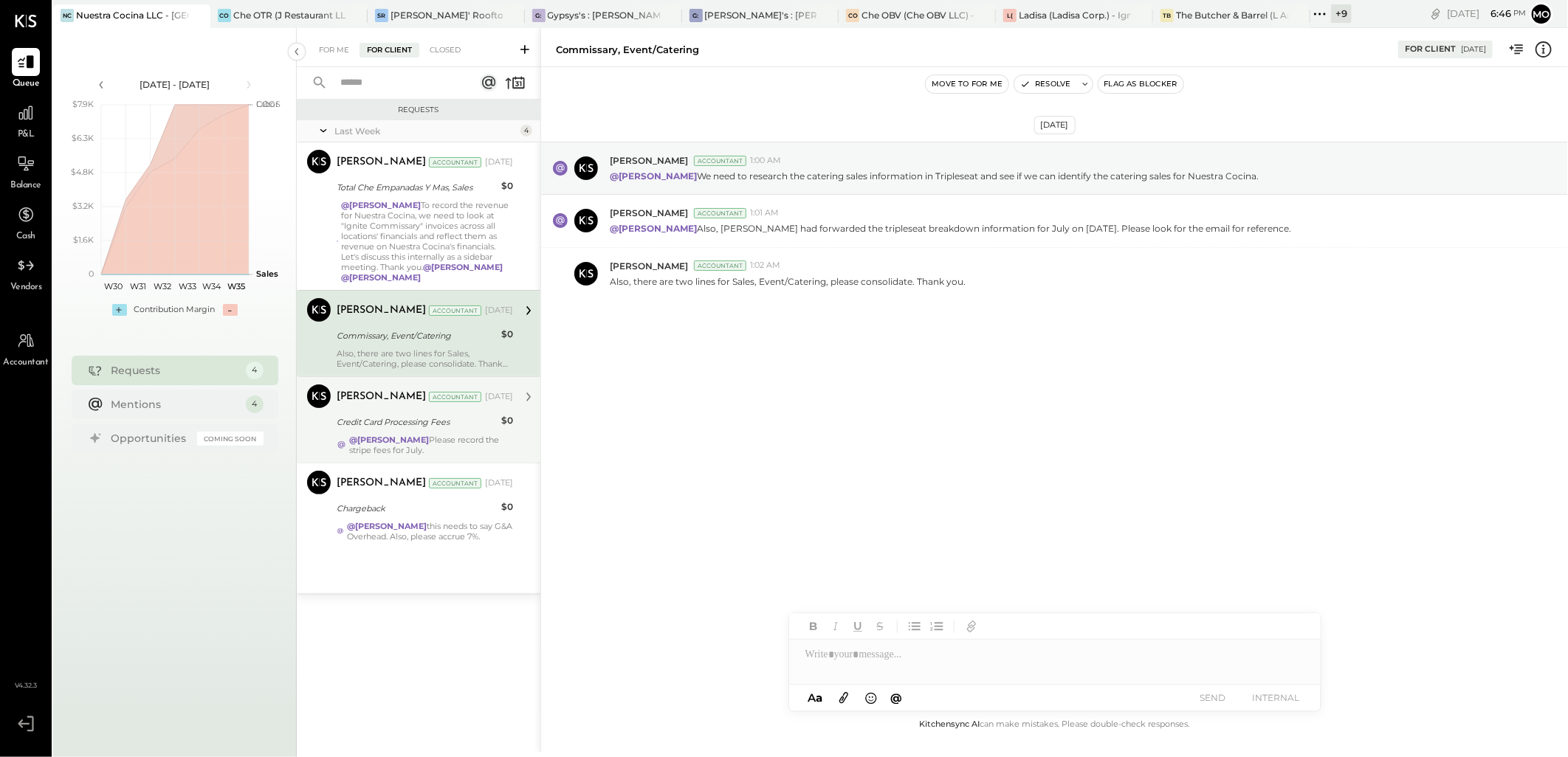
click at [423, 428] on div "Credit Card Processing Fees" at bounding box center [417, 422] width 160 height 15
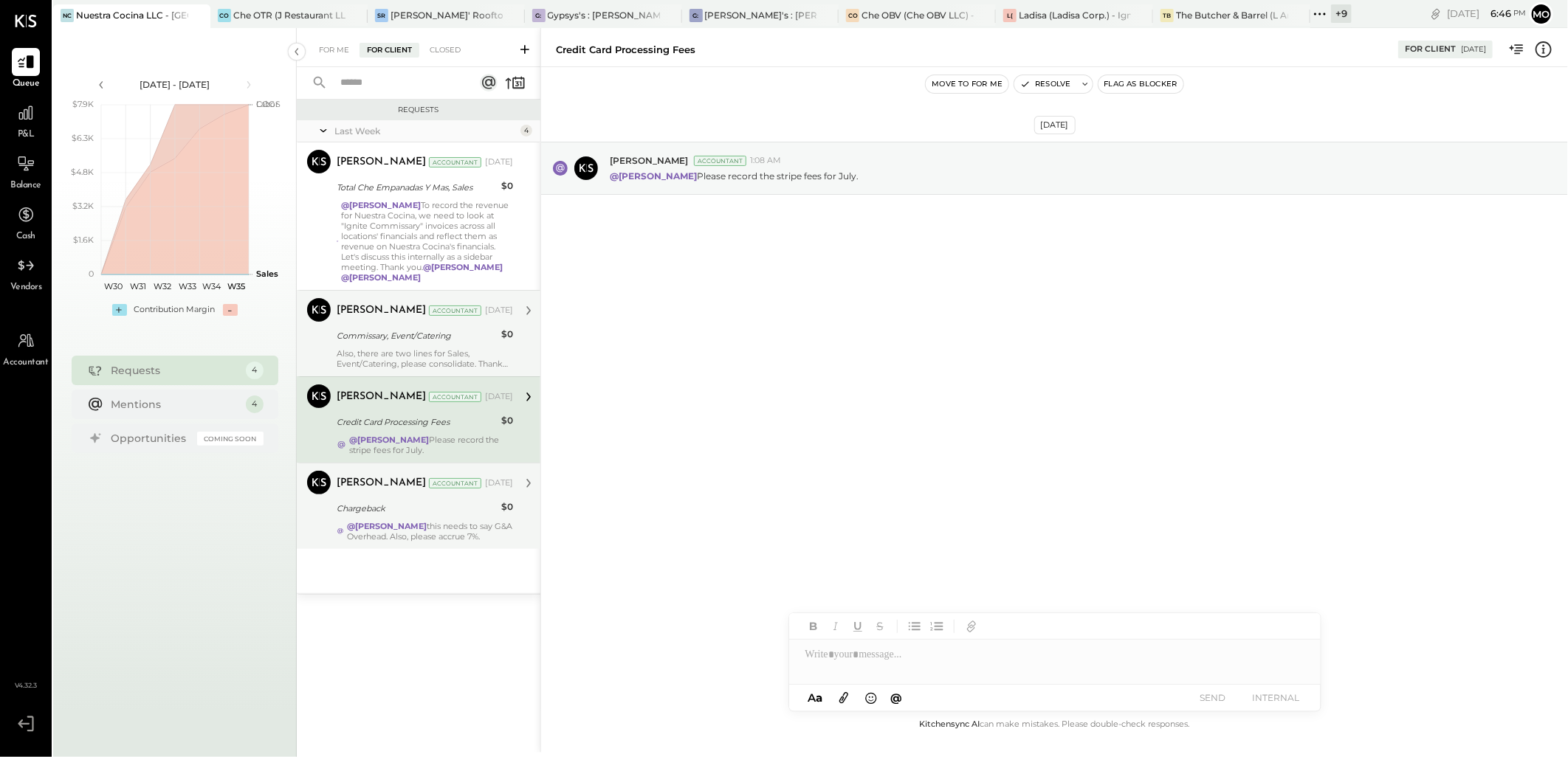
click at [459, 534] on div "@Mohammadsalkin Ansari this needs to say G&A Overhead. Also, please accrue 7%." at bounding box center [430, 531] width 166 height 21
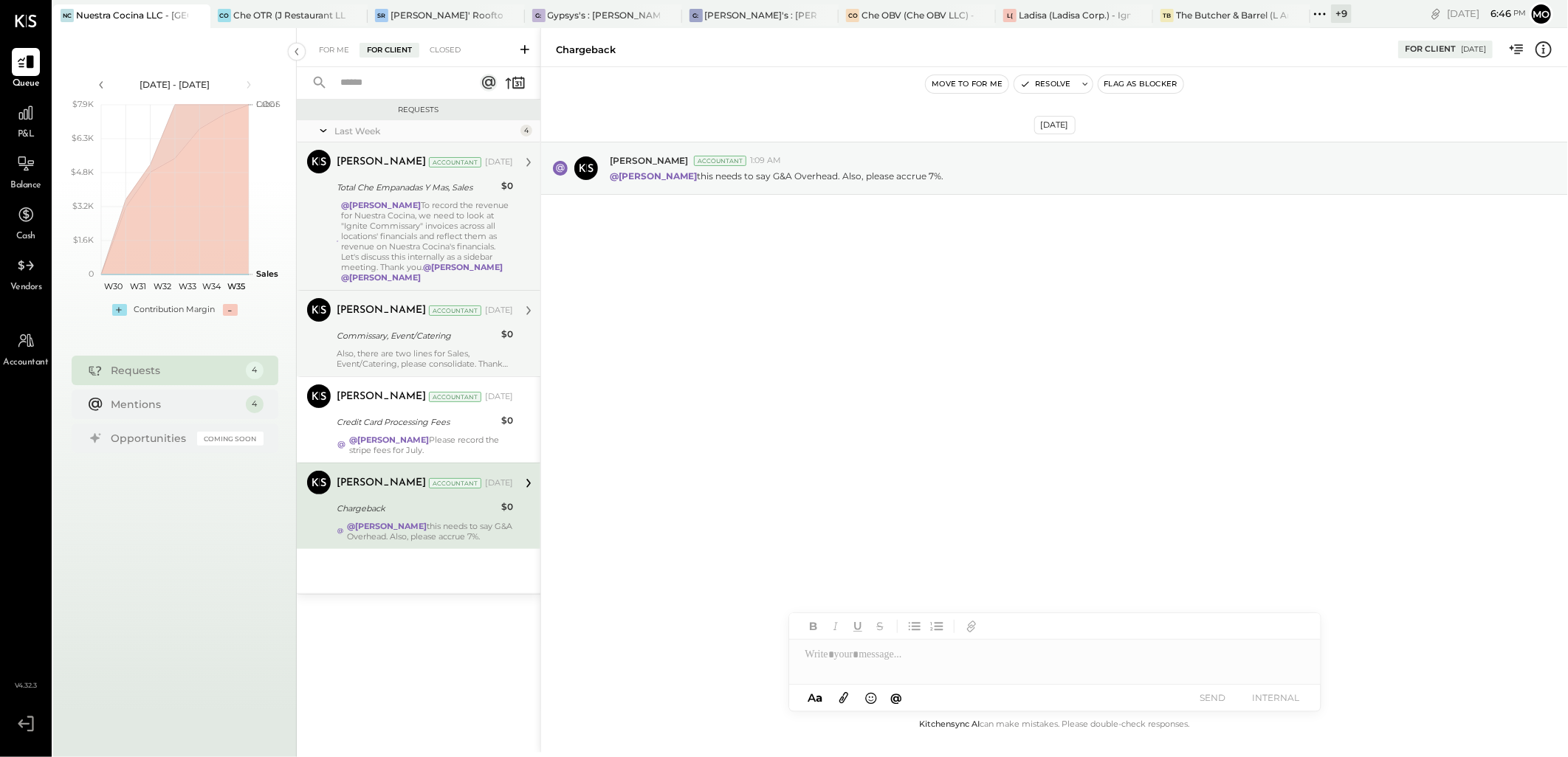
click at [428, 163] on div "Accountant" at bounding box center [455, 162] width 52 height 10
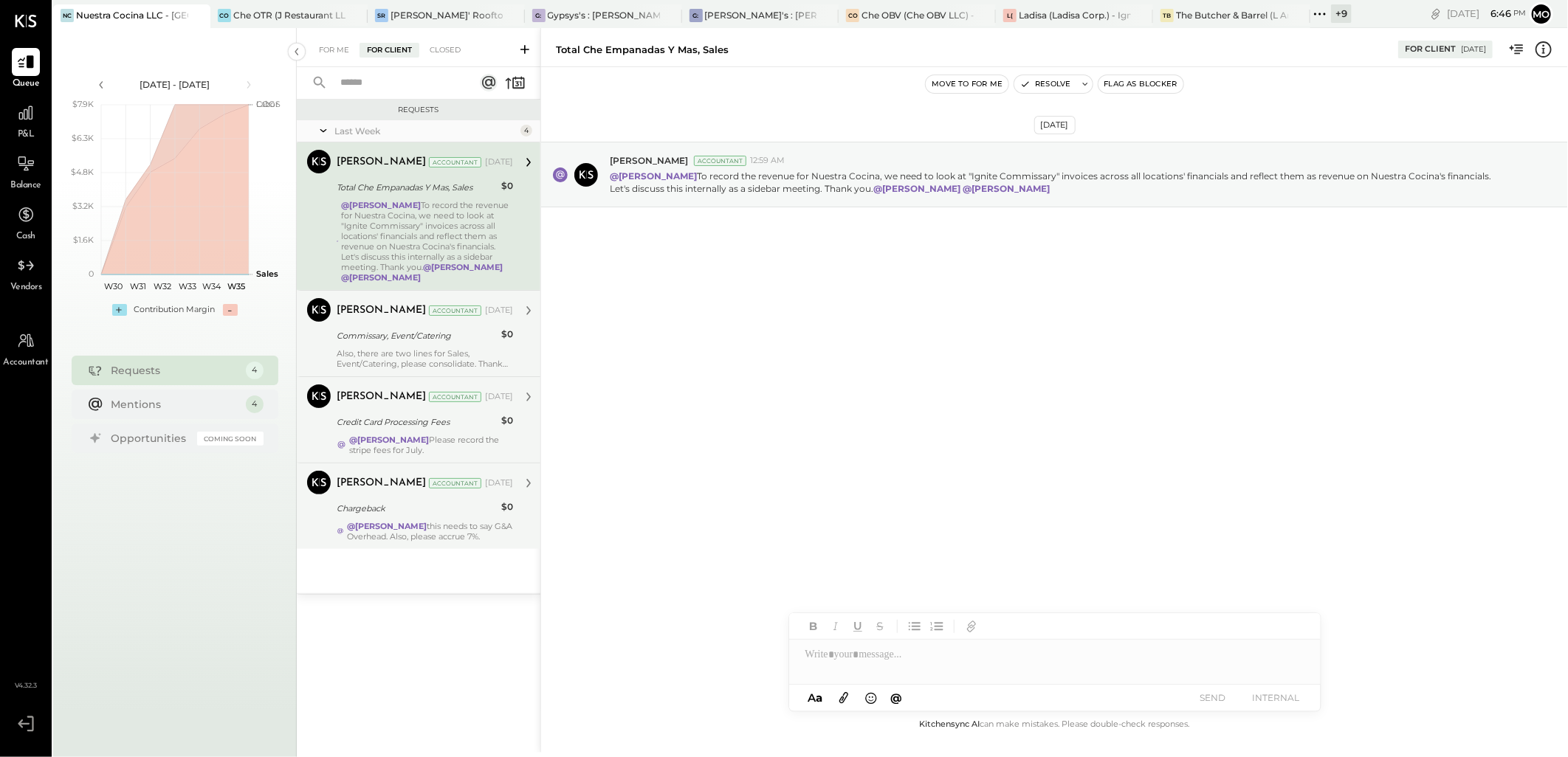
click at [400, 430] on div "Credit Card Processing Fees" at bounding box center [417, 422] width 160 height 17
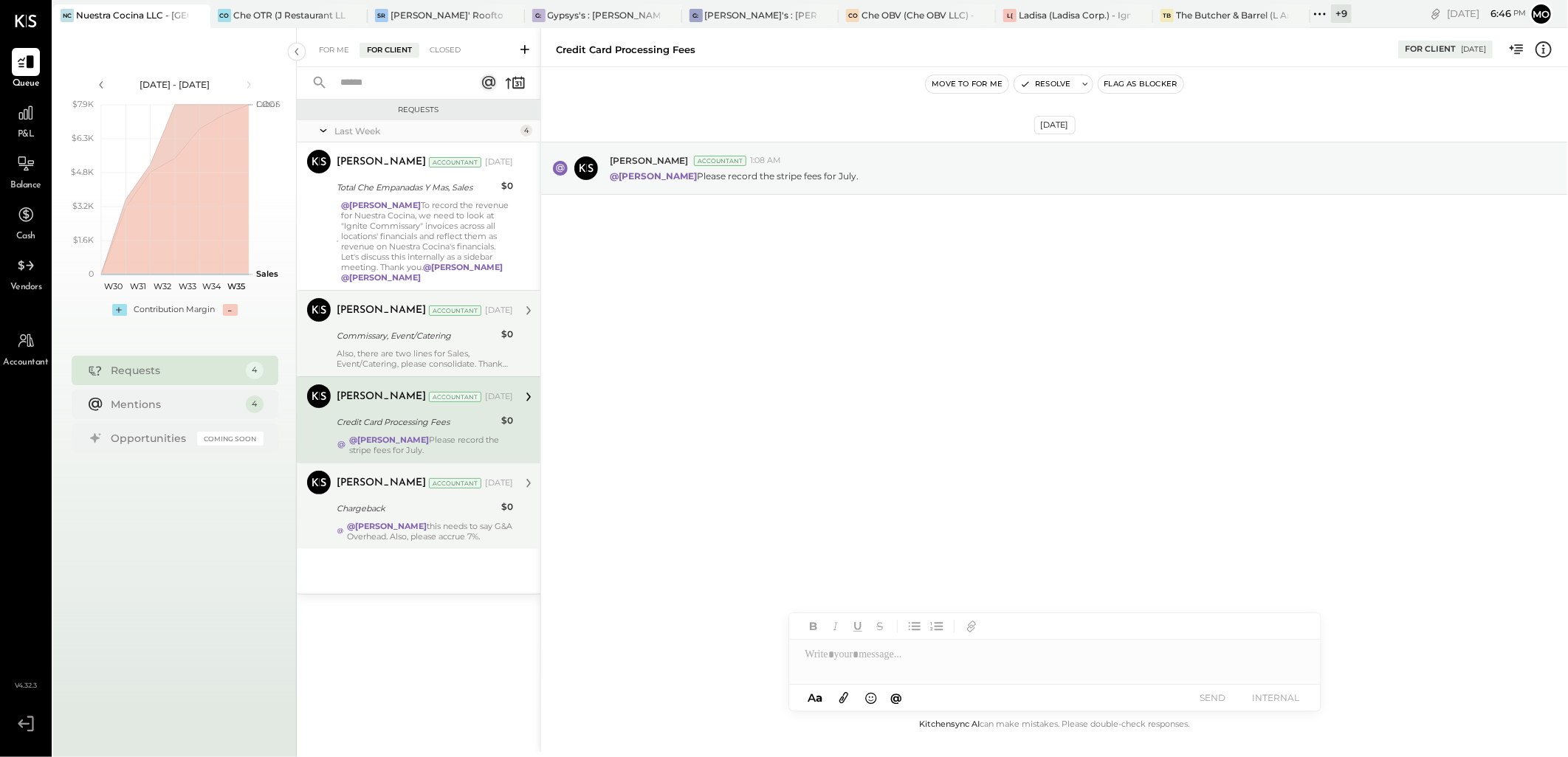
click at [413, 496] on div "Joseph Shin Accountant Aug 26, 2025 Chargeback $0 @Mohammadsalkin Ansari this n…" at bounding box center [424, 506] width 177 height 70
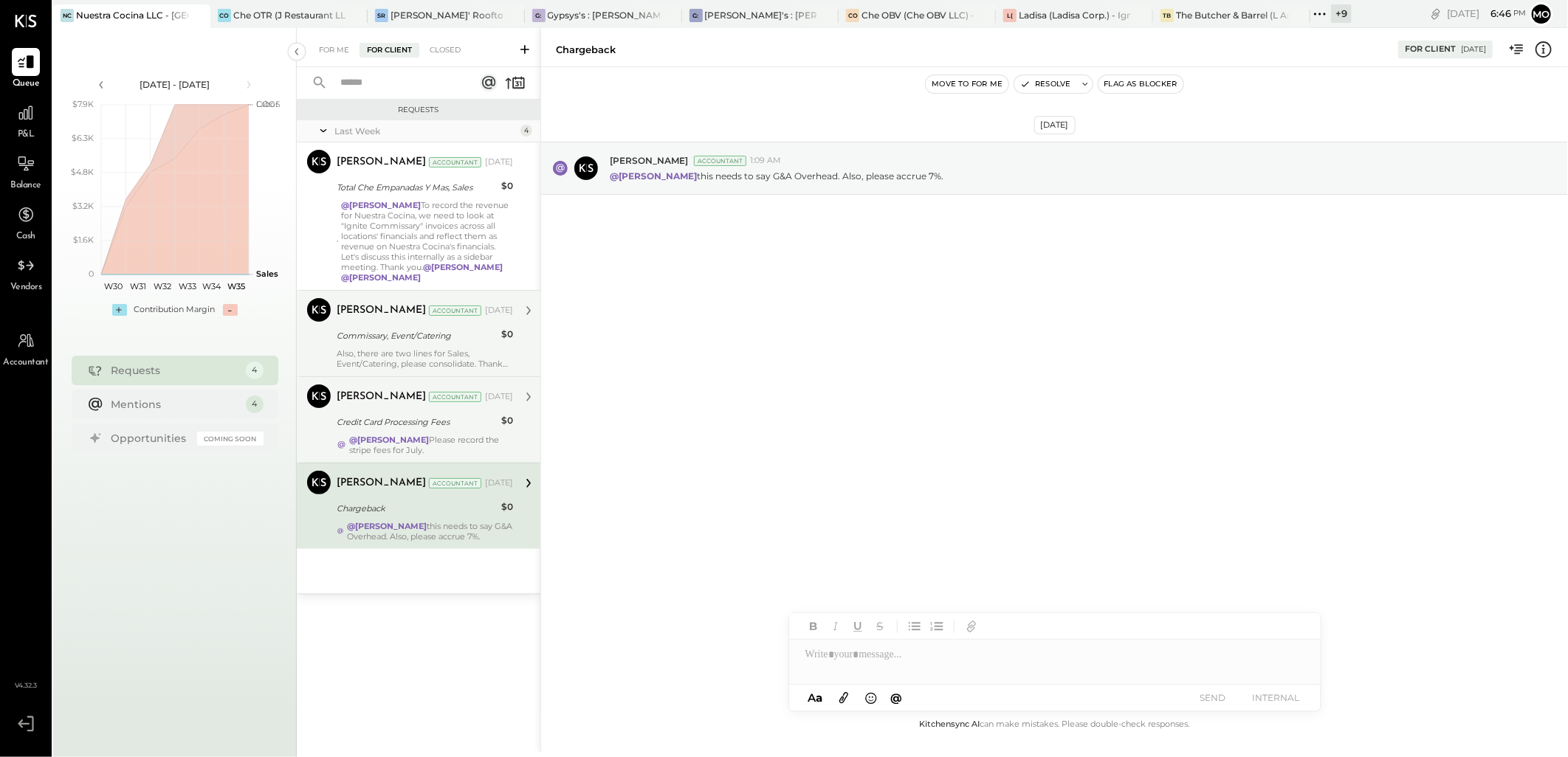
click at [474, 439] on div "@Mohammadsalkin Ansari Please record the stripe fees for July." at bounding box center [431, 445] width 164 height 21
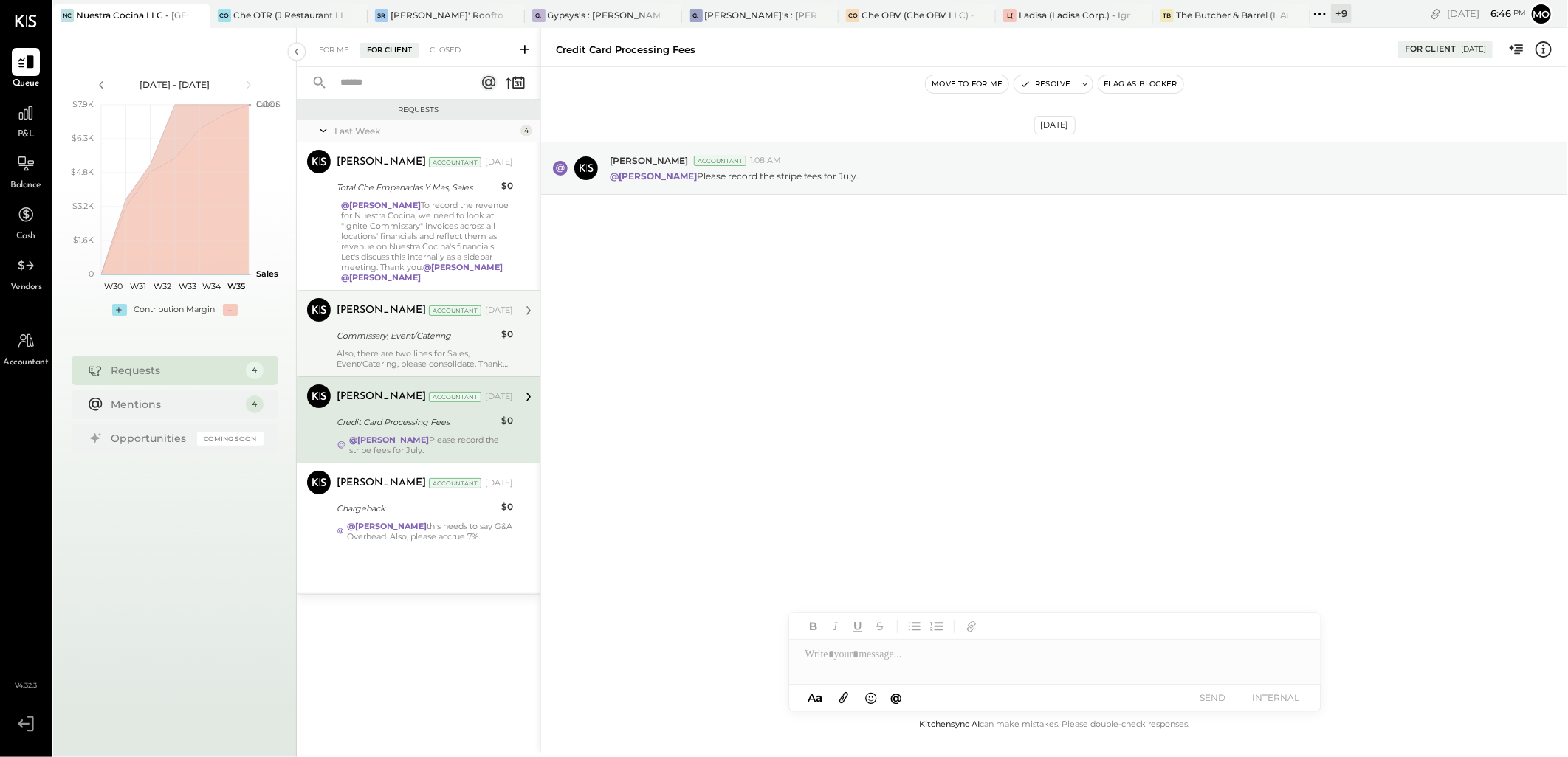
click at [411, 340] on div "Commissary, Event/Catering" at bounding box center [417, 336] width 160 height 15
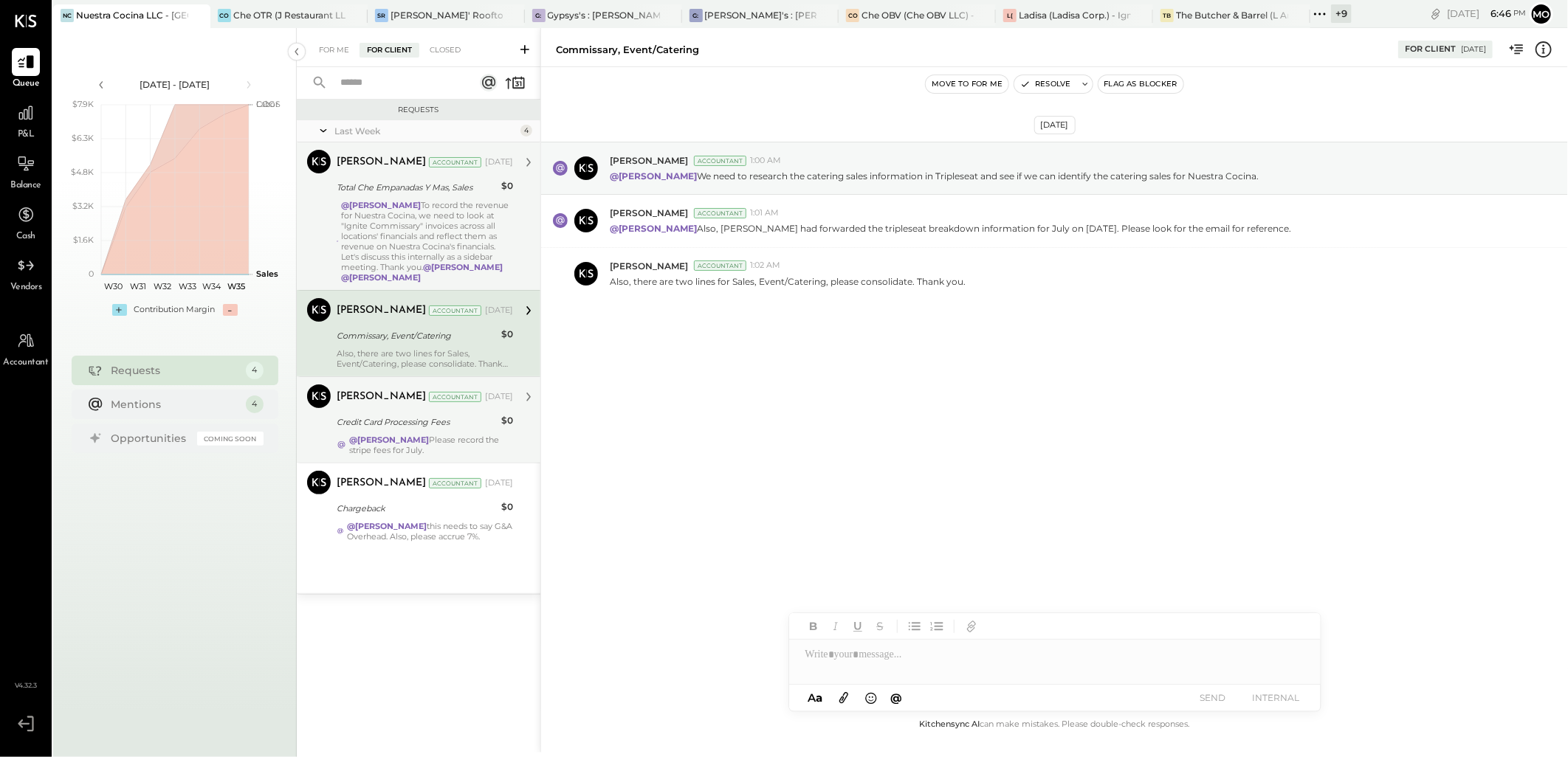
click at [412, 219] on div "@Mohammadsalkin Ansari To record the revenue for Nuestra Cocina, we need to loo…" at bounding box center [428, 242] width 171 height 82
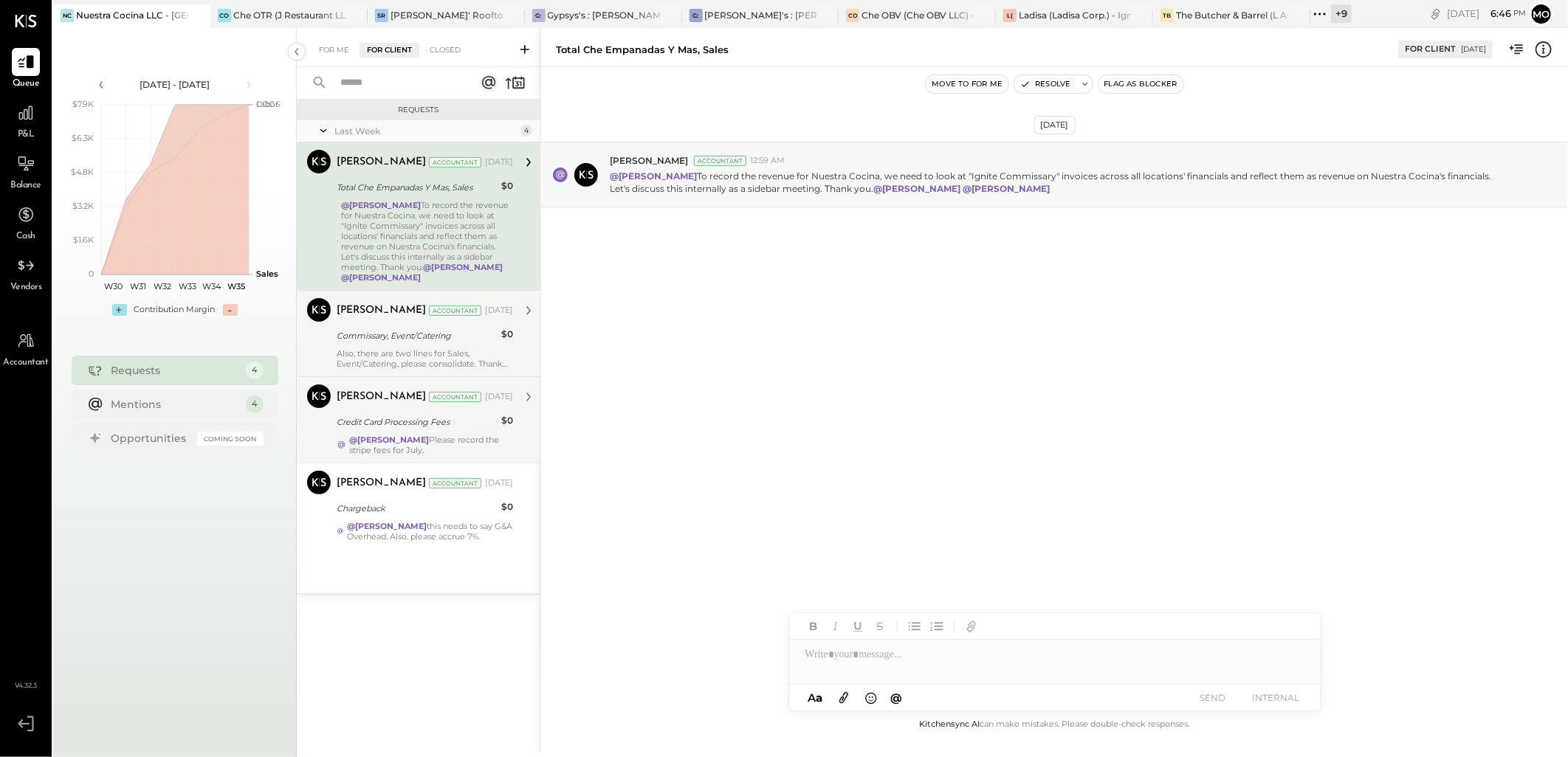
click at [405, 343] on div "Commissary, Event/Catering" at bounding box center [417, 336] width 160 height 17
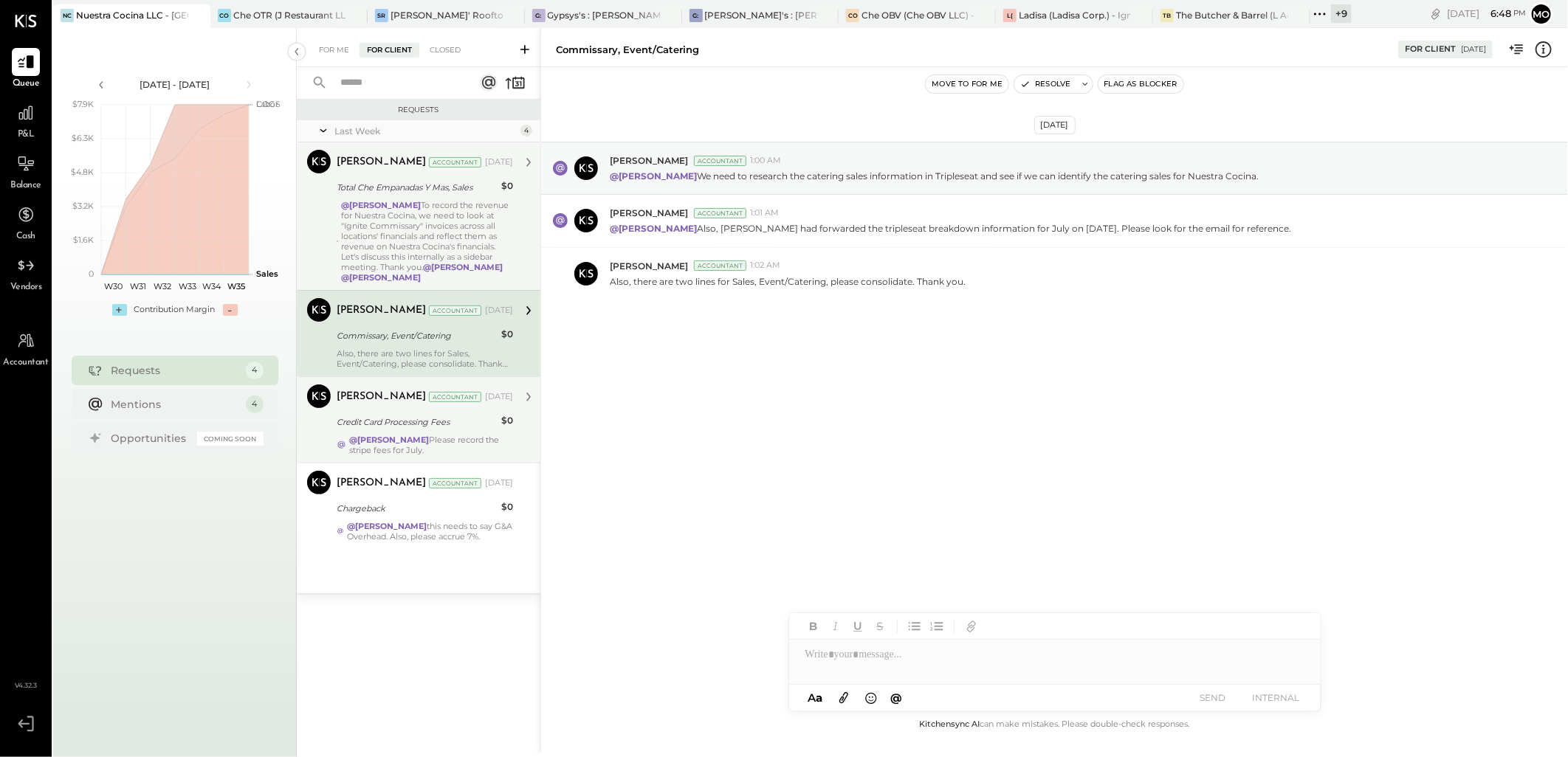
drag, startPoint x: 1087, startPoint y: 401, endPoint x: 1169, endPoint y: 420, distance: 84.2
click at [1087, 401] on div "Aug 27th, 2025 Joseph Shin Accountant 1:00 AM @Mohammadsalkin Ansari We need to…" at bounding box center [1054, 257] width 1026 height 306
click at [418, 226] on div "@Mohammadsalkin Ansari To record the revenue for Nuestra Cocina, we need to loo…" at bounding box center [428, 242] width 171 height 82
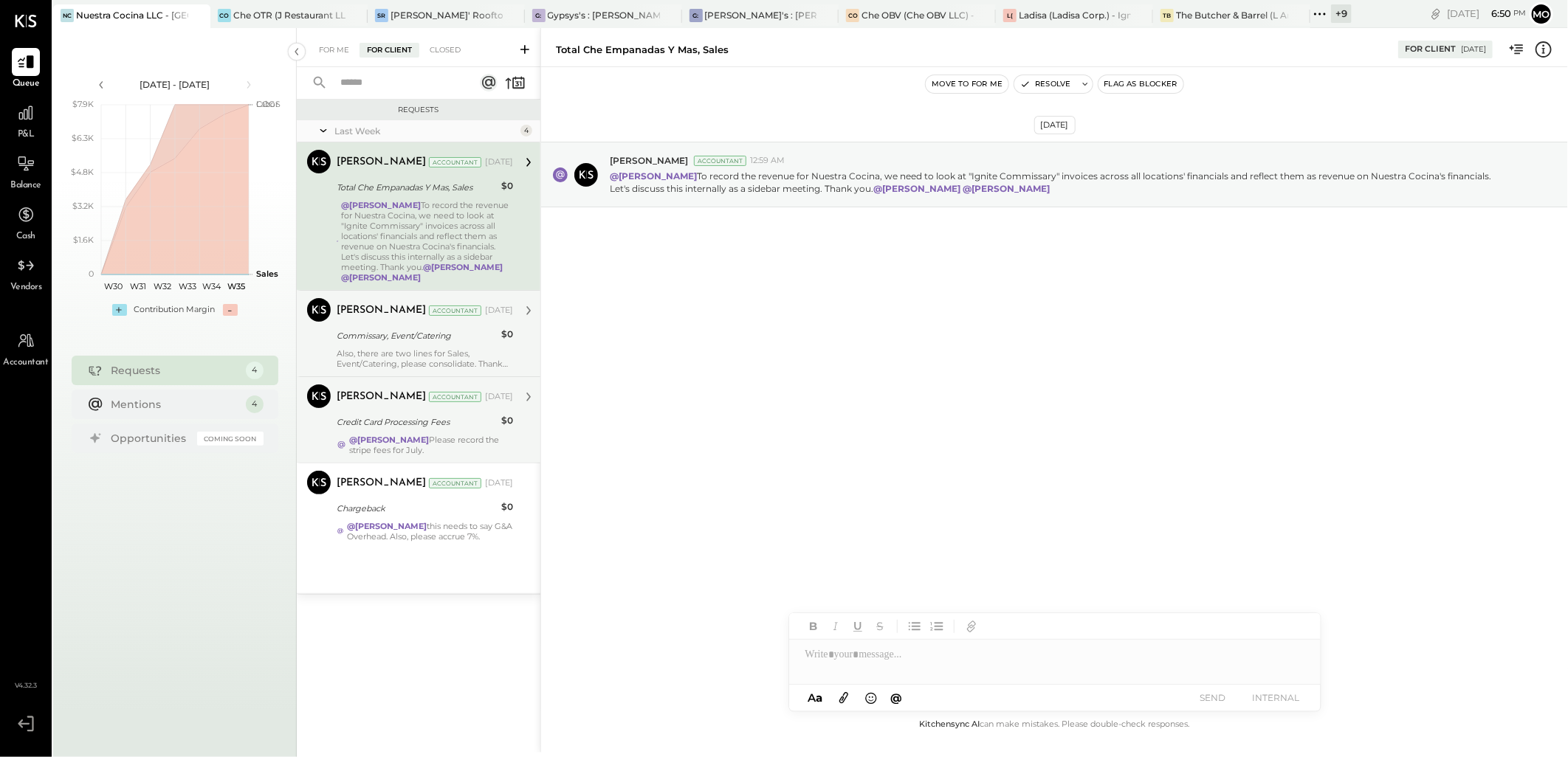
click at [428, 333] on div "Commissary, Event/Catering" at bounding box center [417, 336] width 160 height 15
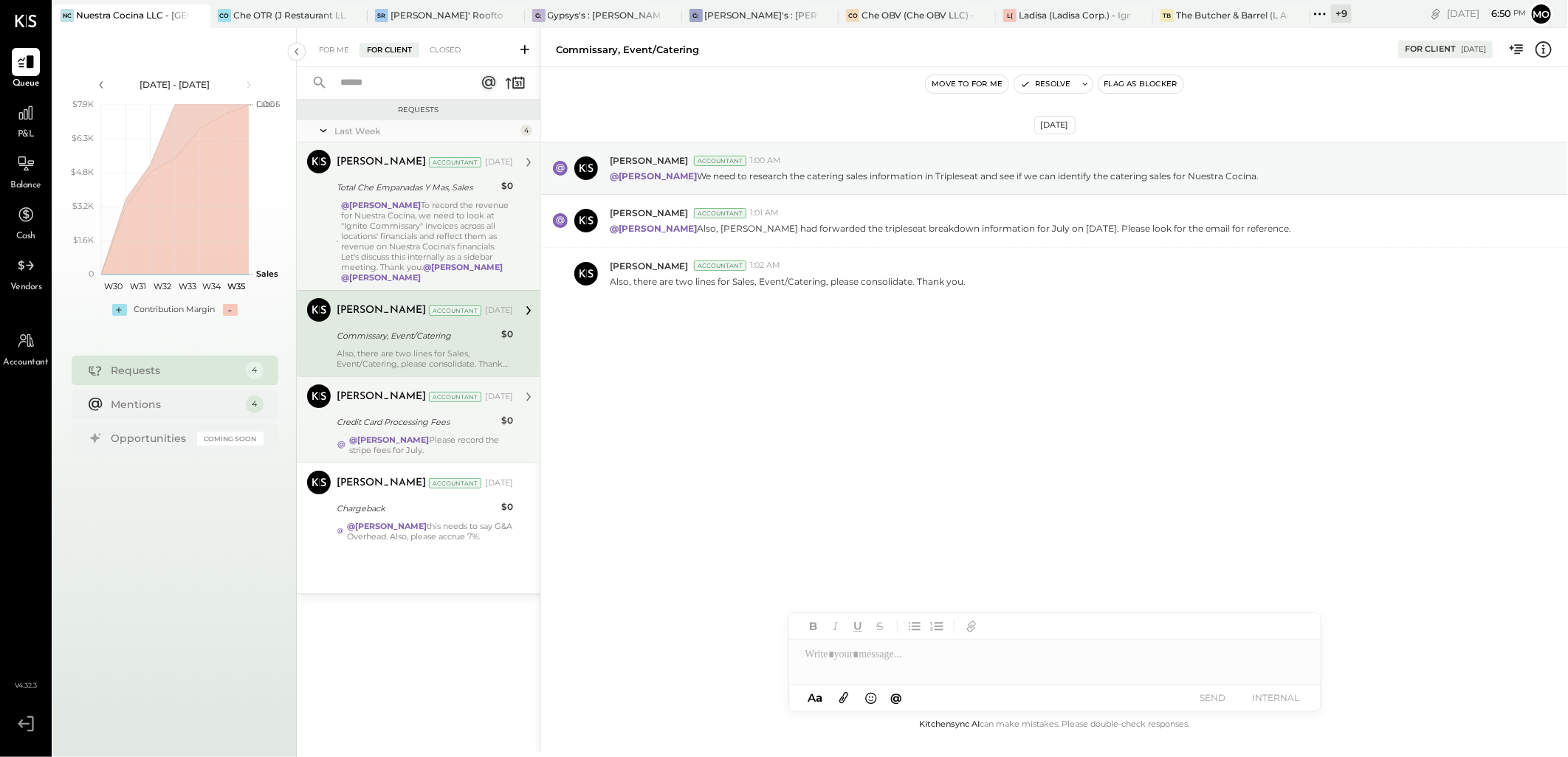
click at [459, 428] on div "Credit Card Processing Fees" at bounding box center [417, 422] width 160 height 15
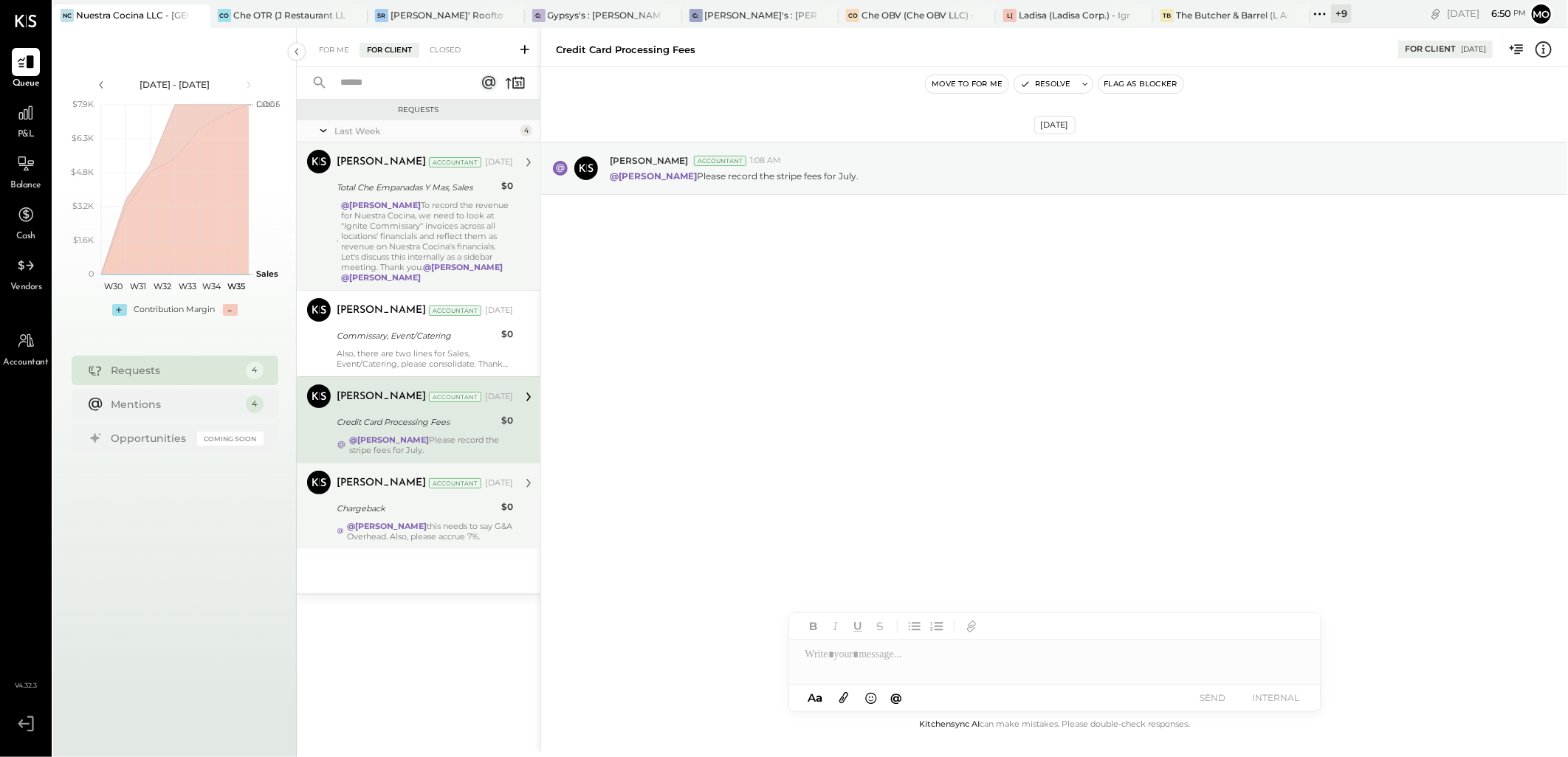
click at [466, 503] on div "Chargeback" at bounding box center [417, 508] width 160 height 15
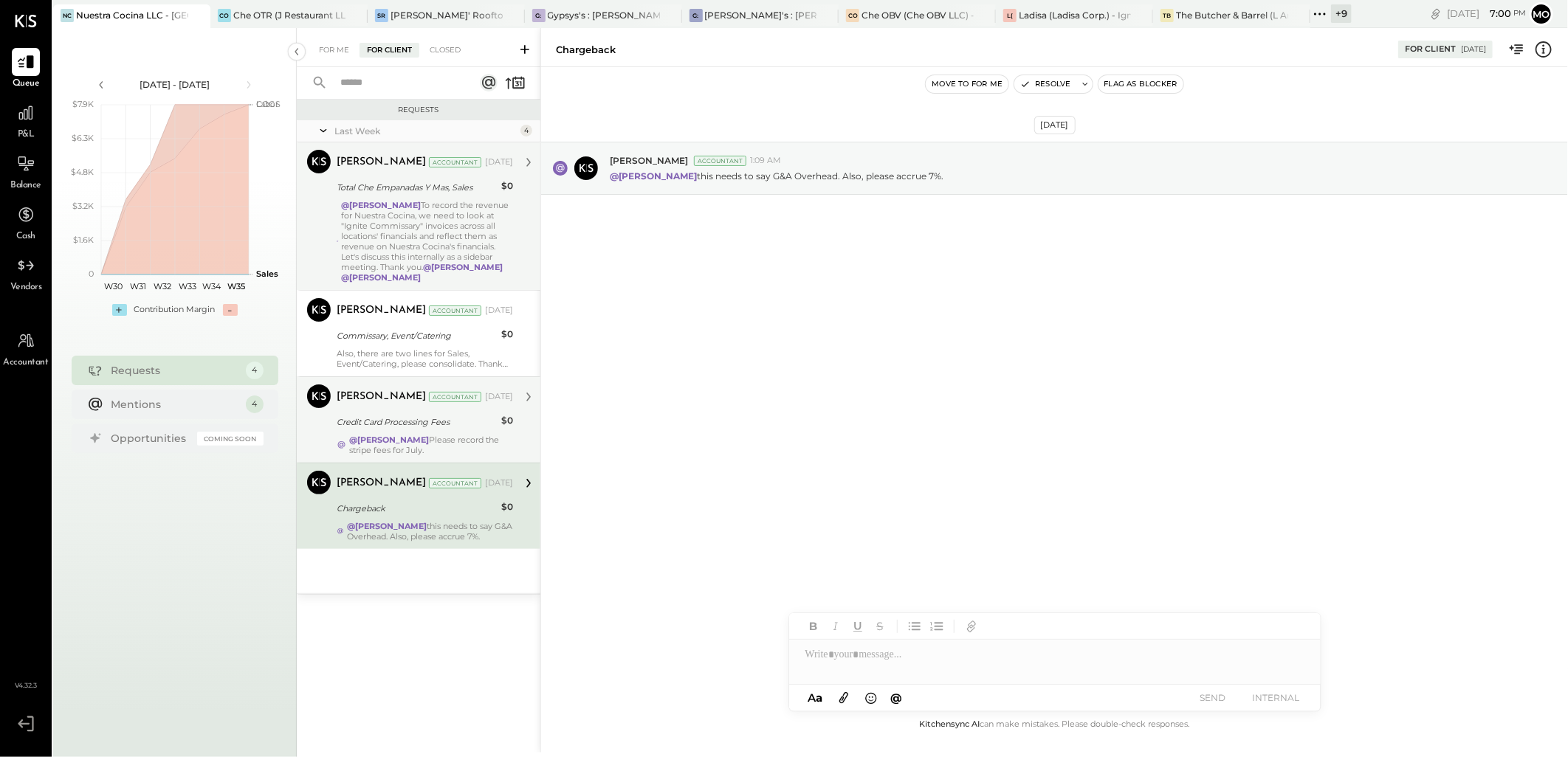
click at [452, 453] on div "@Mohammadsalkin Ansari Please record the stripe fees for July." at bounding box center [431, 445] width 164 height 21
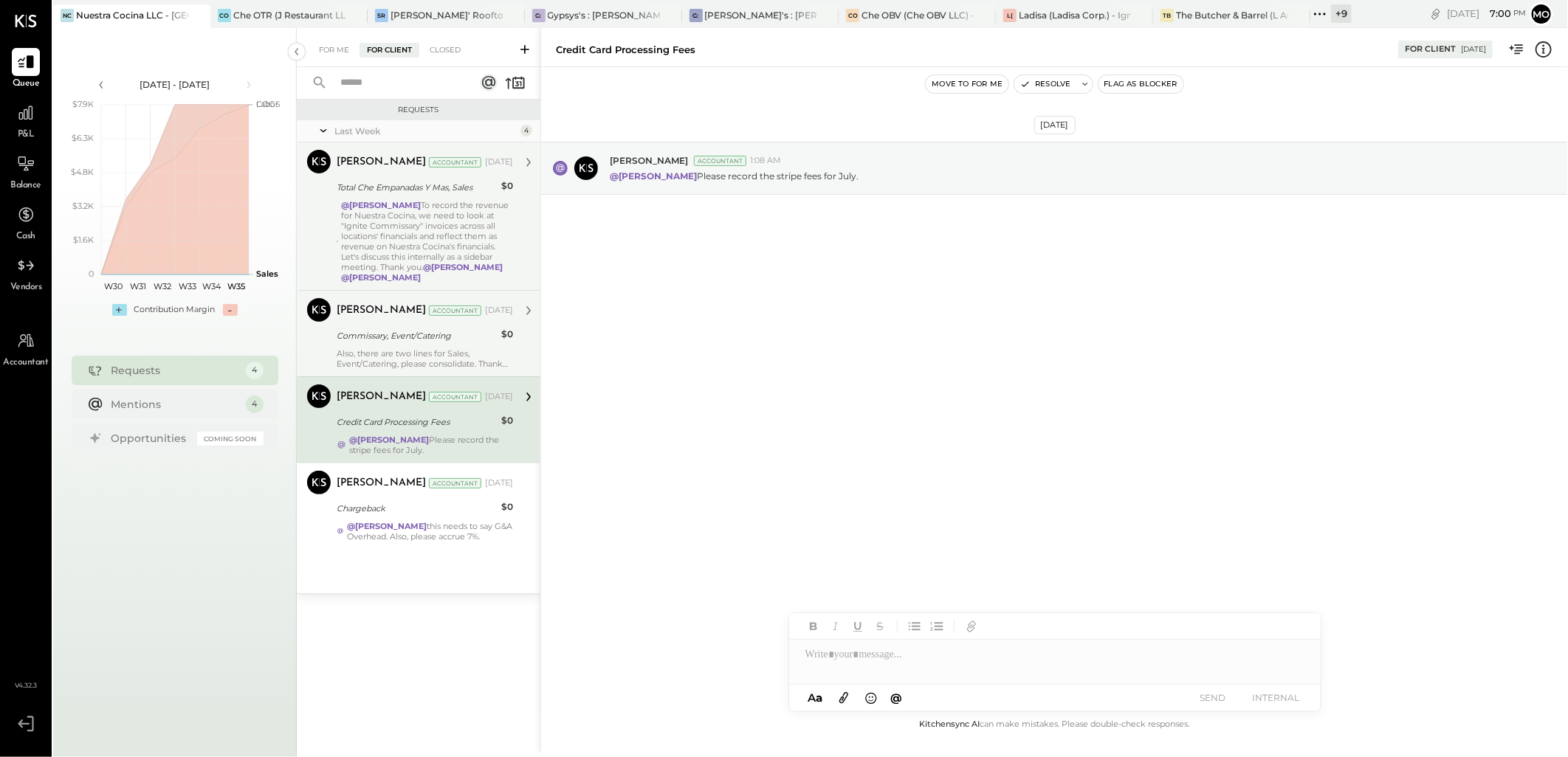
click at [427, 320] on div "Joseph Shin Accountant Aug 26, 2025" at bounding box center [424, 310] width 177 height 21
